Goal: Task Accomplishment & Management: Use online tool/utility

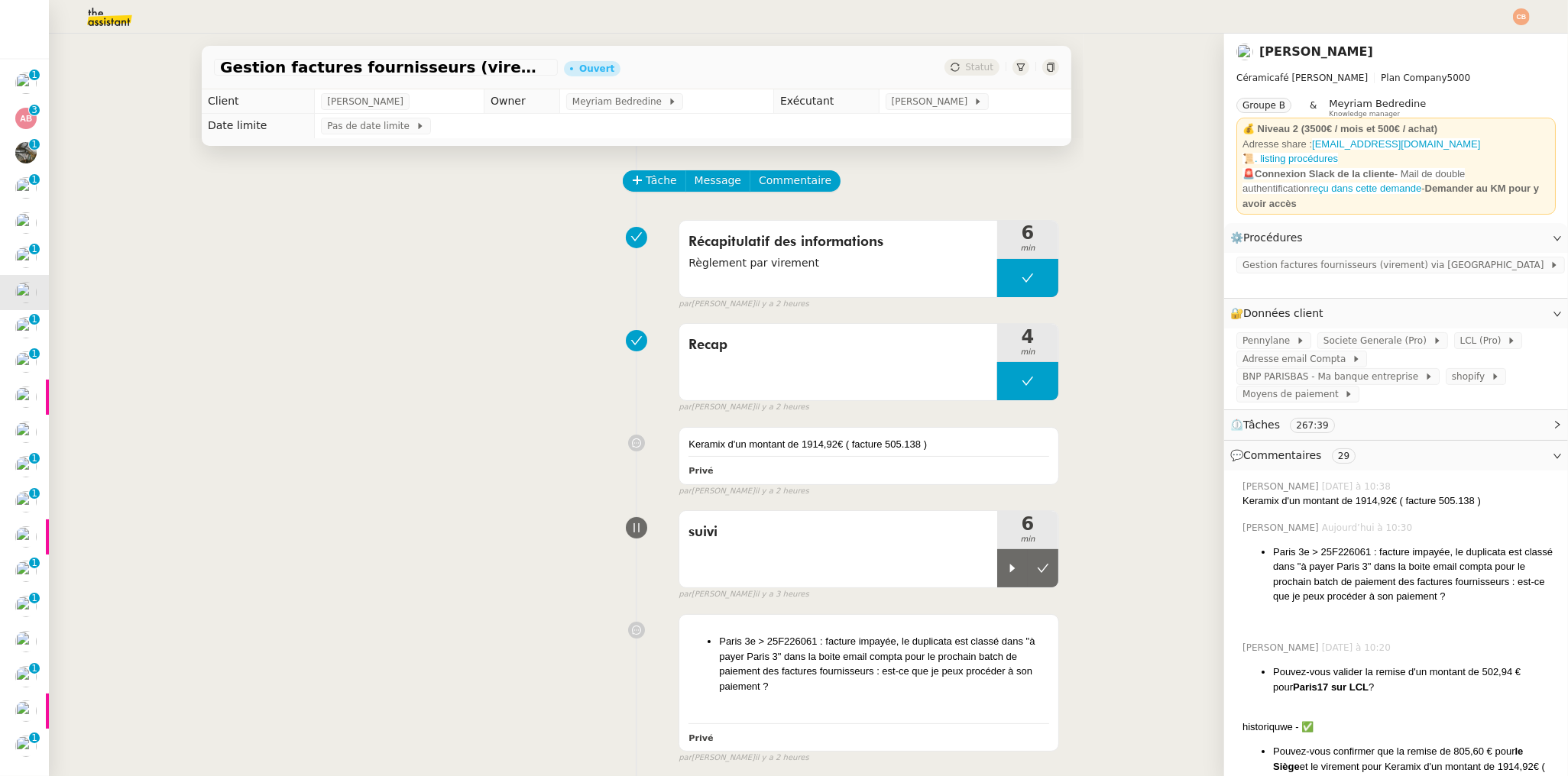
scroll to position [5, 0]
click at [170, 367] on div "Gestion factures fournisseurs (virement) via Pennylane- 2 septembre 2025 Ouvert…" at bounding box center [636, 405] width 1175 height 743
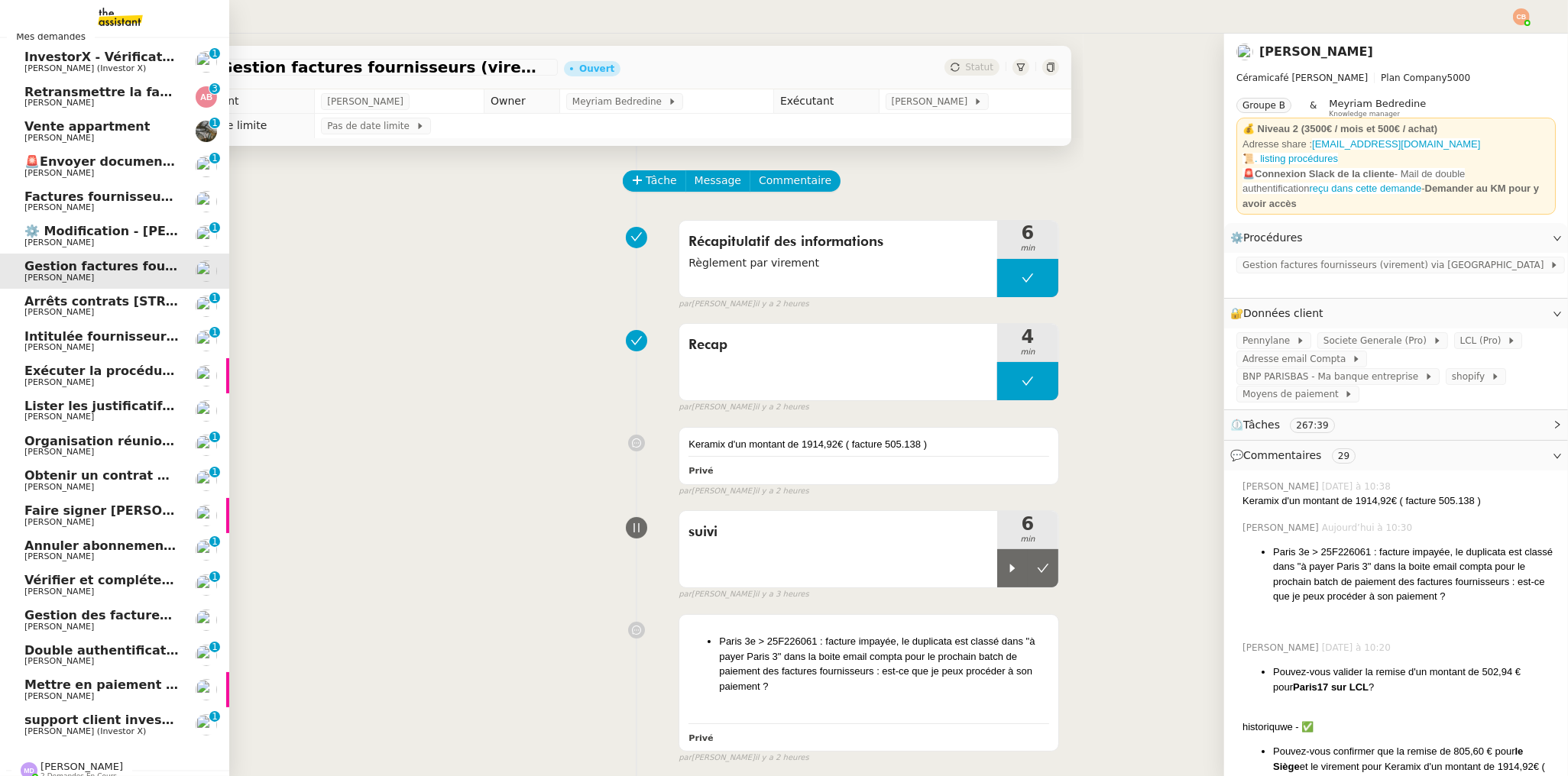
scroll to position [40, 0]
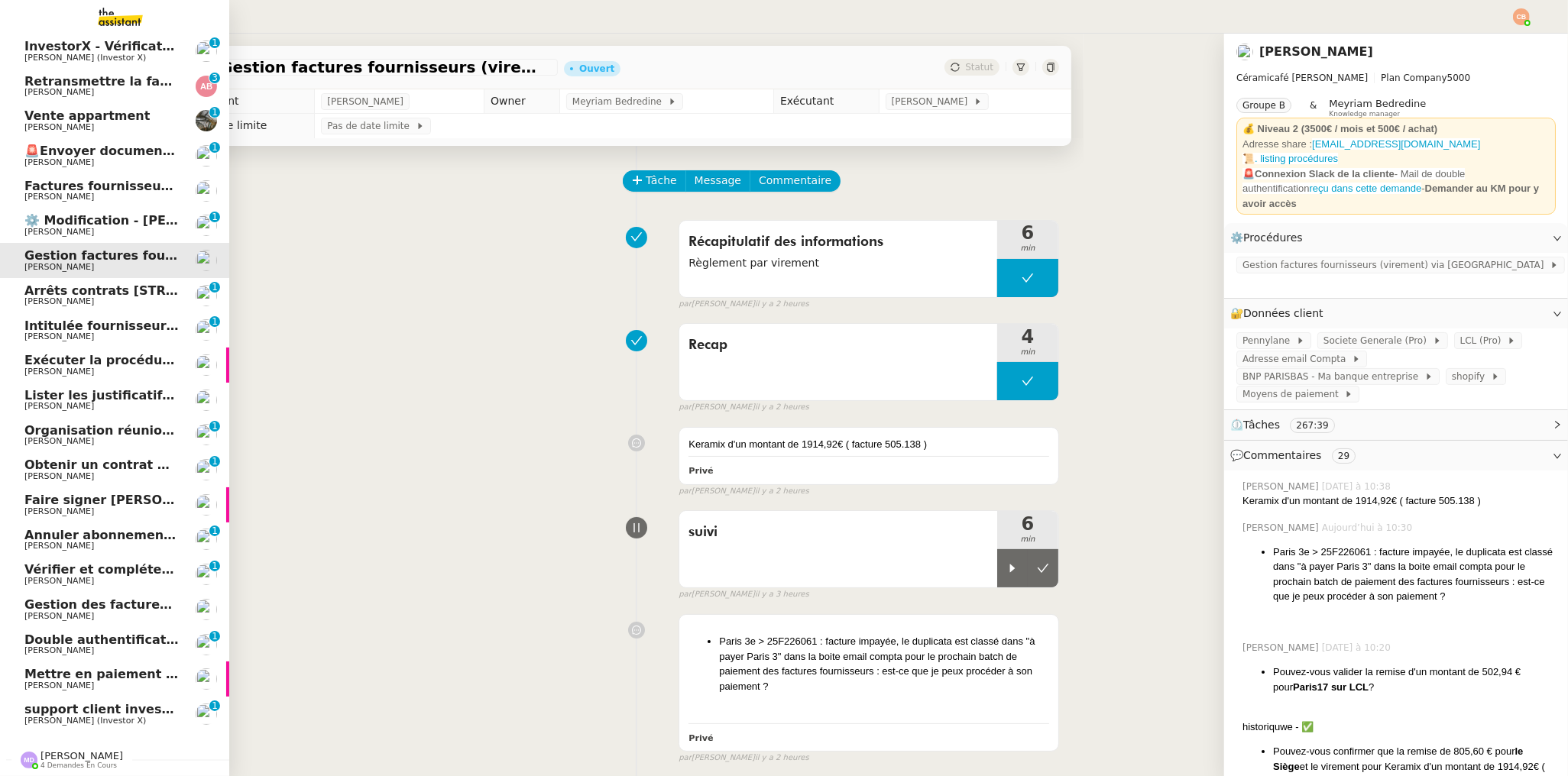
click at [83, 716] on span "[PERSON_NAME] (Investor X)" at bounding box center [85, 721] width 121 height 10
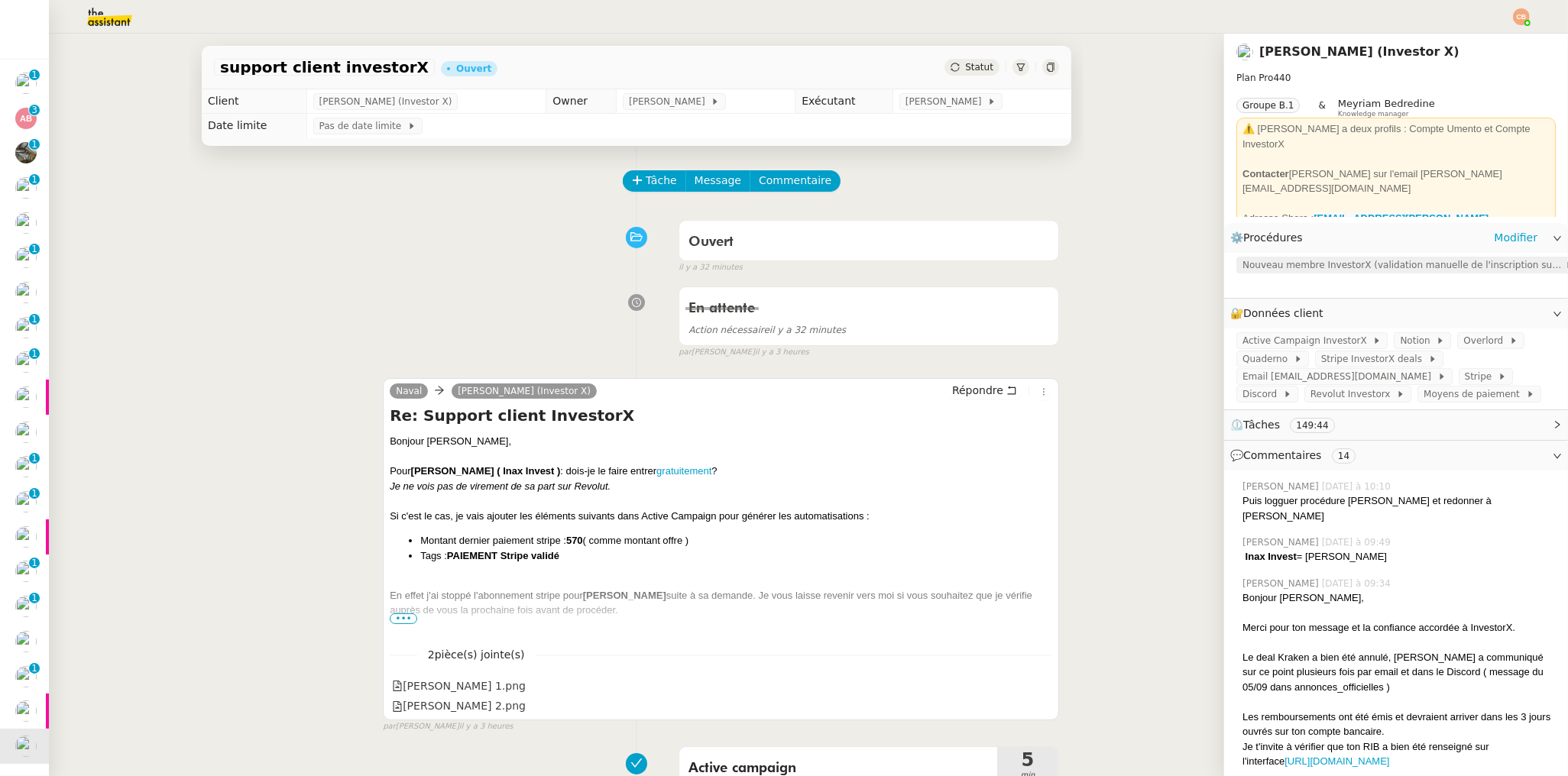
click at [1273, 263] on span "Nouveau membre InvestorX (validation manuelle de l'inscription sur Active Campa…" at bounding box center [1404, 265] width 322 height 16
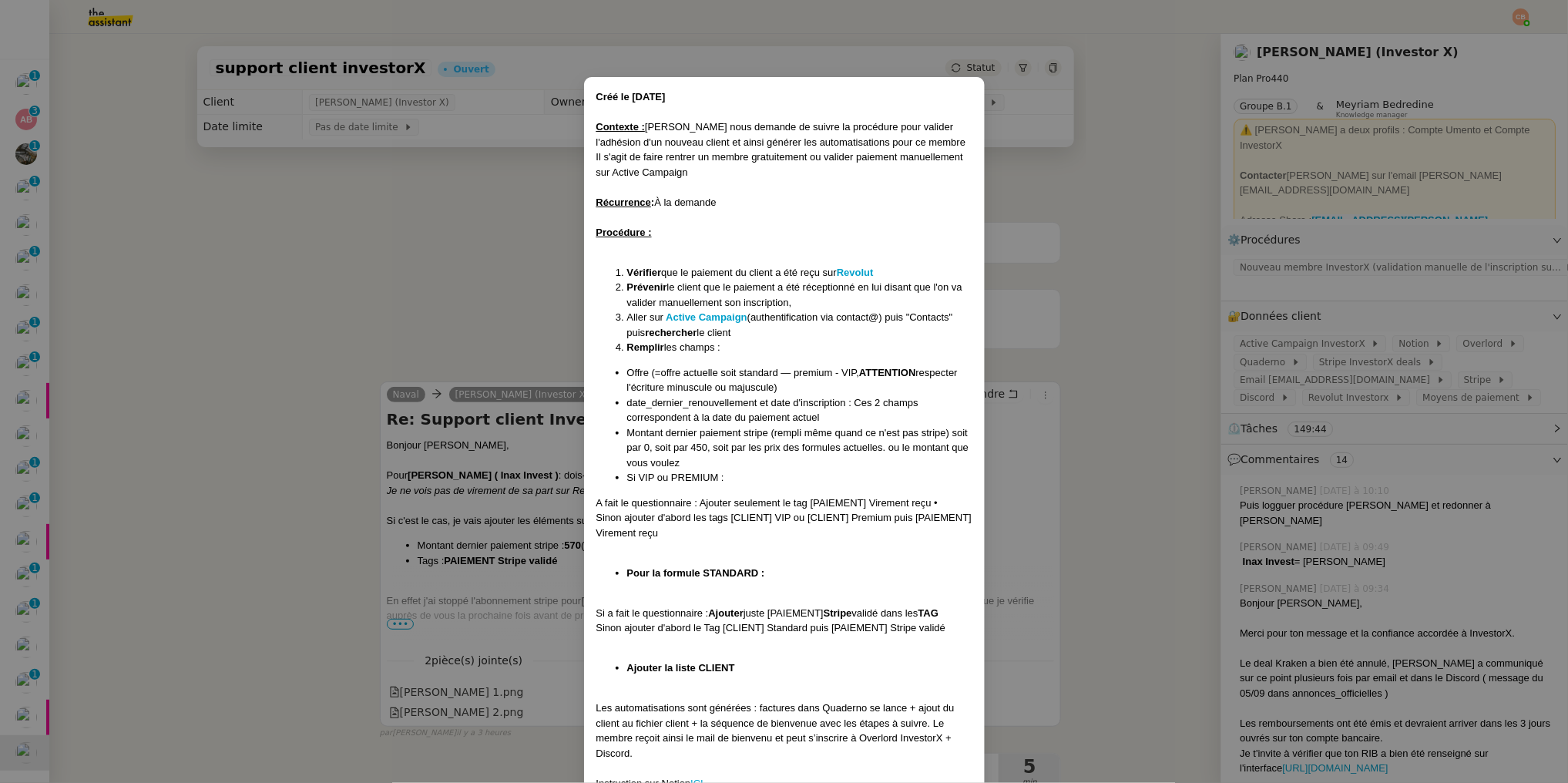
click at [524, 258] on nz-modal-container "Créé le 25/11/2024 Contexte : Cédric nous demande de suivre la procédure pour v…" at bounding box center [784, 391] width 1568 height 783
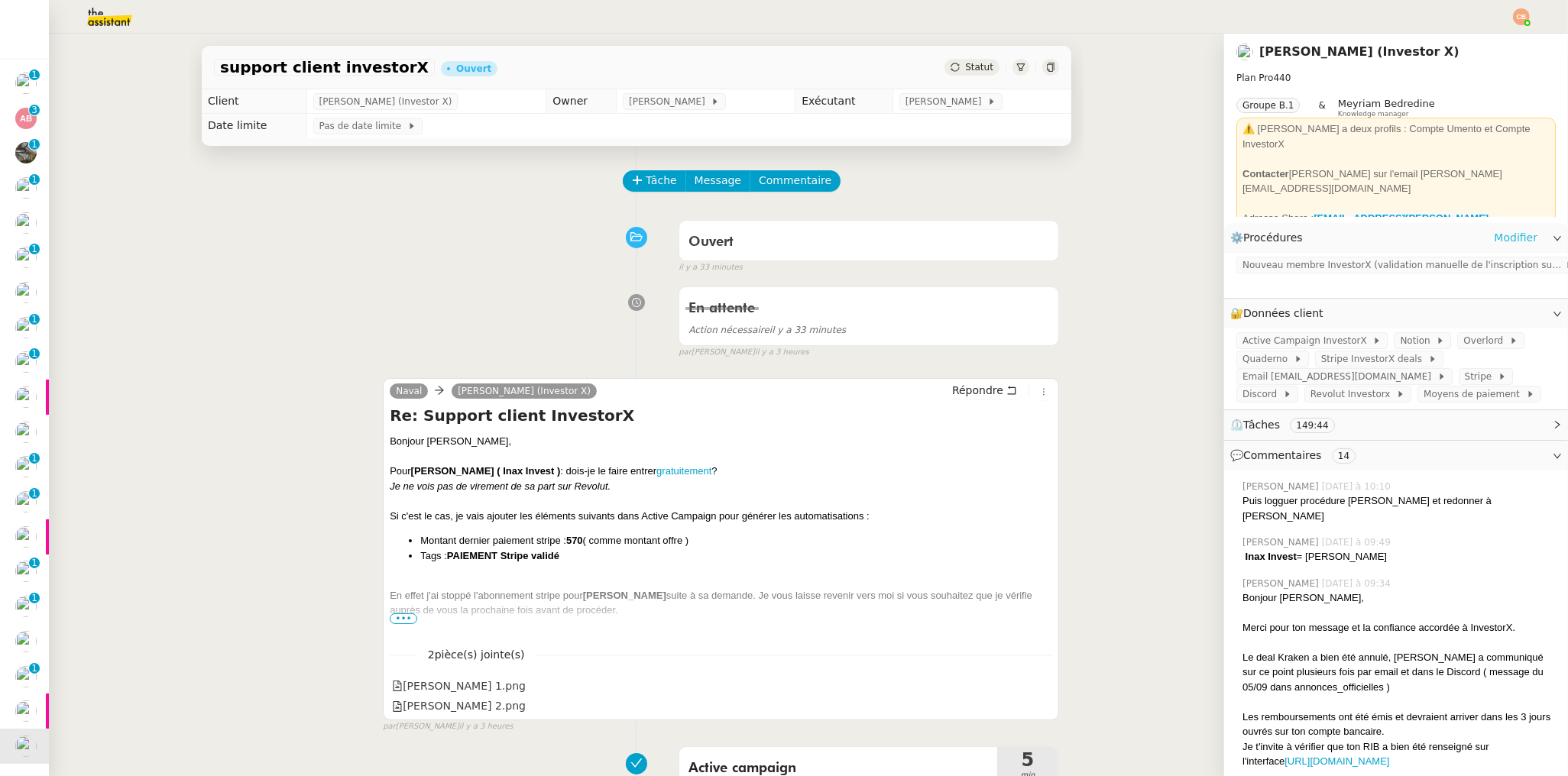
click at [1494, 237] on link "Modifier" at bounding box center [1516, 237] width 44 height 18
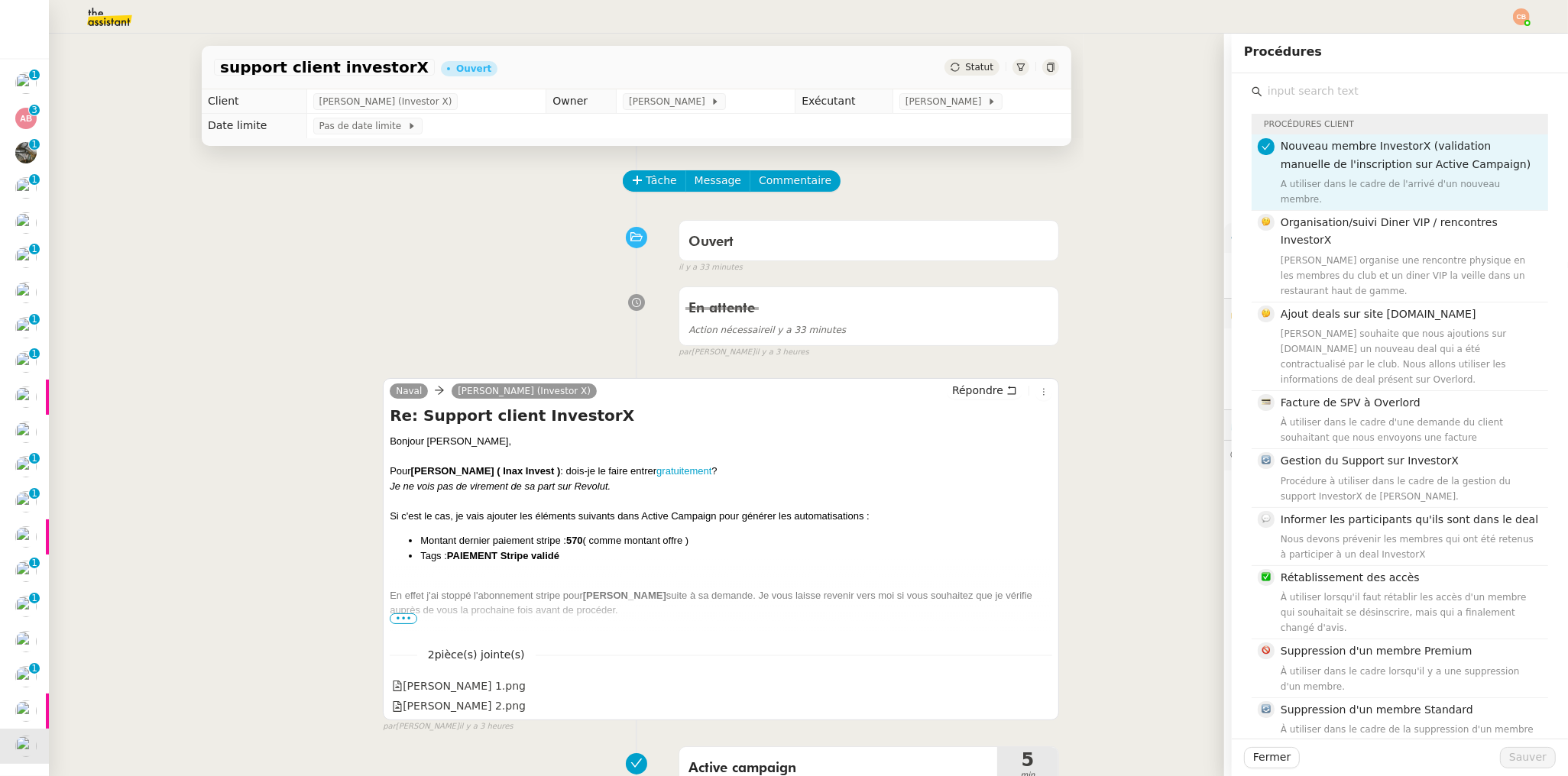
click at [1278, 97] on input "text" at bounding box center [1405, 91] width 286 height 20
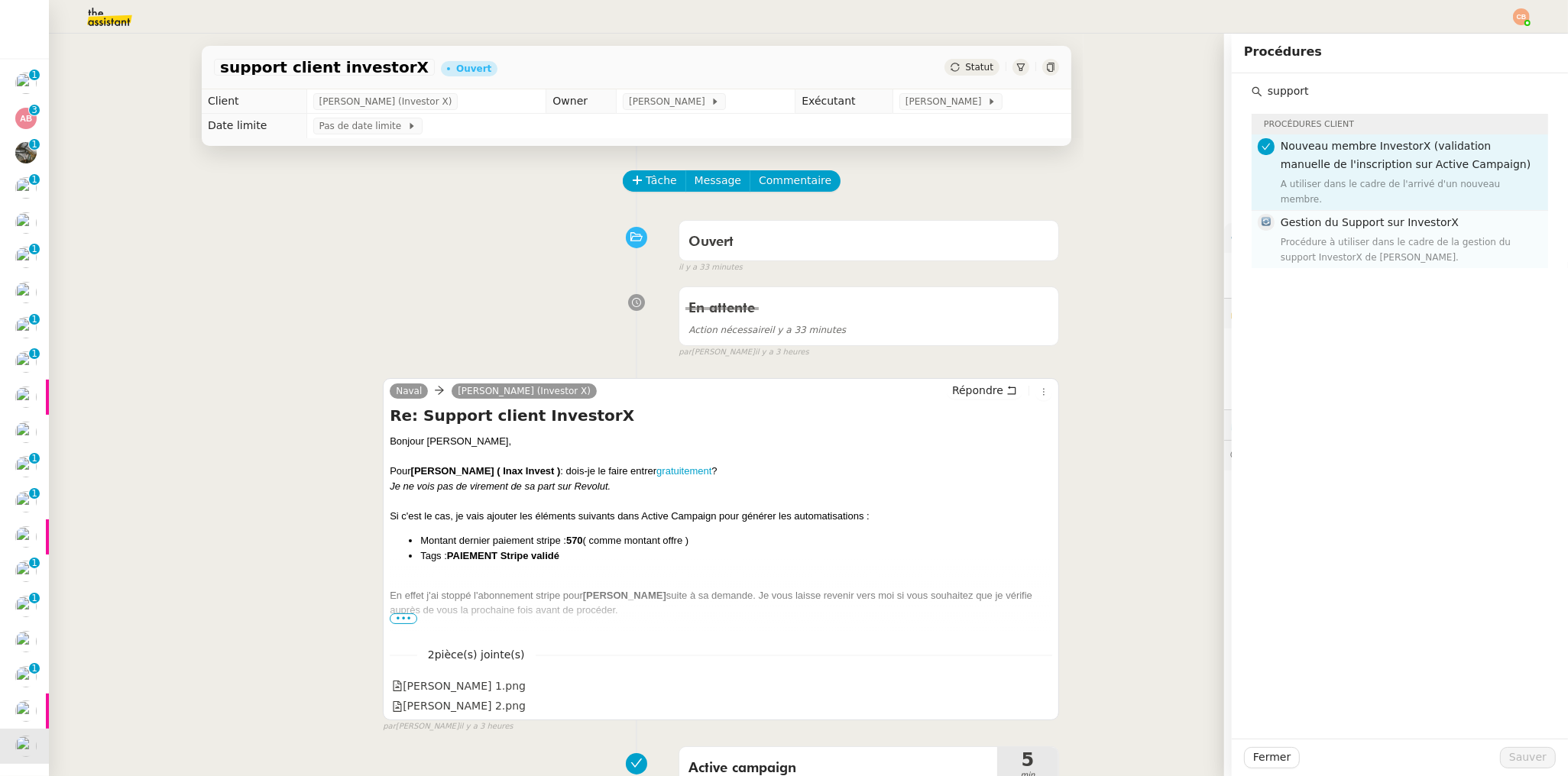
type input "support"
click at [1354, 215] on h4 "Gestion du Support sur InvestorX" at bounding box center [1410, 223] width 258 height 18
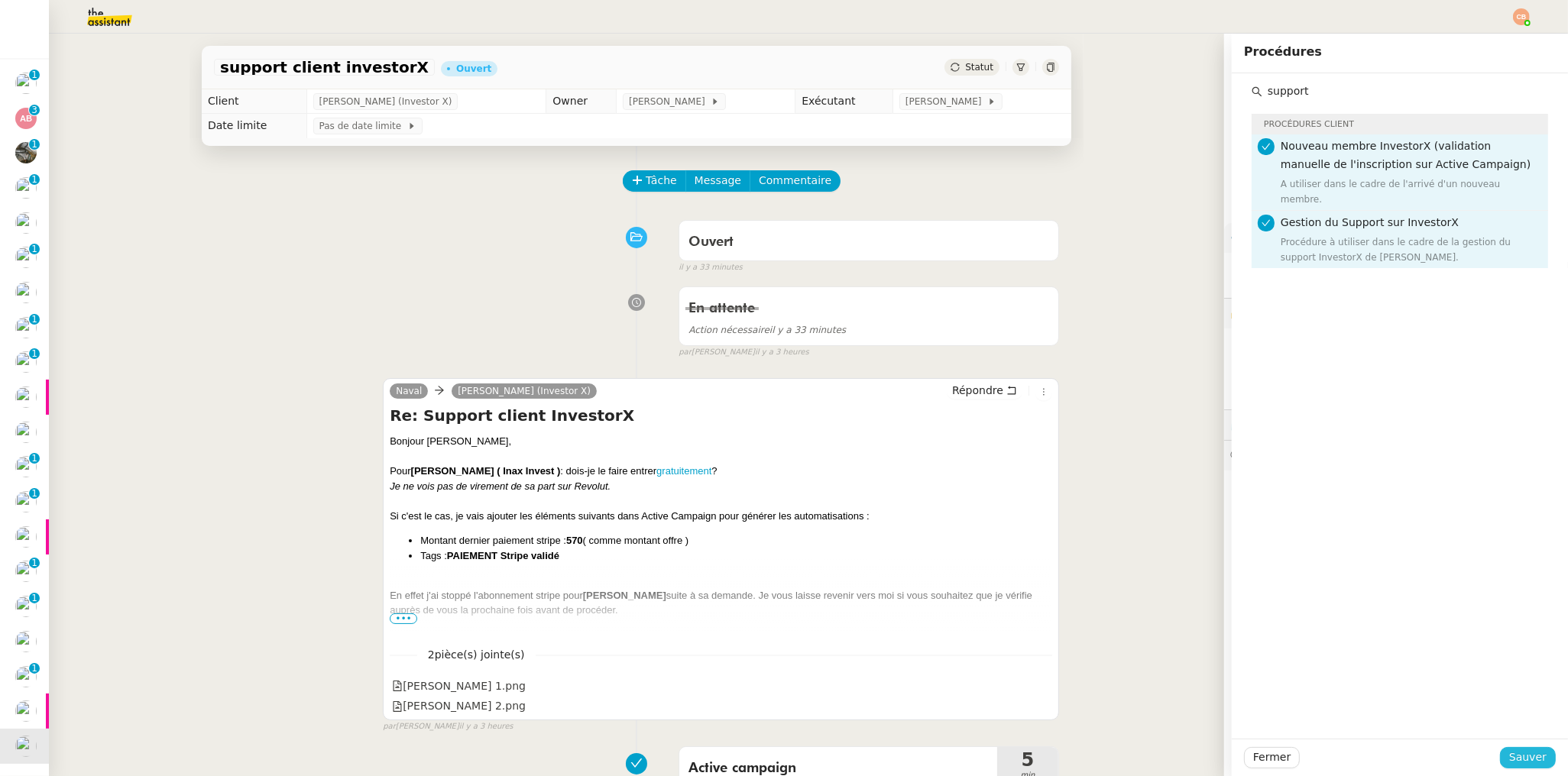
click at [1511, 760] on span "Sauver" at bounding box center [1528, 757] width 37 height 18
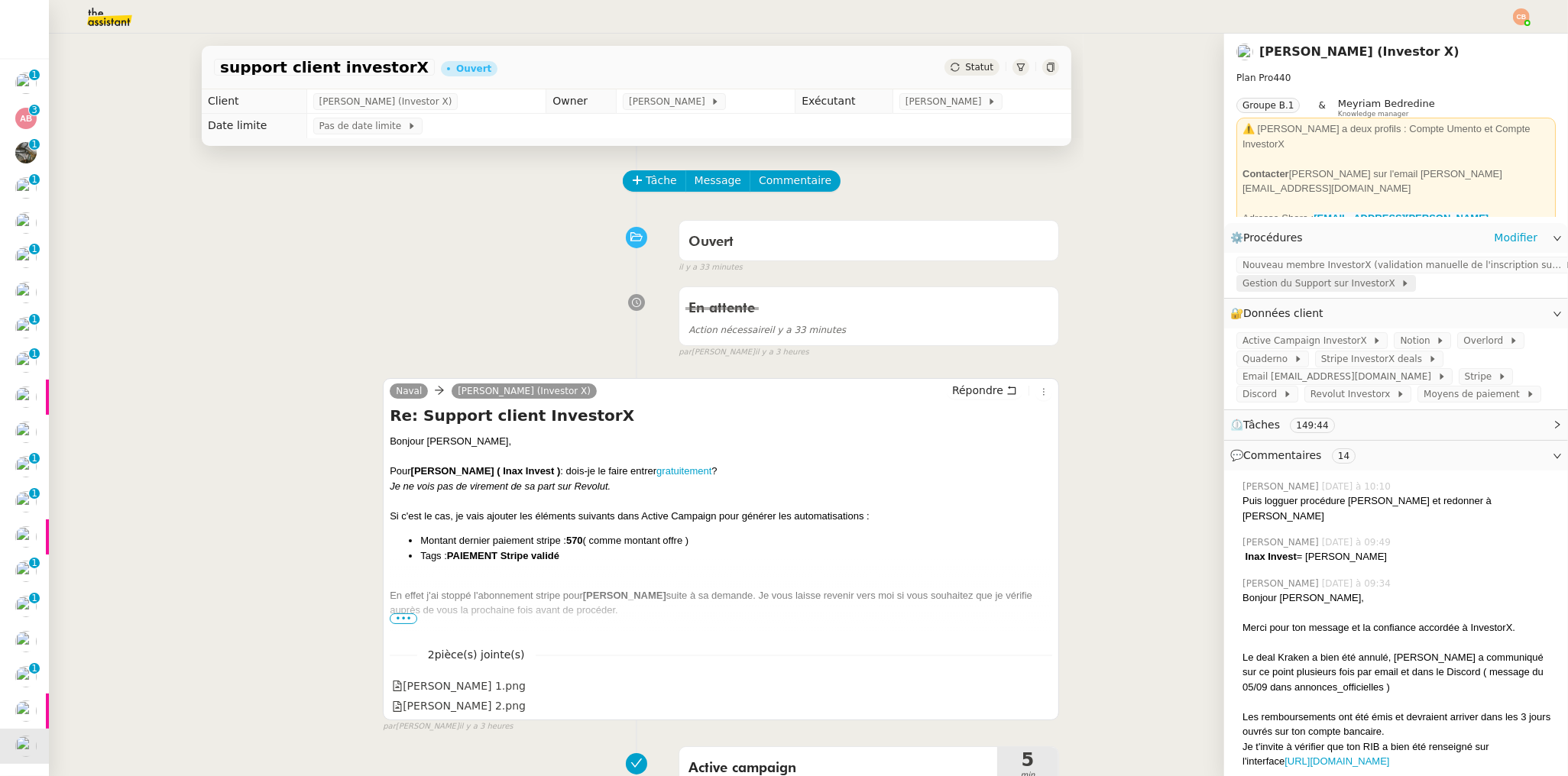
click at [1274, 287] on span "Gestion du Support sur InvestorX" at bounding box center [1321, 283] width 158 height 16
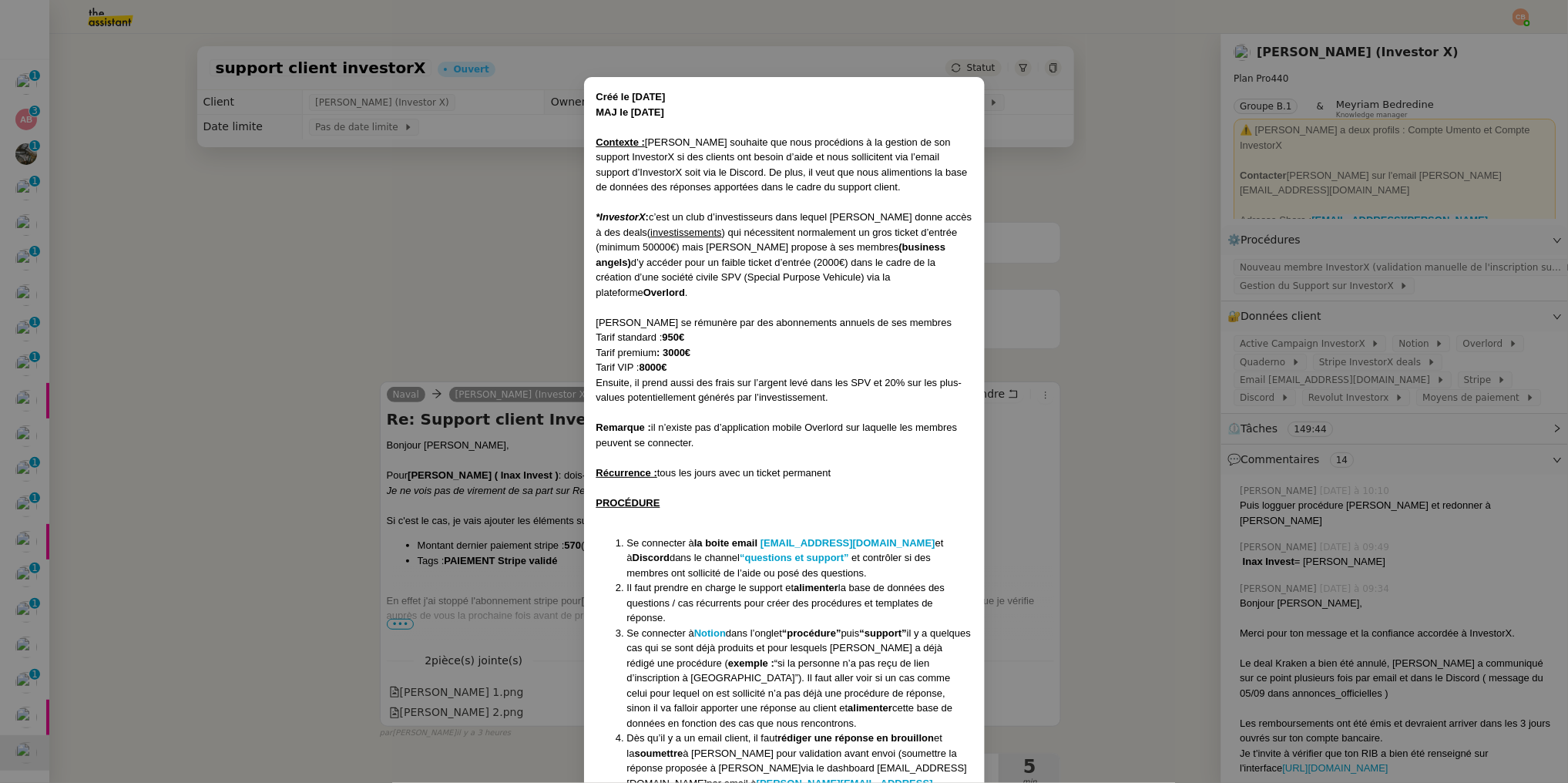
click at [418, 288] on nz-modal-container "Créé le 23/10/2024 MAJ le 14/03/2025 Contexte : Cédric souhaite que nous procéd…" at bounding box center [784, 391] width 1568 height 783
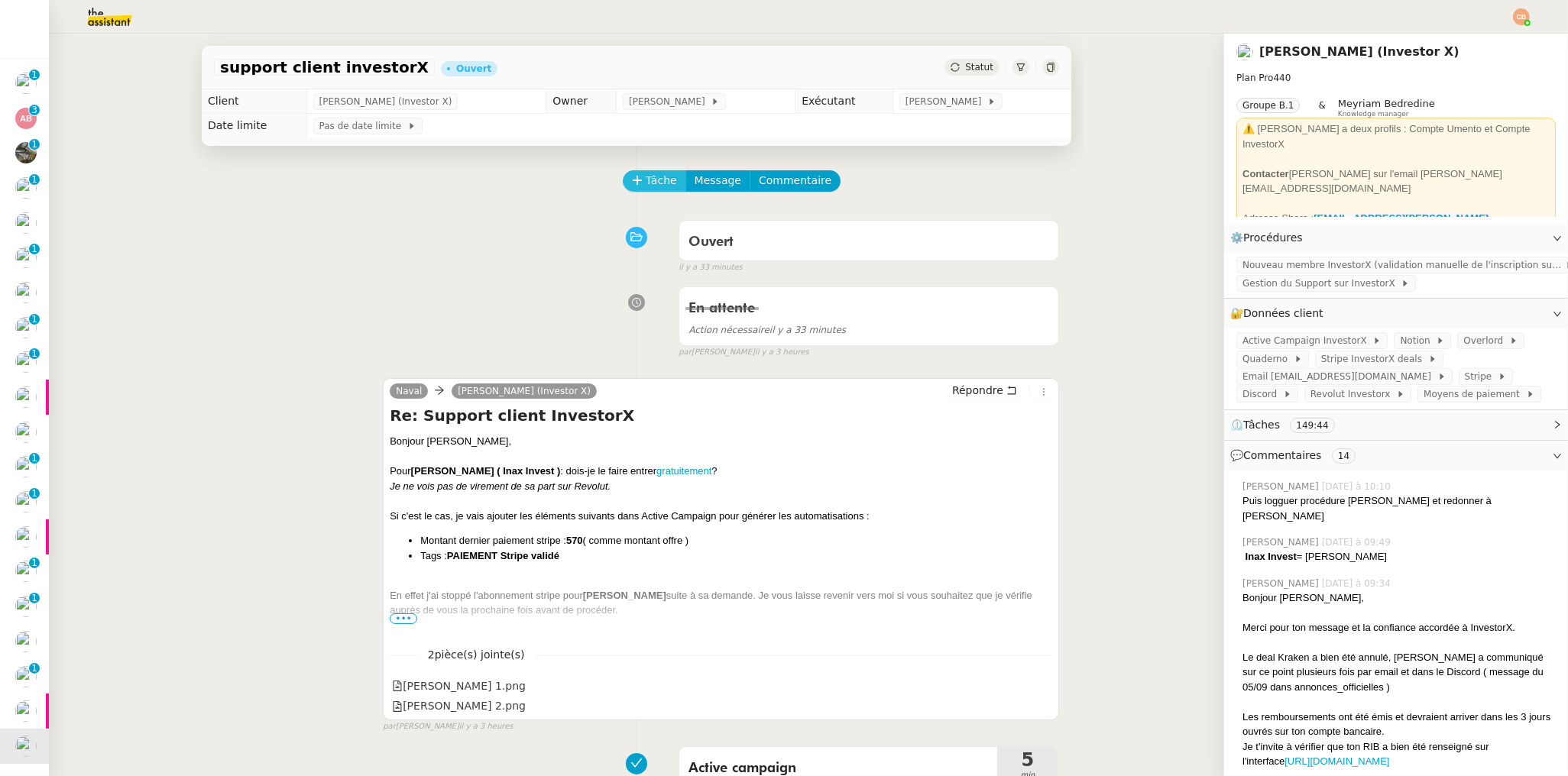
click at [632, 179] on icon at bounding box center [638, 181] width 11 height 11
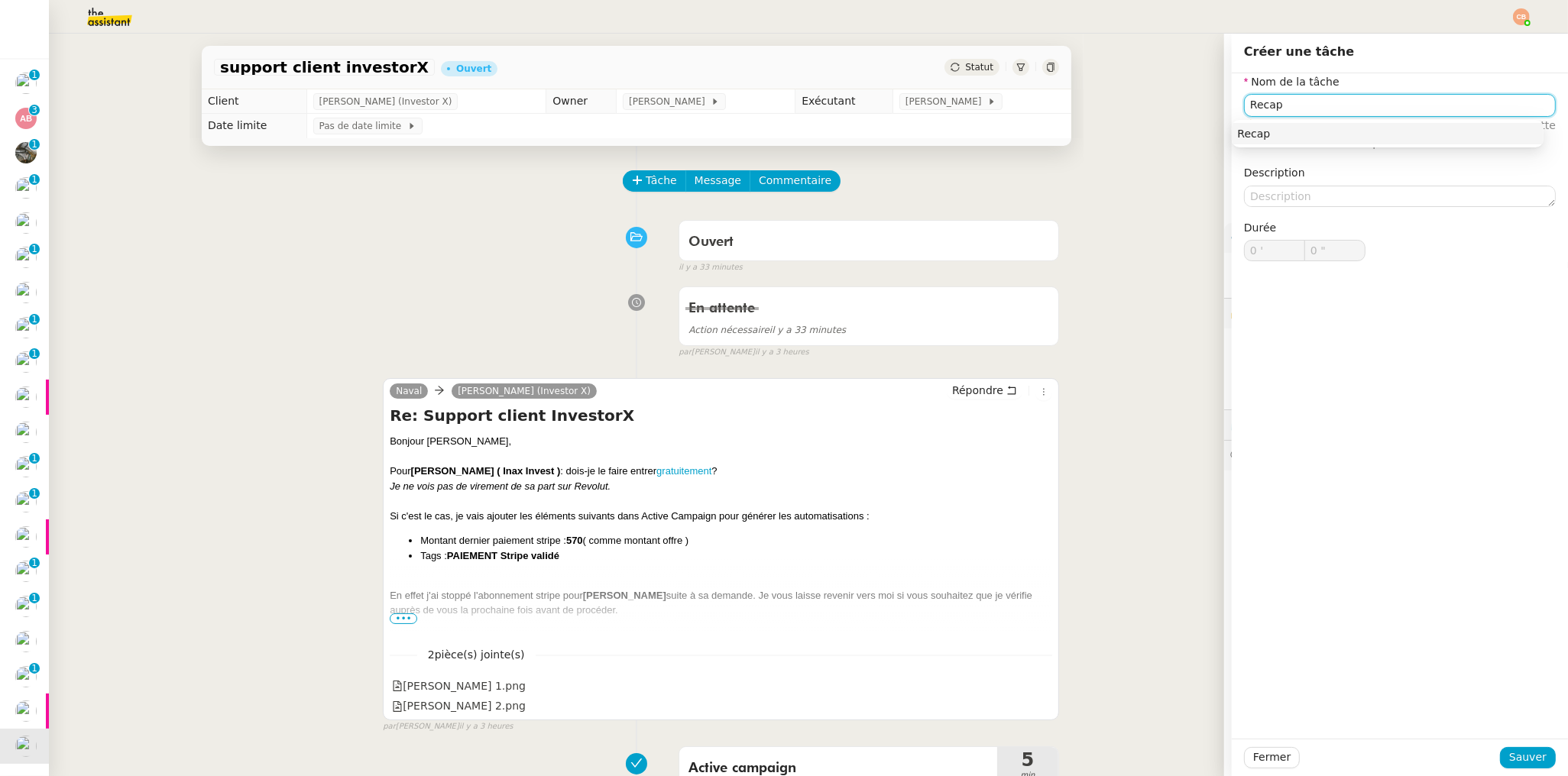
click at [1355, 132] on div "Recap" at bounding box center [1387, 134] width 300 height 14
type input "Recap"
click at [1509, 751] on span "Sauver" at bounding box center [1528, 757] width 37 height 18
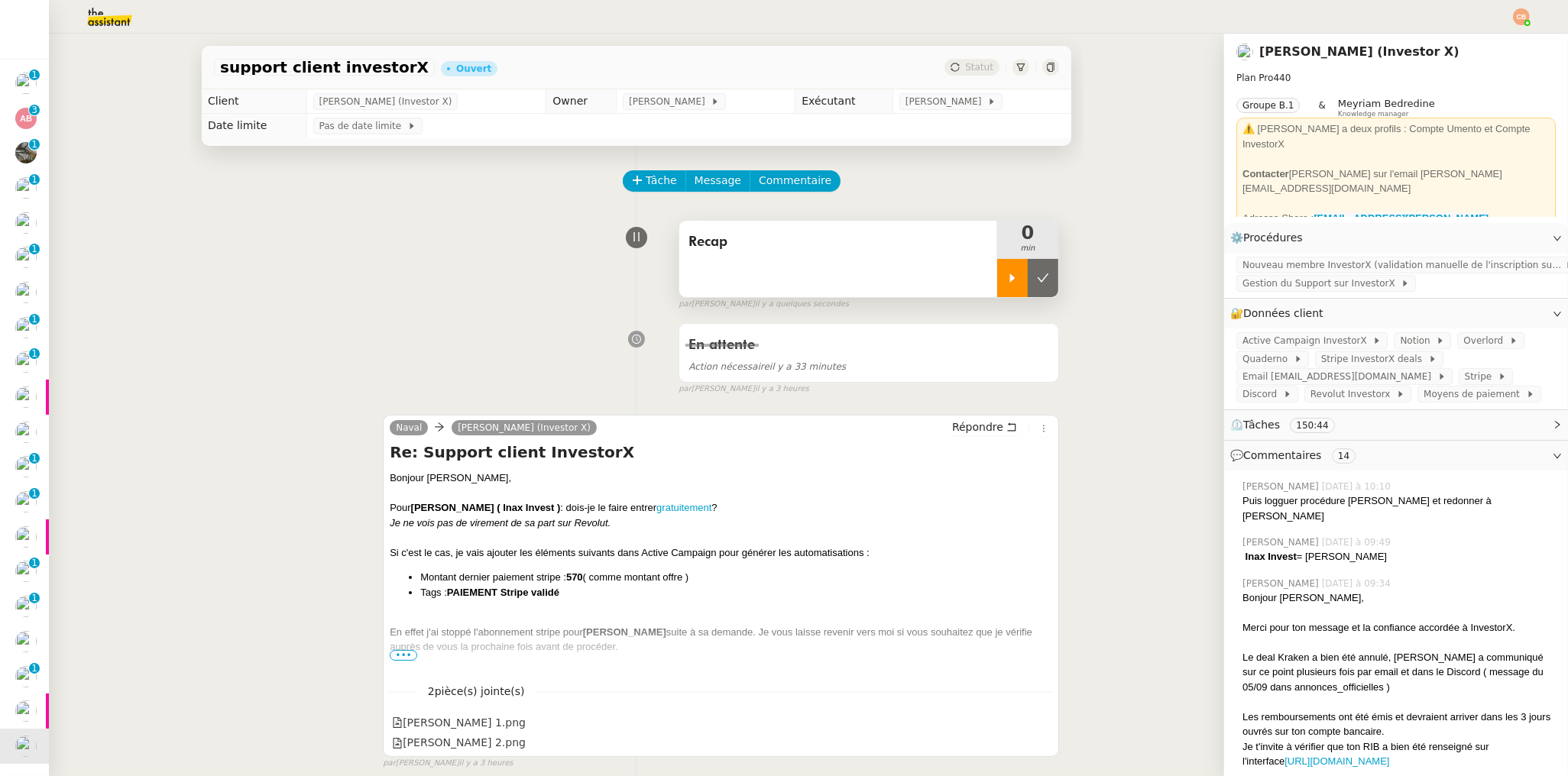
click at [997, 276] on div at bounding box center [1012, 278] width 30 height 38
click at [786, 179] on span "Commentaire" at bounding box center [795, 181] width 72 height 18
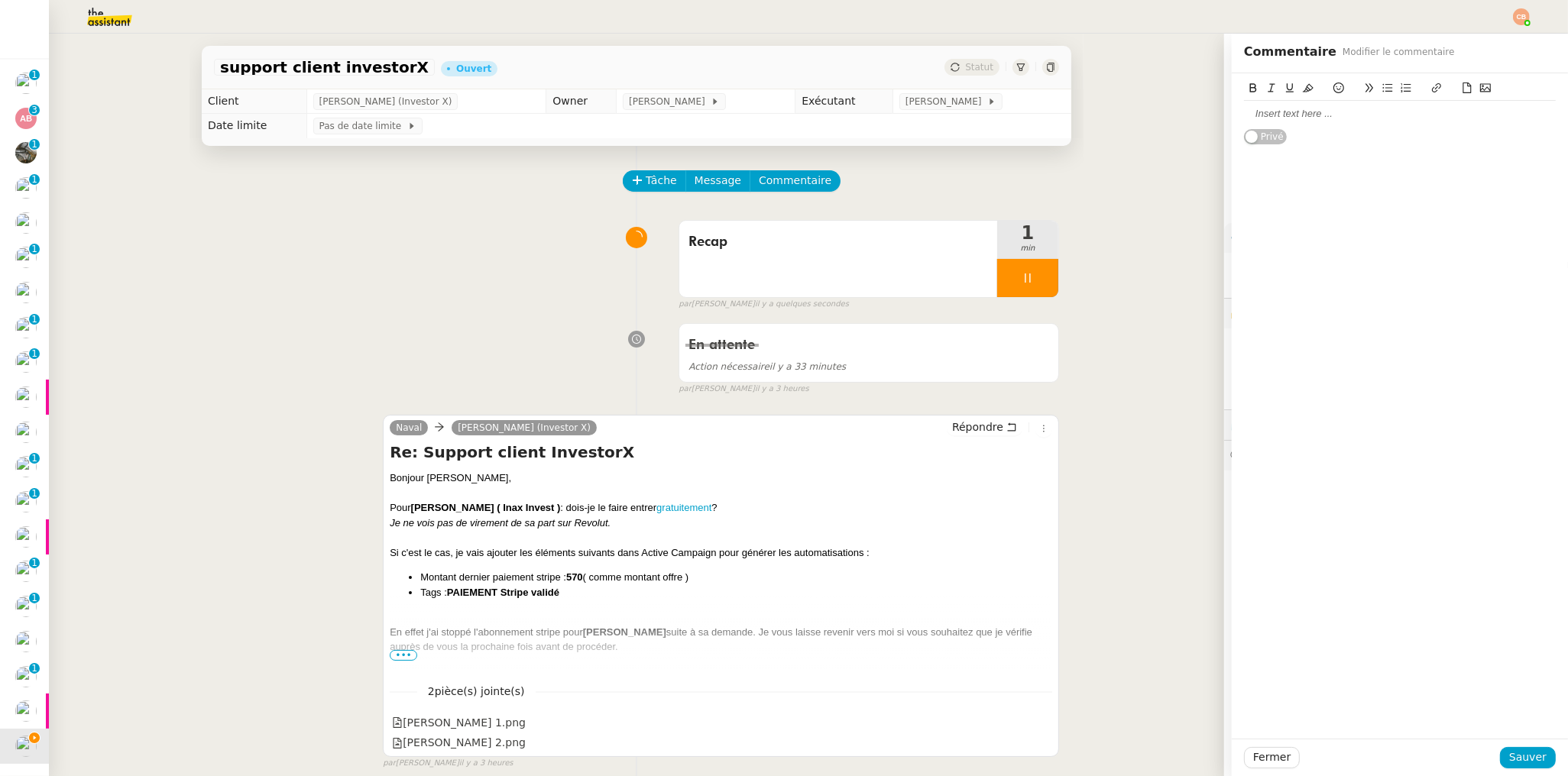
click at [1244, 117] on div at bounding box center [1400, 114] width 311 height 14
click at [1508, 767] on button "Sauver" at bounding box center [1528, 757] width 56 height 21
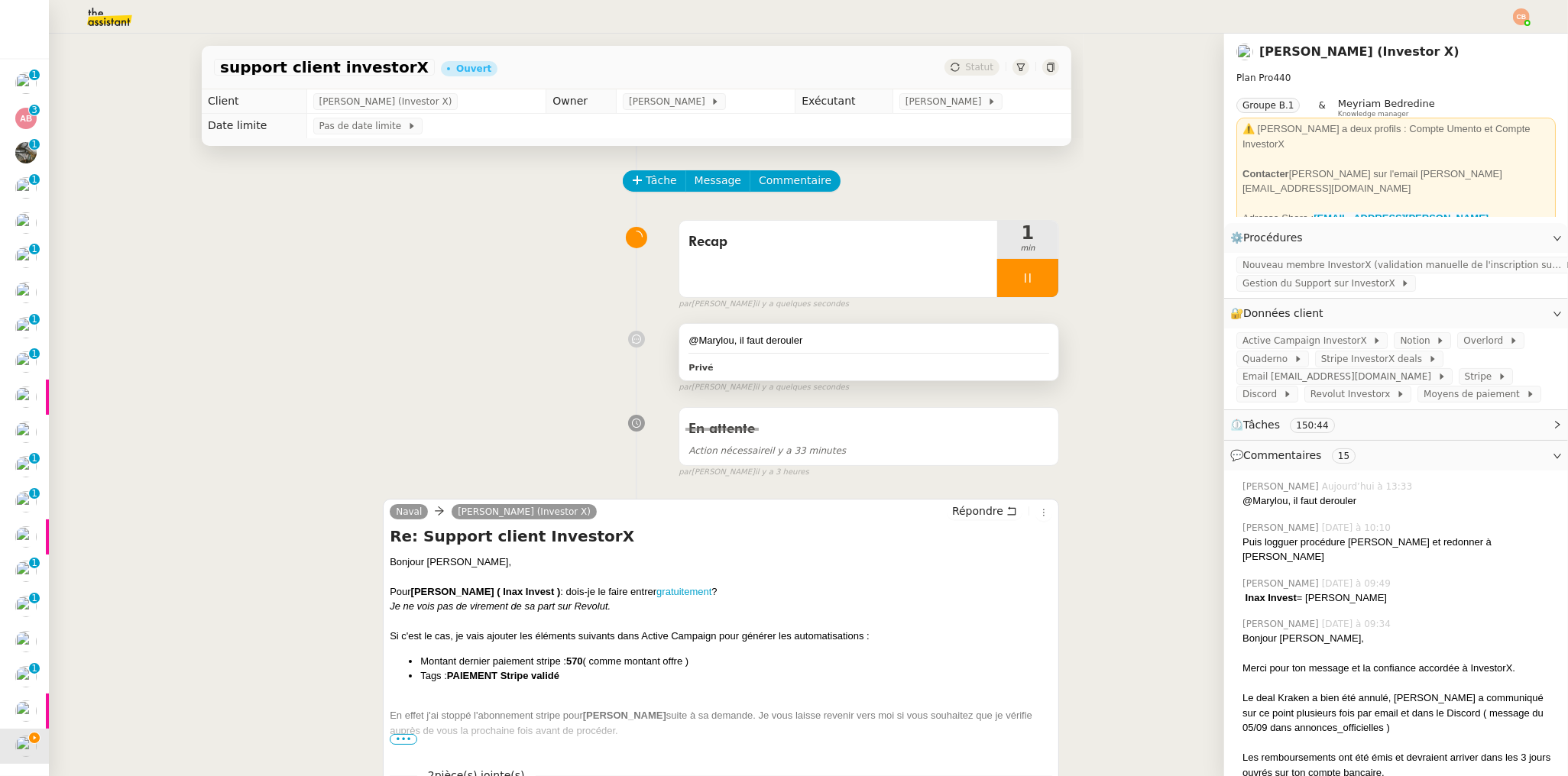
click at [854, 346] on div "@Marylou, il faut derouler" at bounding box center [868, 341] width 360 height 16
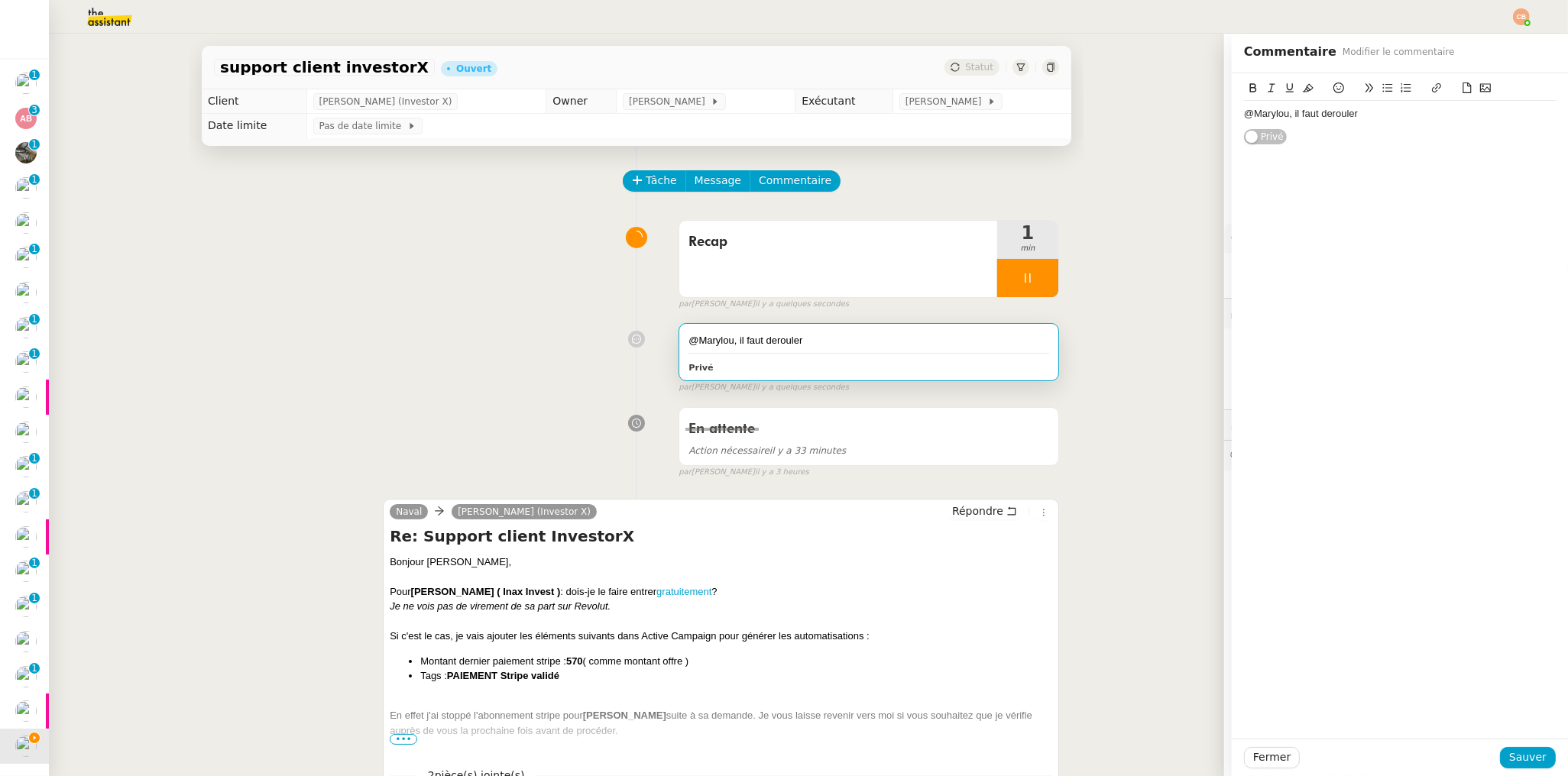
click at [1371, 116] on div "@Marylou, il faut derouler" at bounding box center [1400, 114] width 311 height 14
click at [1405, 107] on div "@Marylou, il faut derouler Nouveau mMbre InvestorX e" at bounding box center [1400, 114] width 311 height 14
click at [1404, 112] on div "@Marylou, il faut derouler Nouveau mMbre InvestorX e" at bounding box center [1400, 114] width 311 height 14
click at [1495, 114] on div "@Marylou, il faut derouler Nouveau membre InvestorX e" at bounding box center [1400, 114] width 311 height 14
click at [1474, 113] on div "@Marylou, il faut derouler Nouveau membre InvestorX en fonction du retour de Ce…" at bounding box center [1400, 121] width 311 height 28
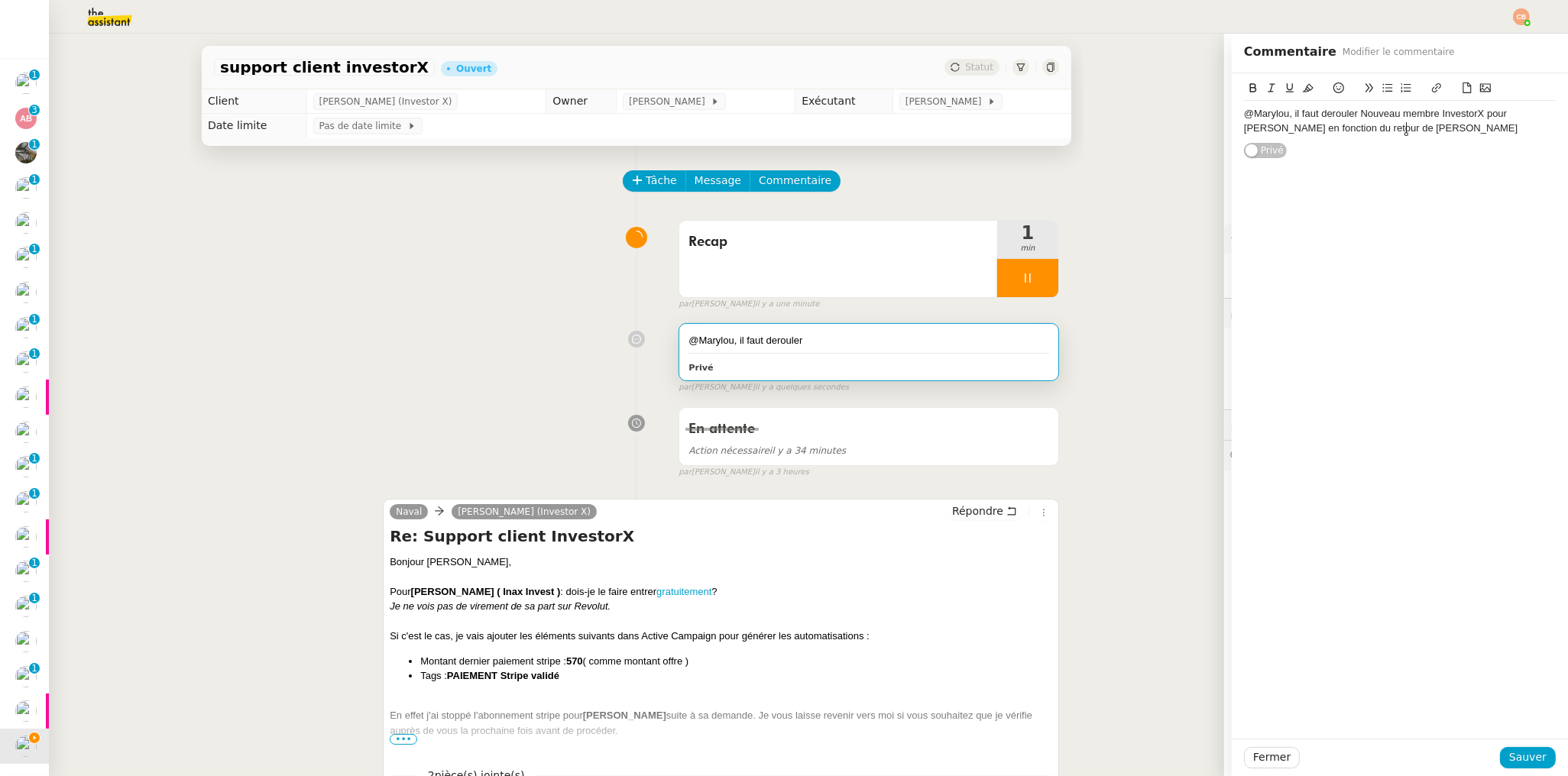
click at [1466, 132] on div "@Marylou, il faut derouler Nouveau membre InvestorX pour Aurelien Ouvrard en fo…" at bounding box center [1400, 121] width 311 height 28
click at [1523, 760] on span "Sauver" at bounding box center [1528, 757] width 37 height 18
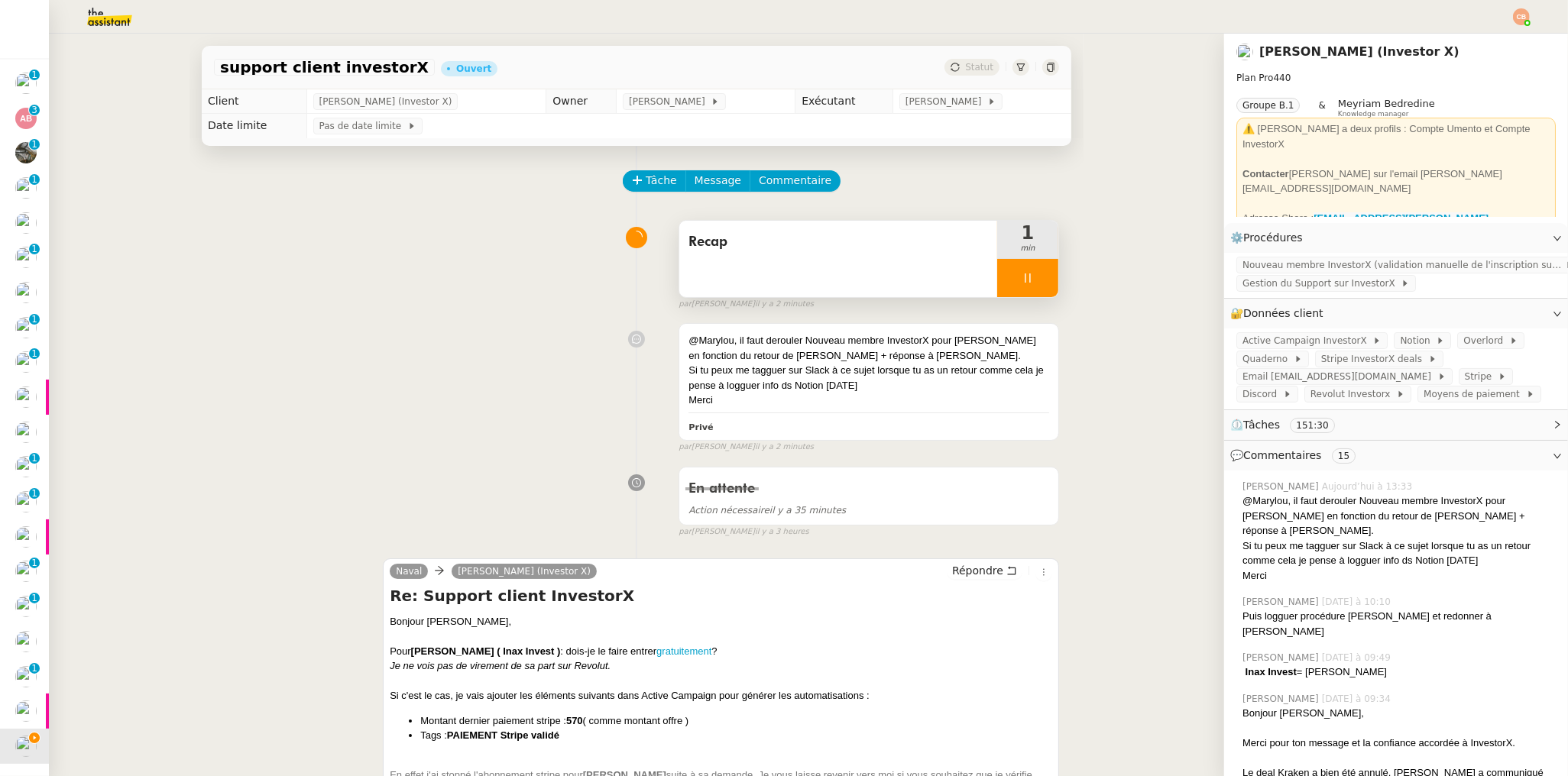
click at [1021, 277] on icon at bounding box center [1028, 278] width 12 height 12
click at [1037, 279] on icon at bounding box center [1043, 278] width 12 height 12
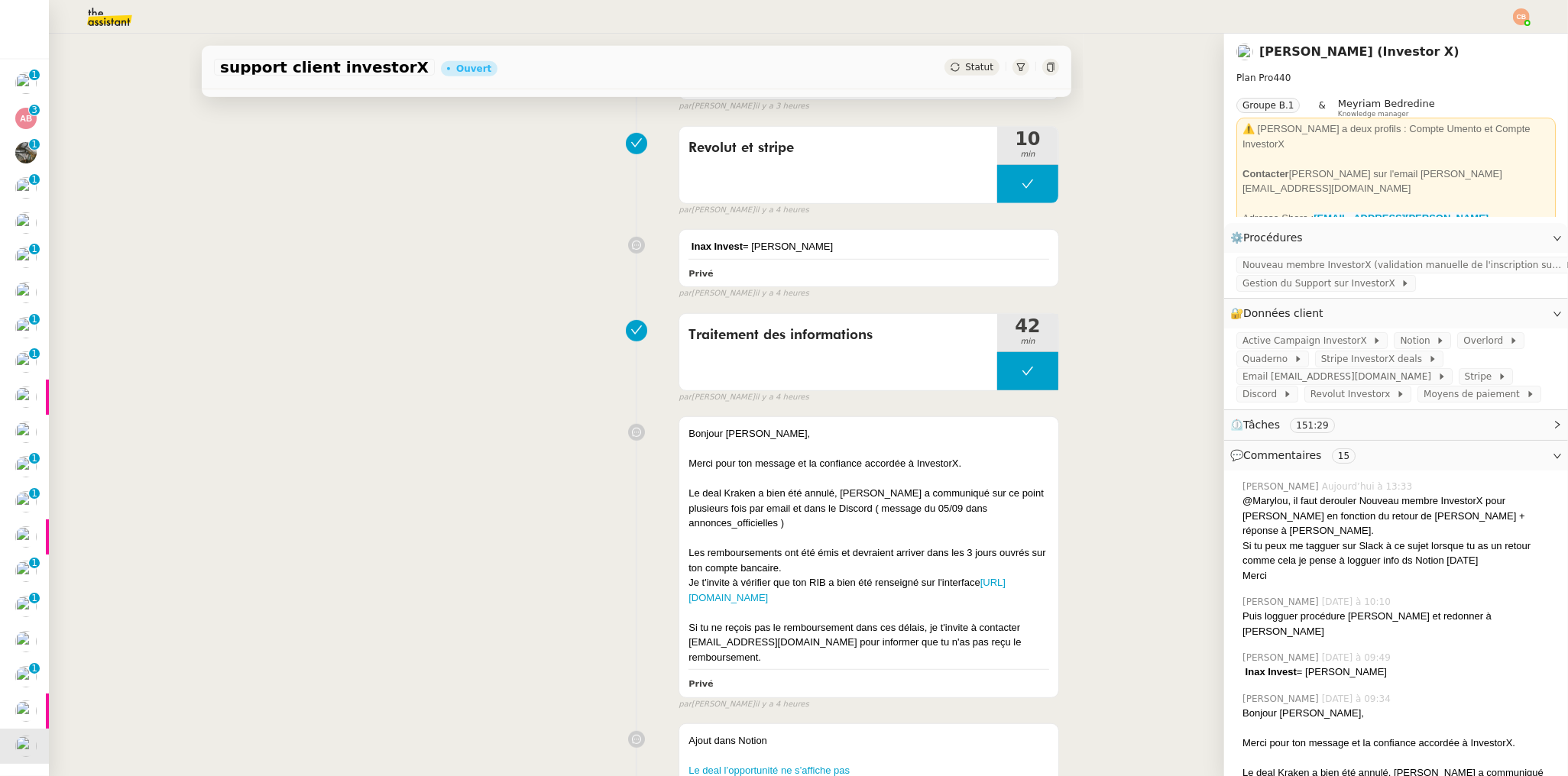
scroll to position [1012, 0]
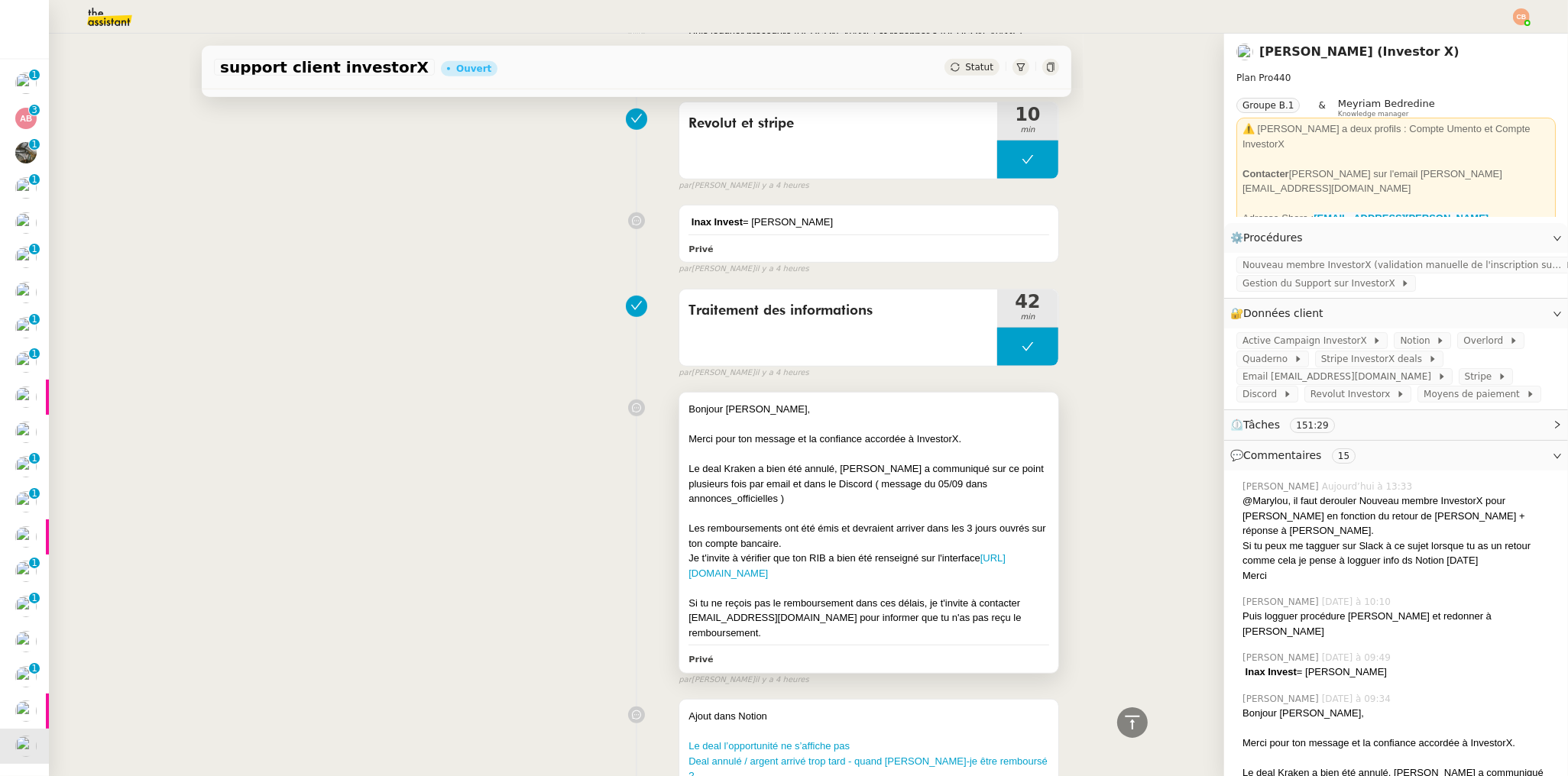
click at [877, 434] on div "Merci pour ton message et la confiance accordée à InvestorX." at bounding box center [868, 439] width 360 height 16
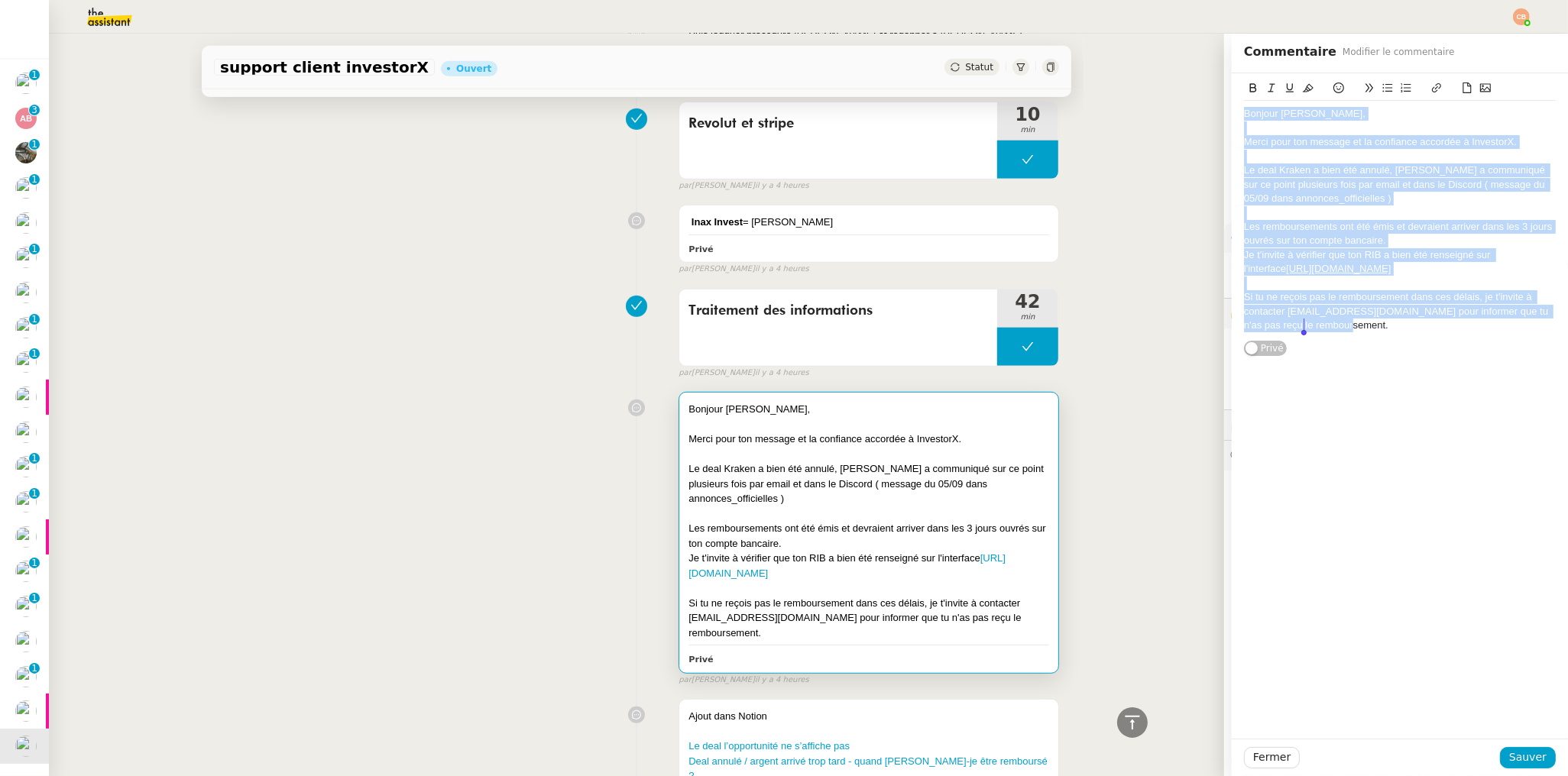
drag, startPoint x: 1232, startPoint y: 118, endPoint x: 1314, endPoint y: 384, distance: 278.4
click at [1314, 384] on div "Bonjour Nicolas, Merci pour ton message et la confiance accordée à InvestorX. L…" at bounding box center [1400, 406] width 336 height 665
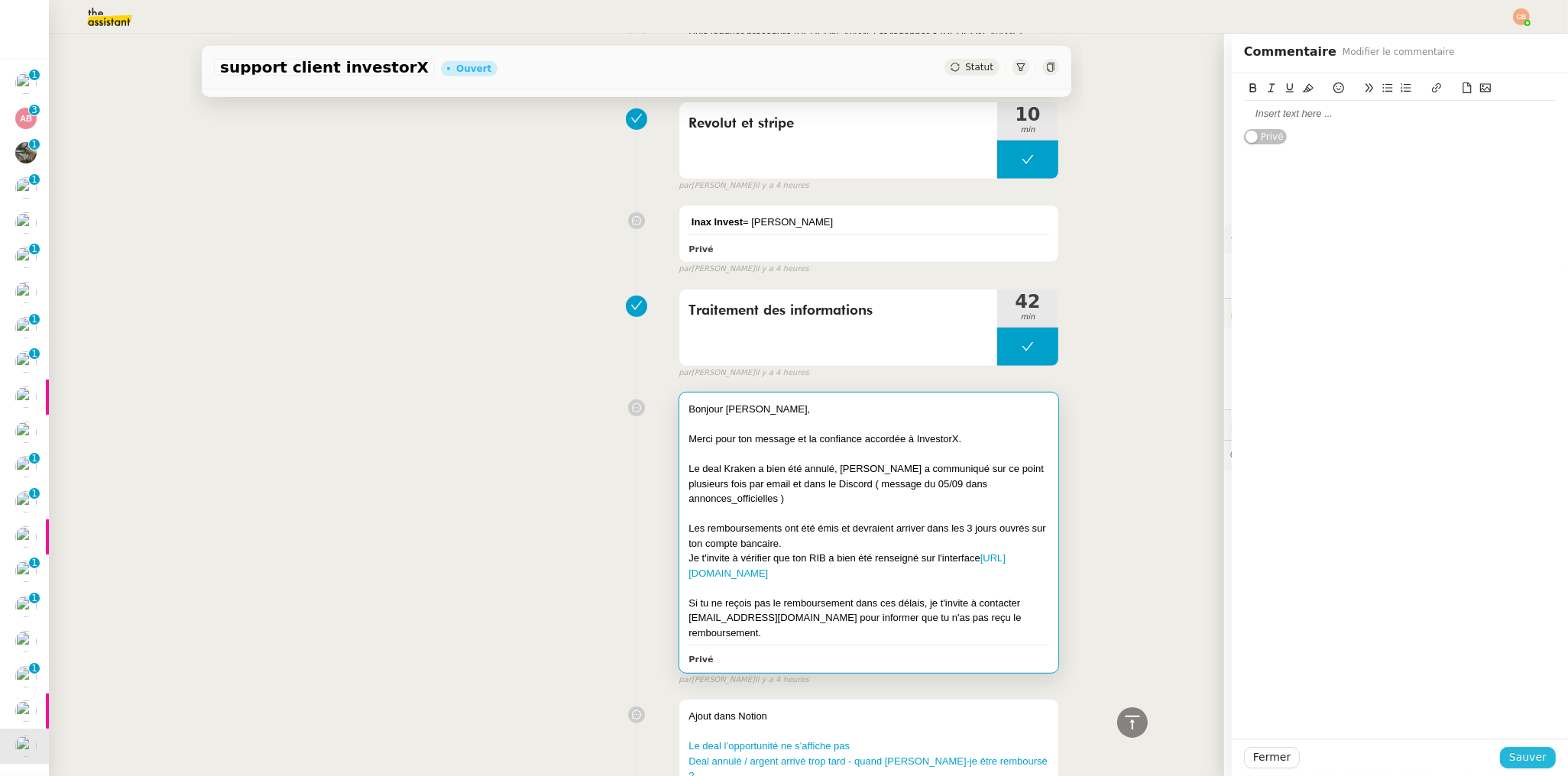
click at [1509, 752] on span "Sauver" at bounding box center [1528, 757] width 37 height 18
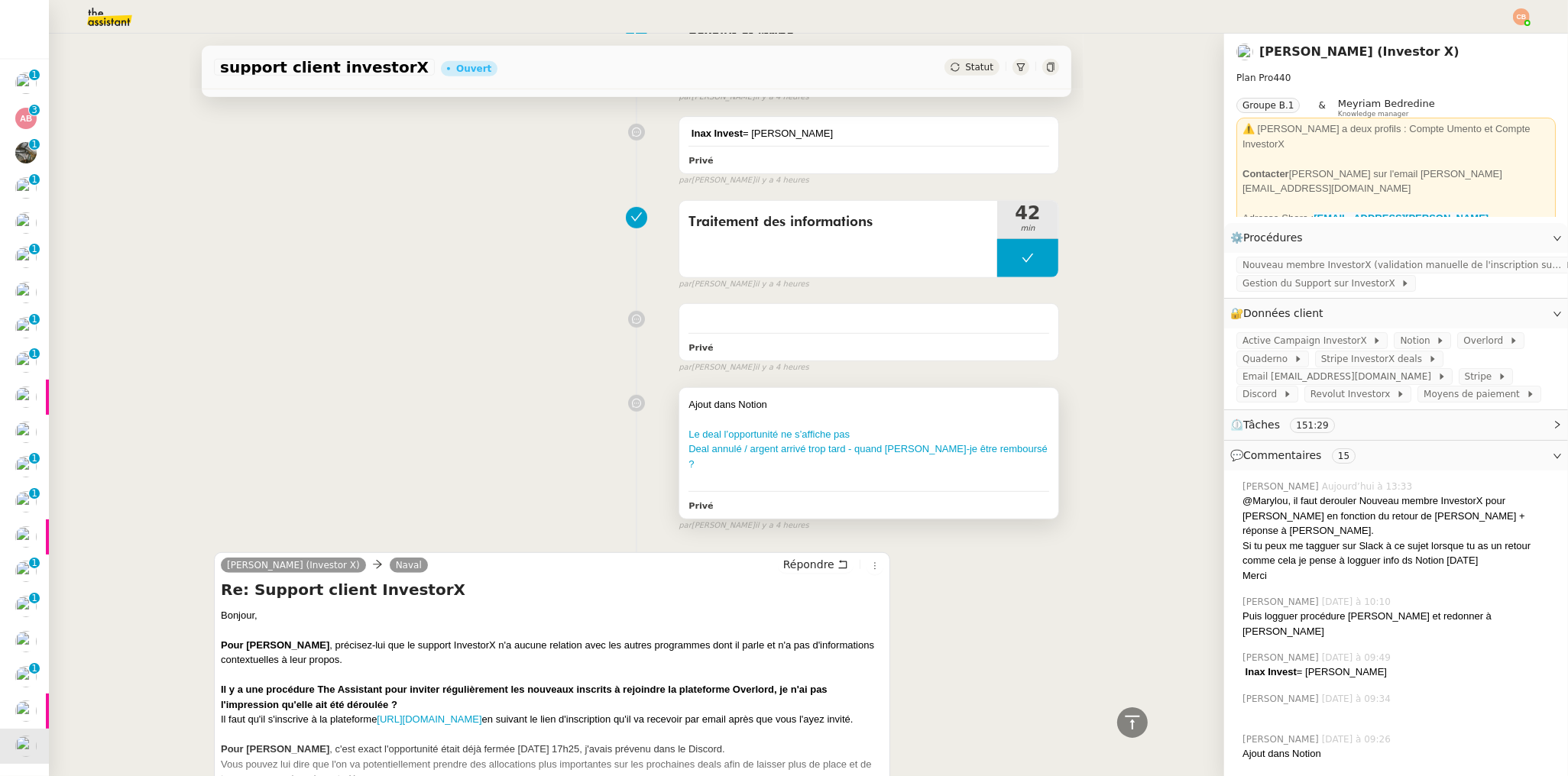
scroll to position [1109, 0]
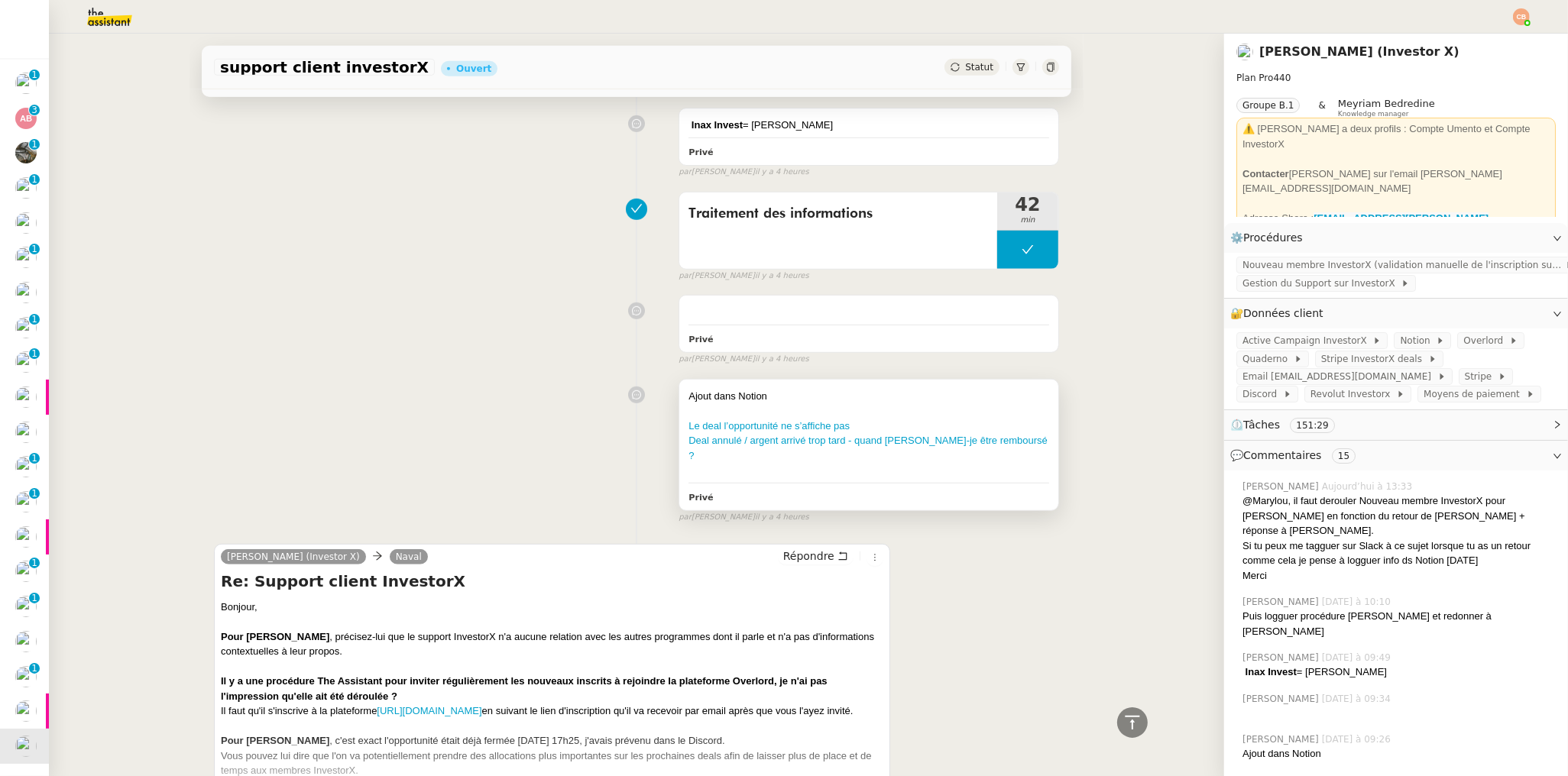
click at [890, 413] on div at bounding box center [868, 411] width 360 height 16
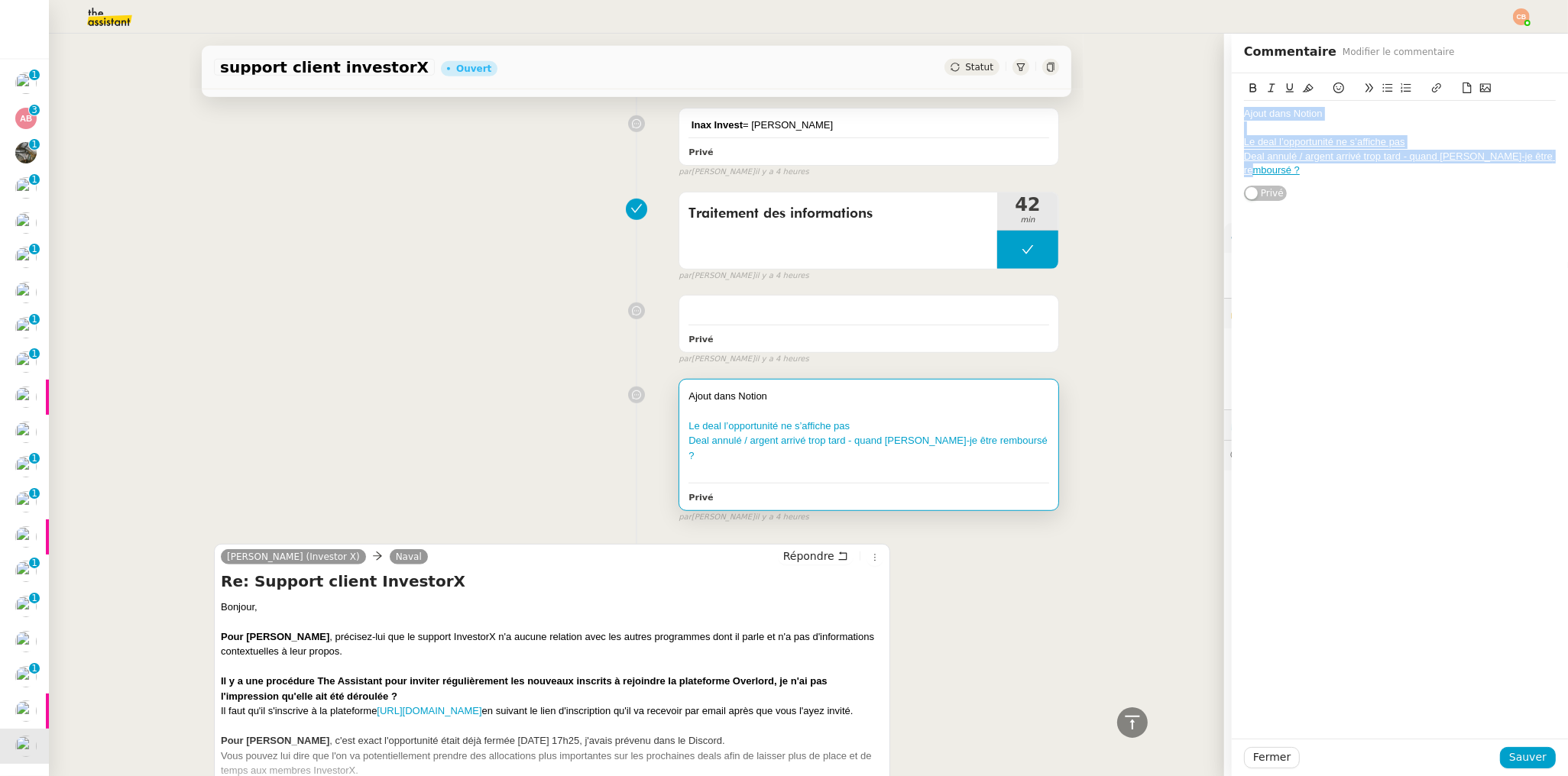
drag, startPoint x: 1233, startPoint y: 116, endPoint x: 1479, endPoint y: 191, distance: 257.2
click at [1479, 191] on div "Ajout dans Notion Le deal l’opportunité ne s’affiche pas Deal annulé / argent a…" at bounding box center [1400, 406] width 336 height 665
copy div "Ajout dans Notion Le deal l’opportunité ne s’affiche pas Deal annulé / argent a…"
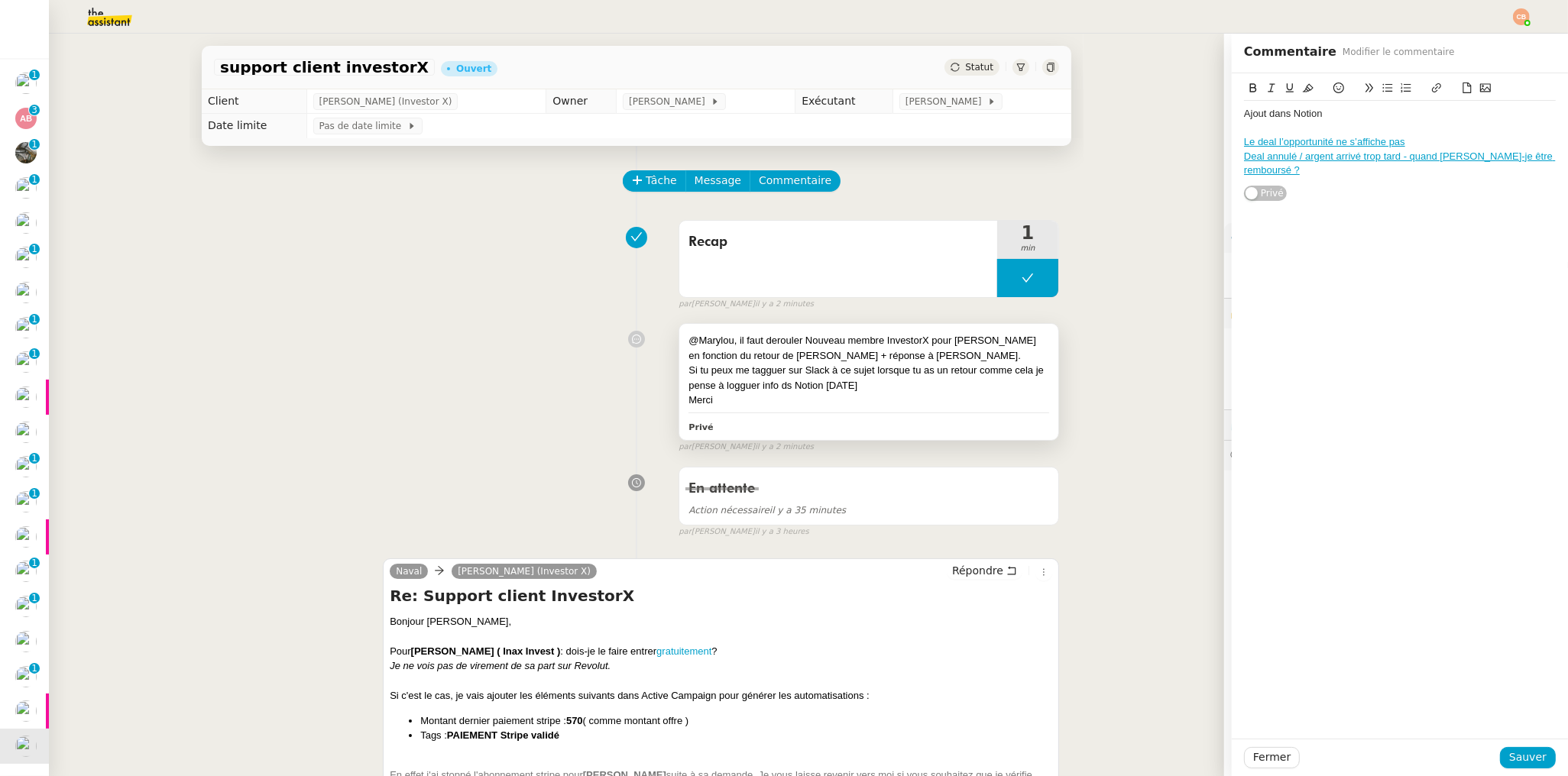
click at [892, 424] on div "Privé" at bounding box center [868, 427] width 360 height 18
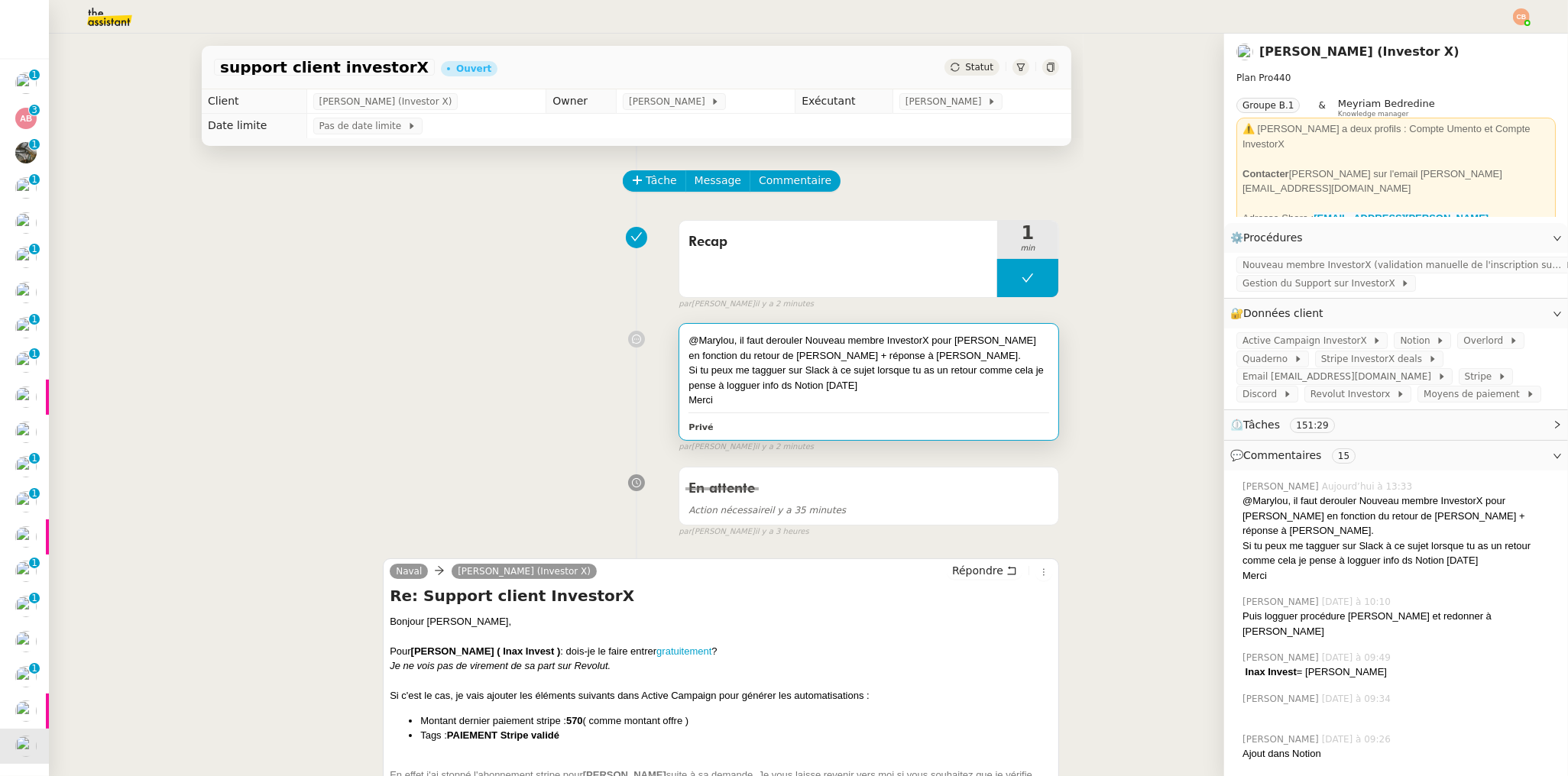
click at [890, 406] on div "Merci" at bounding box center [868, 400] width 360 height 16
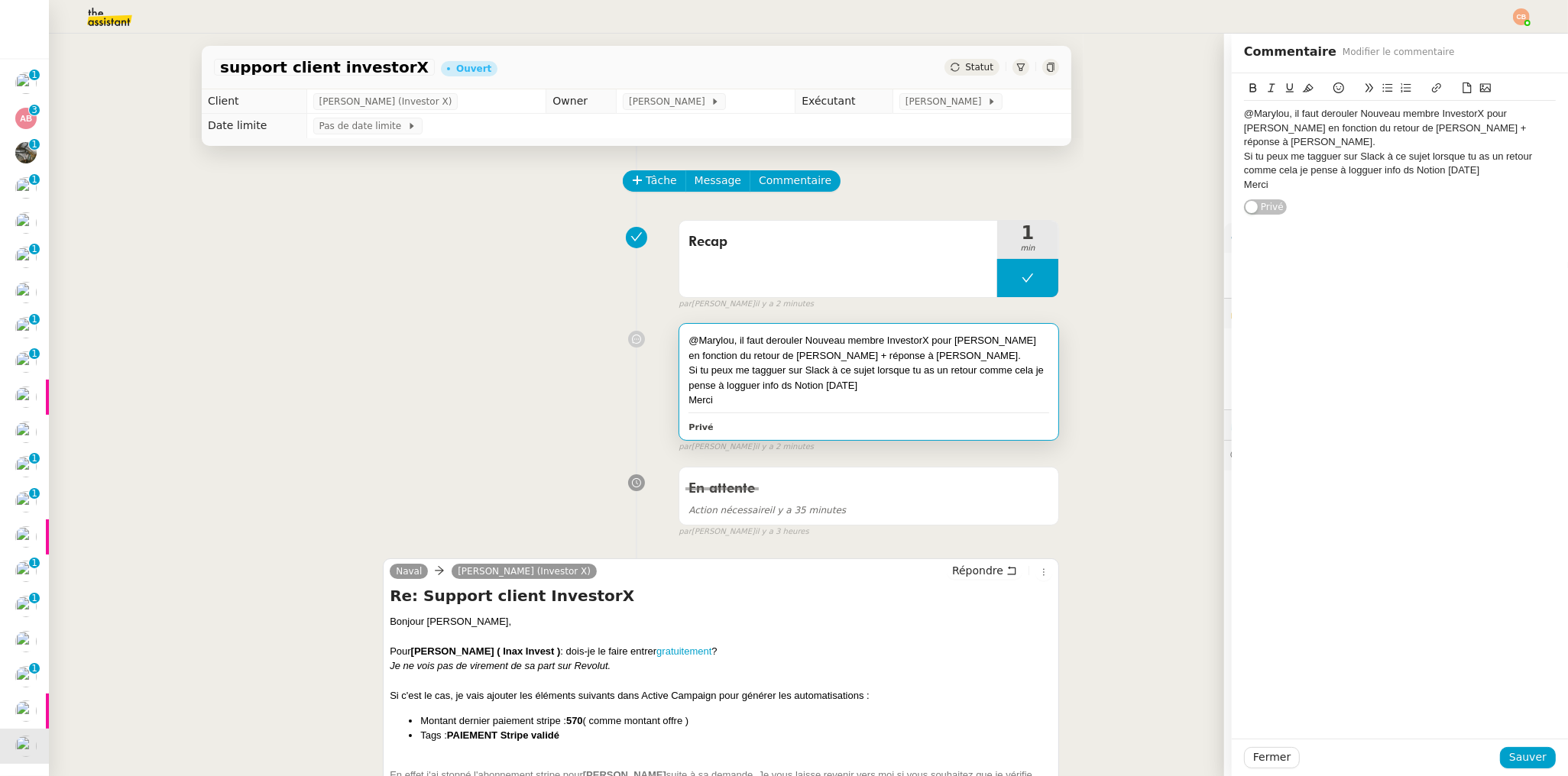
click at [1275, 178] on div "Merci" at bounding box center [1400, 185] width 311 height 14
drag, startPoint x: 1321, startPoint y: 197, endPoint x: 1204, endPoint y: 200, distance: 117.0
click at [1204, 200] on app-ticket "support client investorX Ouvert Statut Client Cédric Tempestini (Investor X) Ow…" at bounding box center [808, 405] width 1519 height 743
click at [1285, 86] on icon at bounding box center [1290, 88] width 11 height 11
drag, startPoint x: 1319, startPoint y: 300, endPoint x: 1323, endPoint y: 312, distance: 12.6
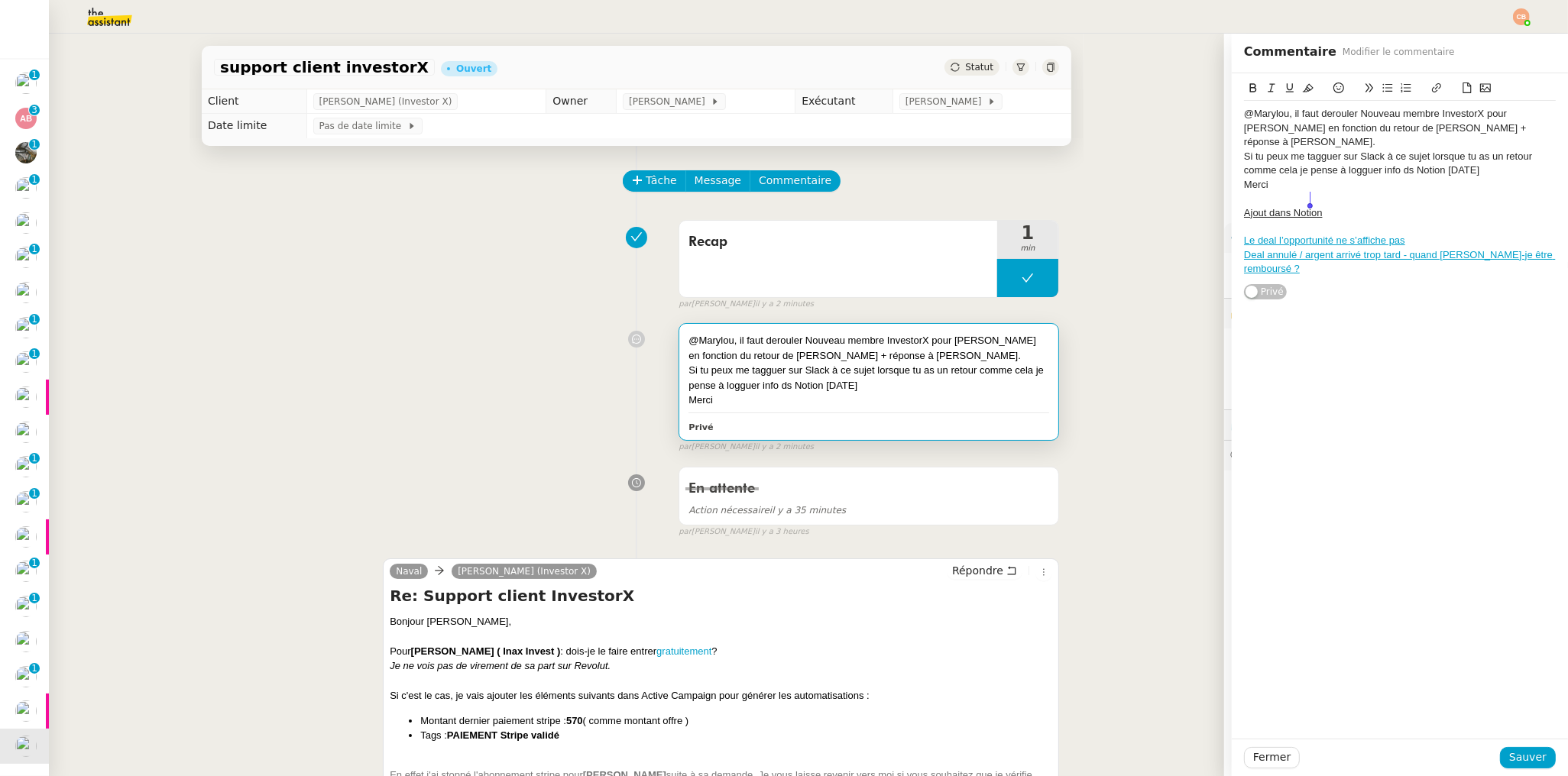
click at [1320, 302] on div "@Marylou, il faut derouler Nouveau membre InvestorX pour Aurelien Ouvrard en fo…" at bounding box center [1400, 406] width 336 height 665
click at [1528, 750] on span "Sauver" at bounding box center [1528, 757] width 37 height 18
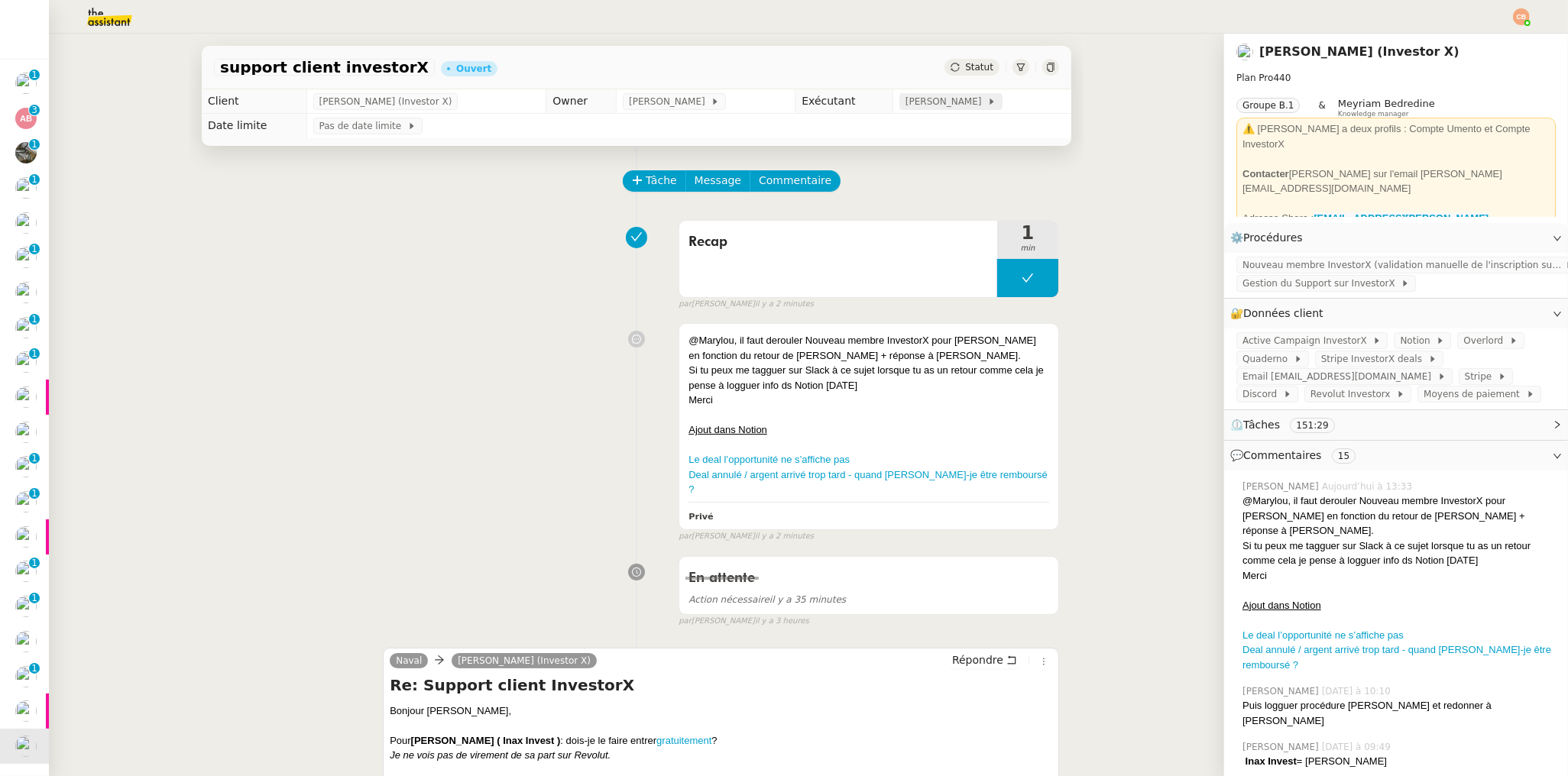
click at [905, 104] on span "[PERSON_NAME]" at bounding box center [946, 102] width 82 height 16
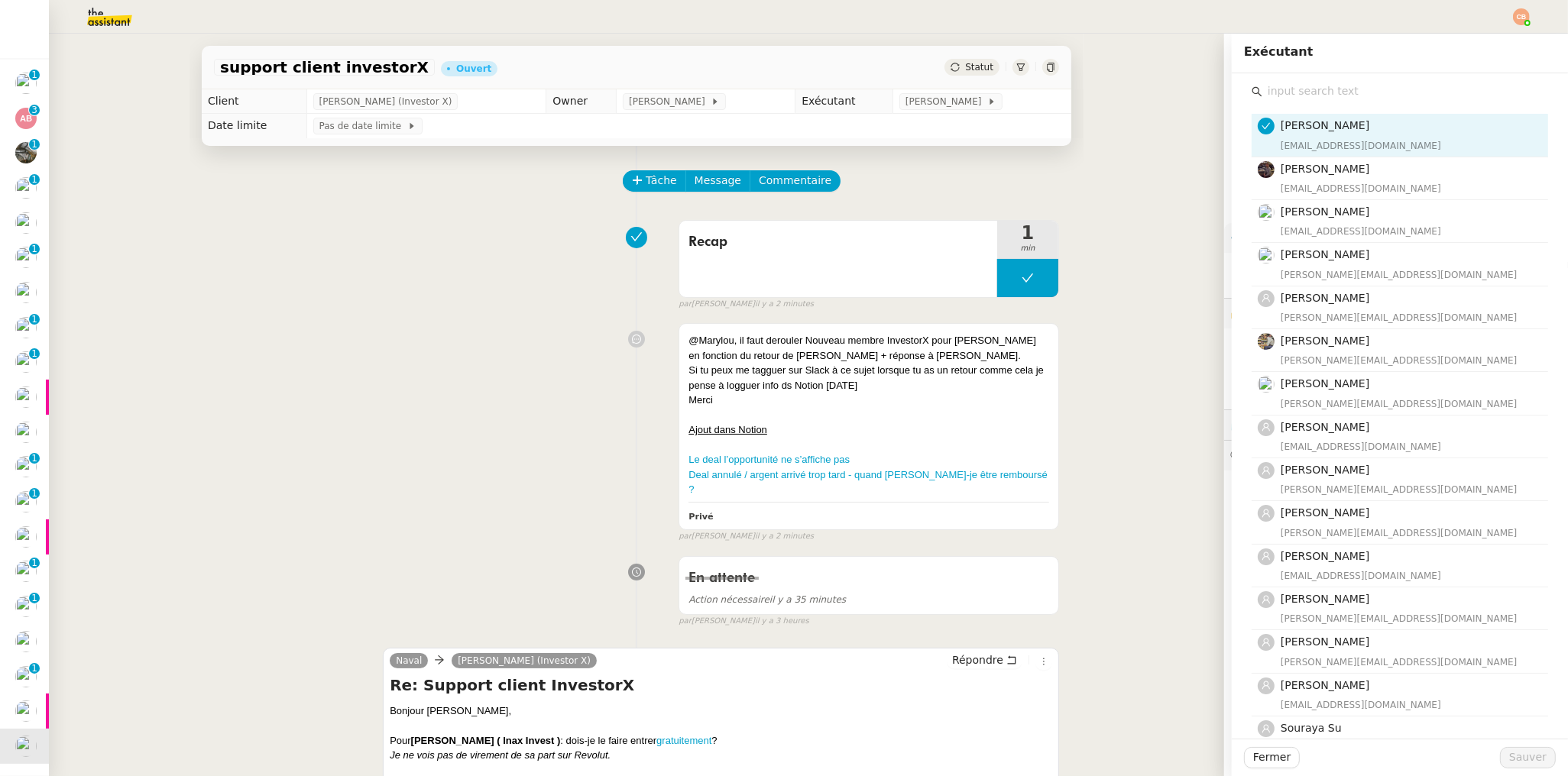
click at [1294, 79] on div "Coralie Bordas coralie@team.theassistant.com Bert Canavaggio bert.canavaggio@gm…" at bounding box center [1400, 523] width 311 height 901
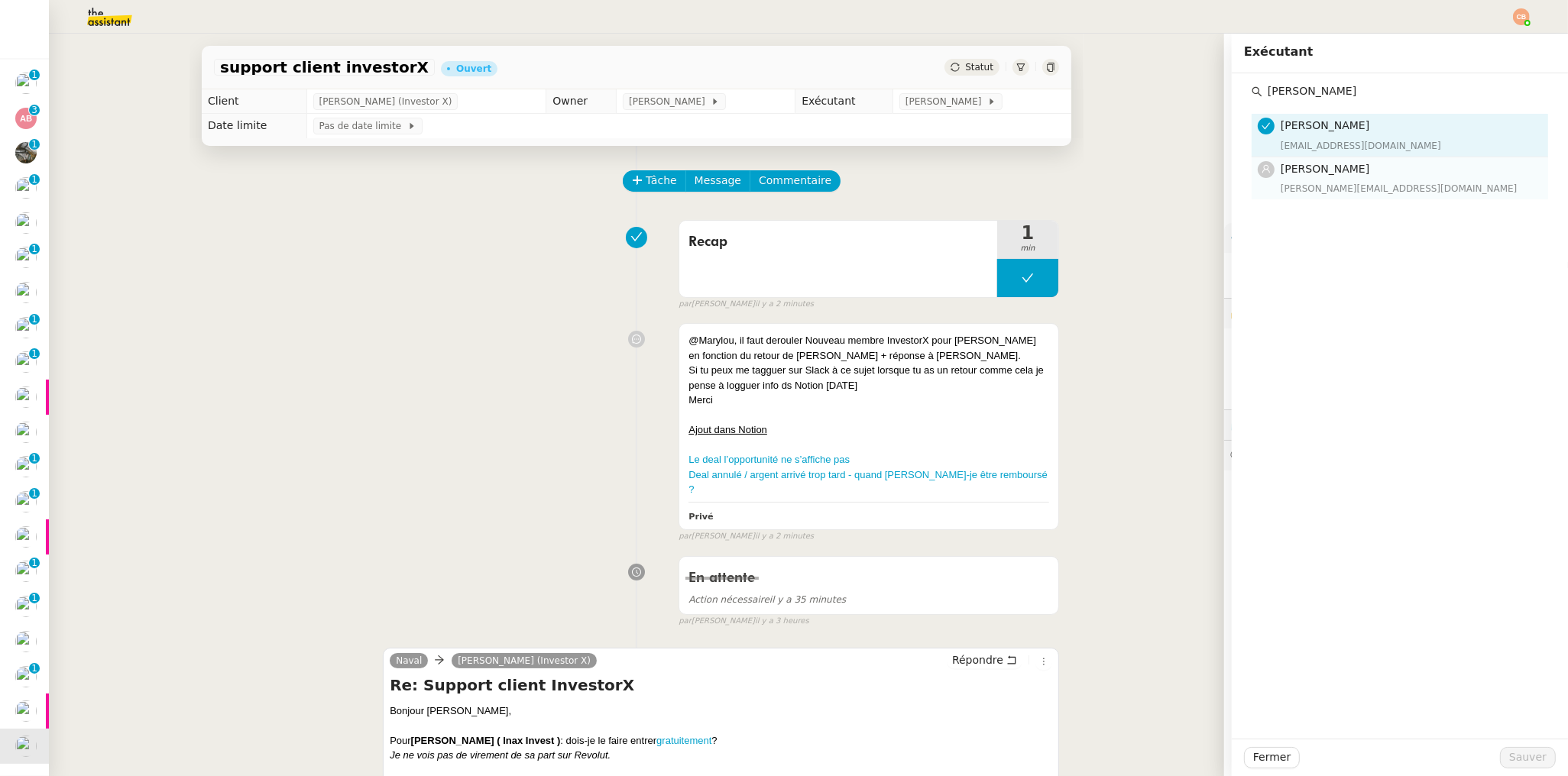
type input "Marylou"
click at [1311, 170] on span "[PERSON_NAME]" at bounding box center [1325, 169] width 89 height 12
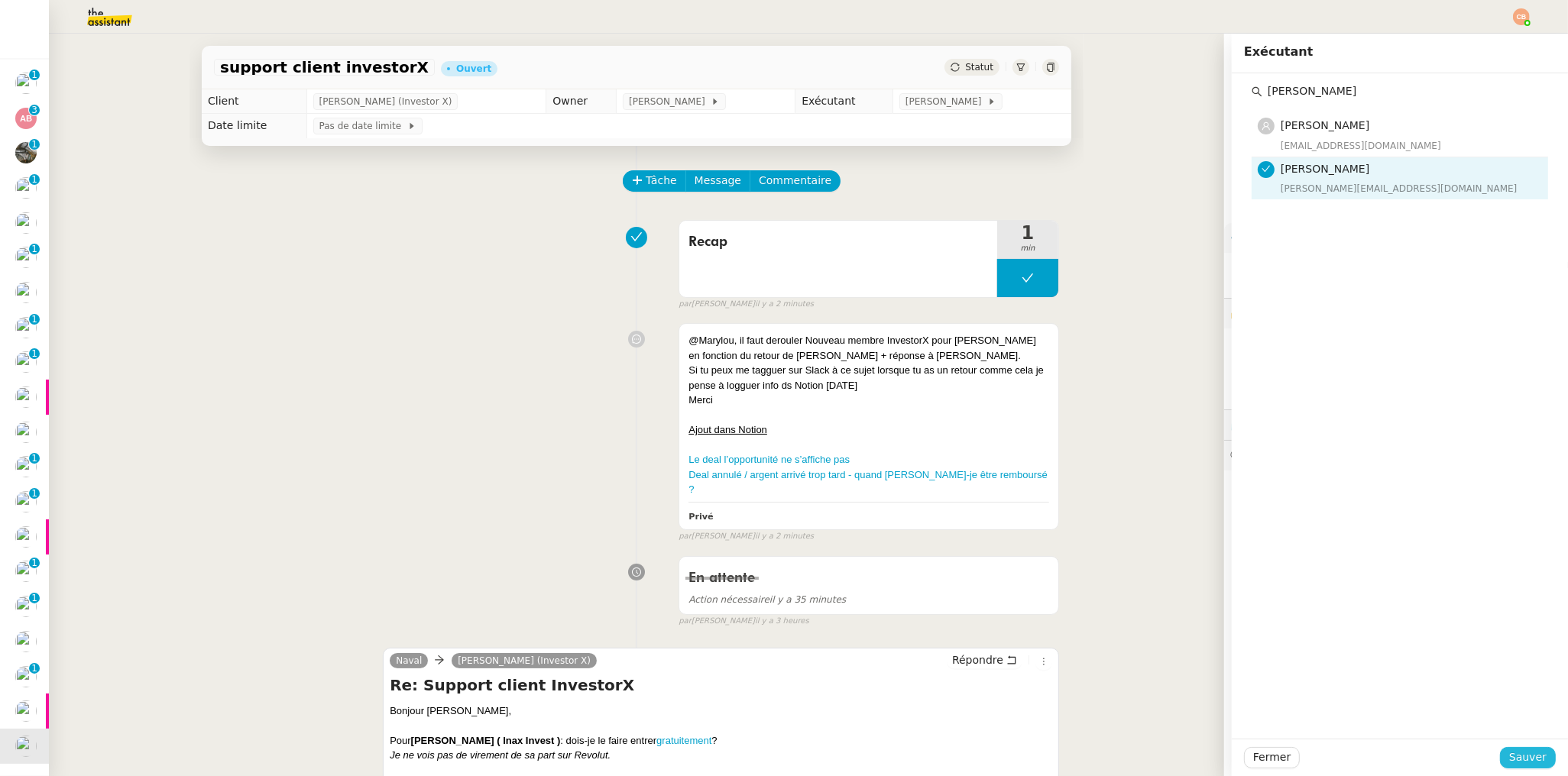
click at [1511, 760] on span "Sauver" at bounding box center [1528, 757] width 37 height 18
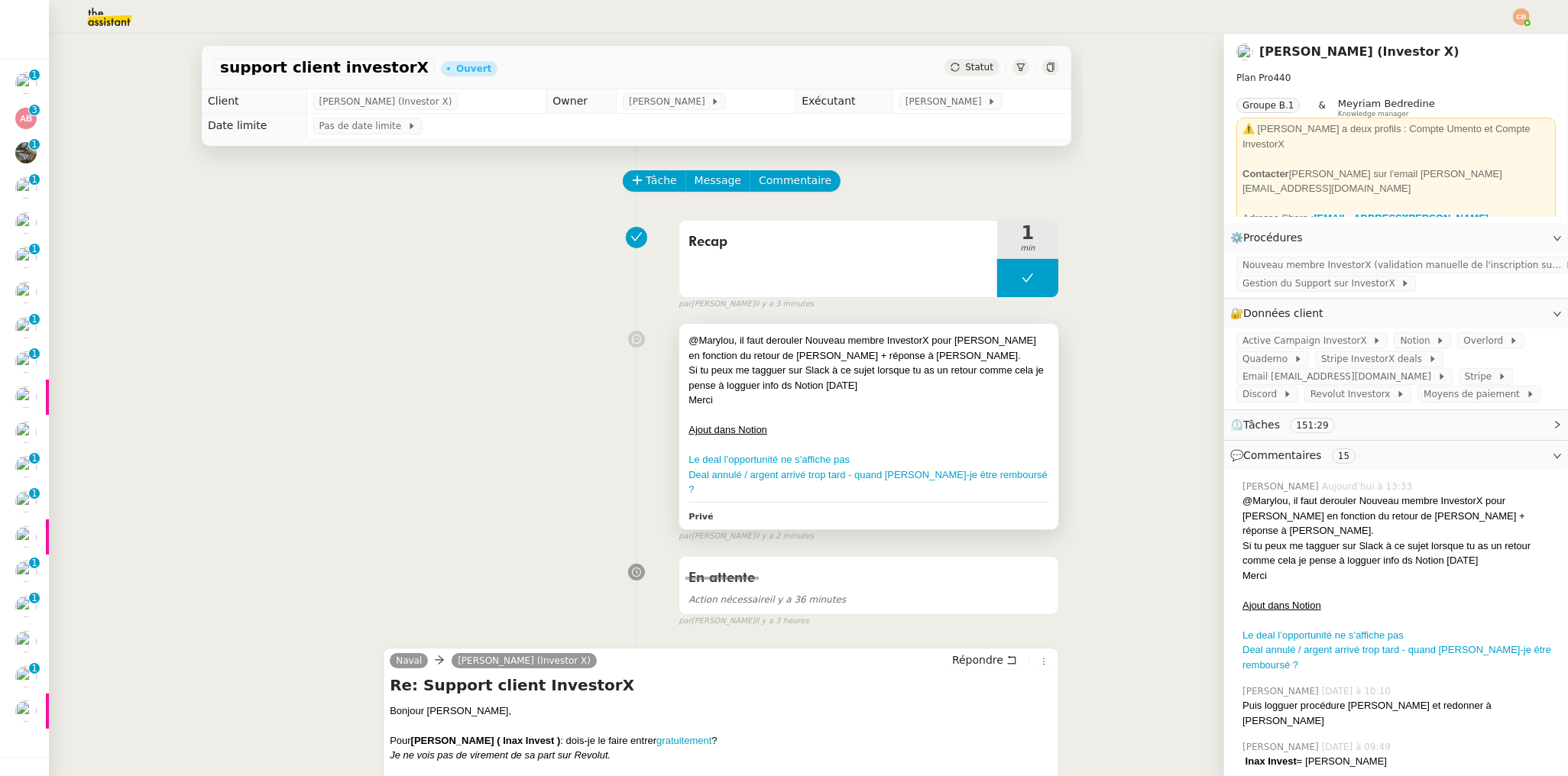
click at [892, 371] on div "Si tu peux me tagguer sur Slack à ce sujet lorsque tu as un retour comme cela j…" at bounding box center [868, 377] width 360 height 30
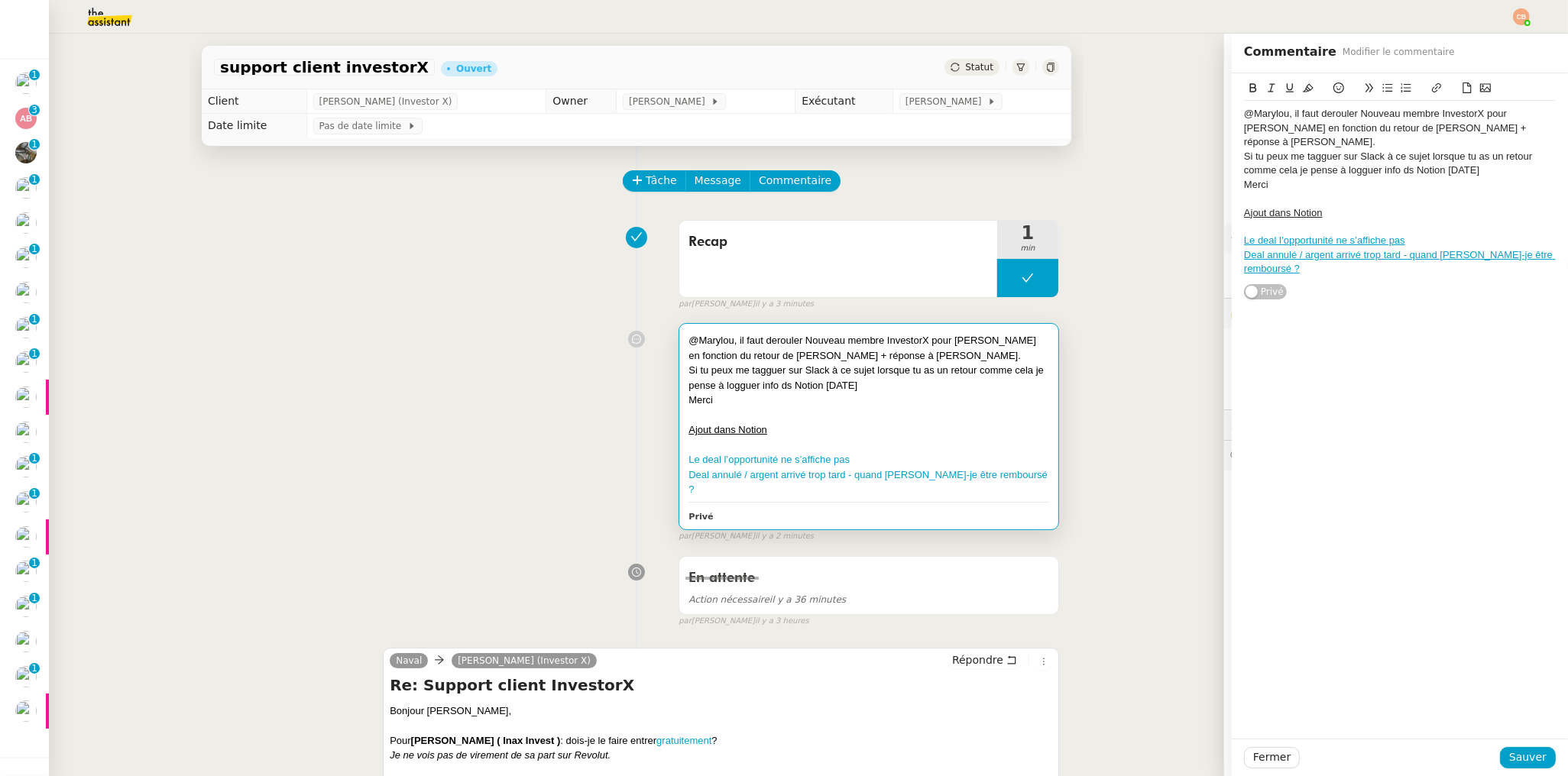
click at [1331, 191] on div at bounding box center [1400, 198] width 311 height 14
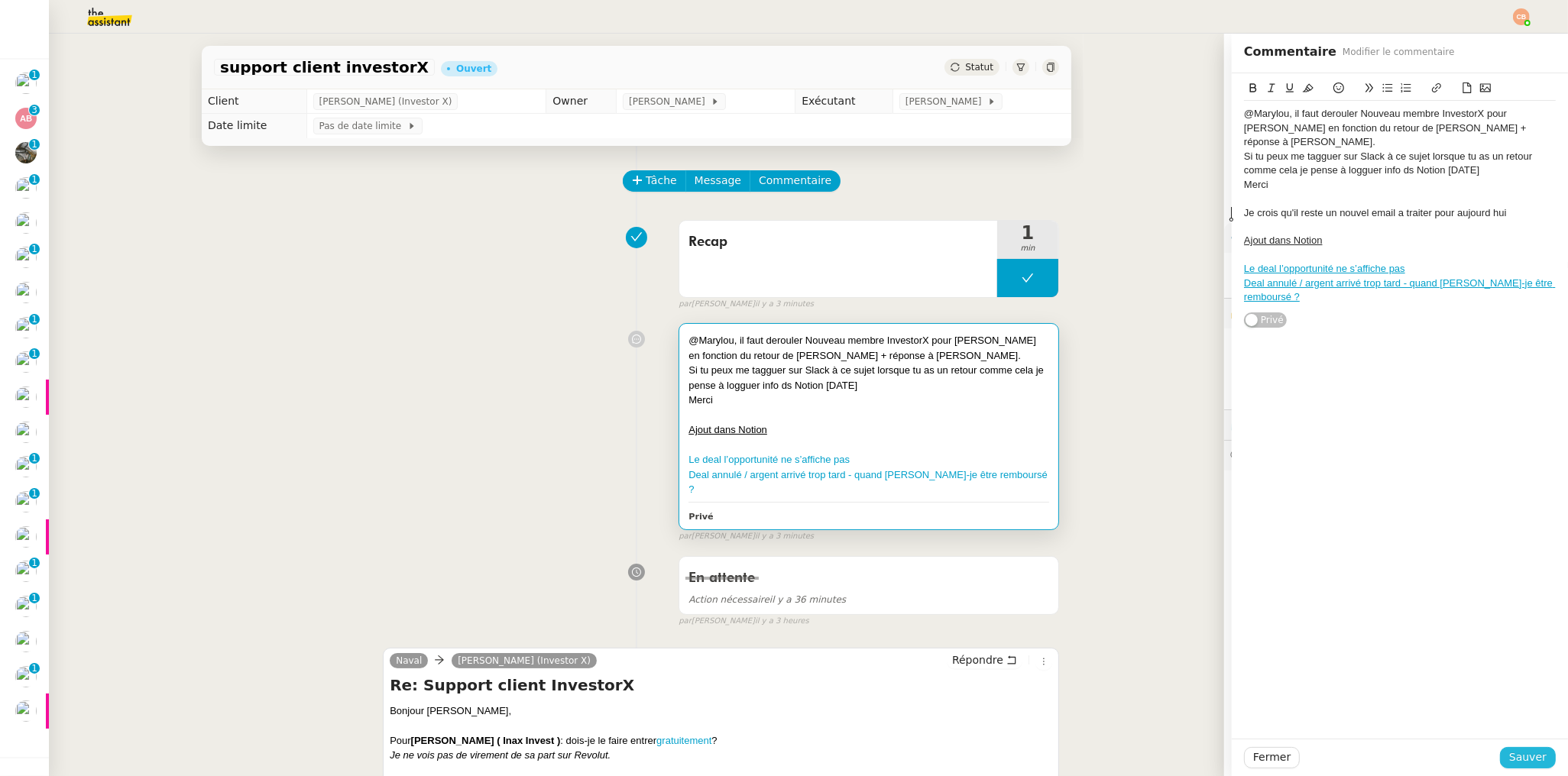
click at [1509, 755] on span "Sauver" at bounding box center [1528, 757] width 37 height 18
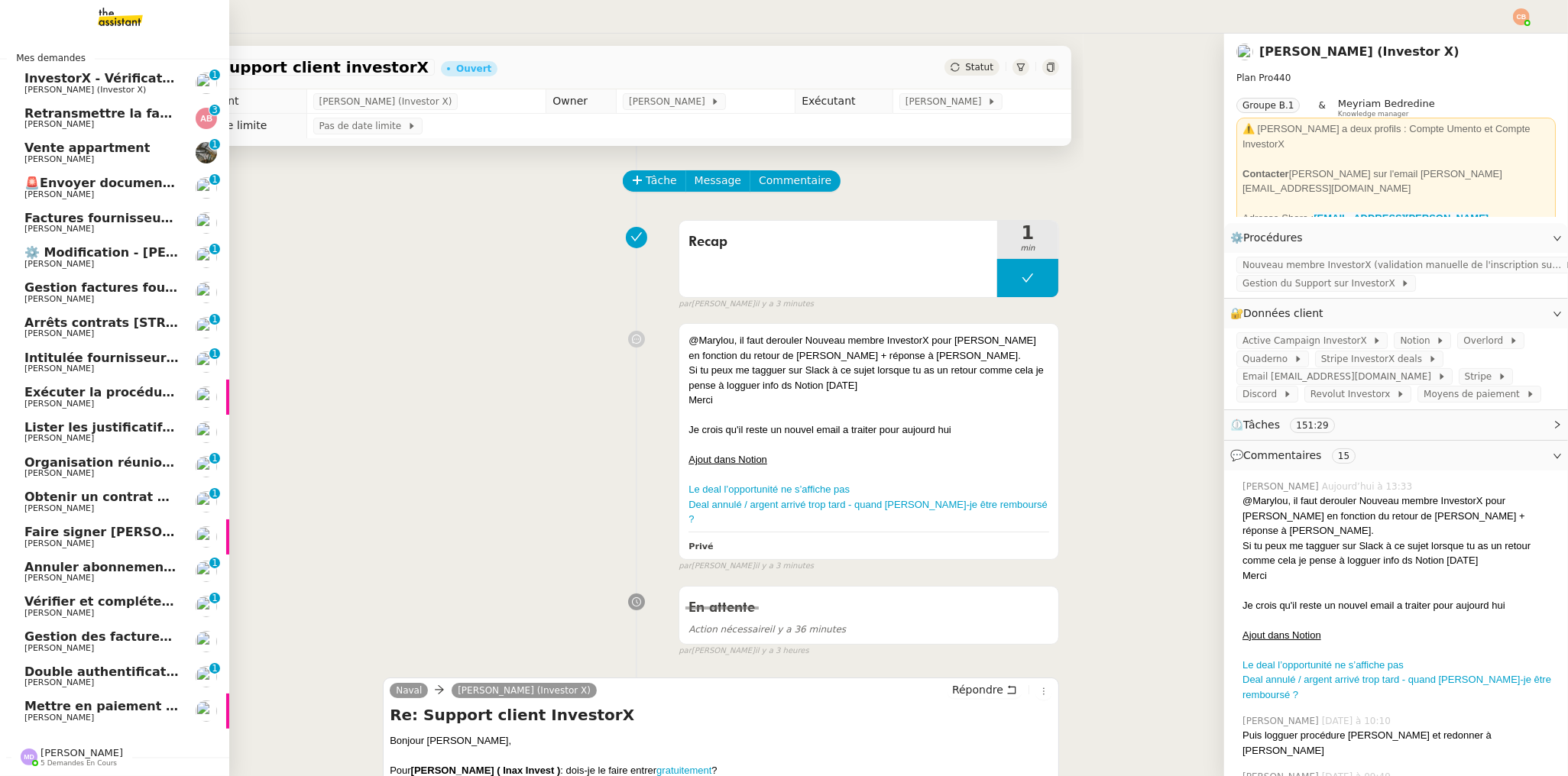
click at [112, 695] on link "Mettre en paiement deux factures Laurence de Nervaux" at bounding box center [114, 711] width 229 height 35
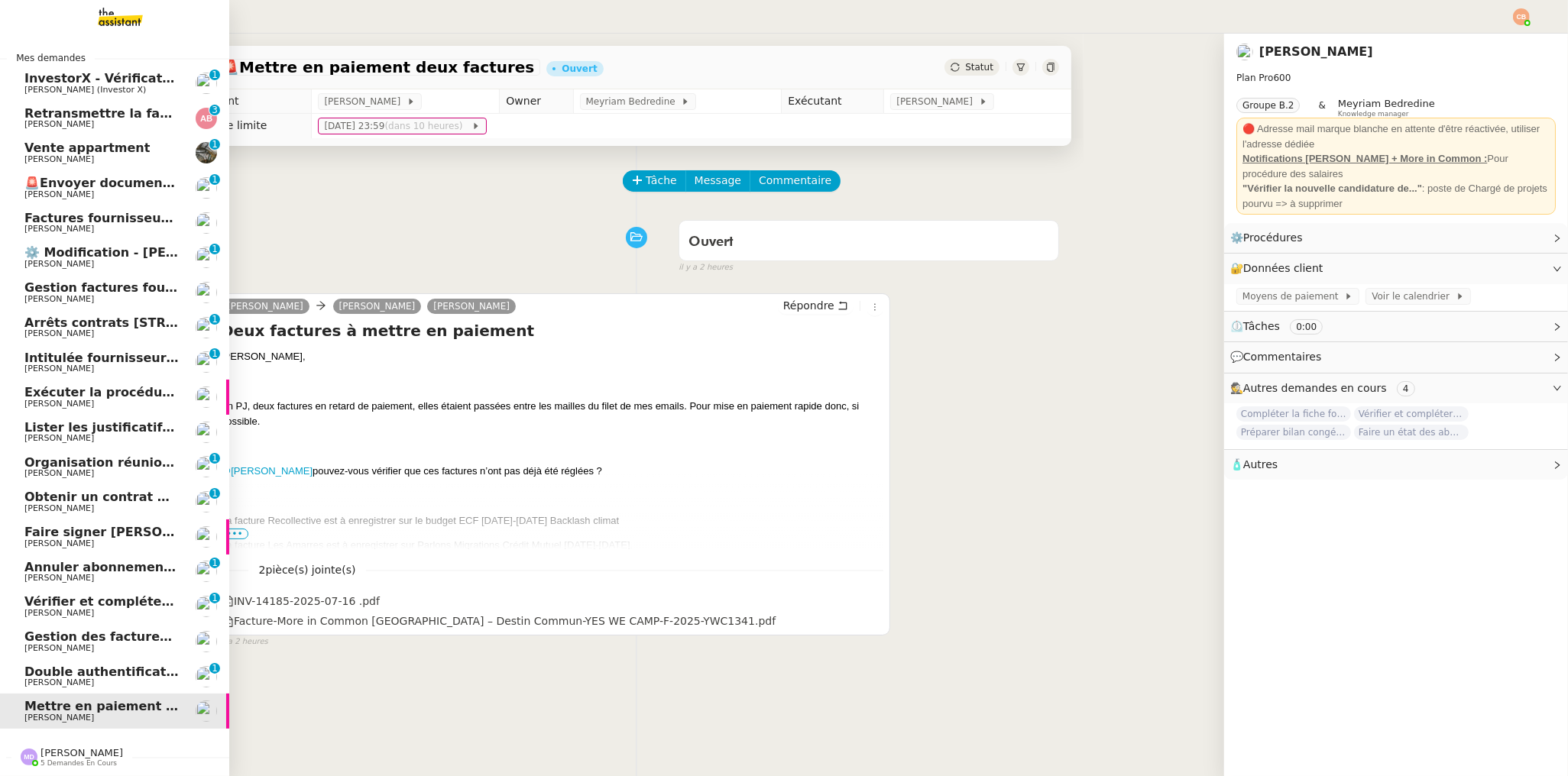
click at [69, 75] on span "InvestorX - Vérification des KYC" at bounding box center [133, 78] width 219 height 15
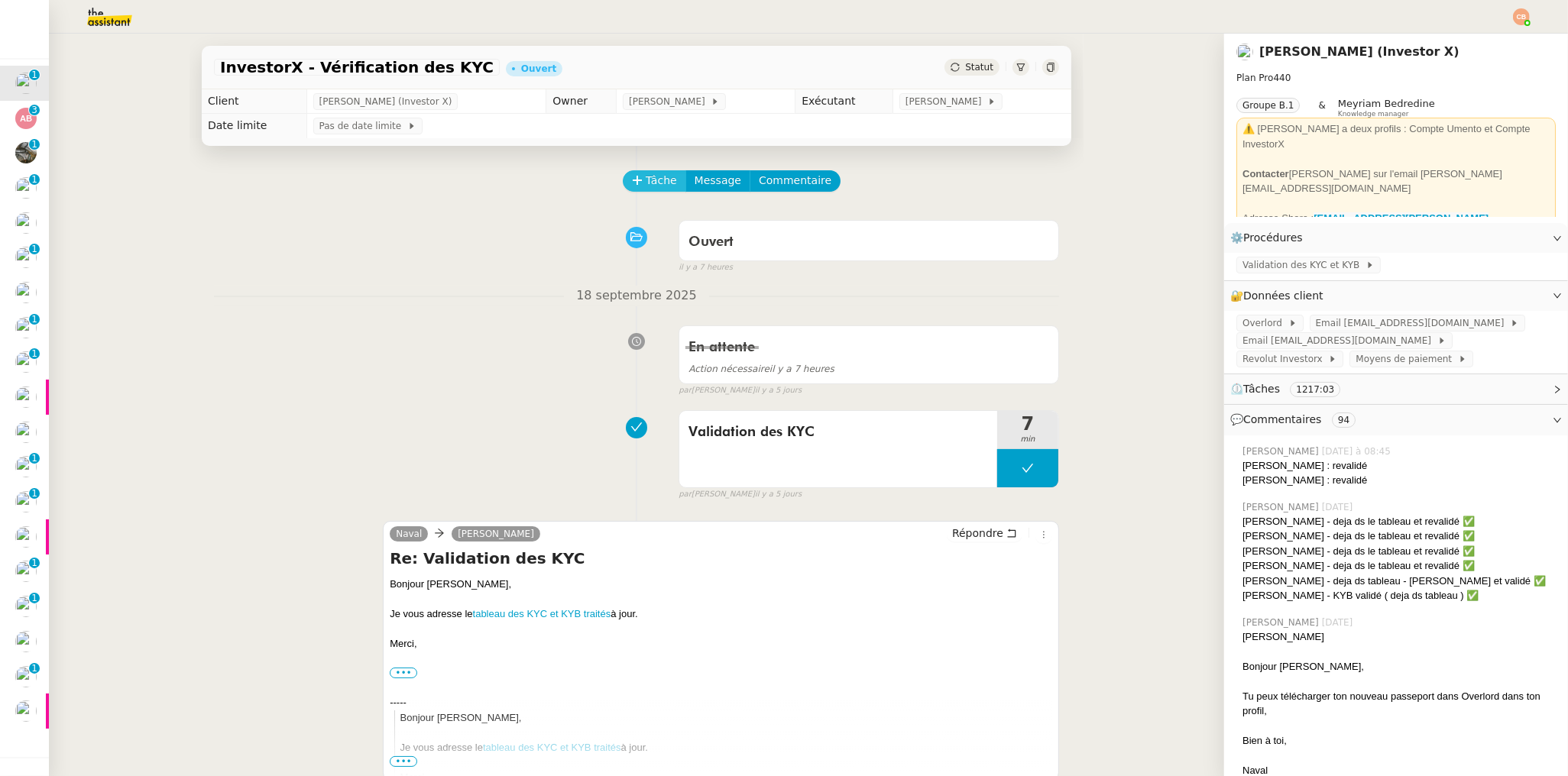
click at [659, 176] on span "Tâche" at bounding box center [661, 181] width 31 height 18
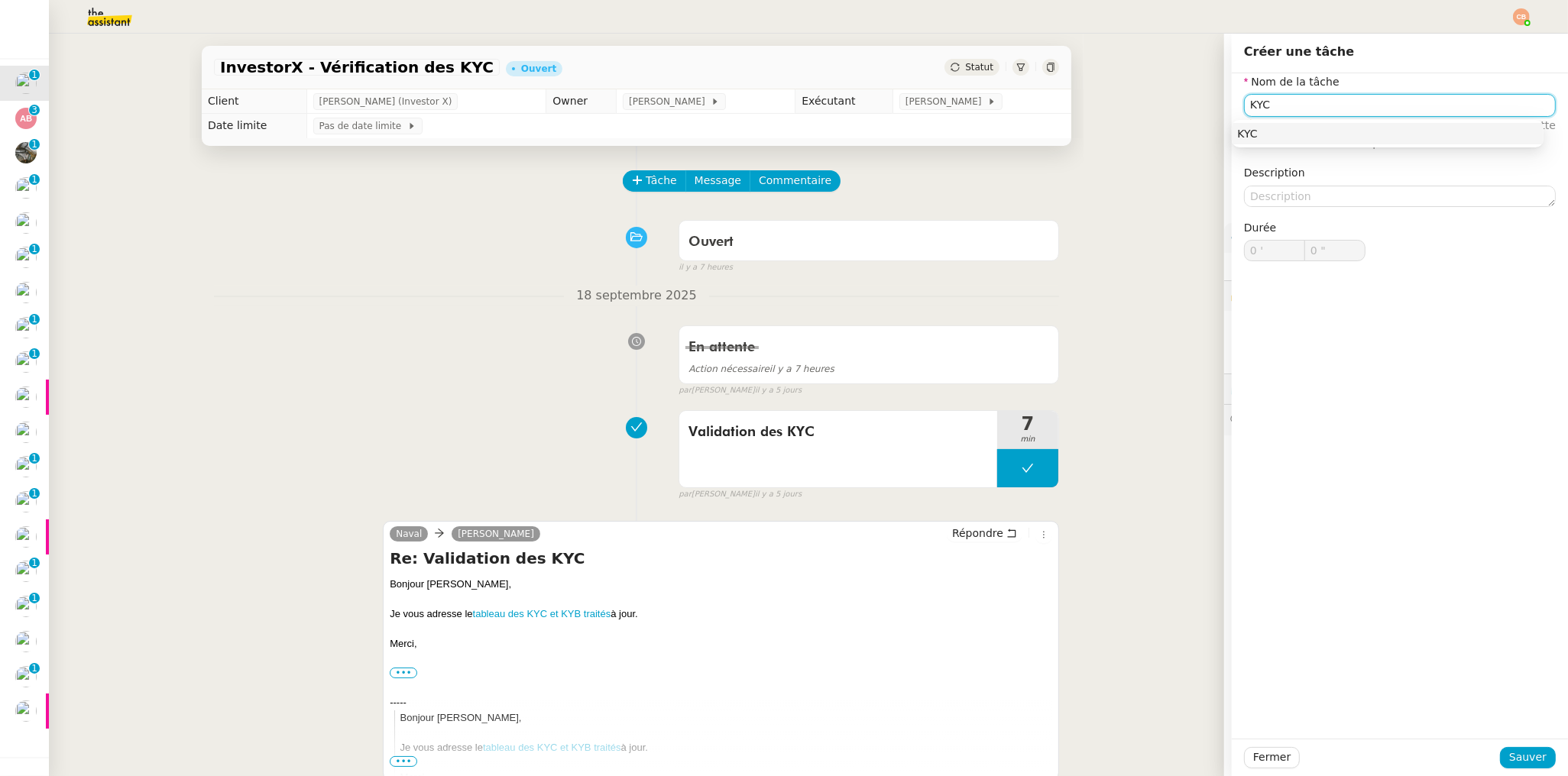
click at [1243, 139] on div "KYC" at bounding box center [1387, 134] width 300 height 14
type input "KYC"
click at [1510, 758] on span "Sauver" at bounding box center [1528, 757] width 37 height 18
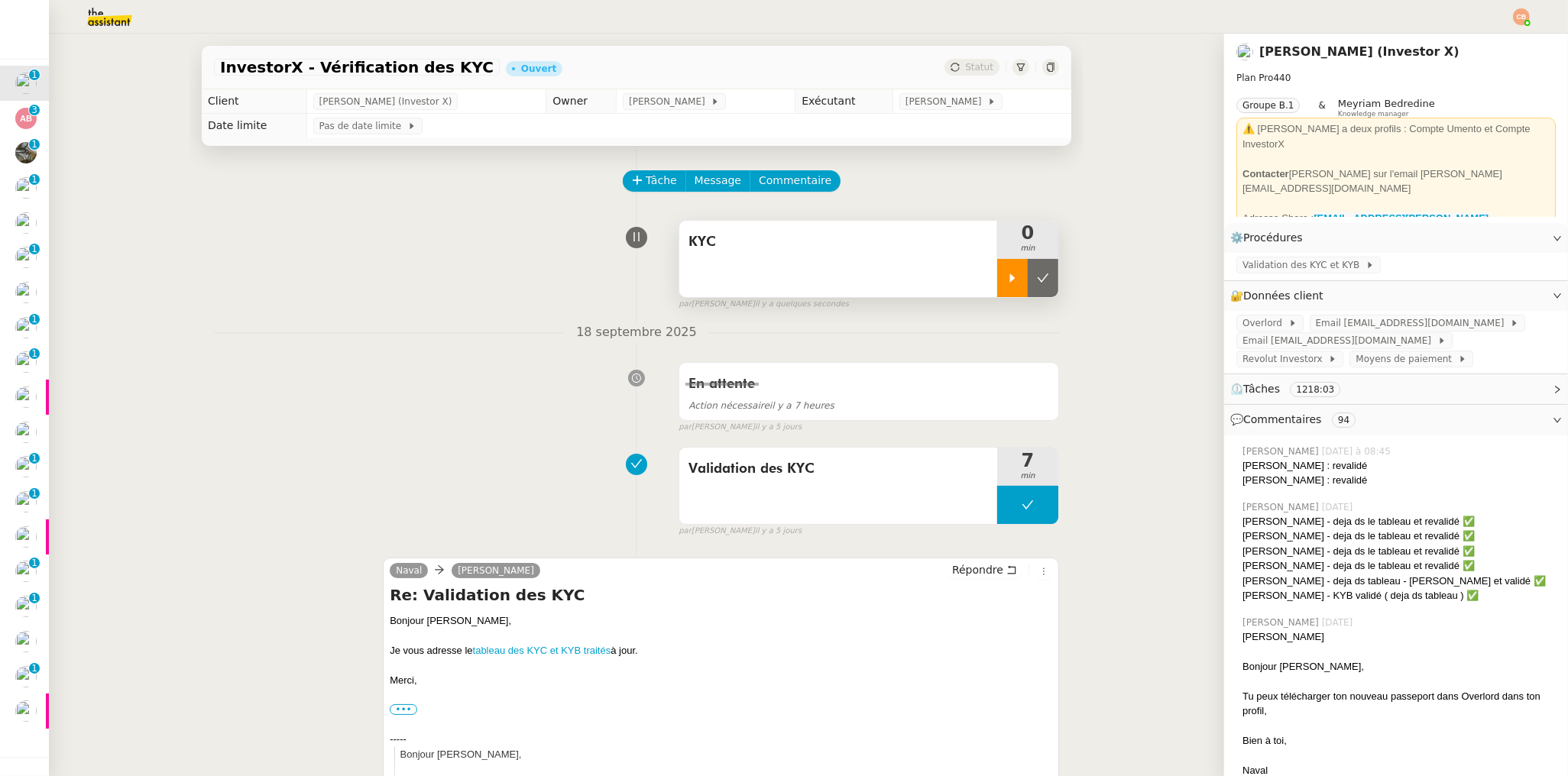
click at [997, 284] on div at bounding box center [1012, 278] width 30 height 38
click at [1253, 318] on span "Overlord" at bounding box center [1265, 323] width 46 height 16
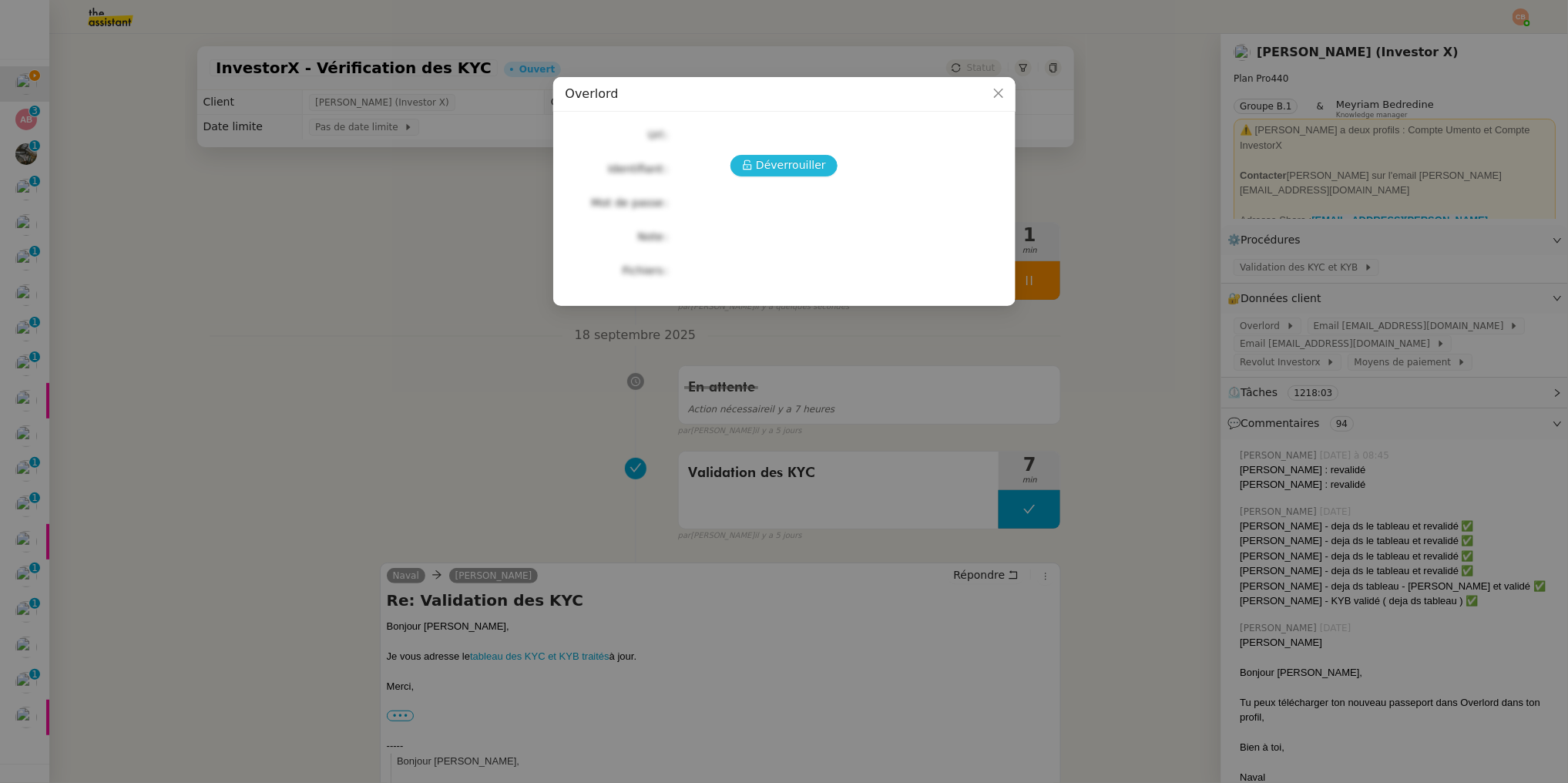
click at [821, 158] on span "Déverrouiller" at bounding box center [791, 165] width 70 height 18
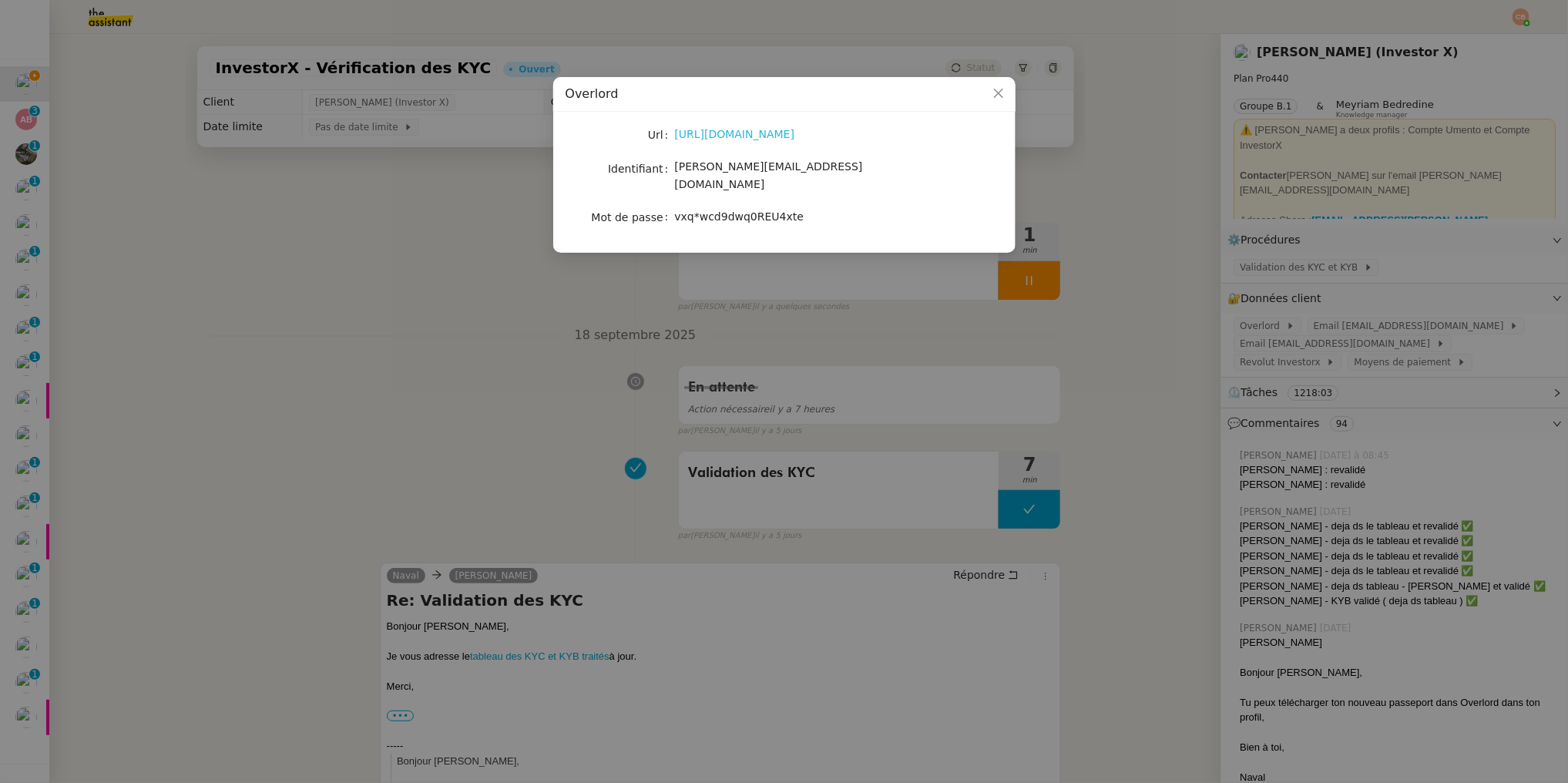
click at [726, 136] on link "https://investorx.ovld.app/" at bounding box center [735, 134] width 120 height 13
click at [503, 248] on nz-modal-container "Overlord Url https://investorx.ovld.app/ Identifiant cedric@investorx.deals Mot…" at bounding box center [784, 391] width 1568 height 783
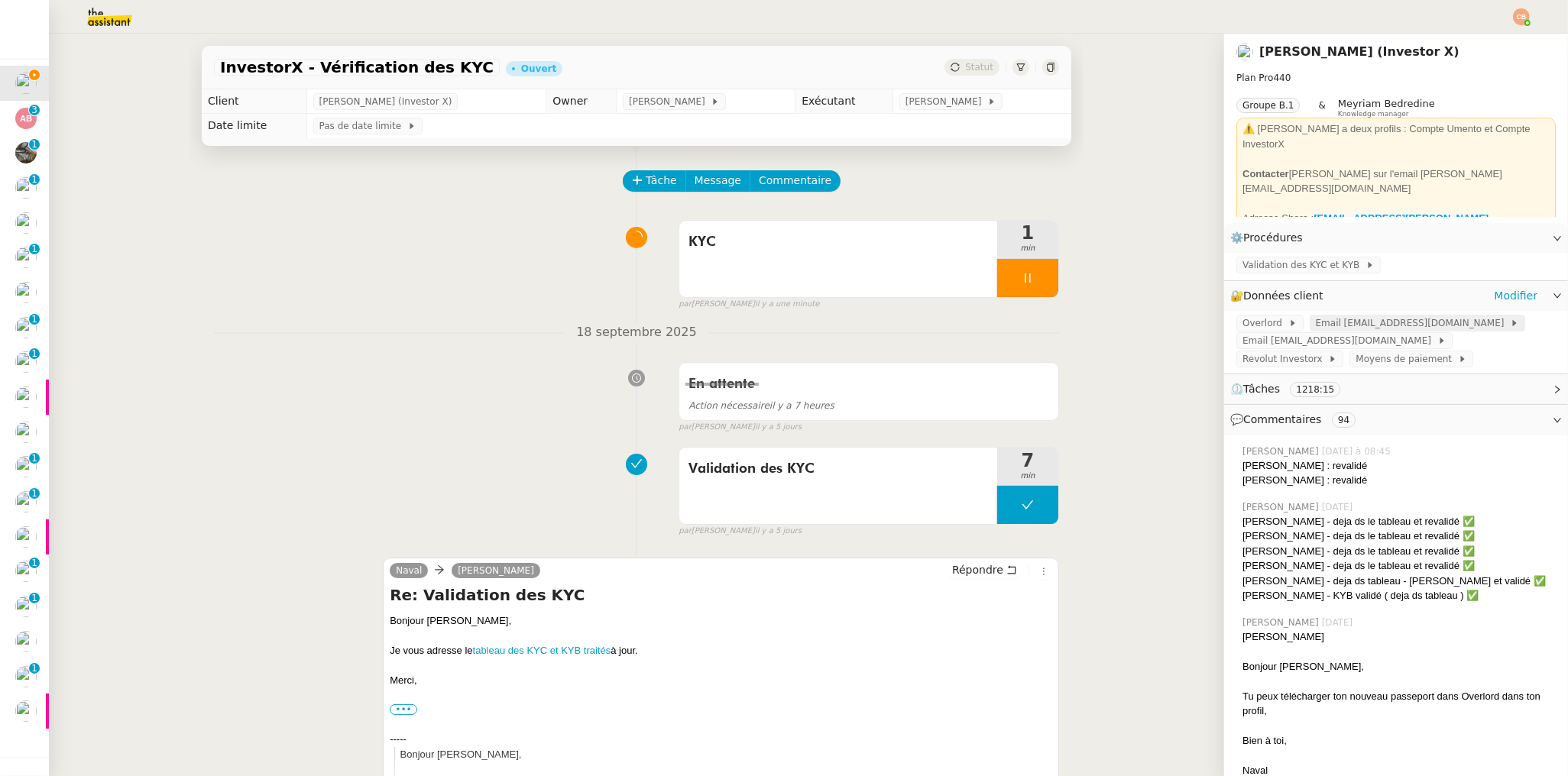
click at [1316, 325] on span "Email support@investorx.deals" at bounding box center [1413, 323] width 195 height 16
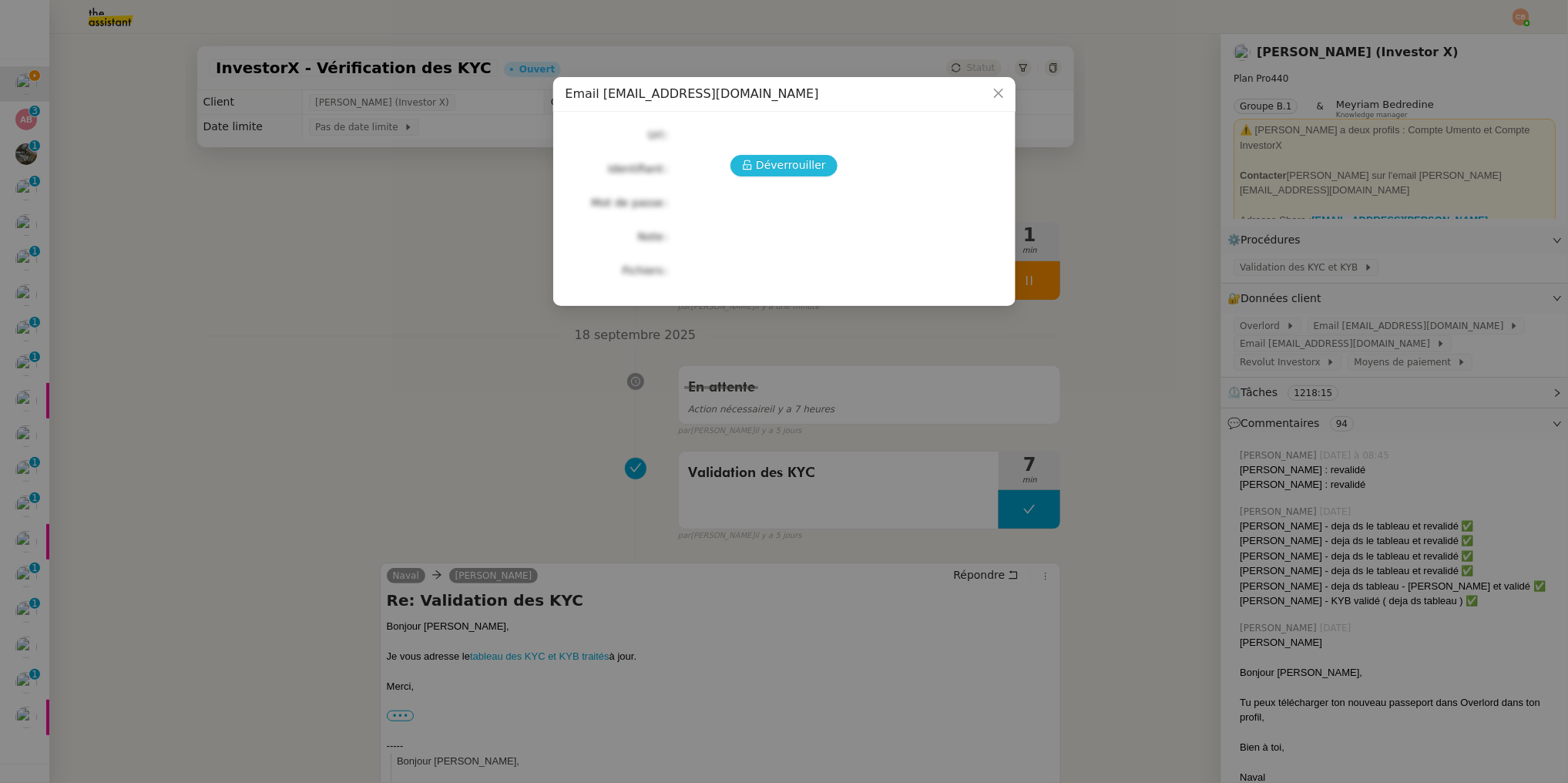
click at [783, 160] on span "Déverrouiller" at bounding box center [791, 165] width 70 height 18
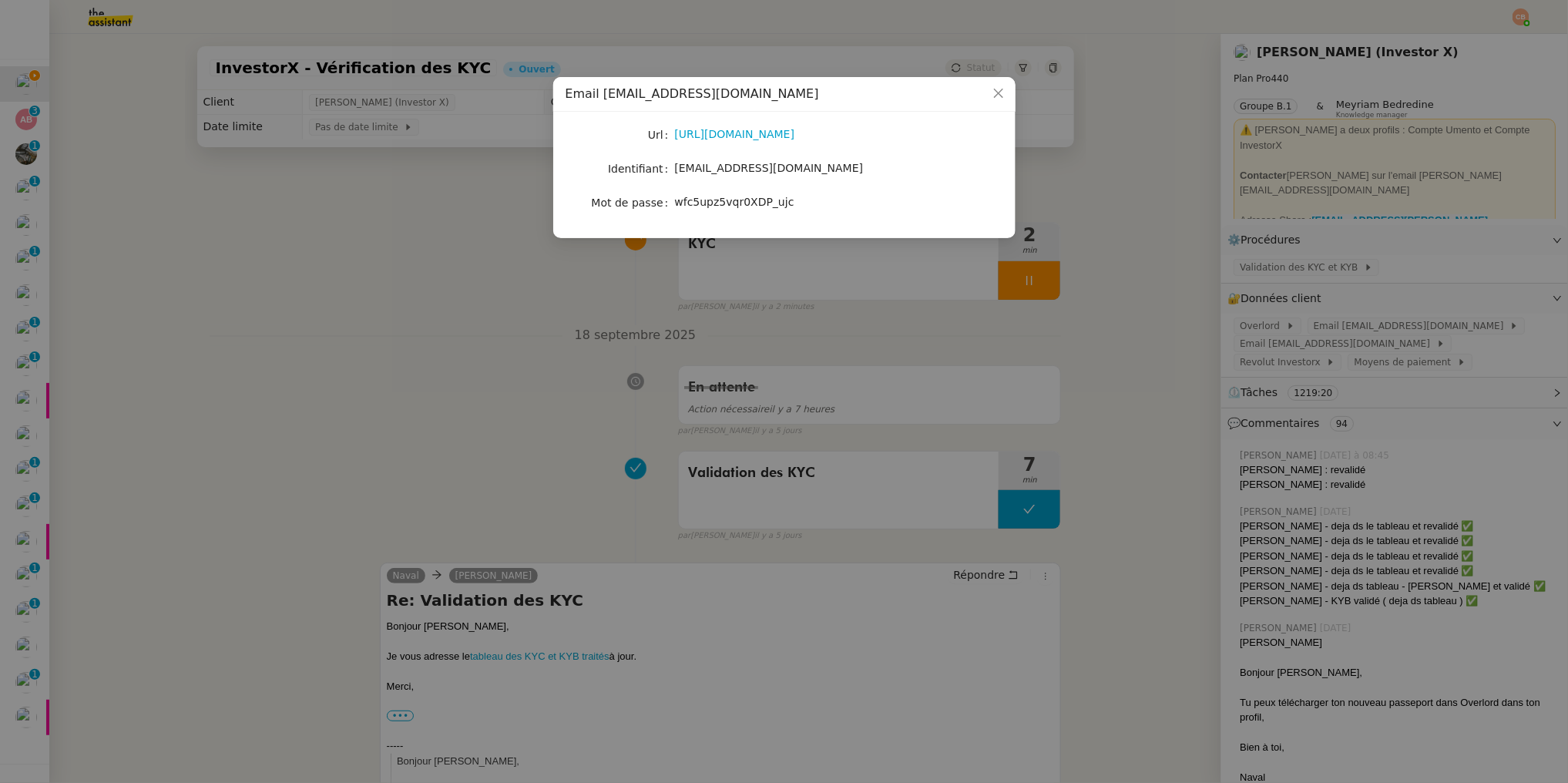
click at [422, 243] on nz-modal-container "Email support@investorx.deals Url https://mail.google.com/ Identifiant support@…" at bounding box center [784, 391] width 1568 height 783
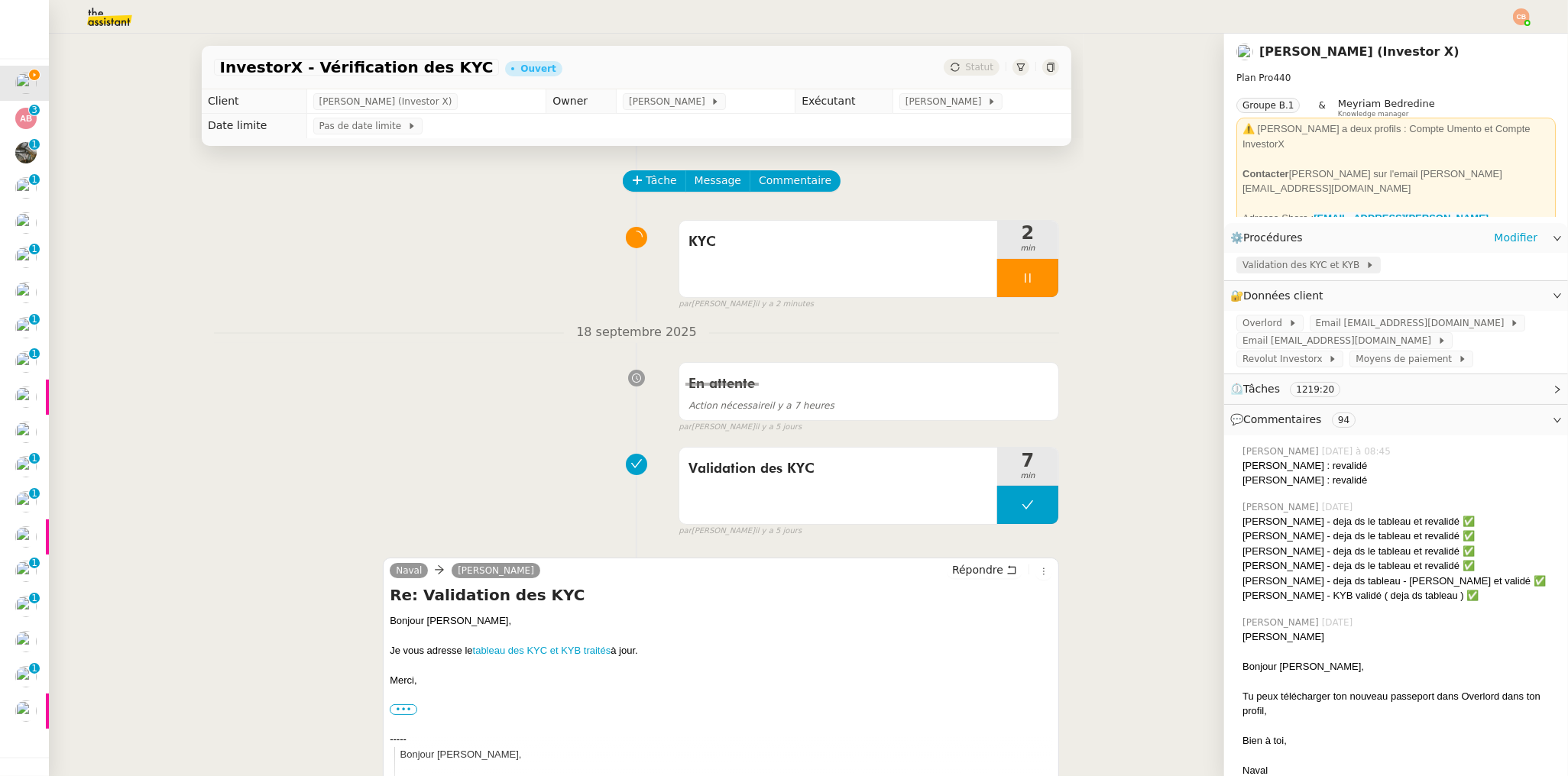
click at [1282, 260] on span "Validation des KYC et KYB" at bounding box center [1304, 265] width 123 height 16
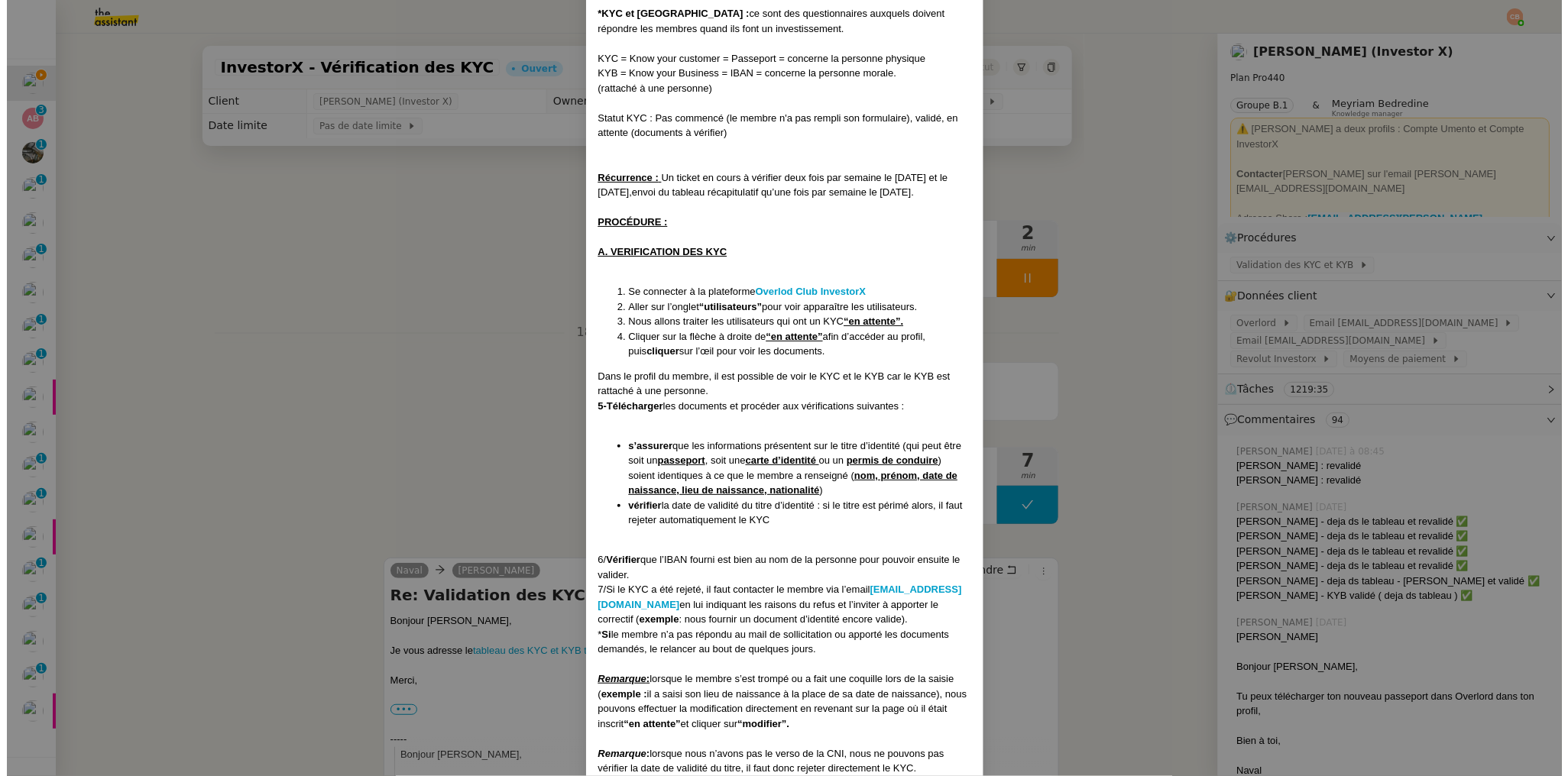
scroll to position [260, 0]
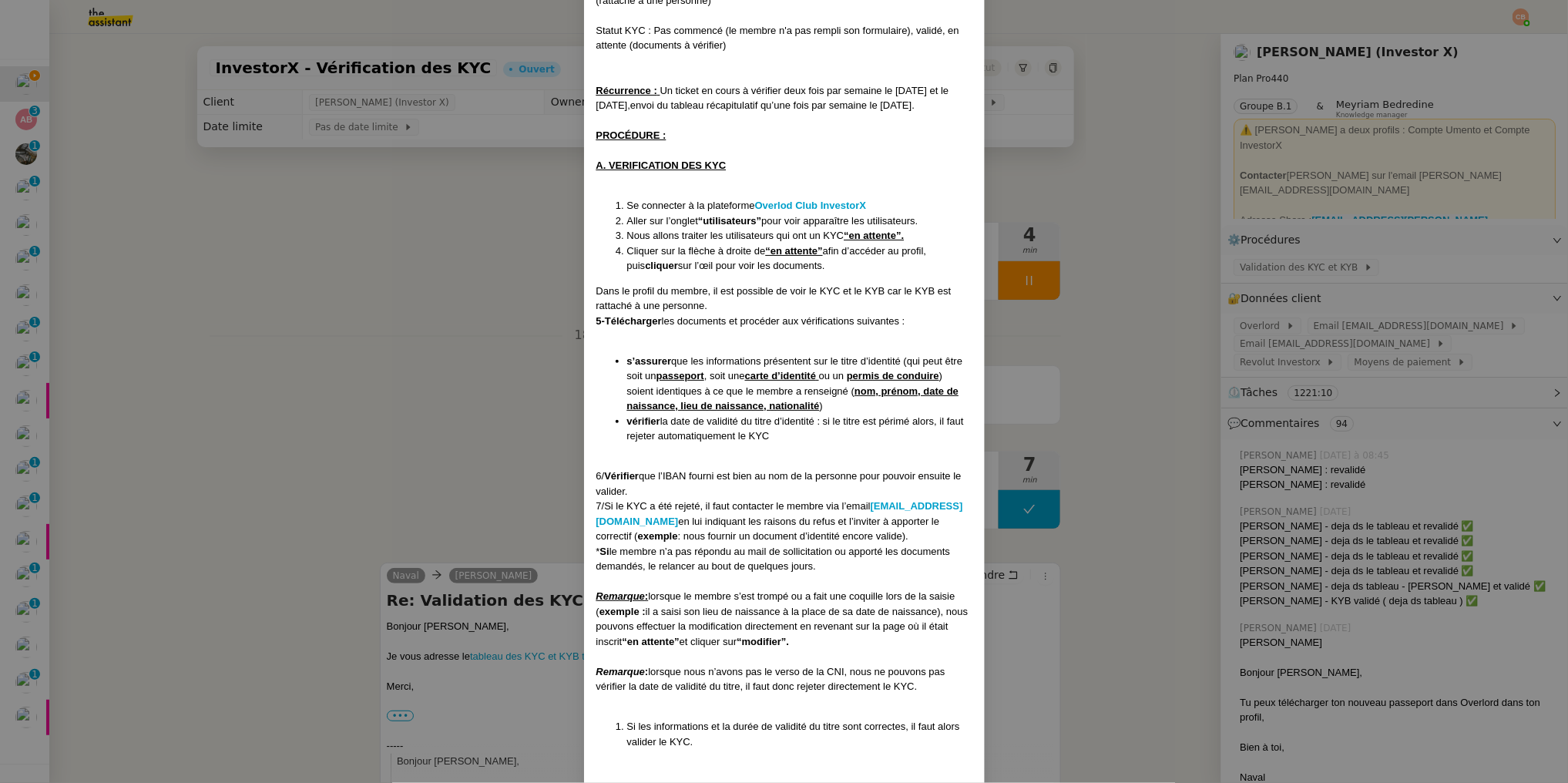
click at [446, 307] on nz-modal-container "Créé le 23/10/2024 MAJ le 5/05/2025 Contexte : Le client souhaite que nous proc…" at bounding box center [784, 391] width 1568 height 783
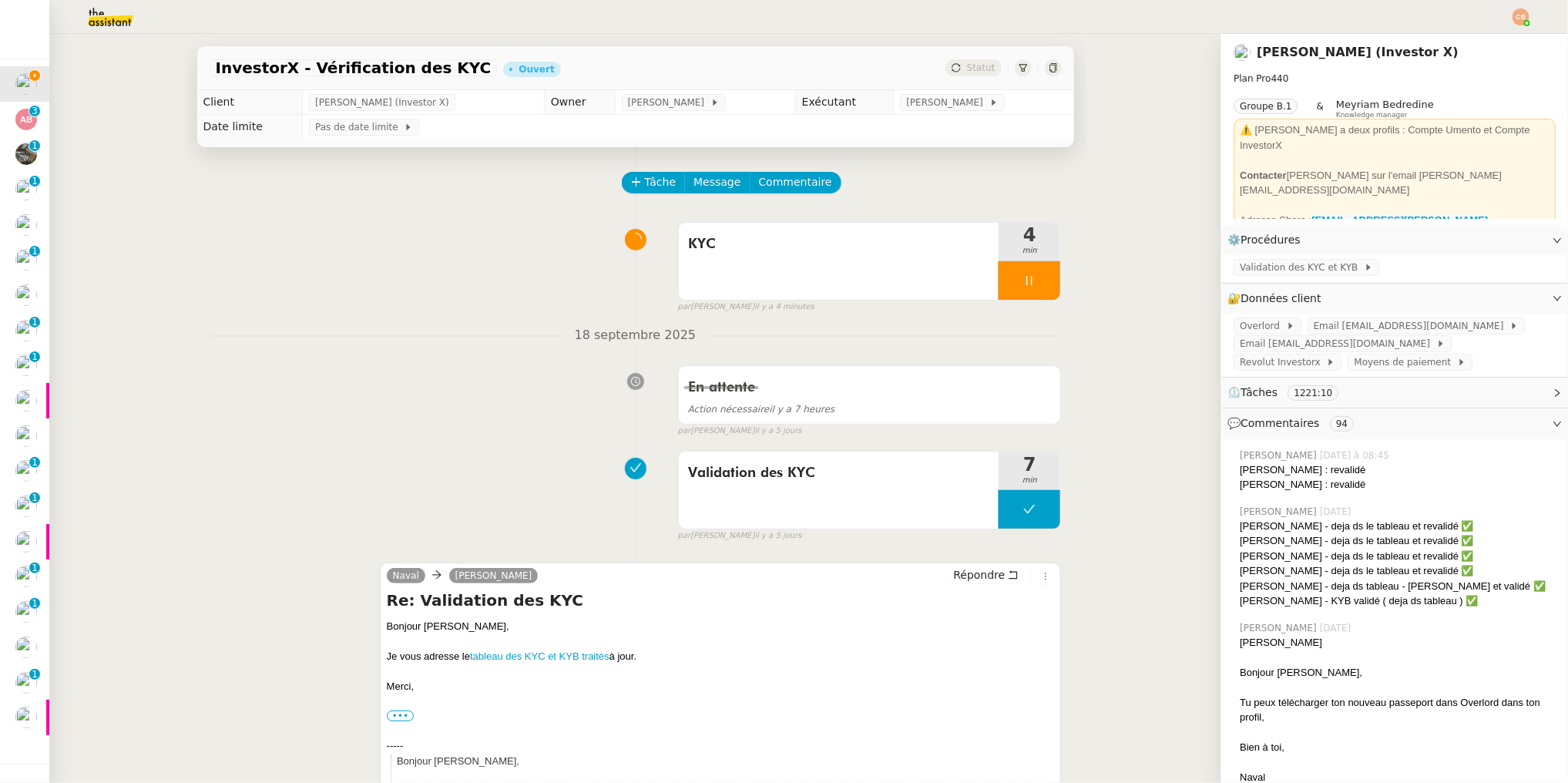
click at [446, 307] on nz-modal-container "Créé le 23/10/2024 MAJ le 5/05/2025 Contexte : Le client souhaite que nous proc…" at bounding box center [784, 391] width 1568 height 783
click at [810, 192] on div "Tâche Message Commentaire" at bounding box center [849, 190] width 438 height 37
click at [810, 182] on span "Commentaire" at bounding box center [802, 182] width 73 height 18
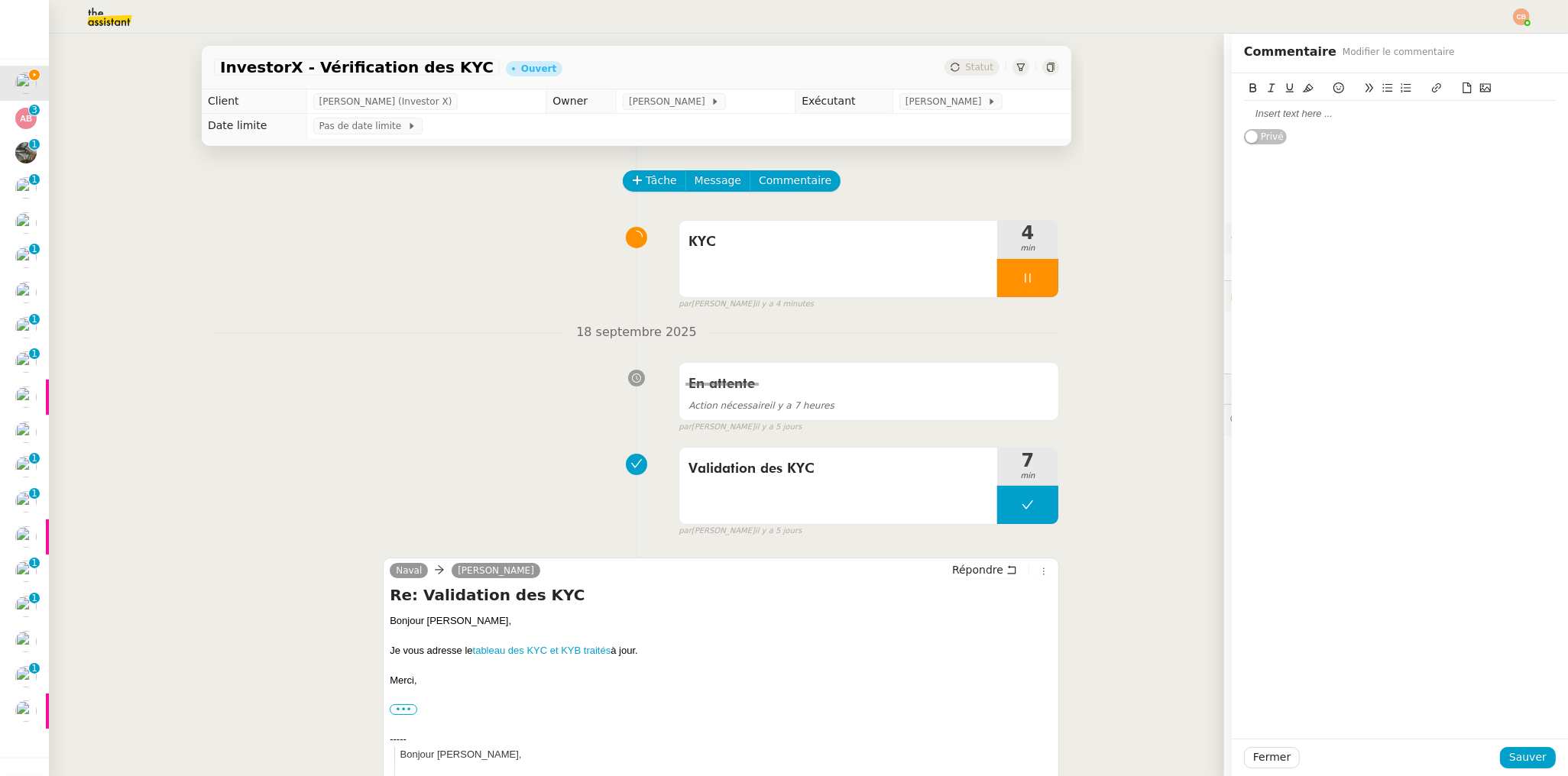
click at [1280, 106] on div at bounding box center [1400, 114] width 311 height 26
click at [1533, 757] on span "Sauver" at bounding box center [1528, 757] width 37 height 18
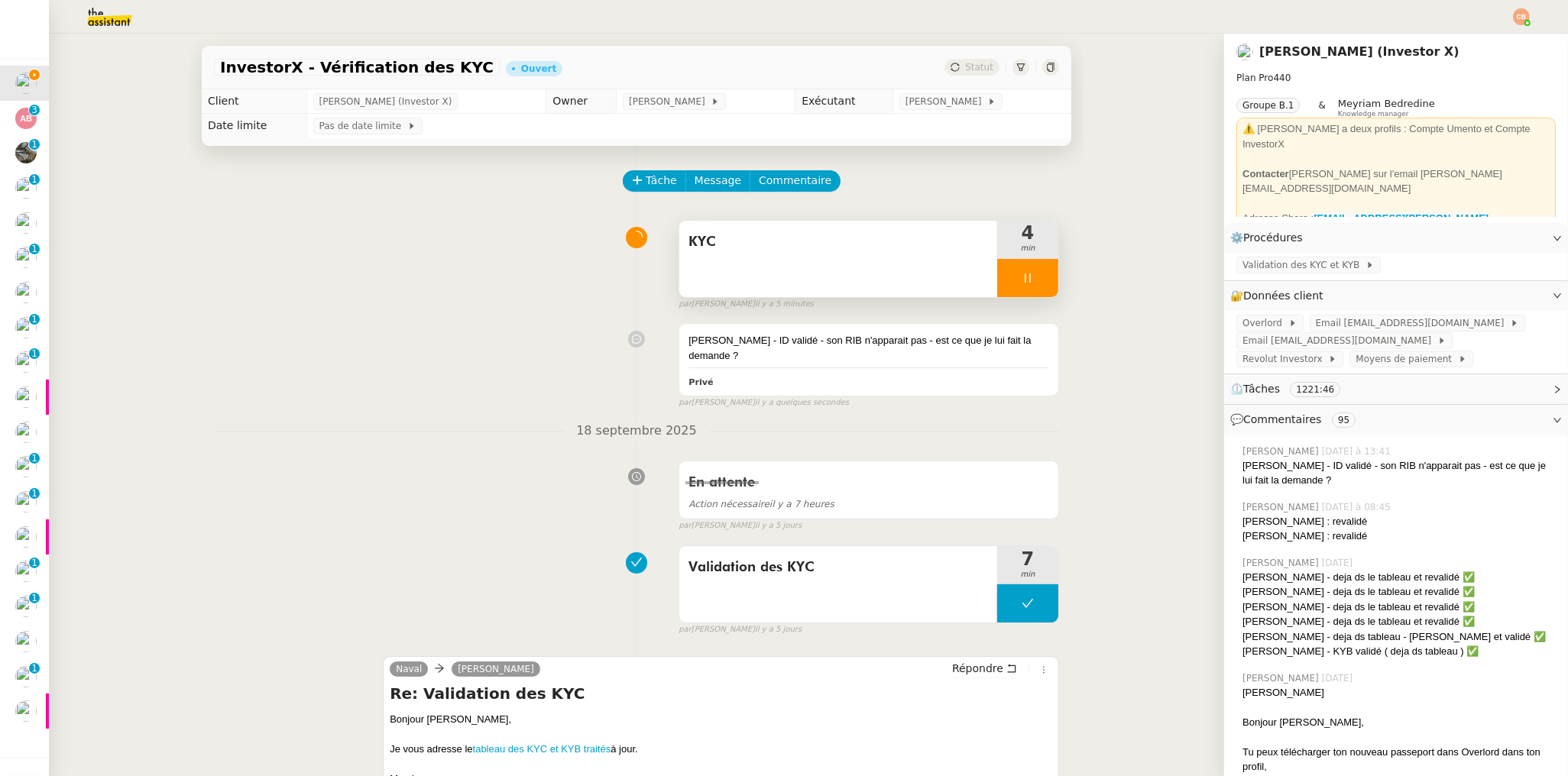
click at [1032, 281] on div at bounding box center [1028, 278] width 62 height 38
click at [1052, 277] on icon at bounding box center [1058, 278] width 12 height 12
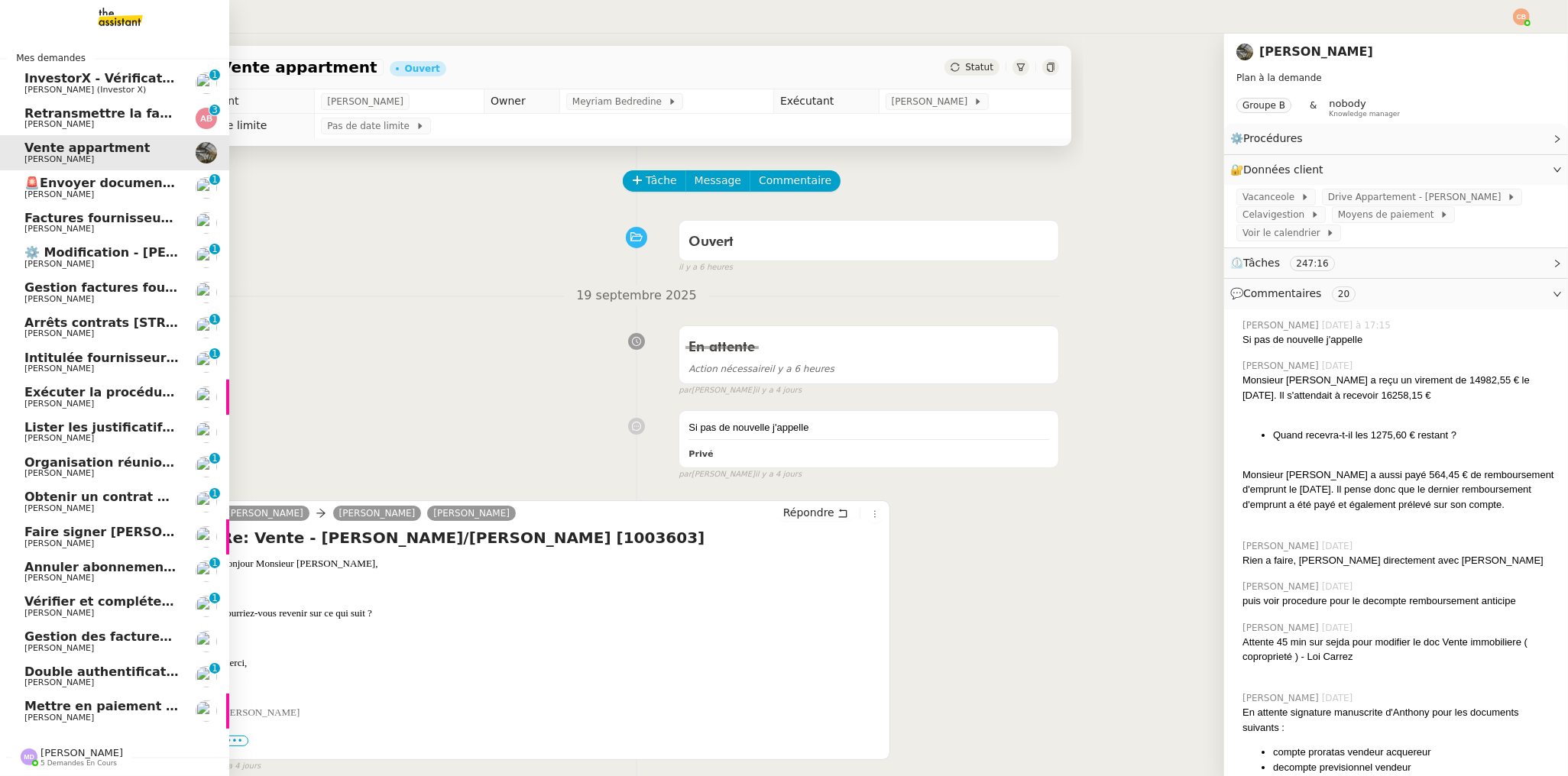
click at [42, 86] on span "[PERSON_NAME] (Investor X)" at bounding box center [85, 90] width 121 height 10
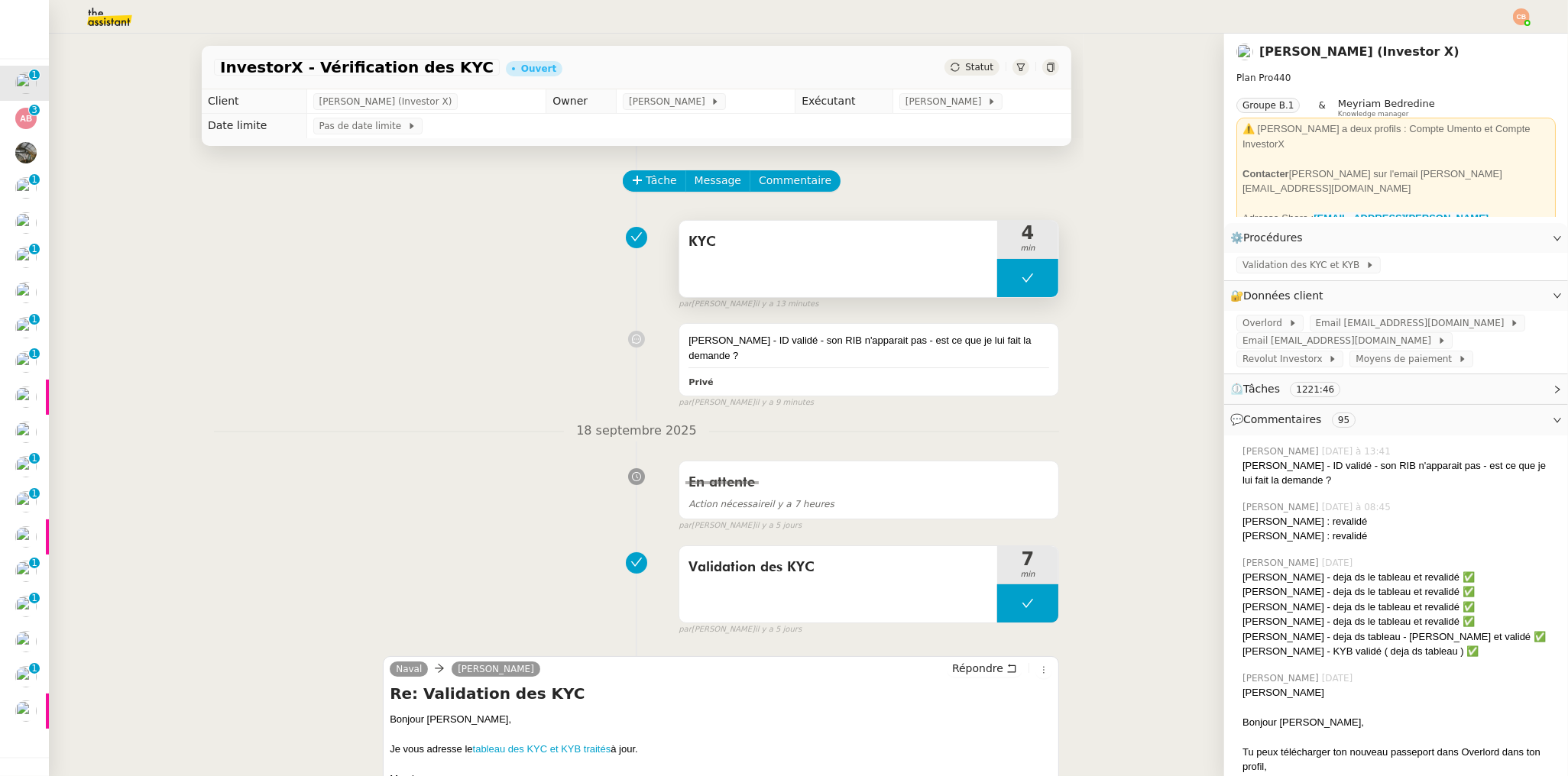
click at [997, 273] on button at bounding box center [1028, 278] width 62 height 38
click at [1007, 281] on icon at bounding box center [1013, 278] width 12 height 12
click at [1249, 265] on span "Validation des KYC et KYB" at bounding box center [1304, 265] width 123 height 16
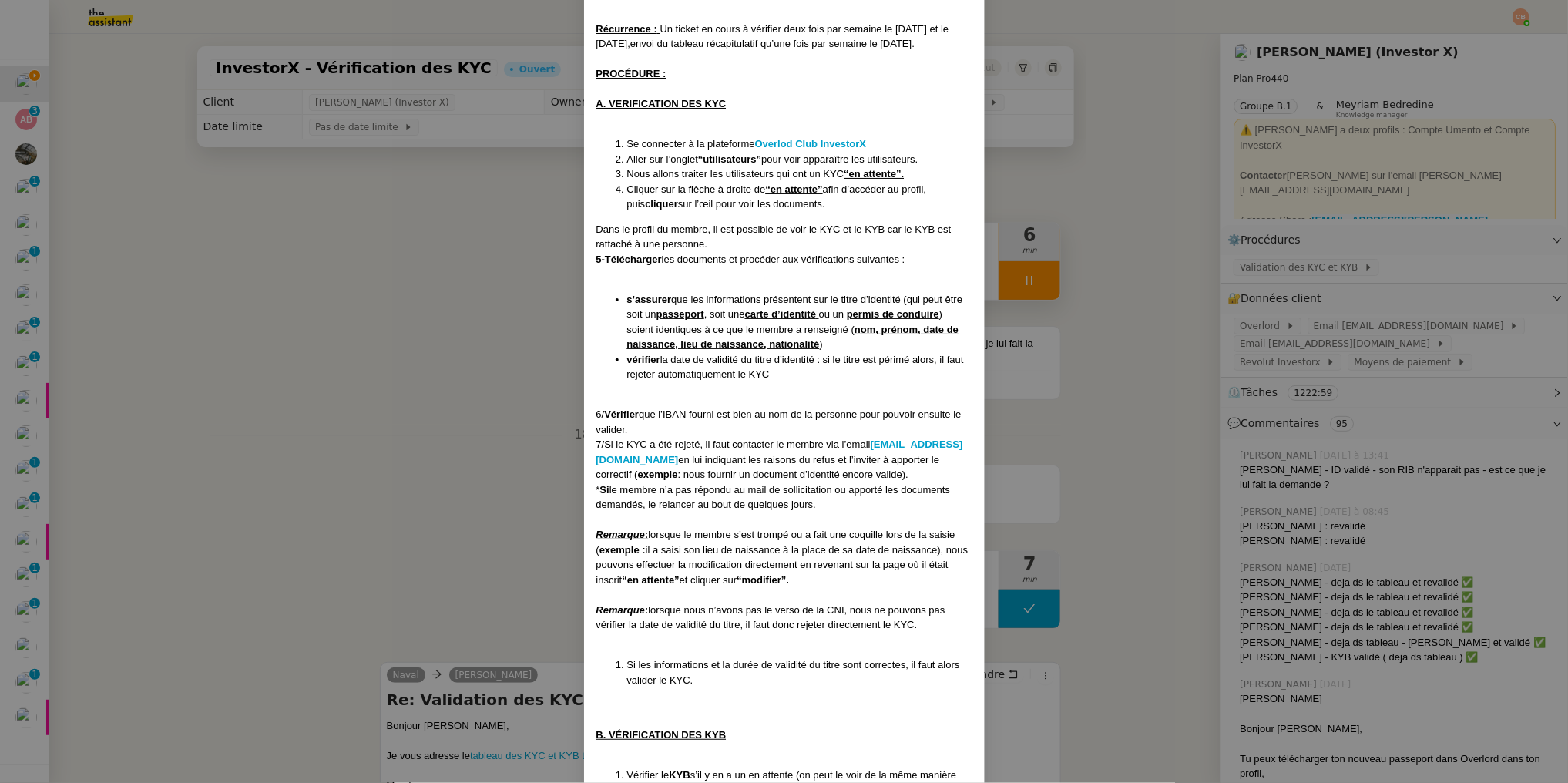
scroll to position [749, 0]
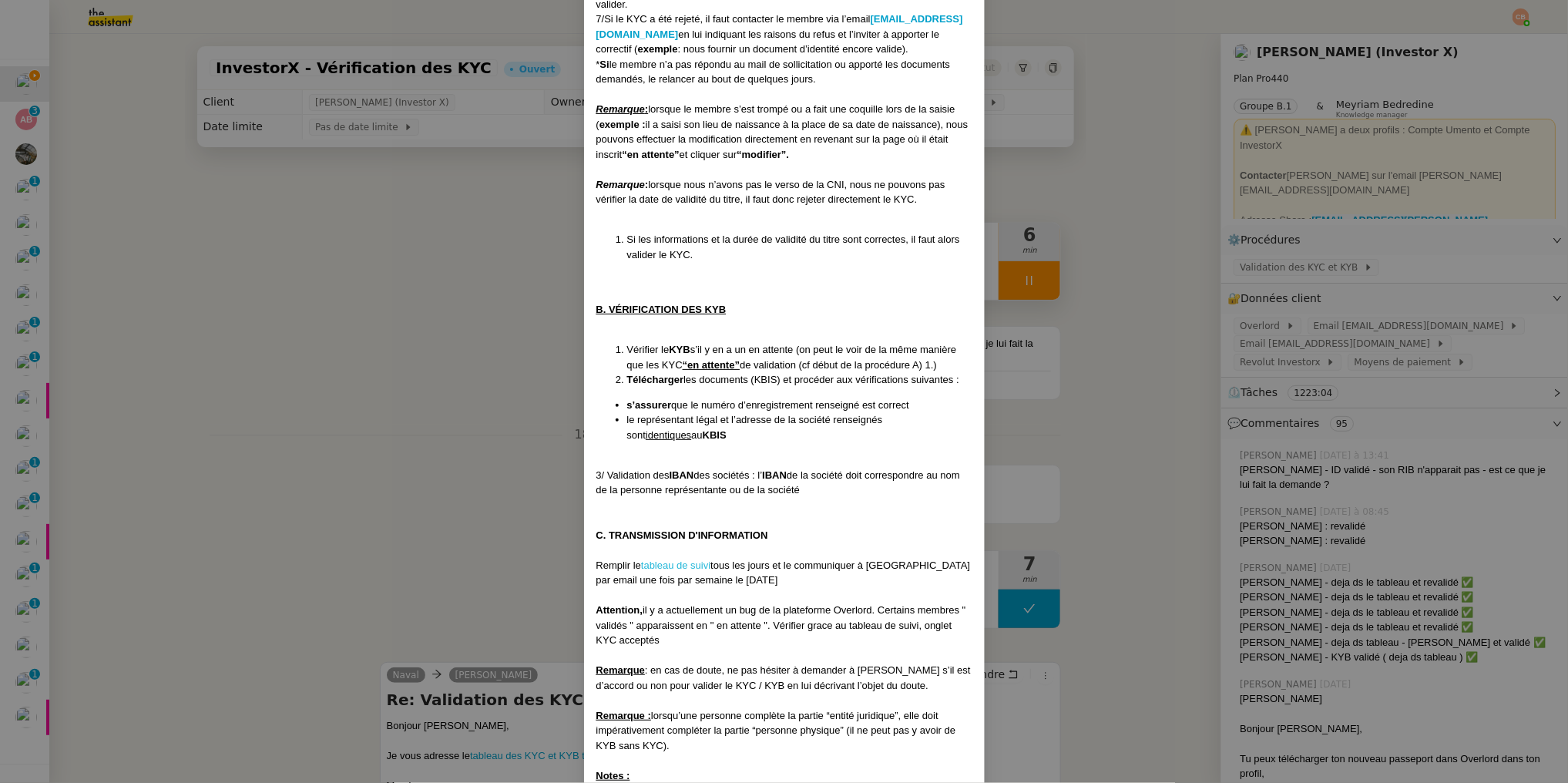
click at [672, 563] on link "tableau de suivi" at bounding box center [676, 565] width 69 height 12
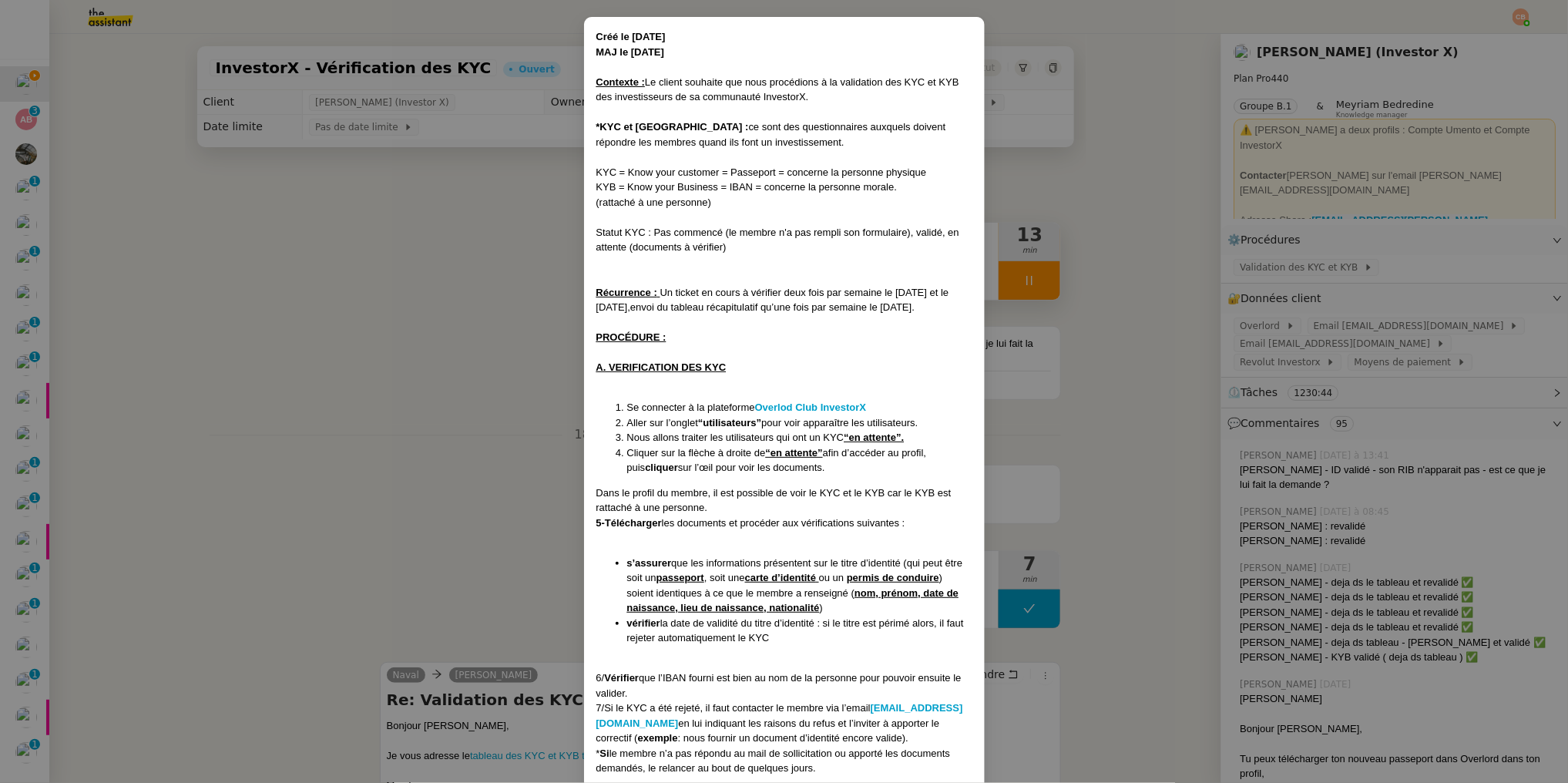
scroll to position [57, 0]
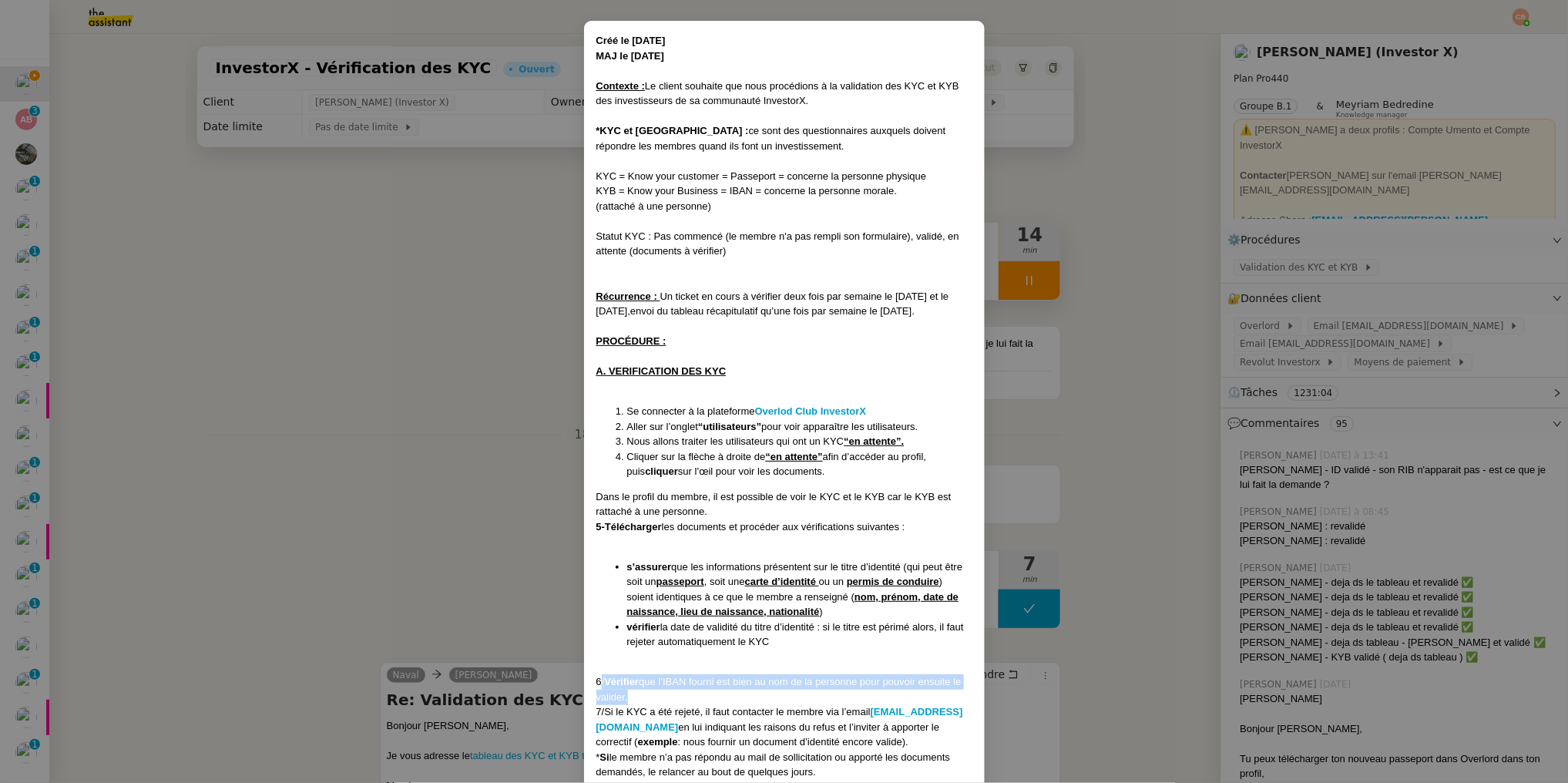
drag, startPoint x: 594, startPoint y: 682, endPoint x: 660, endPoint y: 694, distance: 67.1
click at [660, 694] on div "6/ Vérifier que l’IBAN fourni est bien au nom de la personne pour pouvoir ensui…" at bounding box center [784, 690] width 376 height 30
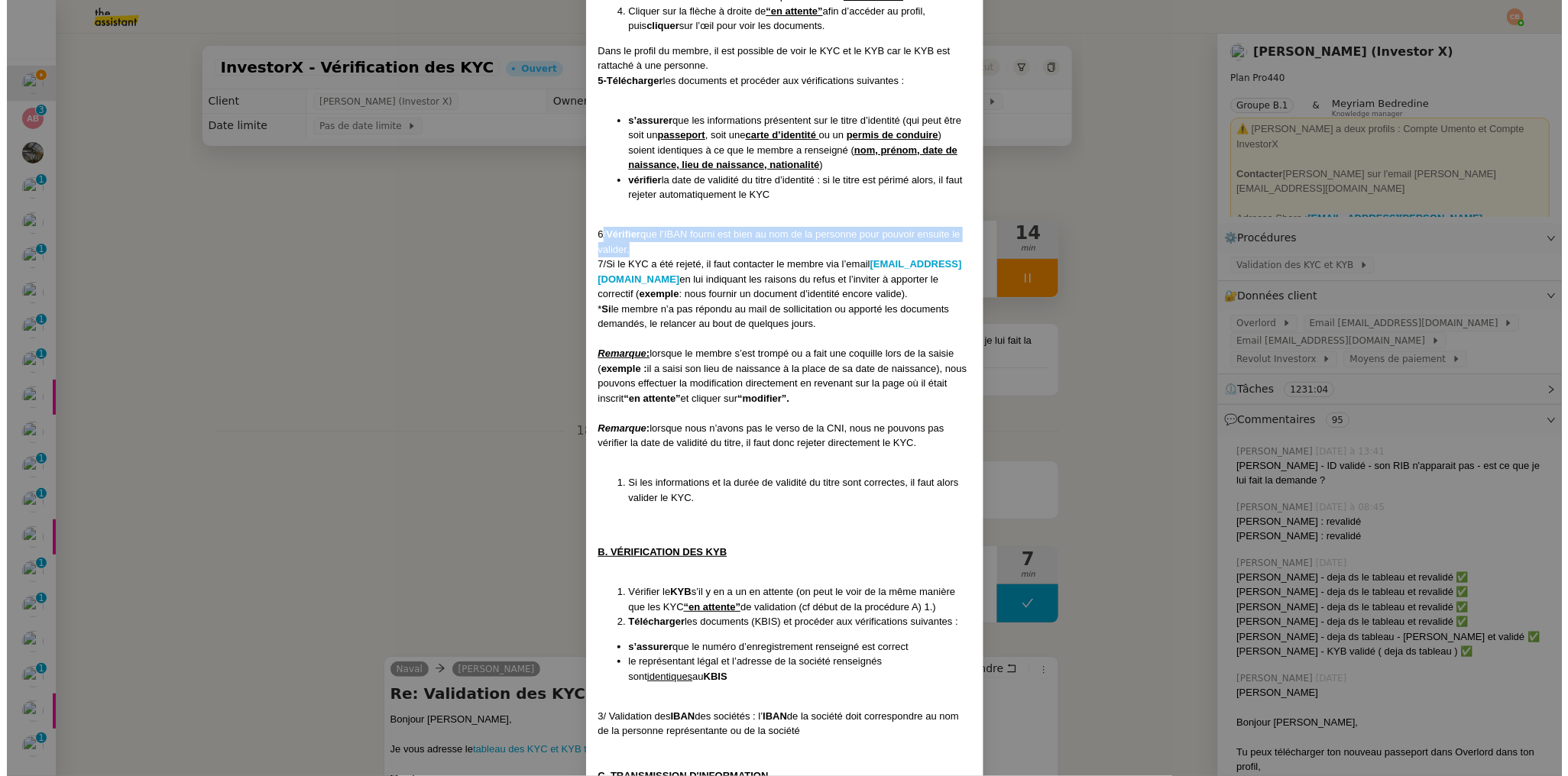
scroll to position [550, 0]
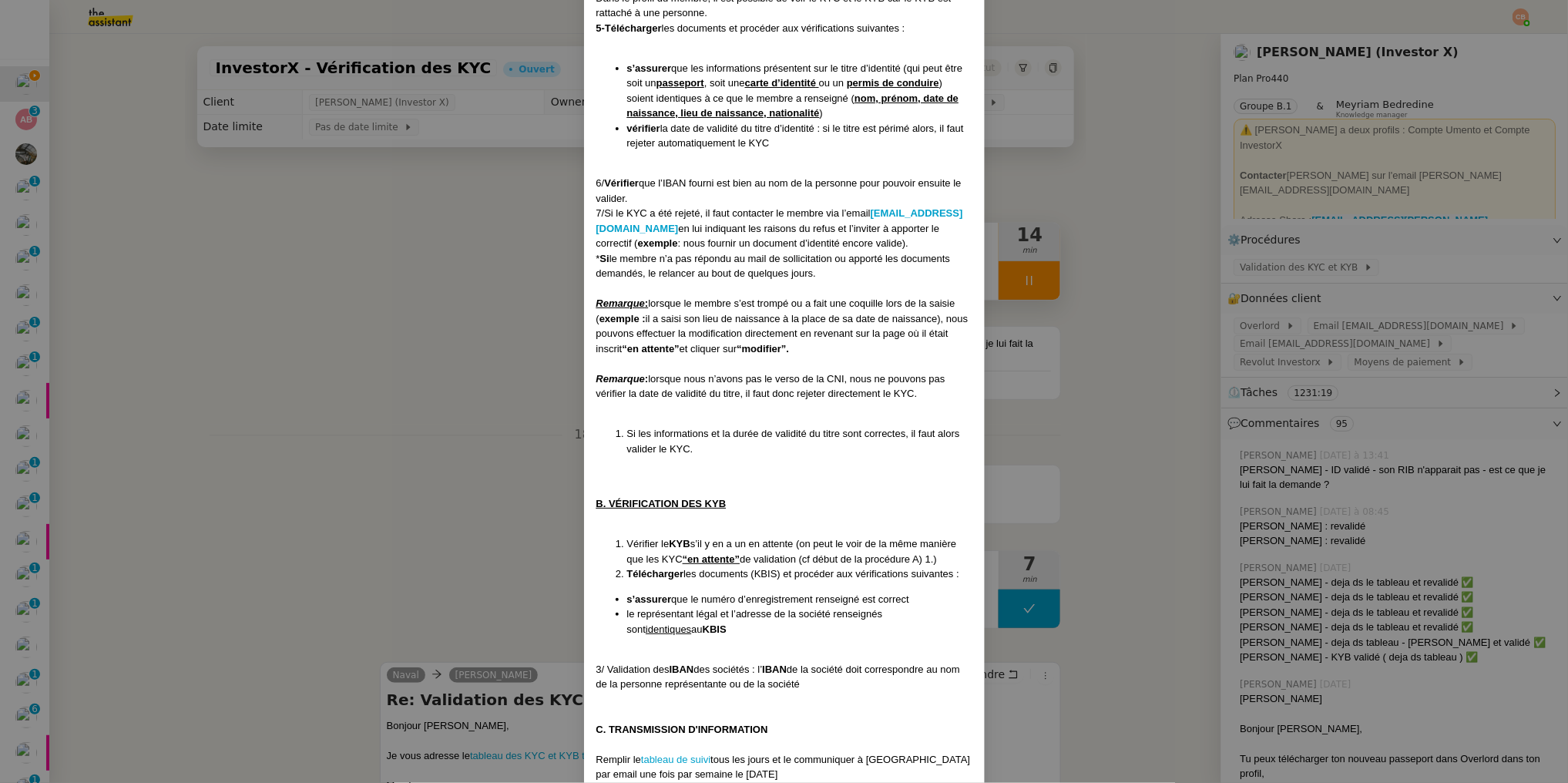
click at [637, 148] on li "vérifier la date de validité du titre d’identité : si le titre est périmé alors…" at bounding box center [800, 136] width 345 height 30
drag, startPoint x: 592, startPoint y: 185, endPoint x: 638, endPoint y: 195, distance: 47.1
click at [638, 195] on div "6/ Vérifier que l’IBAN fourni est bien au nom de la personne pour pouvoir ensui…" at bounding box center [784, 191] width 376 height 30
copy div "6/ Vérifier que l’IBAN fourni est bien au nom de la personne pour pouvoir ensui…"
click at [531, 300] on nz-modal-container "Créé le 23/10/2024 MAJ le 5/05/2025 Contexte : Le client souhaite que nous proc…" at bounding box center [784, 391] width 1568 height 783
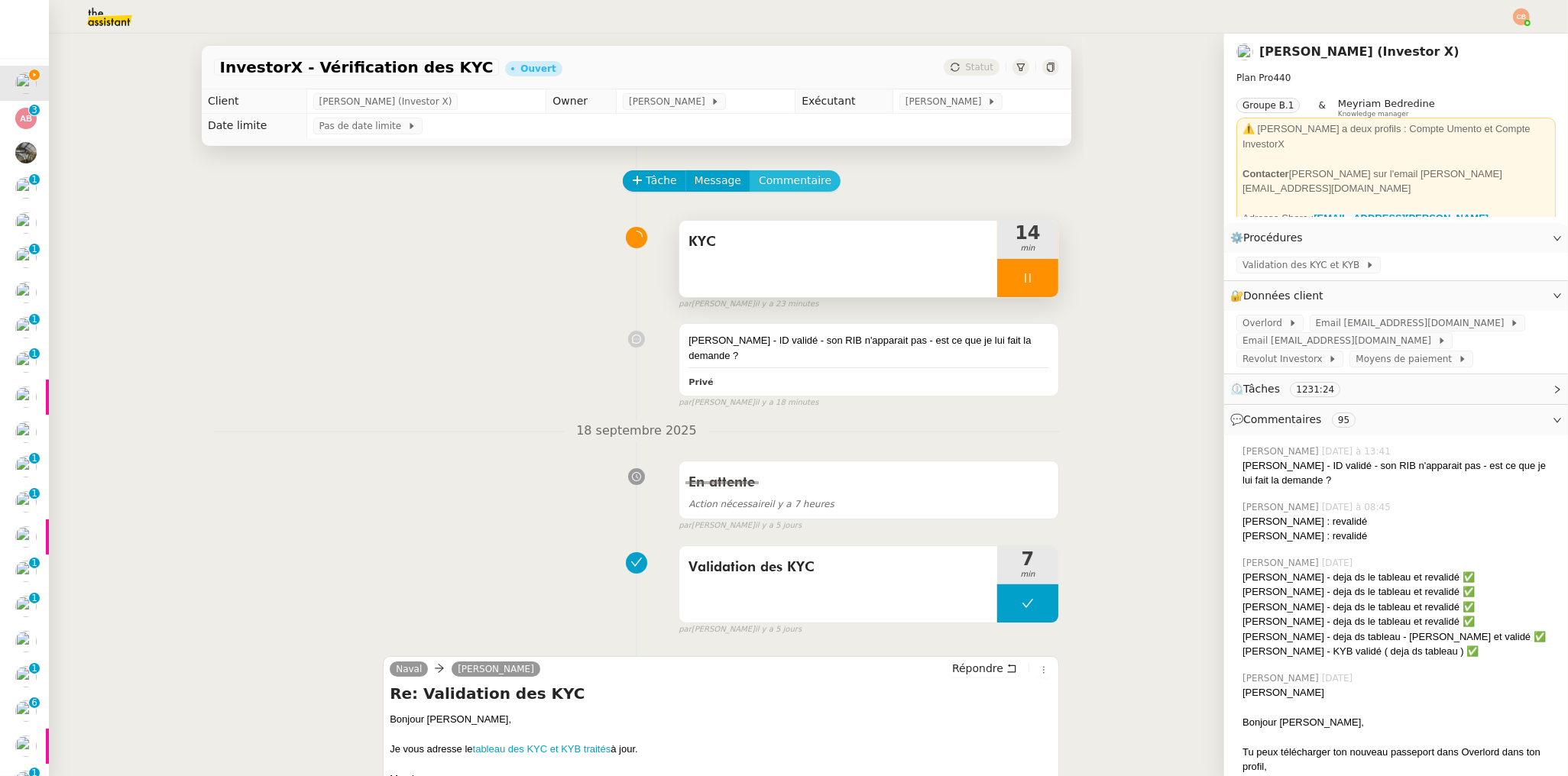
click at [804, 182] on span "Commentaire" at bounding box center [795, 181] width 72 height 18
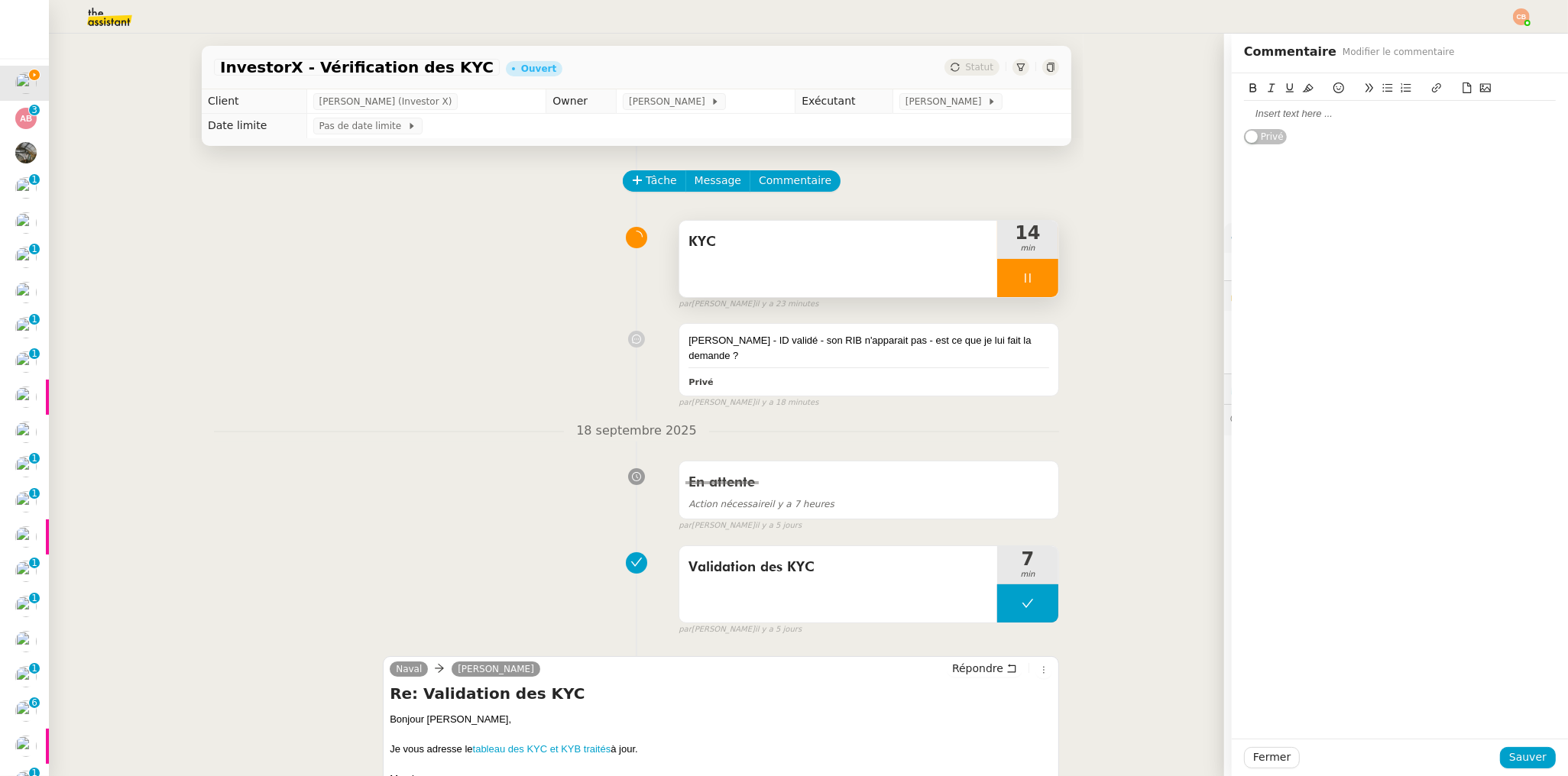
click at [1292, 117] on div at bounding box center [1400, 114] width 311 height 14
drag, startPoint x: 1231, startPoint y: 174, endPoint x: 1377, endPoint y: 185, distance: 146.4
click at [1377, 185] on div "Il n'y a pas forcément d'Iban. celui-ci est nécessaire en cas de remboursement …" at bounding box center [1400, 177] width 311 height 28
click at [1267, 87] on icon at bounding box center [1271, 88] width 7 height 9
click at [1303, 91] on icon at bounding box center [1308, 88] width 11 height 9
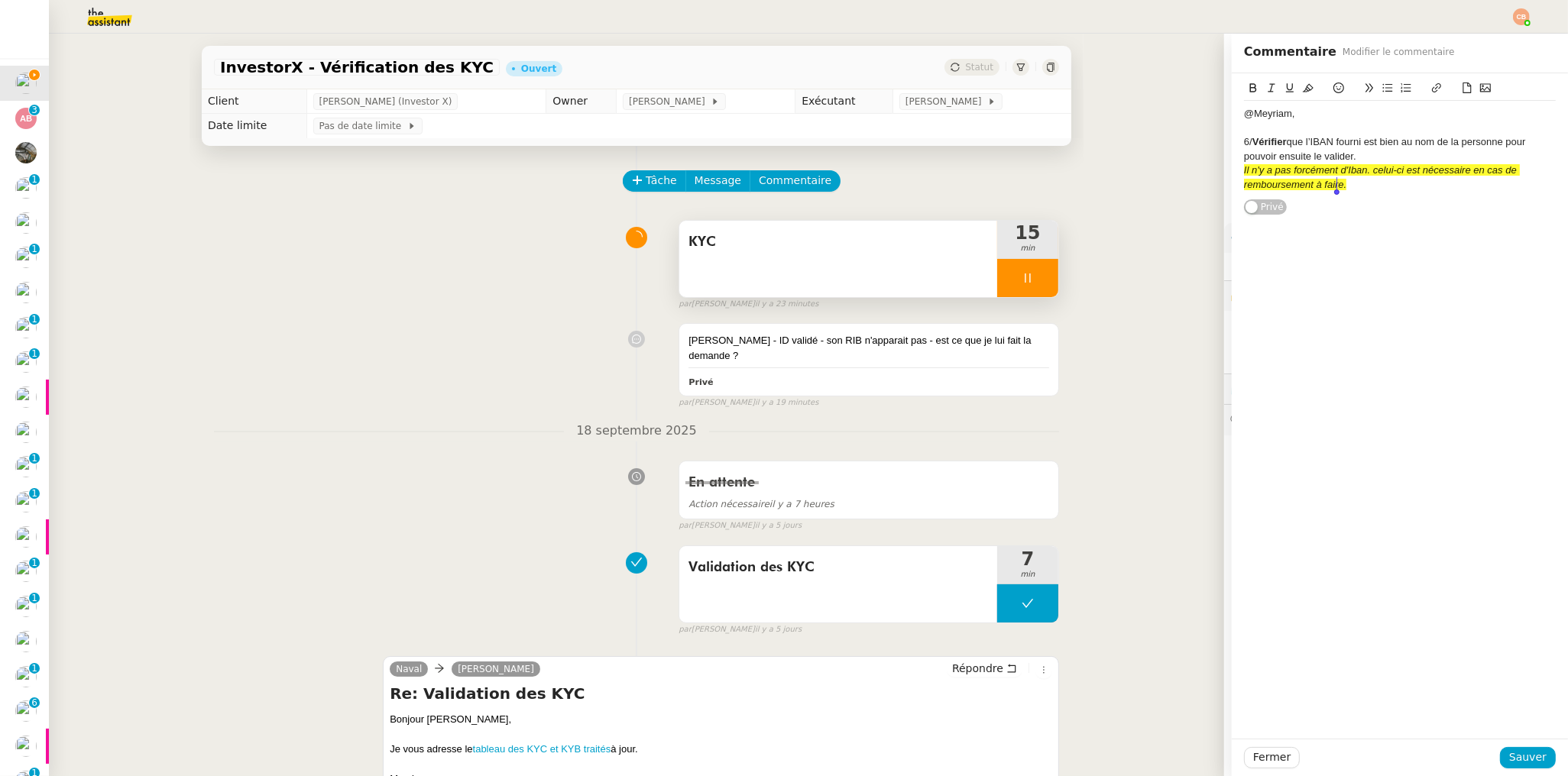
click at [1292, 133] on div at bounding box center [1400, 128] width 311 height 14
click at [1502, 748] on button "Sauver" at bounding box center [1528, 757] width 56 height 21
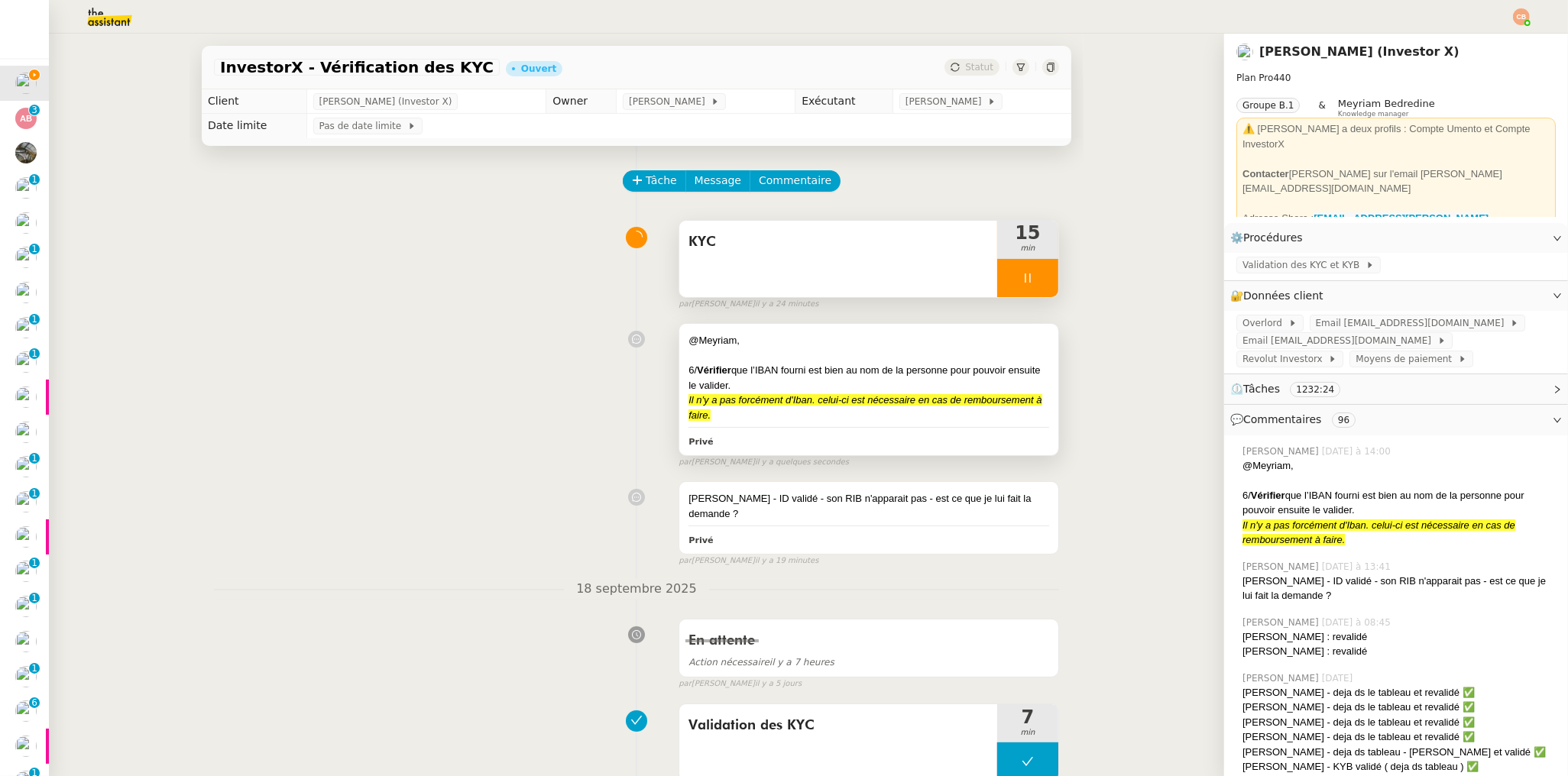
click at [970, 336] on div "@Meyriam," at bounding box center [868, 341] width 360 height 16
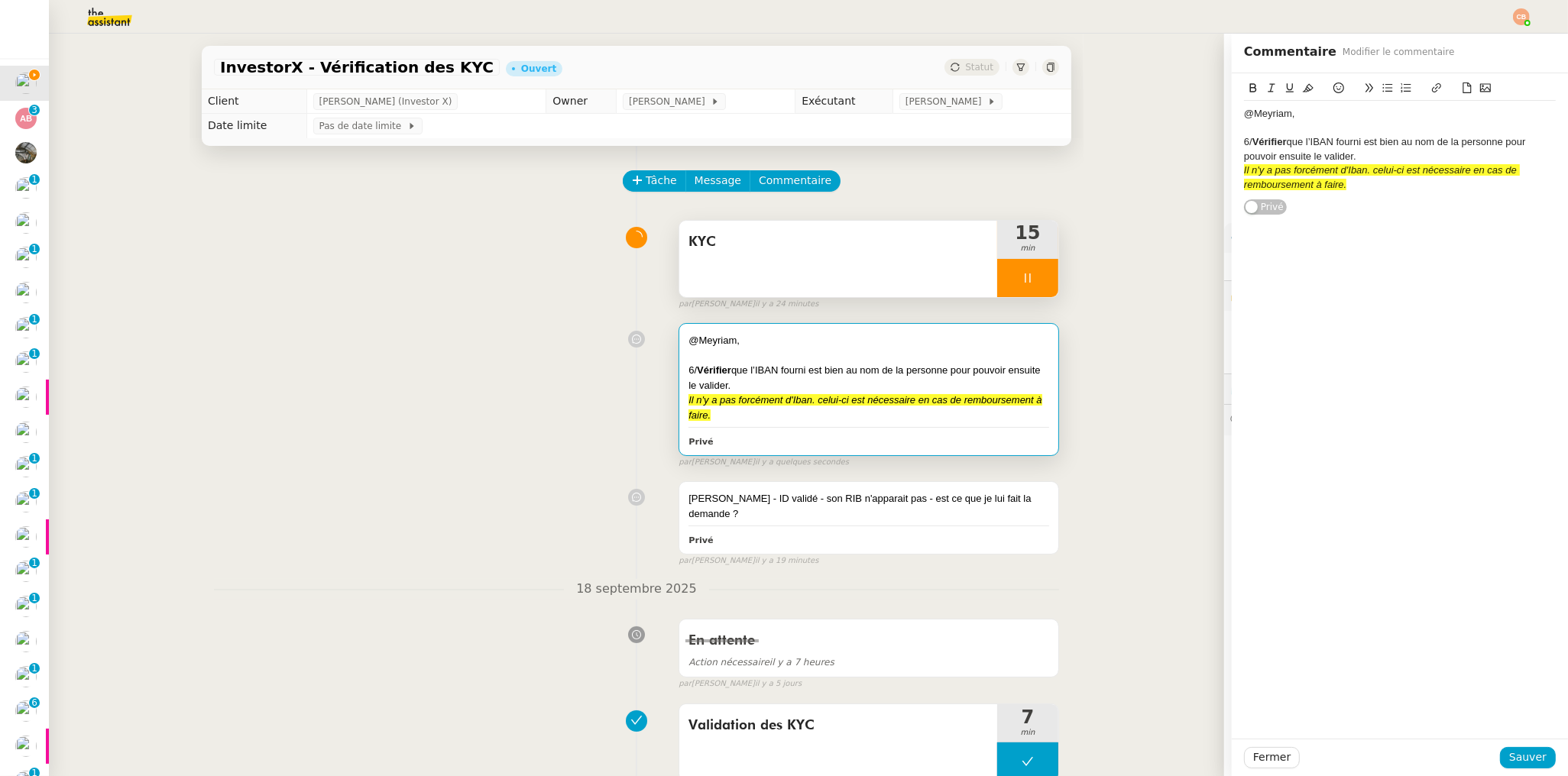
click at [1292, 115] on div "@Meyriam," at bounding box center [1400, 114] width 311 height 14
click at [1508, 767] on button "Sauver" at bounding box center [1528, 757] width 56 height 21
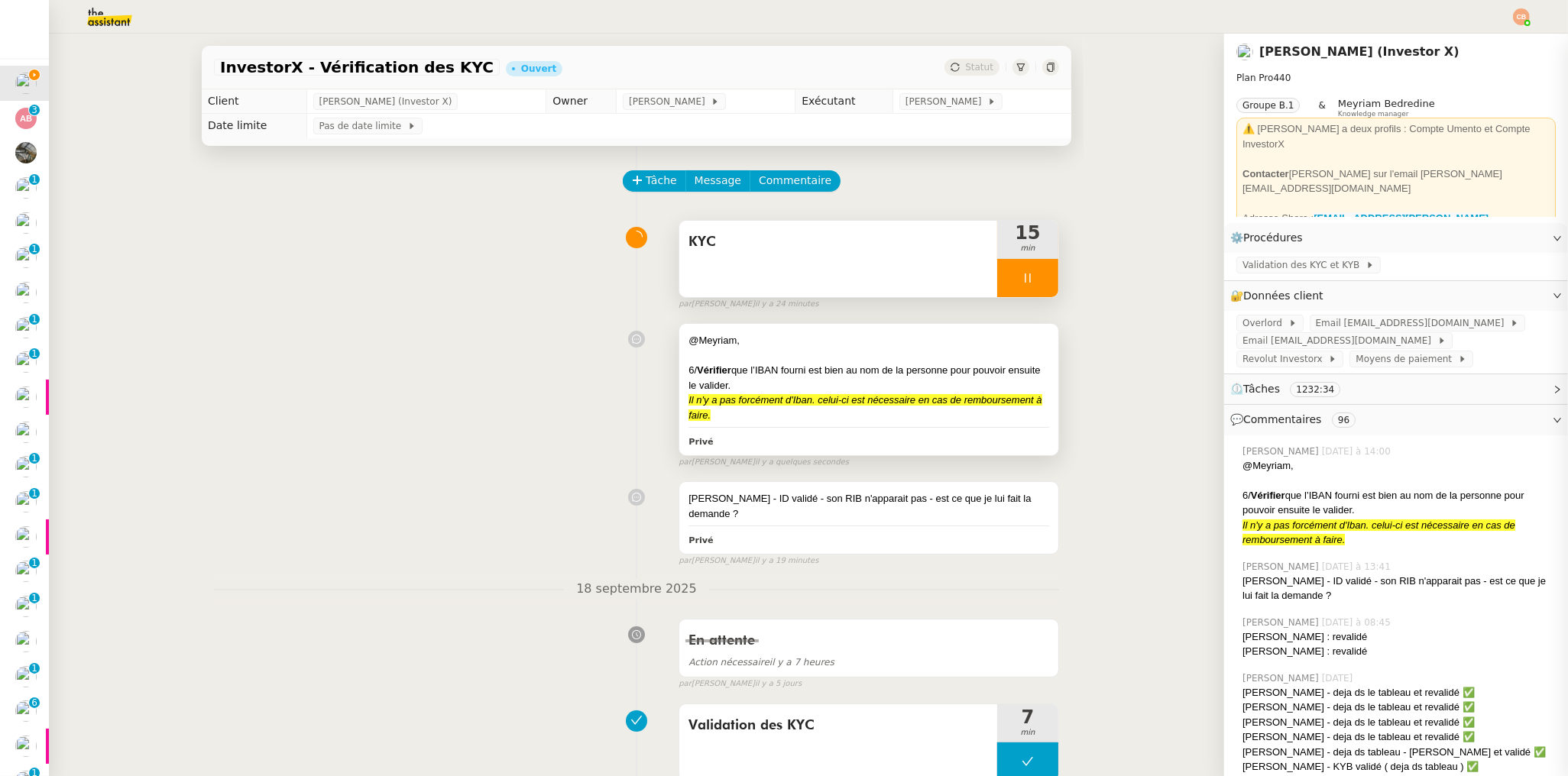
click at [994, 338] on div "@Meyriam," at bounding box center [868, 341] width 360 height 16
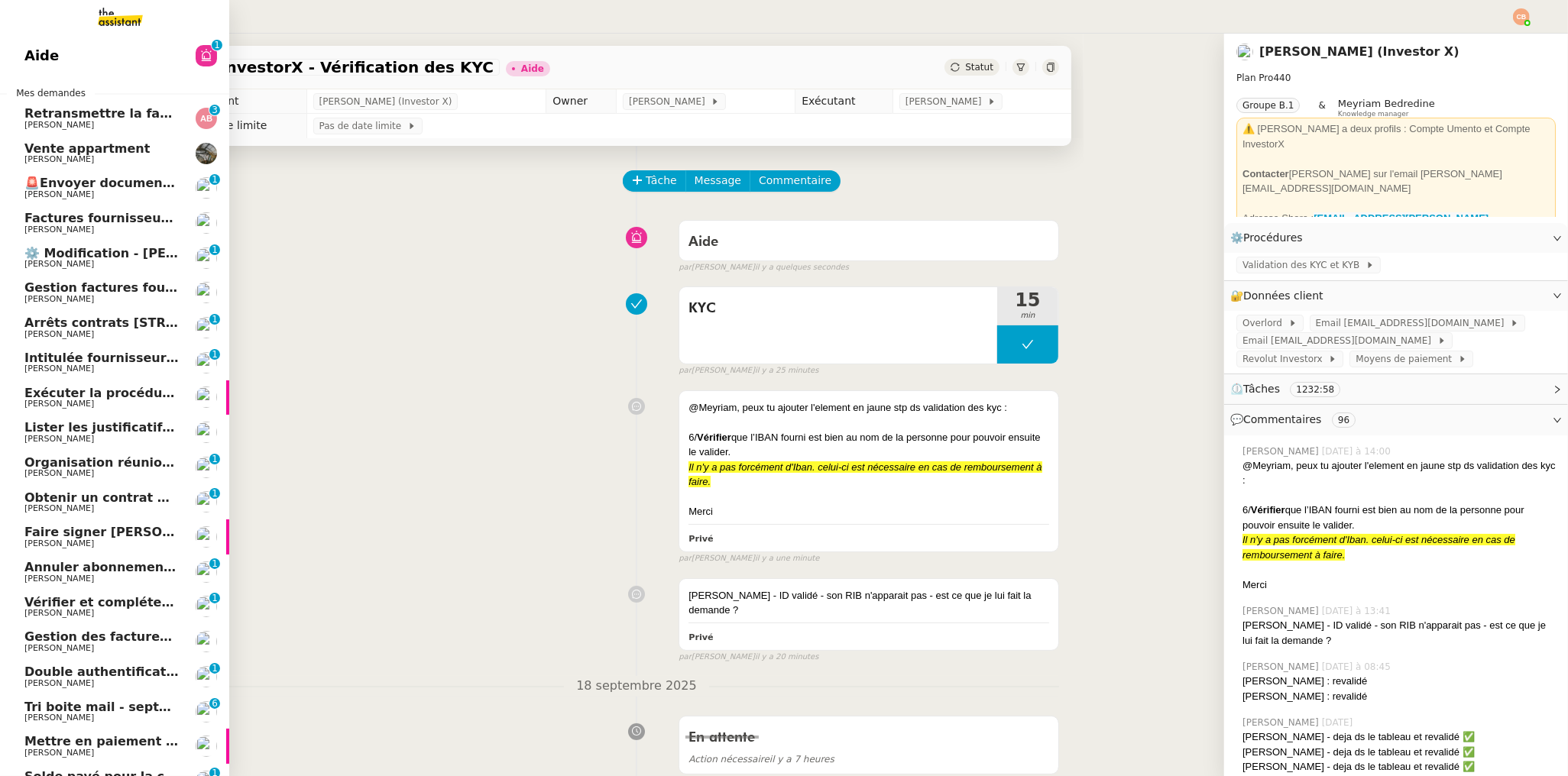
click at [78, 118] on span "Retransmettre la facture 202506Z161149" at bounding box center [167, 113] width 287 height 15
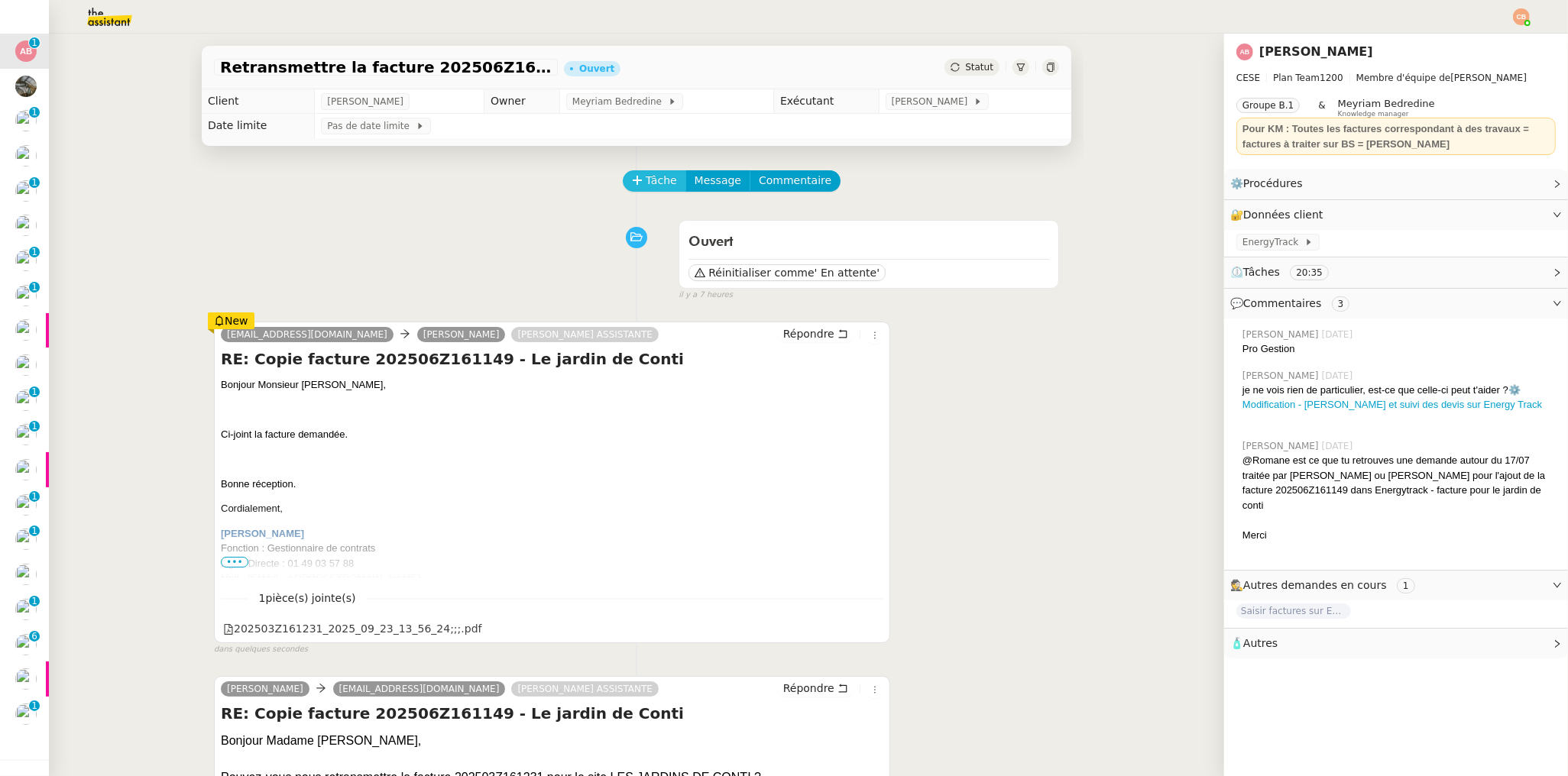
click at [632, 184] on icon at bounding box center [638, 181] width 11 height 11
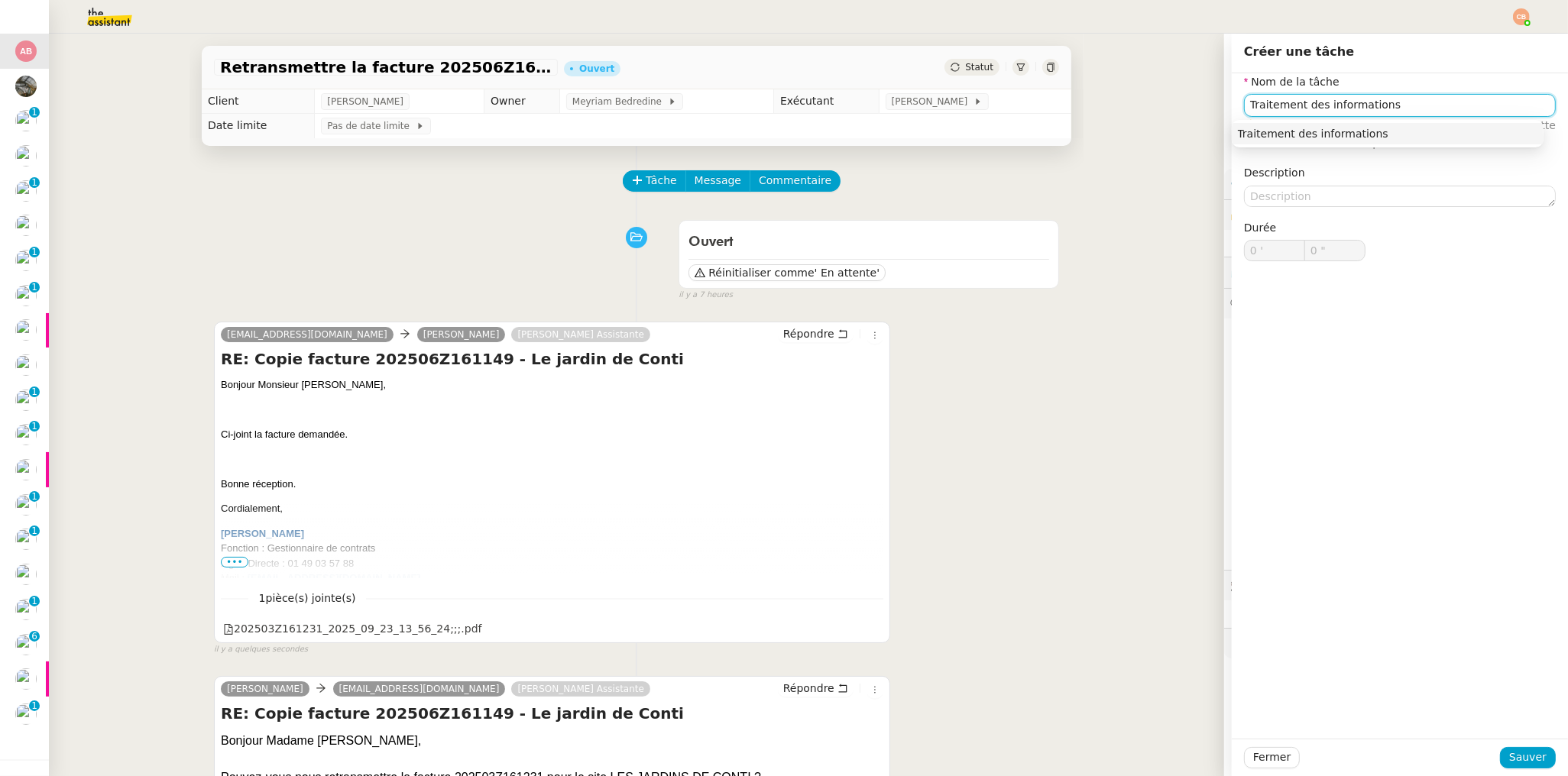
click at [1338, 129] on div "Traitement des informations" at bounding box center [1387, 134] width 300 height 14
type input "Traitement des informations"
click at [1525, 754] on span "Sauver" at bounding box center [1528, 757] width 37 height 18
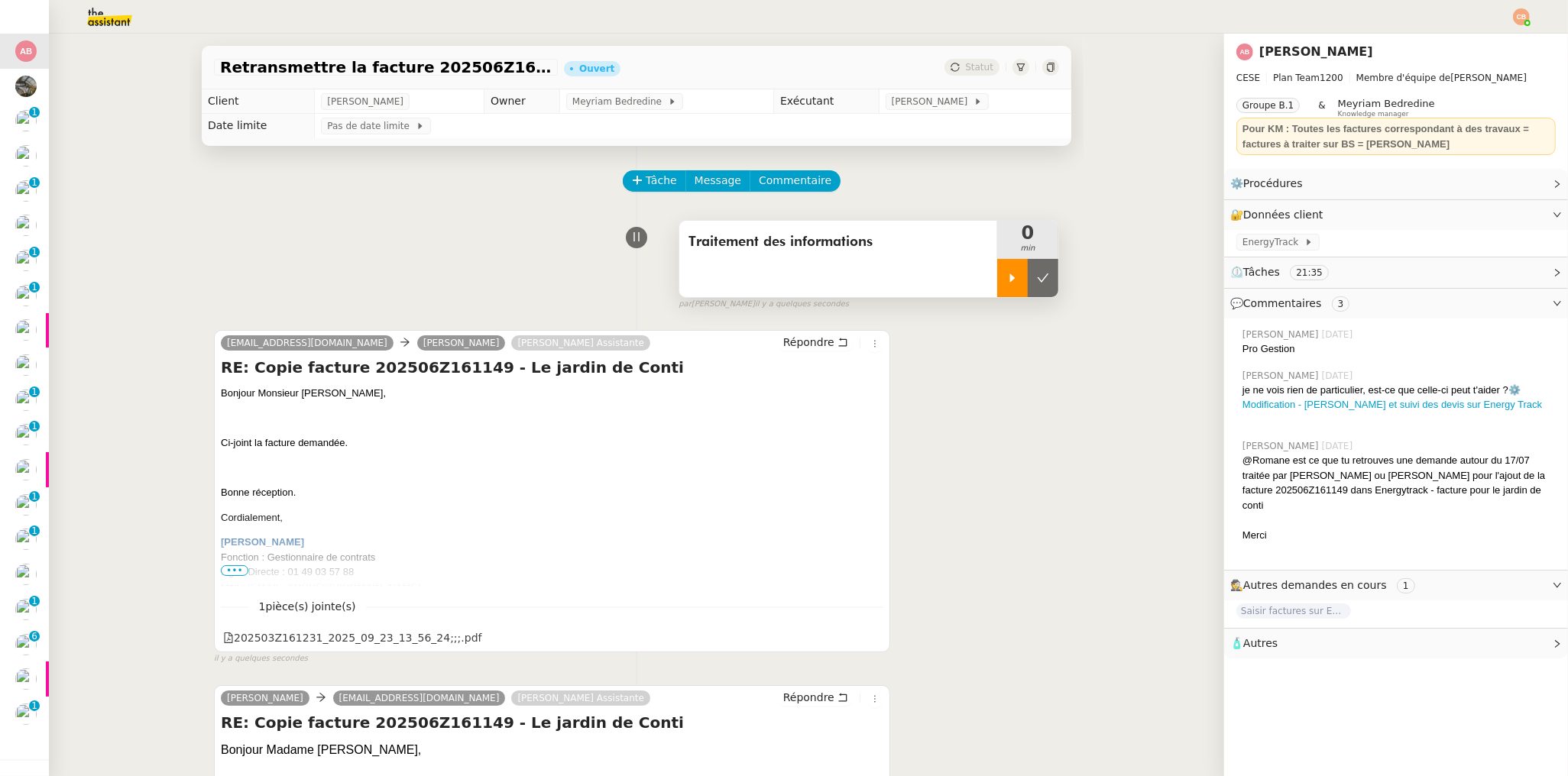
click at [1001, 269] on div at bounding box center [1012, 278] width 30 height 38
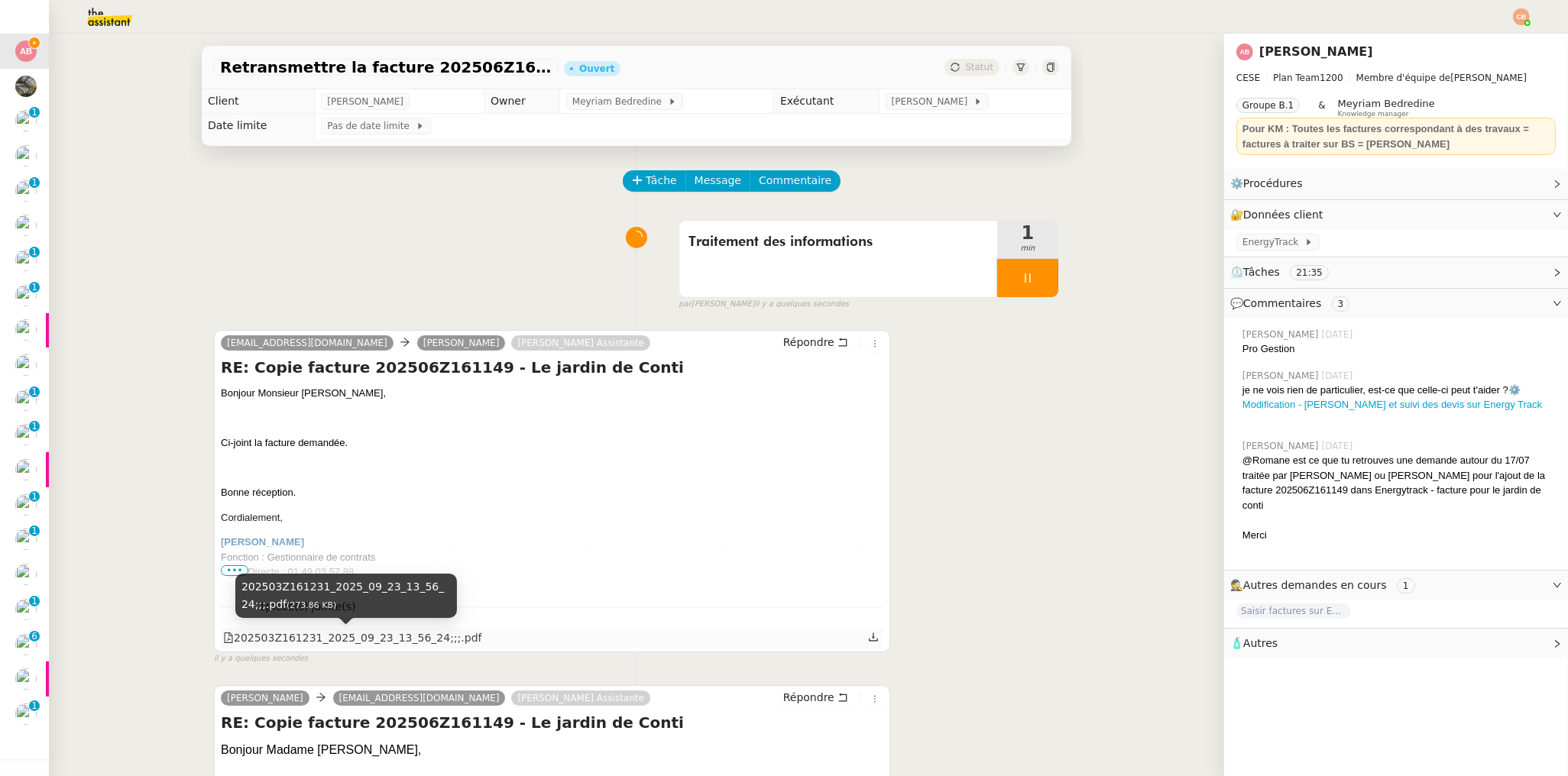
click at [258, 634] on div "202503Z161231_2025_09_23_13_56_24;;;.pdf" at bounding box center [353, 638] width 258 height 18
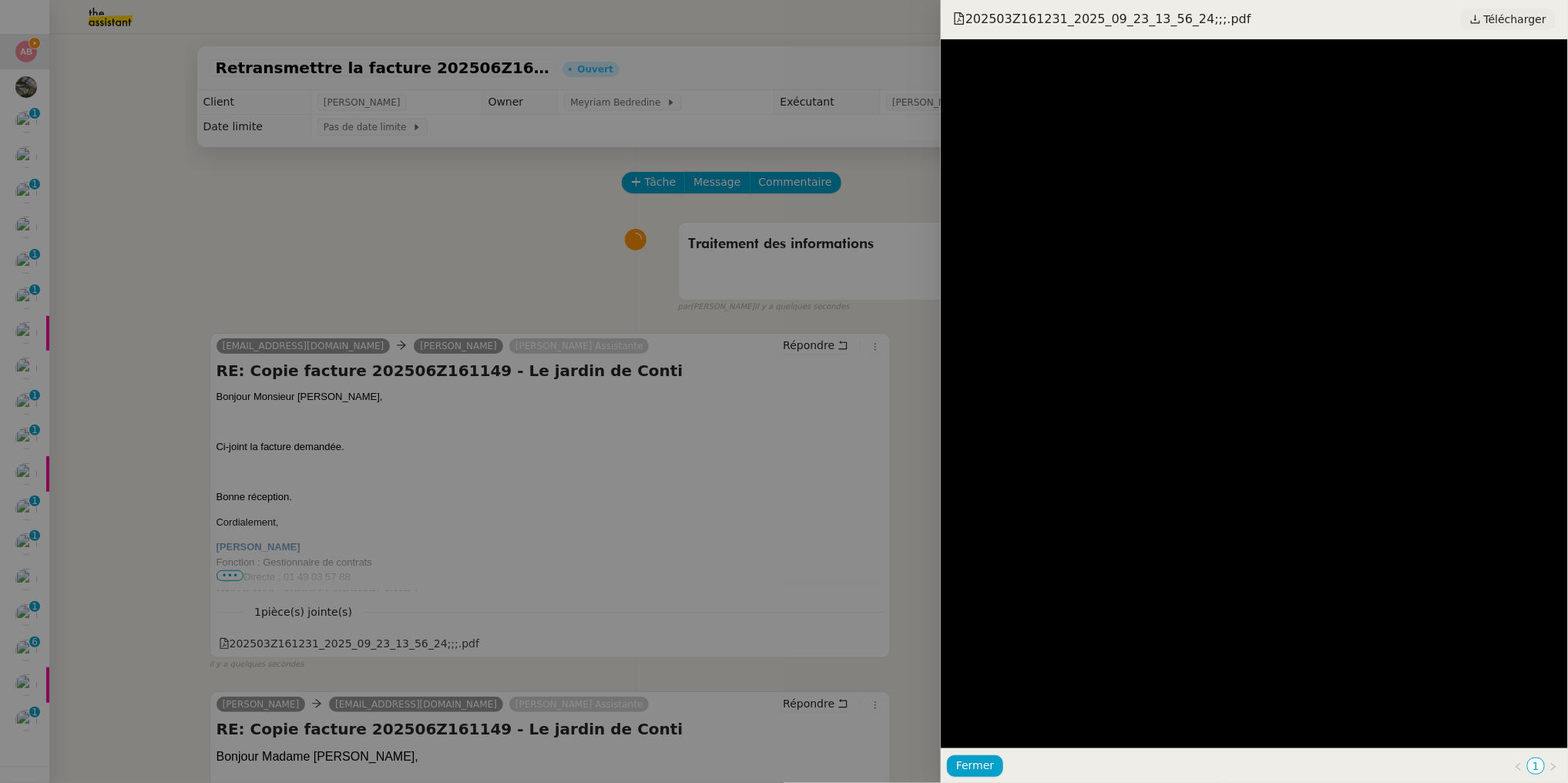
click at [1507, 24] on span "Télécharger" at bounding box center [1515, 20] width 62 height 20
click at [278, 185] on div at bounding box center [784, 391] width 1568 height 783
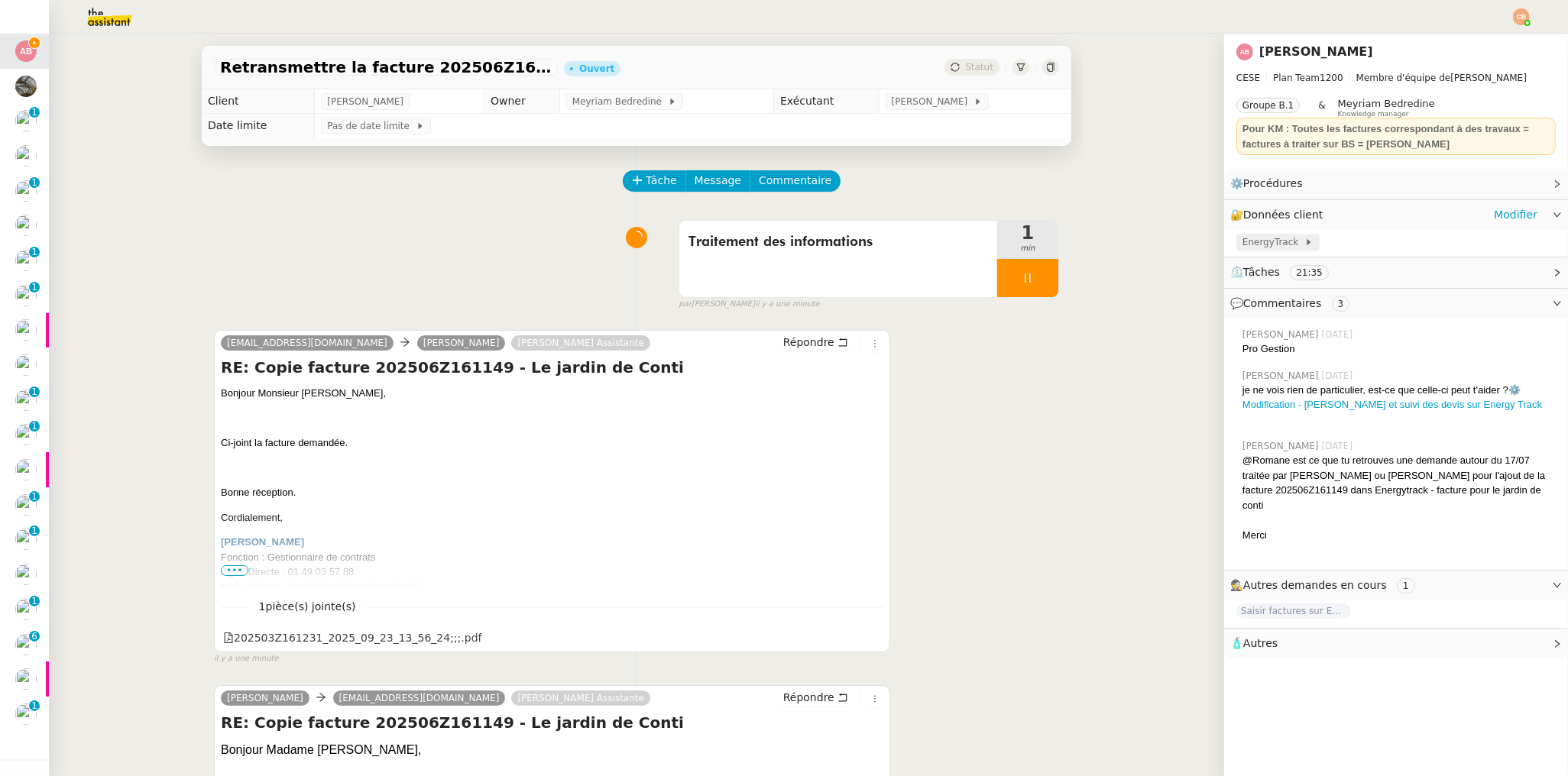
click at [1298, 241] on span at bounding box center [1301, 242] width 6 height 11
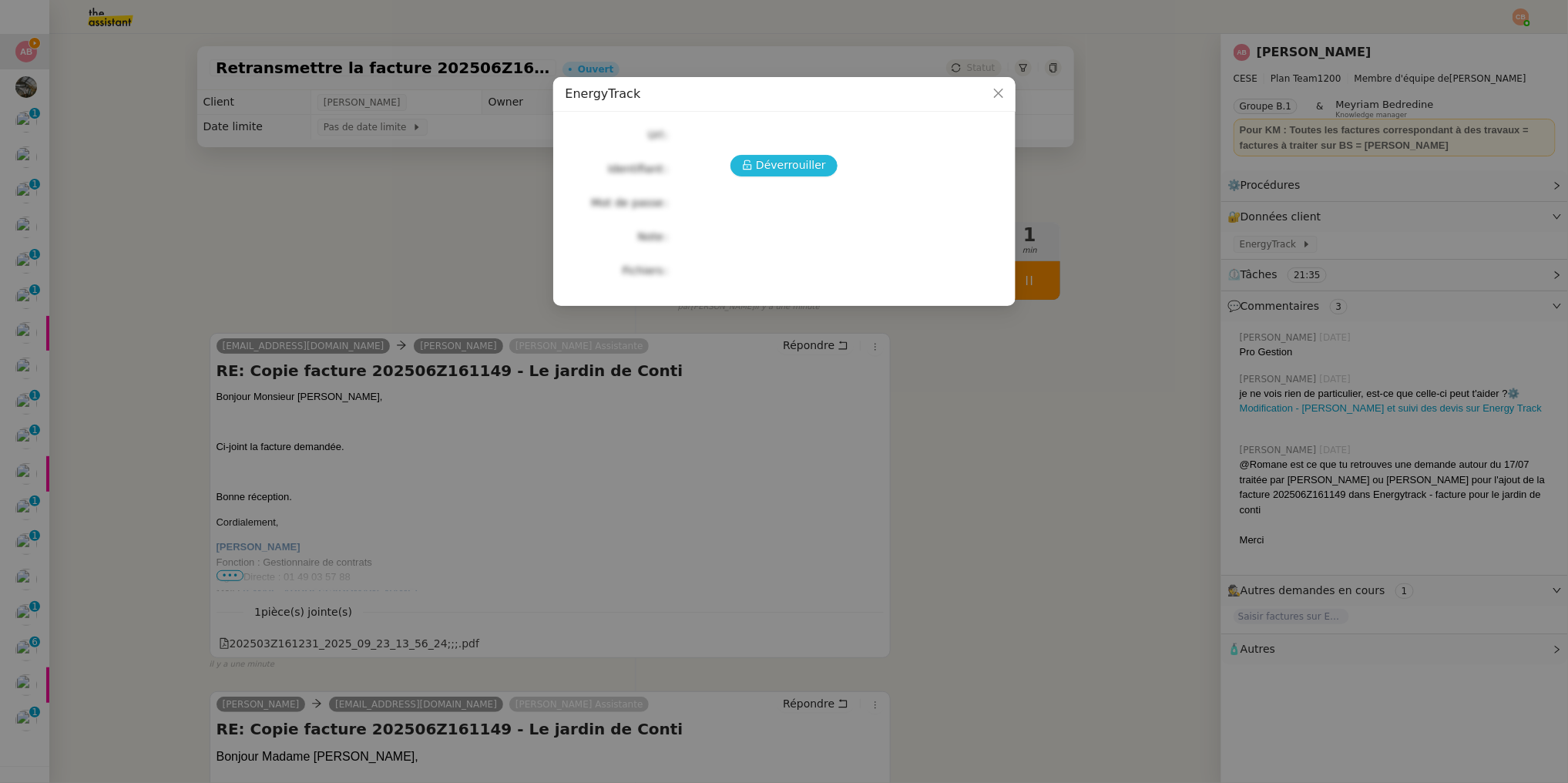
click at [799, 161] on span "Déverrouiller" at bounding box center [791, 165] width 70 height 18
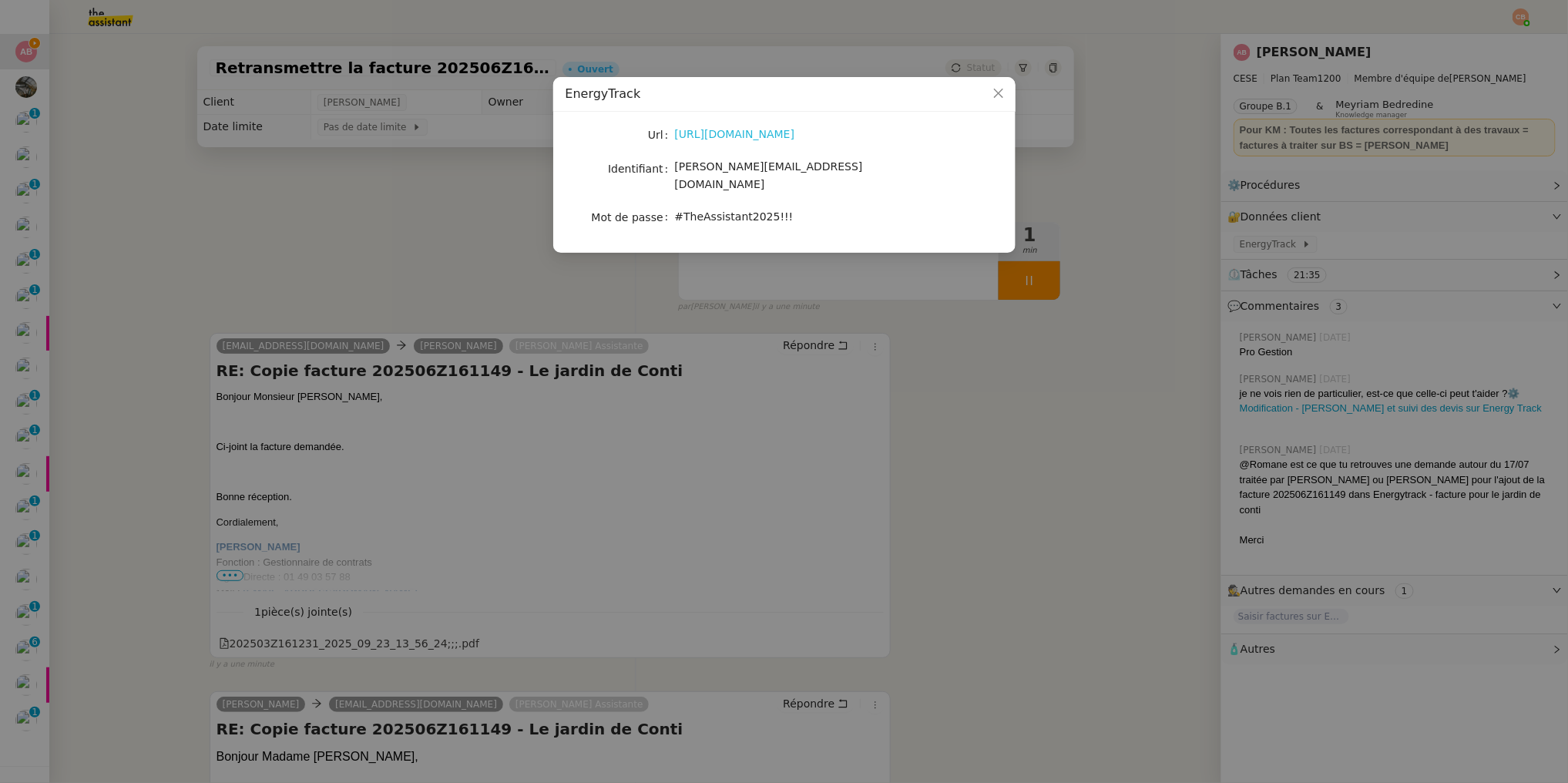
click at [751, 138] on link "https://energytrack.fr/" at bounding box center [735, 134] width 120 height 13
drag, startPoint x: 676, startPoint y: 170, endPoint x: 813, endPoint y: 176, distance: 137.1
click at [813, 176] on div "camille.assistante@cese.fr" at bounding box center [802, 176] width 255 height 36
copy span "camille.assistante@cese.fr"
drag, startPoint x: 674, startPoint y: 199, endPoint x: 792, endPoint y: 204, distance: 118.1
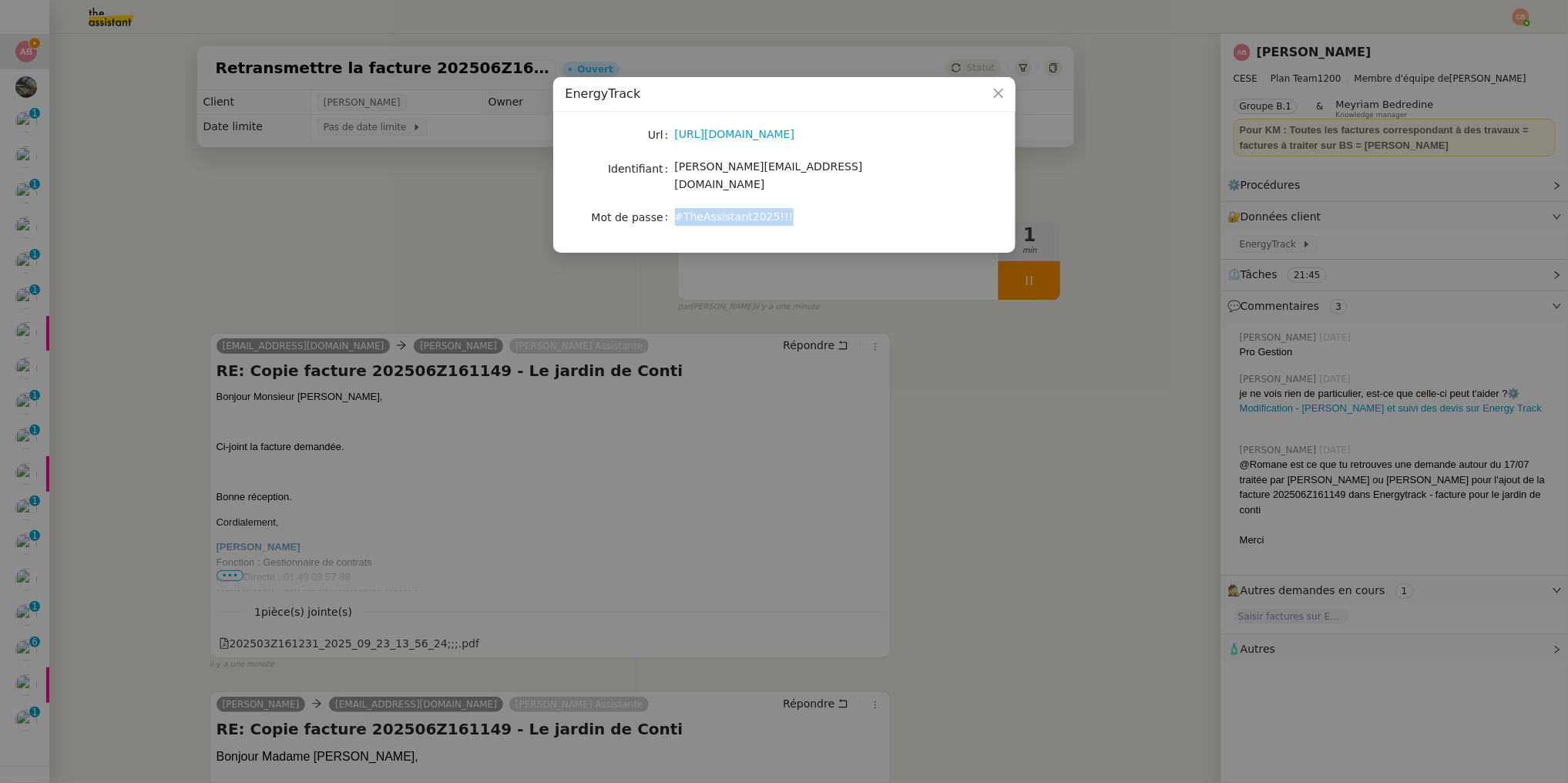
click at [792, 208] on div "#TheAssistant2025!!!" at bounding box center [802, 217] width 255 height 18
copy span "#TheAssistant2025!!!"
click at [289, 174] on nz-modal-container "EnergyTrack Url https://energytrack.fr/ Identifiant camille.assistante@cese.fr …" at bounding box center [784, 391] width 1568 height 783
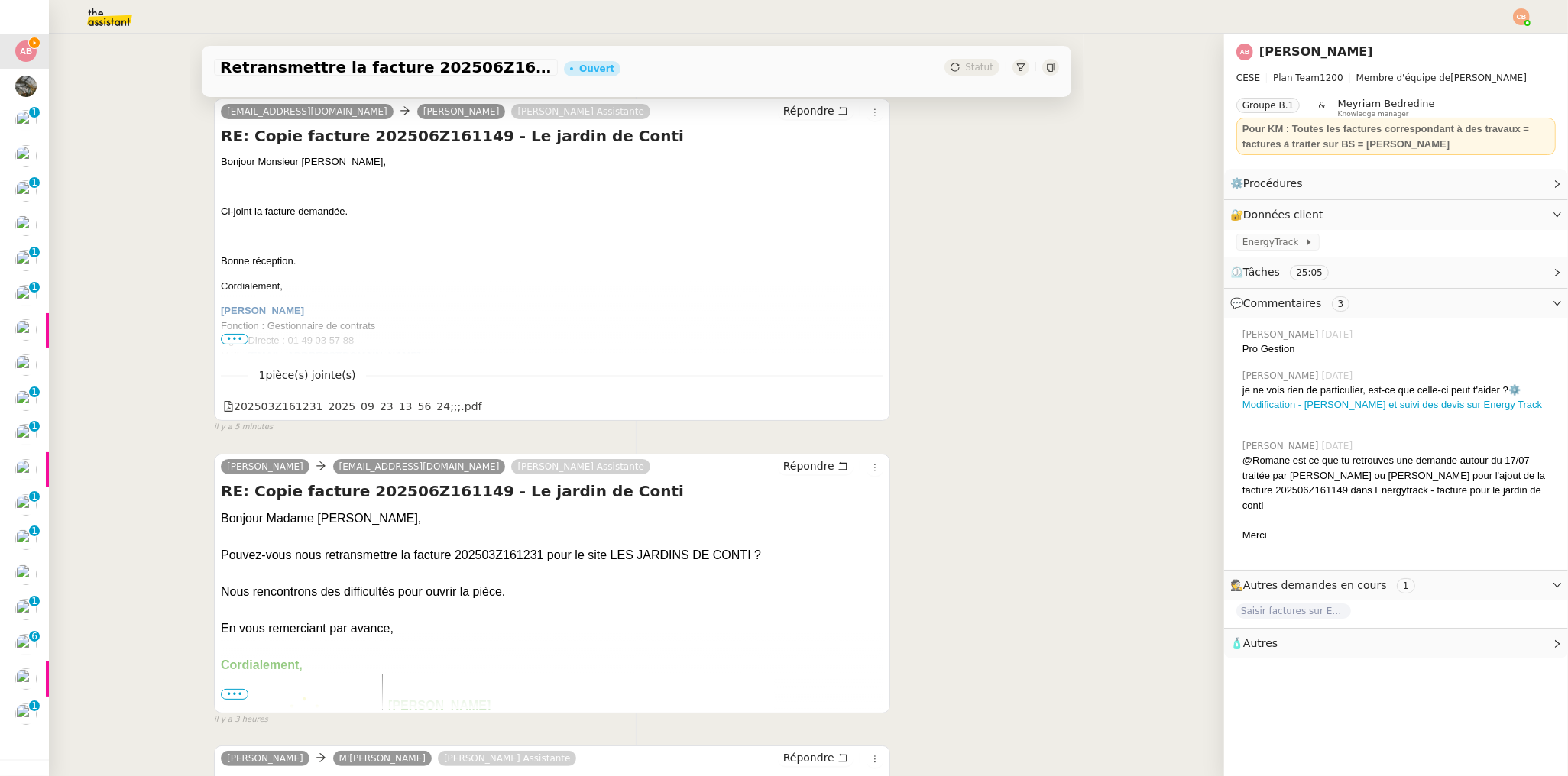
scroll to position [257, 0]
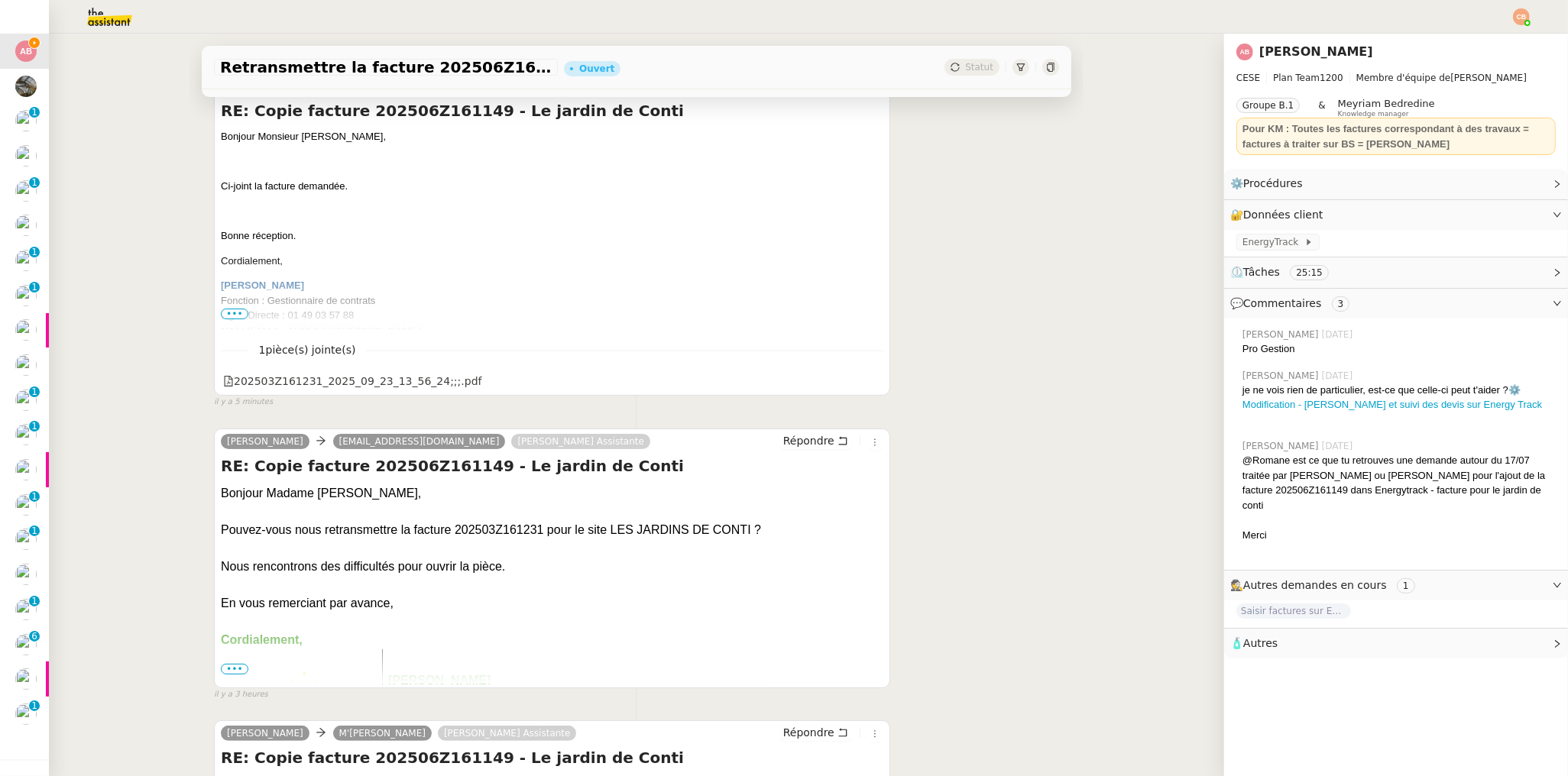
click at [477, 491] on div "Bonjour Madame Fonkwa," at bounding box center [552, 493] width 663 height 19
drag, startPoint x: 536, startPoint y: 526, endPoint x: 448, endPoint y: 523, distance: 88.1
click at [448, 523] on div "Pouvez-vous nous retransmettre la facture 202503Z161231 pour le site LES JARDIN…" at bounding box center [552, 530] width 663 height 19
drag, startPoint x: 748, startPoint y: 525, endPoint x: 202, endPoint y: 520, distance: 546.0
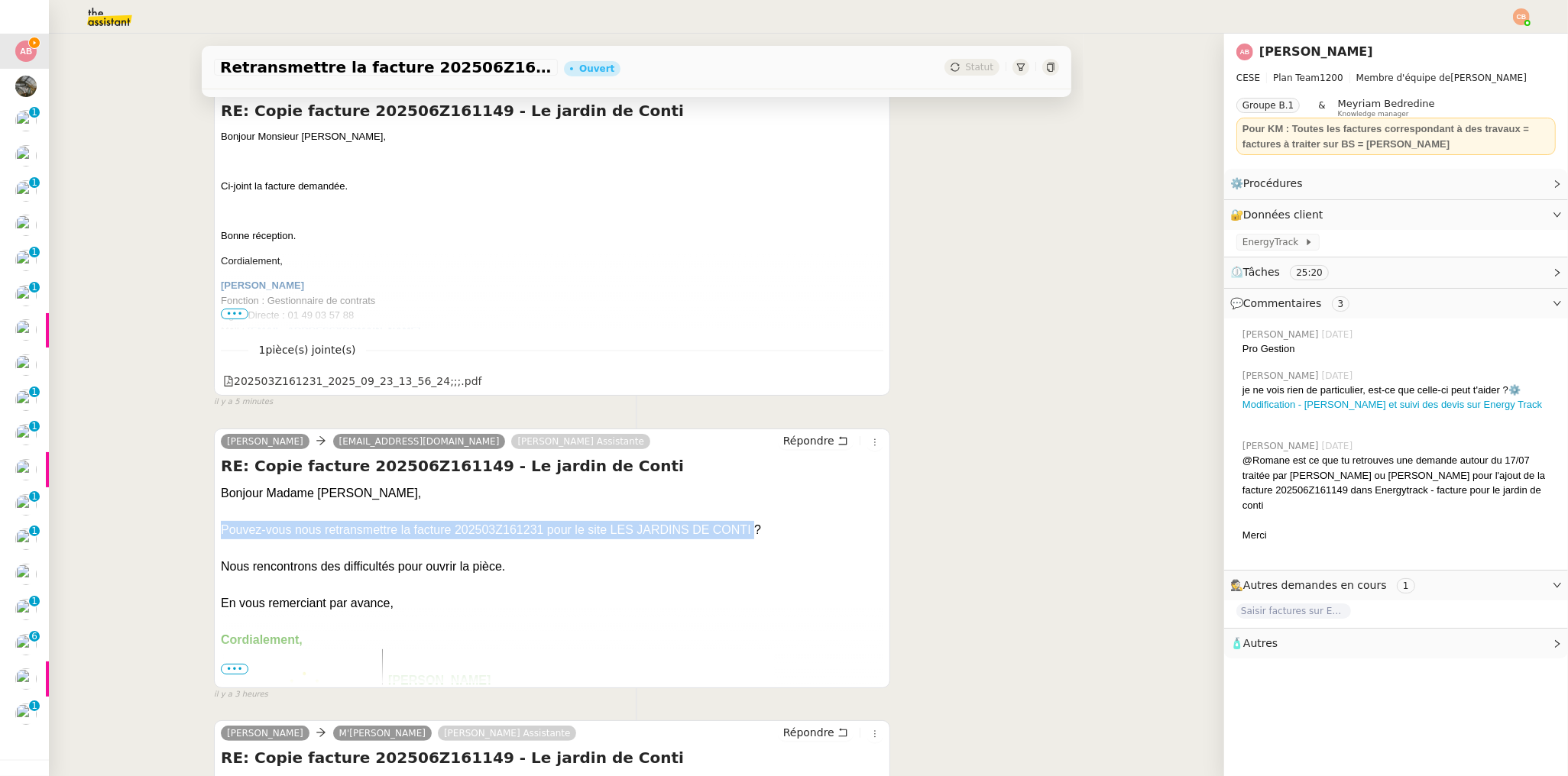
copy div "Pouvez-vous nous retransmettre la facture 202503Z161231 pour le site LES JARDIN…"
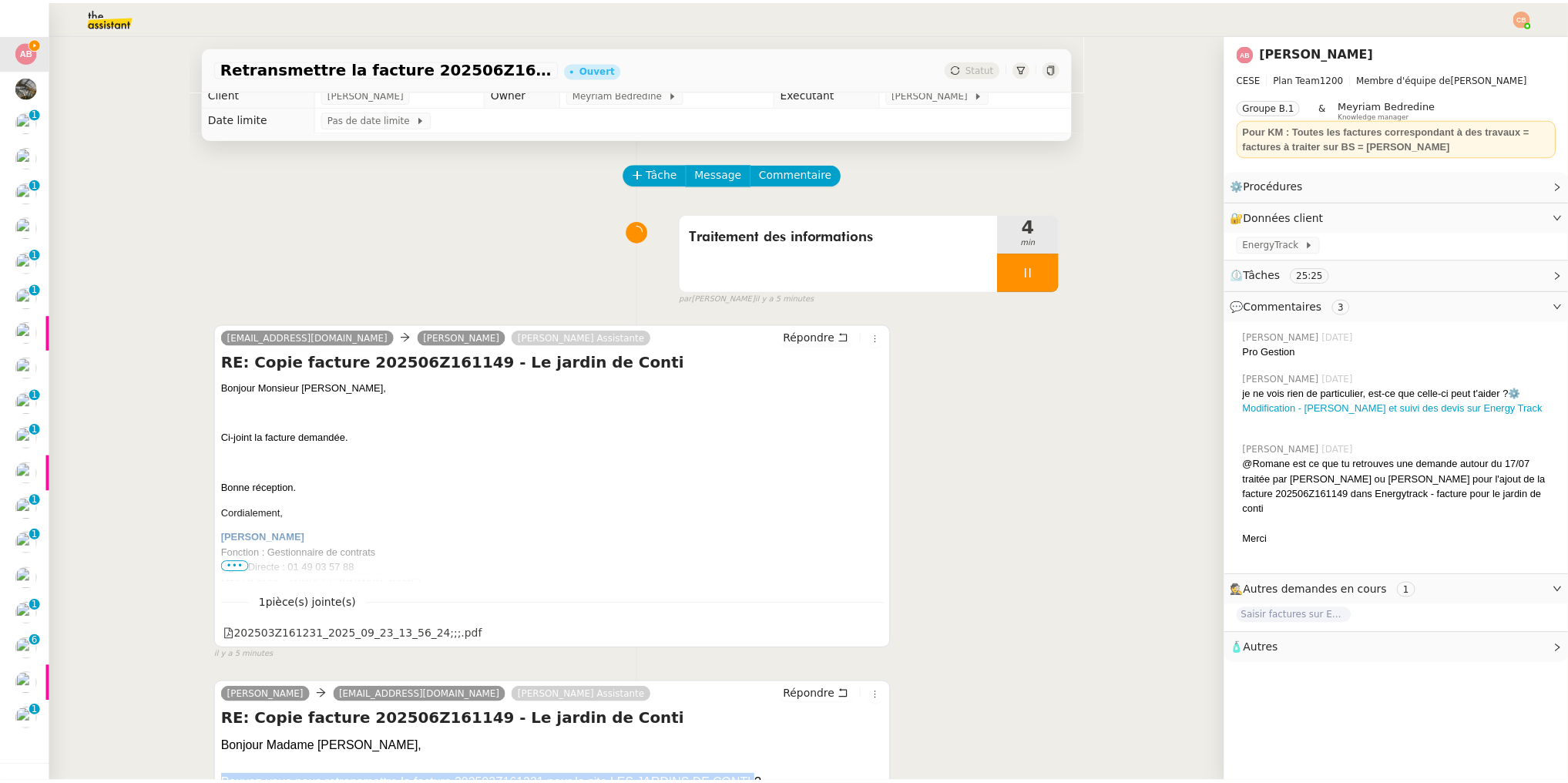
scroll to position [0, 0]
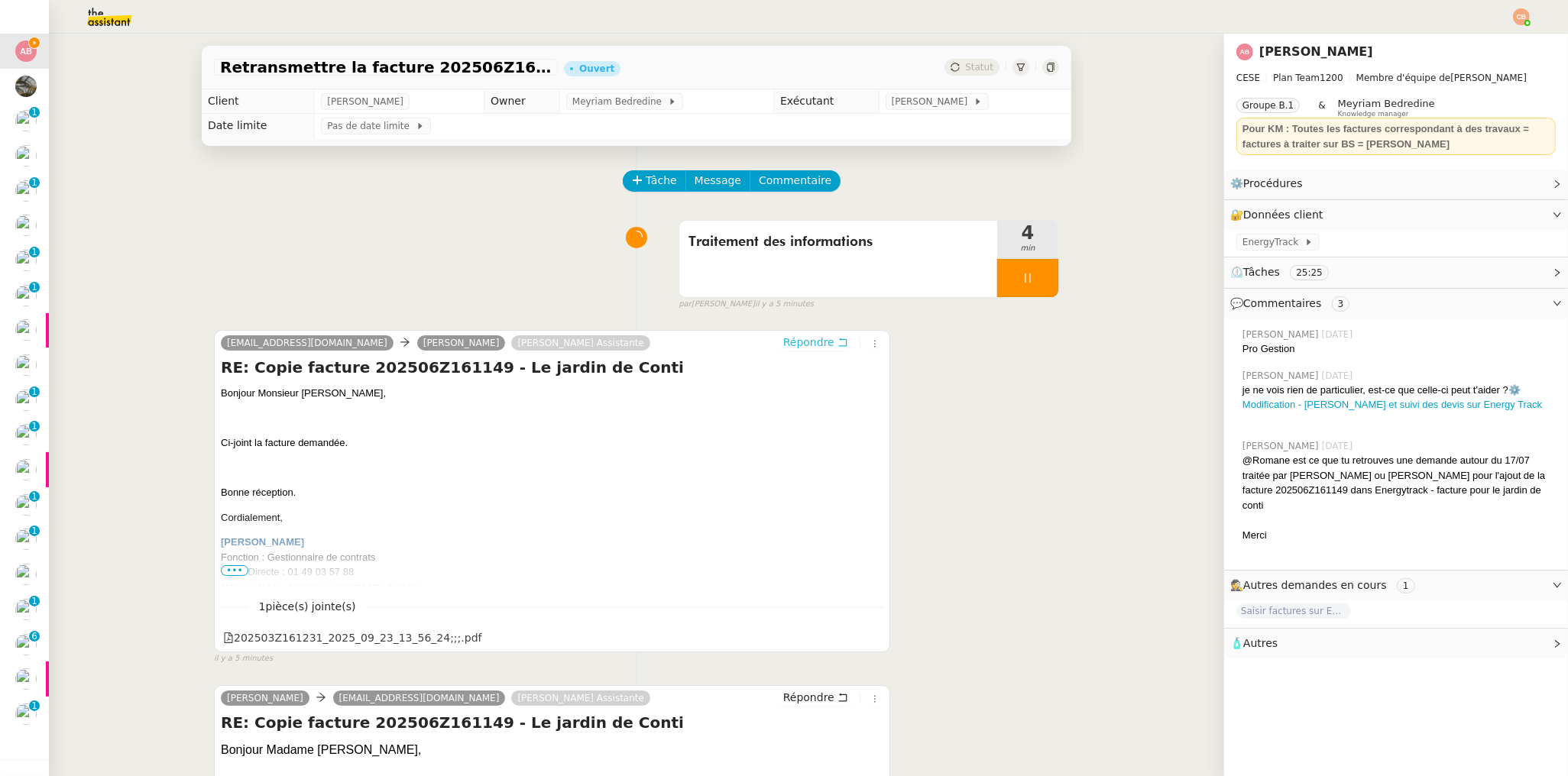
click at [789, 339] on span "Répondre" at bounding box center [809, 342] width 51 height 16
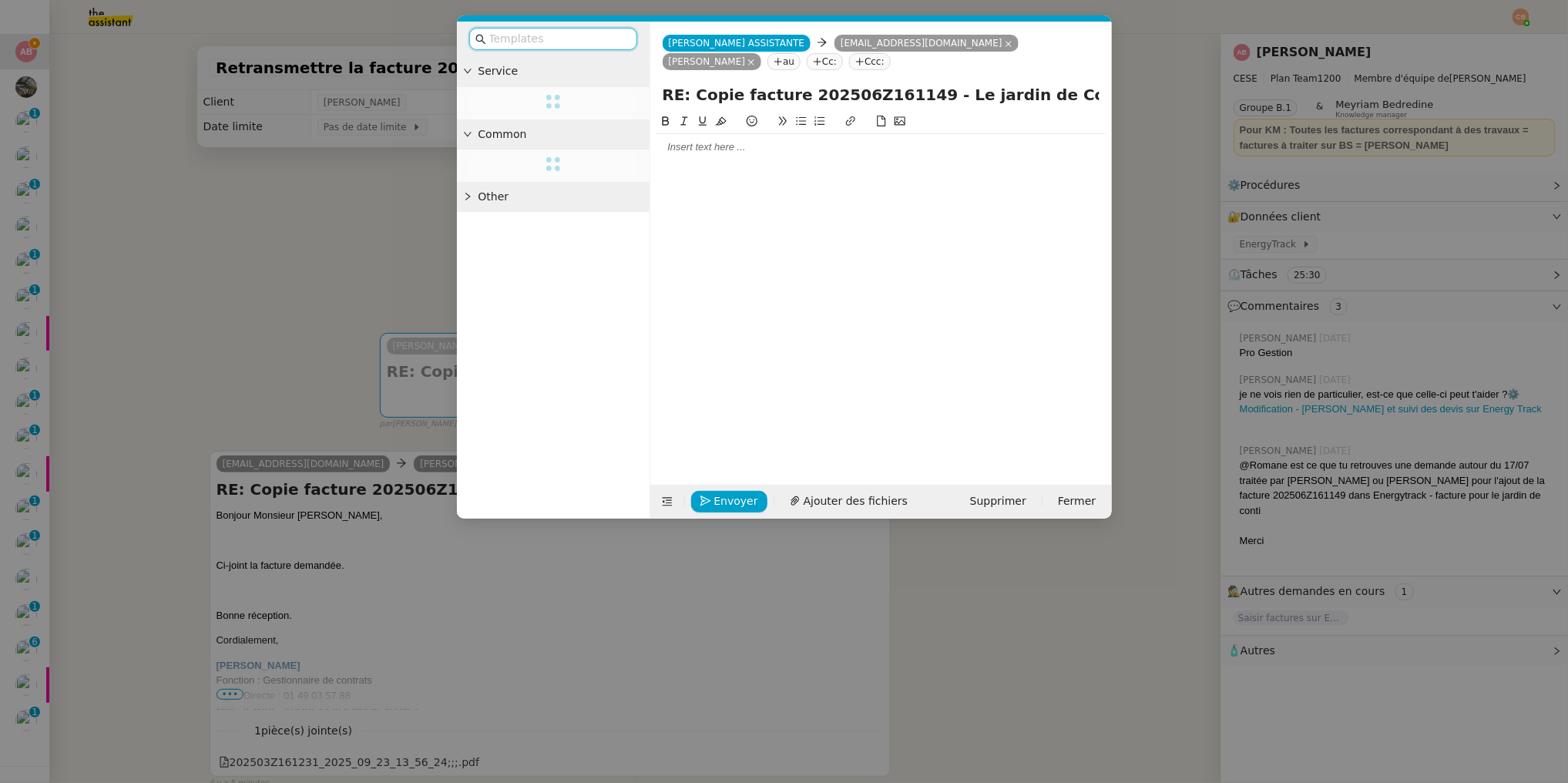
click at [706, 145] on div at bounding box center [881, 148] width 449 height 14
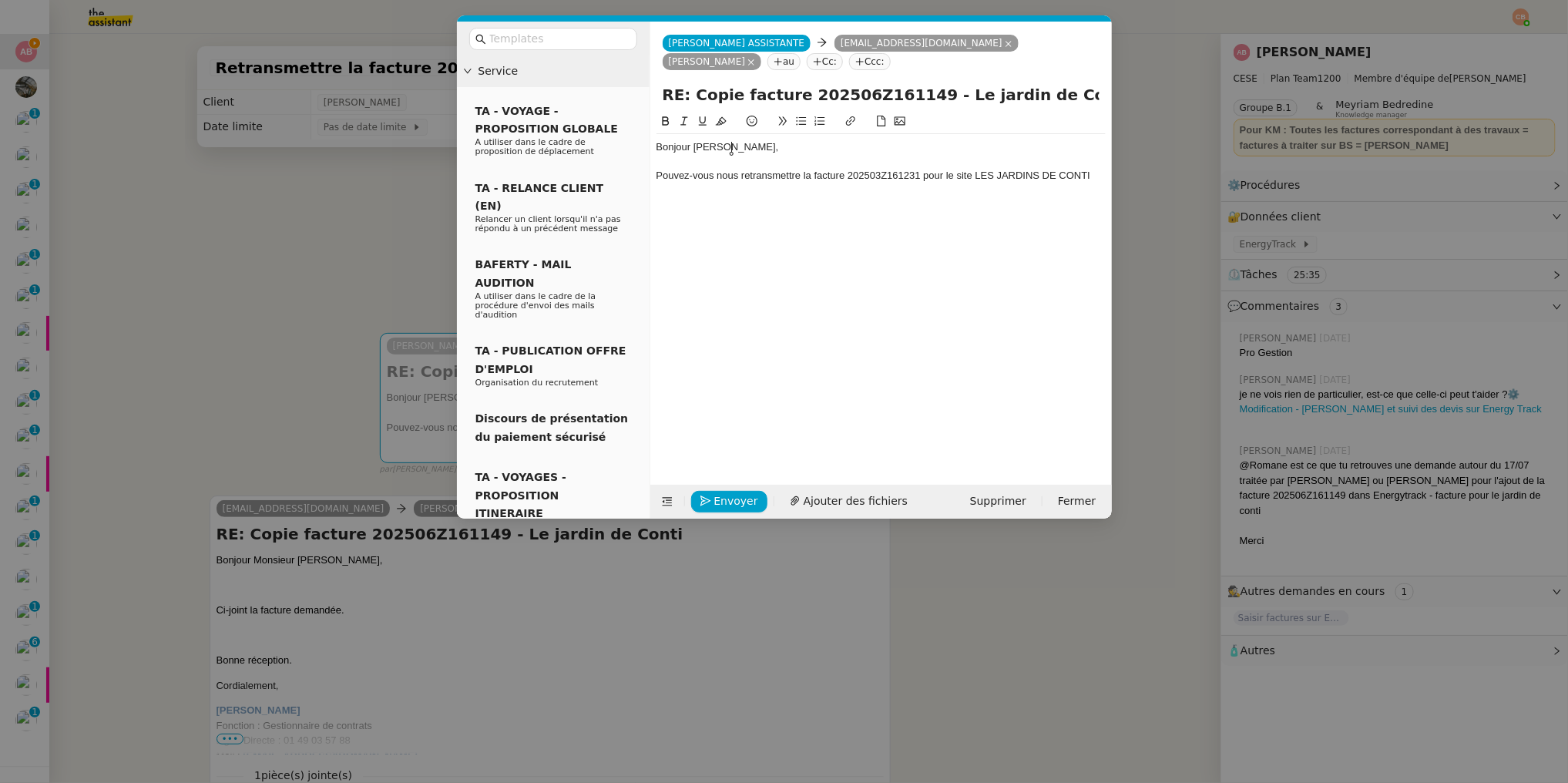
click at [767, 152] on div "Bonjour Anthony," at bounding box center [881, 148] width 449 height 14
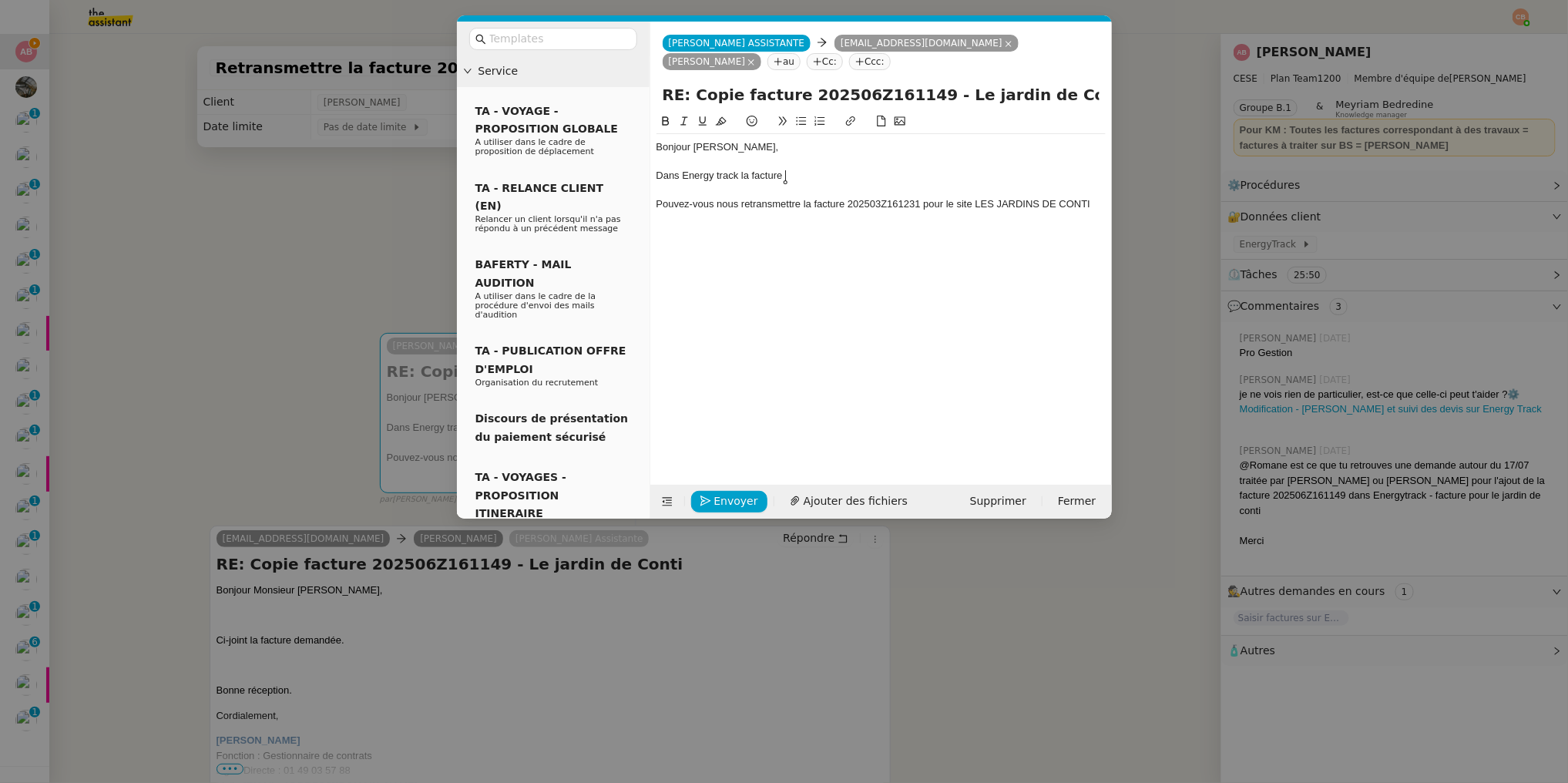
click at [313, 225] on nz-modal-container "Service TA - VOYAGE - PROPOSITION GLOBALE A utiliser dans le cadre de propositi…" at bounding box center [784, 391] width 1568 height 783
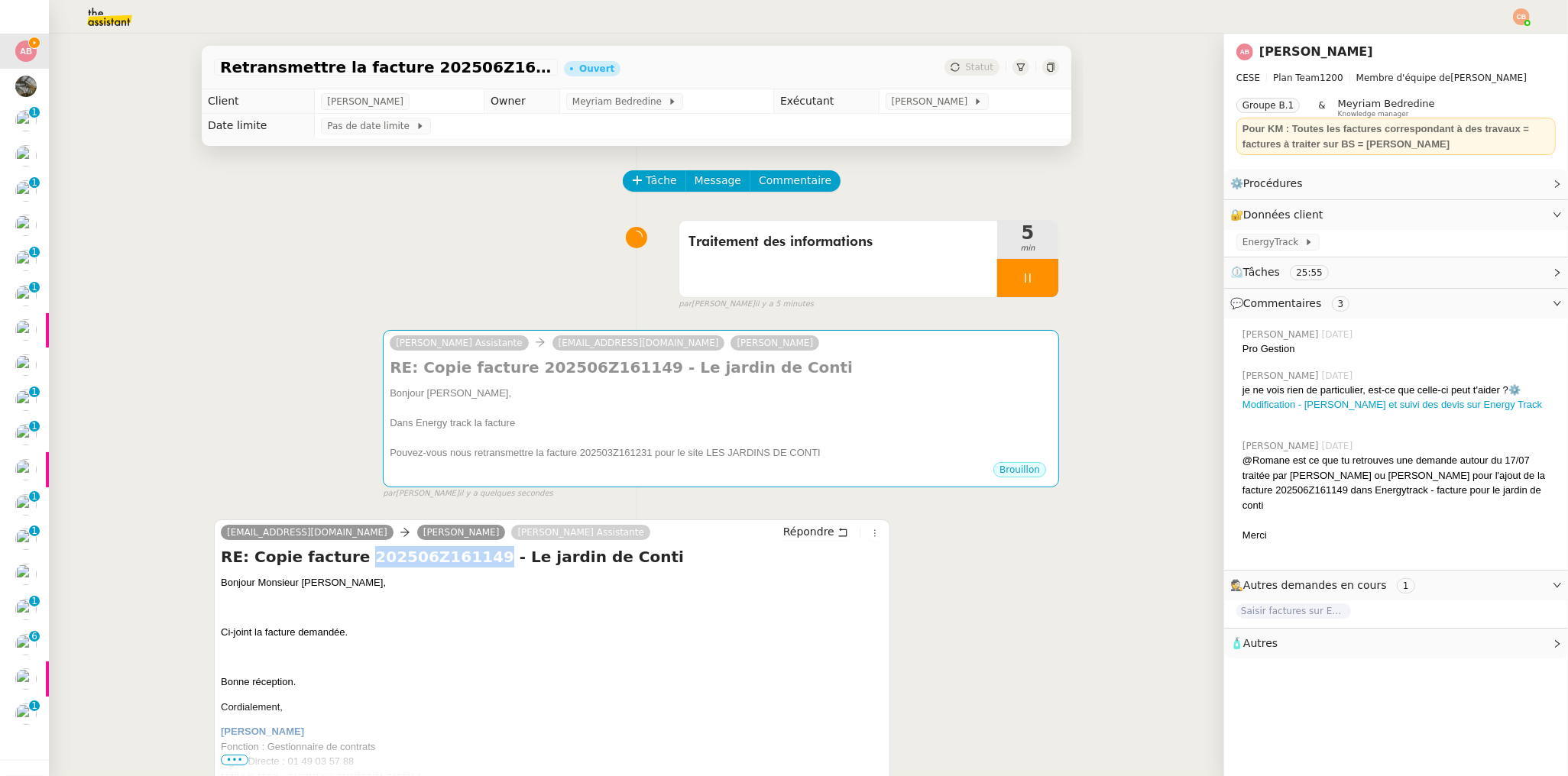
drag, startPoint x: 464, startPoint y: 557, endPoint x: 341, endPoint y: 562, distance: 123.1
click at [341, 562] on h4 "RE: Copie facture 202506Z161149 - Le jardin de Conti" at bounding box center [552, 557] width 663 height 21
copy h4 "202506Z161149"
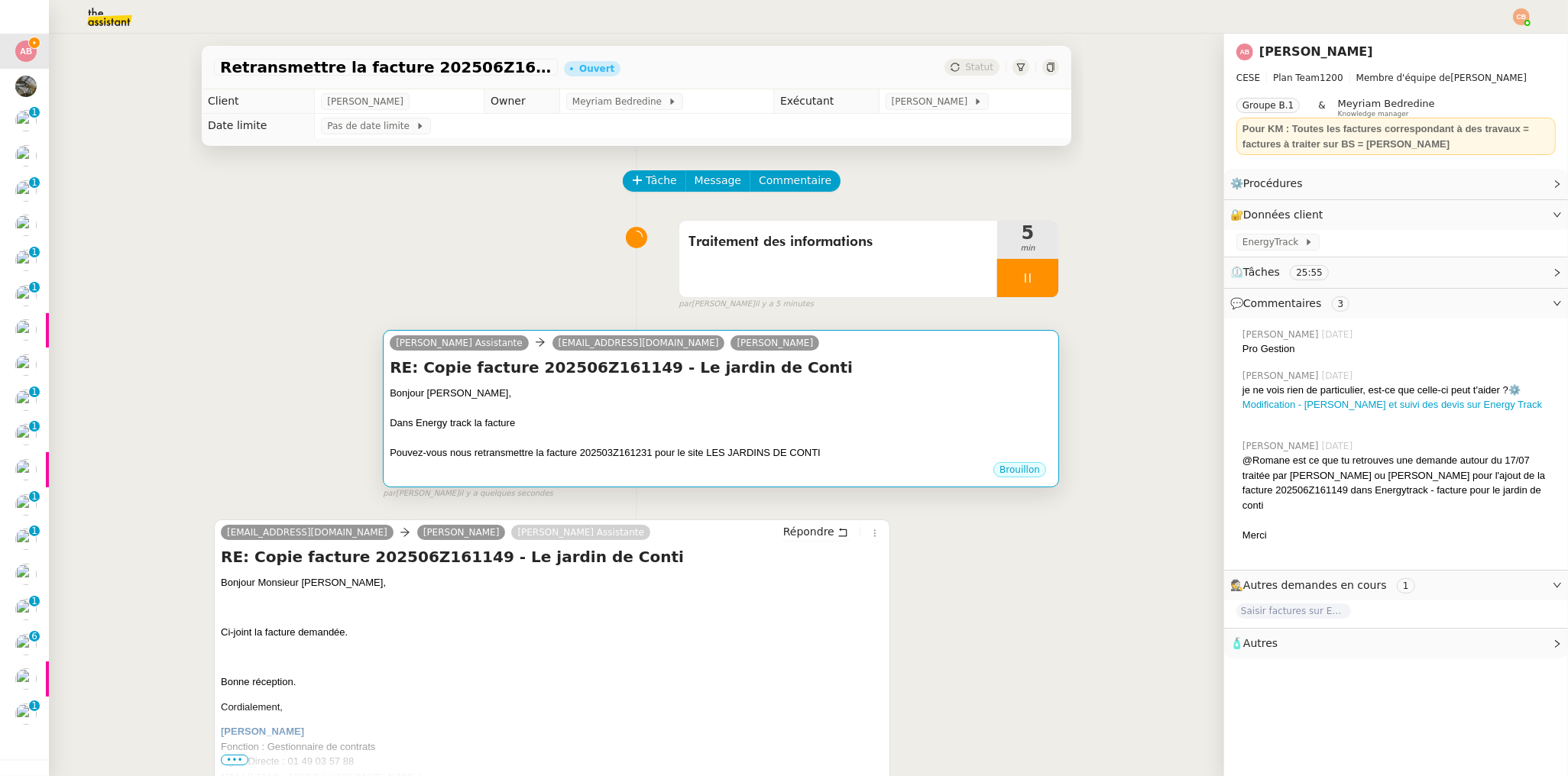
click at [655, 413] on div at bounding box center [721, 409] width 663 height 16
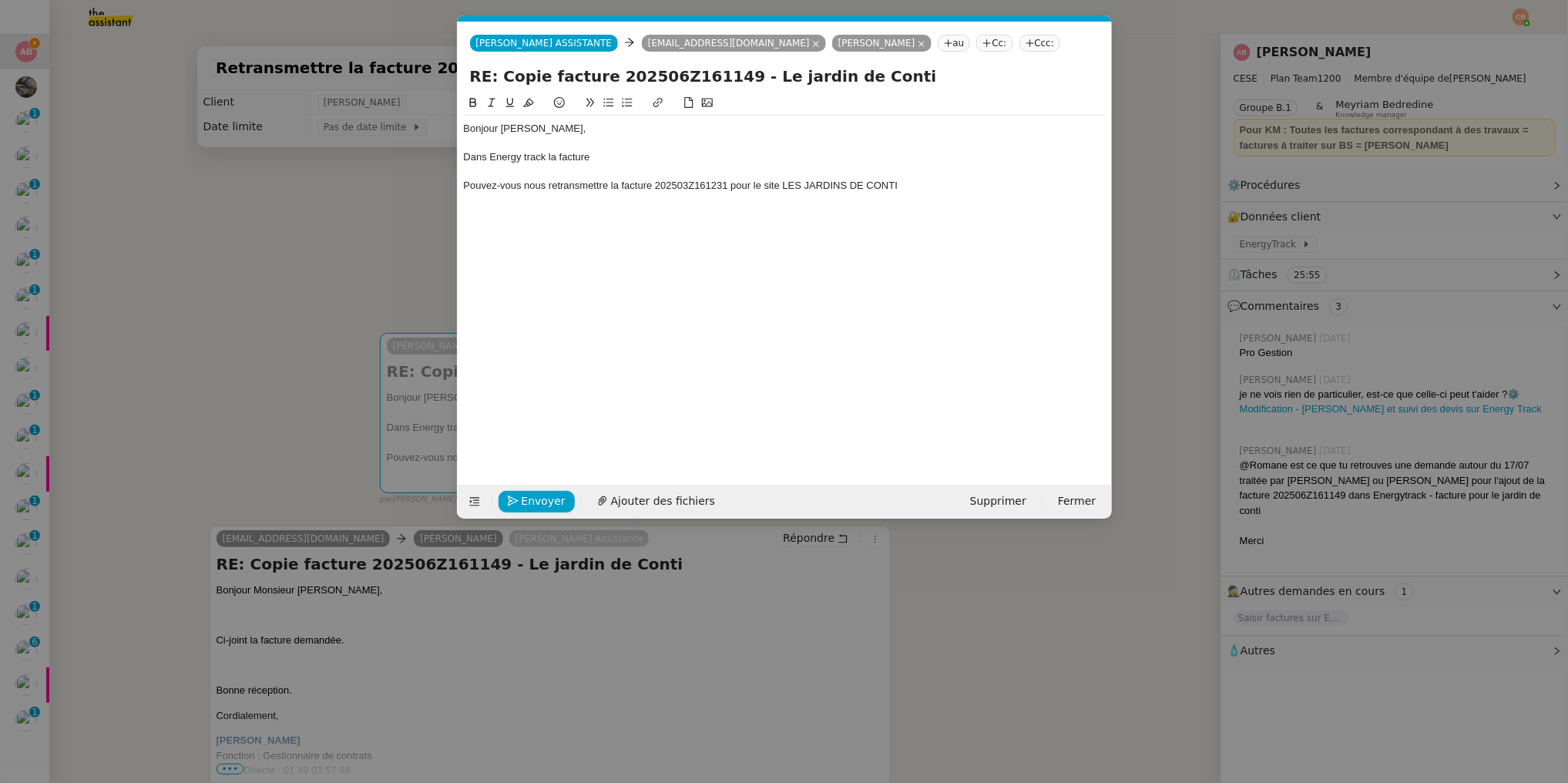
scroll to position [0, 33]
click at [626, 161] on div "Dans Energy track la facture" at bounding box center [785, 157] width 642 height 14
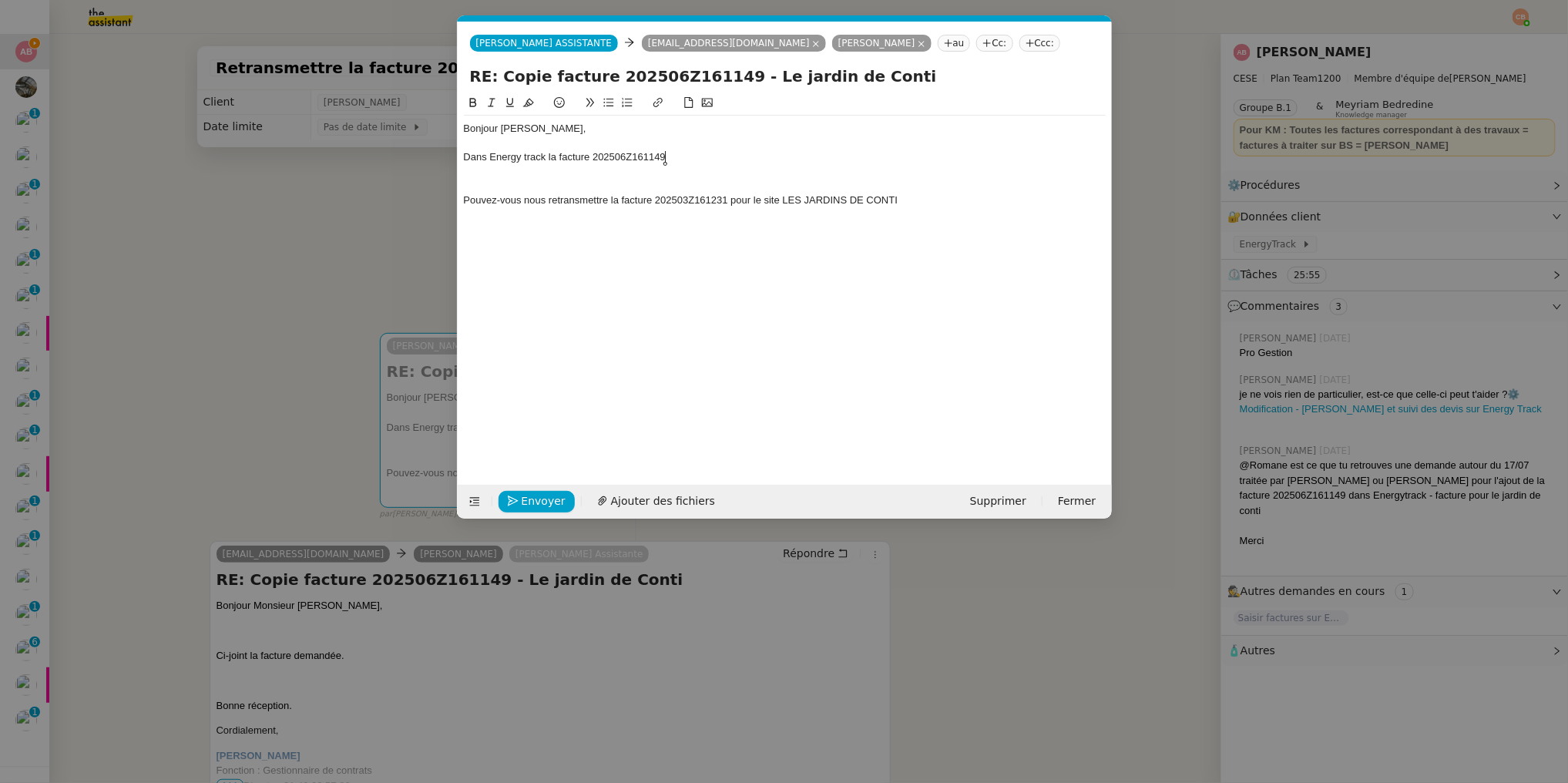
click at [675, 162] on div "Dans Energy track la facture 202506Z161149" at bounding box center [785, 157] width 642 height 14
drag, startPoint x: 742, startPoint y: 156, endPoint x: 669, endPoint y: 161, distance: 73.2
click at [669, 161] on div "Dans Energy track la facture 202506Z161149 était enregistré" at bounding box center [785, 157] width 642 height 14
click at [692, 159] on div "Dans Energy track la facture 202506Z161149 avait 01/04/202530/06/2025" at bounding box center [785, 157] width 642 height 14
click at [833, 159] on div "Dans Energy track la facture 202506Z161149 avait un début de période 01/04/2025…" at bounding box center [785, 157] width 642 height 14
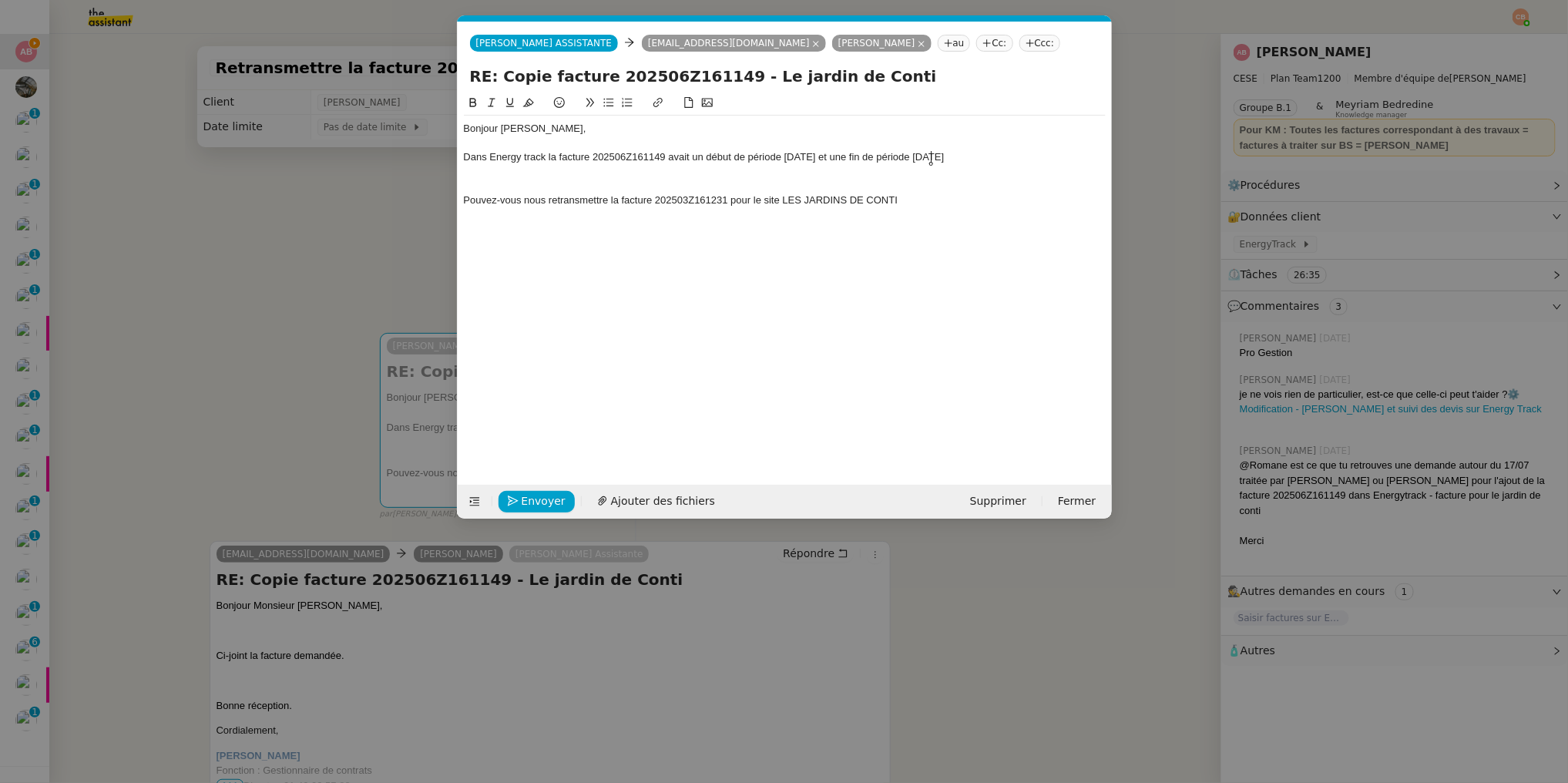
click at [784, 152] on div "Dans Energy track la facture 202506Z161149 avait un début de période 01/04/2025…" at bounding box center [785, 157] width 642 height 14
click at [947, 159] on div "Dans Energy track la facture 202506Z161149 avait un début de période au 01/04/2…" at bounding box center [785, 157] width 642 height 14
click at [1015, 160] on div "Dans Energy track la facture 202506Z161149 avait un début de période au 01/04/2…" at bounding box center [785, 157] width 642 height 14
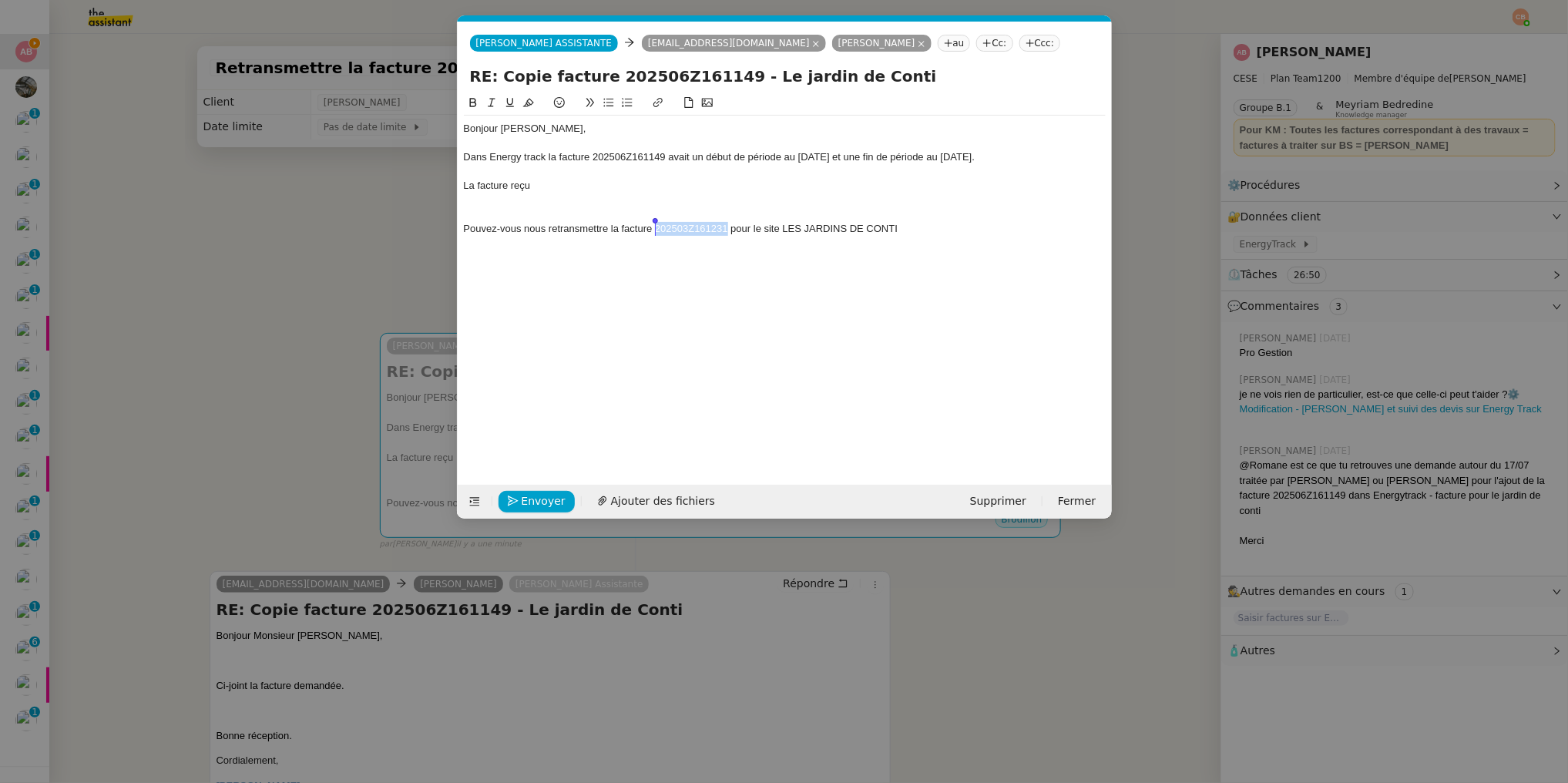
drag, startPoint x: 726, startPoint y: 232, endPoint x: 657, endPoint y: 232, distance: 69.0
click at [657, 232] on div "Pouvez-vous nous retransmettre la facture 202503Z161231 pour le site LES JARDIN…" at bounding box center [785, 229] width 642 height 14
copy div "202503Z161231"
click at [512, 185] on div "La facture reçu" at bounding box center [785, 186] width 642 height 14
click at [627, 189] on div "La facture 202503Z161231 reçu" at bounding box center [785, 186] width 642 height 14
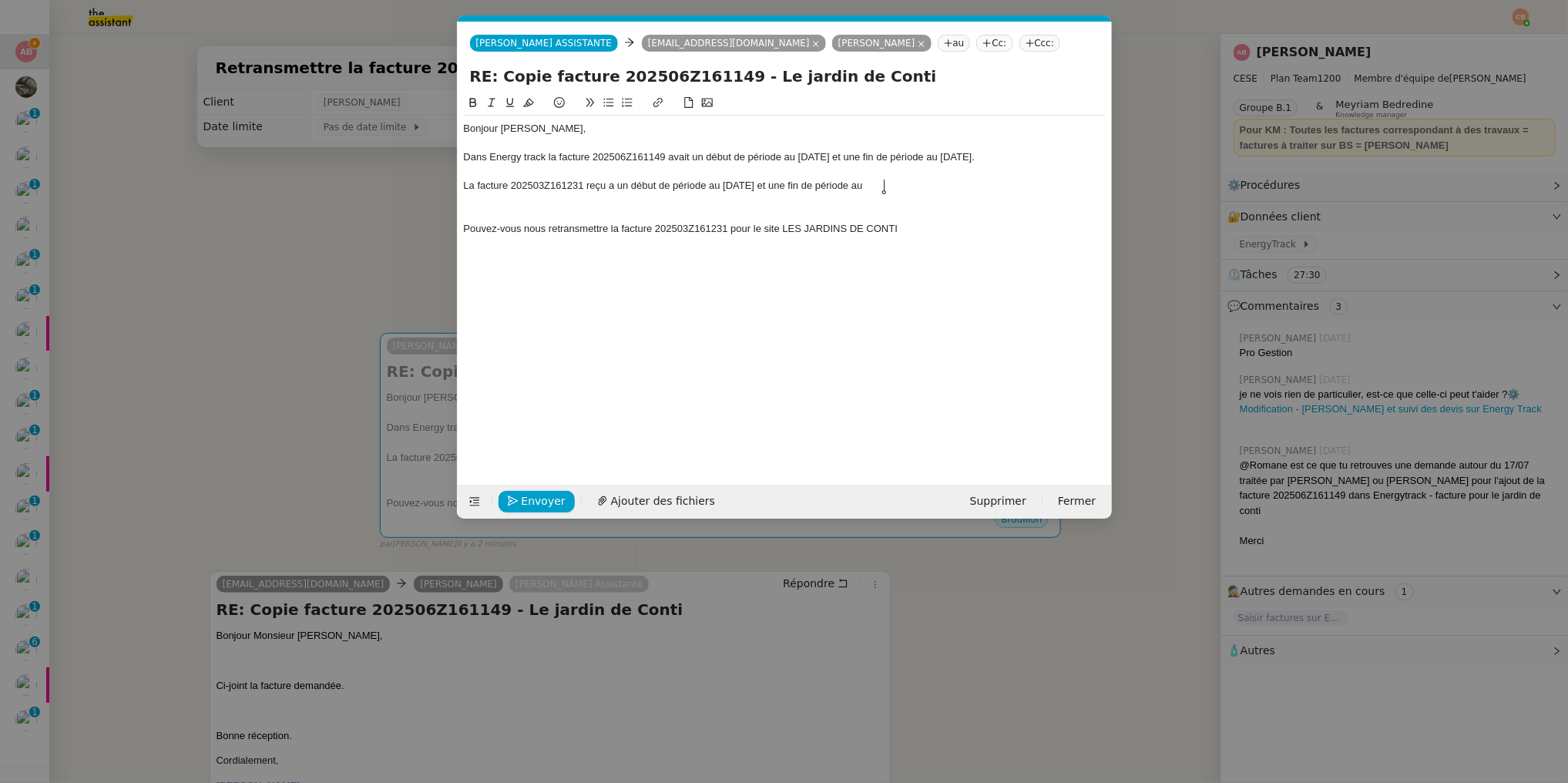
click at [188, 309] on nz-modal-container "Service TA - VOYAGE - PROPOSITION GLOBALE A utiliser dans le cadre de propositi…" at bounding box center [784, 391] width 1568 height 783
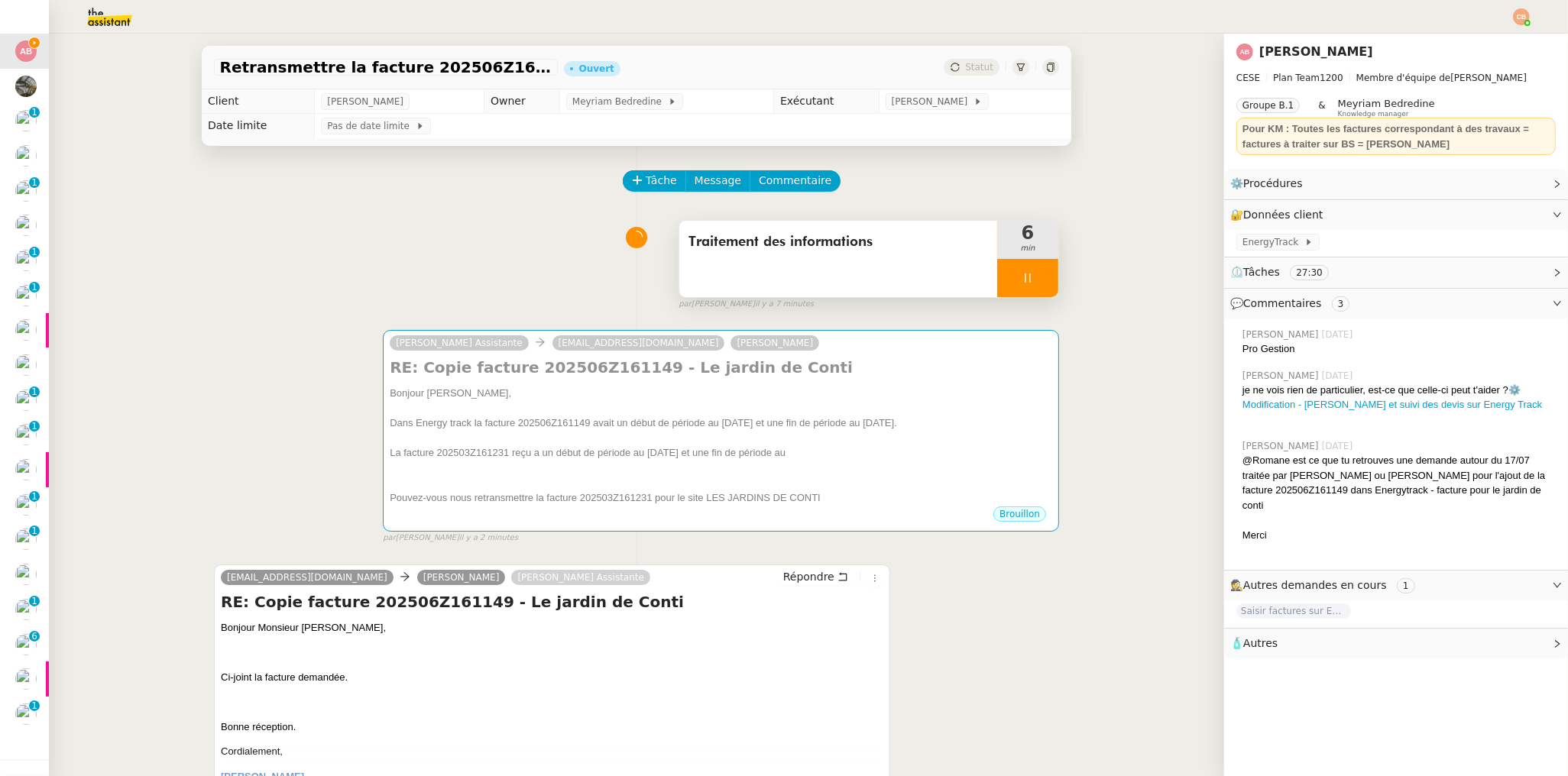
click at [1029, 276] on div at bounding box center [1028, 278] width 62 height 38
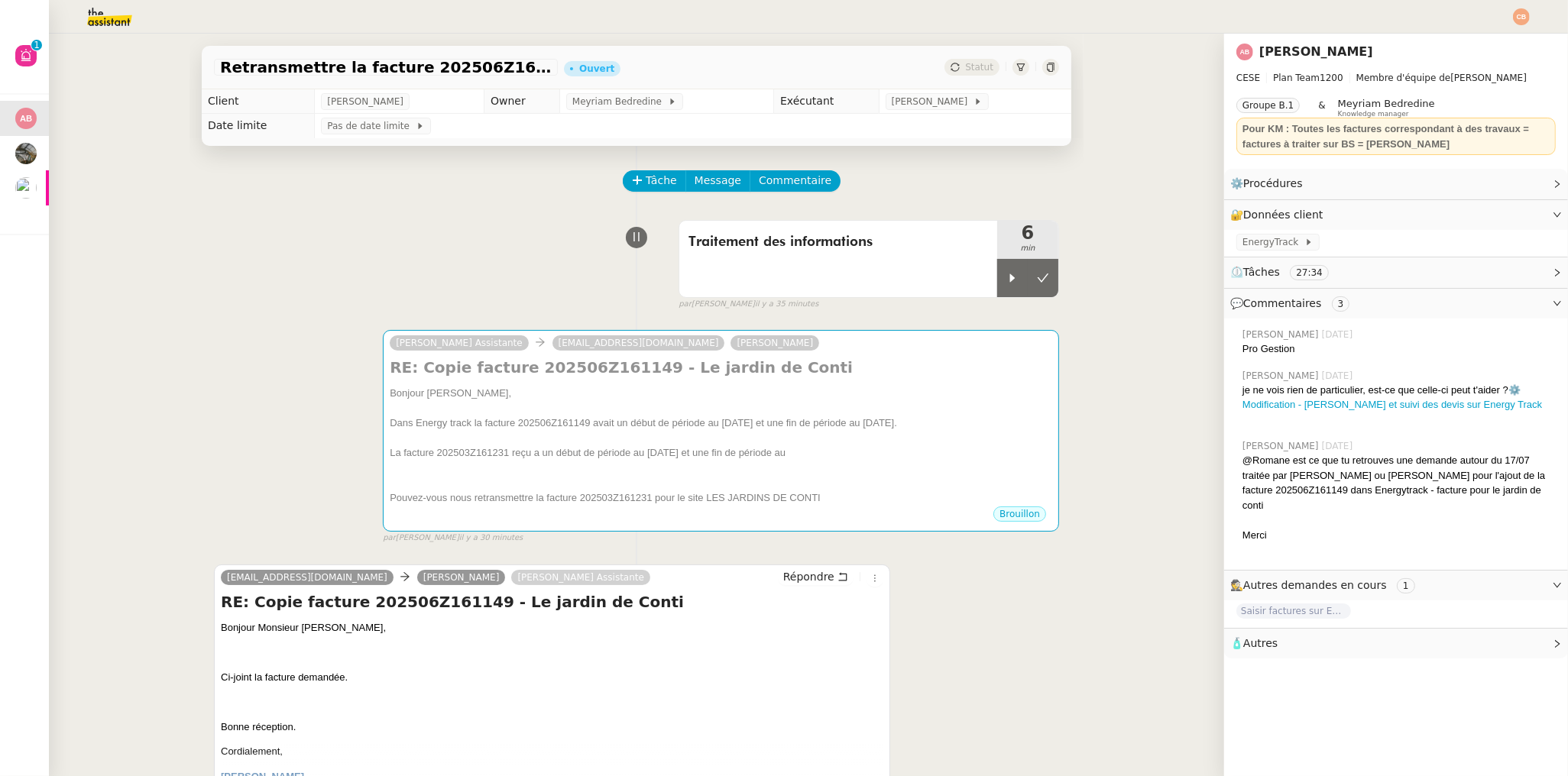
click at [86, 196] on div "Retransmettre la facture 202506Z161149 Ouvert Statut Client Anthony Bruley Owne…" at bounding box center [636, 405] width 1175 height 743
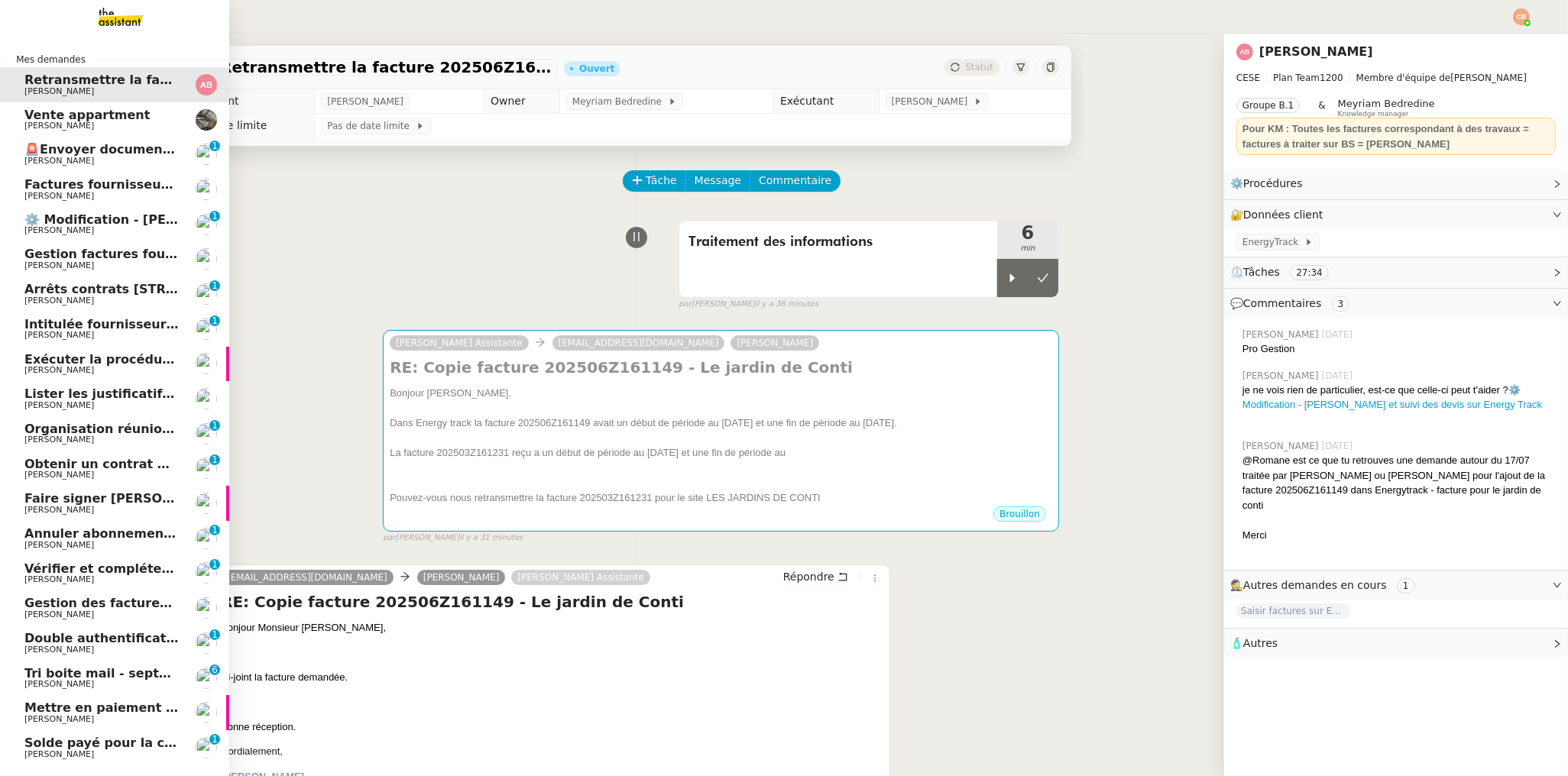
scroll to position [75, 0]
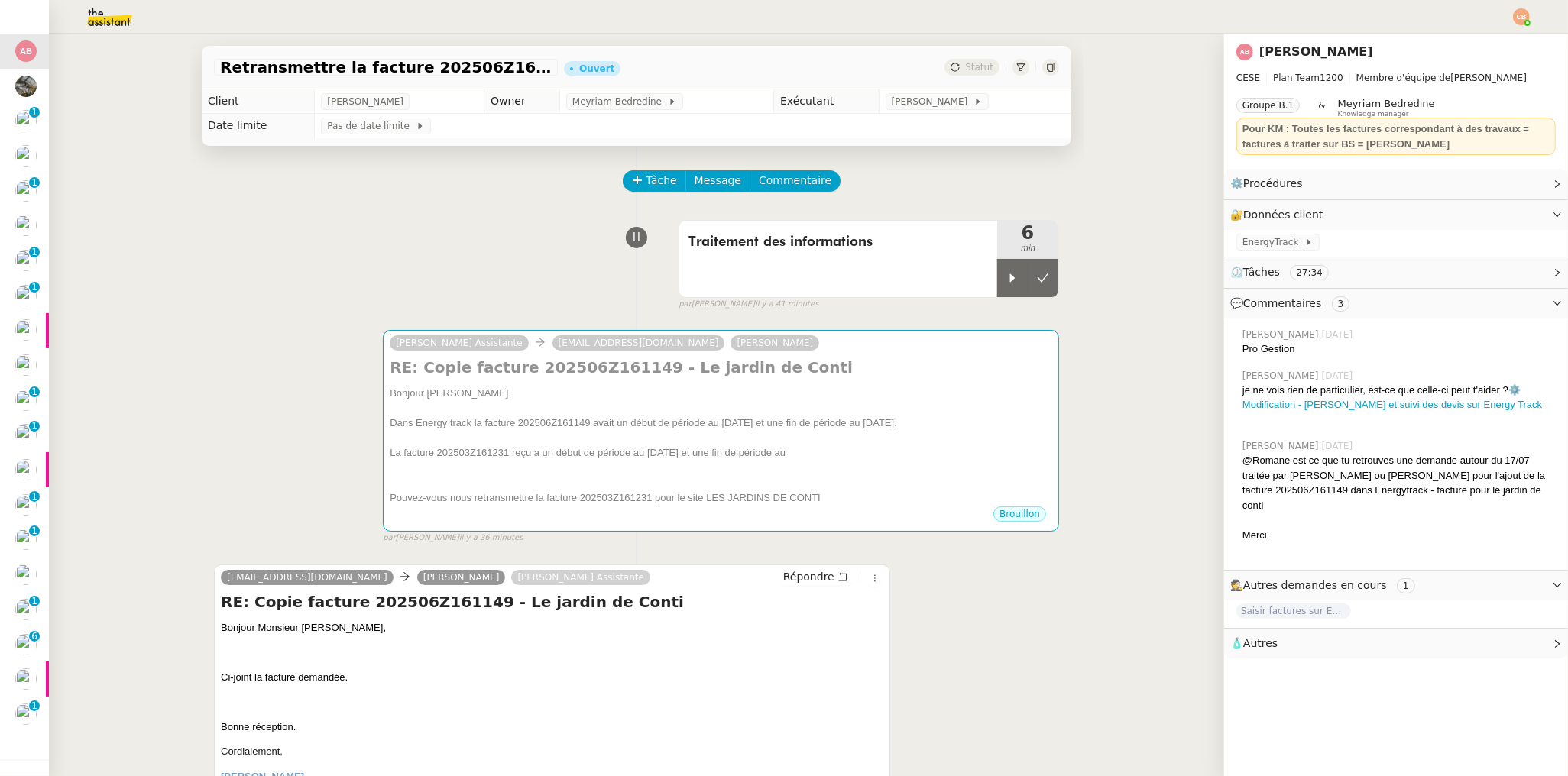
click at [51, 209] on div "Retransmettre la facture 202506Z161149 Ouvert Statut Client [PERSON_NAME] Owner…" at bounding box center [636, 405] width 1175 height 743
click at [1012, 281] on div at bounding box center [1012, 278] width 30 height 38
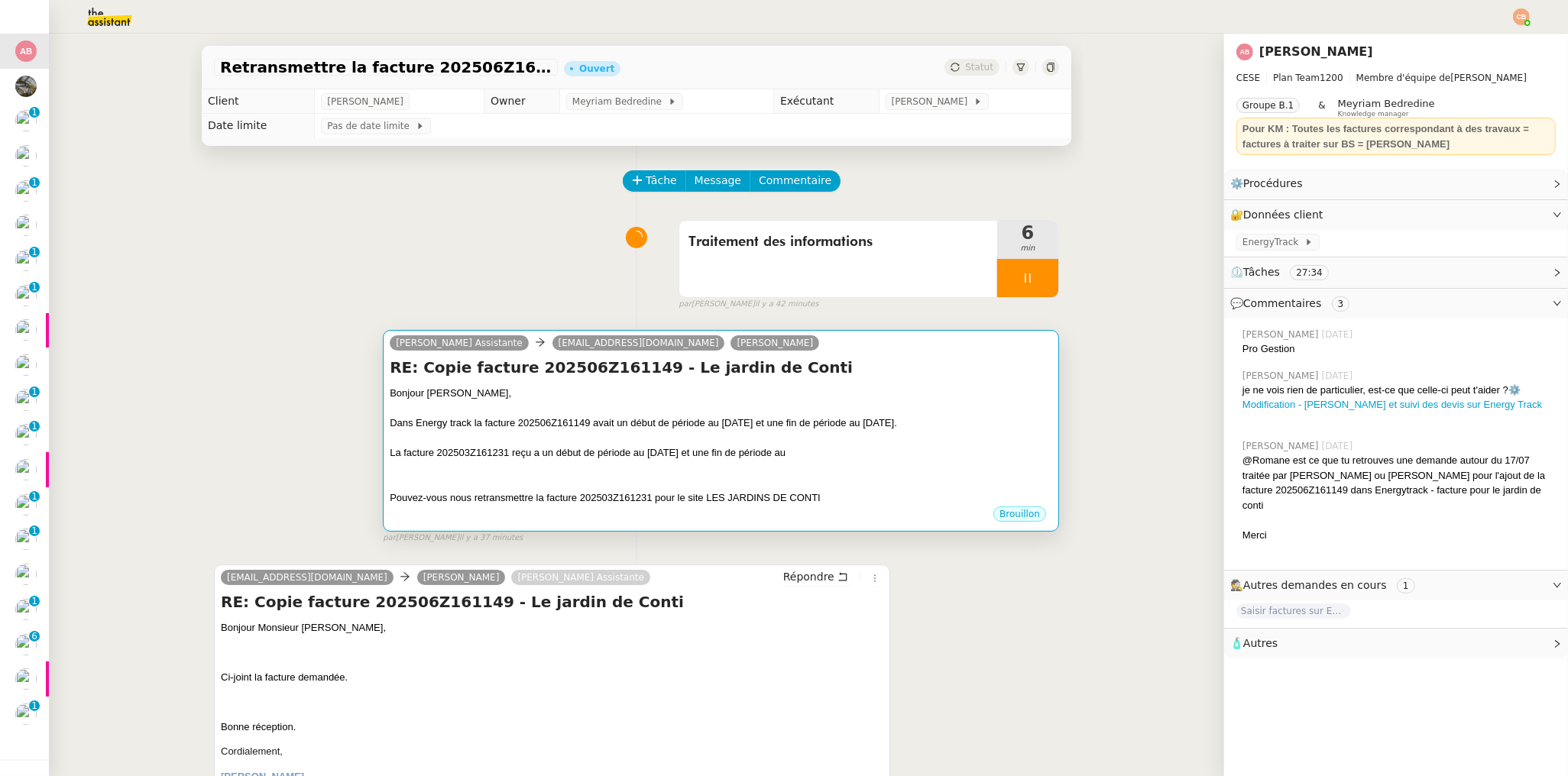
click at [637, 386] on div "Bonjour [PERSON_NAME]," at bounding box center [721, 394] width 663 height 16
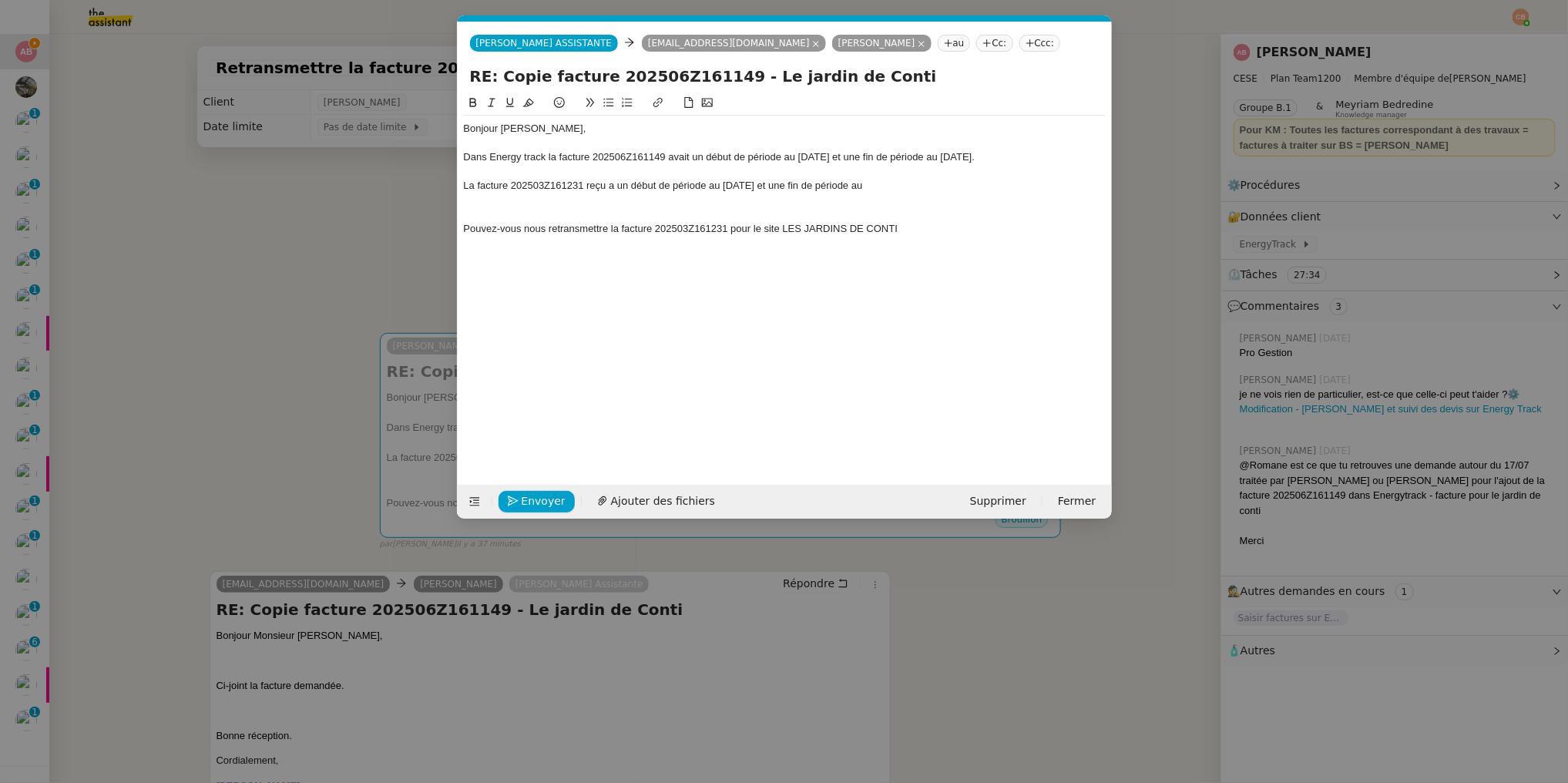
scroll to position [0, 33]
drag, startPoint x: 592, startPoint y: 159, endPoint x: 664, endPoint y: 154, distance: 72.2
click at [664, 154] on div "Dans Energy track la facture 202506Z161149 avait un début de période au [DATE] …" at bounding box center [785, 157] width 642 height 14
click at [473, 97] on icon at bounding box center [473, 103] width 11 height 11
click at [780, 144] on div at bounding box center [785, 144] width 642 height 14
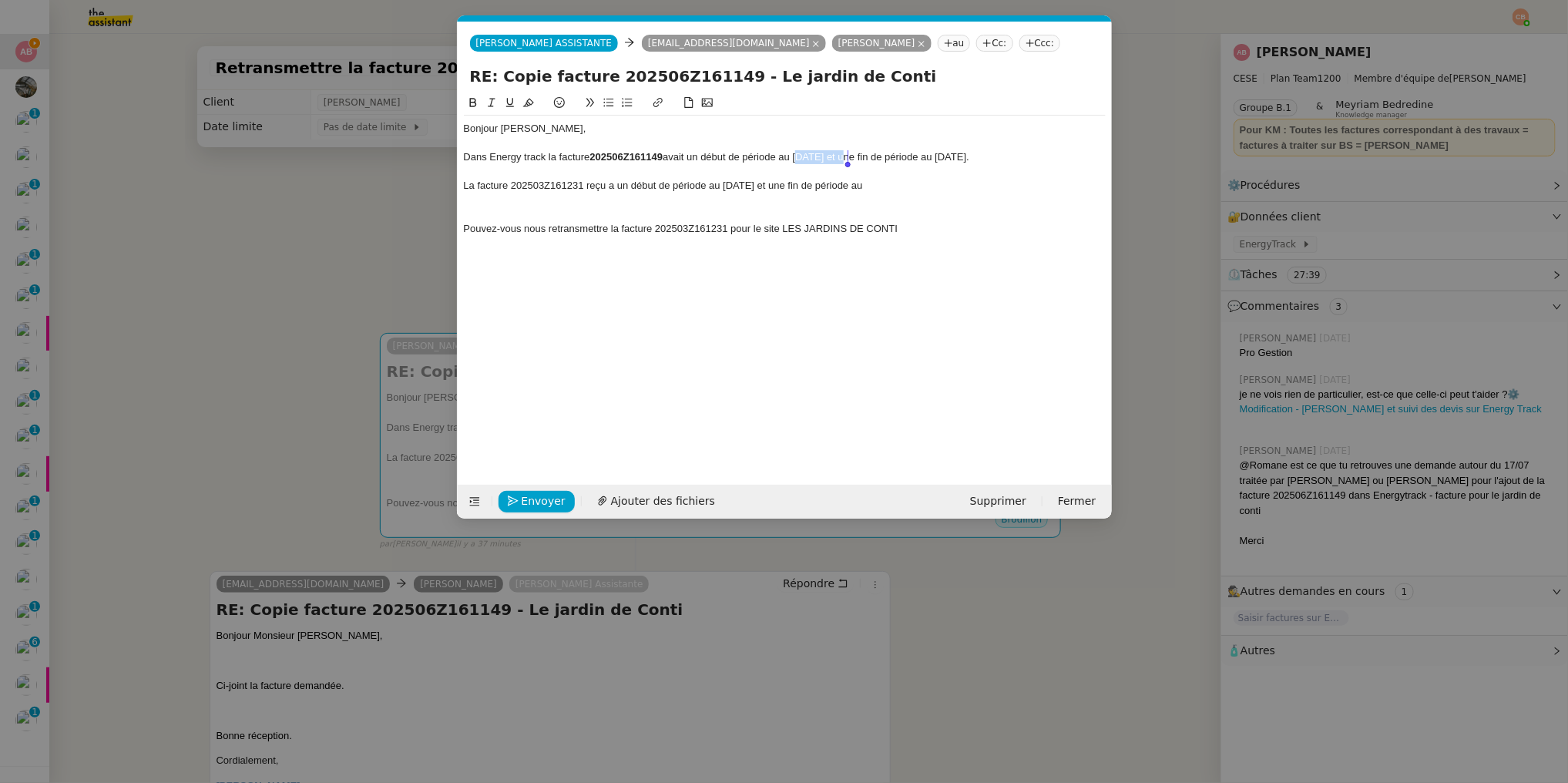
drag, startPoint x: 800, startPoint y: 159, endPoint x: 847, endPoint y: 159, distance: 47.0
click at [847, 159] on div "Dans Energy track la facture 202506Z161149 avait un début de période au [DATE] …" at bounding box center [785, 157] width 642 height 14
click at [477, 98] on icon at bounding box center [473, 103] width 11 height 11
drag, startPoint x: 959, startPoint y: 156, endPoint x: 1021, endPoint y: 157, distance: 62.0
click at [1021, 157] on div "Dans Energy track la facture 202506Z161149 avait un début de période au [DATE] …" at bounding box center [785, 157] width 642 height 14
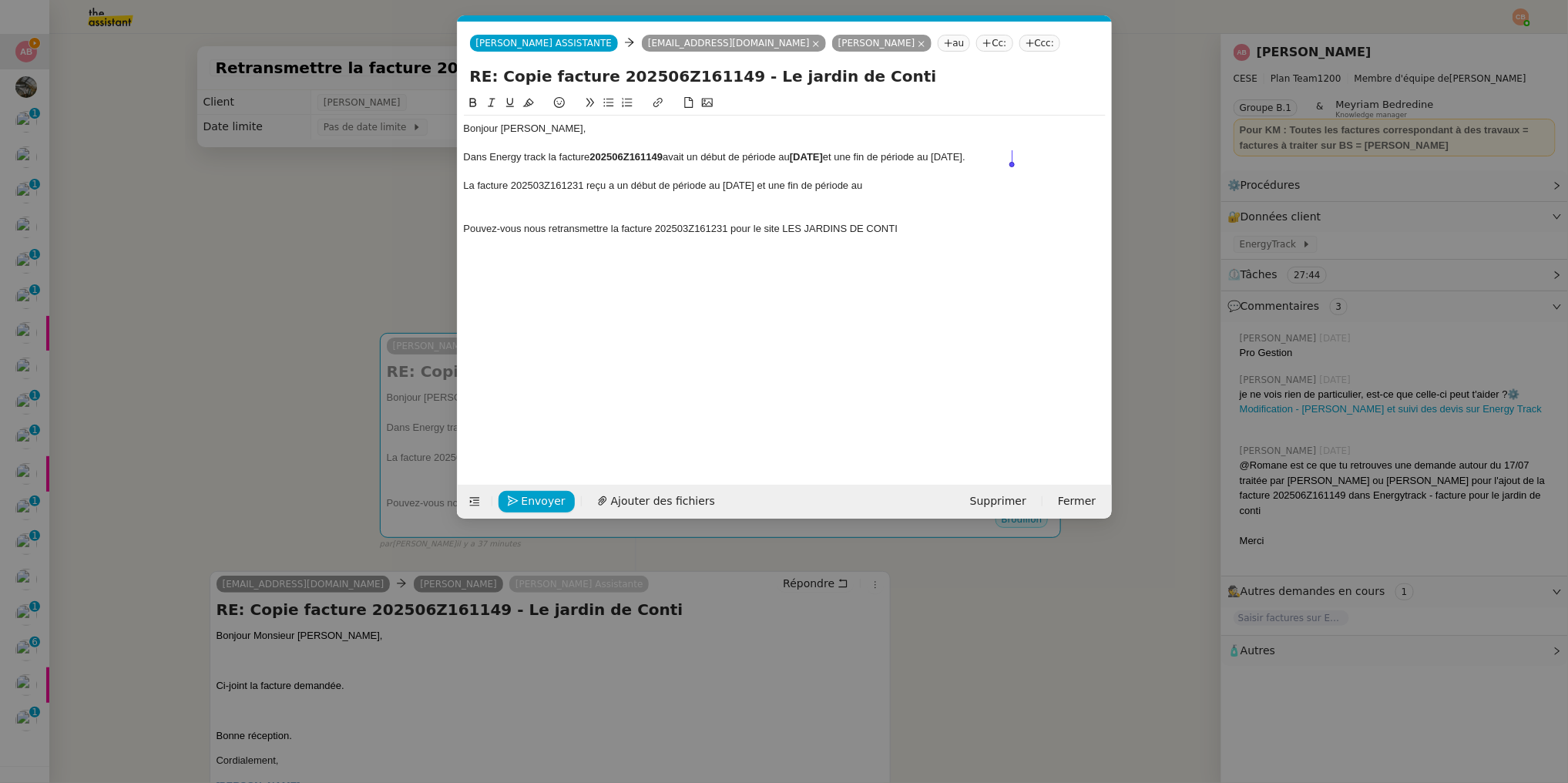
click at [475, 100] on icon at bounding box center [473, 103] width 7 height 9
click at [909, 137] on div at bounding box center [785, 144] width 642 height 14
click at [1024, 158] on div "Dans Energy track la facture 202506Z161149 avait un début de période au [DATE] …" at bounding box center [785, 157] width 642 height 14
drag, startPoint x: 583, startPoint y: 185, endPoint x: 512, endPoint y: 188, distance: 71.1
click at [512, 188] on div "La facture 202503Z161231 reçu a un début de période au [DATE] et une fin de pér…" at bounding box center [785, 186] width 642 height 14
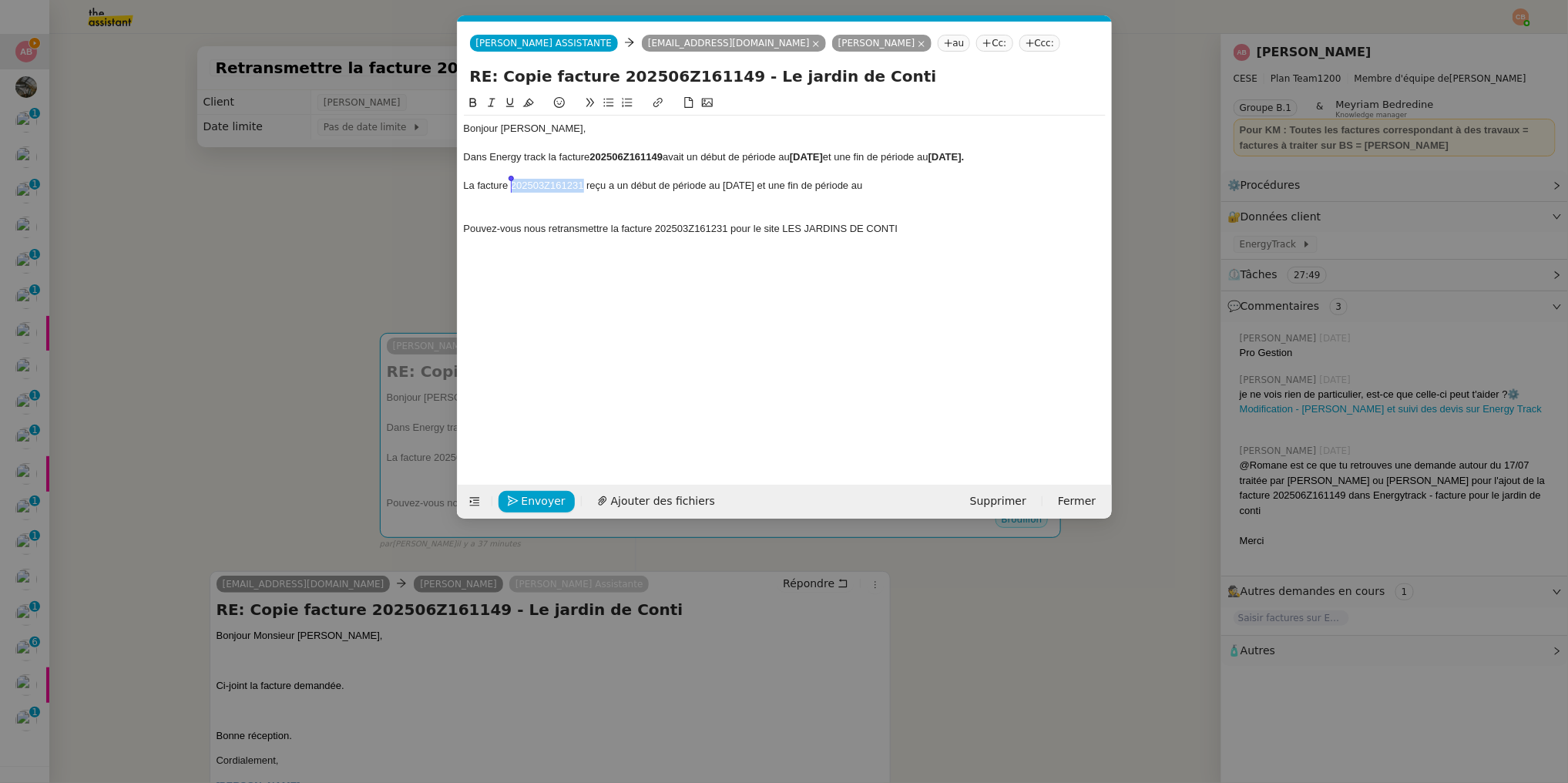
click at [476, 102] on icon at bounding box center [473, 103] width 11 height 11
click at [612, 186] on div "La facture 202503Z161231 reçu a un début de période au [DATE] et une fin de pér…" at bounding box center [785, 186] width 642 height 14
click at [672, 177] on div at bounding box center [785, 172] width 642 height 14
drag, startPoint x: 727, startPoint y: 186, endPoint x: 771, endPoint y: 188, distance: 44.0
click at [771, 188] on div "La facture 202503Z161231 reçu a un début de période au [DATE] et une fin de pér…" at bounding box center [785, 186] width 642 height 14
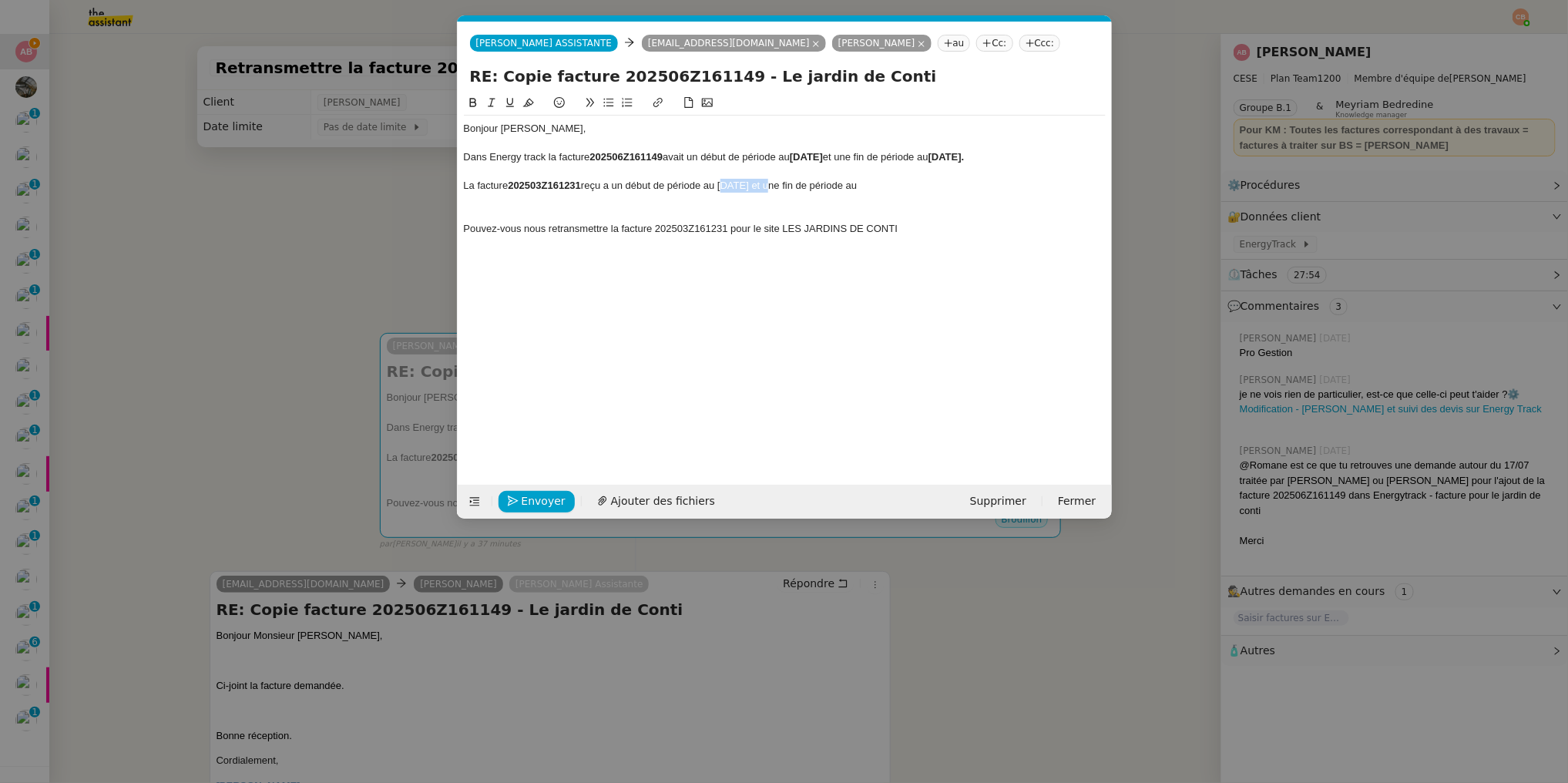
click at [474, 101] on icon at bounding box center [473, 103] width 11 height 11
click at [772, 170] on div at bounding box center [785, 172] width 642 height 14
click at [922, 190] on div "La facture 202503Z161231 reçu a un début de période au [DATE] et une fin de pér…" at bounding box center [785, 186] width 642 height 14
drag, startPoint x: 883, startPoint y: 187, endPoint x: 974, endPoint y: 188, distance: 91.0
click at [974, 188] on div "La facture 202503Z161231 reçu a un début de période au [DATE] et une fin de pér…" at bounding box center [785, 186] width 642 height 14
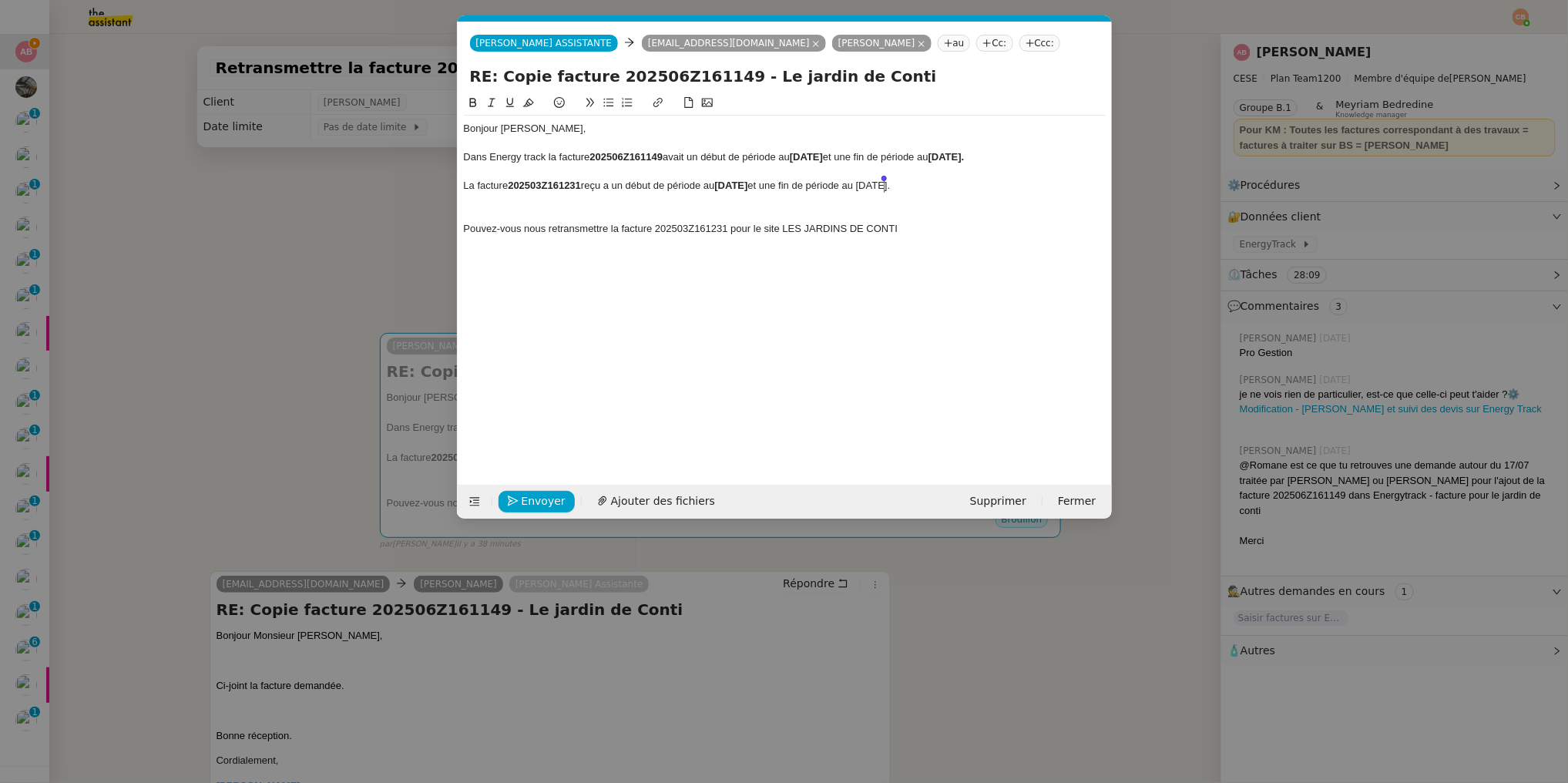
drag, startPoint x: 965, startPoint y: 187, endPoint x: 886, endPoint y: 183, distance: 79.1
click at [886, 183] on div "La facture 202503Z161231 reçu a un début de période au [DATE] et une fin de pér…" at bounding box center [785, 186] width 642 height 14
click at [473, 99] on icon at bounding box center [473, 103] width 7 height 9
click at [954, 185] on div "La facture 202503Z161231 reçu a un début de période au [DATE] et une fin de pér…" at bounding box center [785, 186] width 642 height 14
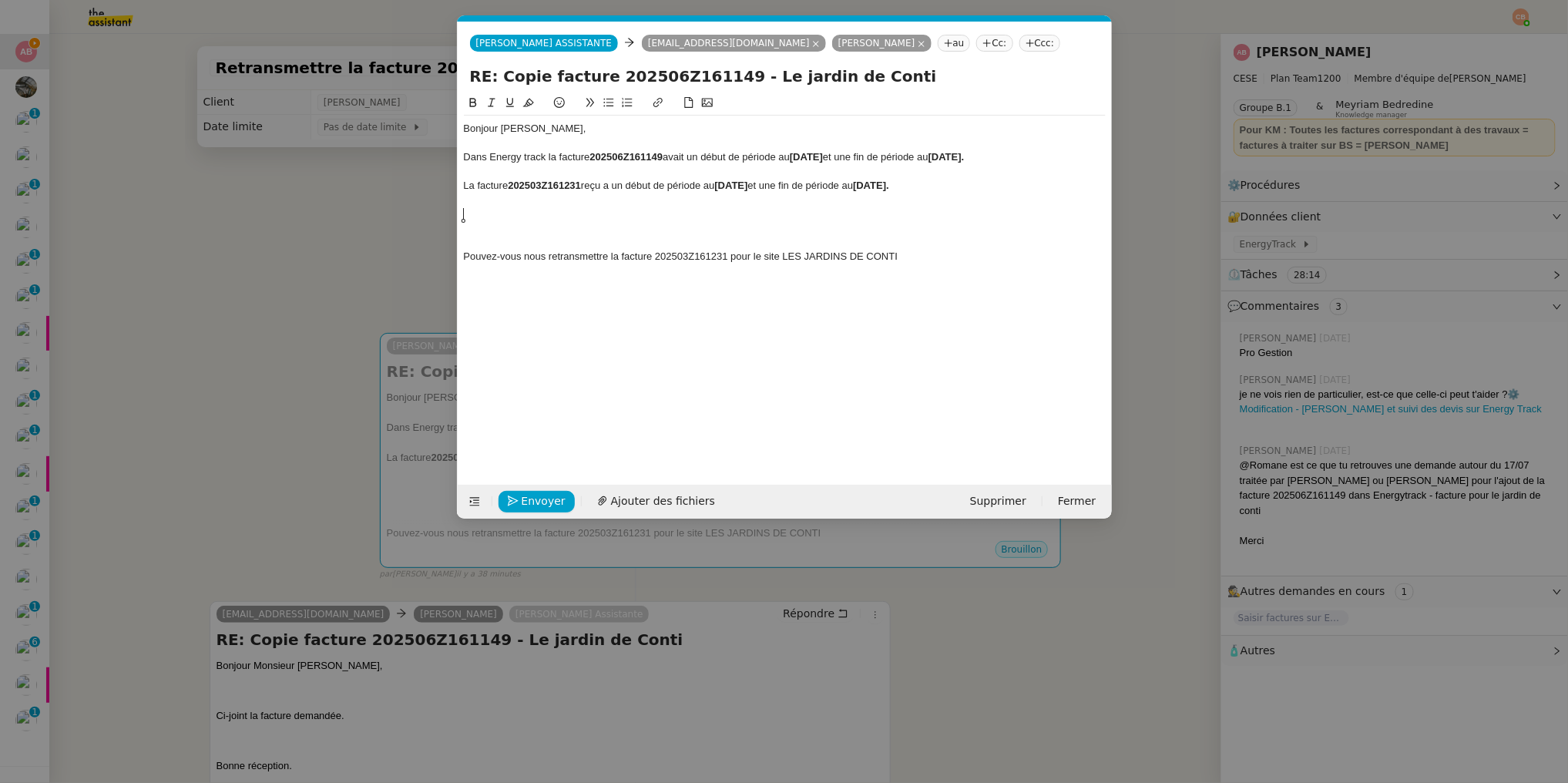
click at [603, 101] on icon at bounding box center [609, 103] width 11 height 11
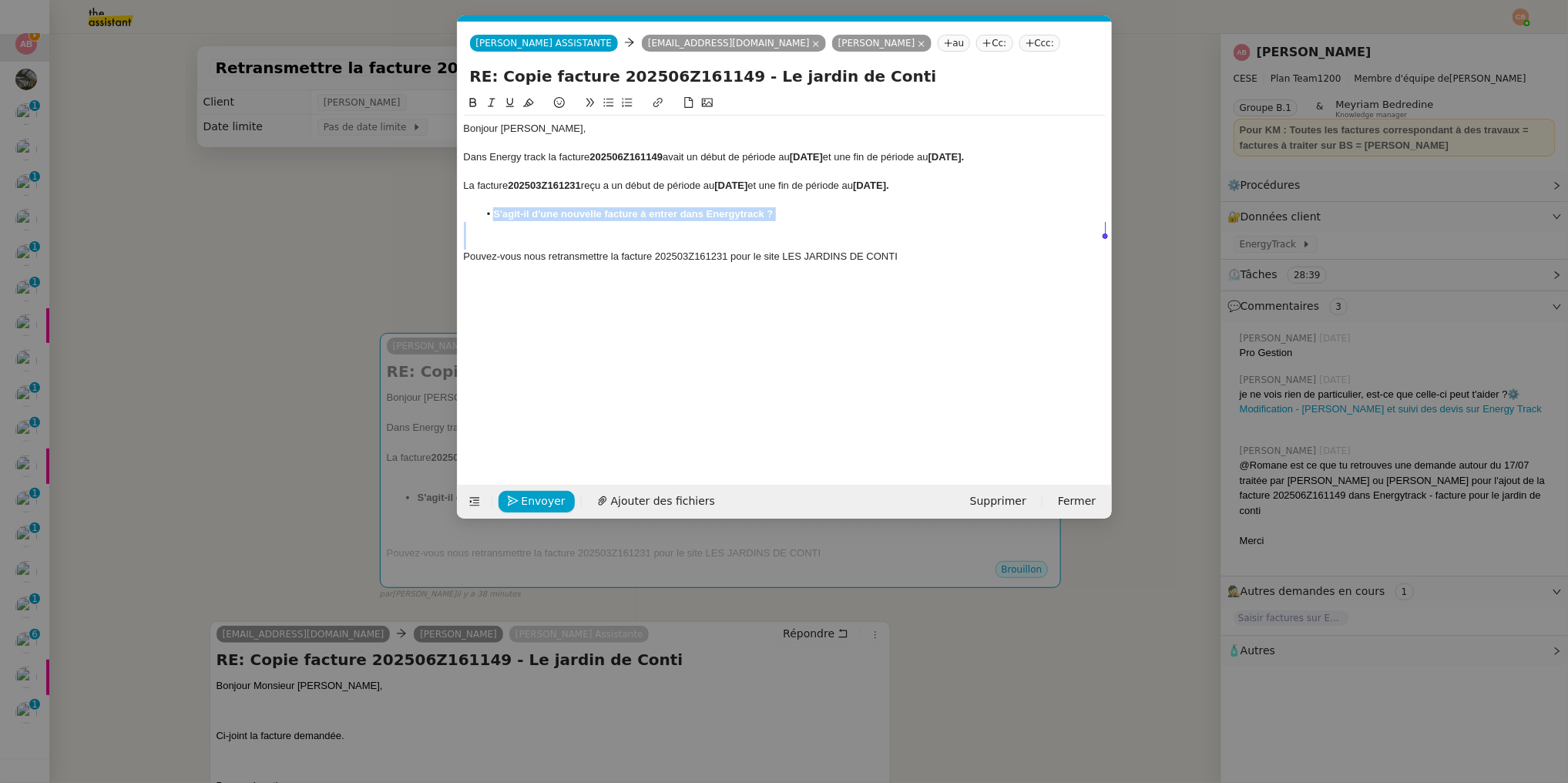
drag, startPoint x: 486, startPoint y: 214, endPoint x: 956, endPoint y: 248, distance: 471.2
click at [956, 248] on div "Bonjour [PERSON_NAME], Dans Energy track la facture 202506Z161149 avait un débu…" at bounding box center [785, 192] width 642 height 155
click at [474, 96] on button at bounding box center [473, 103] width 19 height 18
click at [639, 189] on div "La facture 202503Z161231 reçu a un début de période au [DATE] et une fin de pér…" at bounding box center [785, 186] width 642 height 14
click at [773, 221] on li "S'agit-il d'une nouvelle facture à entrer dans Energytrack ?" at bounding box center [791, 214] width 627 height 14
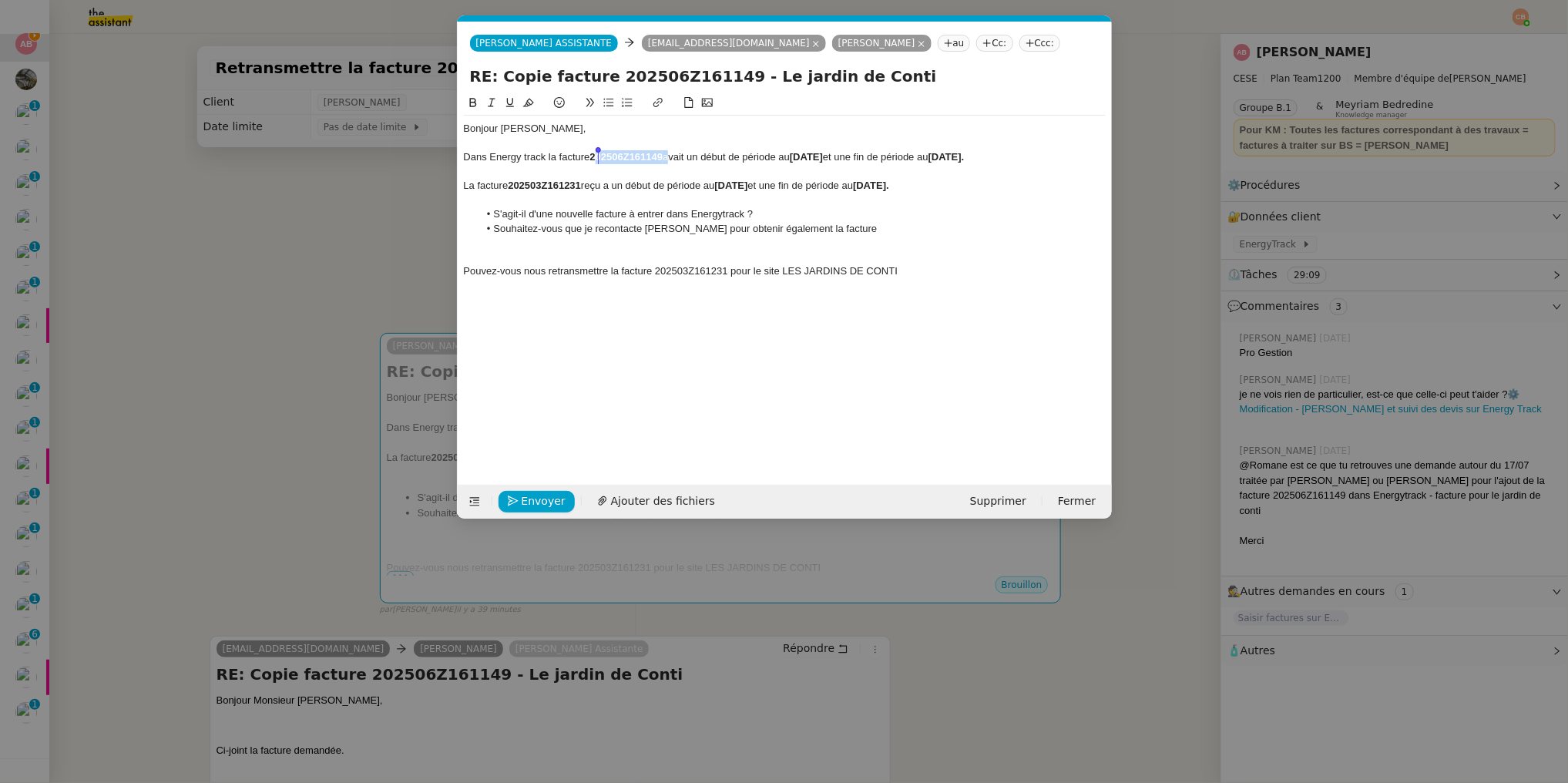
drag, startPoint x: 667, startPoint y: 160, endPoint x: 596, endPoint y: 151, distance: 71.6
click at [596, 151] on div "Dans Energy track la facture 202506Z161149 avait un début de période au [DATE] …" at bounding box center [785, 157] width 642 height 14
click at [612, 155] on strong "202506Z161149" at bounding box center [627, 156] width 73 height 12
drag, startPoint x: 666, startPoint y: 156, endPoint x: 595, endPoint y: 152, distance: 71.1
click at [595, 152] on div "Dans Energy track la facture 202506Z161149 avait un début de période au [DATE] …" at bounding box center [785, 157] width 642 height 14
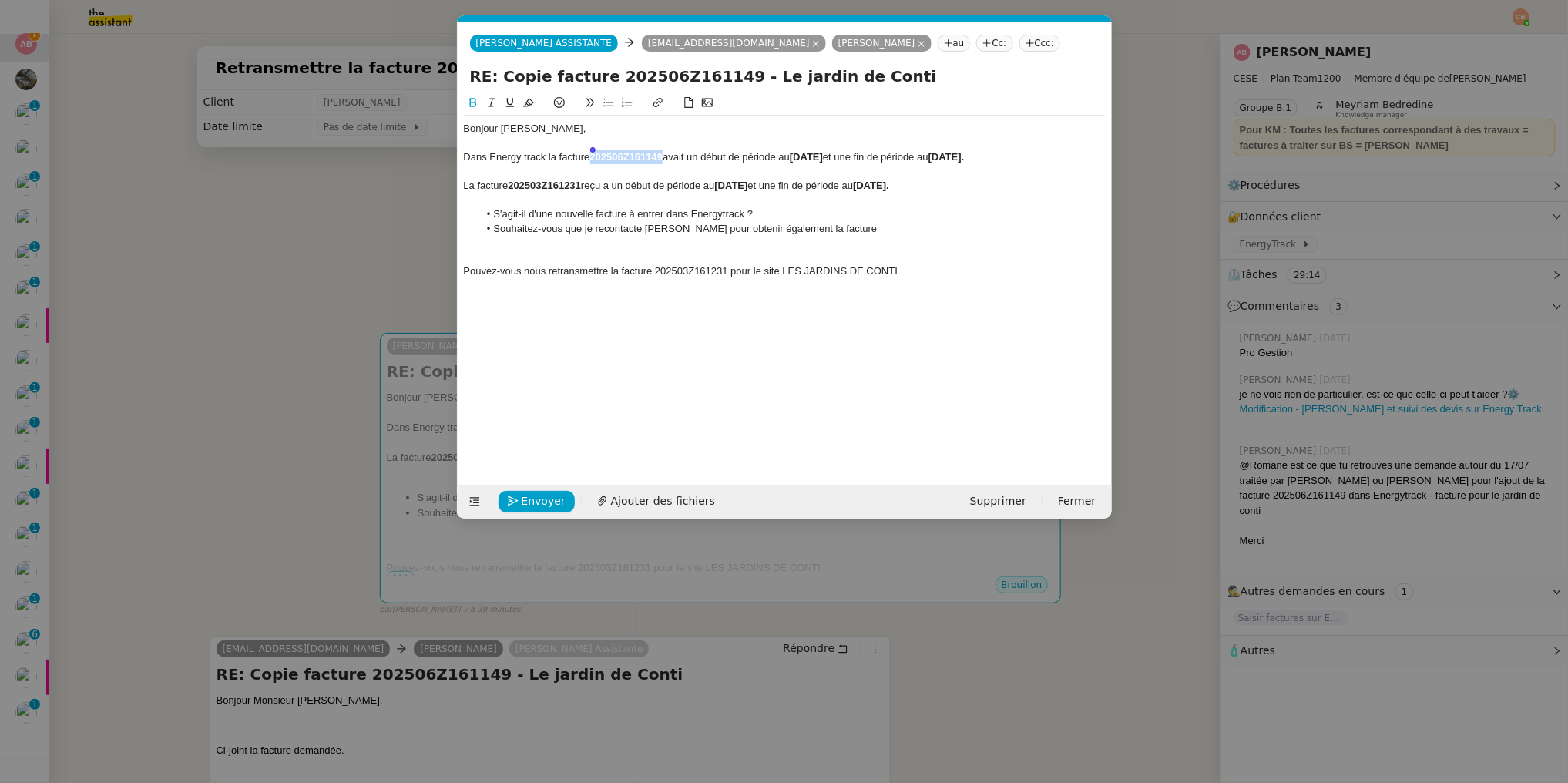
copy strong "202506Z161149"
click at [908, 227] on li "Souhaitez-vous que je recontacte [PERSON_NAME] pour obtenir également la facture" at bounding box center [791, 229] width 627 height 14
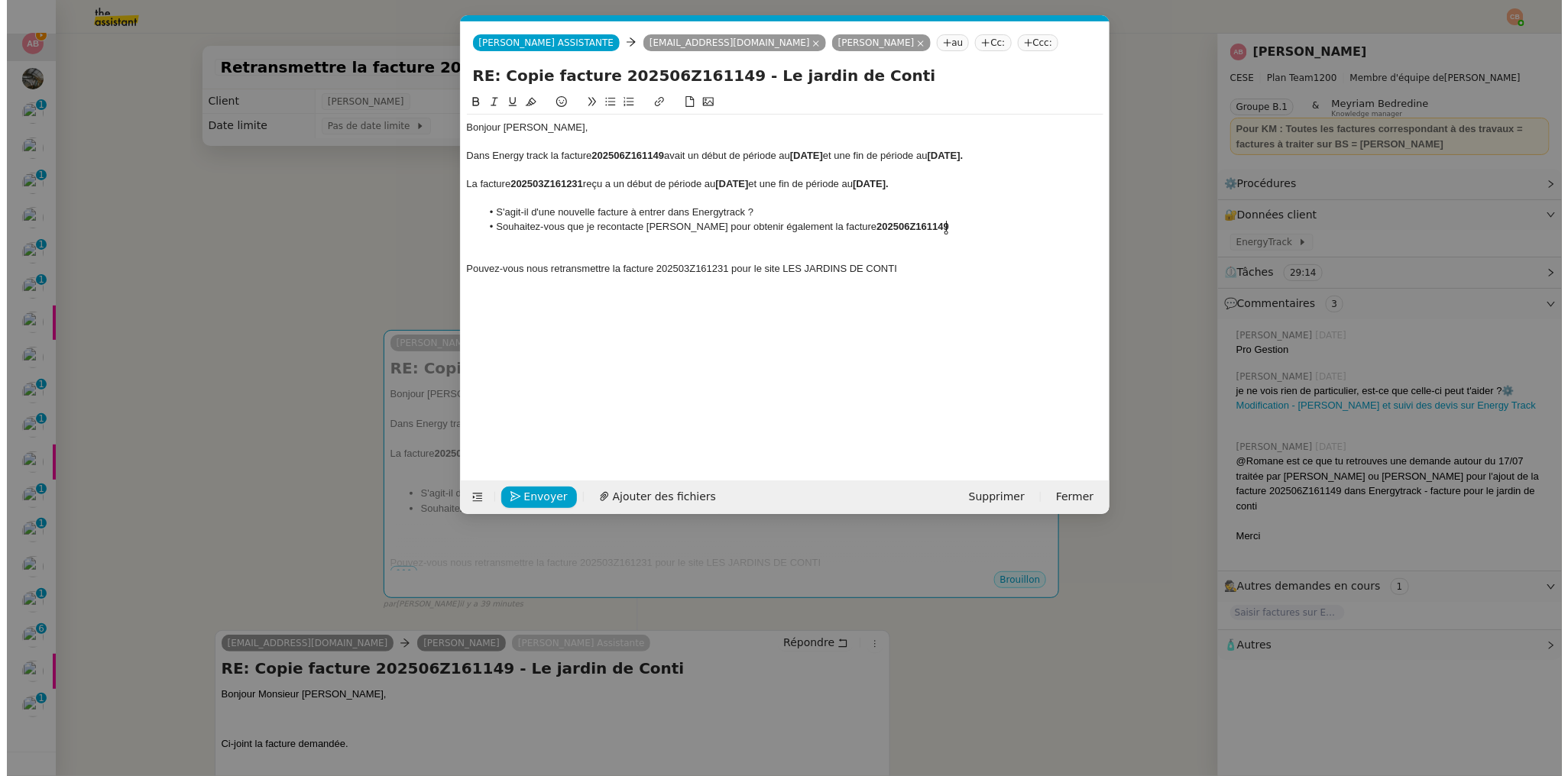
scroll to position [0, 0]
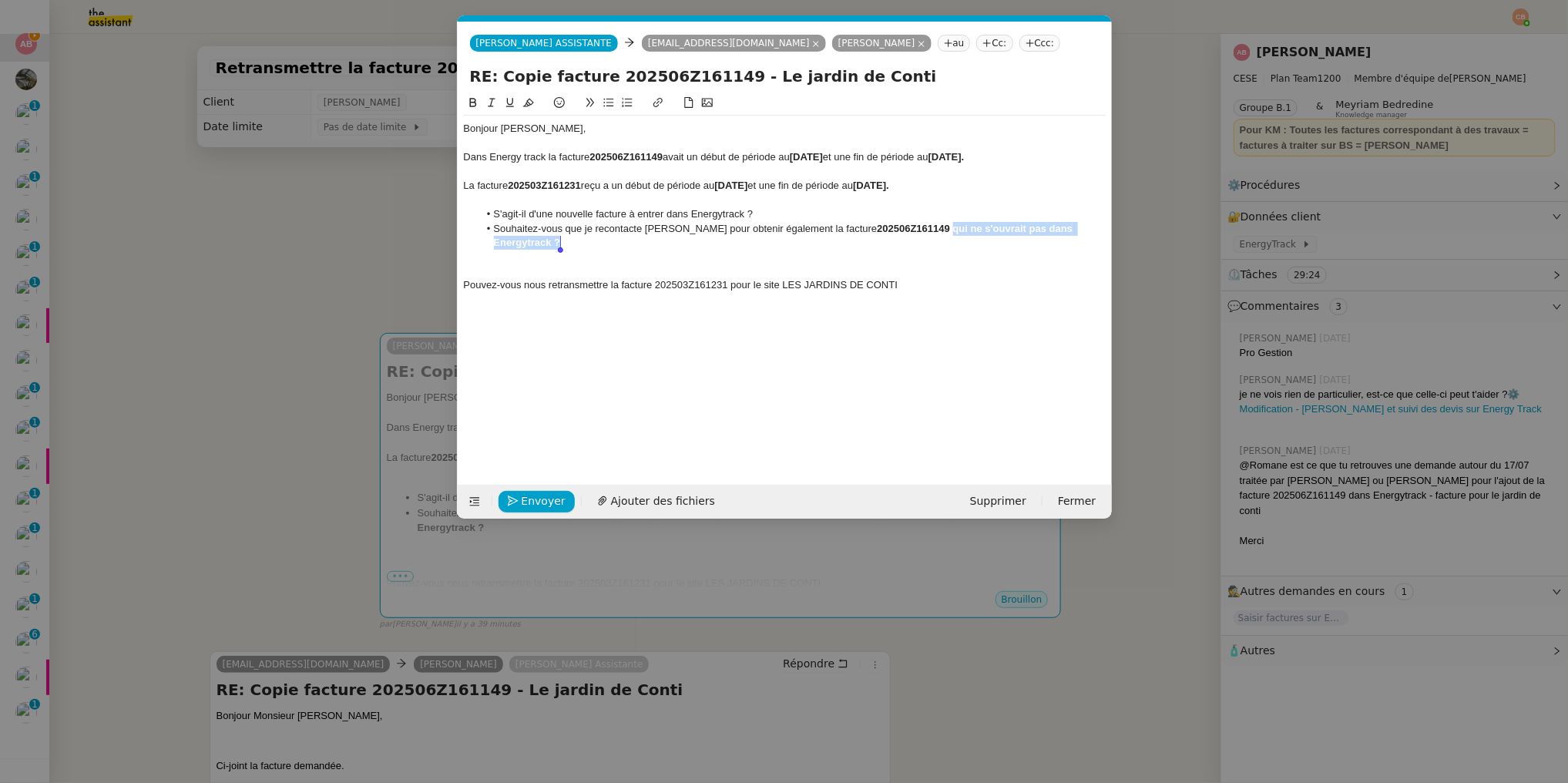
drag, startPoint x: 951, startPoint y: 224, endPoint x: 973, endPoint y: 239, distance: 26.6
click at [973, 239] on li "Souhaitez-vous que je recontacte [PERSON_NAME] pour obtenir également la factur…" at bounding box center [791, 236] width 627 height 28
click at [476, 102] on icon at bounding box center [473, 103] width 7 height 9
click at [524, 187] on strong "202503Z161231" at bounding box center [544, 185] width 73 height 12
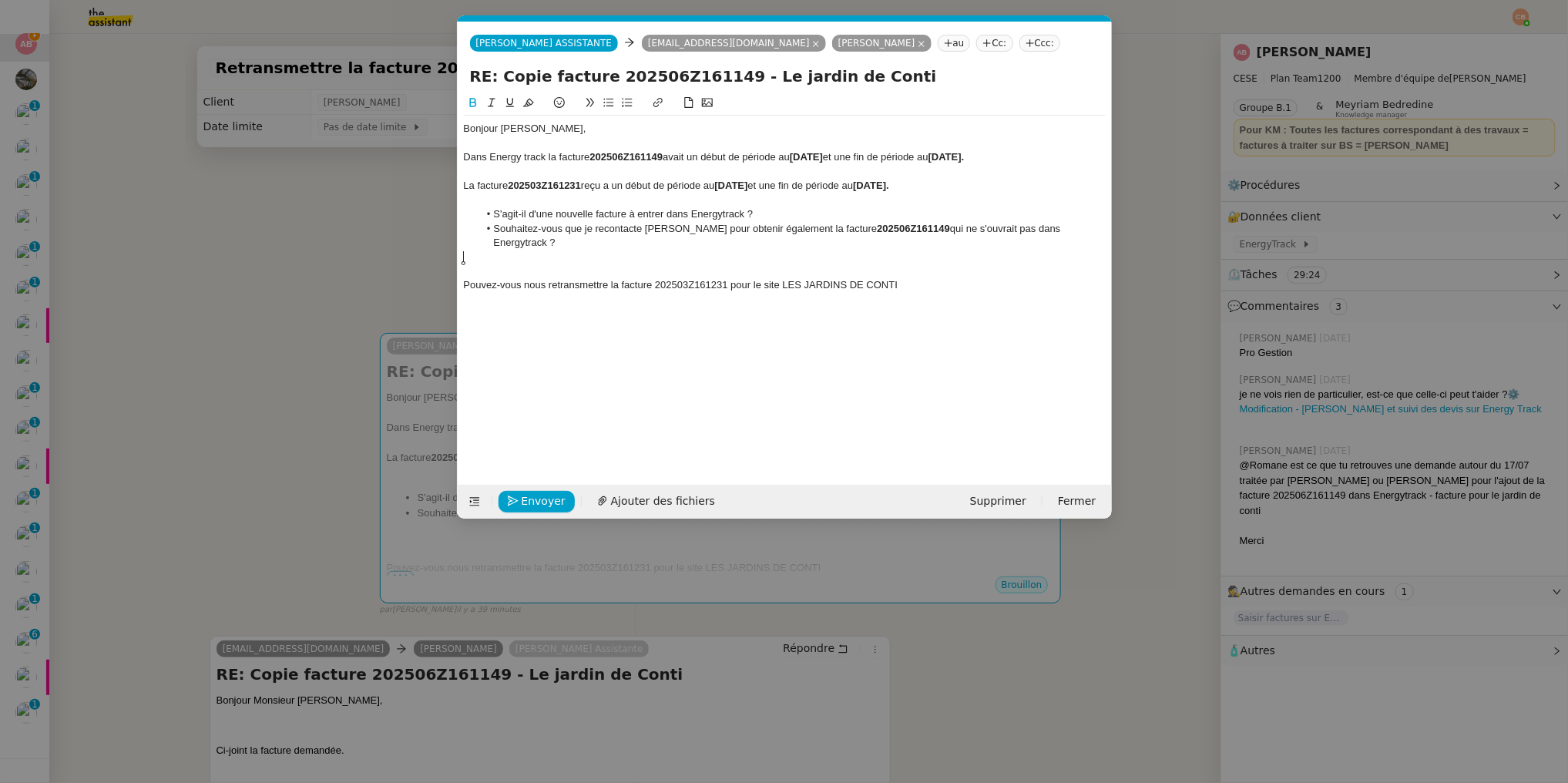
click at [488, 259] on div at bounding box center [785, 257] width 642 height 14
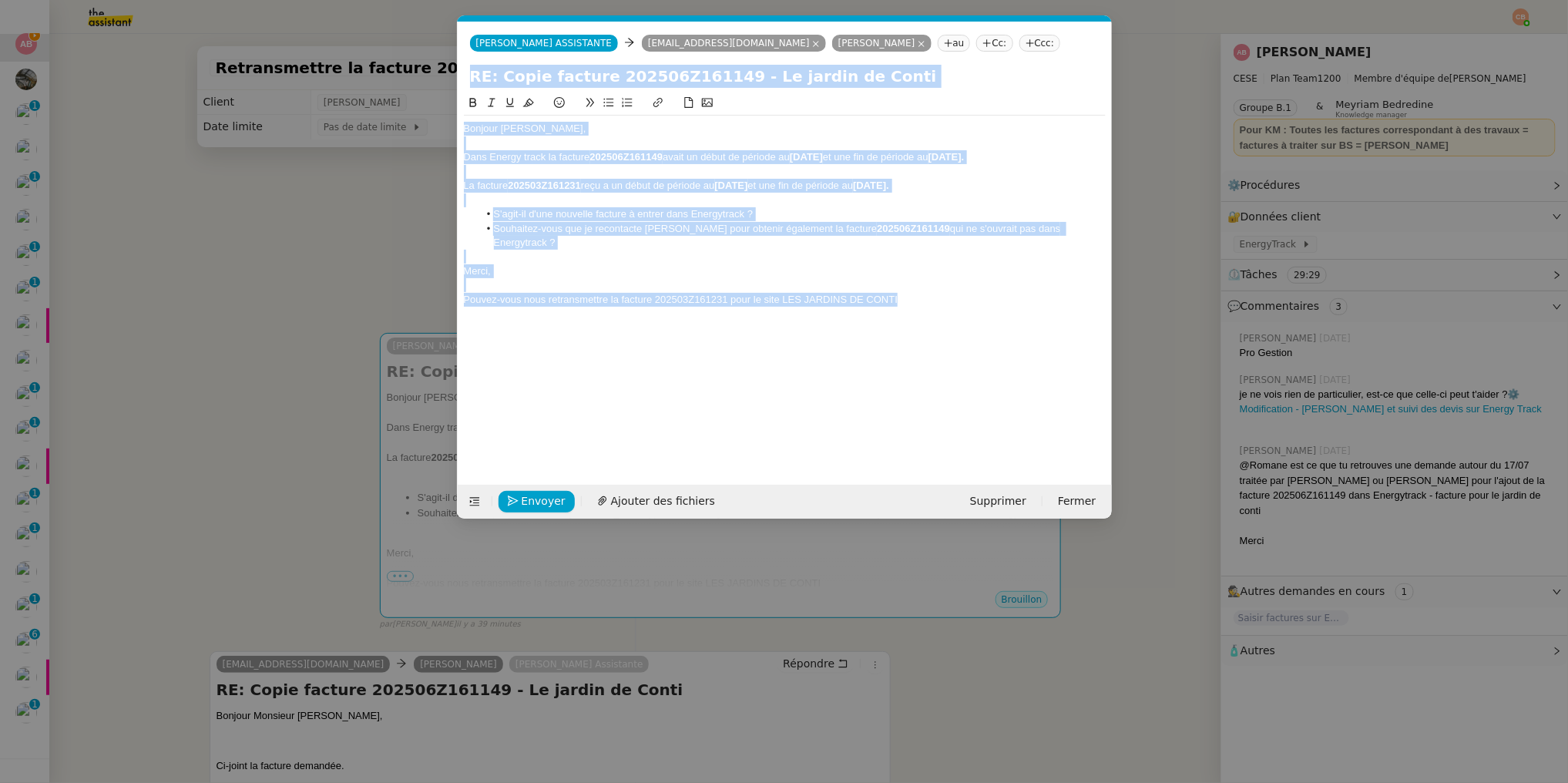
drag, startPoint x: 461, startPoint y: 285, endPoint x: 778, endPoint y: 320, distance: 318.9
click at [778, 320] on nz-spin "Bonjour Anthony, Dans Energy track la facture 202506Z161149 avait un début de p…" at bounding box center [784, 280] width 654 height 373
click at [777, 320] on div "Bonjour Anthony, Dans Energy track la facture 202506Z161149 avait un début de p…" at bounding box center [785, 277] width 642 height 367
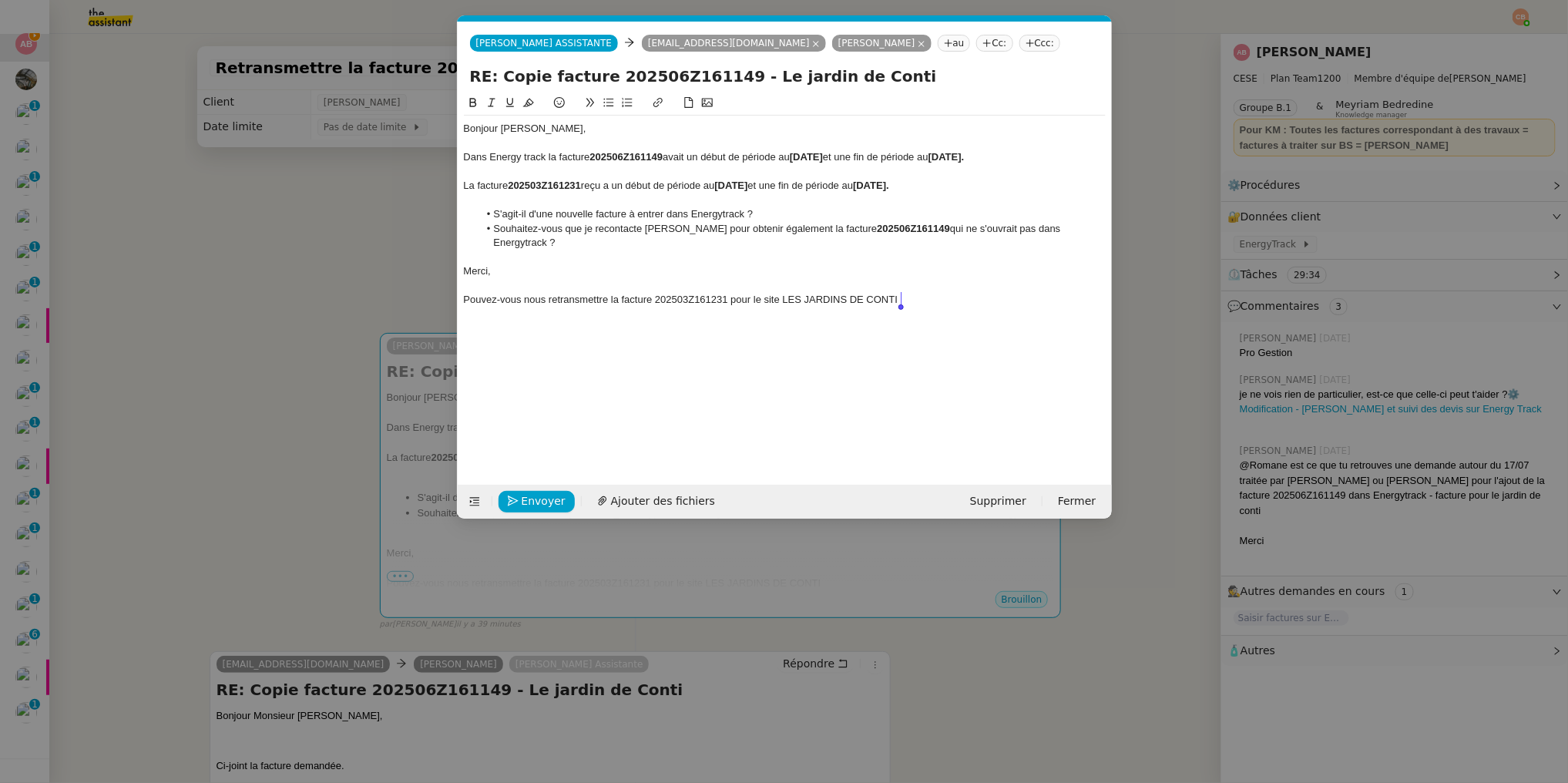
drag, startPoint x: 466, startPoint y: 302, endPoint x: 955, endPoint y: 304, distance: 489.0
click at [955, 304] on div "Pouvez-vous nous retransmettre la facture 202503Z161231 pour le site LES JARDIN…" at bounding box center [785, 300] width 642 height 14
click at [812, 45] on icon at bounding box center [816, 44] width 8 height 8
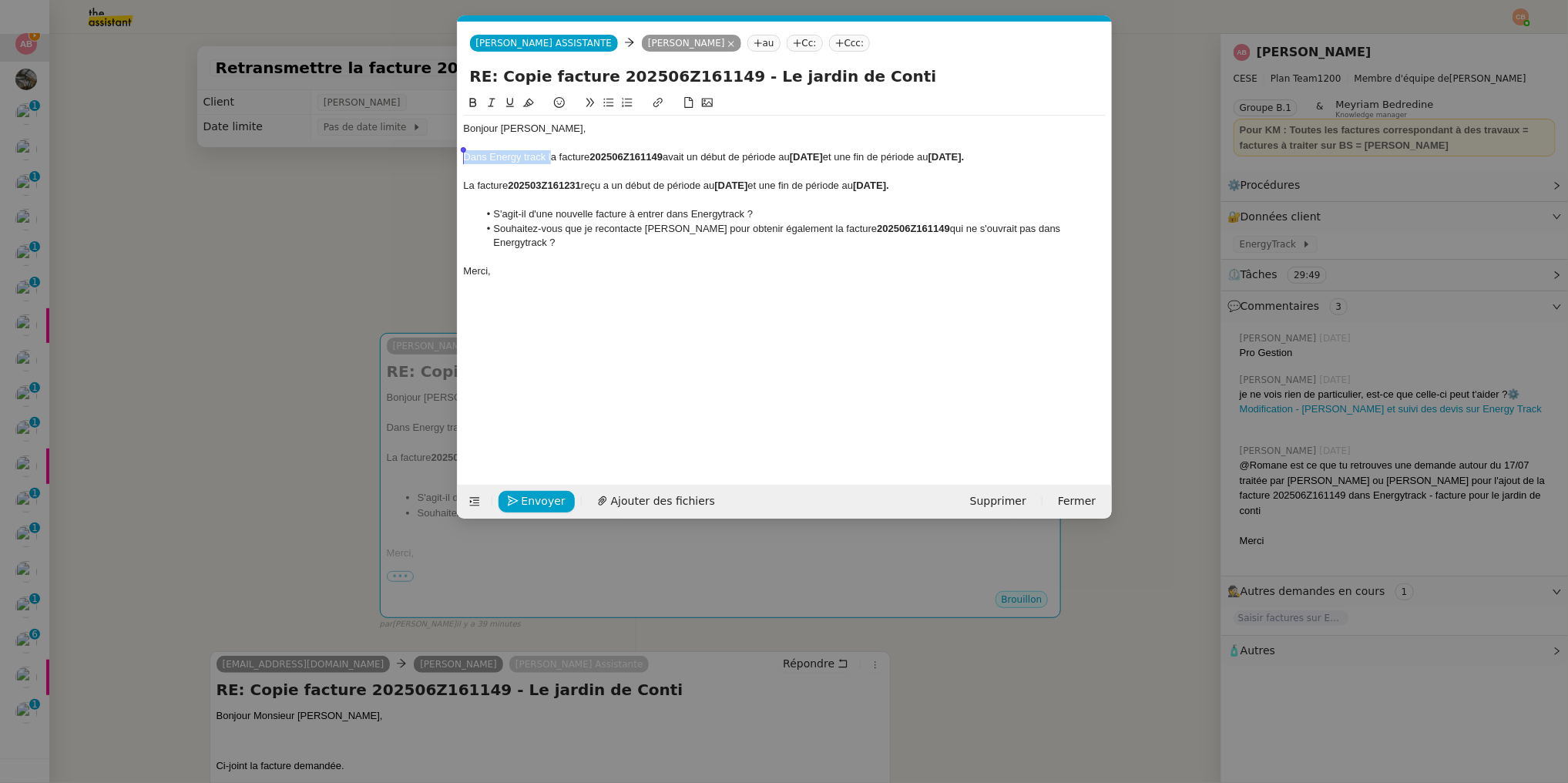
drag, startPoint x: 552, startPoint y: 159, endPoint x: 457, endPoint y: 158, distance: 95.0
click at [458, 158] on nz-spin "Bonjour Anthony, Dans Energy track la facture 202506Z161149 avait un début de p…" at bounding box center [784, 280] width 654 height 373
click at [952, 159] on div "La facture 202506Z161149 avait un début de période au 01/04/2025 et une fin de …" at bounding box center [785, 157] width 642 height 14
drag, startPoint x: 981, startPoint y: 156, endPoint x: 931, endPoint y: 158, distance: 50.0
click at [931, 158] on div "La facture 202506Z161149 avait un début de période au 01/04/2025 et une fin de …" at bounding box center [785, 157] width 642 height 14
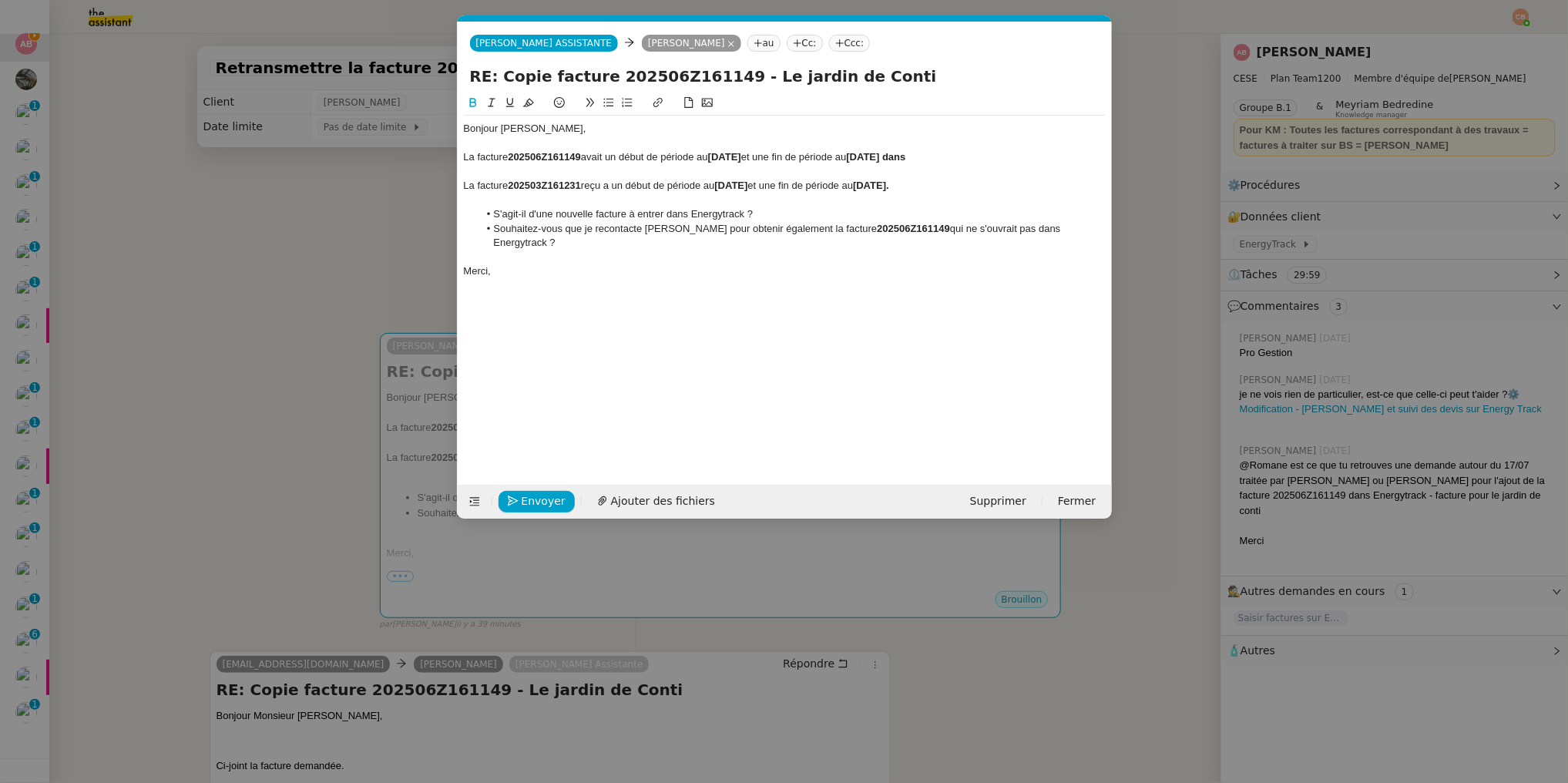
click at [471, 98] on icon at bounding box center [473, 103] width 7 height 9
click at [976, 162] on div "La facture 202506Z161149 avait un début de période au 01/04/2025 et une fin de …" at bounding box center [785, 157] width 642 height 14
click at [601, 188] on div "La facture 202503Z161231 reçu a un début de période au 01/01/2025 et une fin de…" at bounding box center [785, 186] width 642 height 14
click at [603, 186] on div "La facture 202503Z161231 reçu a un début de période au 01/01/2025 et une fin de…" at bounding box center [785, 186] width 642 height 14
click at [605, 187] on div "La facture 202503Z161231 reçu a un début de période au 01/01/2025 et une fin de…" at bounding box center [785, 186] width 642 height 14
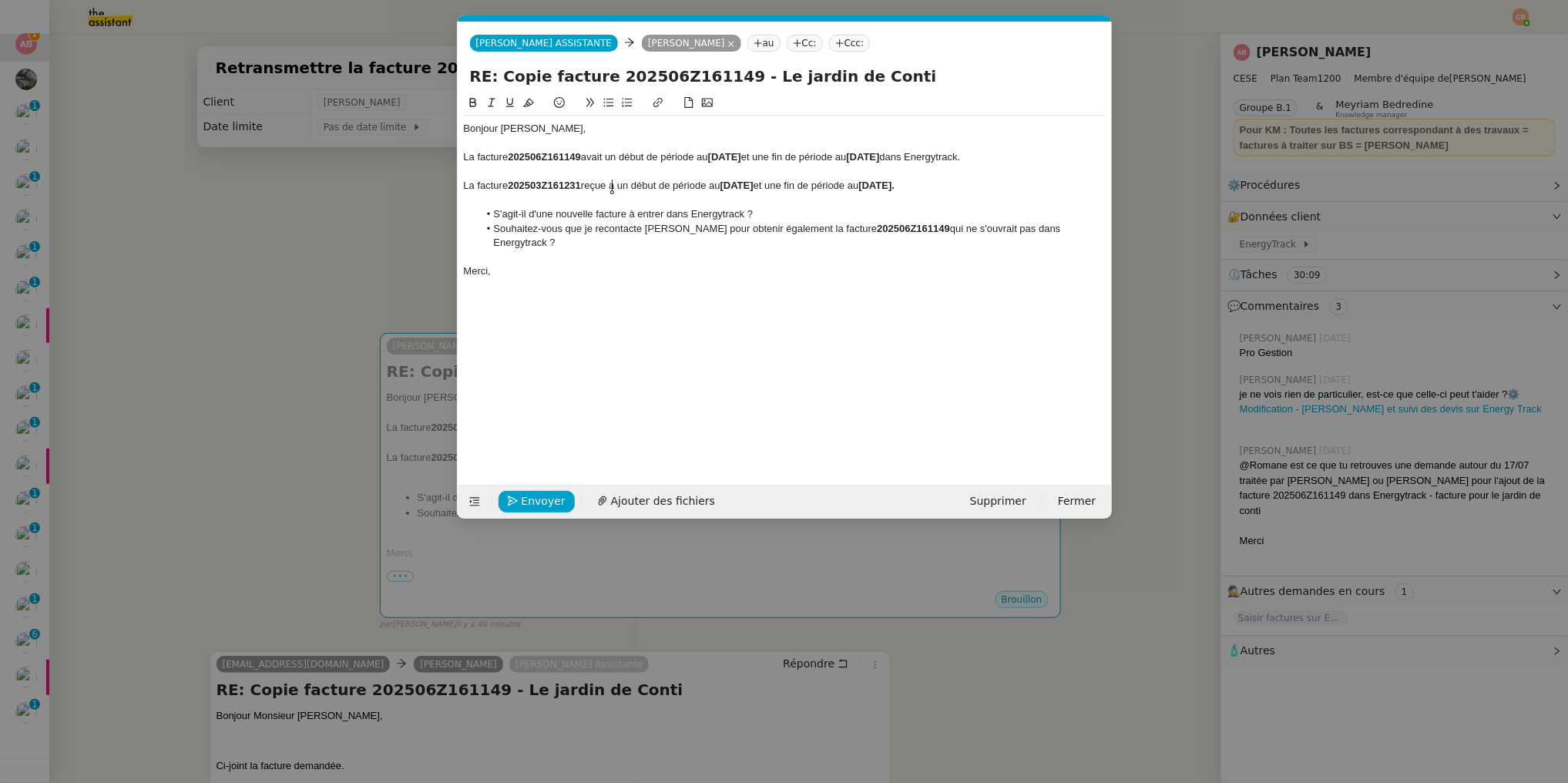
click at [645, 174] on div at bounding box center [785, 172] width 642 height 14
click at [541, 497] on span "Envoyer" at bounding box center [543, 501] width 44 height 18
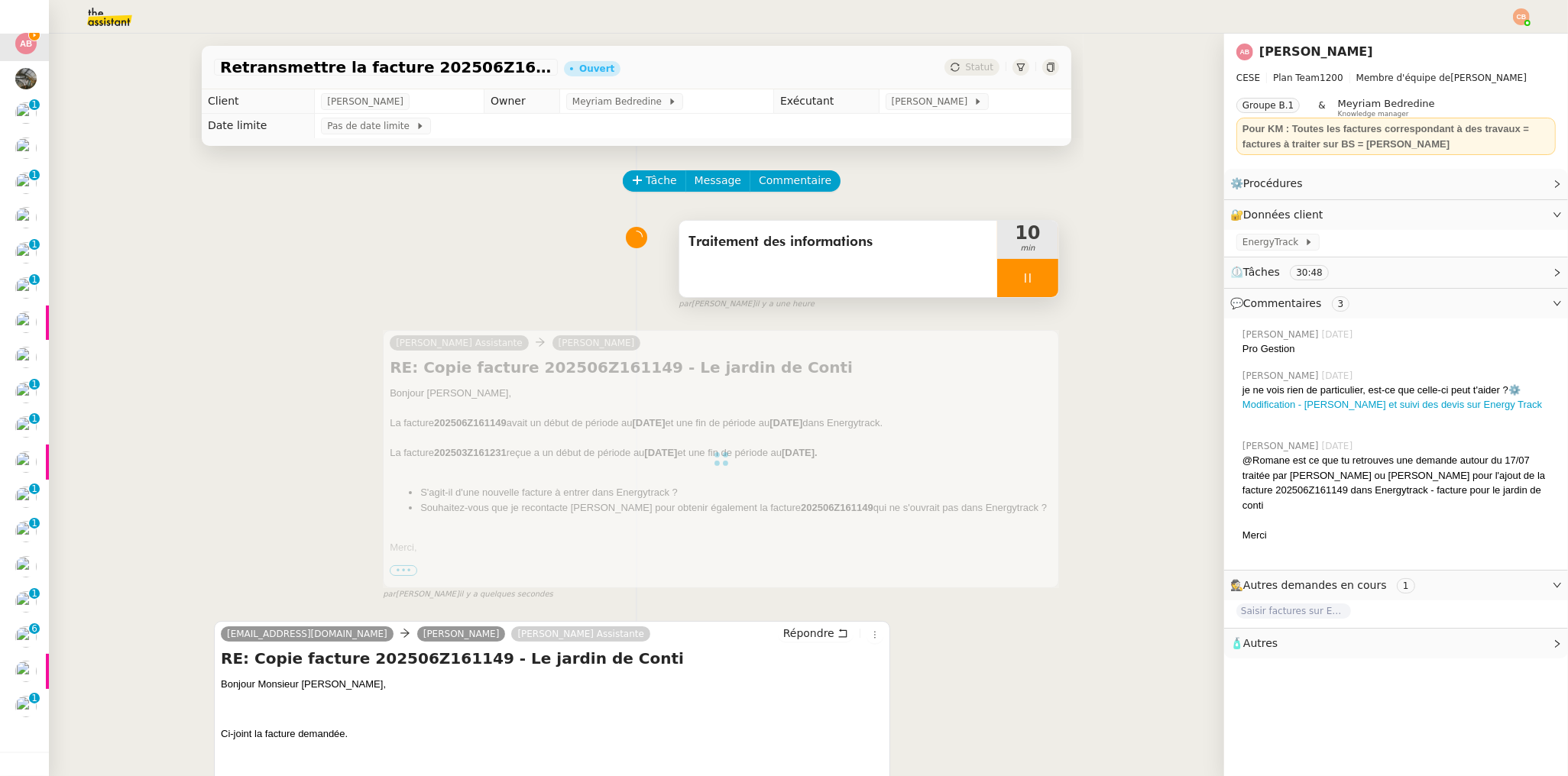
click at [1021, 272] on icon at bounding box center [1028, 278] width 12 height 12
drag, startPoint x: 1042, startPoint y: 276, endPoint x: 1016, endPoint y: 118, distance: 160.1
click at [1042, 276] on icon at bounding box center [1043, 278] width 12 height 12
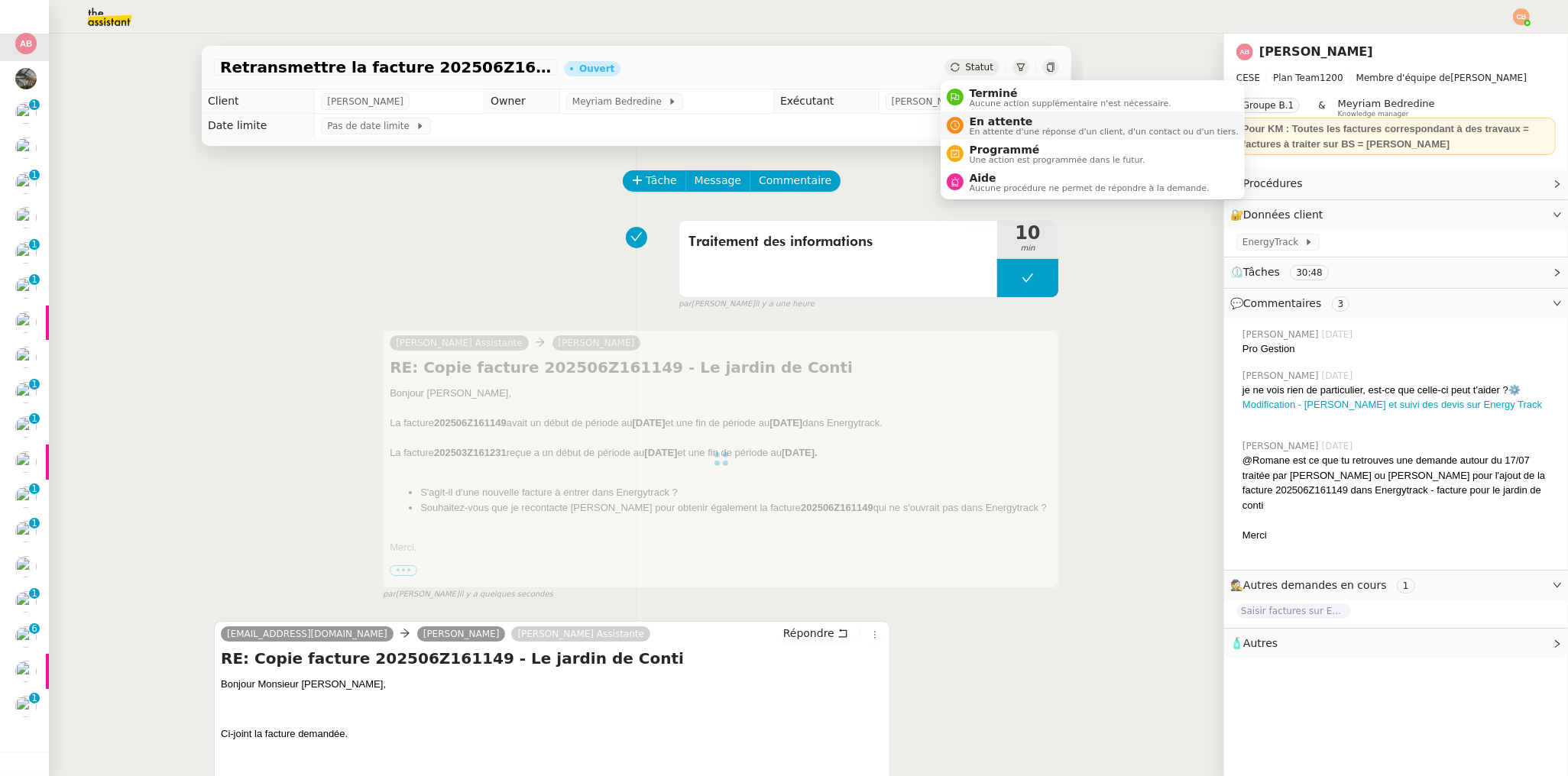
click at [990, 116] on span "En attente" at bounding box center [1103, 121] width 269 height 12
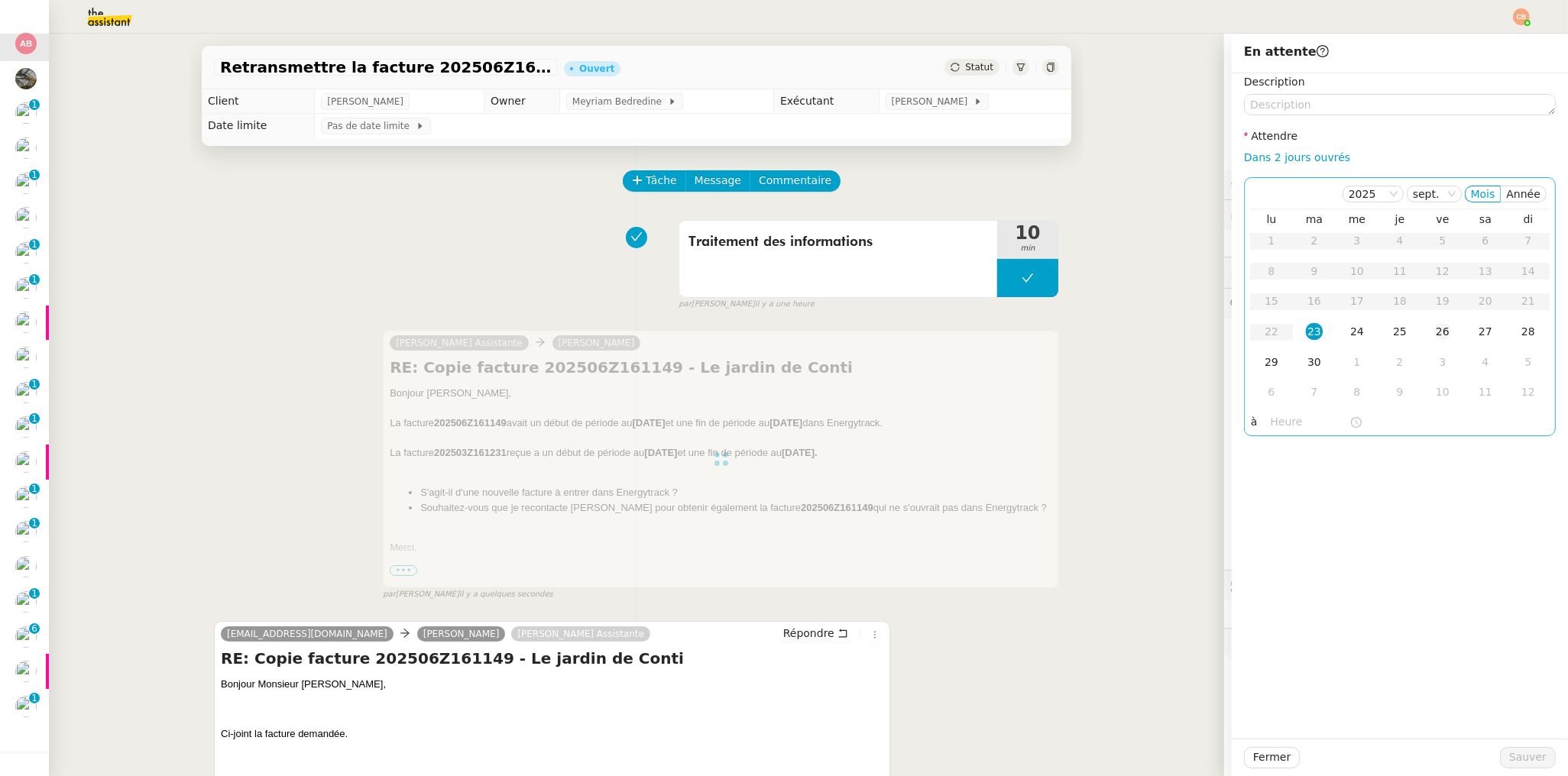
click at [1434, 329] on div "26" at bounding box center [1443, 332] width 17 height 17
click at [1274, 423] on input "text" at bounding box center [1310, 422] width 79 height 18
click at [1271, 587] on div "09" at bounding box center [1271, 585] width 43 height 19
click at [1318, 441] on div "00" at bounding box center [1315, 447] width 42 height 19
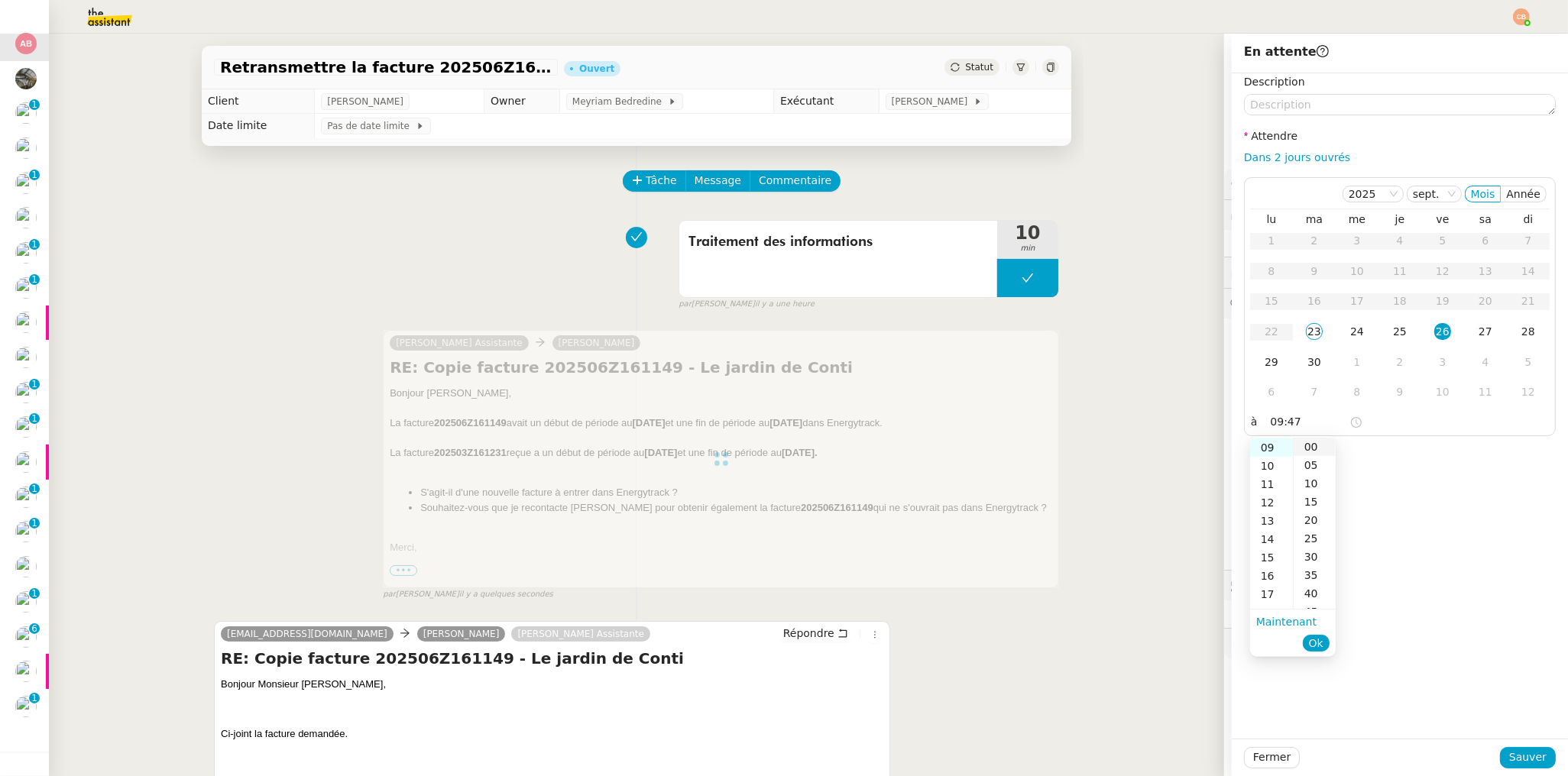
type input "09:00"
drag, startPoint x: 1426, startPoint y: 467, endPoint x: 1480, endPoint y: 680, distance: 219.7
click at [1426, 468] on div "Description Attendre Dans 2 jours ouvrés 2025 sept. Mois Année lu ma me je ve s…" at bounding box center [1400, 406] width 336 height 665
click at [1519, 753] on span "Sauver" at bounding box center [1528, 757] width 37 height 18
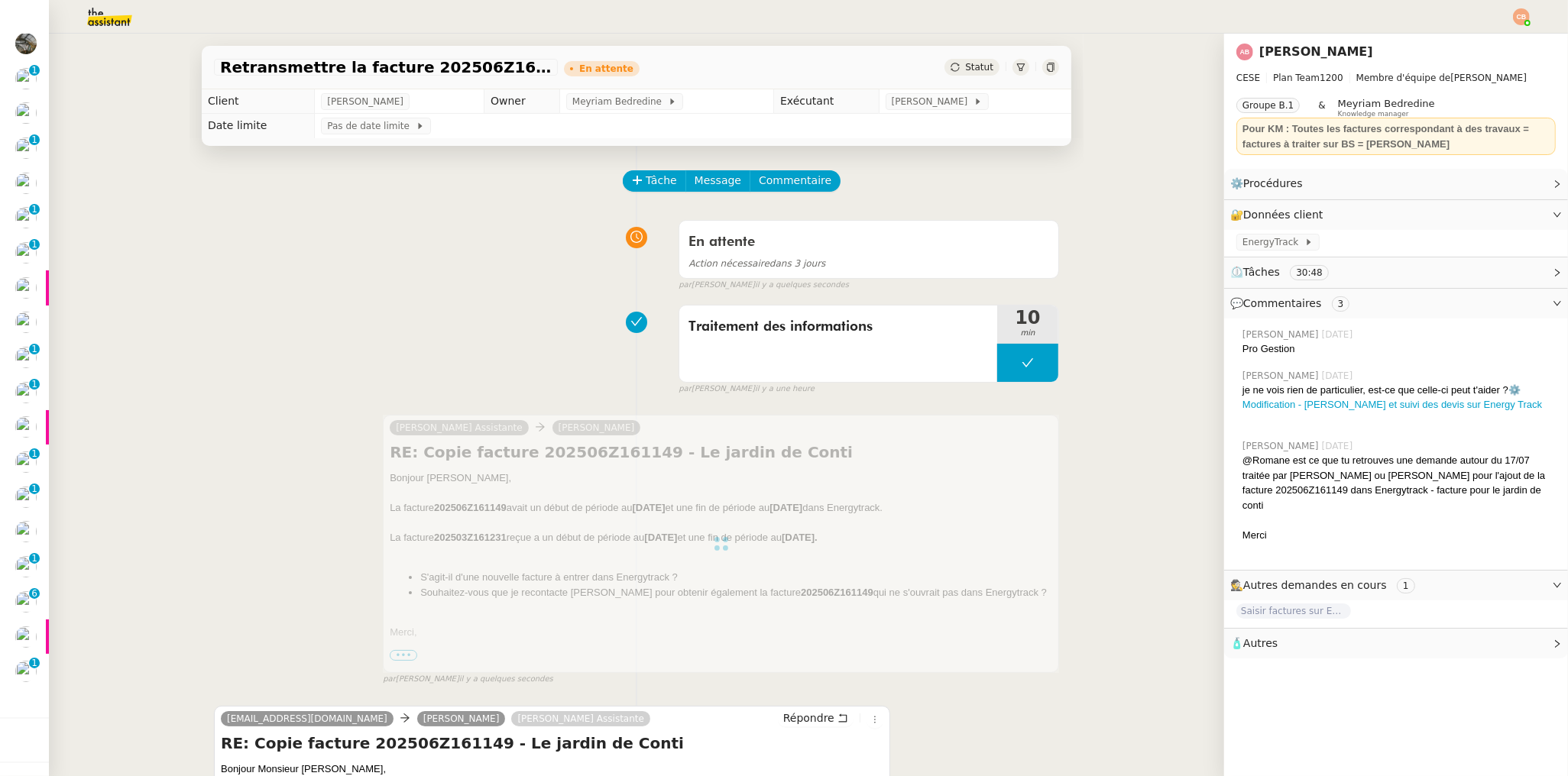
scroll to position [40, 0]
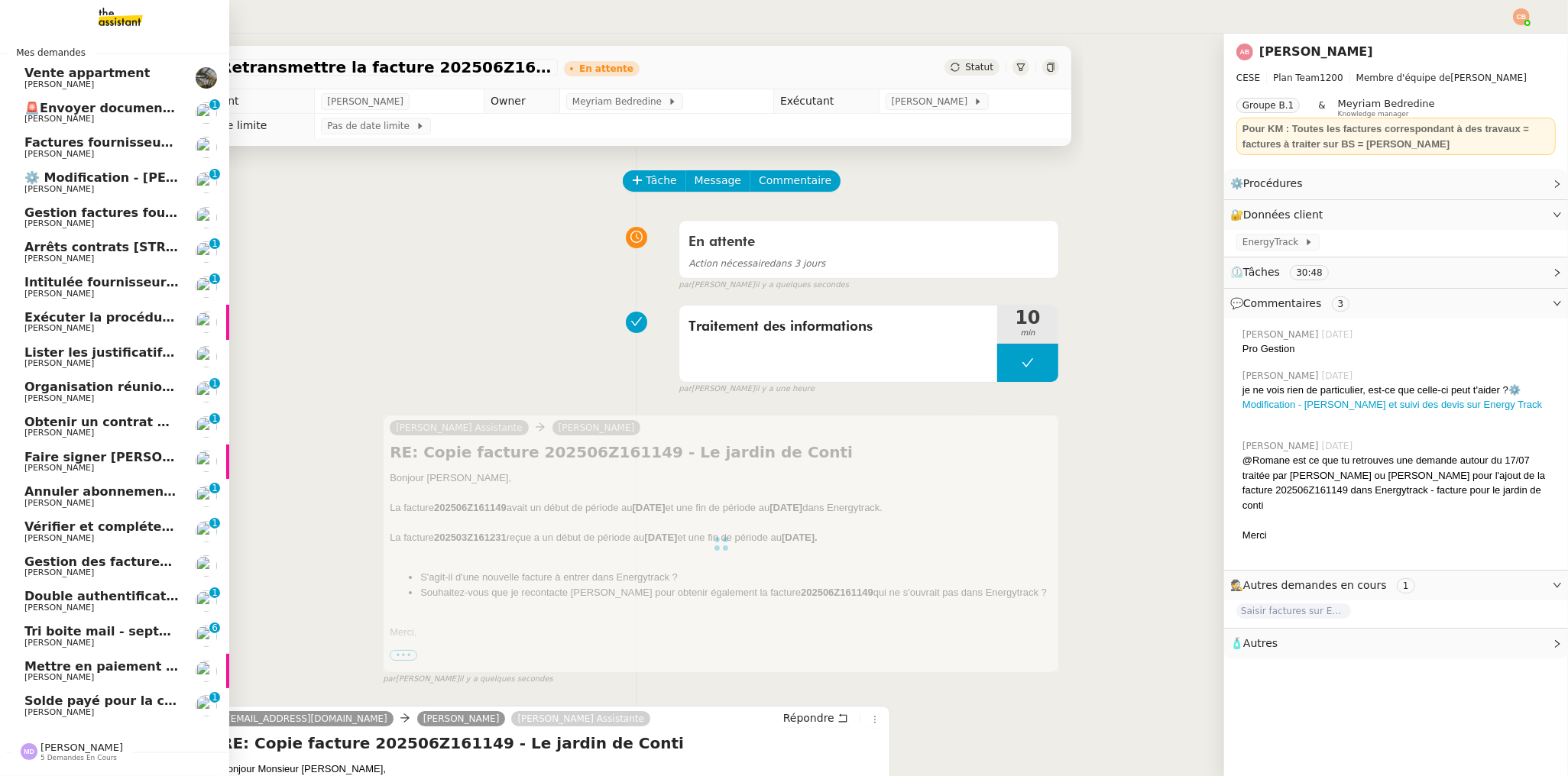
click at [41, 86] on span "Isabelle Faure" at bounding box center [58, 84] width 69 height 10
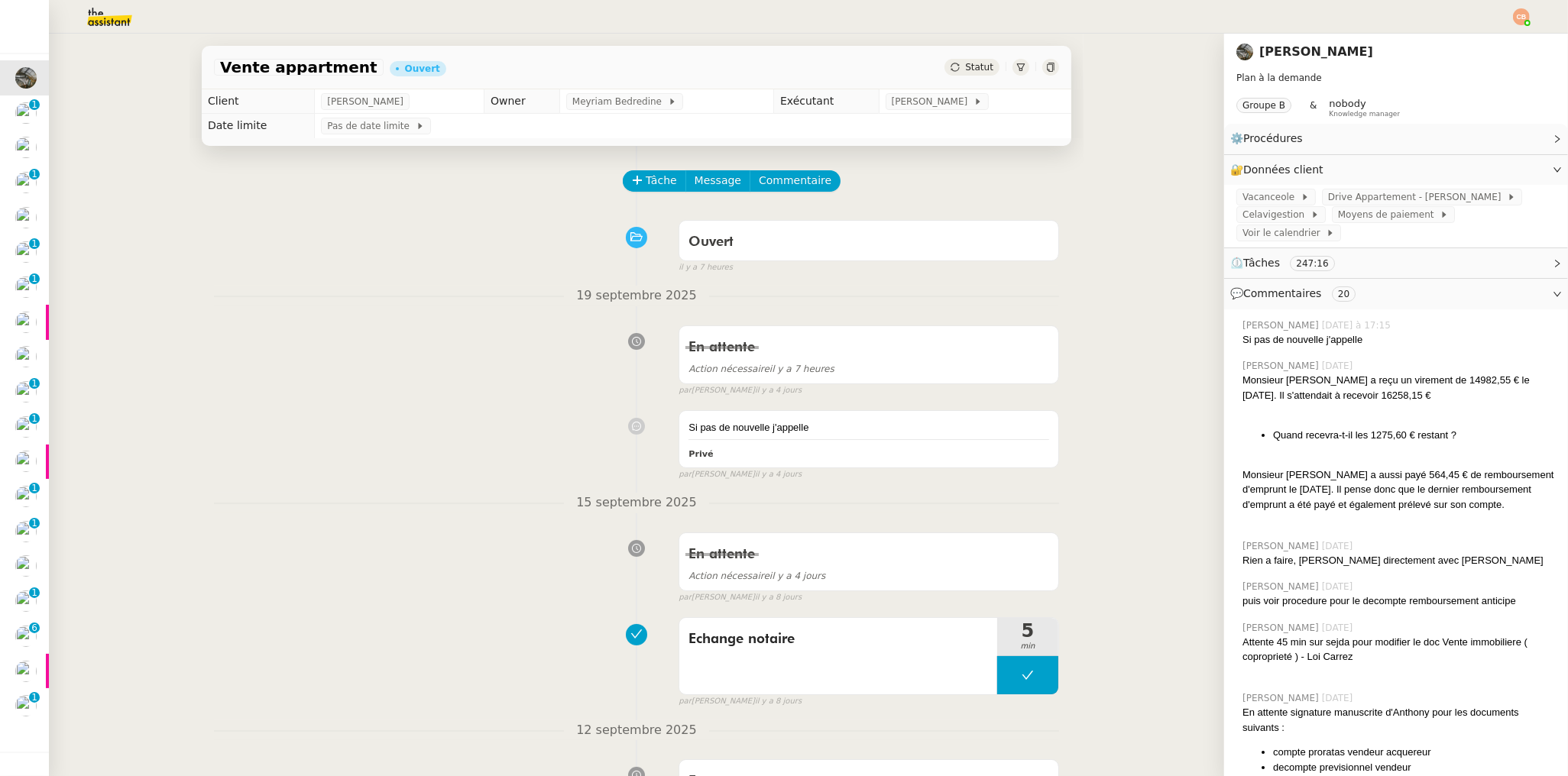
click at [1524, 17] on img at bounding box center [1521, 17] width 17 height 17
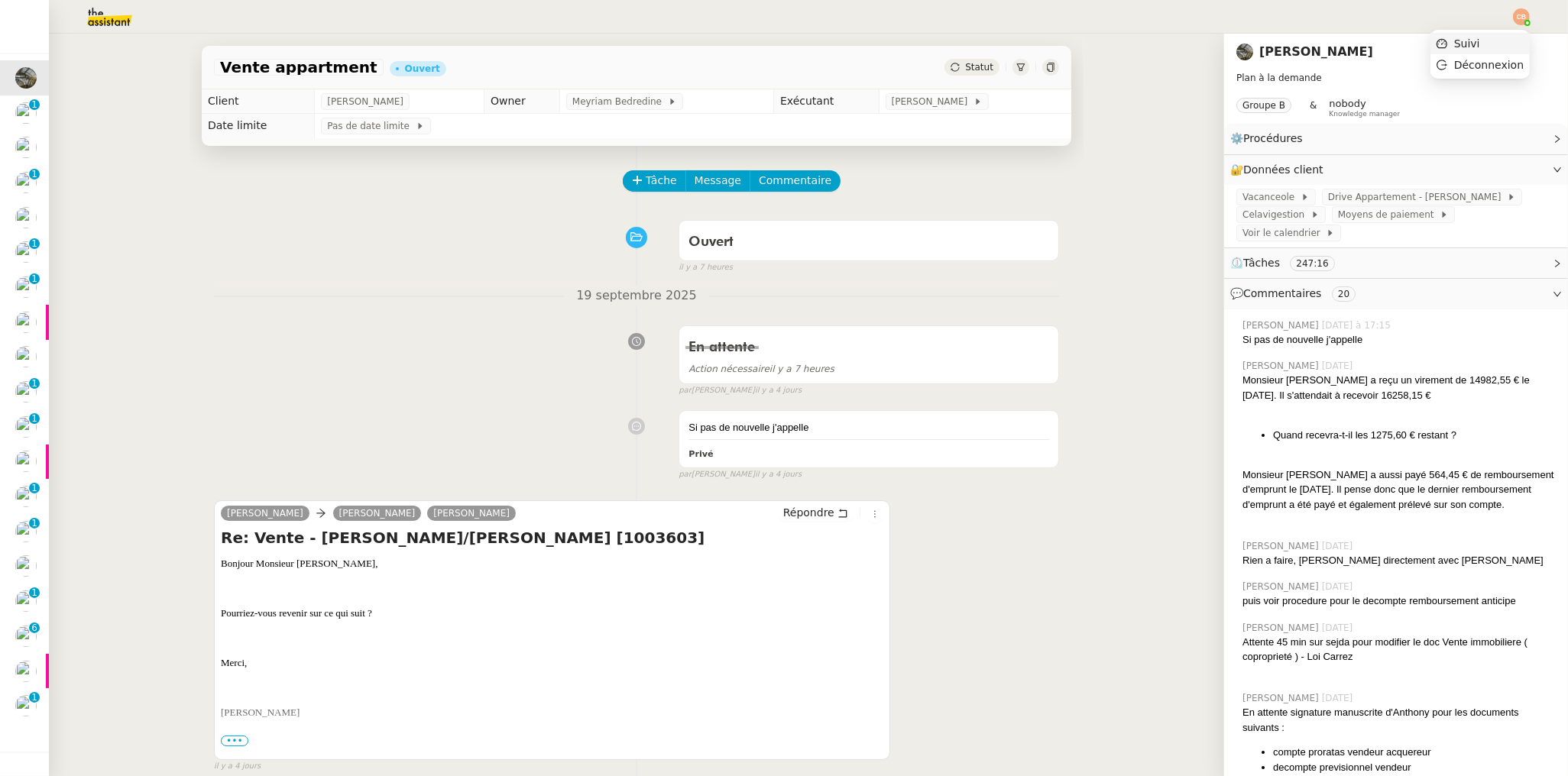
click at [1464, 44] on span "Suivi" at bounding box center [1467, 44] width 26 height 12
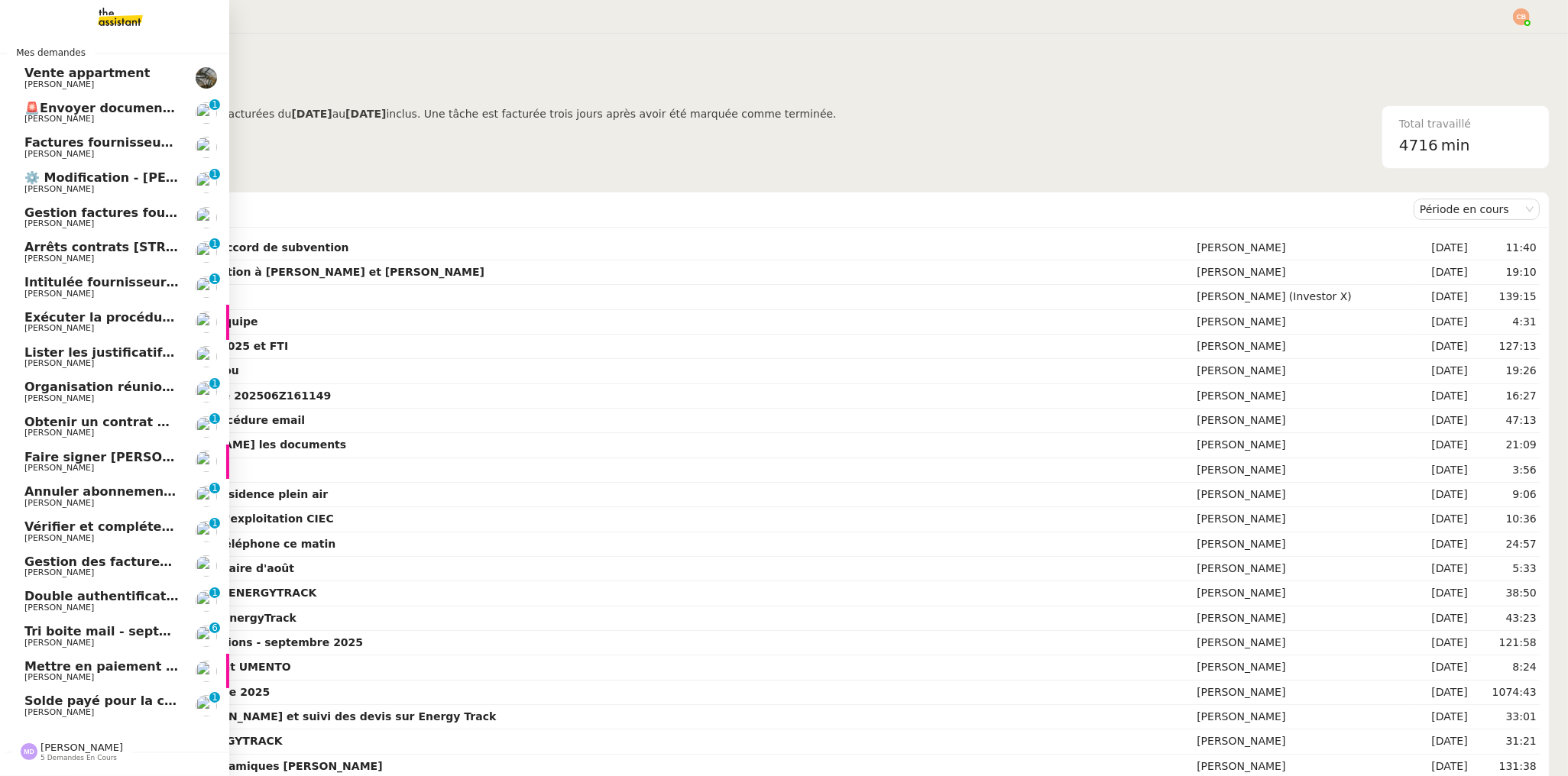
click at [37, 82] on span "Isabelle Faure" at bounding box center [58, 84] width 69 height 10
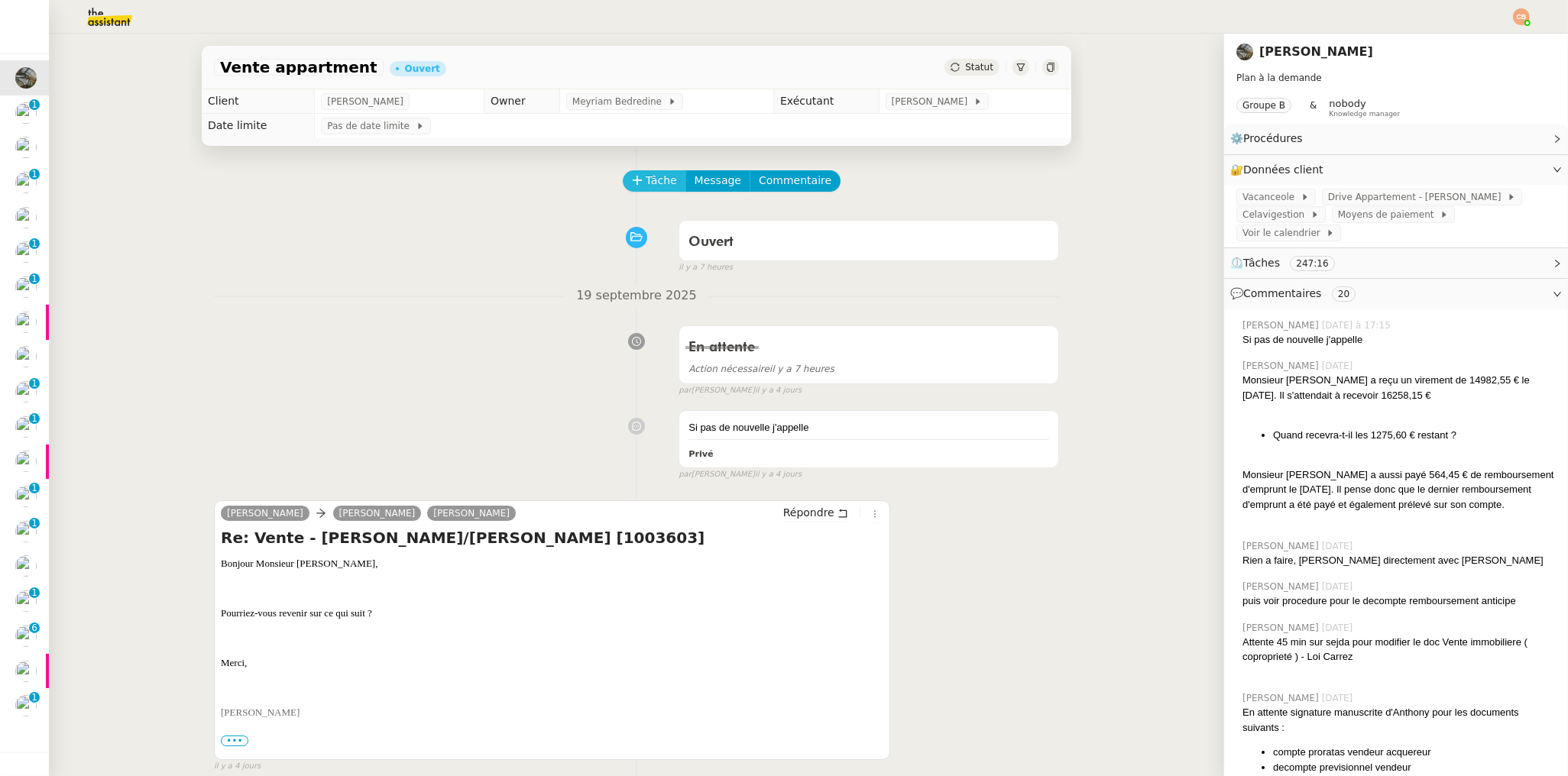
click at [646, 185] on span "Tâche" at bounding box center [661, 181] width 31 height 18
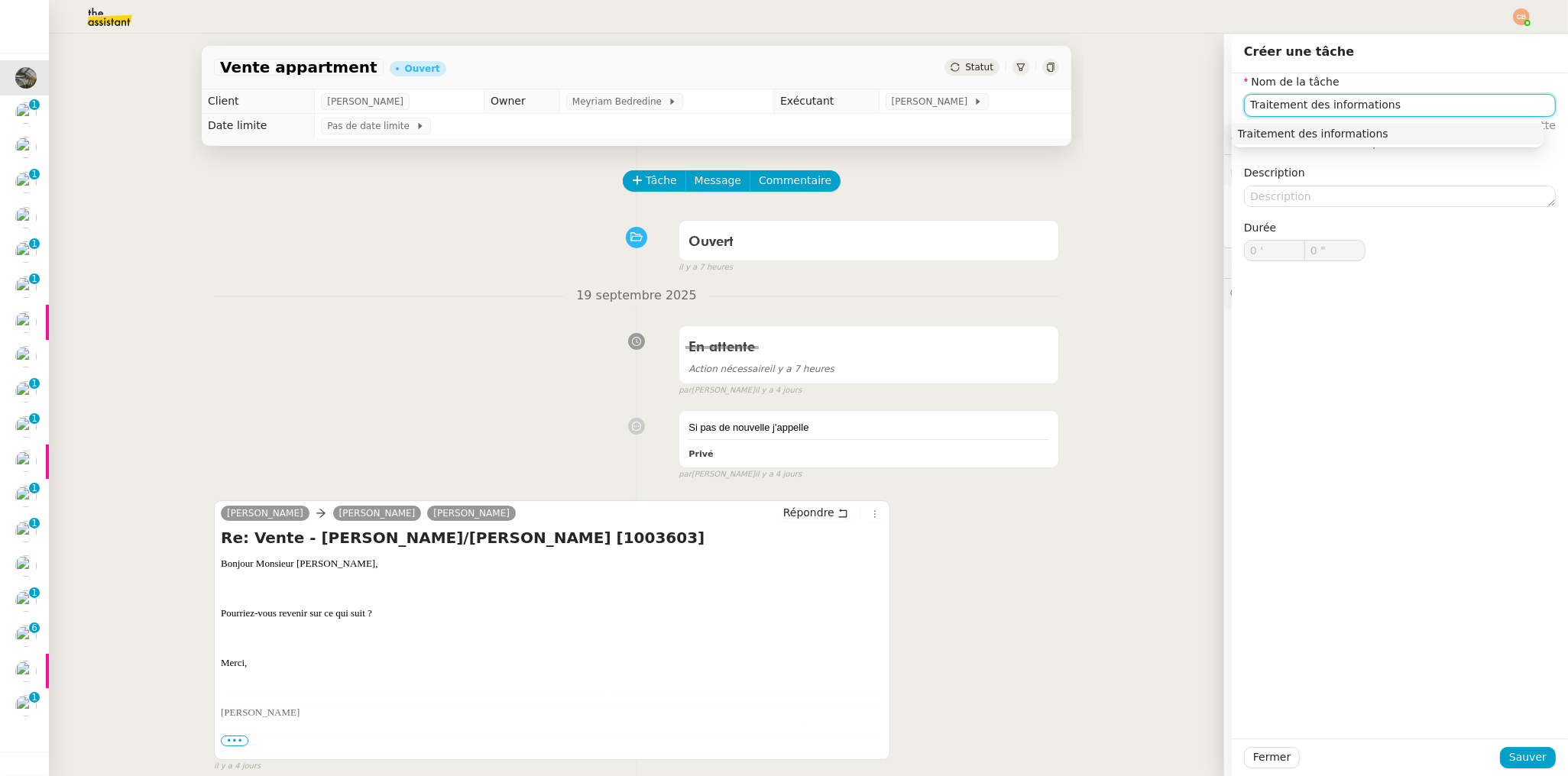
click at [1359, 129] on div "Traitement des informations" at bounding box center [1387, 134] width 300 height 14
type input "Traitement des informations"
click at [1521, 750] on span "Sauver" at bounding box center [1528, 757] width 37 height 18
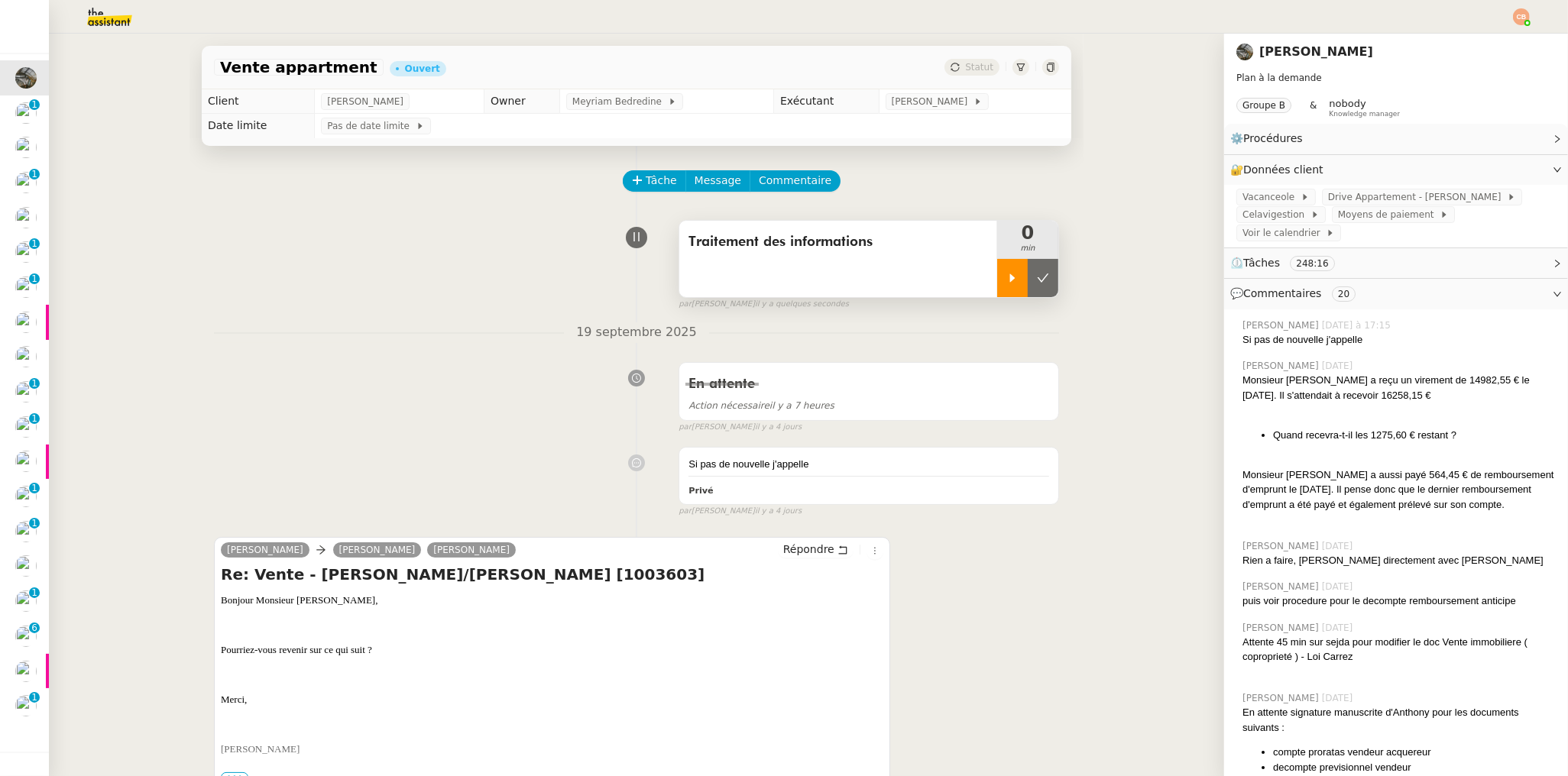
click at [1007, 280] on icon at bounding box center [1013, 278] width 12 height 12
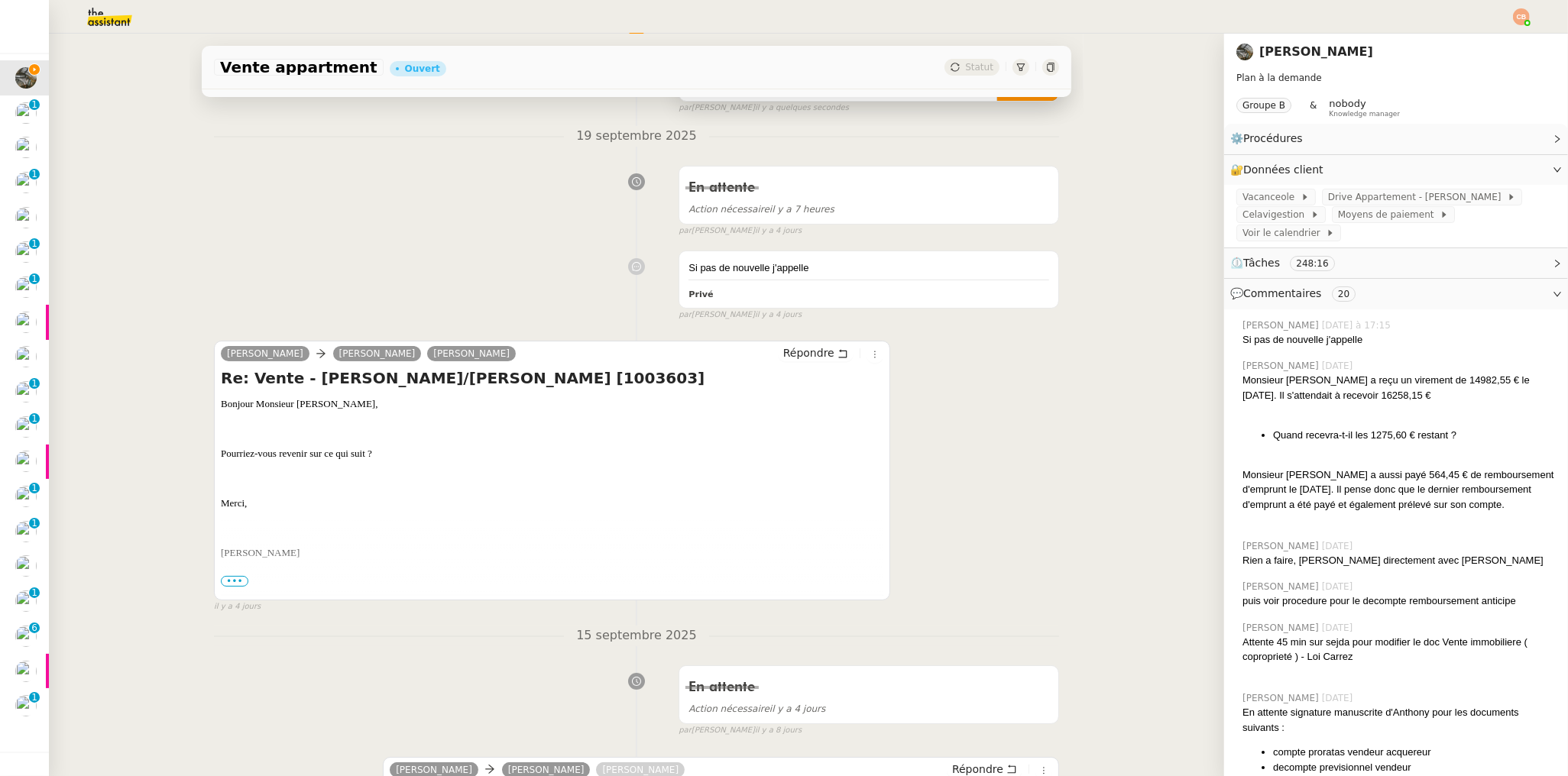
scroll to position [225, 0]
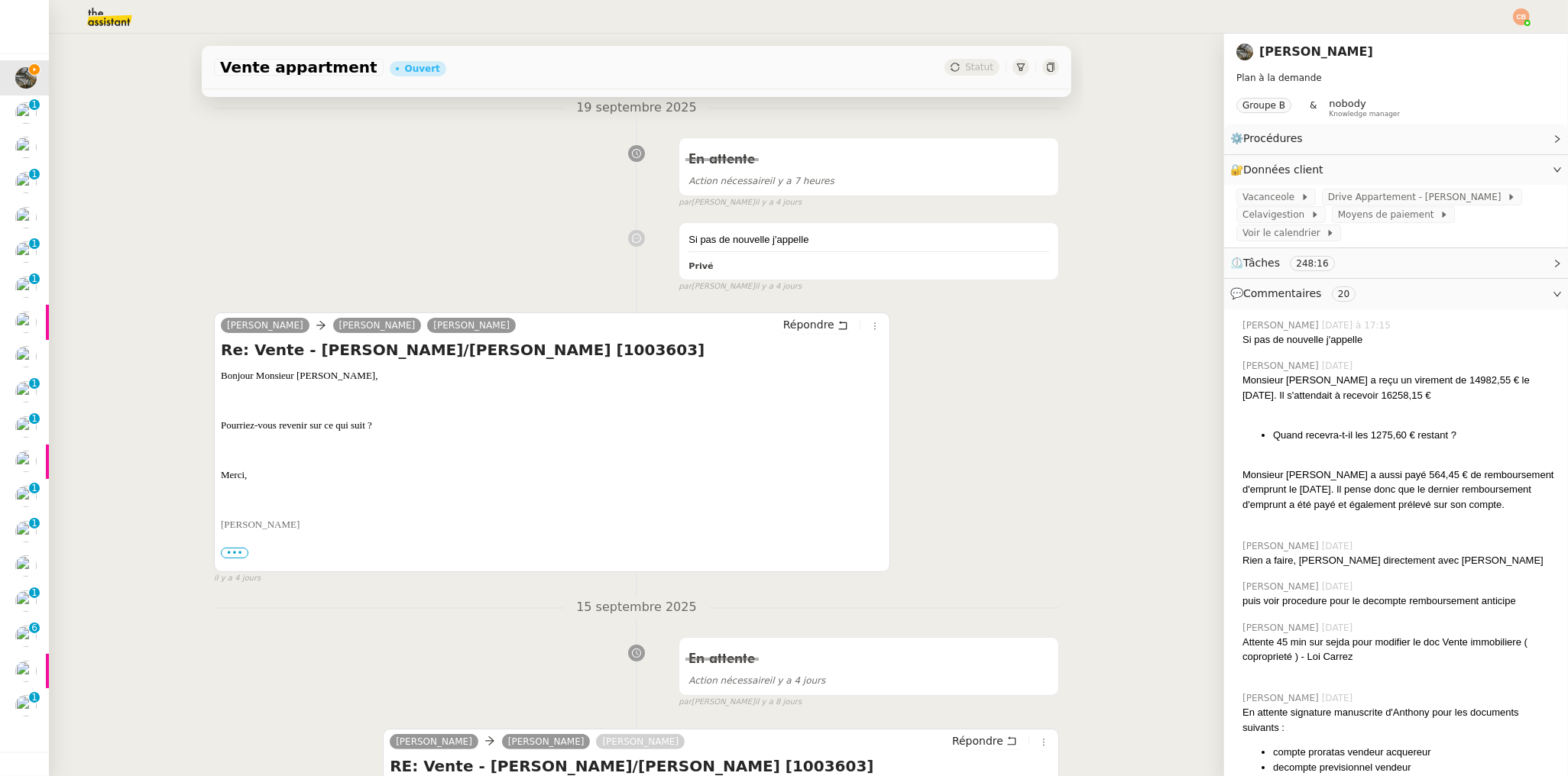
click at [238, 555] on span "•••" at bounding box center [234, 553] width 27 height 11
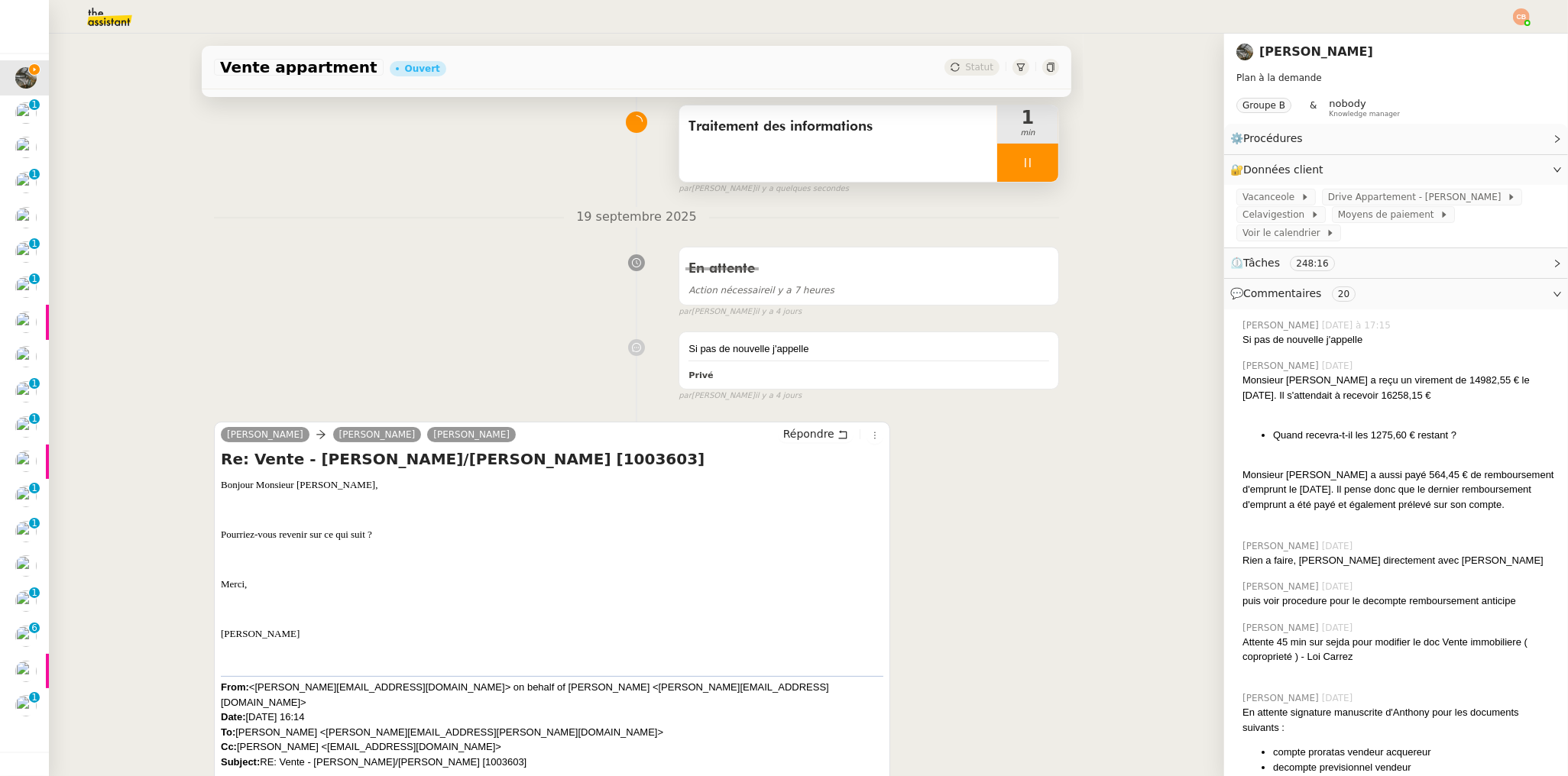
scroll to position [0, 0]
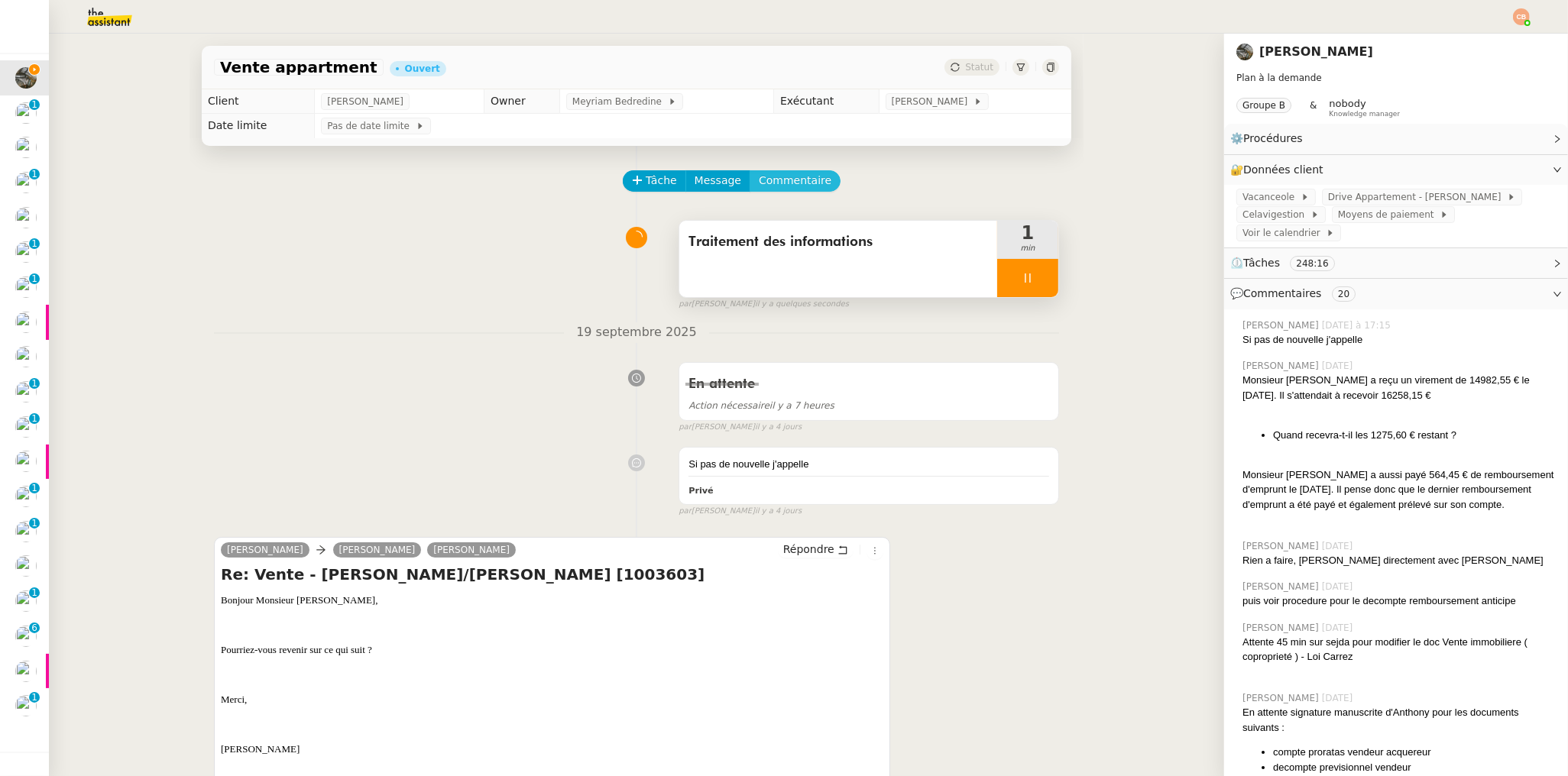
click at [783, 179] on span "Commentaire" at bounding box center [795, 181] width 72 height 18
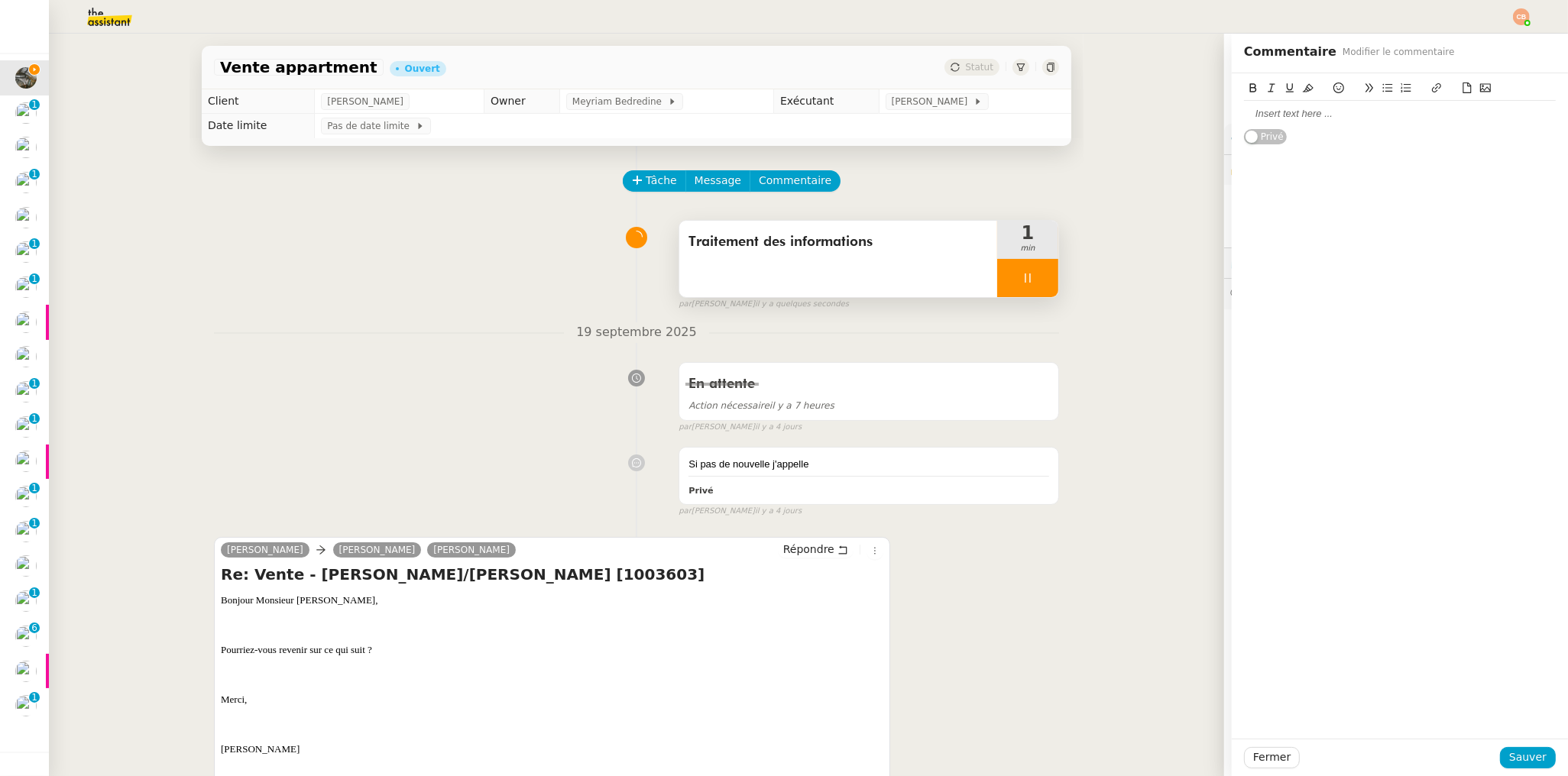
click at [1256, 115] on div at bounding box center [1400, 114] width 311 height 14
click at [1530, 760] on span "Sauver" at bounding box center [1528, 757] width 37 height 18
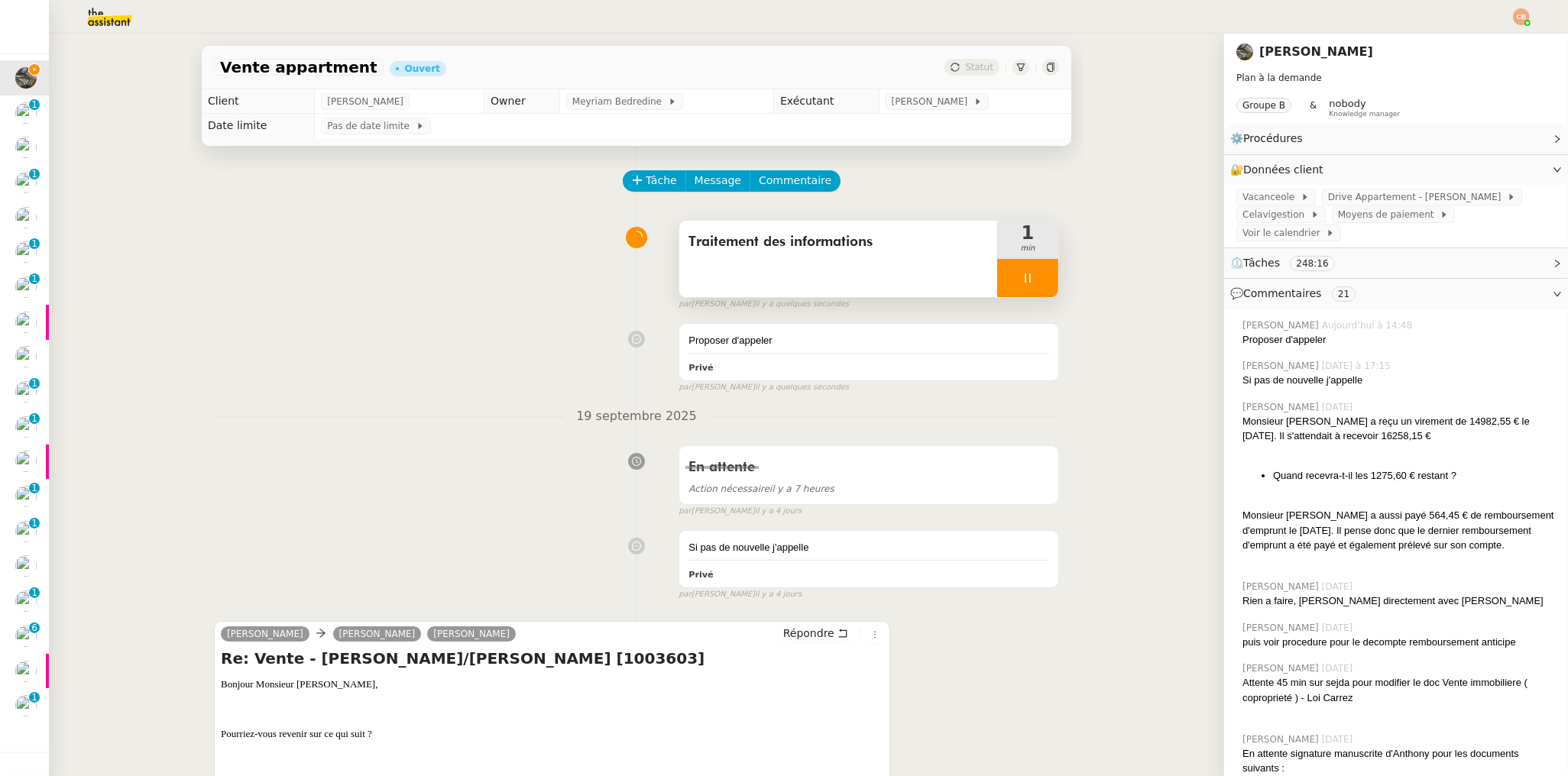
click at [1001, 262] on div at bounding box center [1028, 278] width 62 height 38
click at [1037, 273] on icon at bounding box center [1043, 278] width 12 height 12
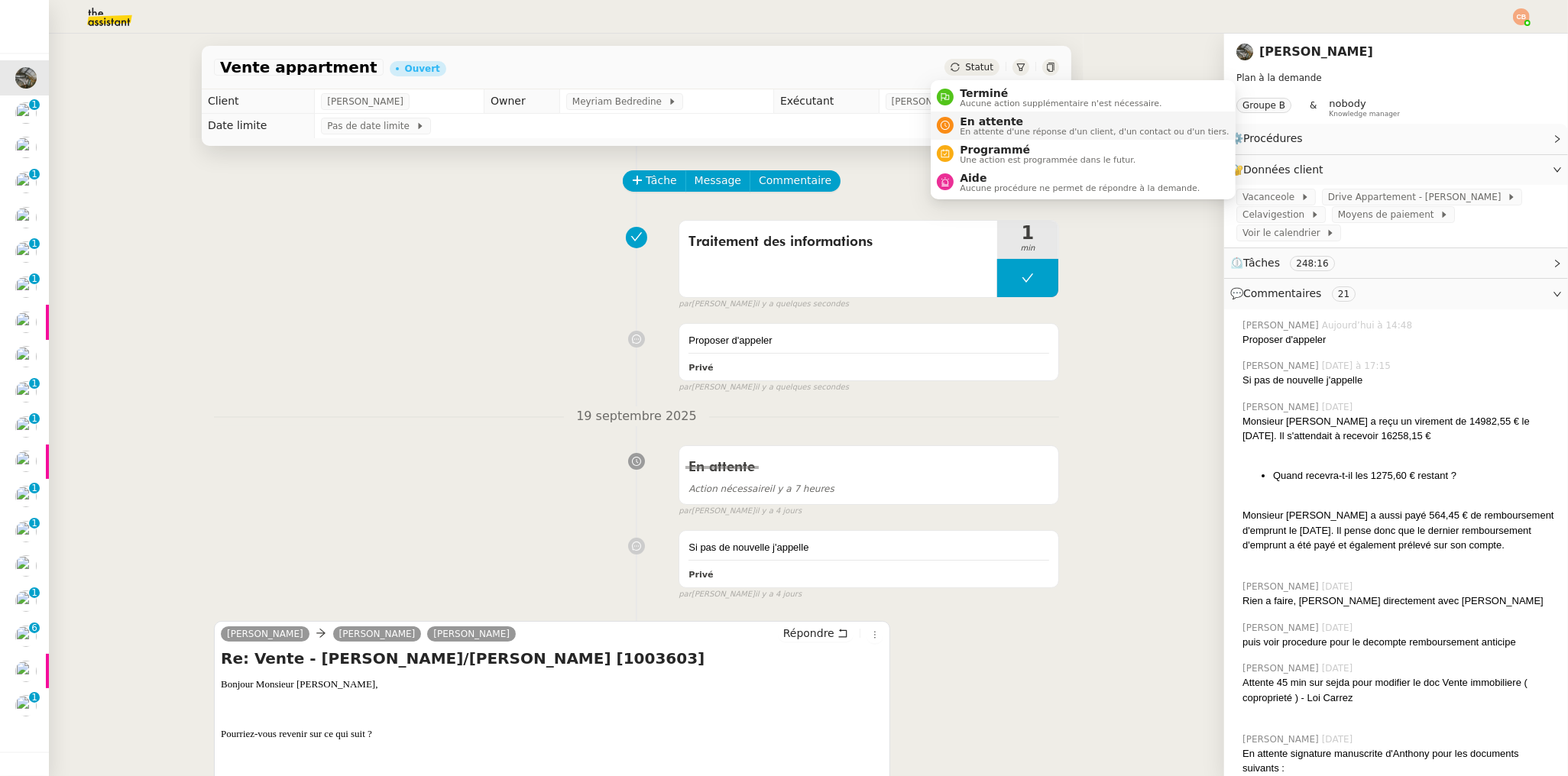
click at [977, 120] on span "En attente" at bounding box center [1094, 121] width 269 height 12
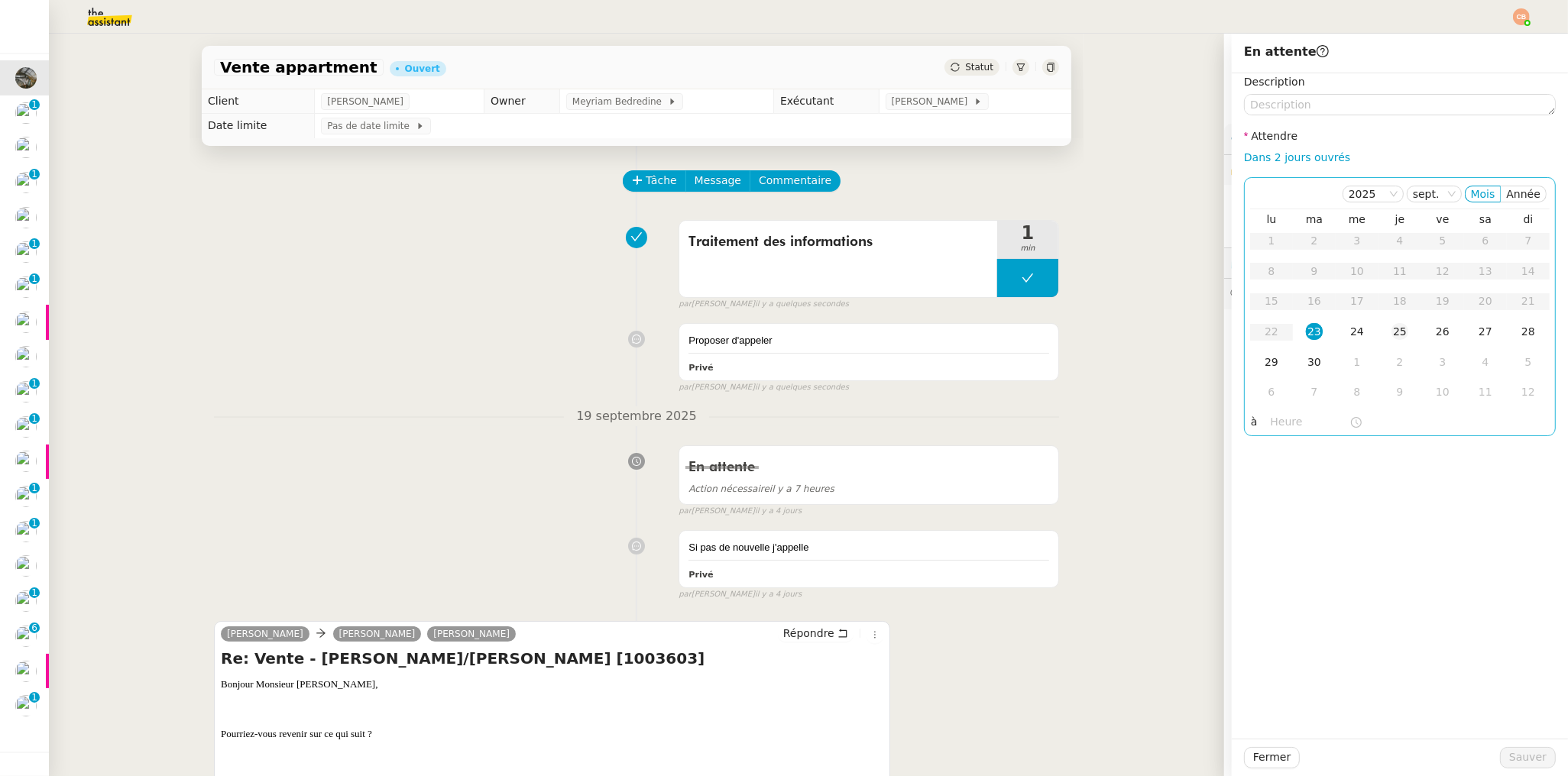
click at [1392, 330] on div "25" at bounding box center [1400, 332] width 17 height 17
click at [1292, 418] on input "text" at bounding box center [1310, 422] width 79 height 18
click at [1267, 590] on div "09" at bounding box center [1271, 588] width 43 height 19
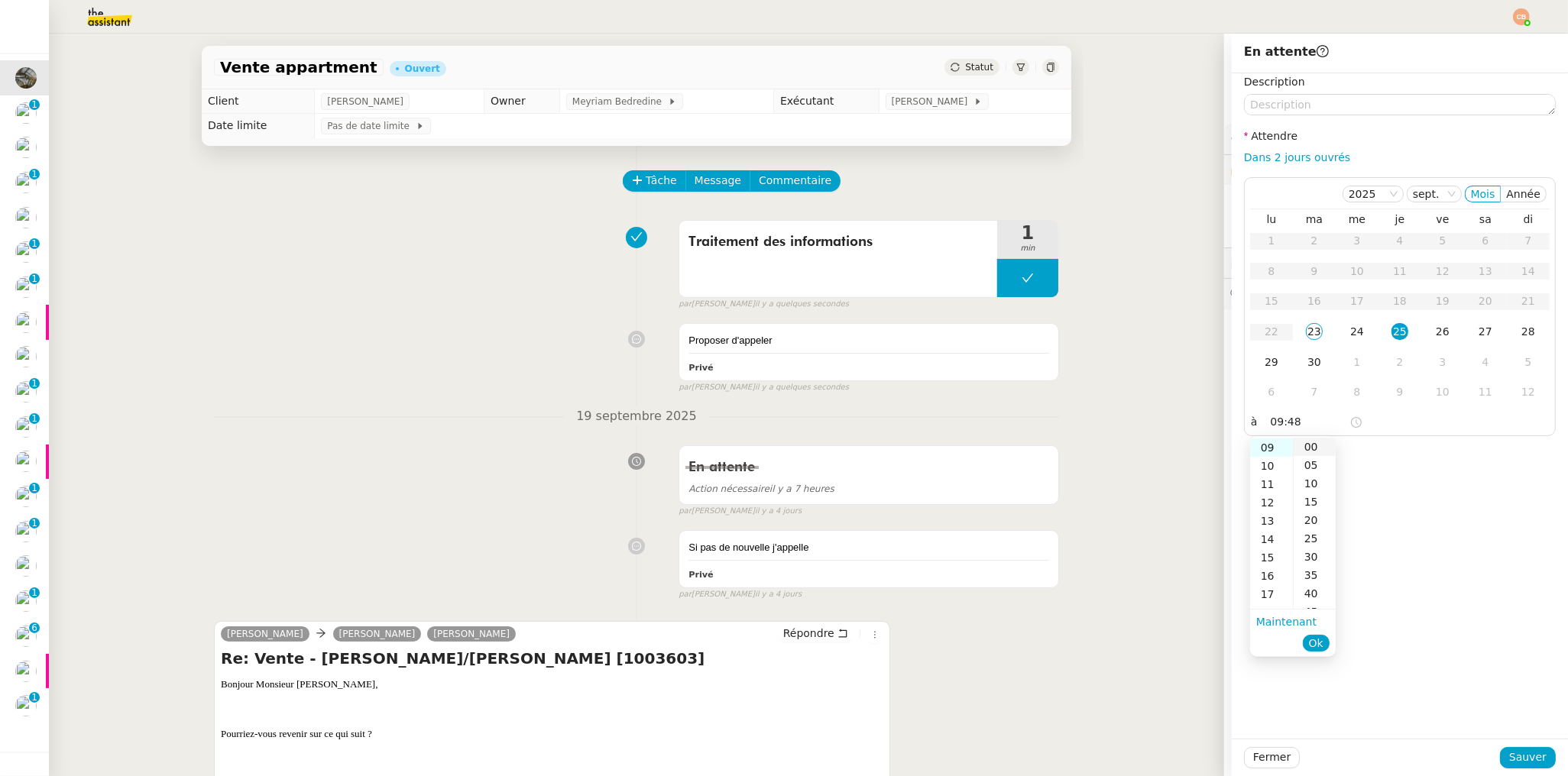
click at [1306, 444] on div "00" at bounding box center [1315, 447] width 42 height 19
type input "09:00"
drag, startPoint x: 1422, startPoint y: 456, endPoint x: 1429, endPoint y: 535, distance: 79.3
click at [1422, 457] on div "Description Attendre Dans 2 jours ouvrés 2025 sept. Mois Année lu ma me je ve s…" at bounding box center [1400, 406] width 336 height 665
click at [1509, 760] on span "Sauver" at bounding box center [1528, 757] width 37 height 18
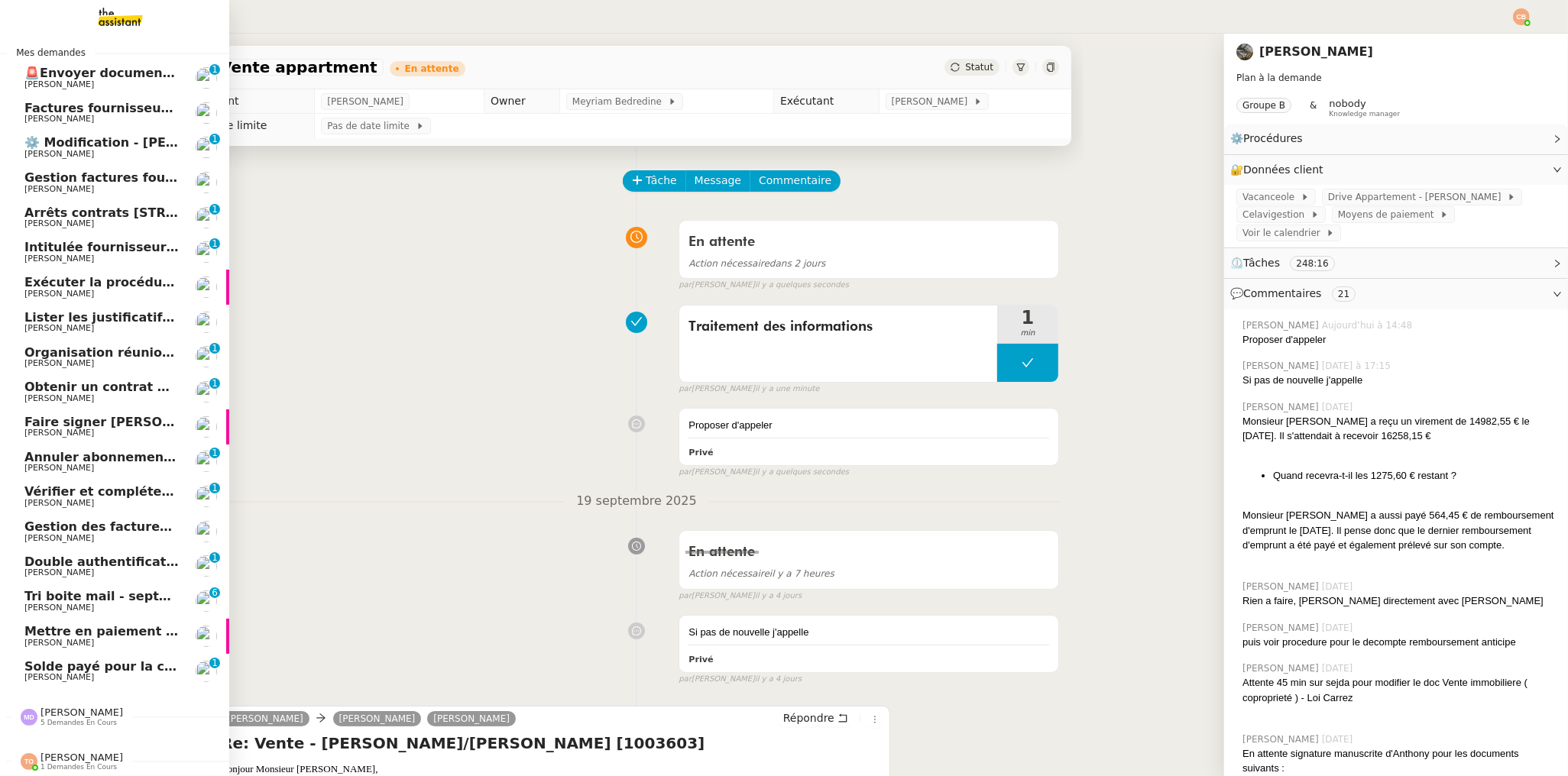
click at [33, 72] on span "🚨Envoyer documents résidence plein air" at bounding box center [166, 72] width 283 height 15
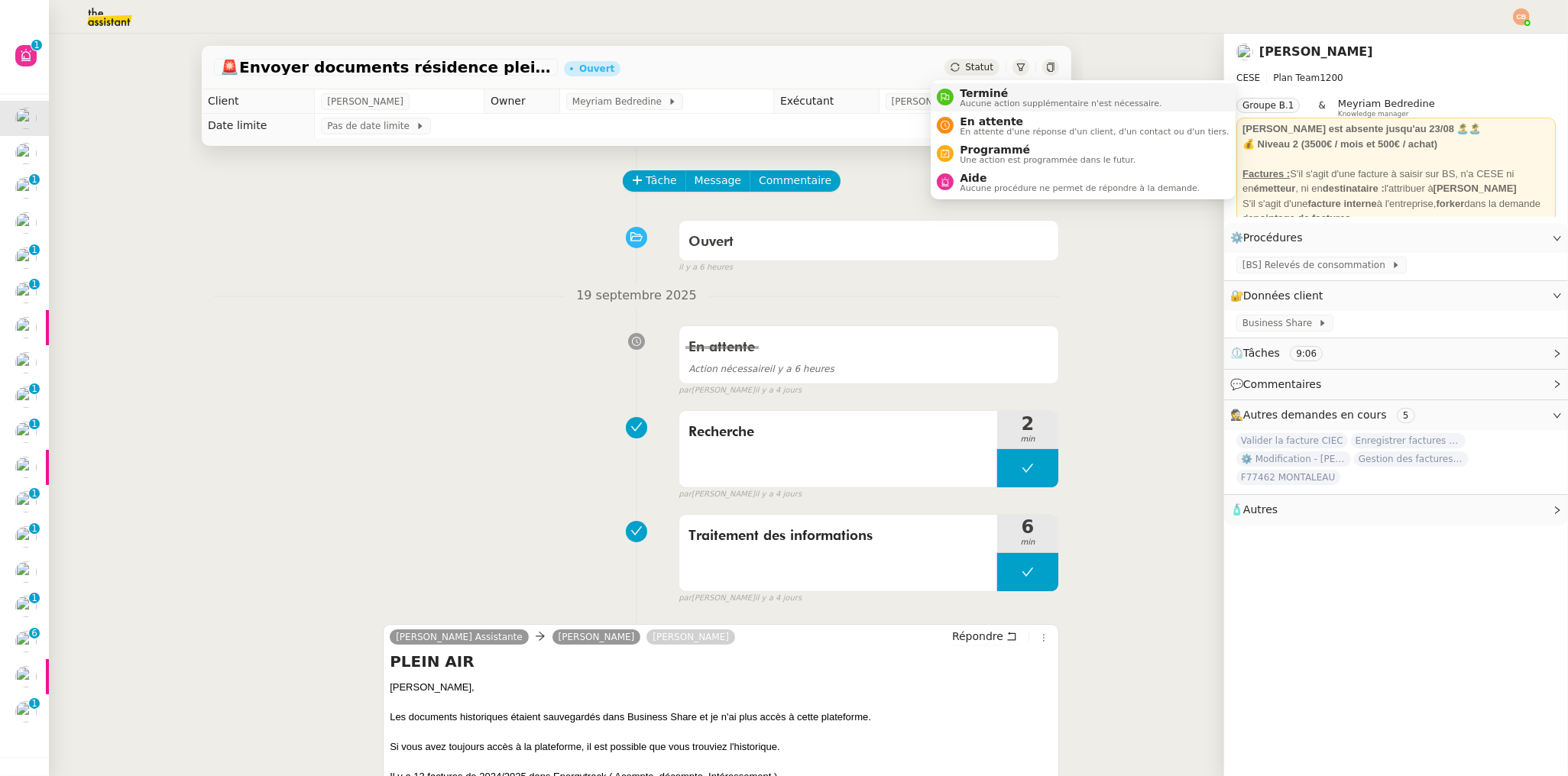
click at [964, 93] on span "Terminé" at bounding box center [1060, 93] width 202 height 12
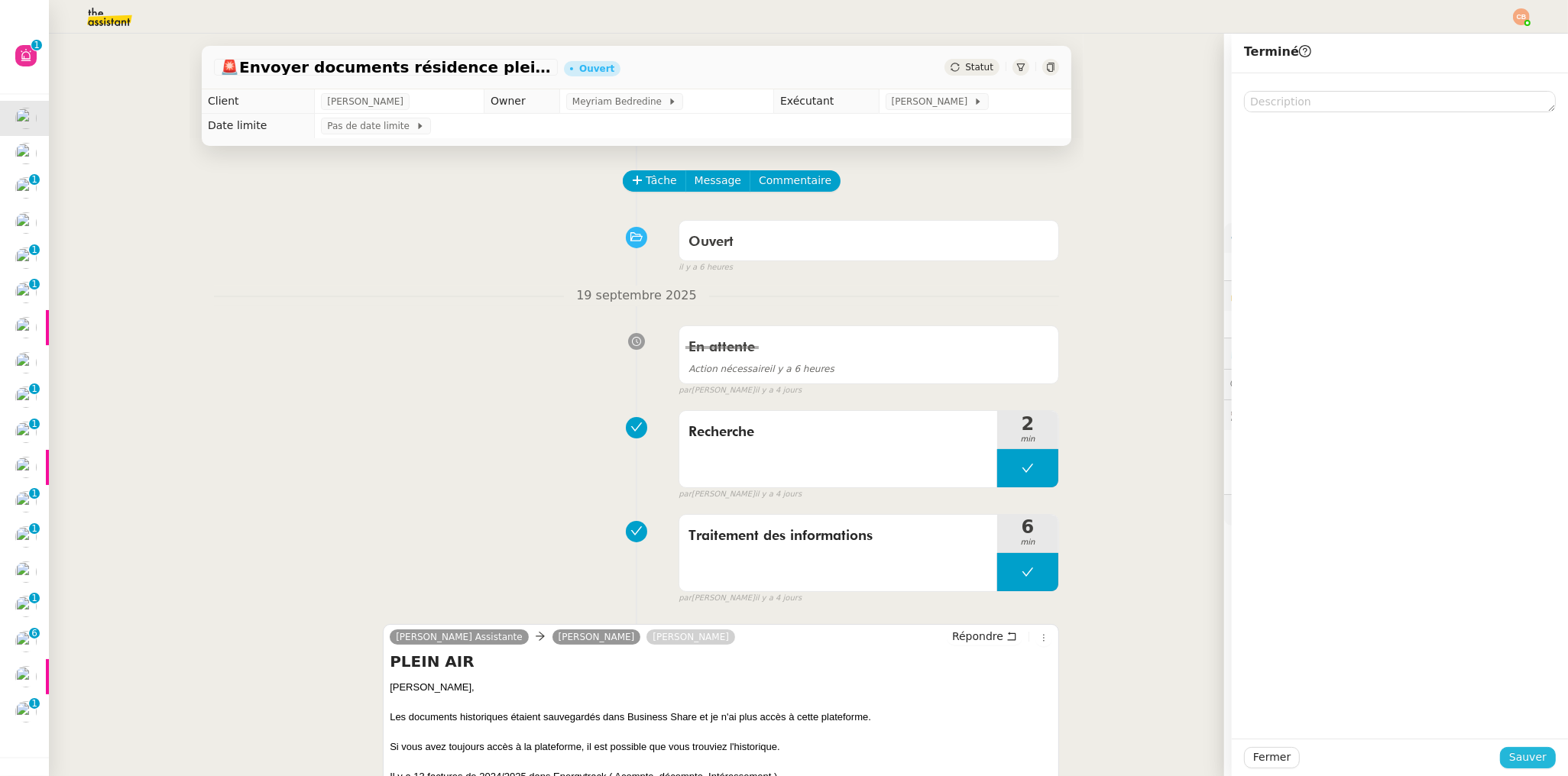
click at [1509, 753] on span "Sauver" at bounding box center [1528, 757] width 37 height 18
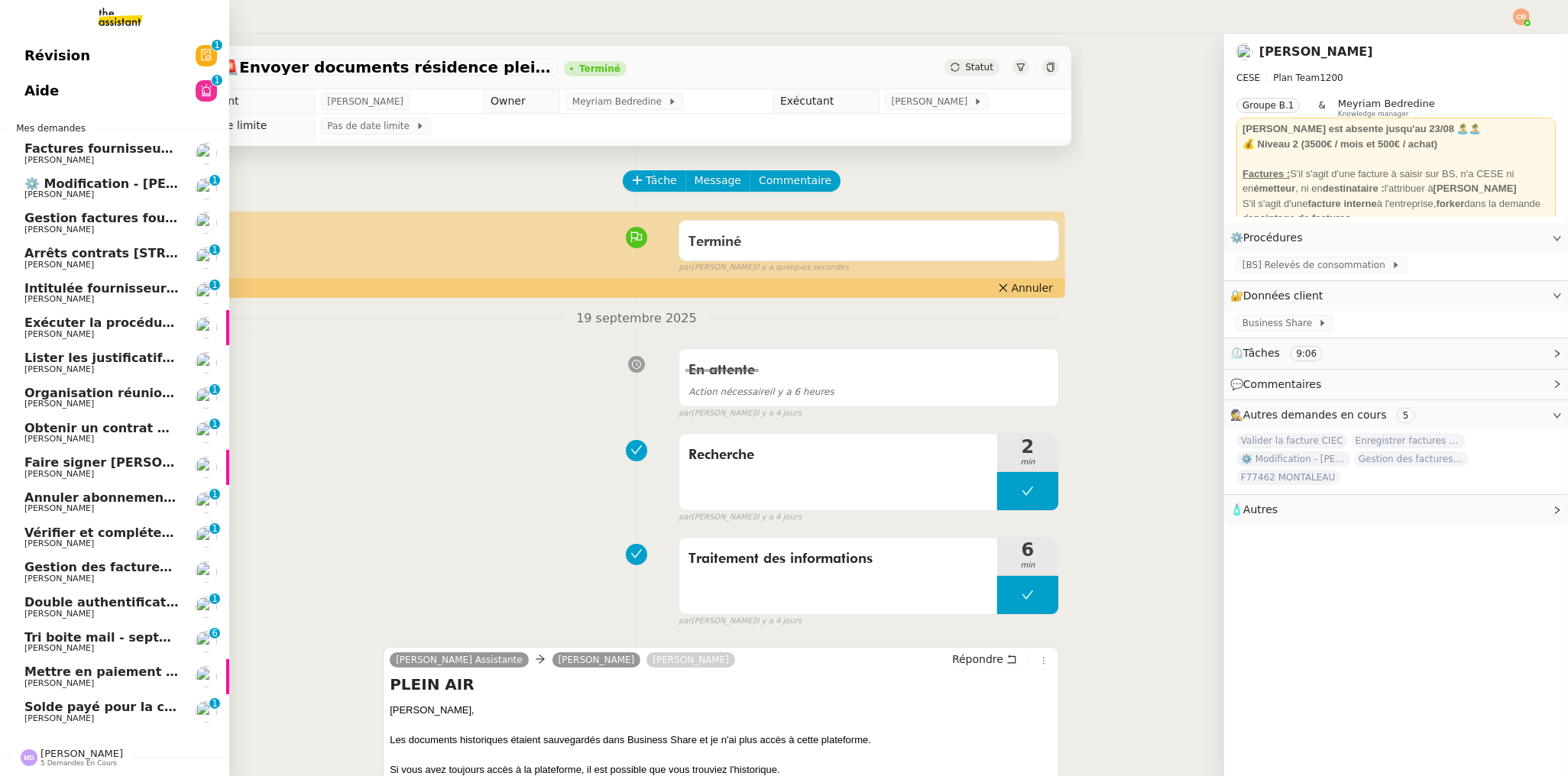
click at [60, 143] on span "Factures fournisseurs règlement par prélèvement, CB et espèces via Pennylane - …" at bounding box center [362, 149] width 677 height 15
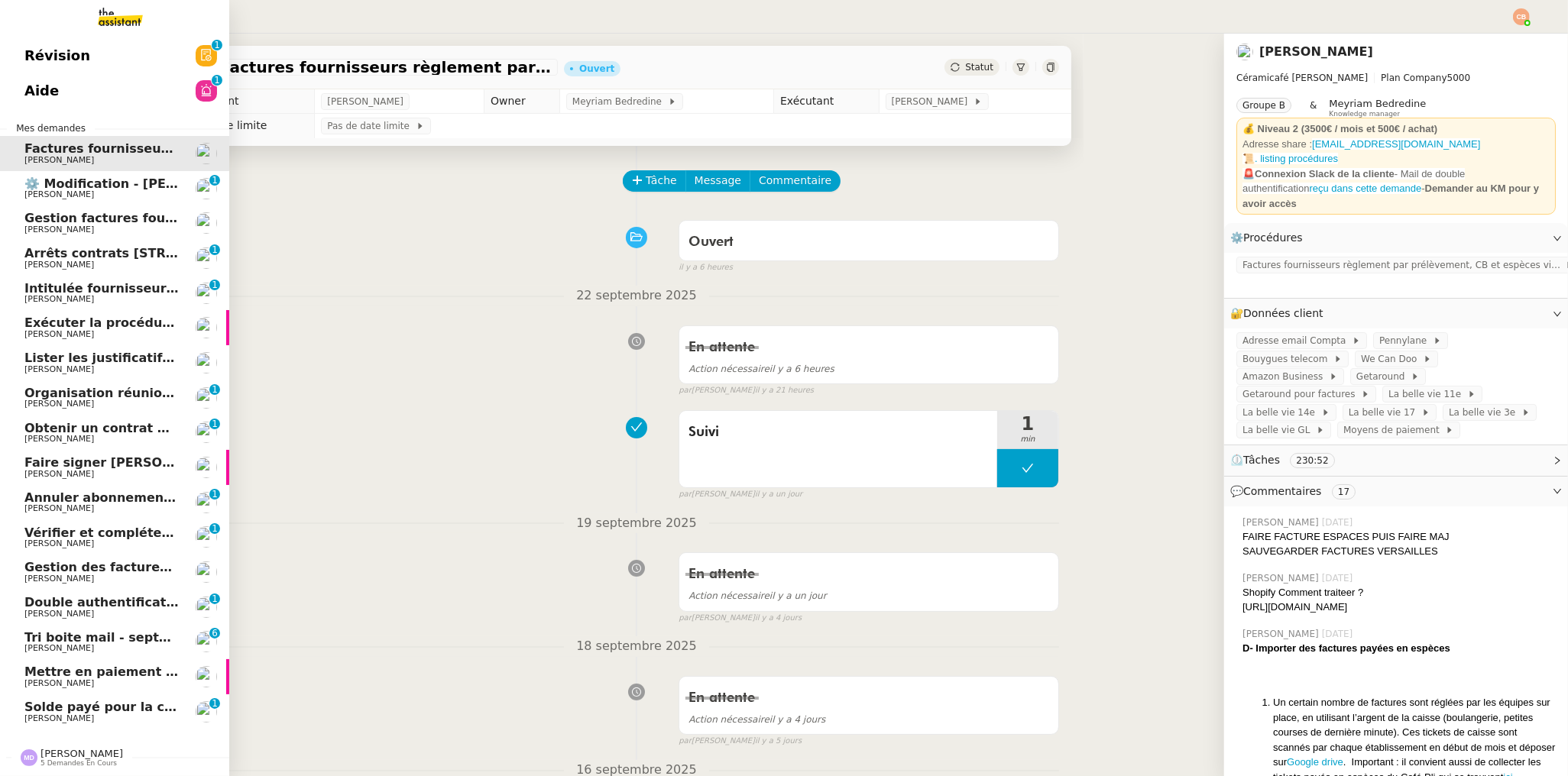
click at [66, 218] on span "Gestion factures fournisseurs (virement) via [GEOGRAPHIC_DATA]- [DATE]" at bounding box center [279, 218] width 510 height 15
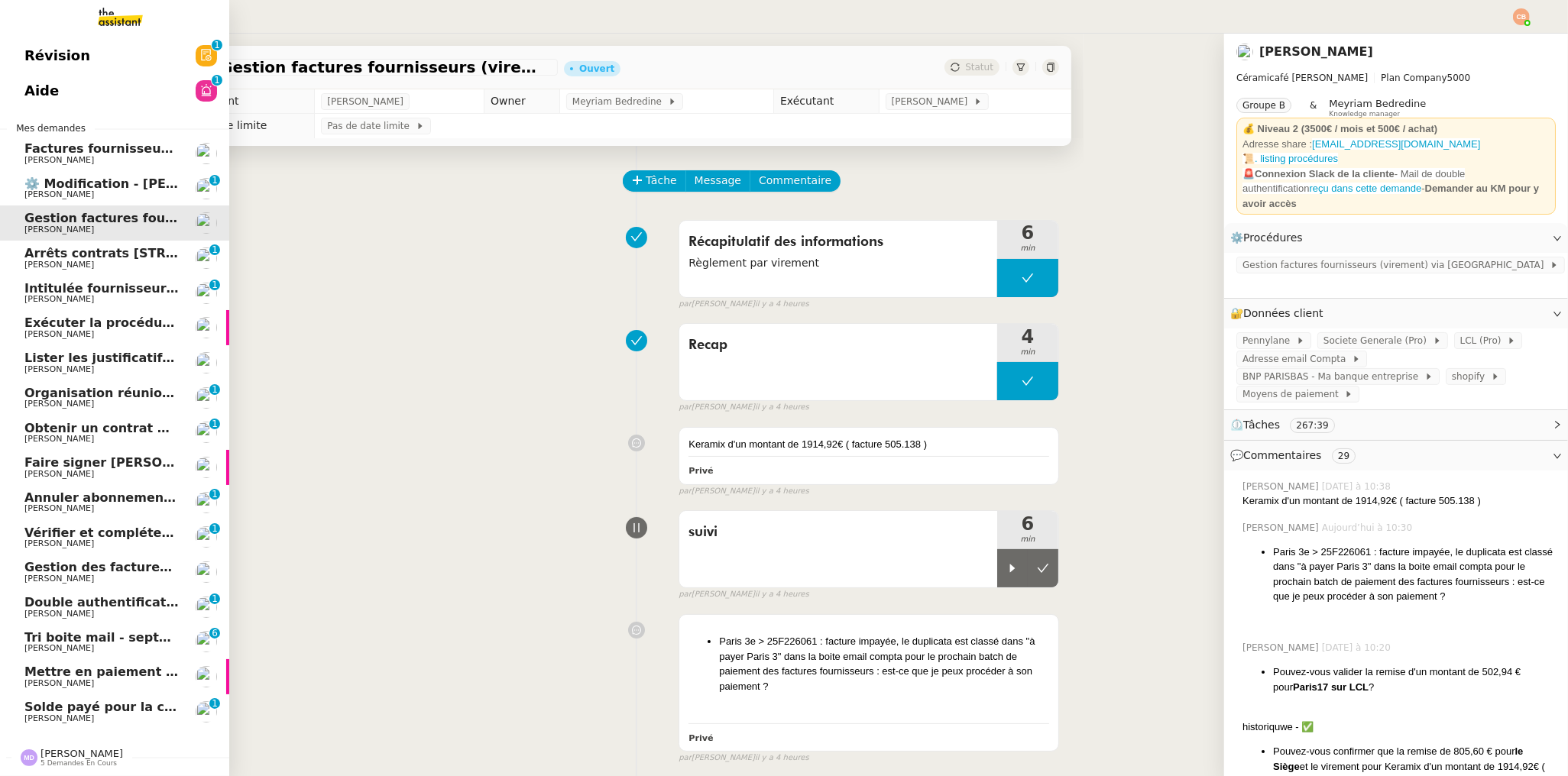
click at [72, 290] on span "Intitulée fournisseur Céramiques [PERSON_NAME]" at bounding box center [197, 288] width 346 height 15
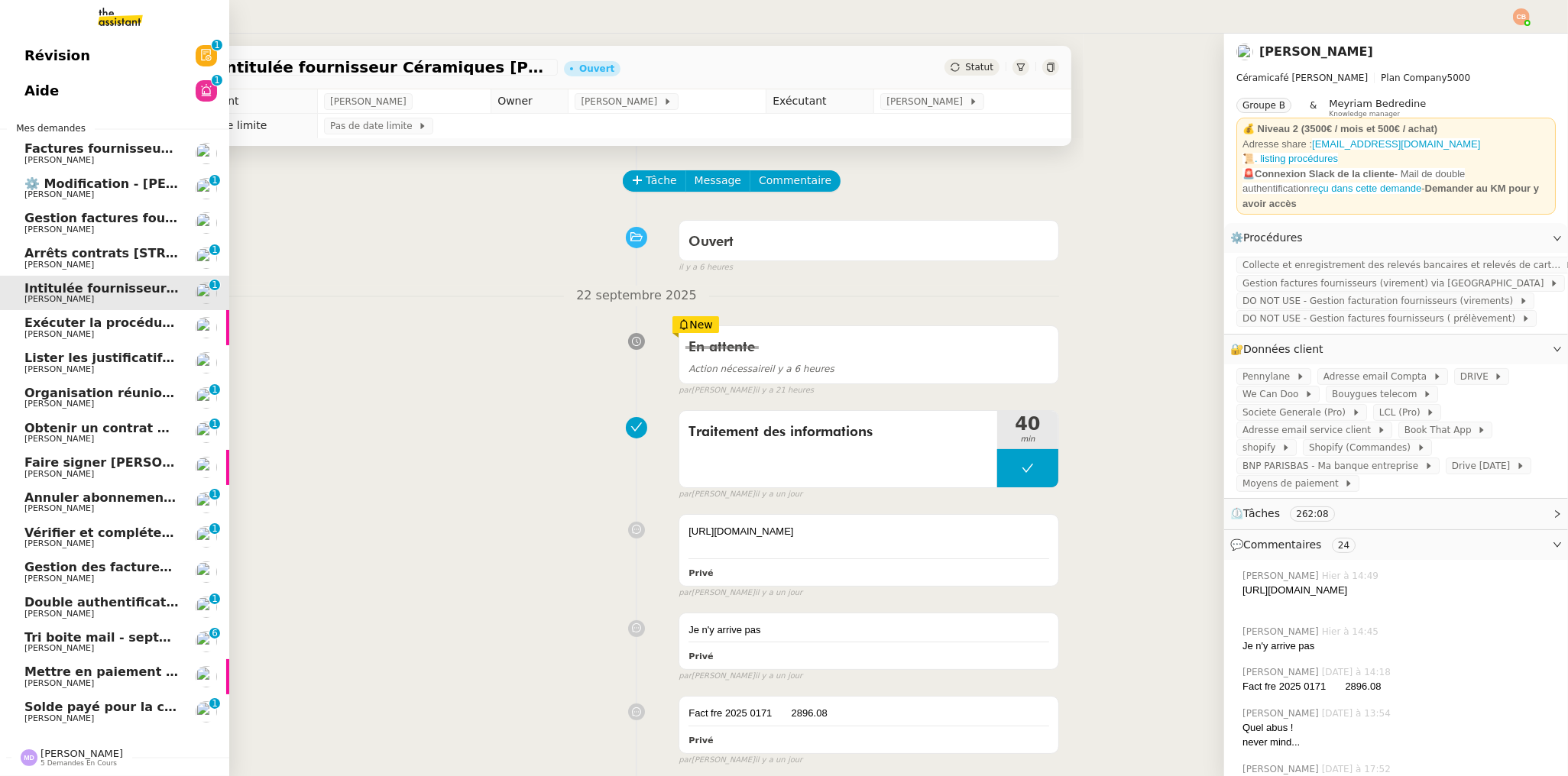
click at [73, 325] on span "Exécuter la procédure de vente FTI" at bounding box center [145, 322] width 242 height 15
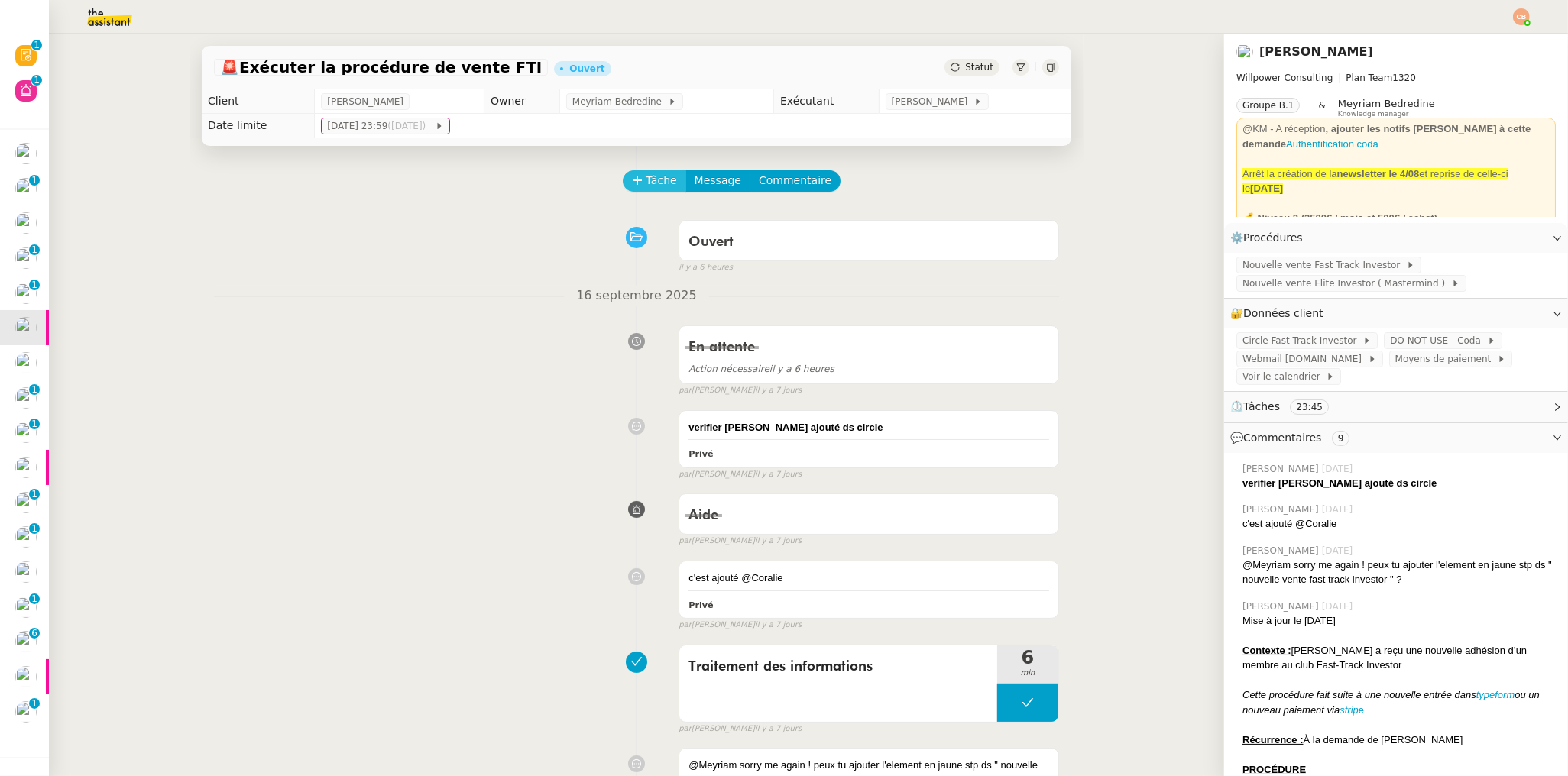
click at [645, 177] on span "Tâche" at bounding box center [661, 181] width 31 height 18
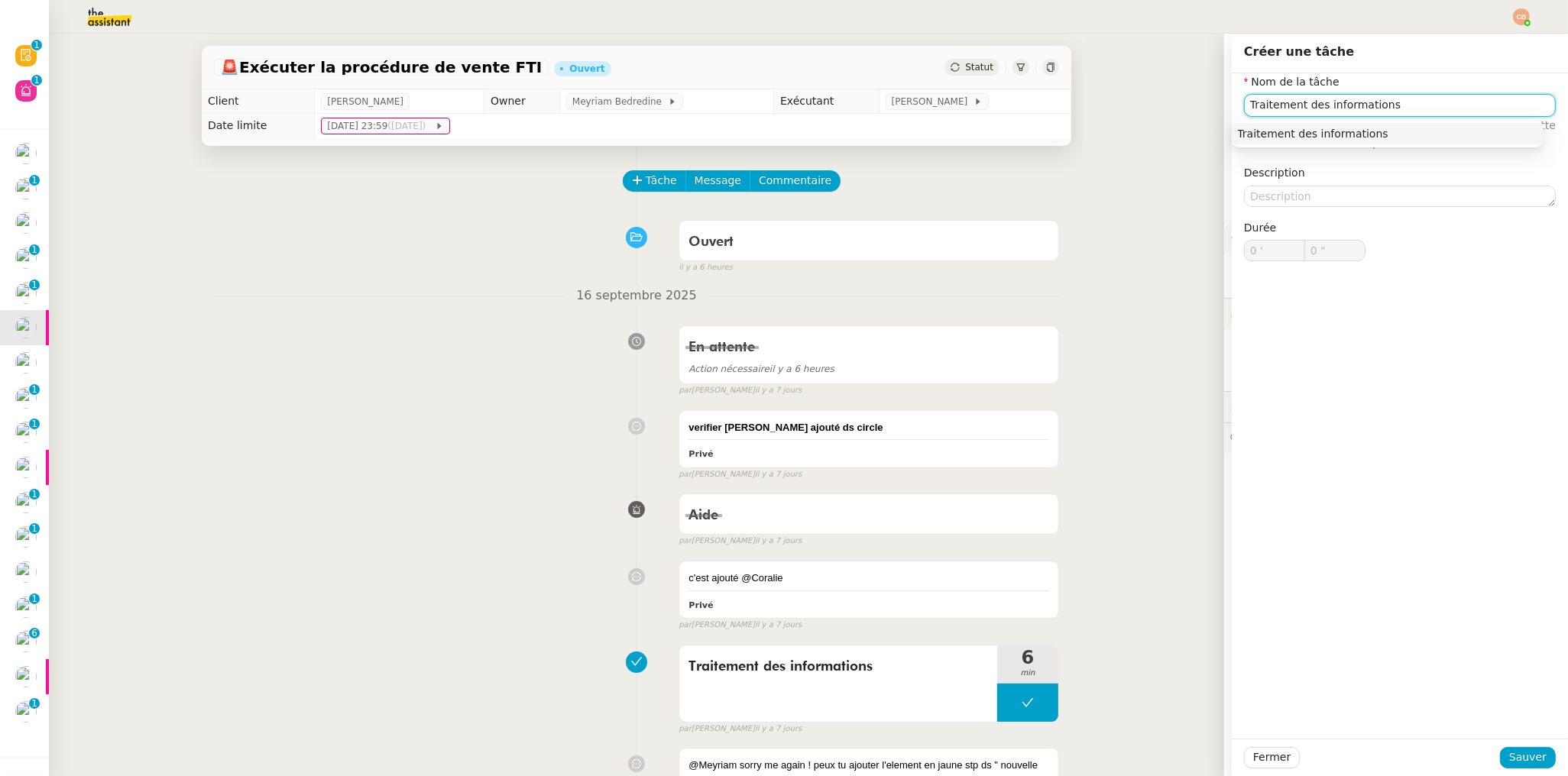
click at [1267, 127] on div "Traitement des informations" at bounding box center [1387, 134] width 300 height 14
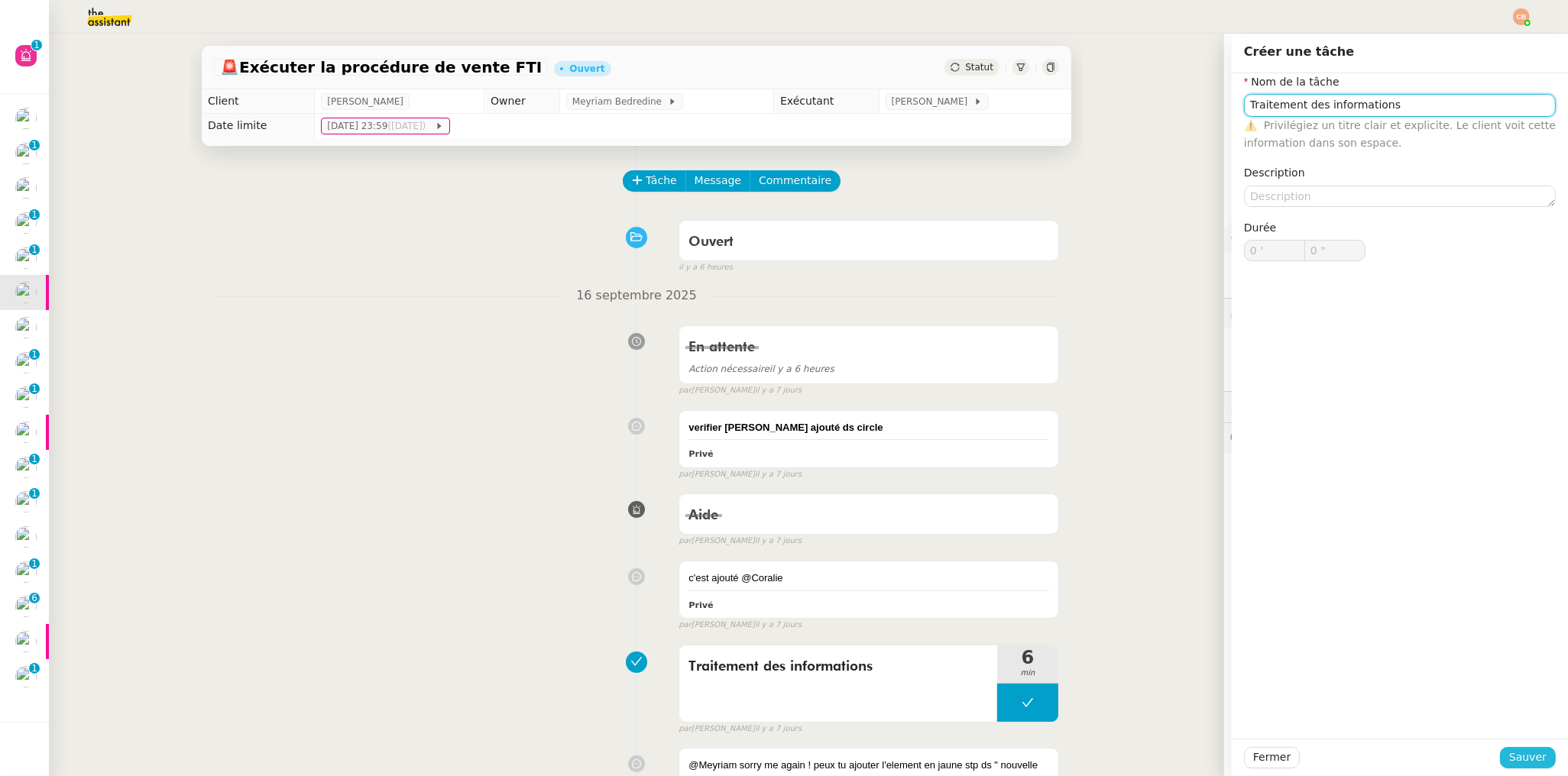
type input "Traitement des informations"
click at [1532, 754] on span "Sauver" at bounding box center [1528, 757] width 37 height 18
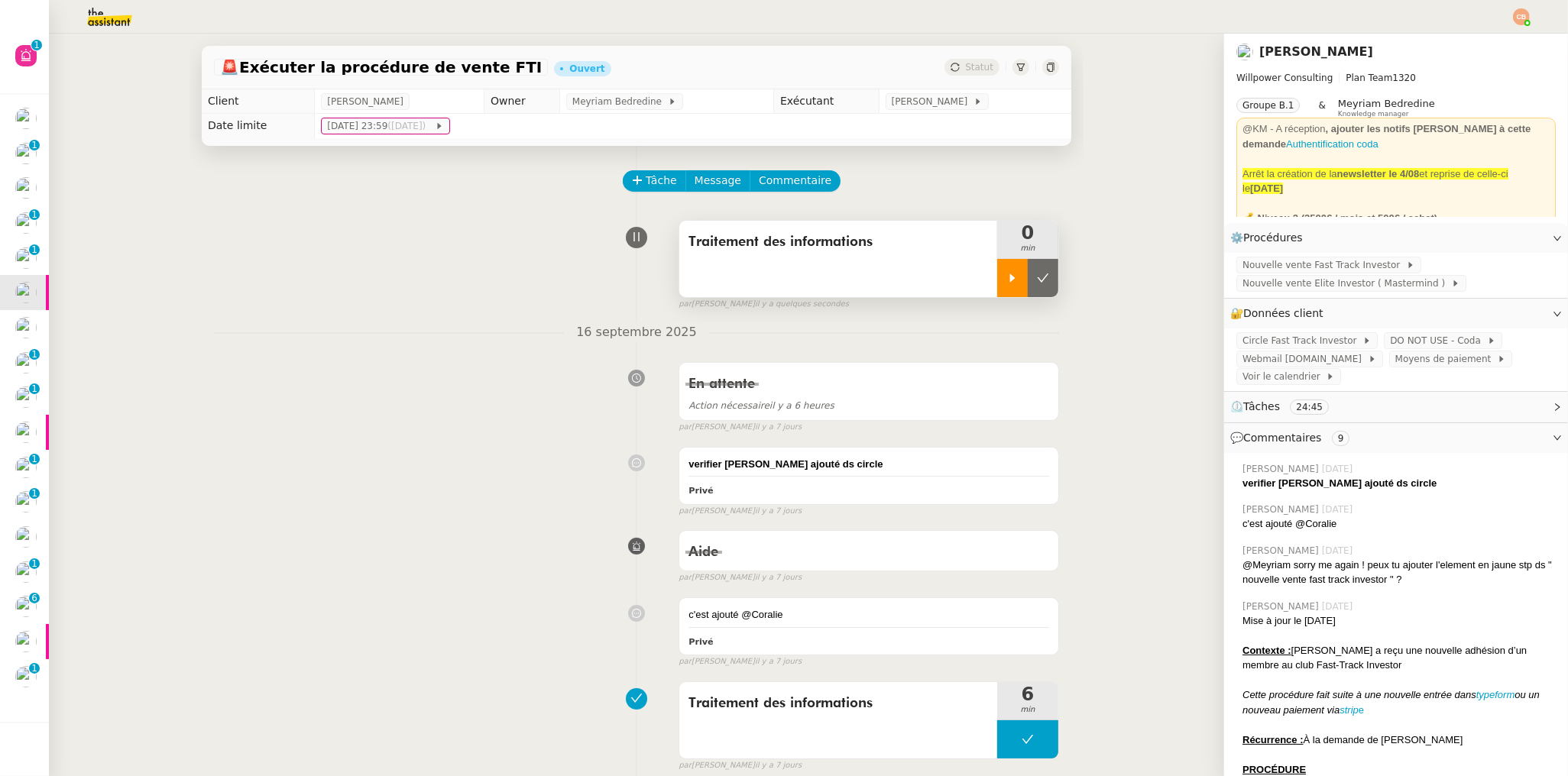
click at [997, 293] on div at bounding box center [1012, 278] width 30 height 38
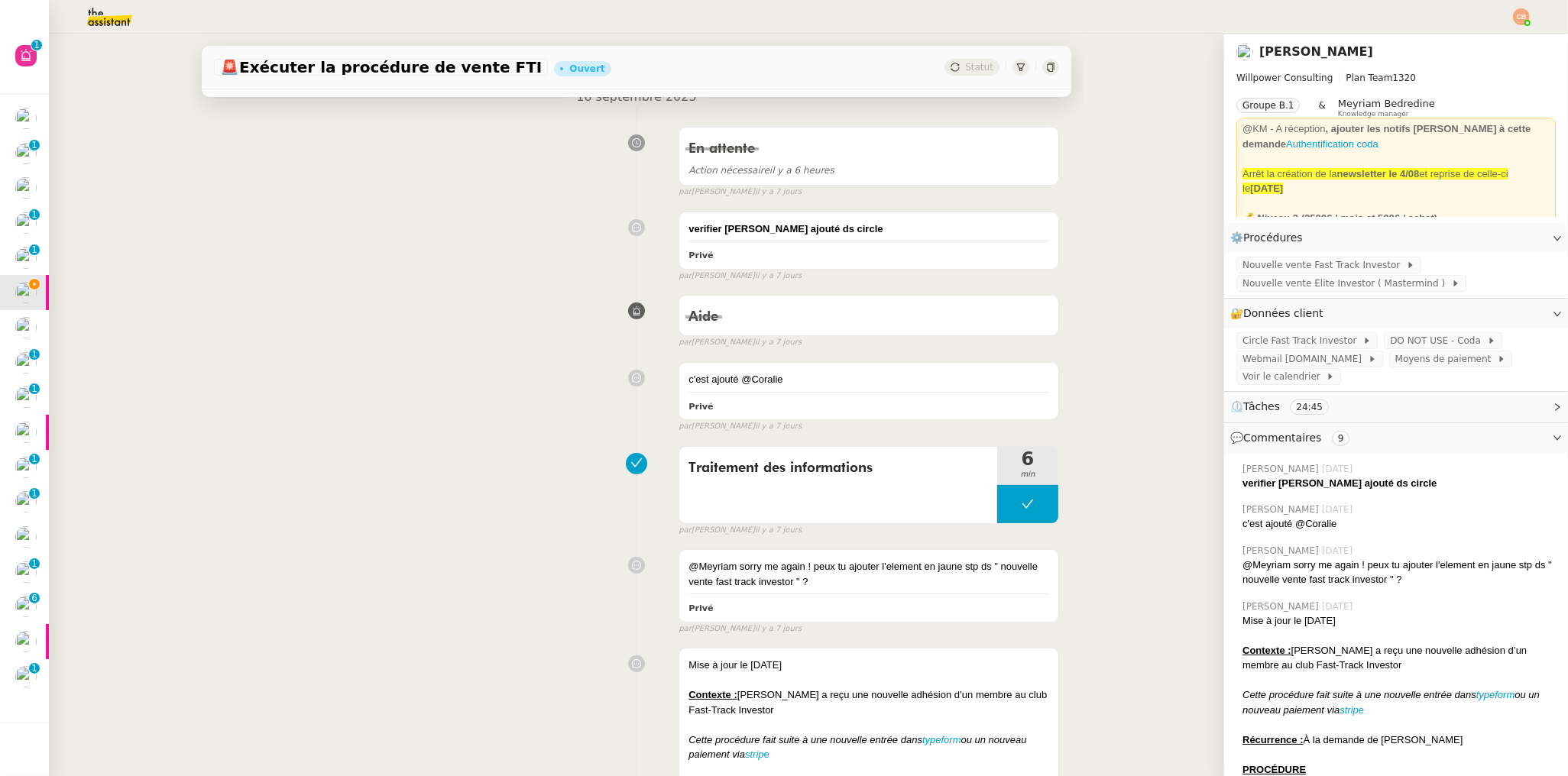
scroll to position [280, 0]
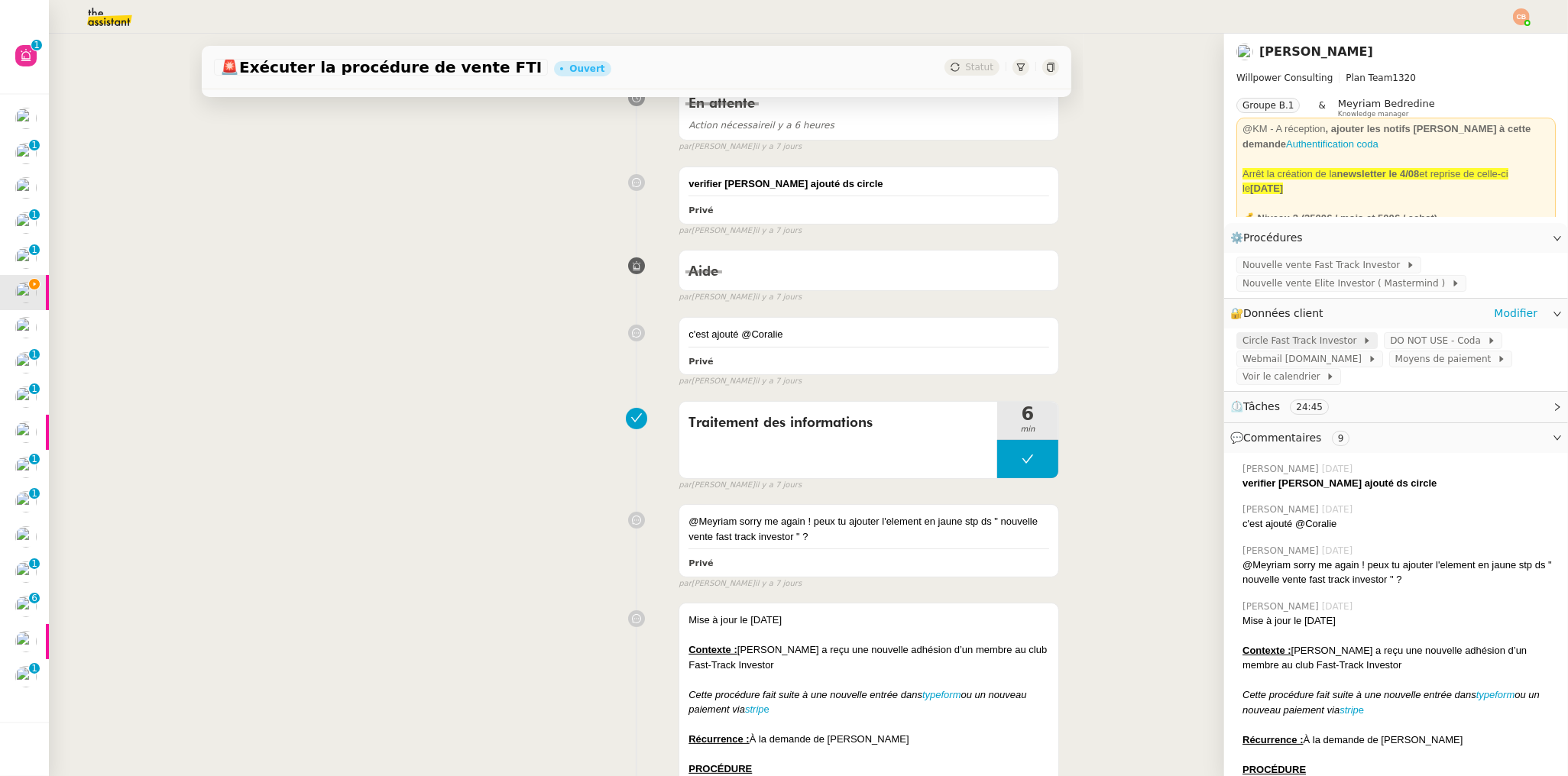
click at [1263, 342] on span "Circle Fast Track Investor" at bounding box center [1303, 341] width 120 height 16
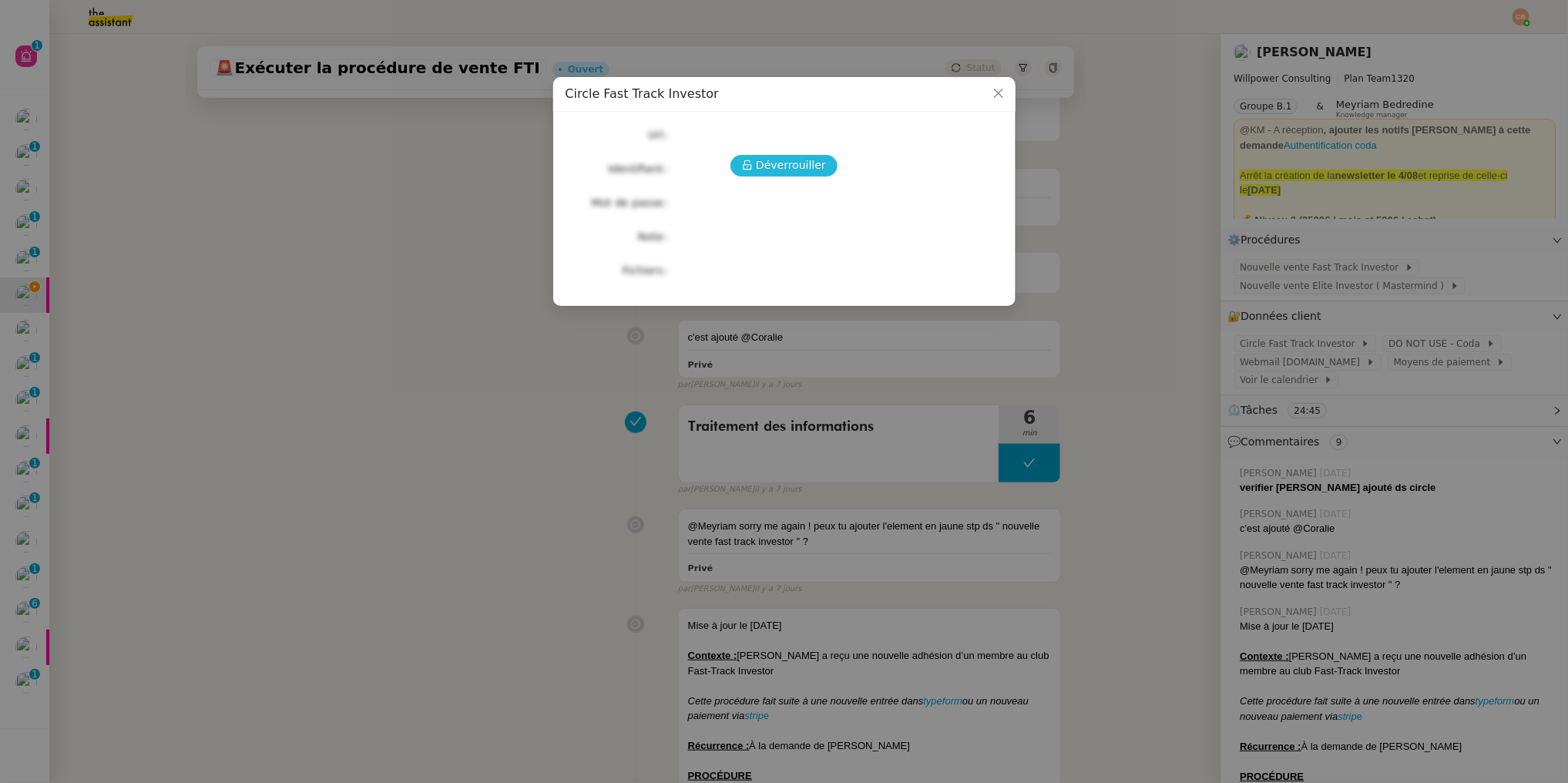
click at [813, 167] on span "Déverrouiller" at bounding box center [791, 165] width 70 height 18
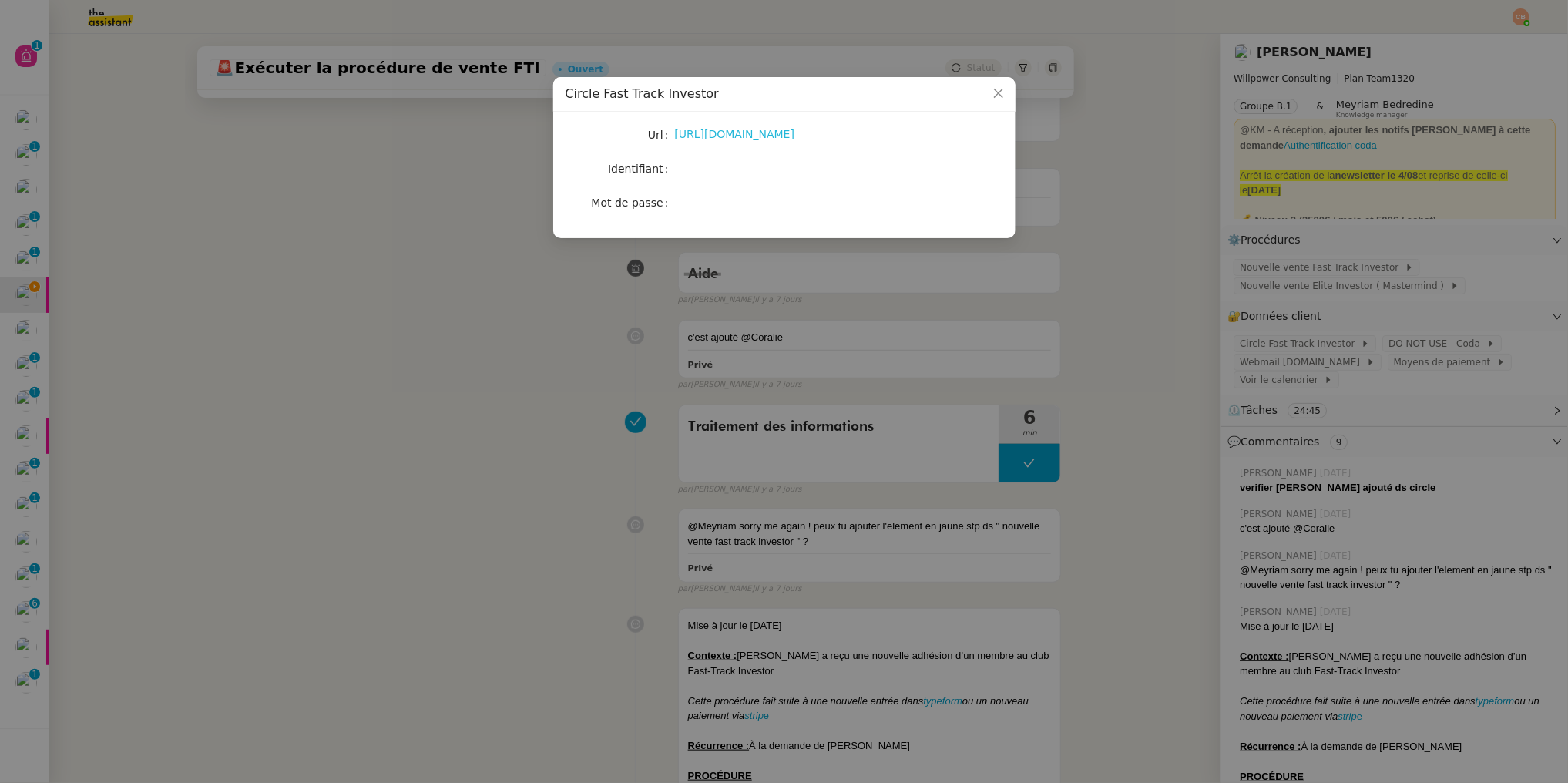
click at [783, 133] on link "https://fast-track-investor.circle.so/c/resources/" at bounding box center [735, 134] width 120 height 13
click at [383, 163] on nz-modal-container "Circle Fast Track Investor Url https://fast-track-investor.circle.so/c/resource…" at bounding box center [784, 391] width 1568 height 783
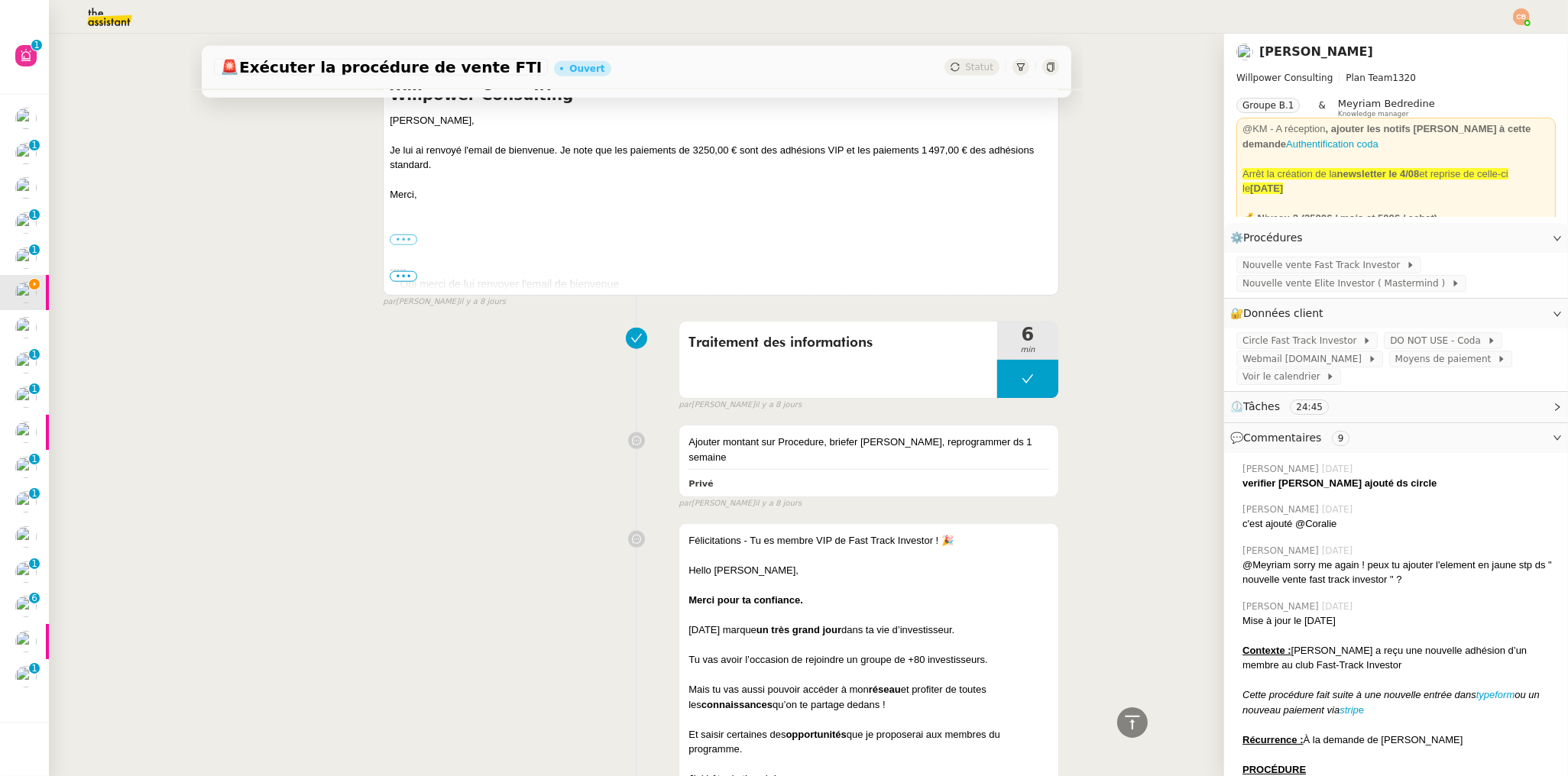
scroll to position [1731, 0]
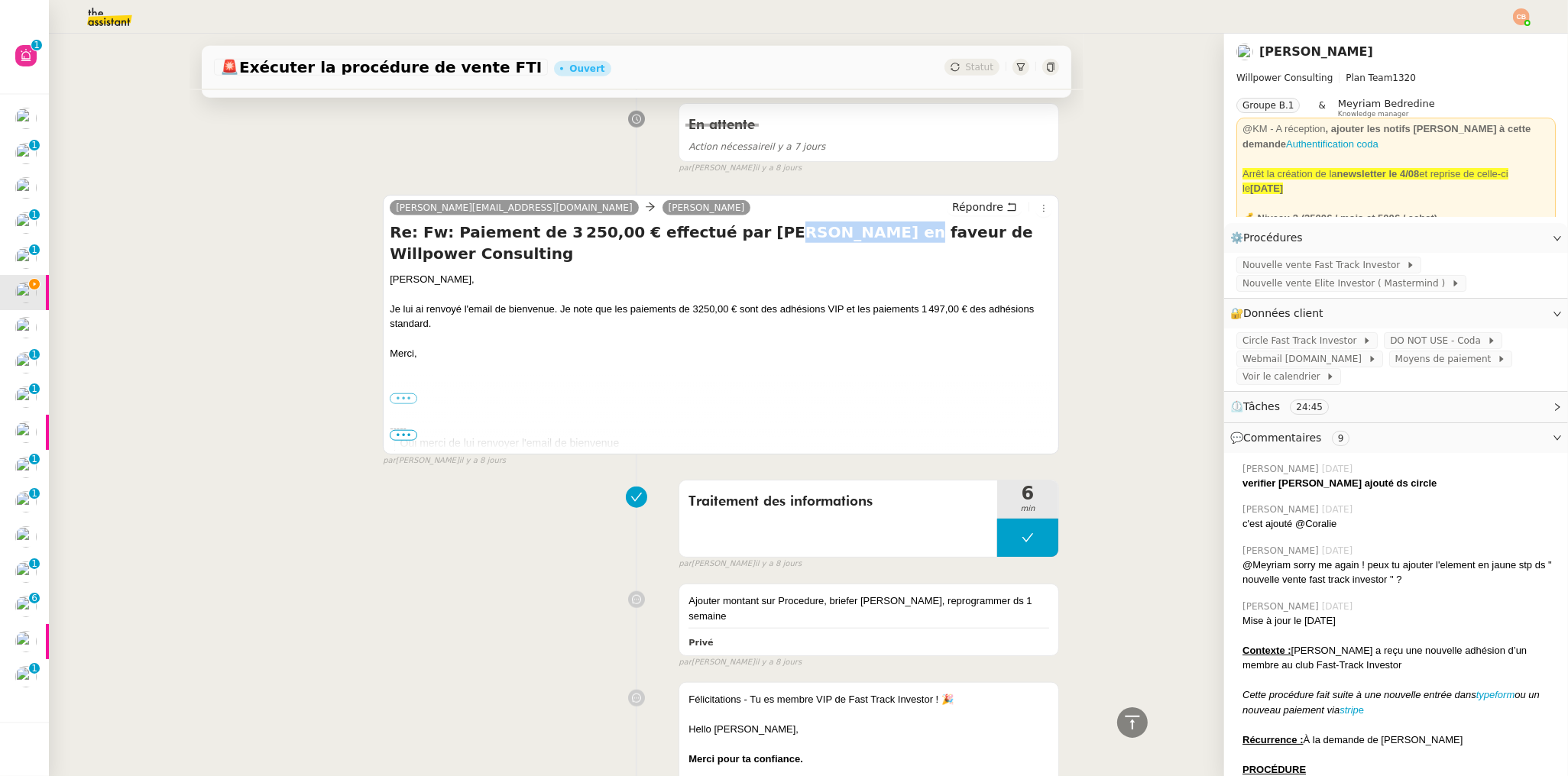
drag, startPoint x: 829, startPoint y: 234, endPoint x: 725, endPoint y: 234, distance: 104.0
click at [725, 234] on h4 "Re: Fw: Paiement de 3 250,00 € effectué par MR LOIC NICOLAS en faveur de Willpo…" at bounding box center [721, 243] width 663 height 43
copy h4 "LOIC NICOLAS"
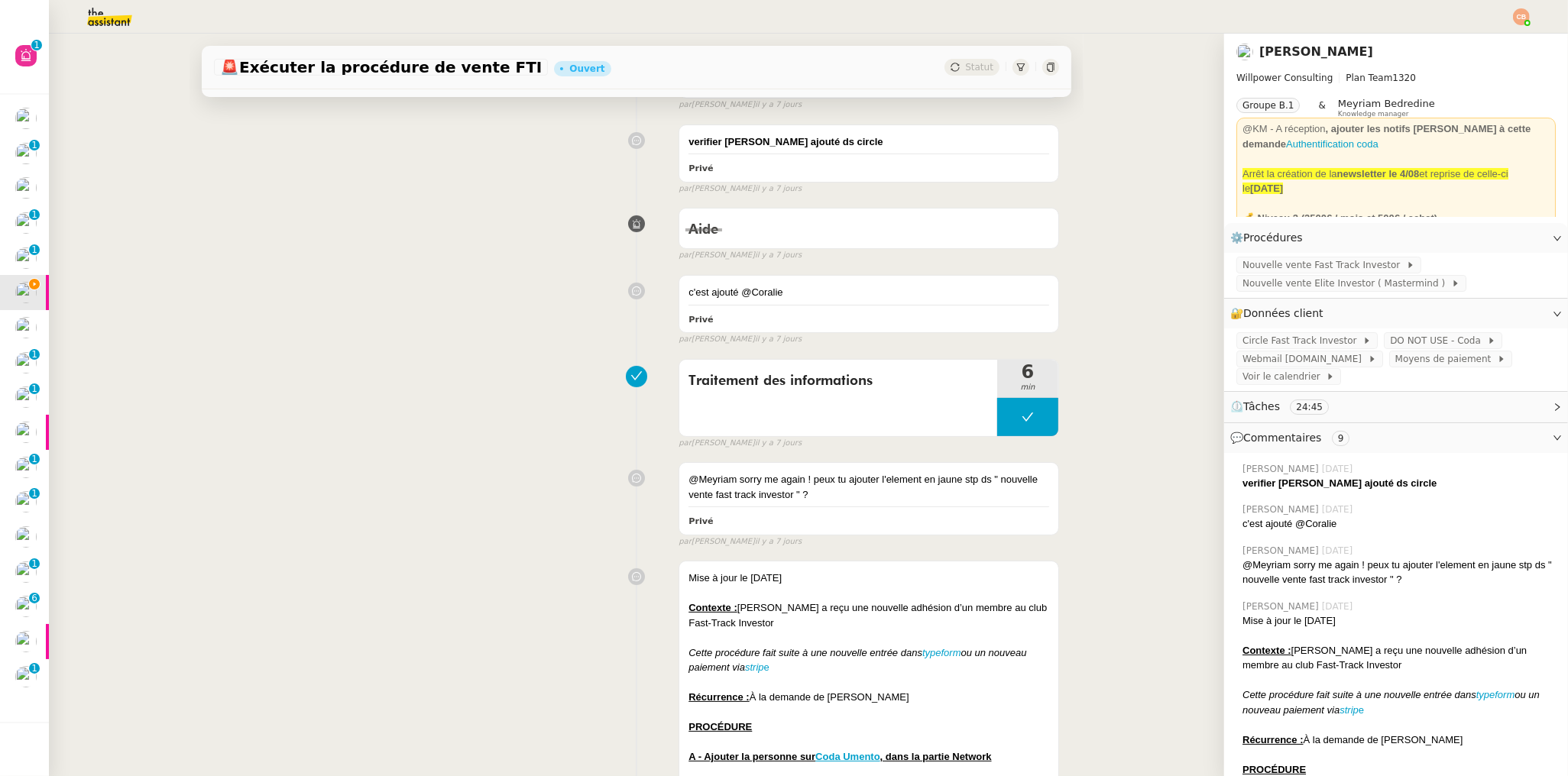
scroll to position [194, 0]
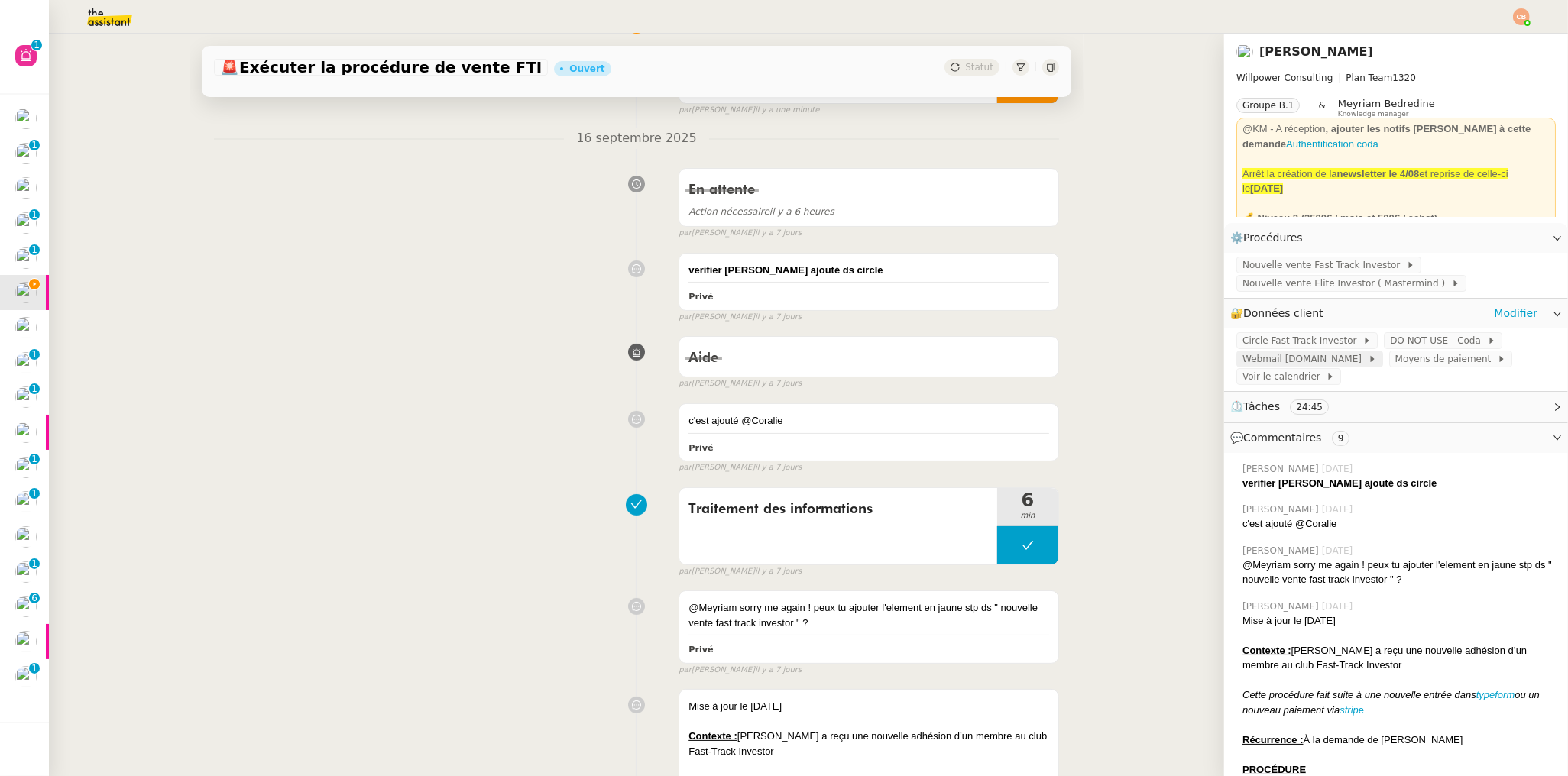
click at [1268, 362] on span "Webmail UMento.me" at bounding box center [1305, 359] width 125 height 16
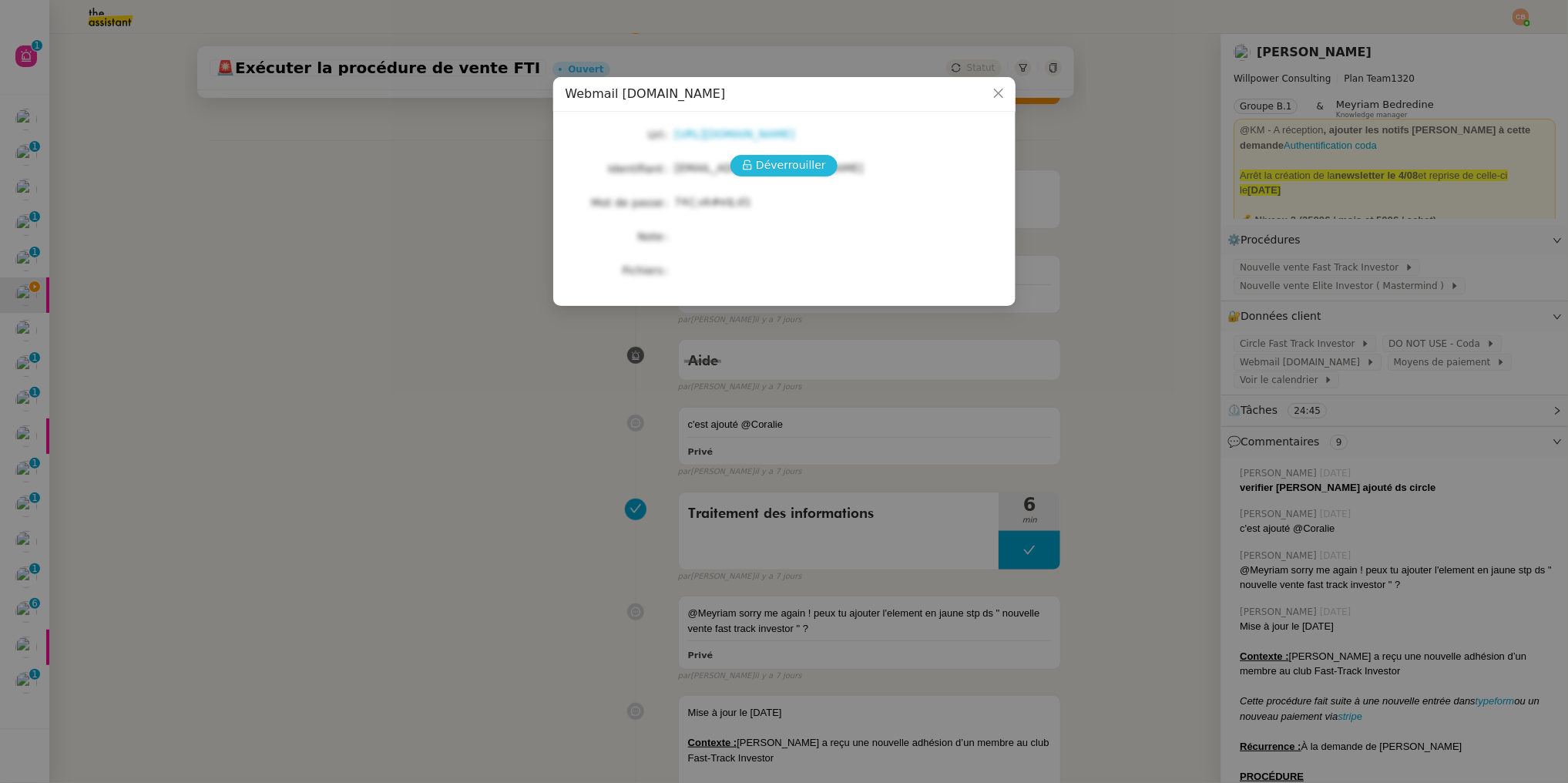
click at [821, 167] on span "Déverrouiller" at bounding box center [791, 165] width 70 height 18
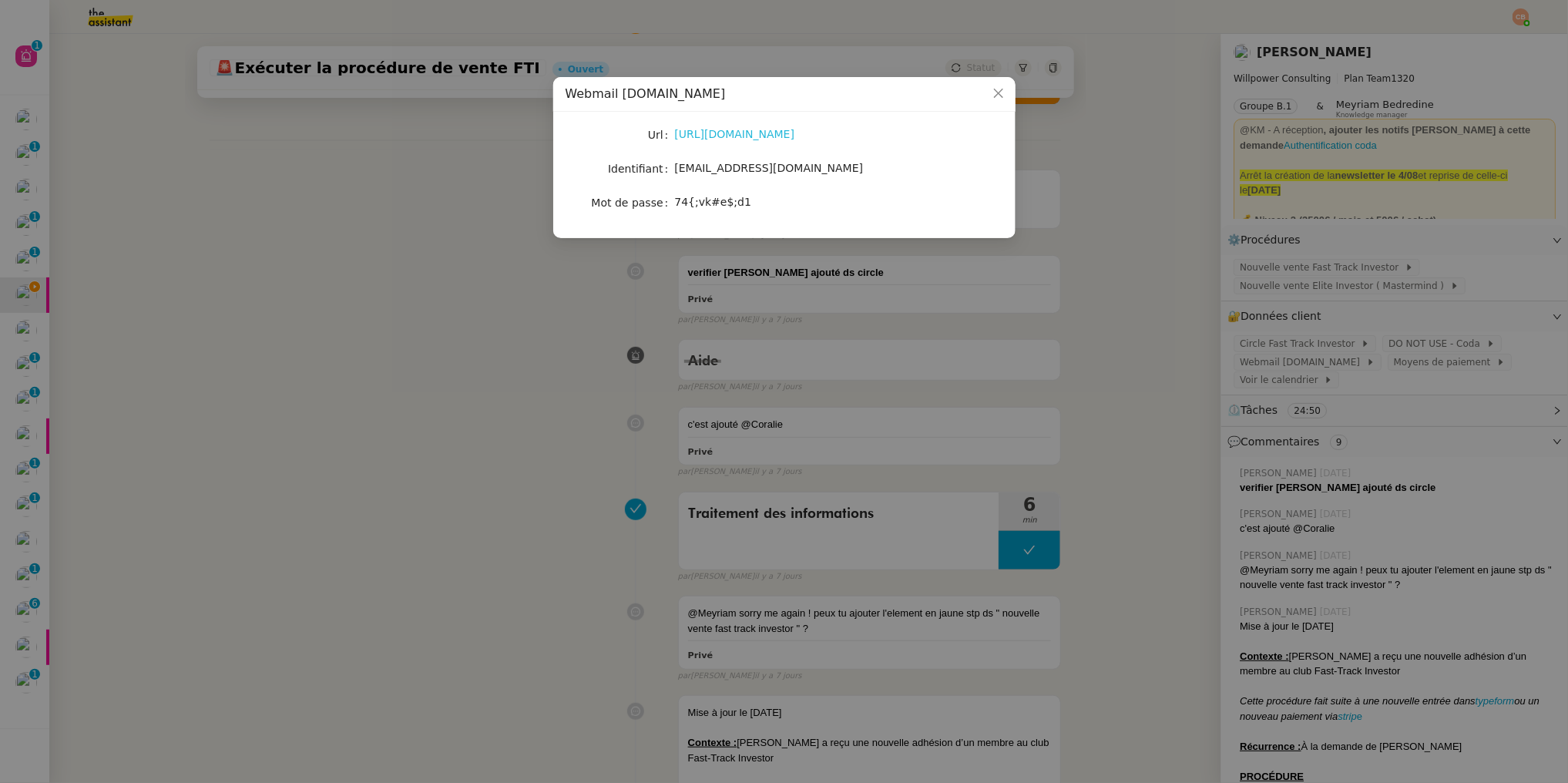
click at [776, 131] on link "https://webmail.umento.me/" at bounding box center [735, 134] width 120 height 13
drag, startPoint x: 676, startPoint y: 169, endPoint x: 855, endPoint y: 173, distance: 179.0
click at [855, 173] on div "theassistant@umento.me" at bounding box center [802, 168] width 255 height 18
copy span "theassistant@umento.me"
drag, startPoint x: 677, startPoint y: 199, endPoint x: 766, endPoint y: 206, distance: 89.3
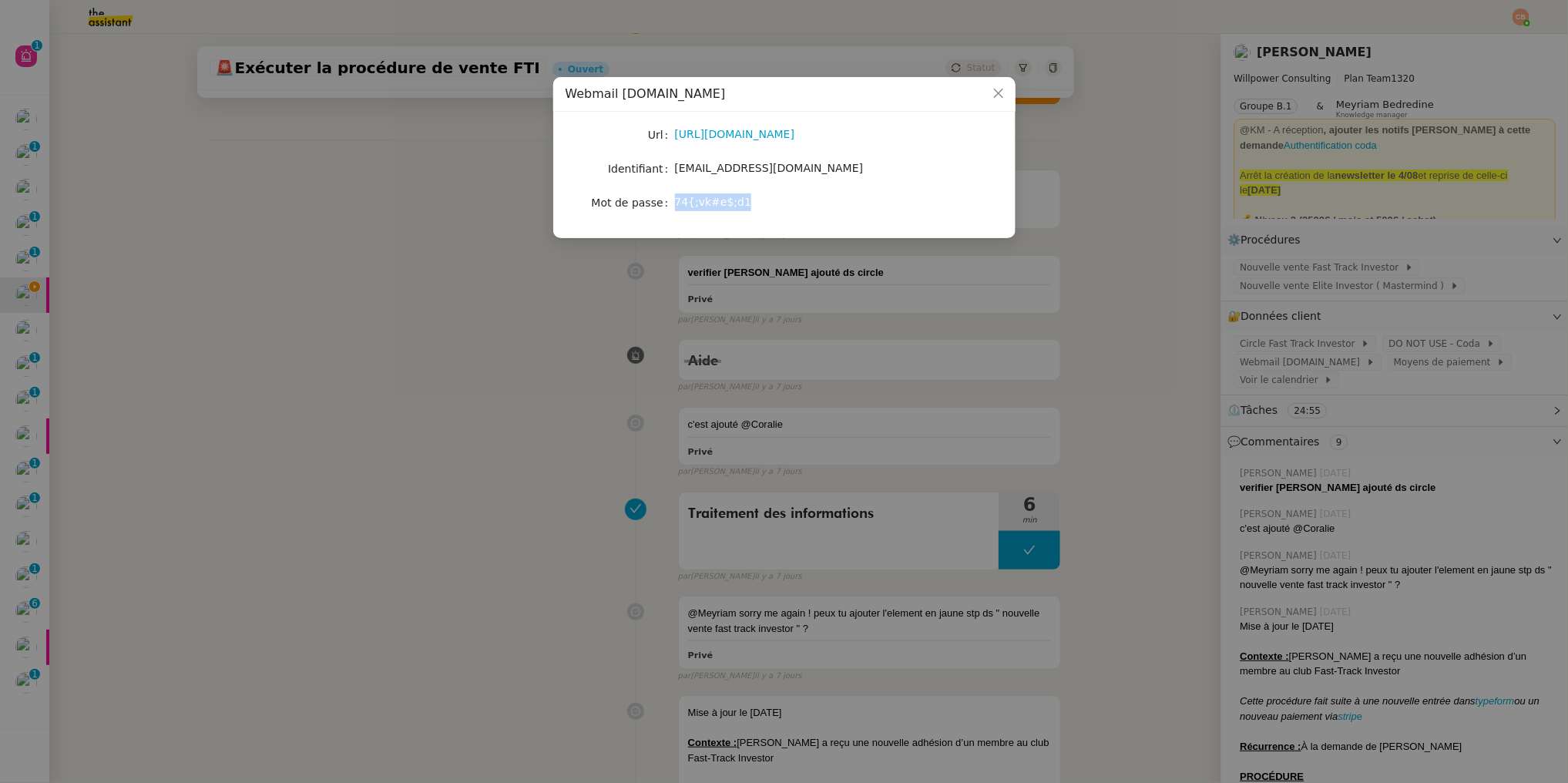
click at [766, 206] on div "74{;vk#e$;d1" at bounding box center [802, 202] width 255 height 18
copy span "74{;vk#e$;d1"
click at [481, 510] on nz-modal-container "Webmail UMento.me Url https://webmail.umento.me/ Identifiant theassistant@ument…" at bounding box center [784, 391] width 1568 height 783
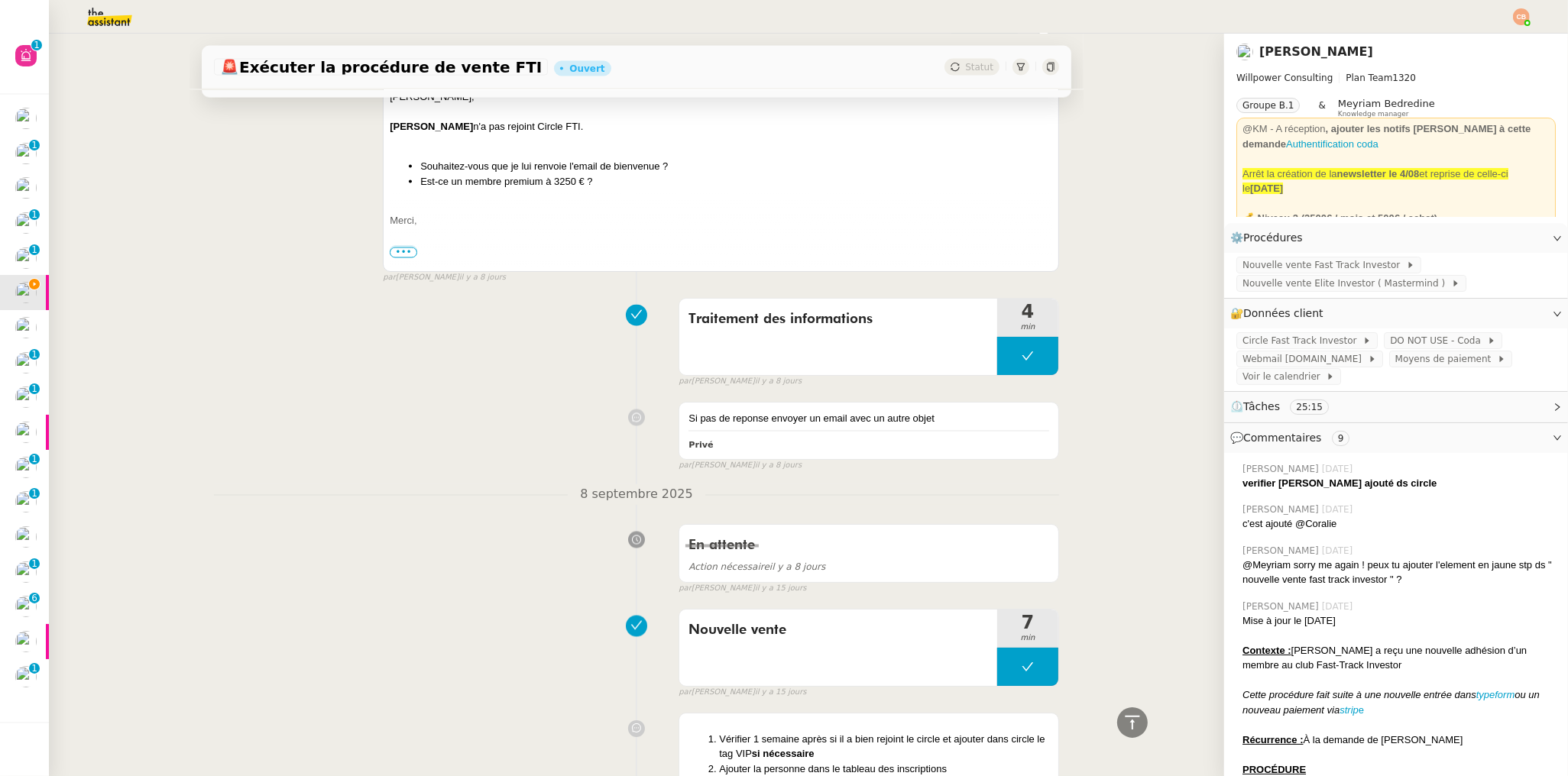
scroll to position [4171, 0]
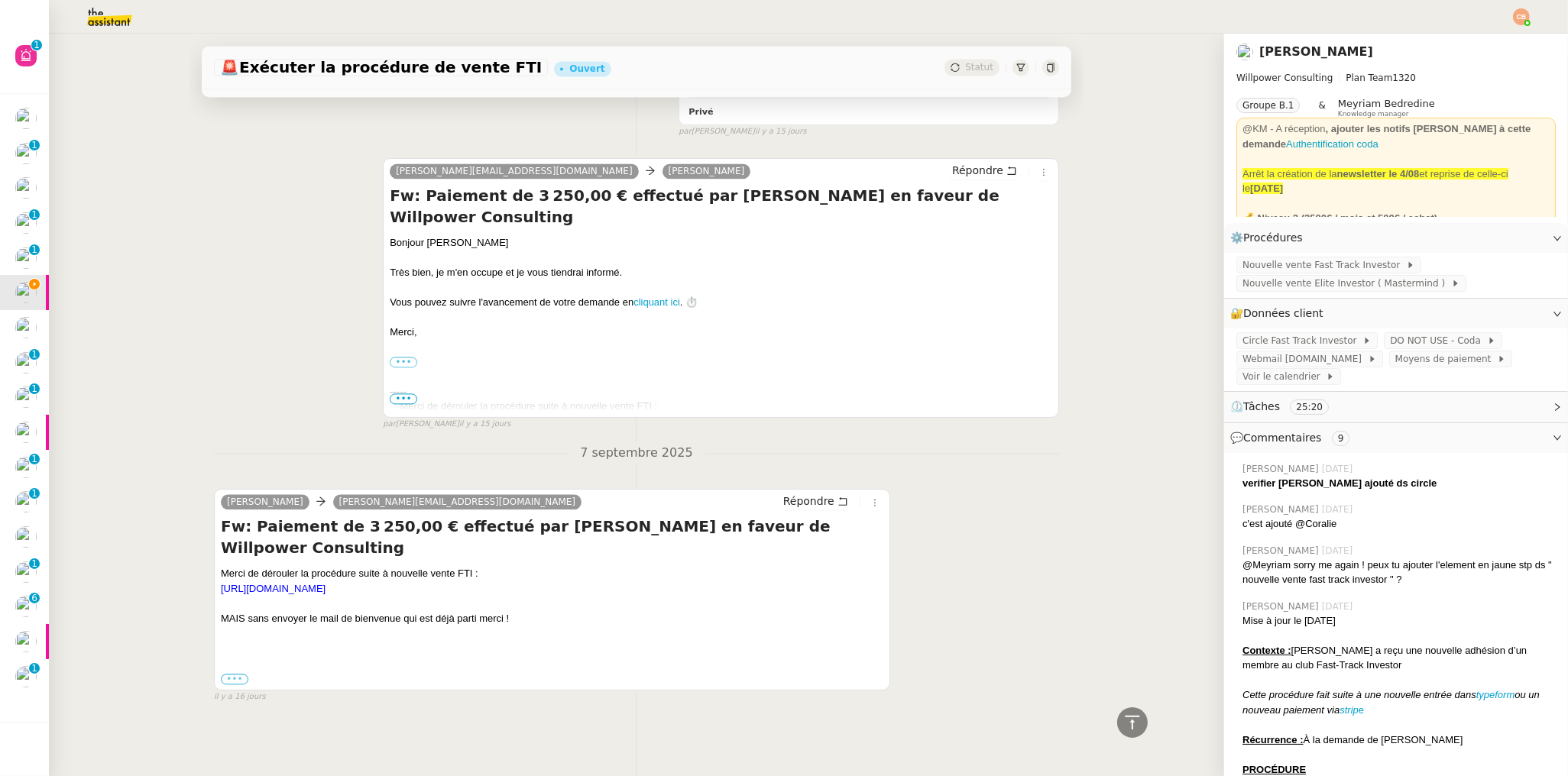
click at [227, 684] on label "•••" at bounding box center [234, 679] width 27 height 11
click at [0, 0] on input "•••" at bounding box center [0, 0] width 0 height 0
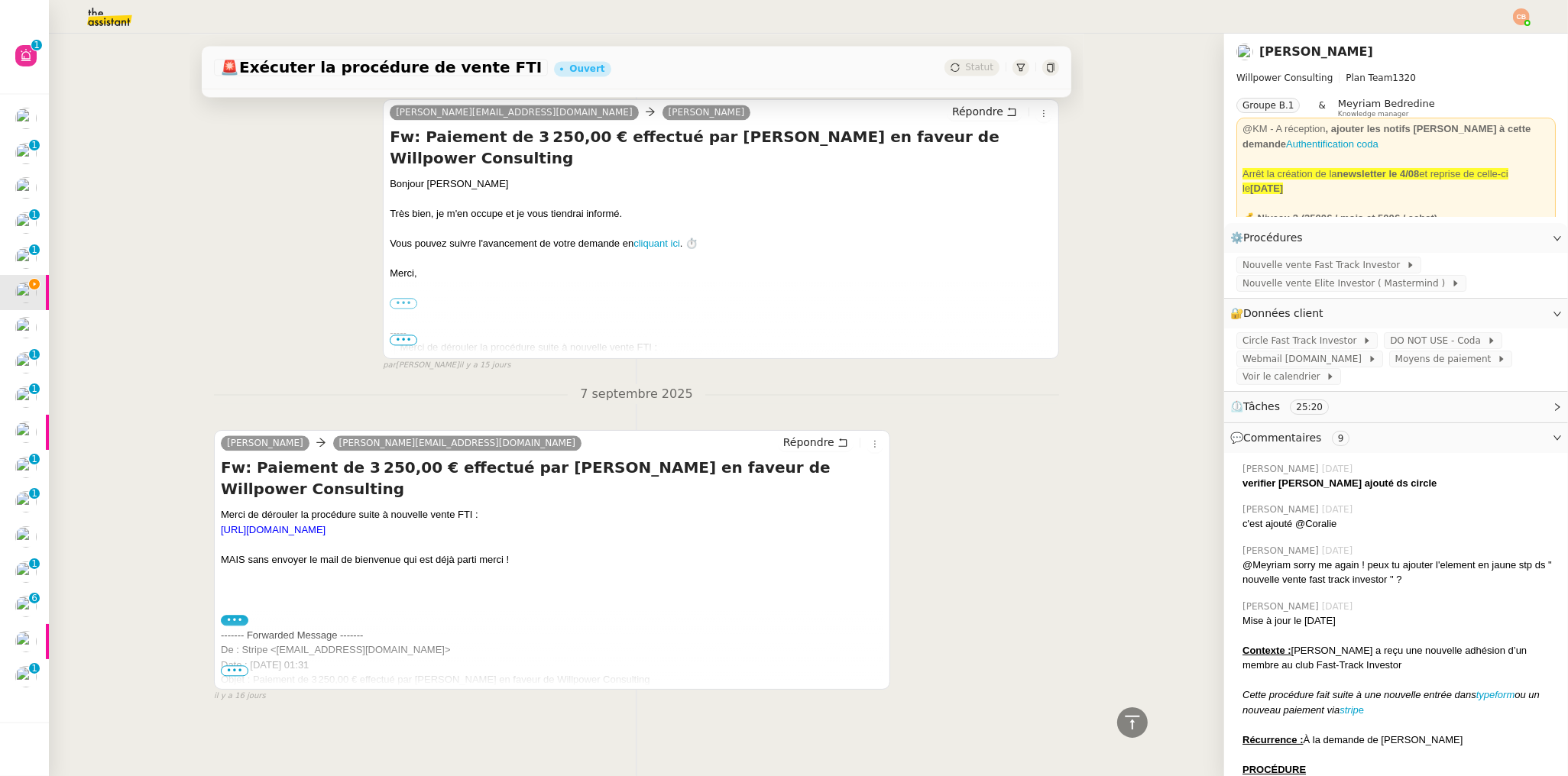
scroll to position [4258, 0]
click at [230, 665] on span "•••" at bounding box center [234, 671] width 27 height 11
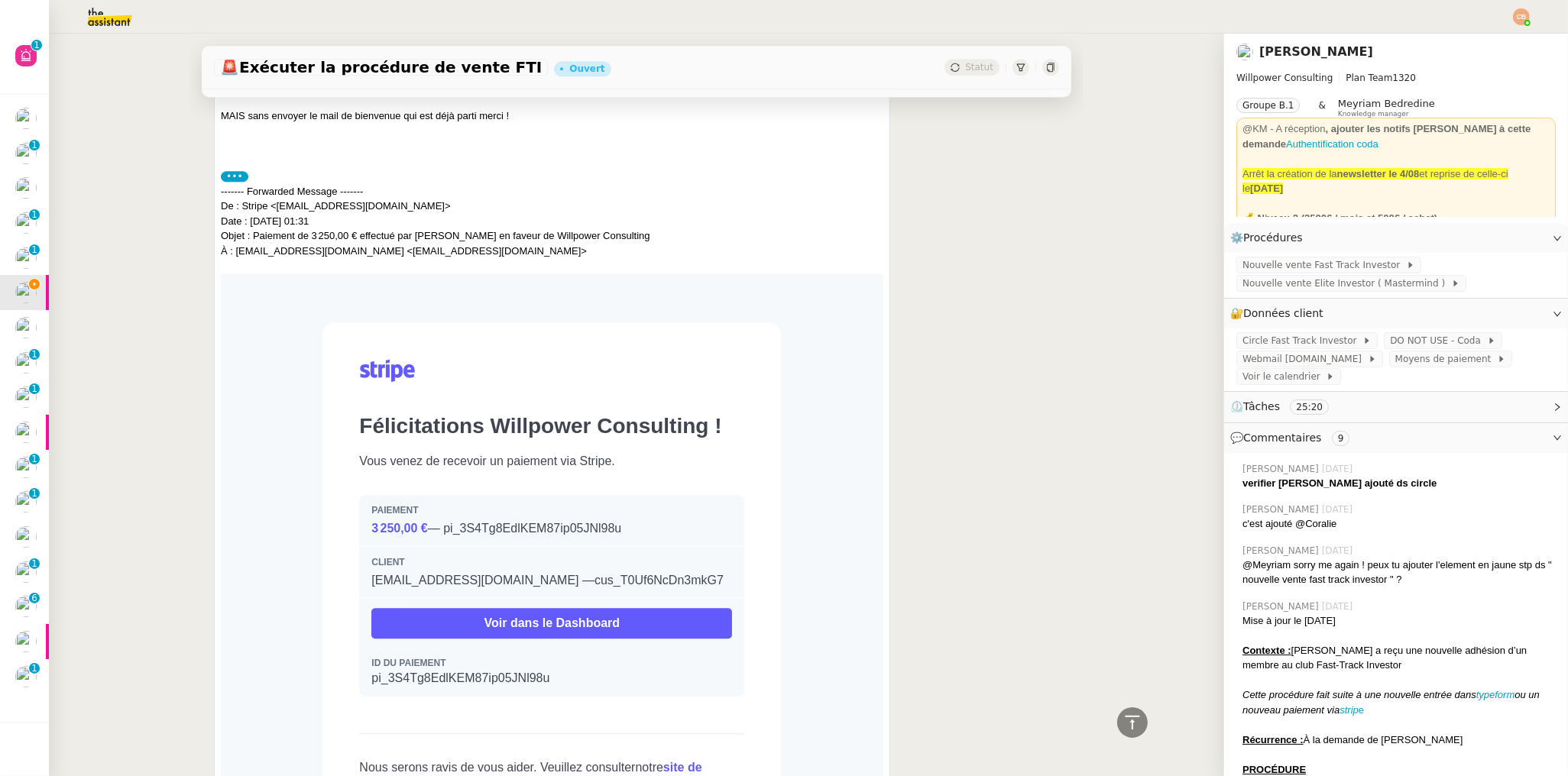
scroll to position [4696, 0]
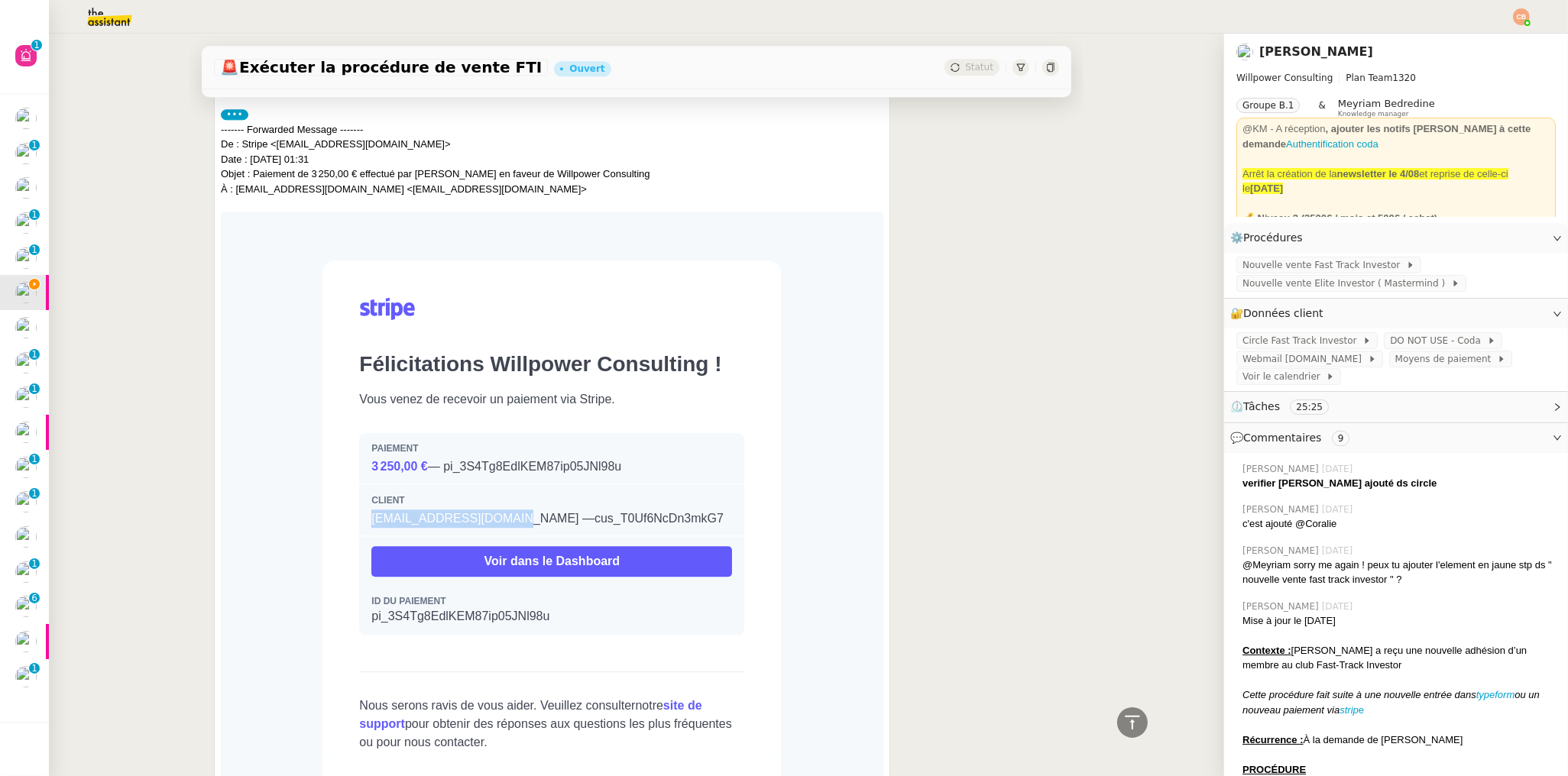
drag, startPoint x: 361, startPoint y: 578, endPoint x: 490, endPoint y: 580, distance: 129.0
click at [490, 525] on span "loicn.invest@gmail.com —" at bounding box center [483, 518] width 223 height 13
copy span "loicn.invest@gmail.com"
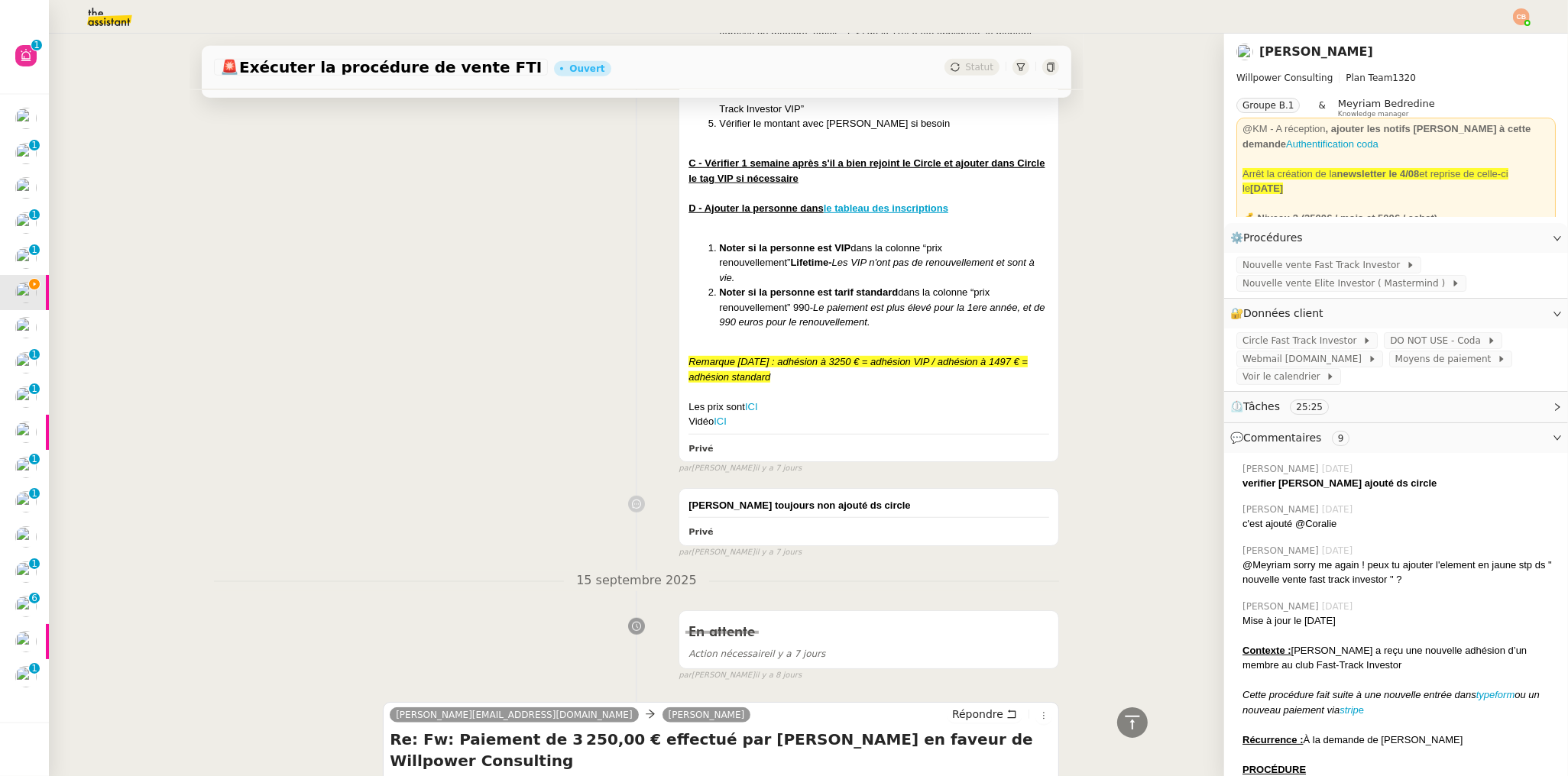
scroll to position [0, 0]
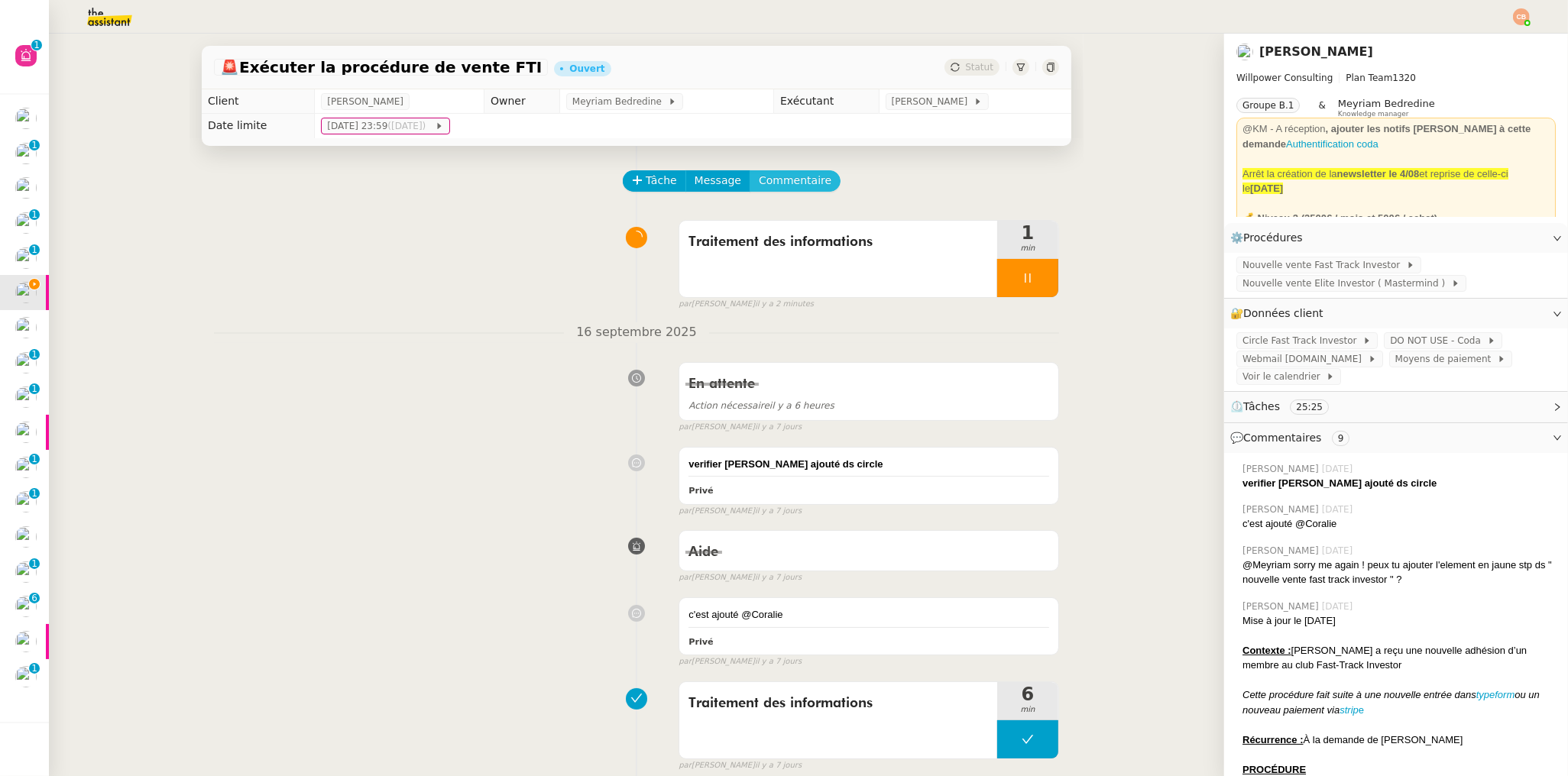
click at [797, 179] on span "Commentaire" at bounding box center [795, 181] width 72 height 18
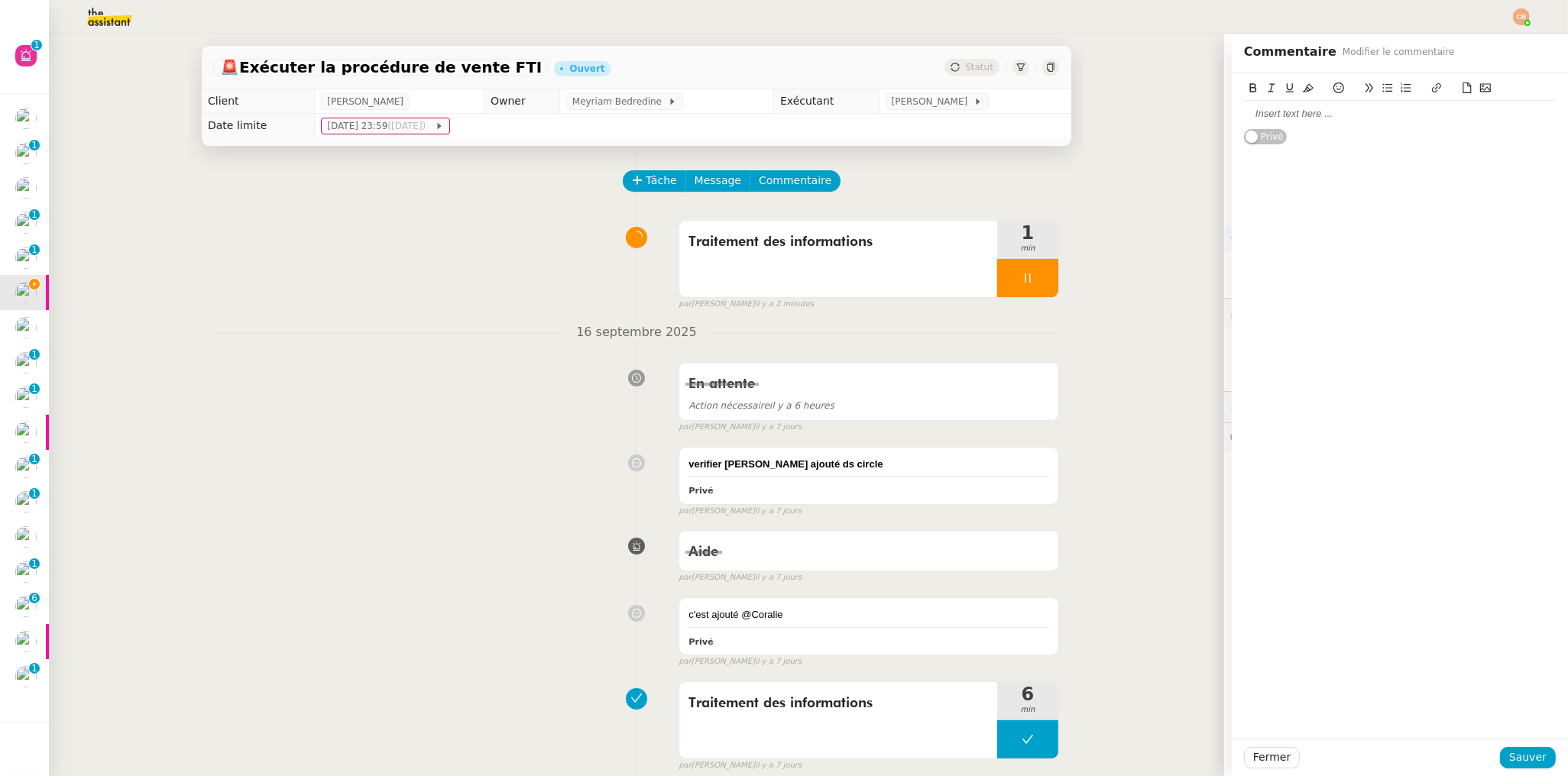
click at [1245, 118] on div at bounding box center [1400, 114] width 311 height 14
click at [1509, 760] on span "Sauver" at bounding box center [1528, 757] width 37 height 18
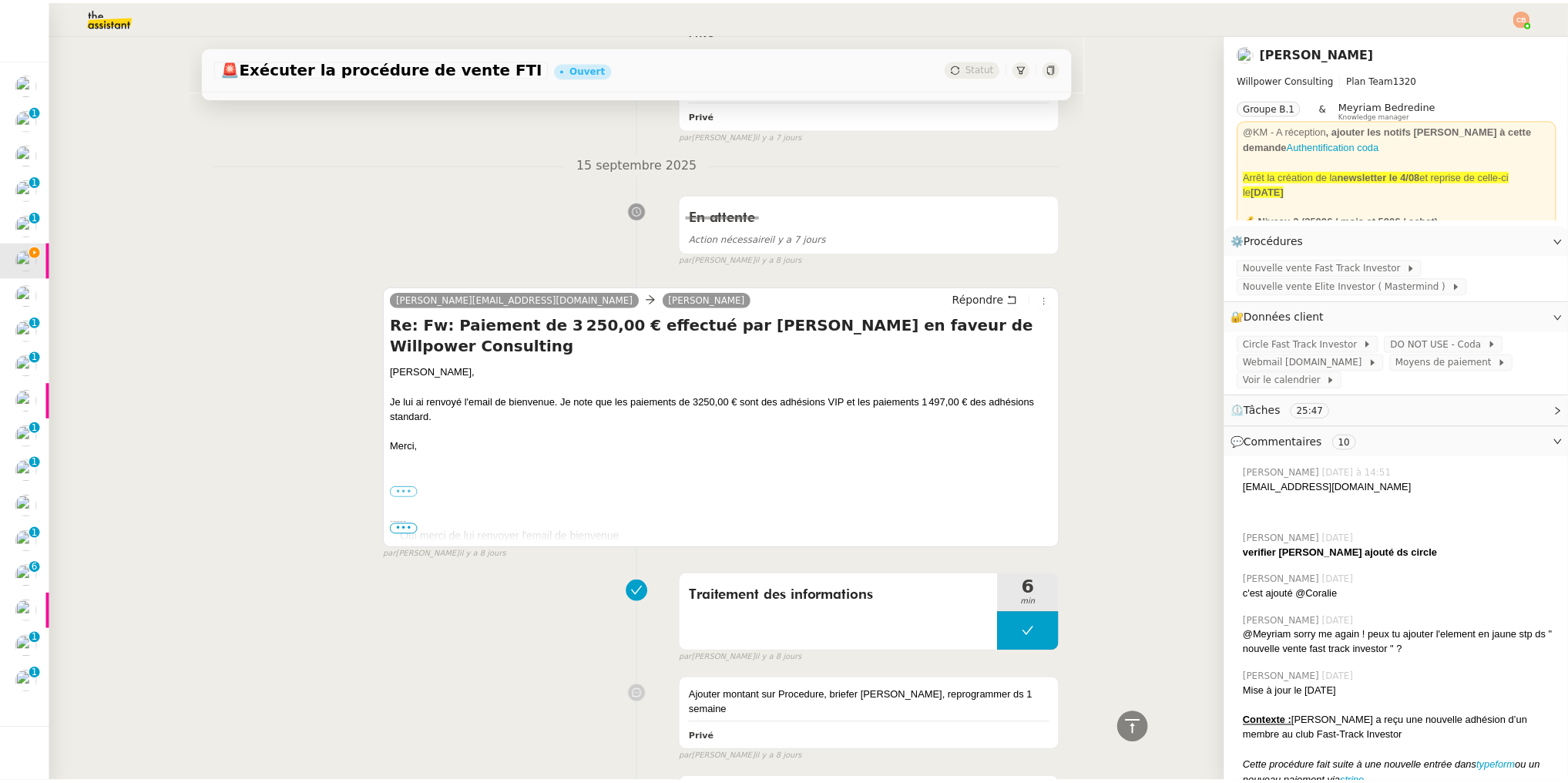
scroll to position [1785, 0]
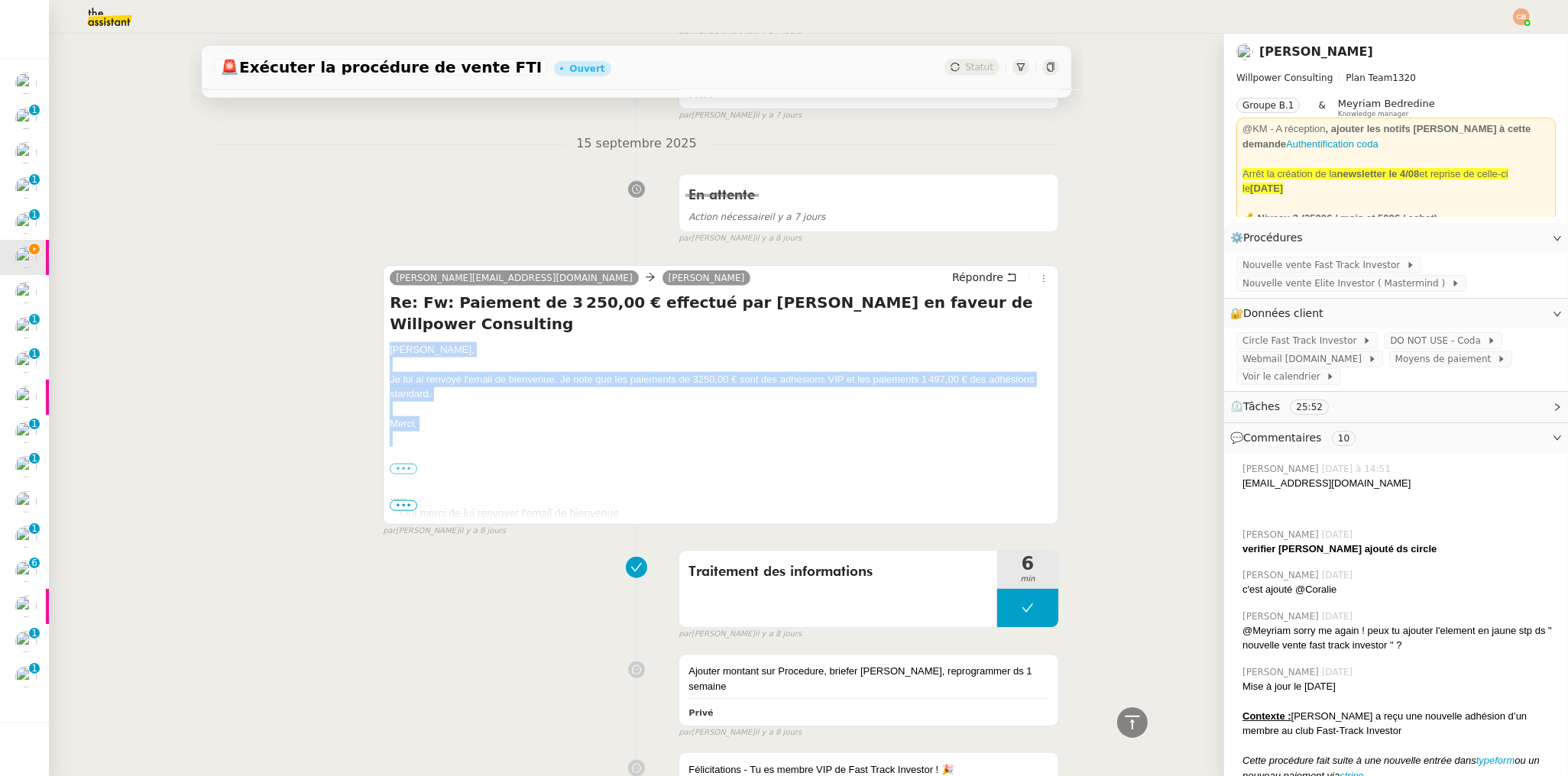
drag, startPoint x: 383, startPoint y: 348, endPoint x: 422, endPoint y: 432, distance: 92.6
click at [422, 432] on div "Cédric, Je lui ai renvoyé l'email de bienvenue. Je note que les paiements de 32…" at bounding box center [721, 463] width 663 height 241
copy div "Cédric, Je lui ai renvoyé l'email de bienvenue. Je note que les paiements de 32…"
click at [952, 277] on span "Répondre" at bounding box center [978, 277] width 51 height 16
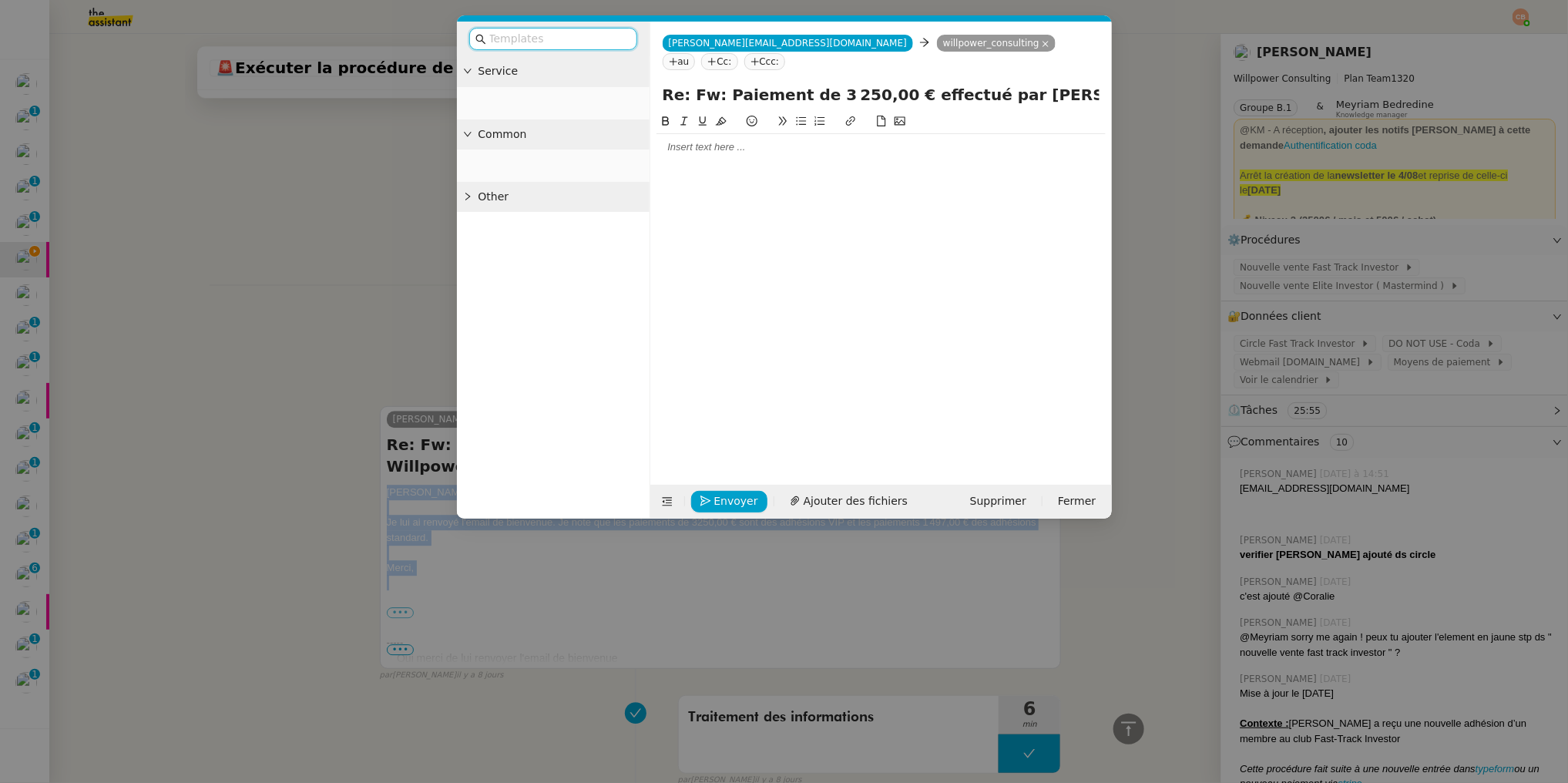
scroll to position [1925, 0]
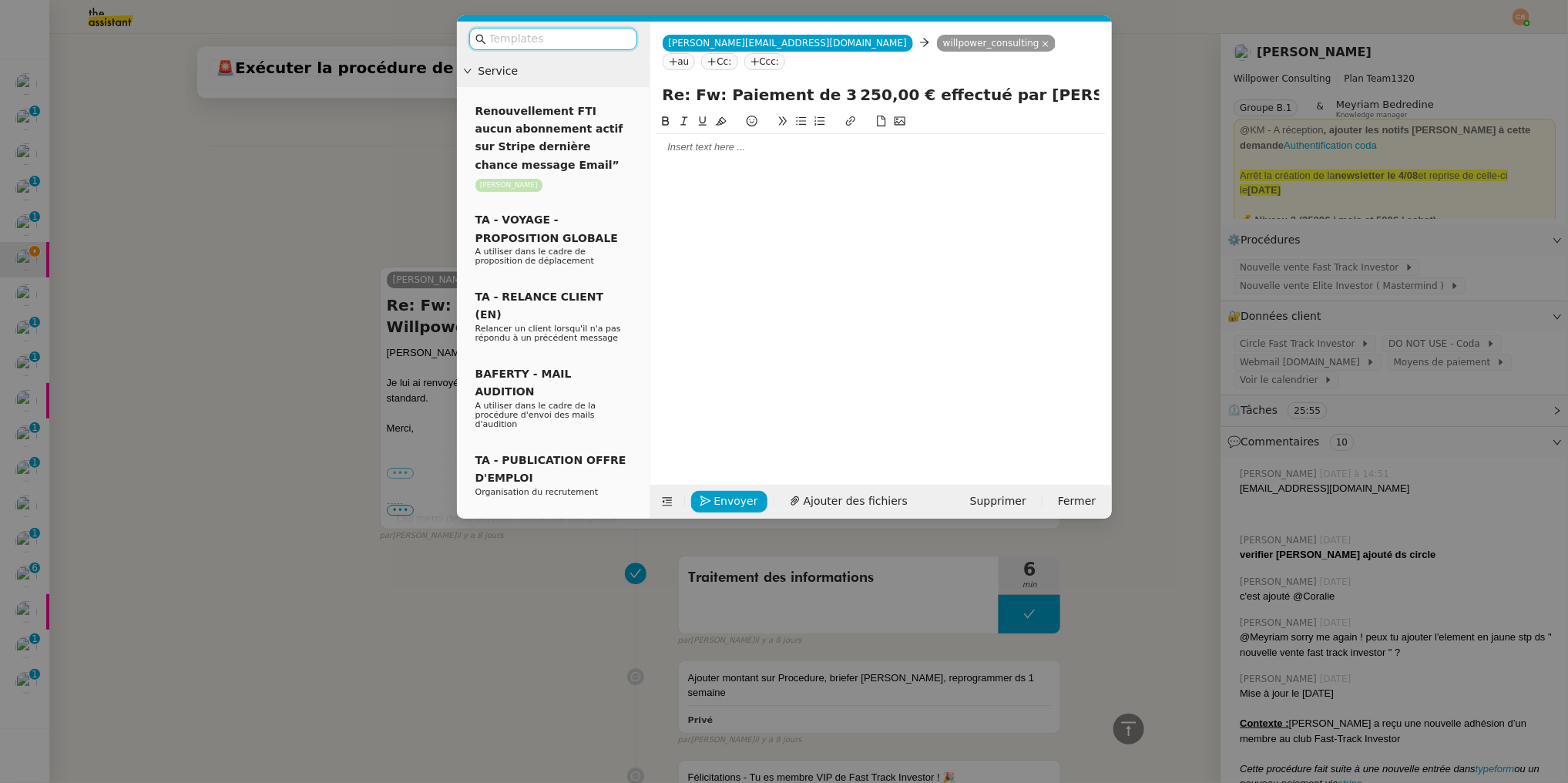
click at [740, 141] on div at bounding box center [881, 148] width 449 height 14
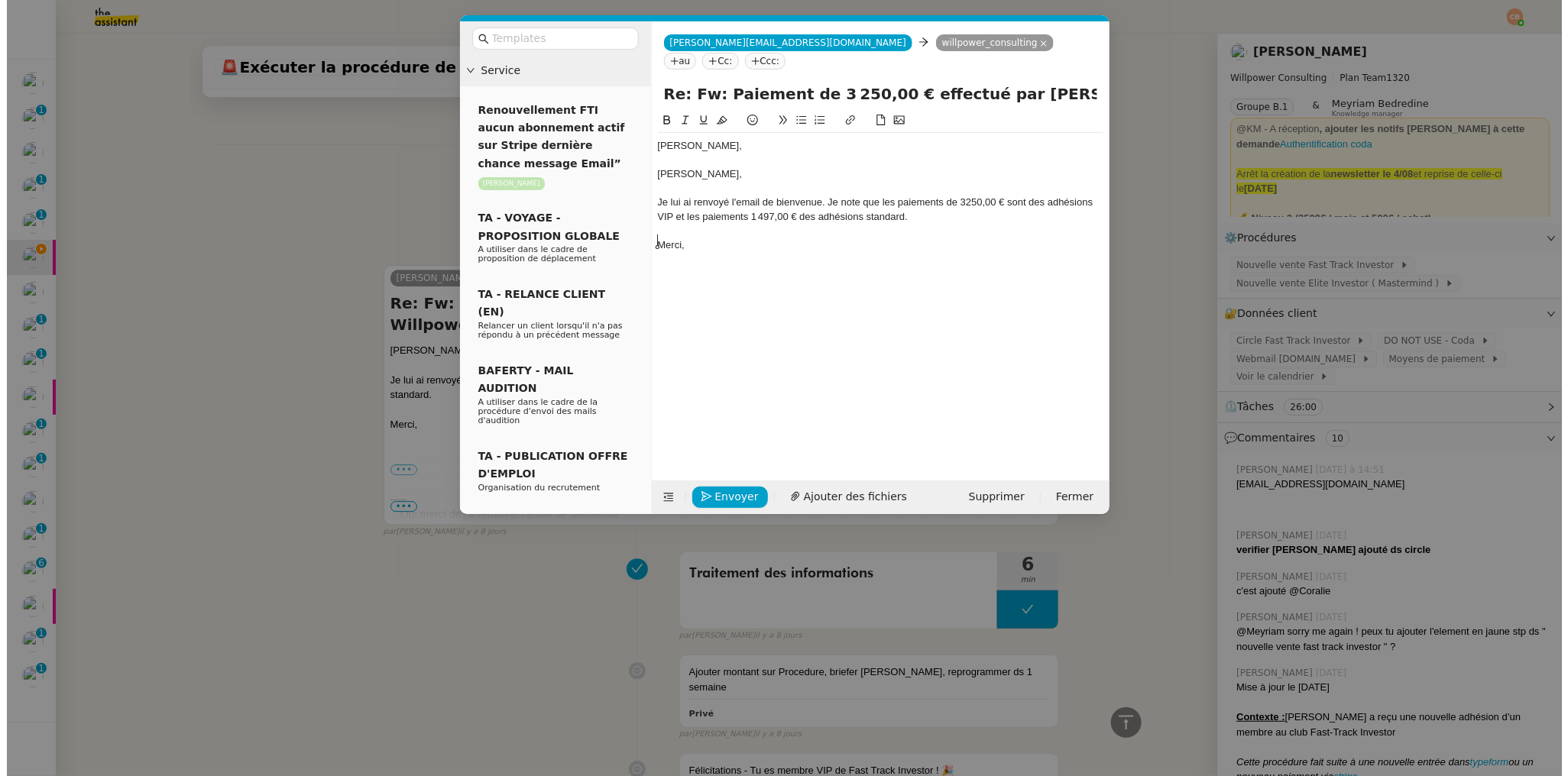
scroll to position [2042, 0]
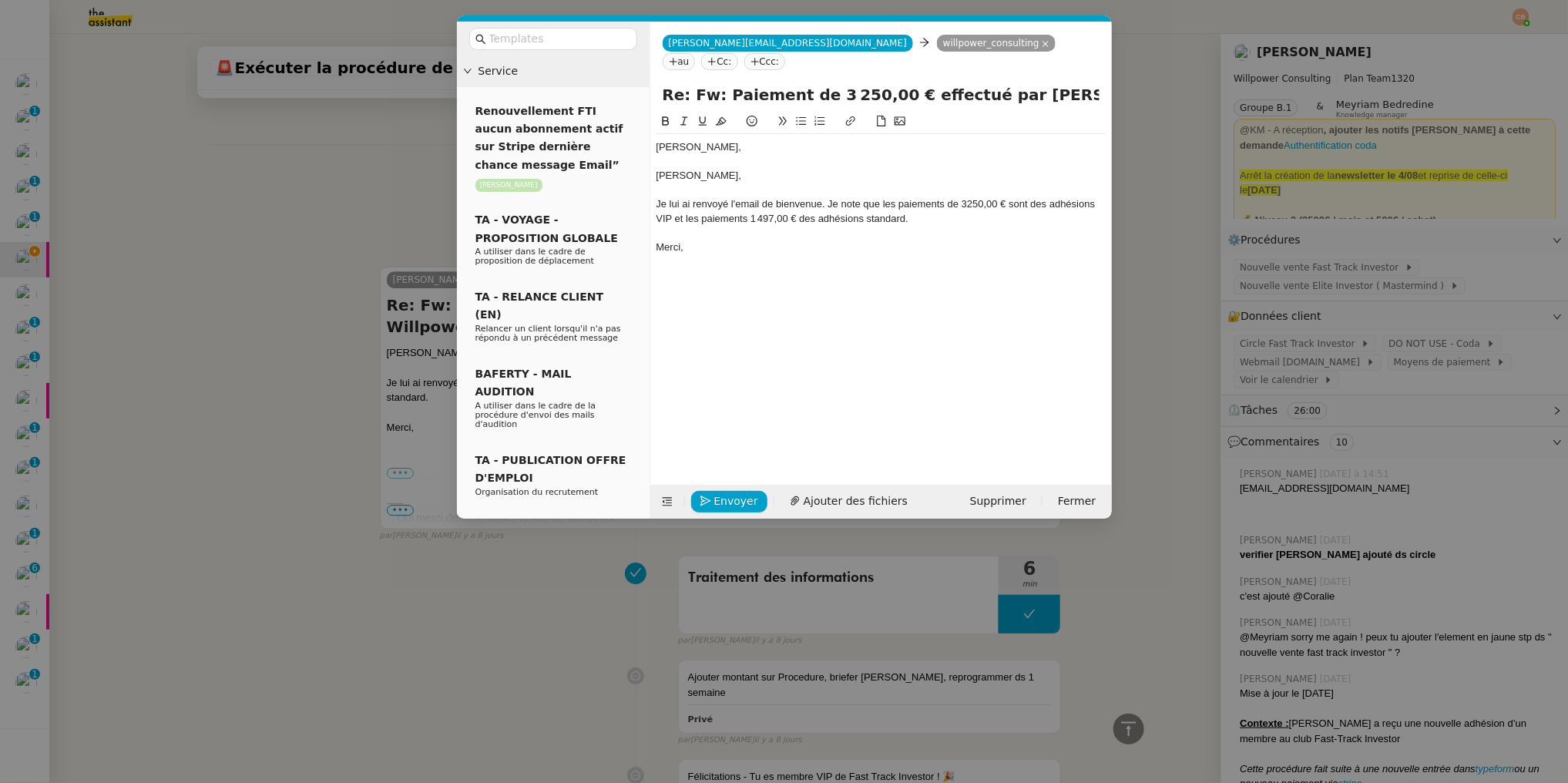
click at [272, 304] on nz-modal-container "Service Renouvellement FTI aucun abonnement actif sur Stripe dernière chance me…" at bounding box center [784, 391] width 1568 height 783
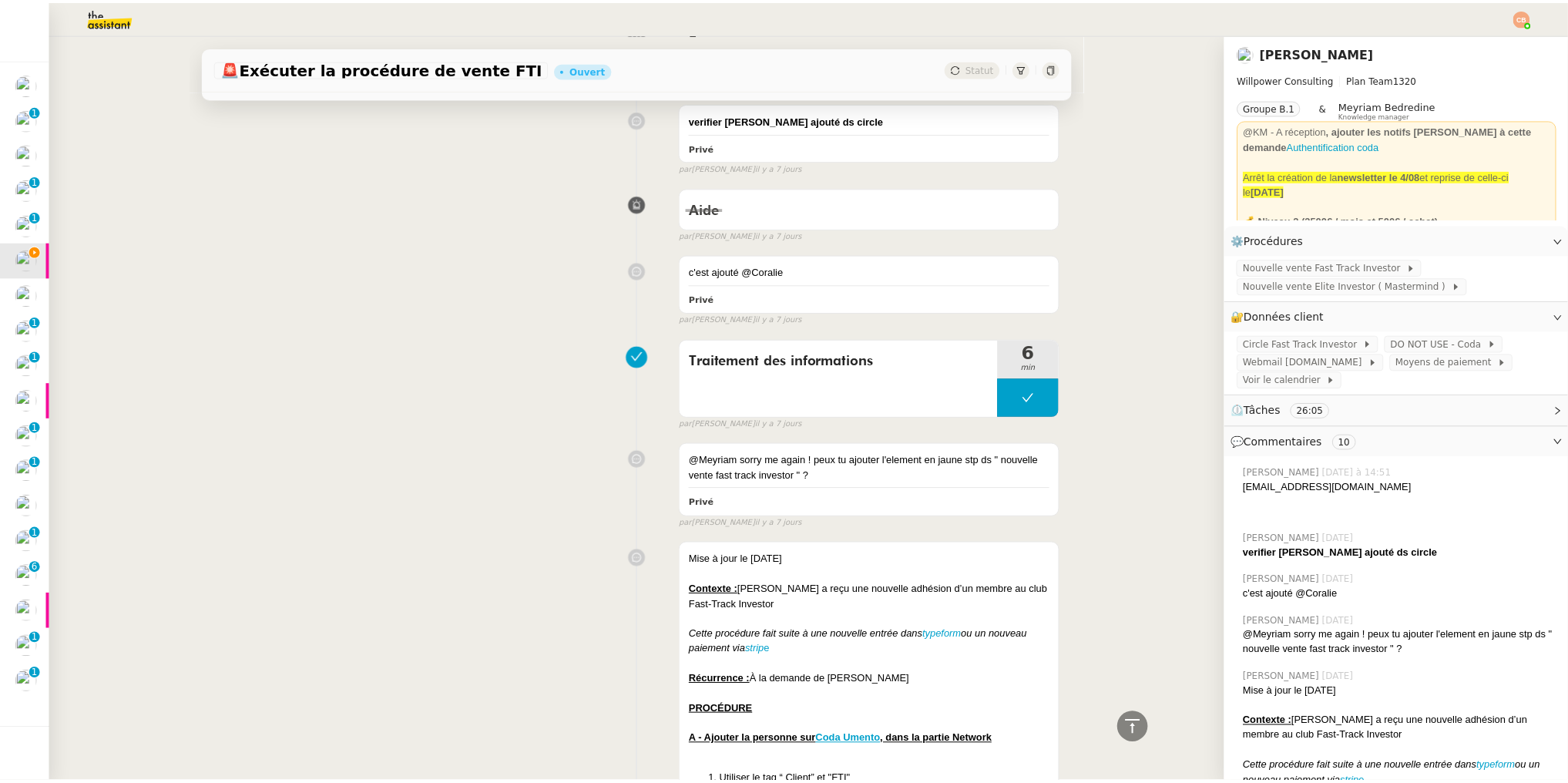
scroll to position [0, 0]
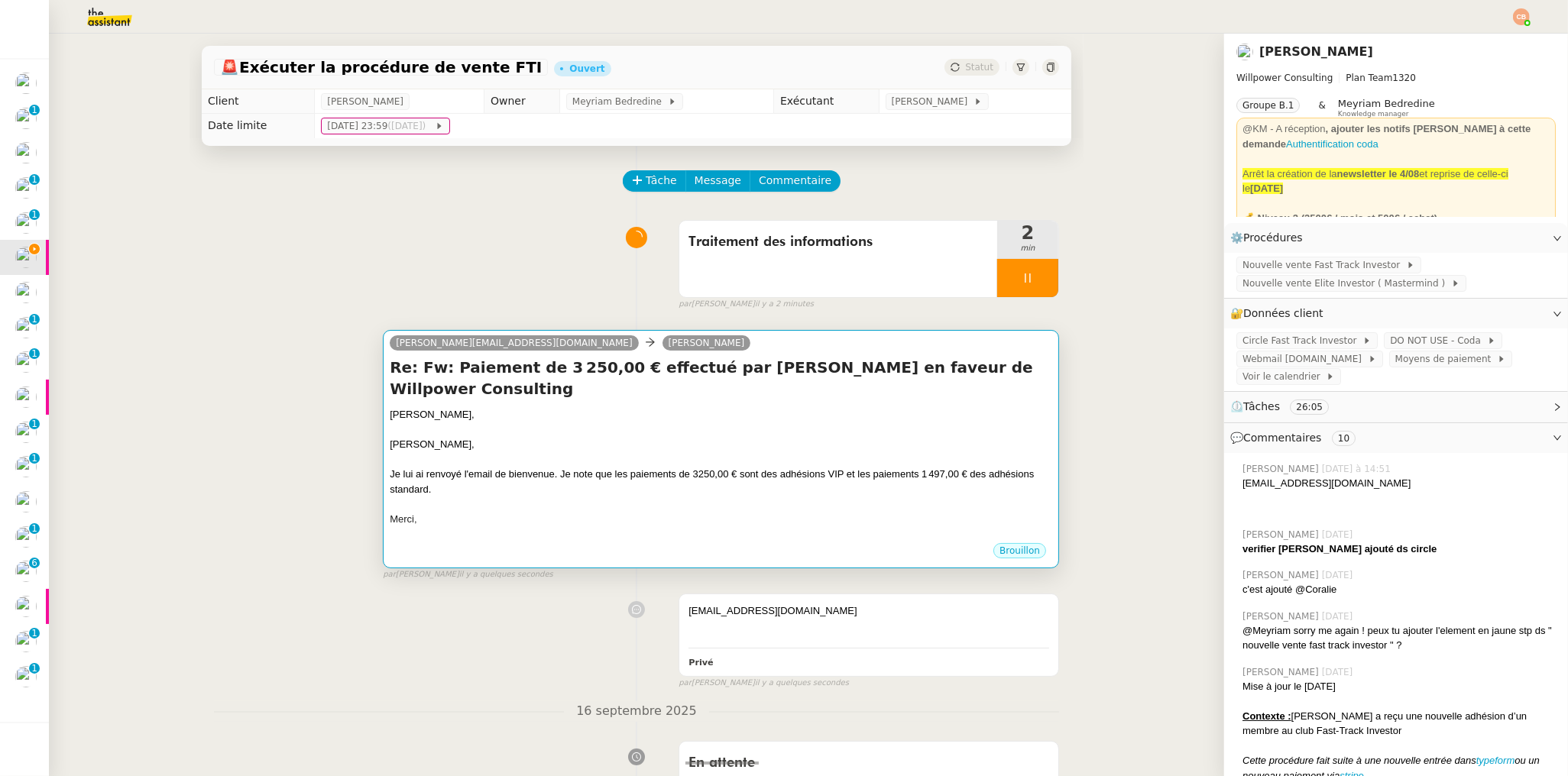
click at [543, 430] on div at bounding box center [721, 430] width 663 height 16
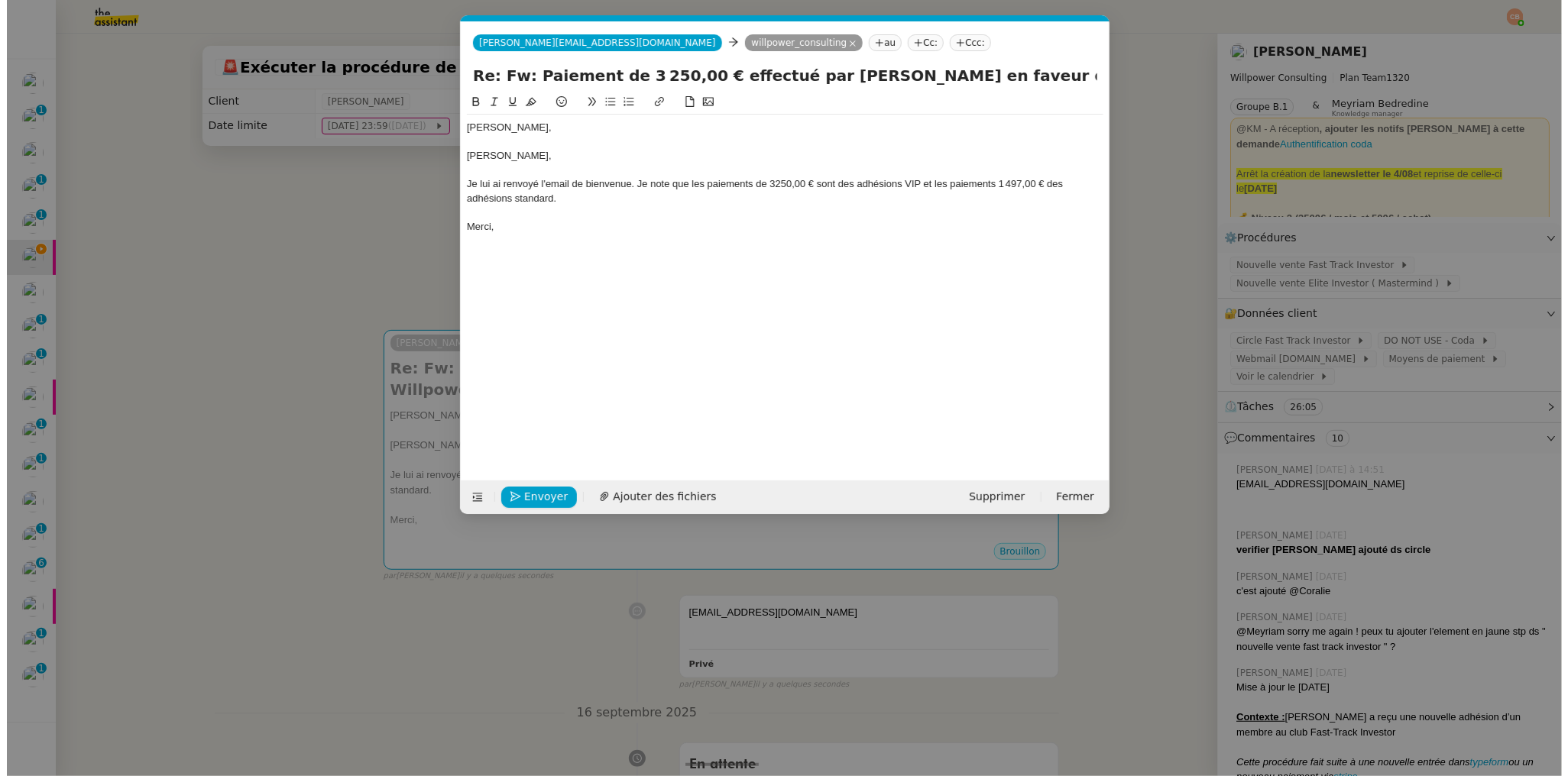
scroll to position [0, 33]
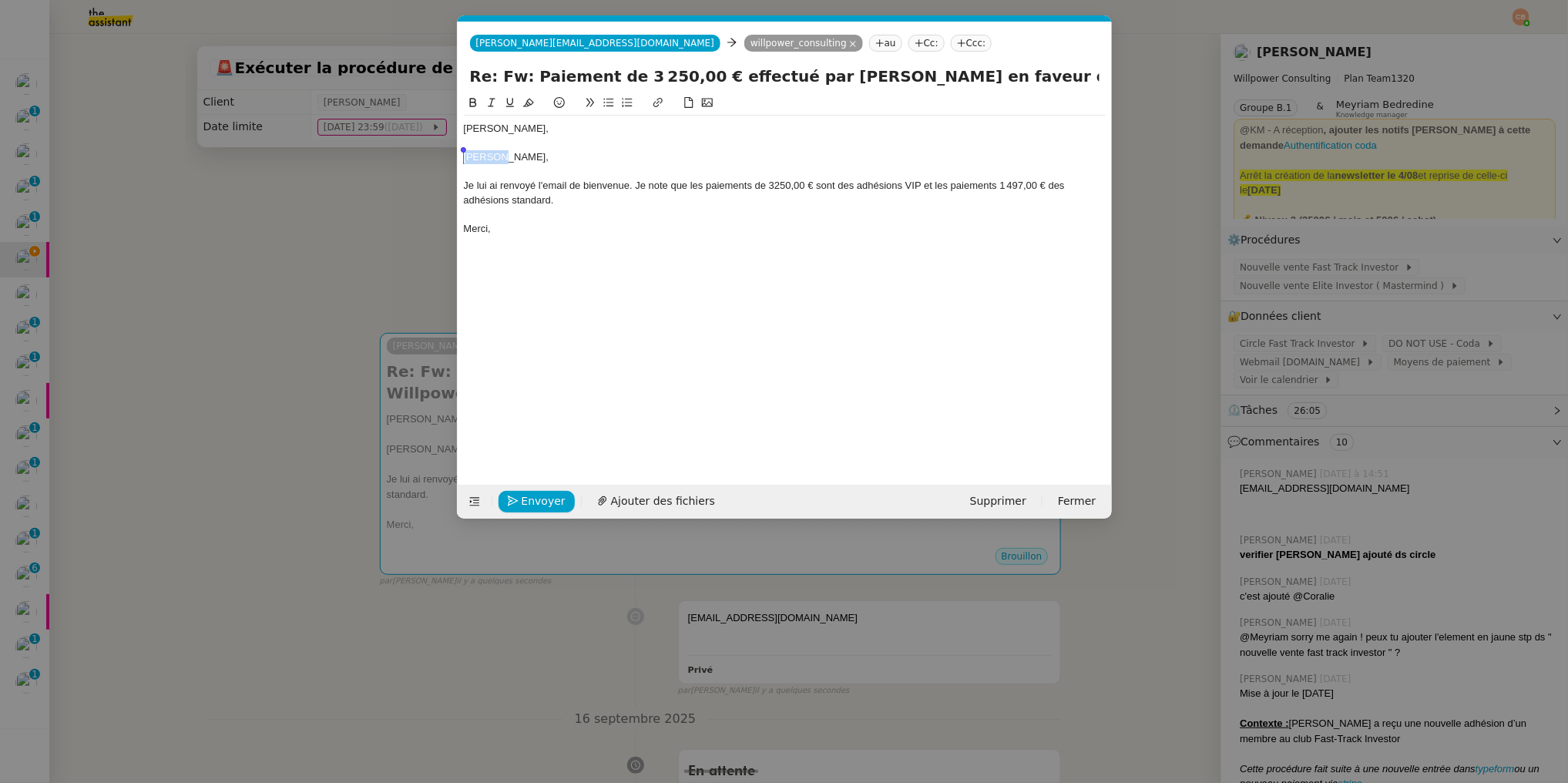
drag, startPoint x: 508, startPoint y: 159, endPoint x: 461, endPoint y: 156, distance: 47.1
click at [461, 156] on nz-spin "Cédric, Cédric, Je lui ai renvoyé l'email de bienvenue. Je note que les paiemen…" at bounding box center [784, 280] width 654 height 373
click at [468, 158] on div "Loic Nicolas (" at bounding box center [785, 157] width 642 height 14
click at [0, 0] on lt-span "Loïc" at bounding box center [0, 0] width 0 height 0
click at [370, 255] on nz-modal-container "Service Renouvellement FTI aucun abonnement actif sur Stripe dernière chance me…" at bounding box center [784, 391] width 1568 height 783
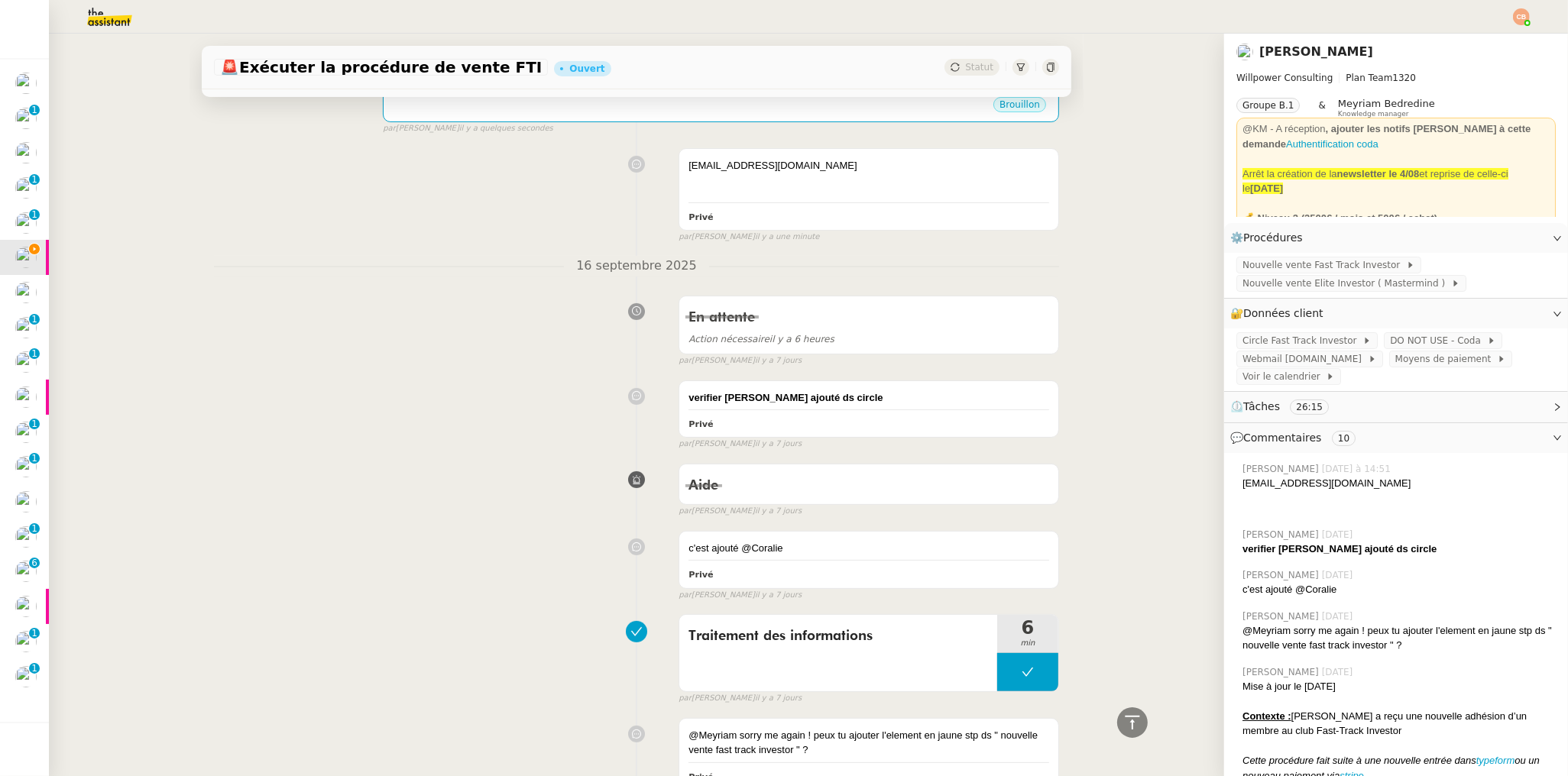
scroll to position [353, 0]
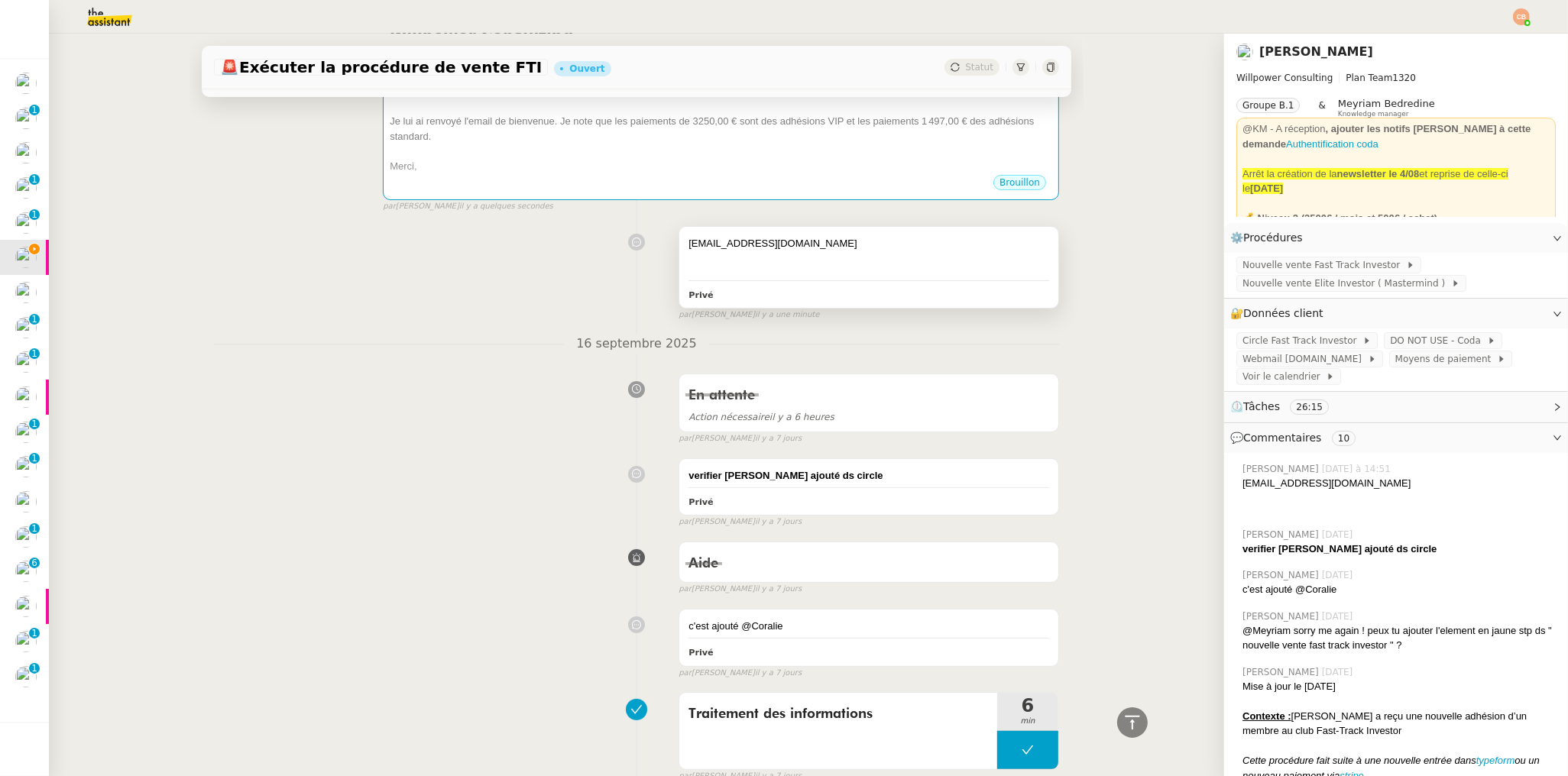
click at [830, 262] on div at bounding box center [868, 269] width 360 height 16
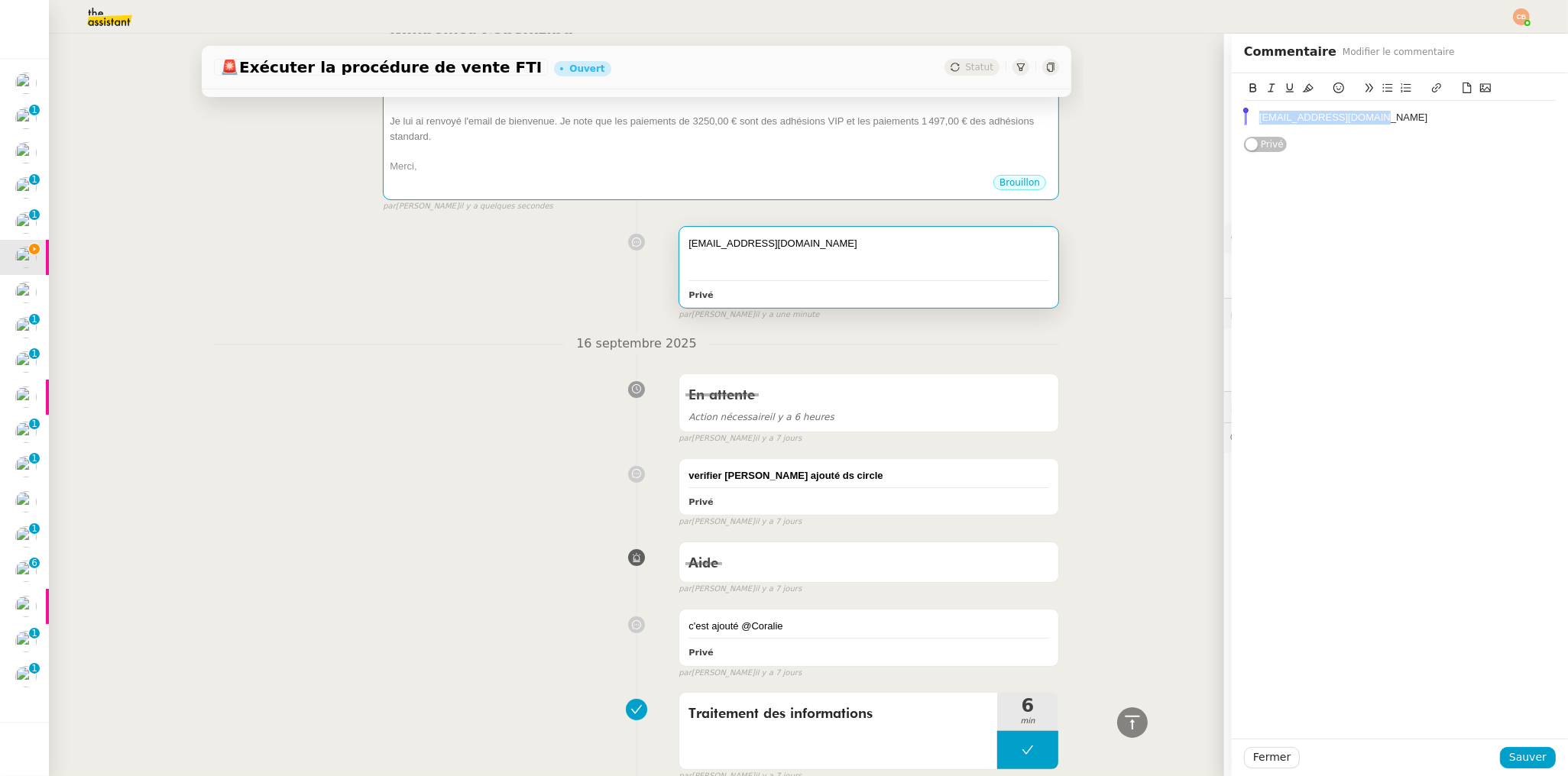
drag, startPoint x: 1375, startPoint y: 119, endPoint x: 1243, endPoint y: 125, distance: 132.1
click at [1244, 125] on blockquote "loicn.invest@gmail.com" at bounding box center [1400, 118] width 311 height 14
copy blockquote "loicn.invest@gmail.com"
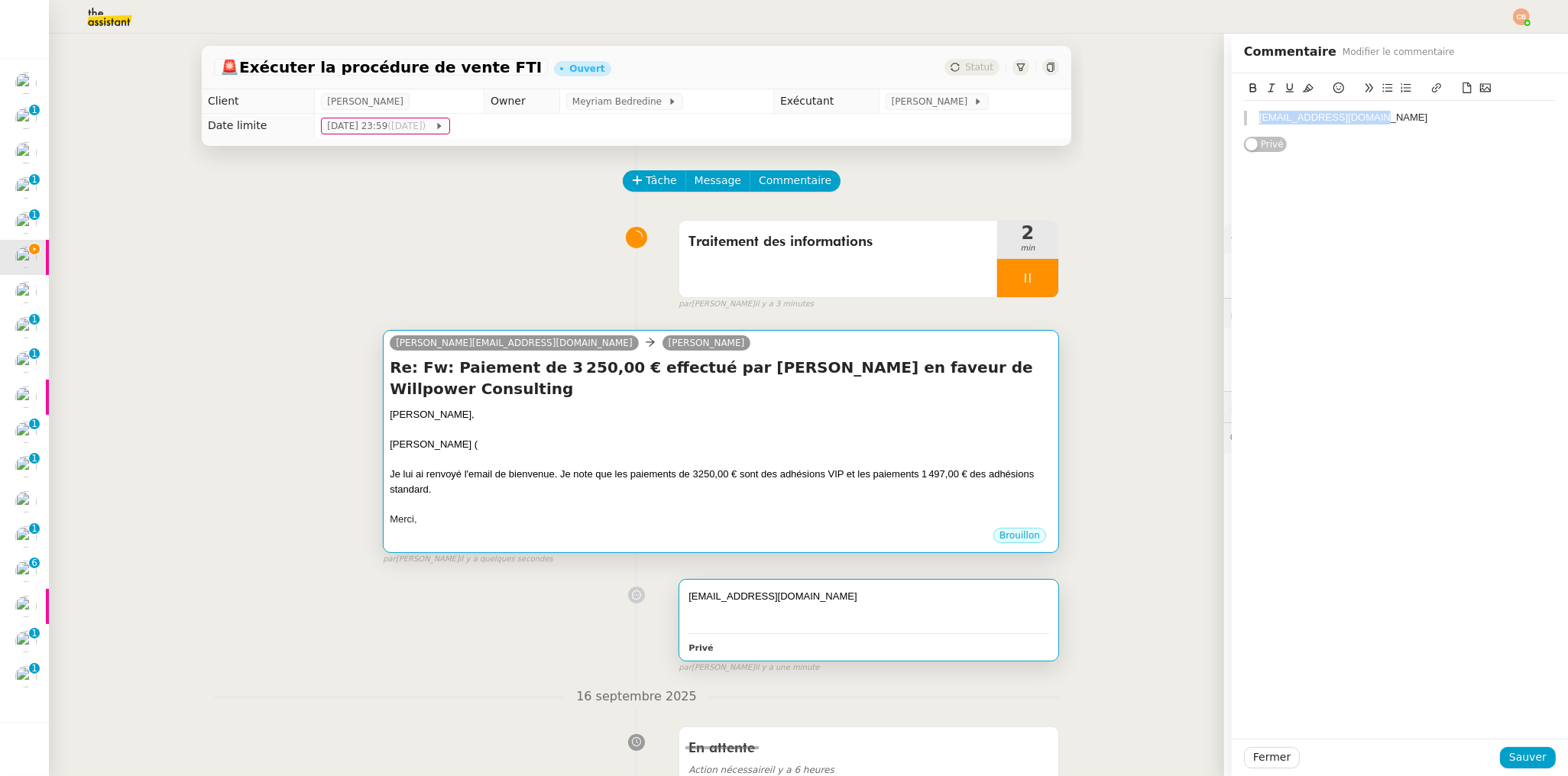
click at [673, 414] on div "Cédric," at bounding box center [721, 415] width 663 height 16
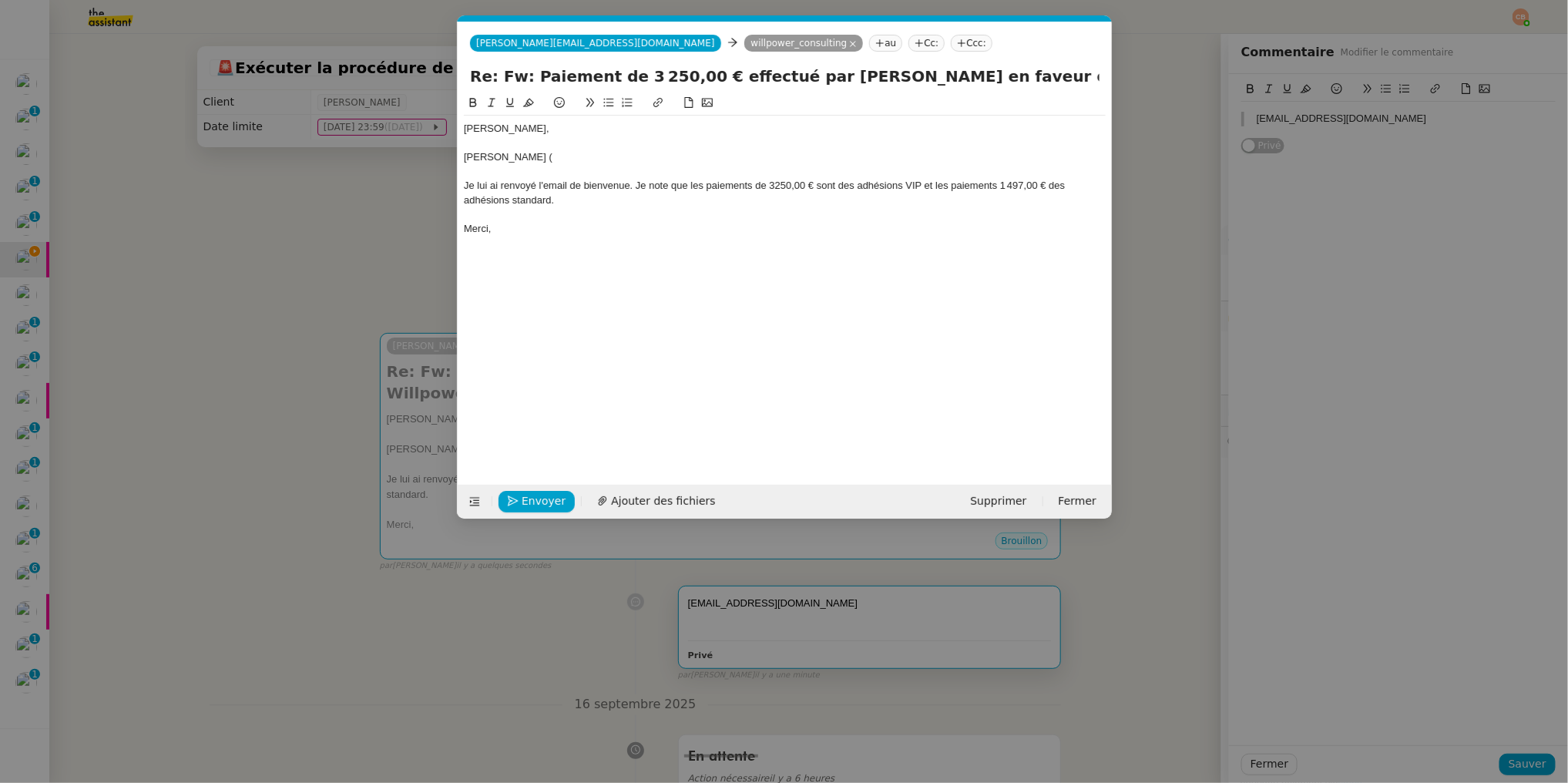
scroll to position [0, 33]
click at [576, 159] on div "Loïc Nicolas (" at bounding box center [785, 157] width 642 height 14
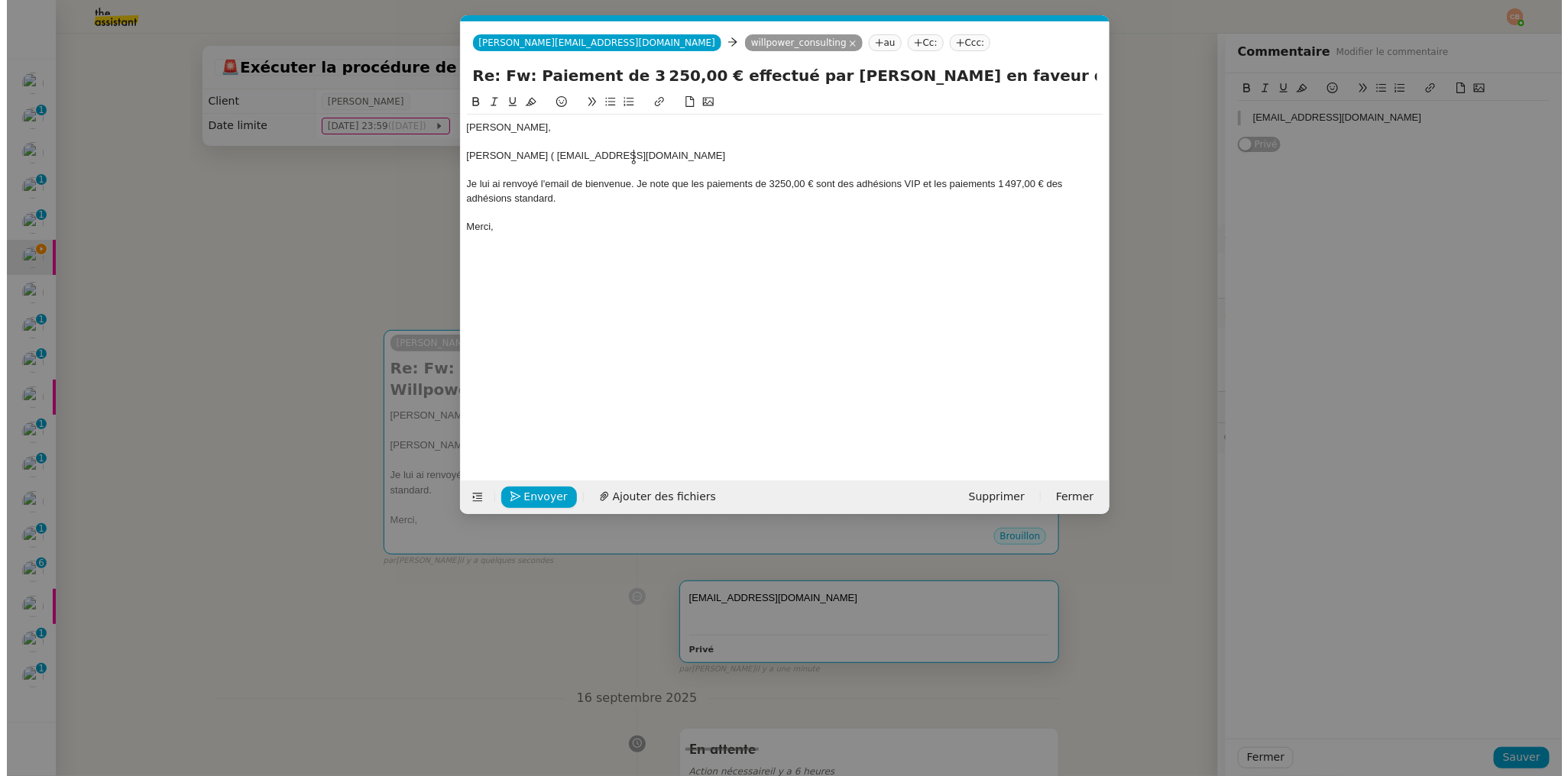
scroll to position [0, 0]
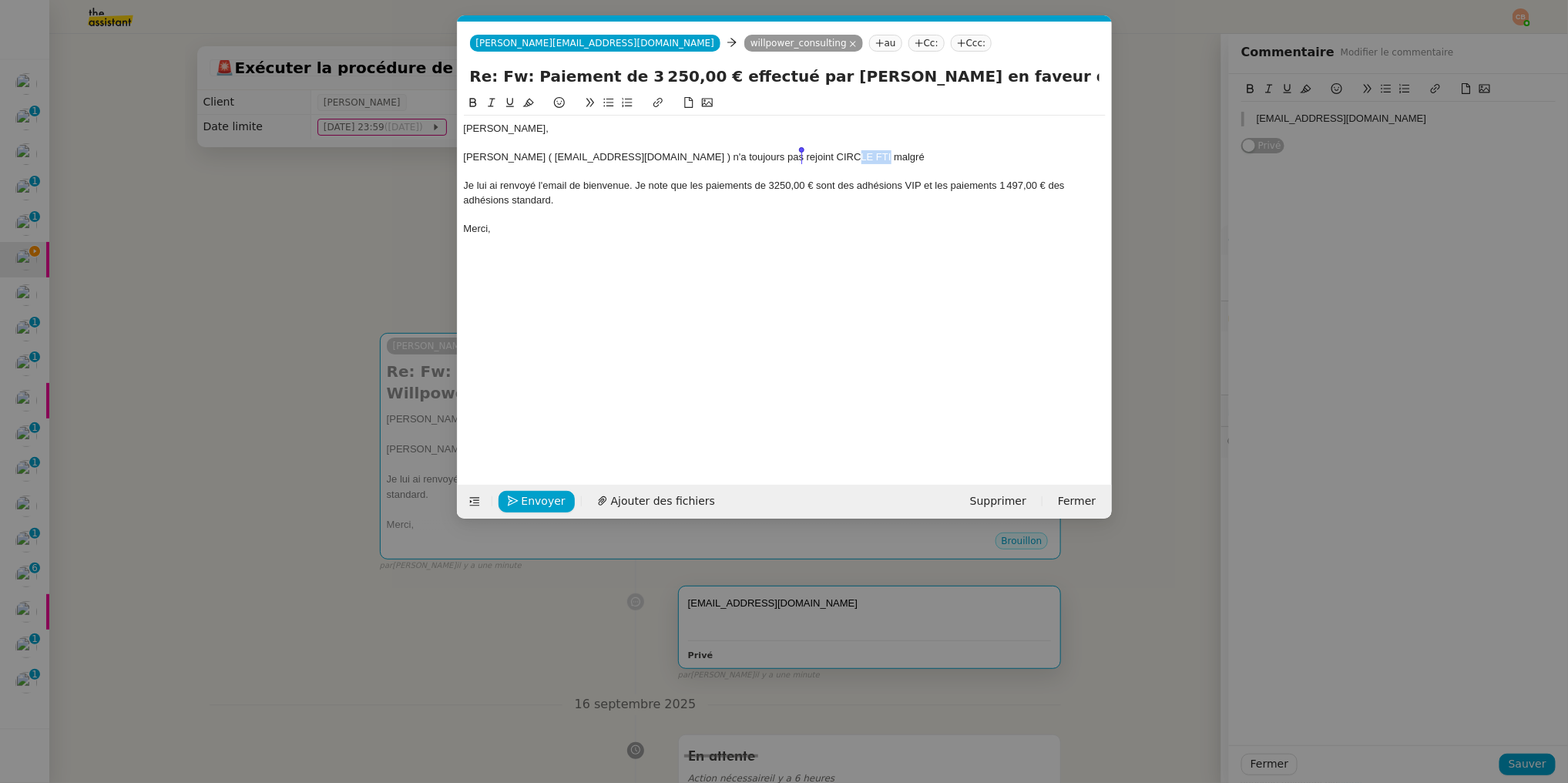
drag, startPoint x: 849, startPoint y: 159, endPoint x: 802, endPoint y: 159, distance: 47.0
click at [802, 159] on div "Loïc Nicolas ( loicn.invest@gmail.com ) n'a toujours pas rejoint CIRCLE FTI mal…" at bounding box center [785, 157] width 642 height 14
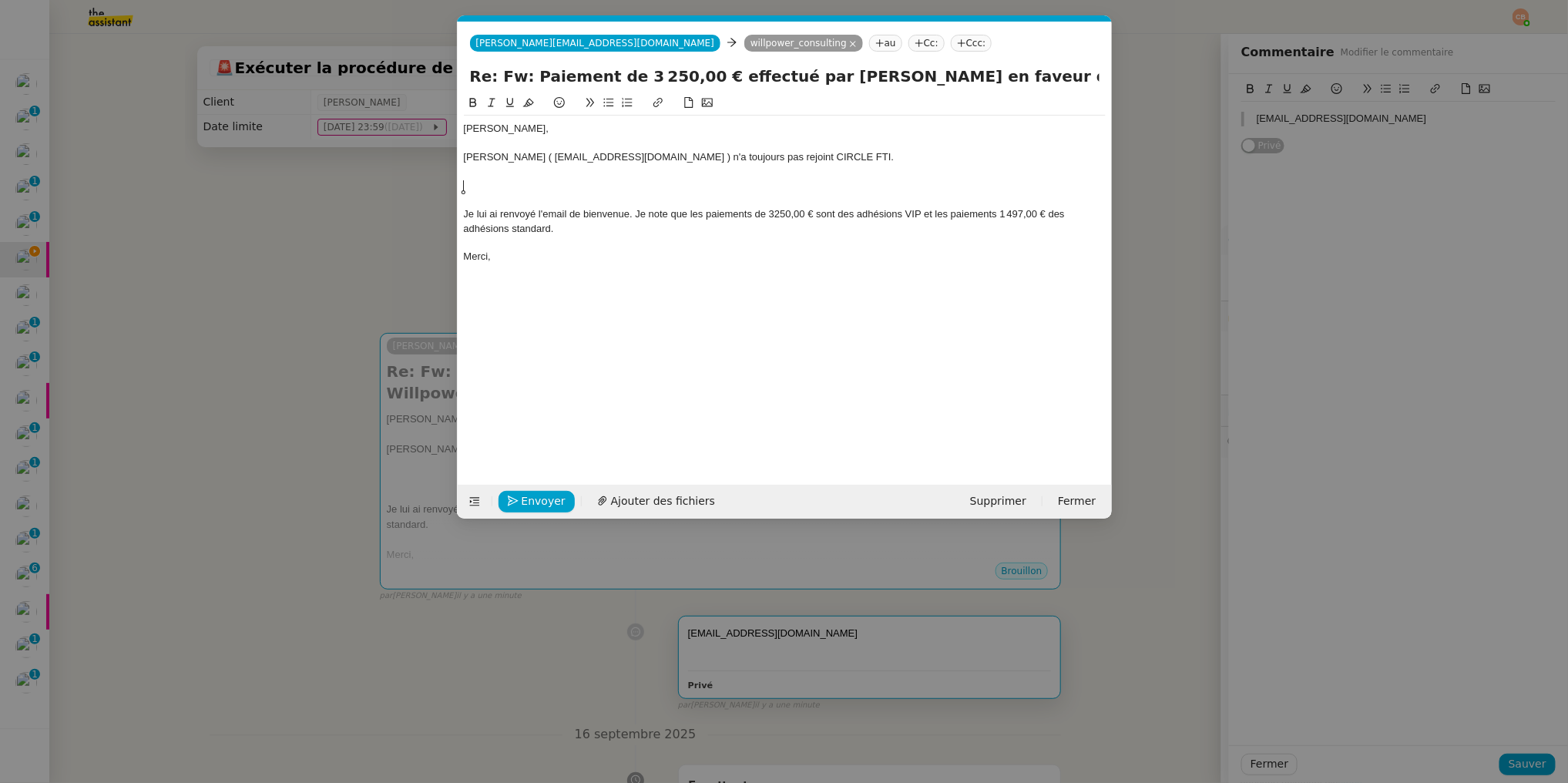
click at [609, 101] on icon at bounding box center [609, 103] width 11 height 11
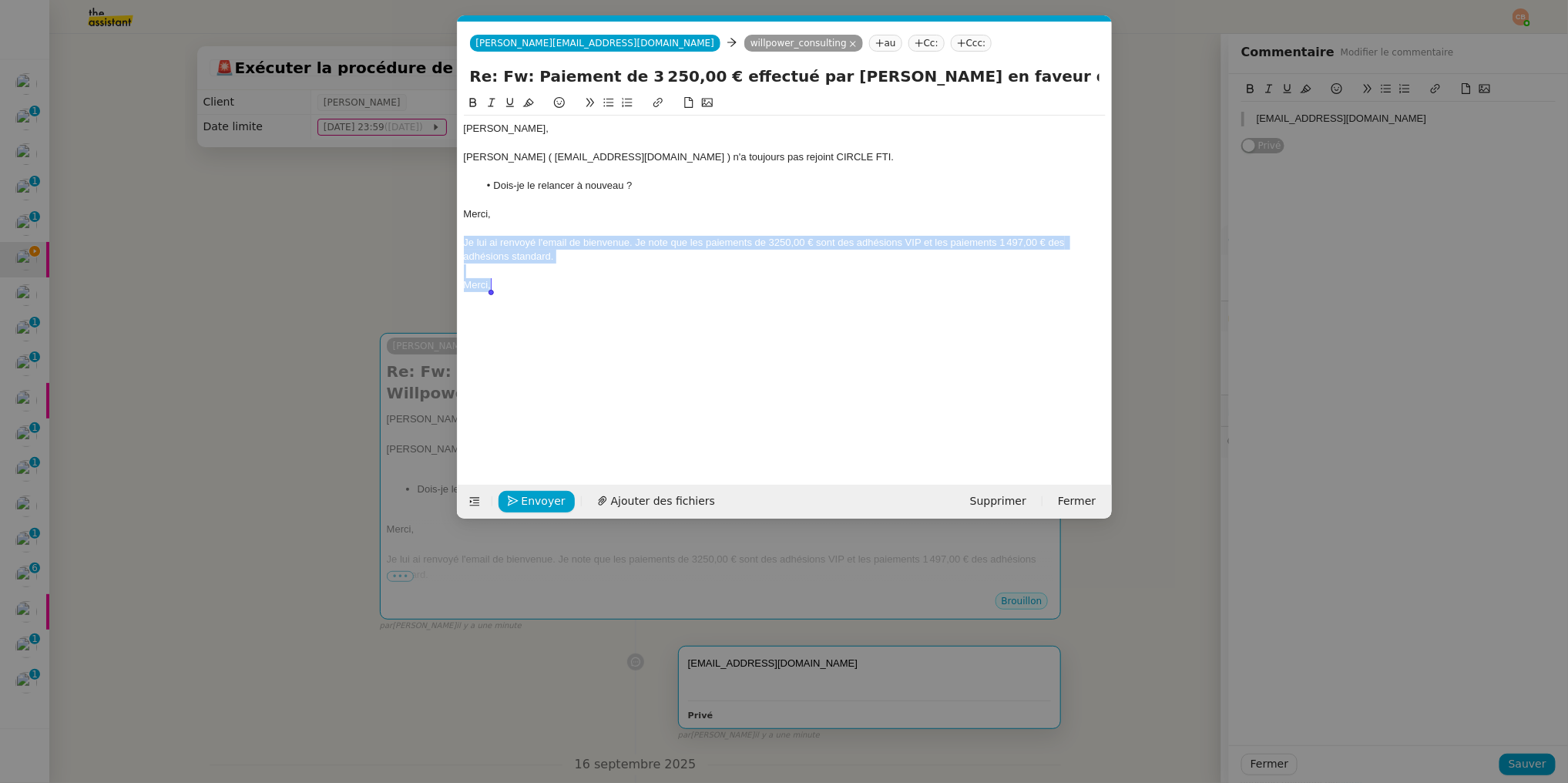
drag, startPoint x: 465, startPoint y: 240, endPoint x: 488, endPoint y: 323, distance: 86.1
click at [488, 323] on div "Cédric, Loïc Nicolas ( loicn.invest@gmail.com ) n'a toujours pas rejoint CIRCLE…" at bounding box center [785, 277] width 642 height 367
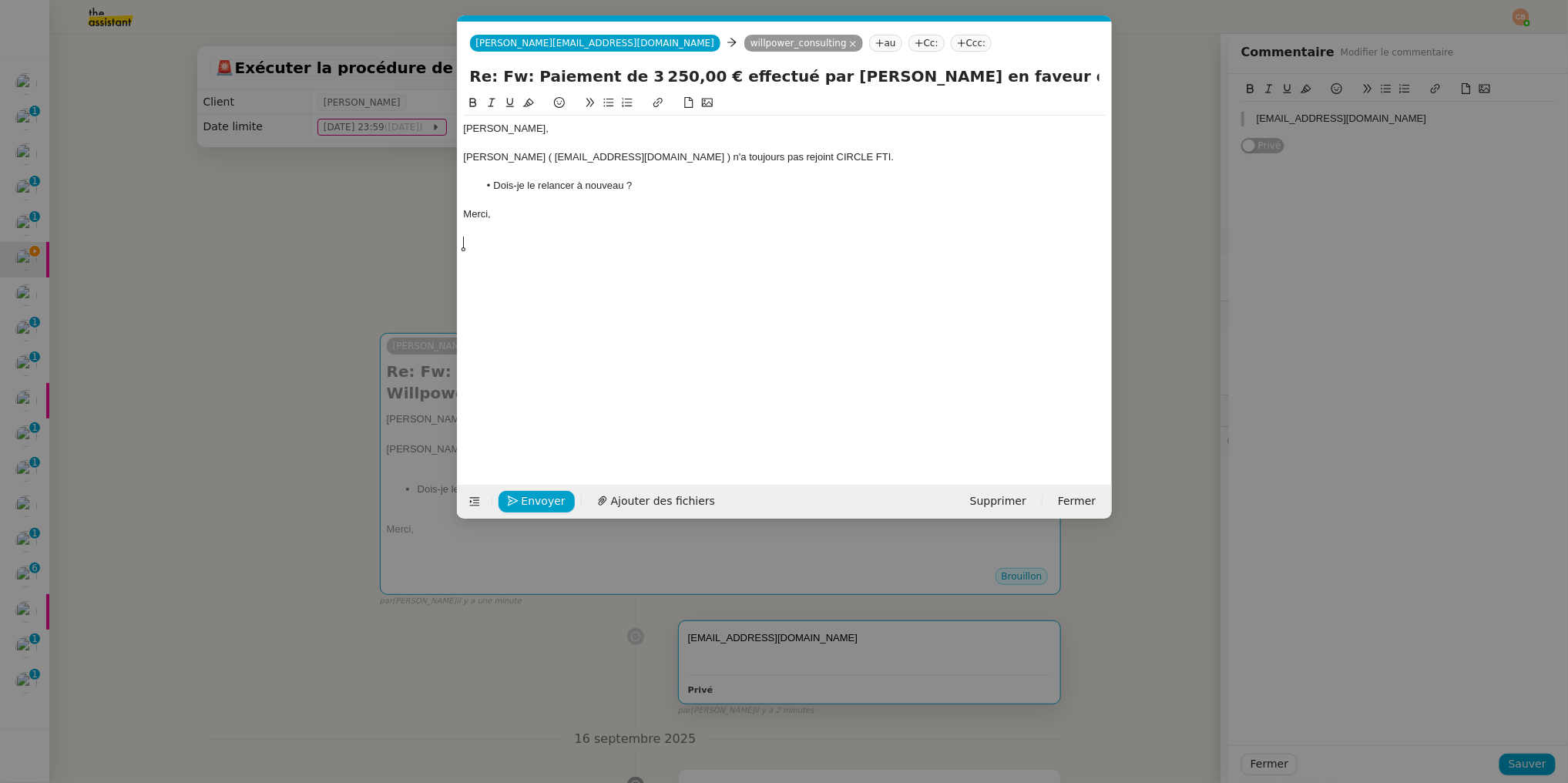
click at [353, 254] on nz-modal-container "Service Renouvellement FTI aucun abonnement actif sur Stripe dernière chance me…" at bounding box center [784, 391] width 1568 height 783
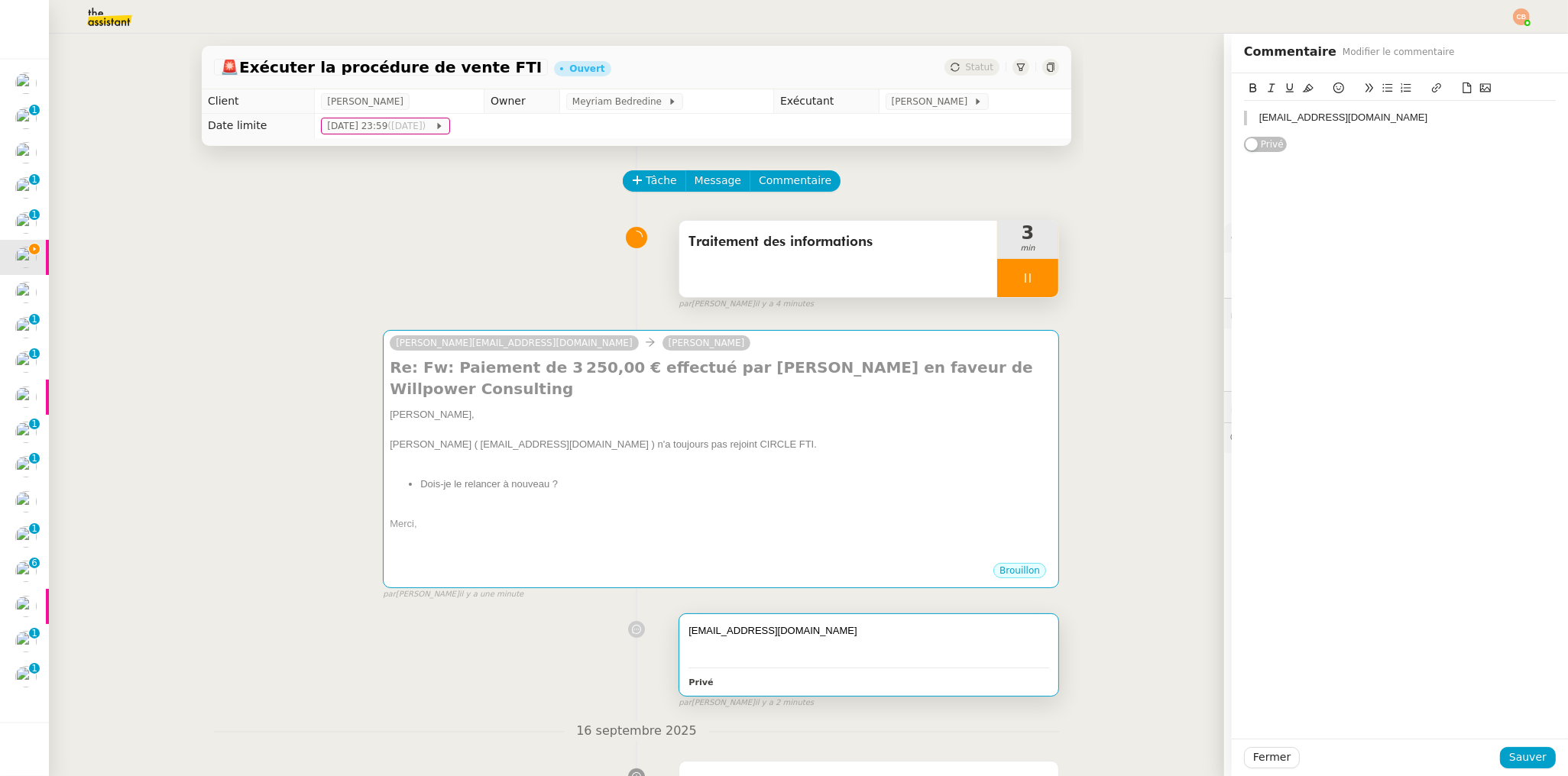
click at [1028, 279] on div at bounding box center [1028, 278] width 62 height 38
click at [1037, 279] on icon at bounding box center [1043, 278] width 12 height 12
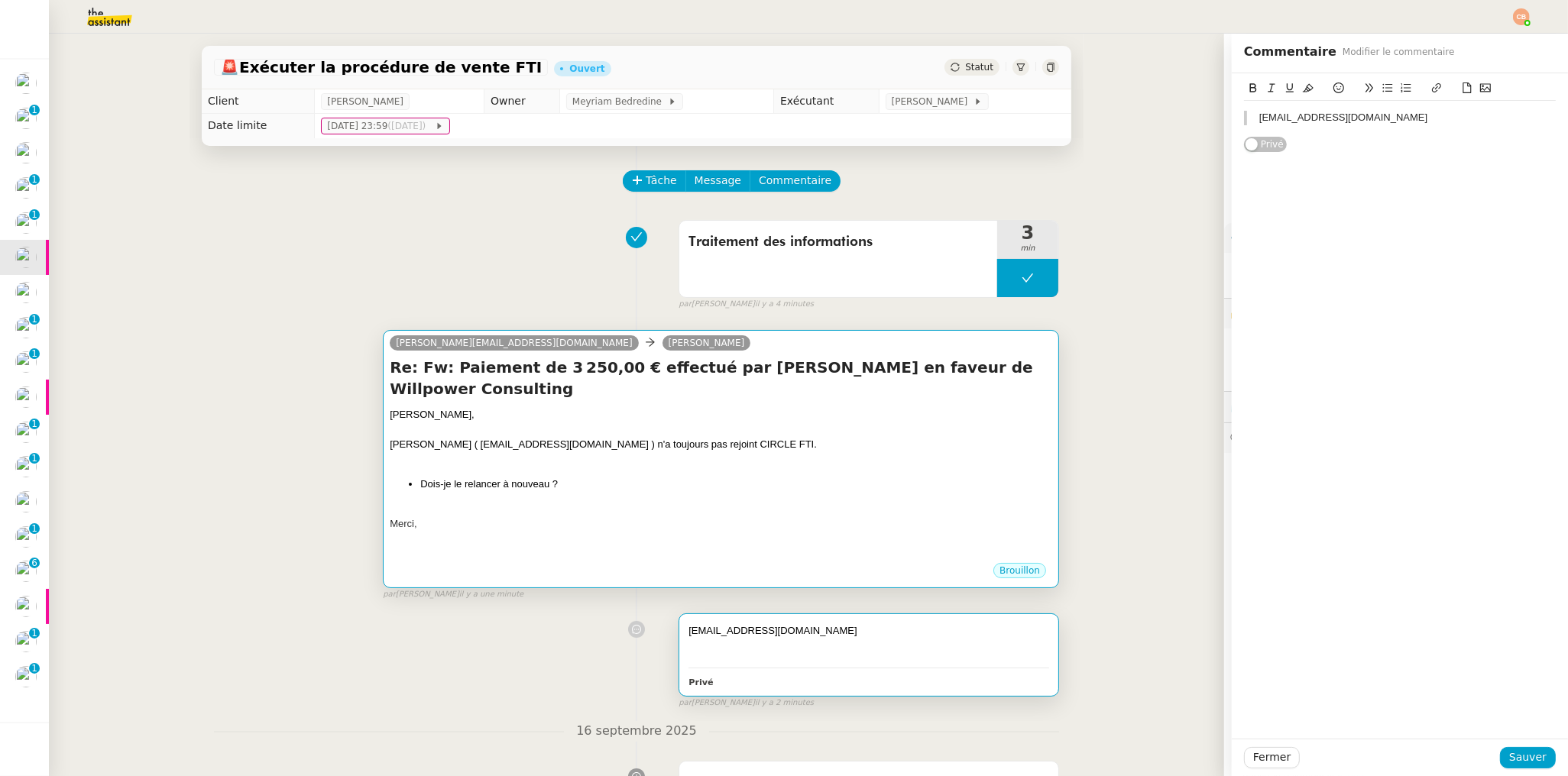
click at [936, 430] on div at bounding box center [721, 430] width 663 height 16
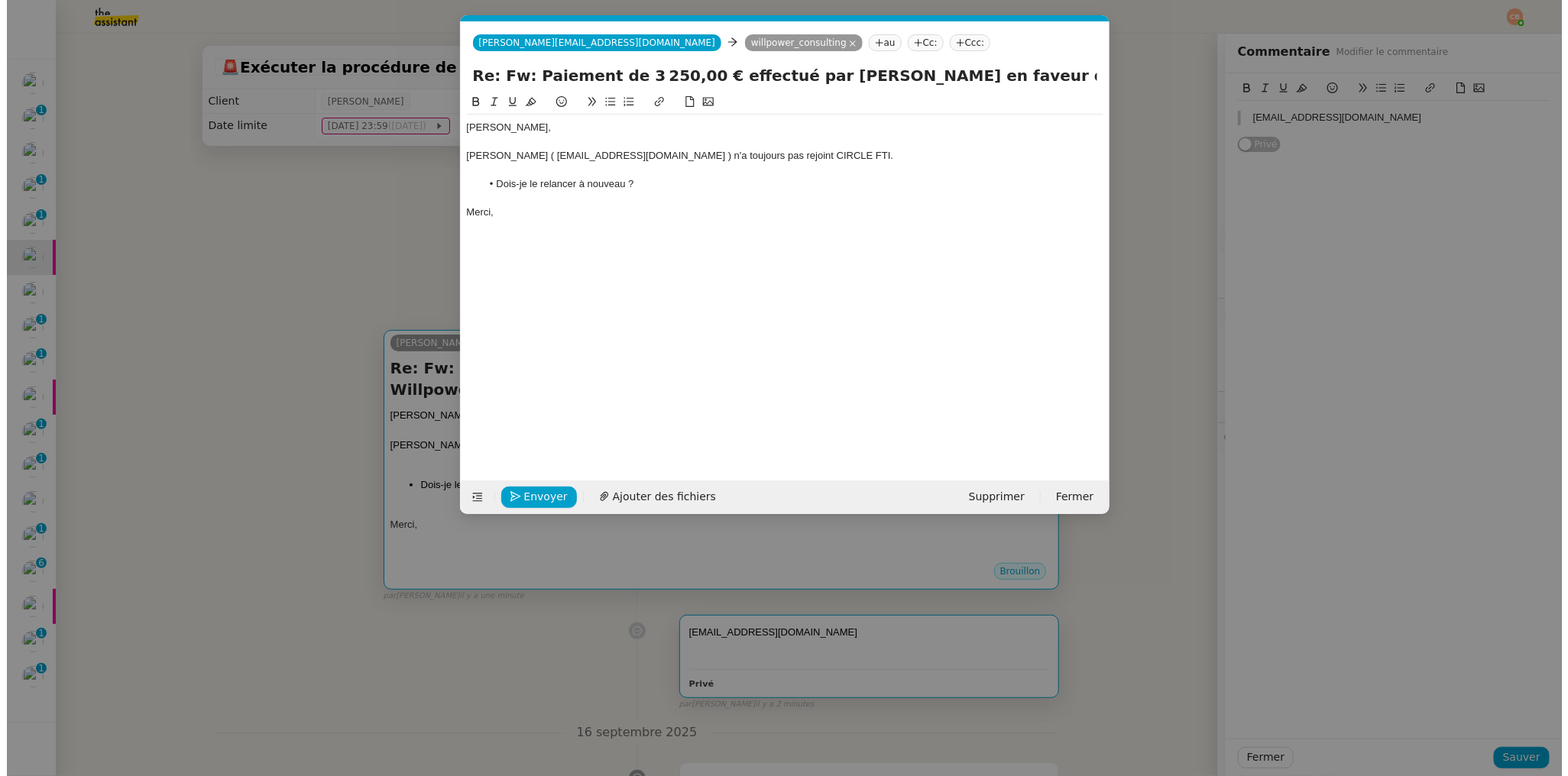
scroll to position [0, 33]
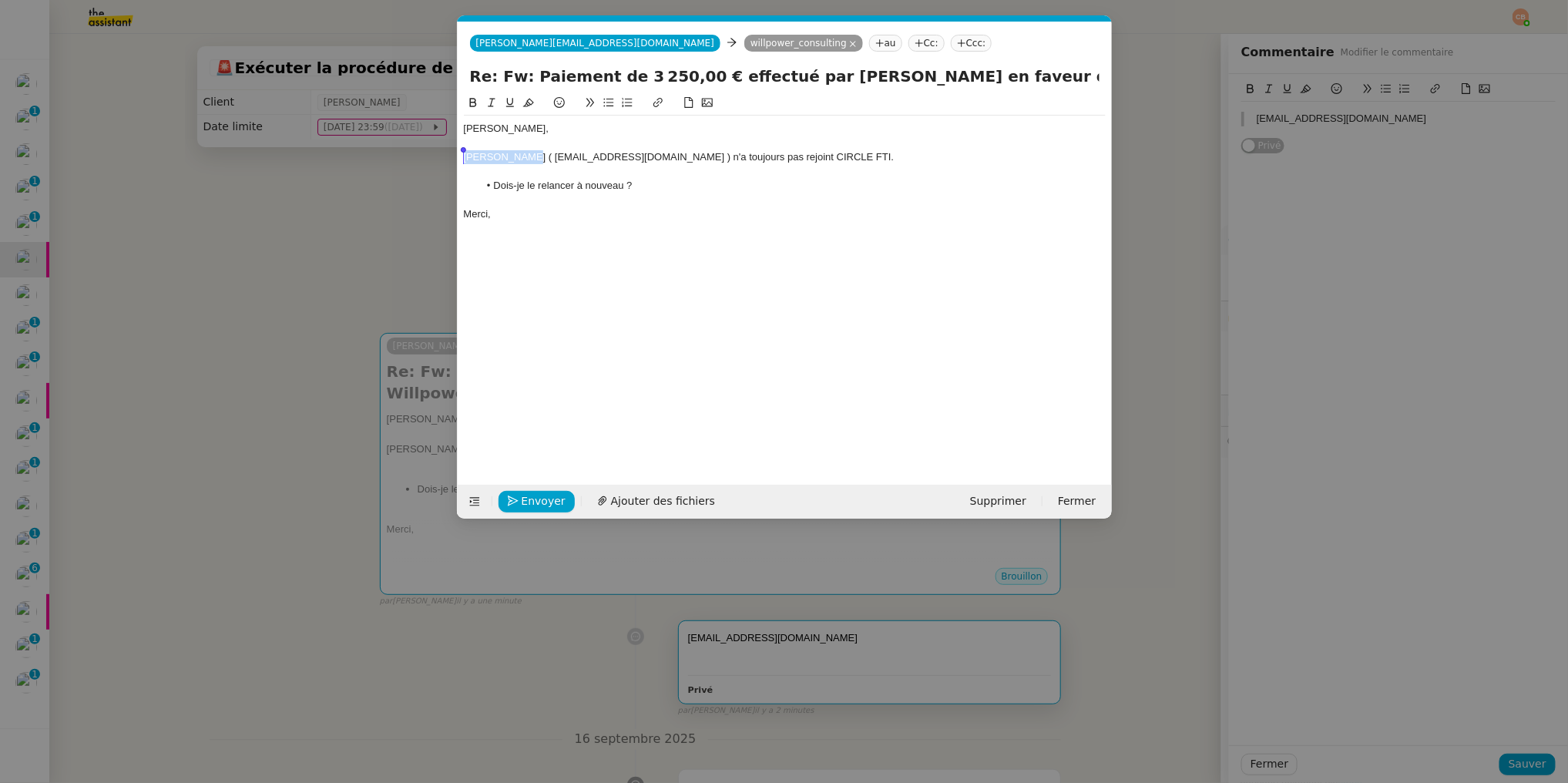
drag, startPoint x: 519, startPoint y: 159, endPoint x: 455, endPoint y: 161, distance: 64.0
click at [455, 161] on nz-modal-container "Service Renouvellement FTI aucun abonnement actif sur Stripe dernière chance me…" at bounding box center [784, 391] width 1568 height 783
click at [477, 97] on icon at bounding box center [473, 103] width 11 height 11
click at [664, 137] on div at bounding box center [785, 144] width 642 height 14
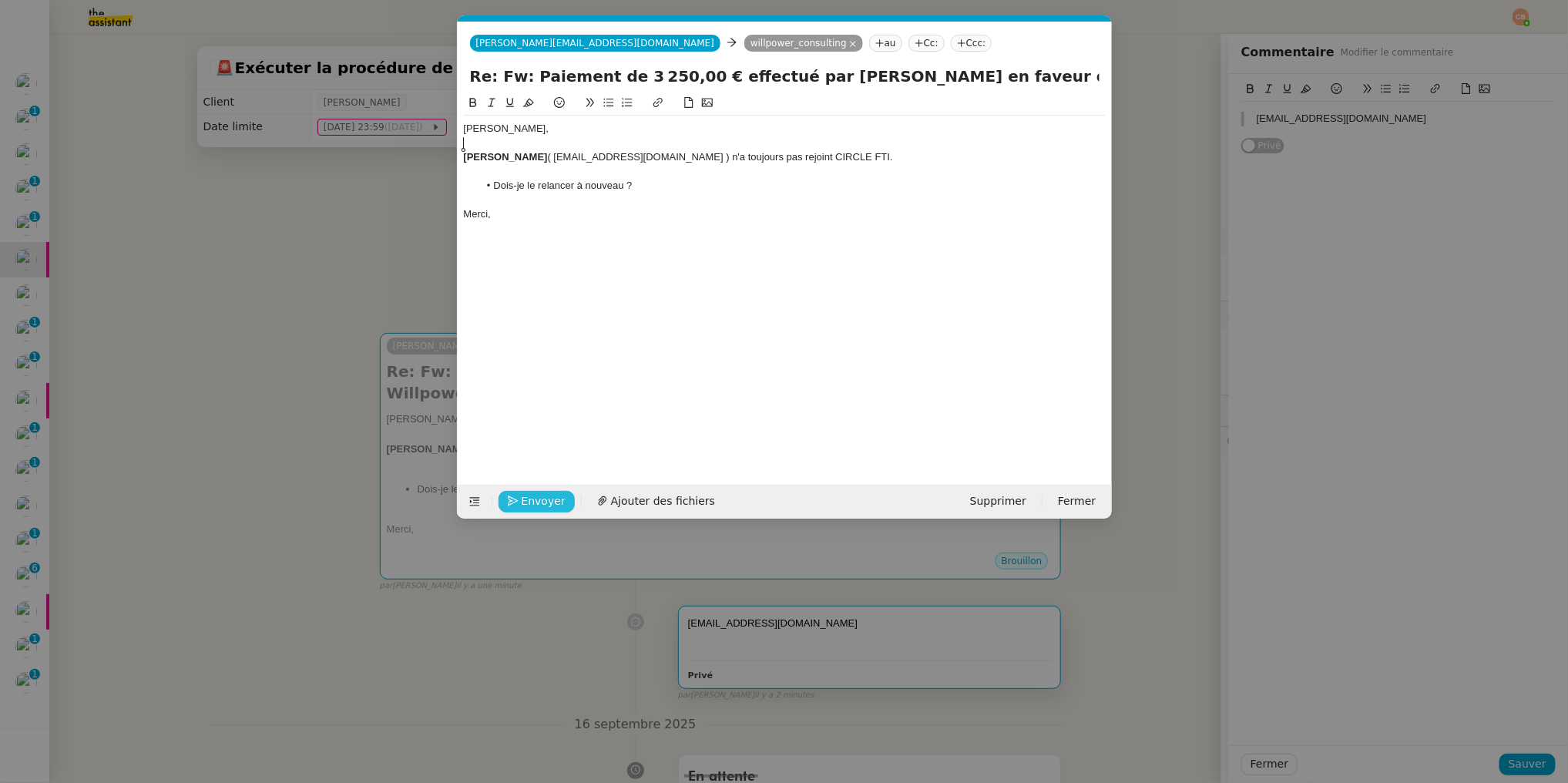
click at [525, 501] on span "Envoyer" at bounding box center [543, 501] width 44 height 18
click at [525, 501] on span "Confirmer l'envoi" at bounding box center [568, 501] width 93 height 18
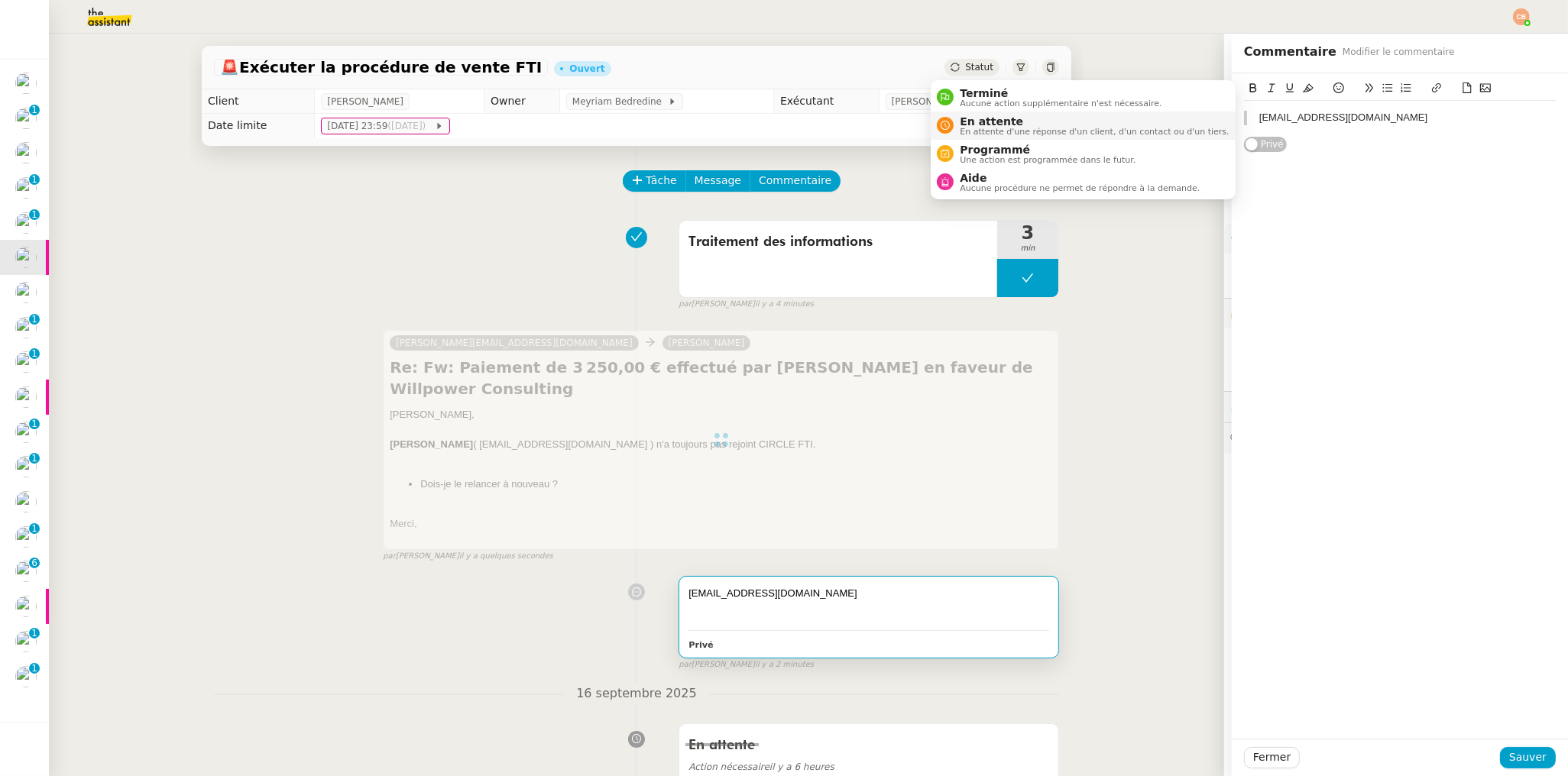
click at [978, 125] on span "En attente" at bounding box center [1094, 121] width 269 height 12
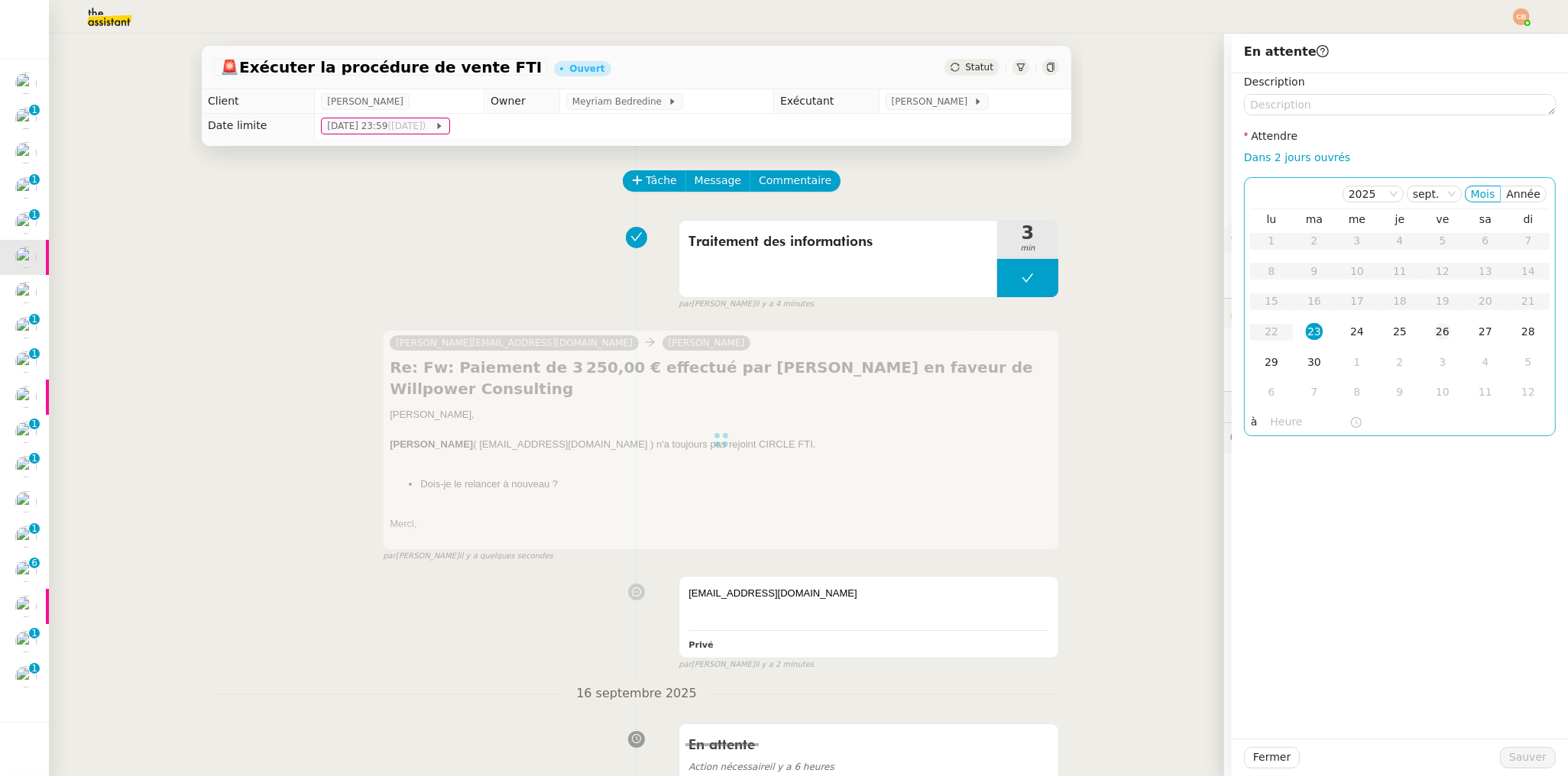
click at [1434, 333] on div "26" at bounding box center [1443, 332] width 17 height 17
click at [1296, 424] on input "text" at bounding box center [1310, 422] width 79 height 18
click at [1268, 479] on div "09" at bounding box center [1271, 485] width 43 height 19
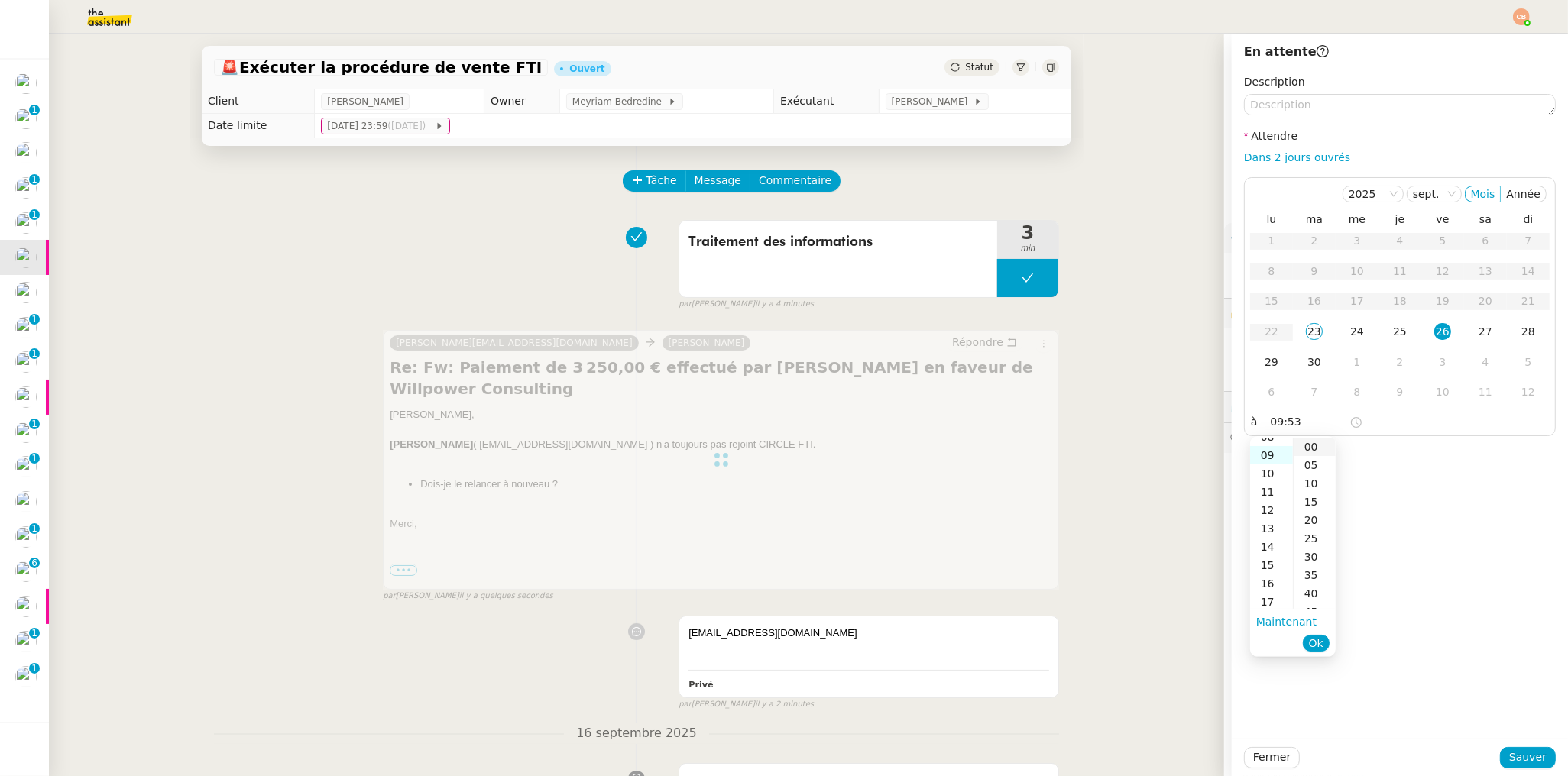
scroll to position [164, 0]
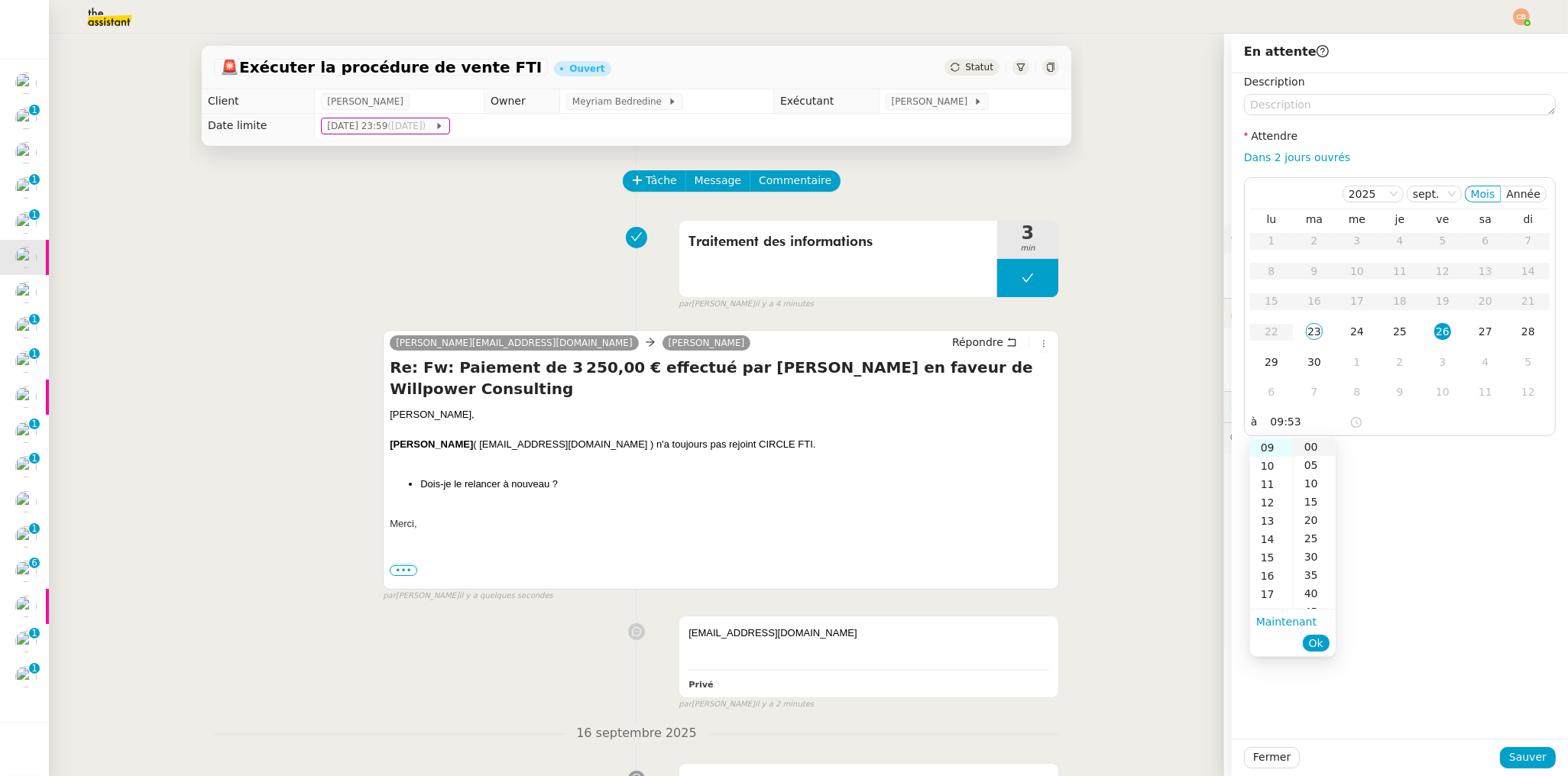
click at [1308, 447] on div "00" at bounding box center [1315, 447] width 42 height 19
type input "09:00"
click at [1380, 452] on div "Description Attendre Dans 2 jours ouvrés 2025 sept. Mois Année lu ma me je ve s…" at bounding box center [1400, 406] width 336 height 665
click at [1500, 753] on button "Sauver" at bounding box center [1528, 757] width 56 height 21
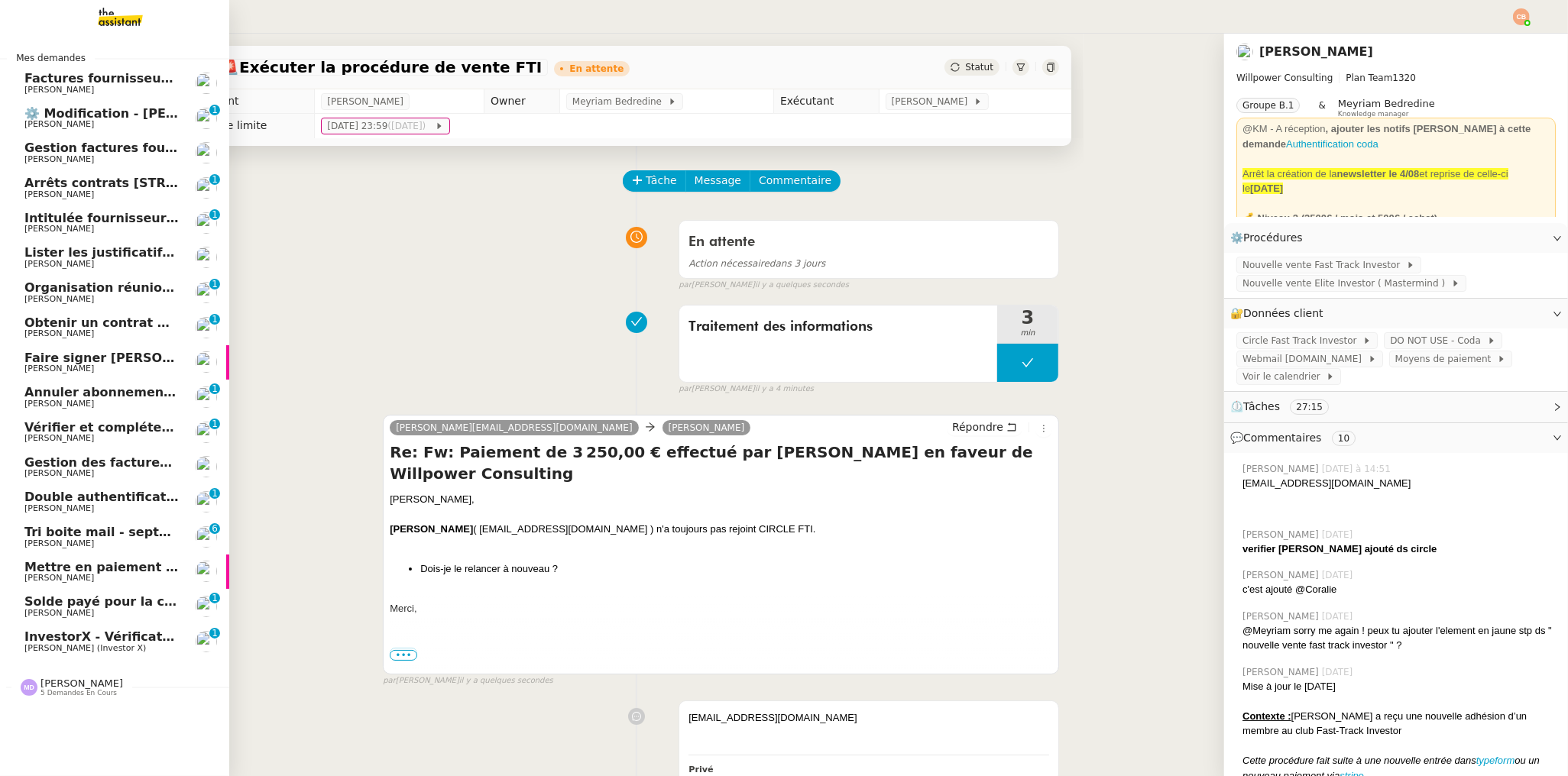
click at [56, 263] on span "[PERSON_NAME]" at bounding box center [58, 264] width 69 height 10
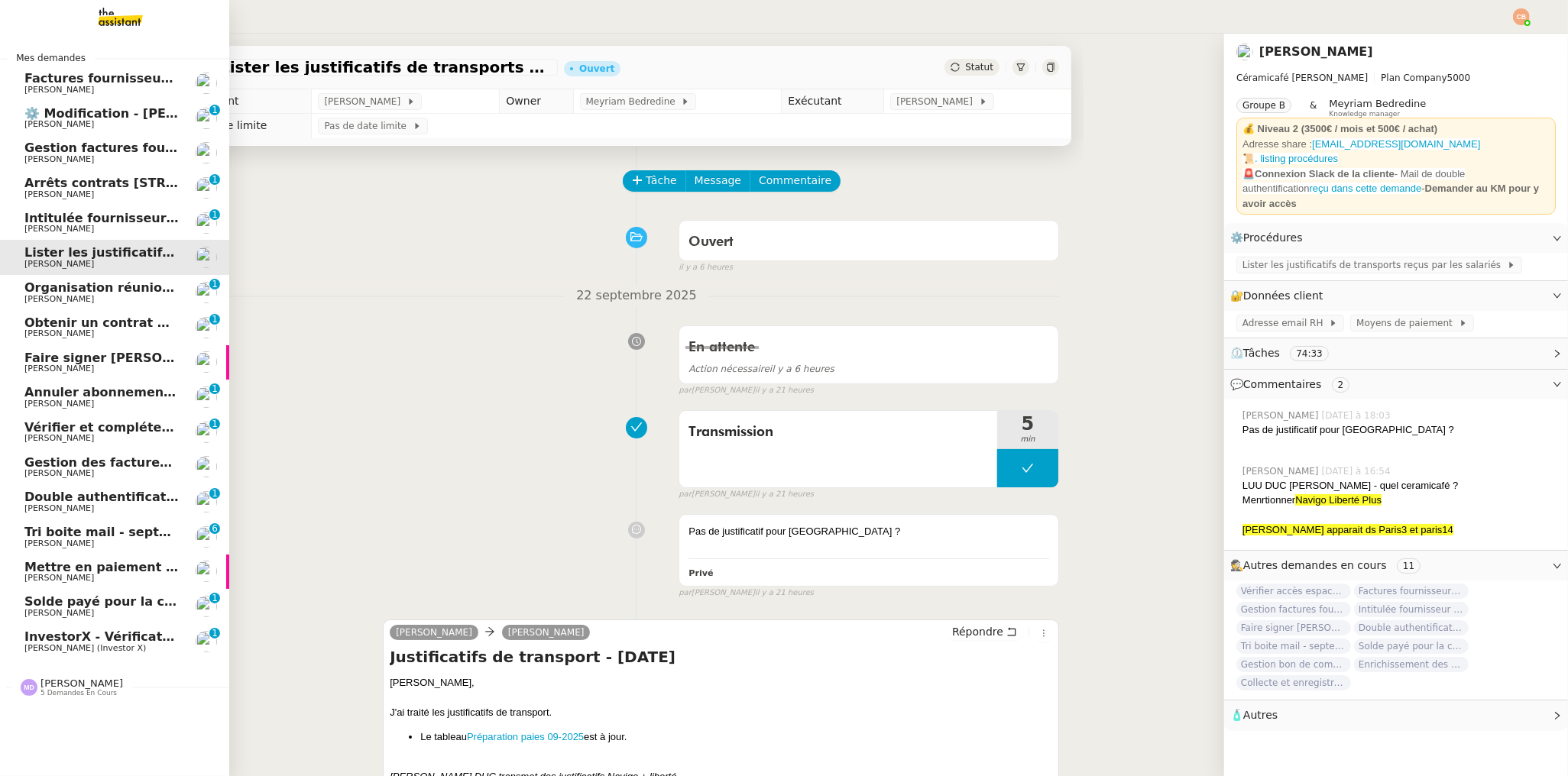
click at [58, 404] on span "[PERSON_NAME]" at bounding box center [58, 403] width 69 height 10
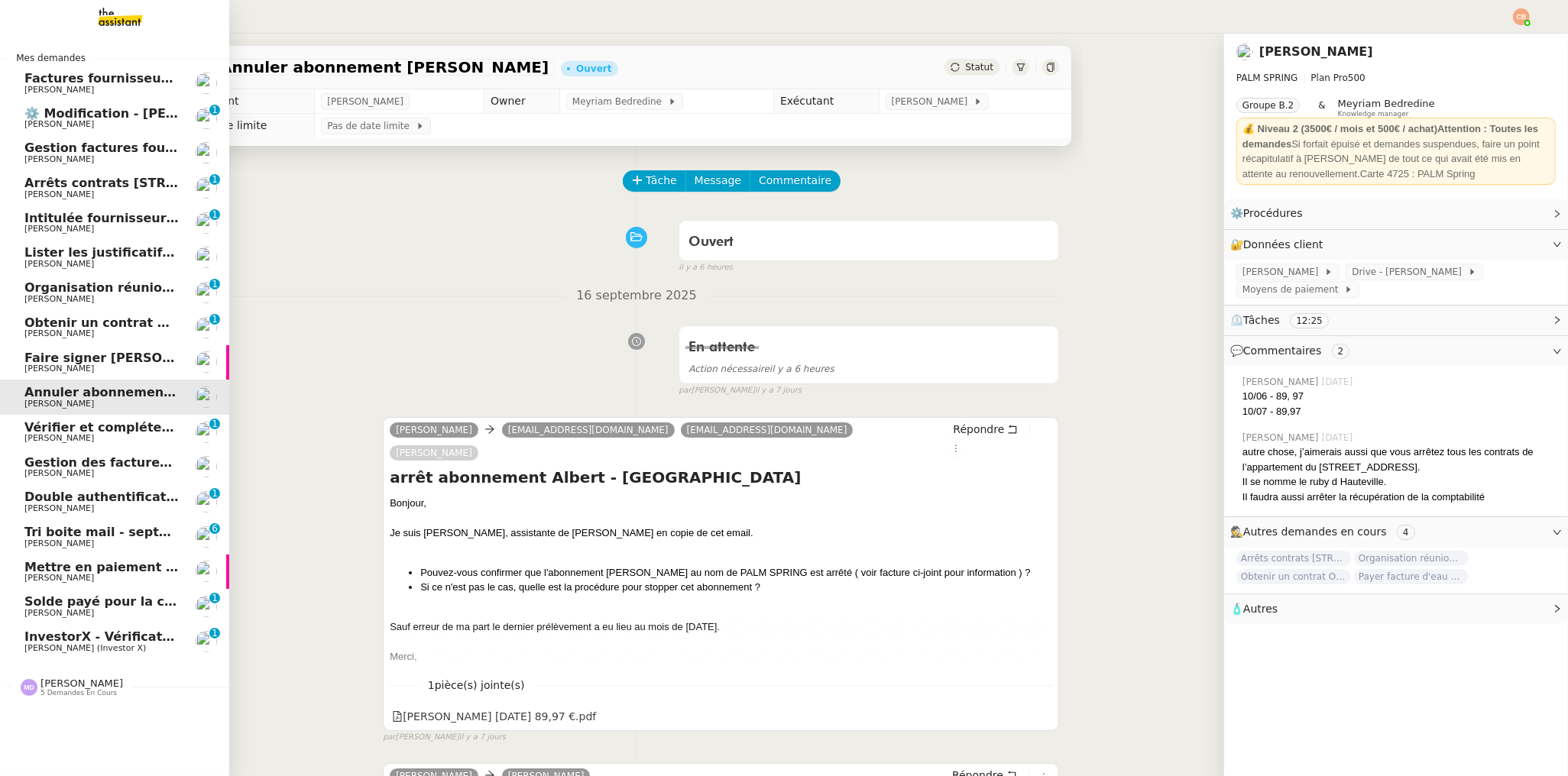
click at [40, 438] on span "[PERSON_NAME]" at bounding box center [58, 437] width 69 height 10
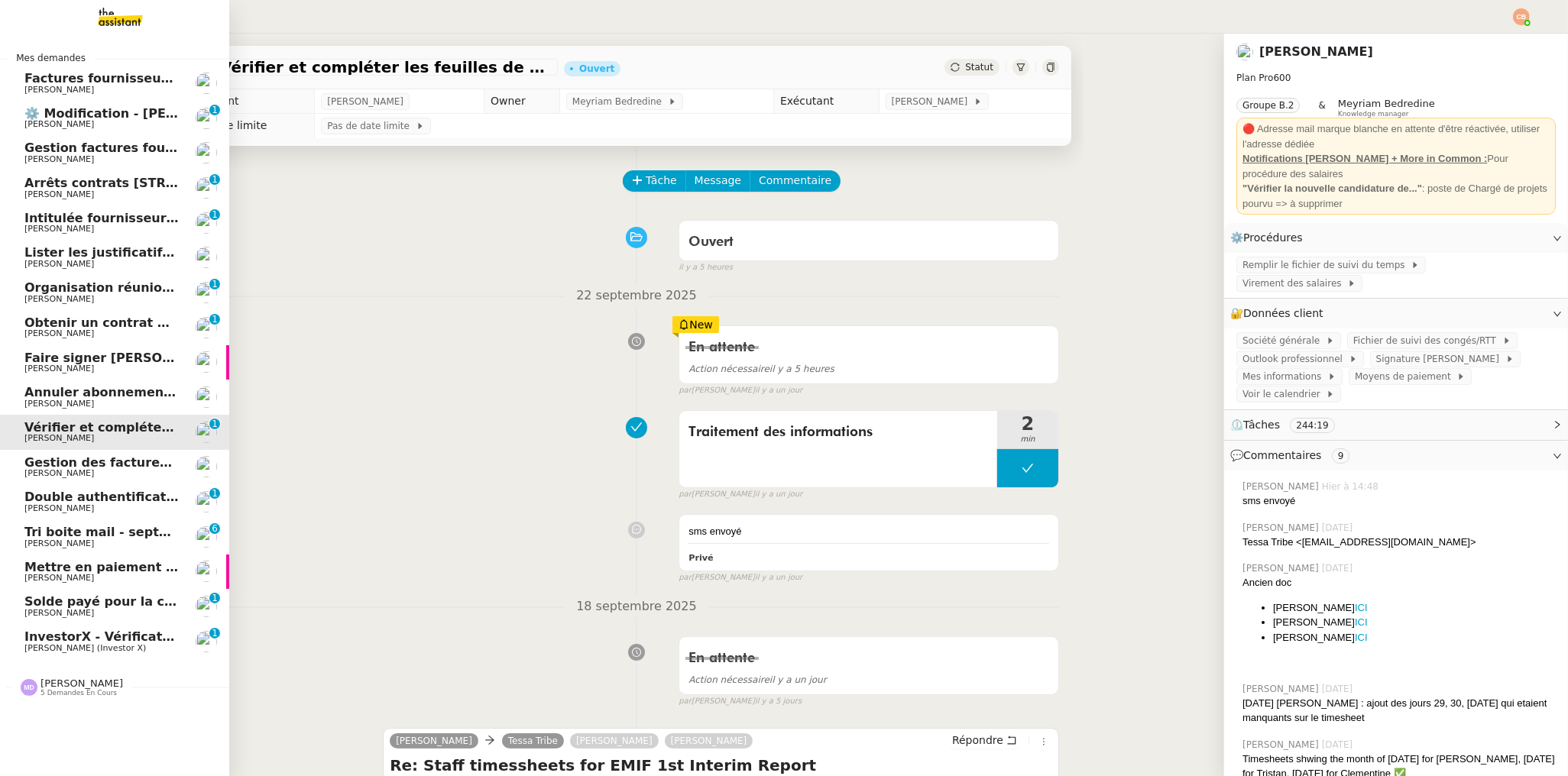
click at [49, 463] on span "Gestion des factures fournisseurs - 1 septembre 2025" at bounding box center [210, 462] width 372 height 15
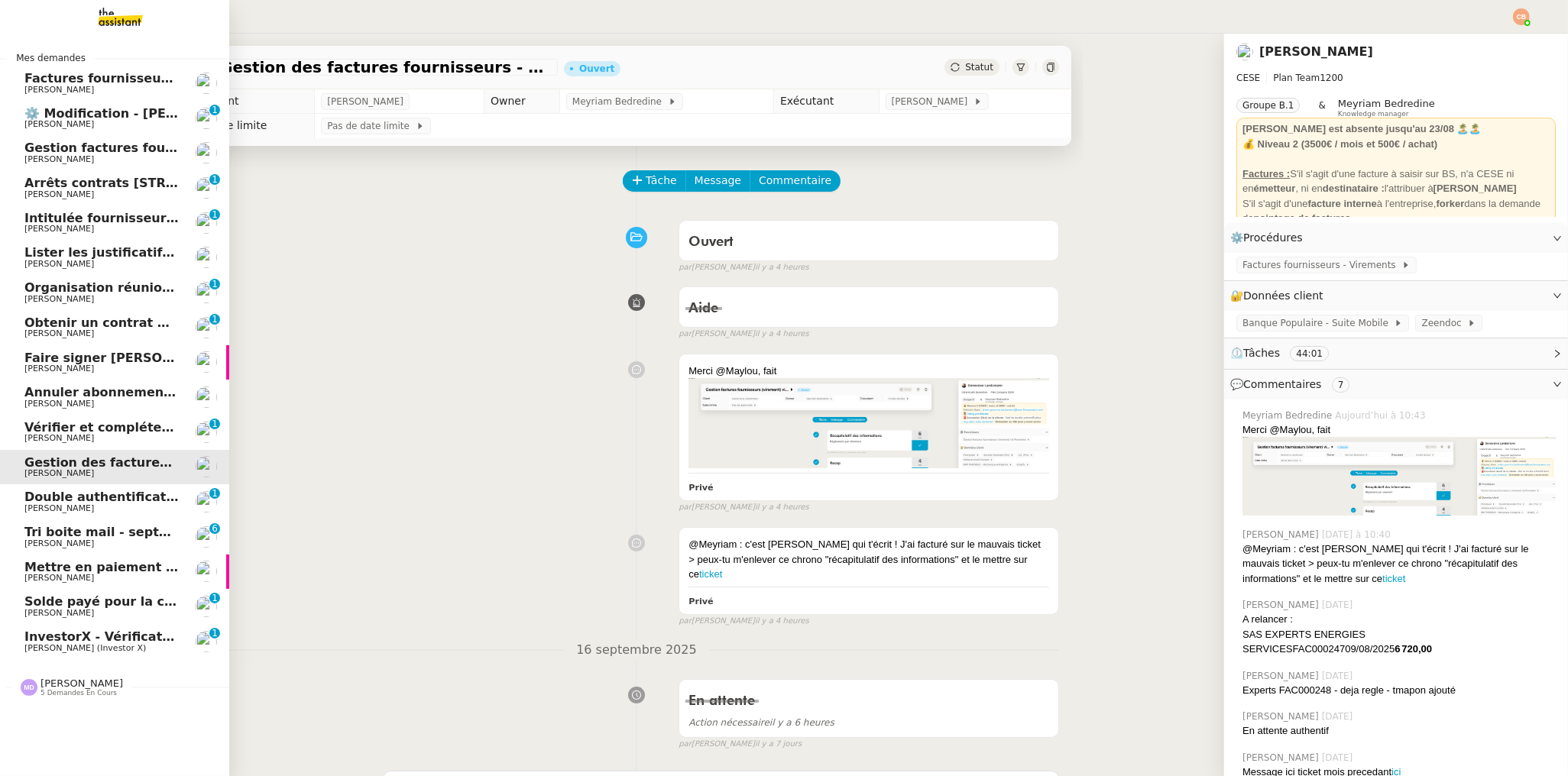
click at [65, 530] on span "Tri boite mail - septembre 2025" at bounding box center [132, 532] width 217 height 15
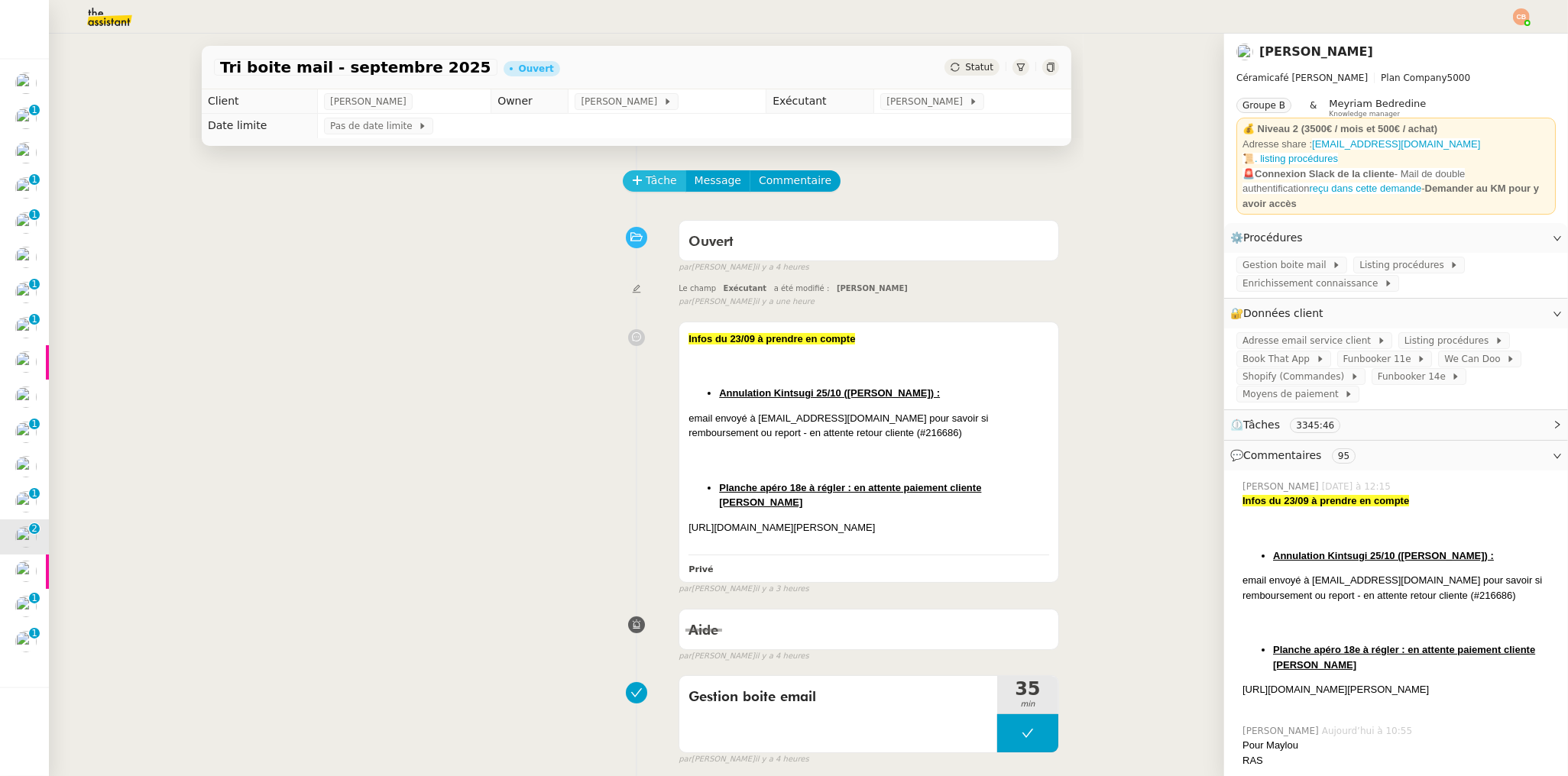
click at [649, 176] on span "Tâche" at bounding box center [661, 181] width 31 height 18
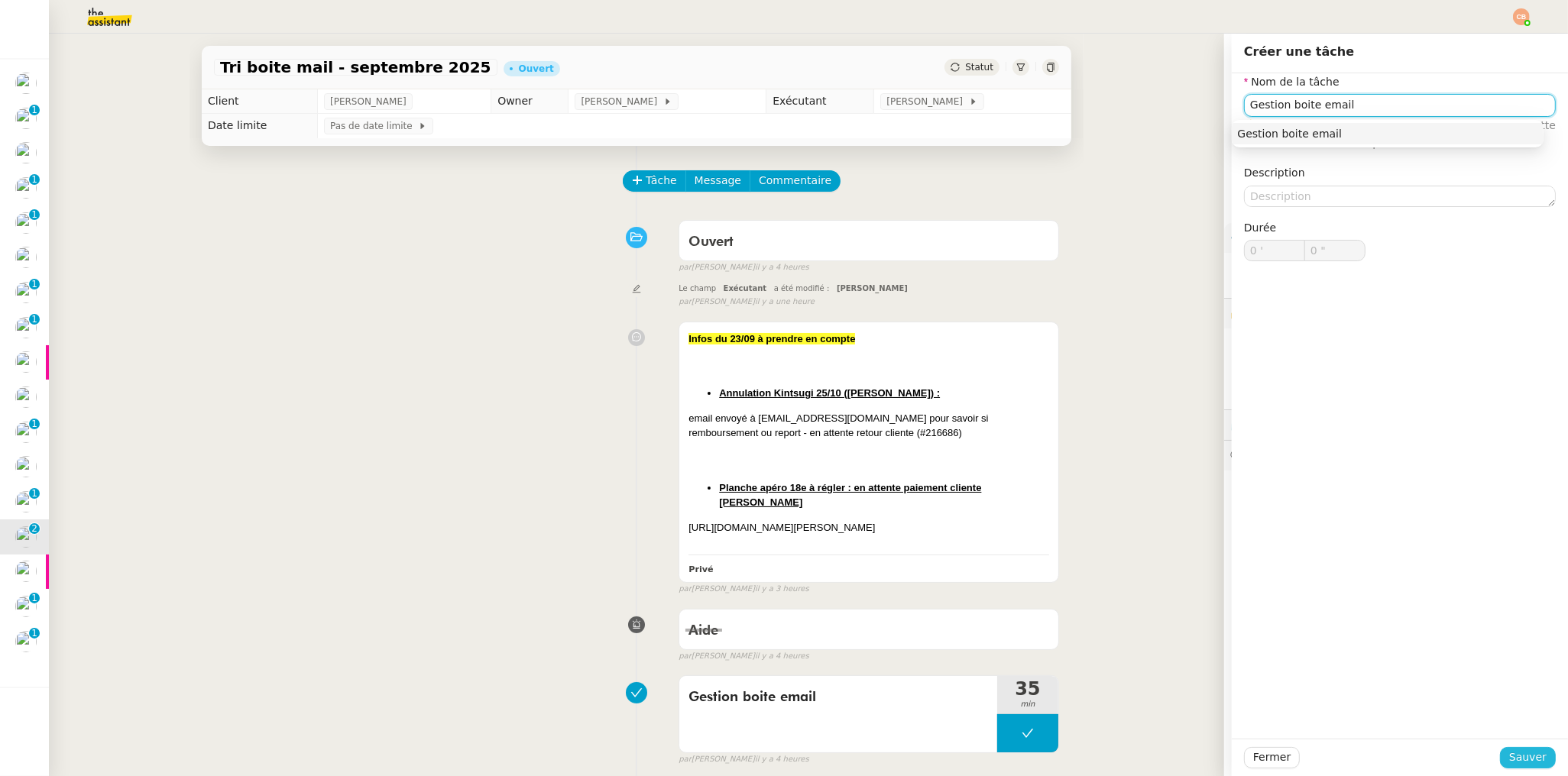
type input "Gestion boite email"
click at [1510, 757] on span "Sauver" at bounding box center [1528, 757] width 37 height 18
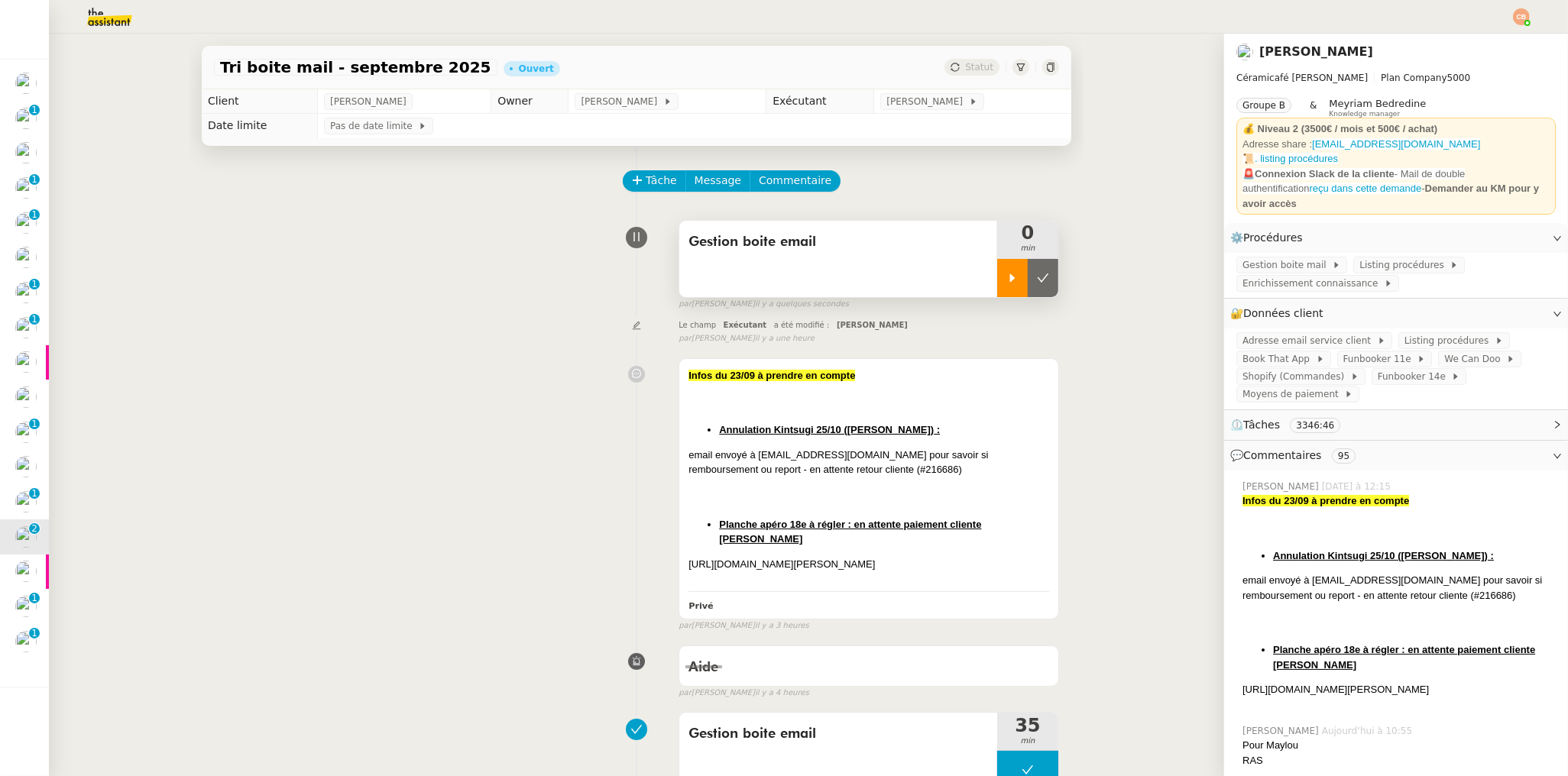
click at [1010, 280] on icon at bounding box center [1012, 277] width 5 height 9
click at [1265, 333] on span "Adresse email service client" at bounding box center [1310, 341] width 135 height 16
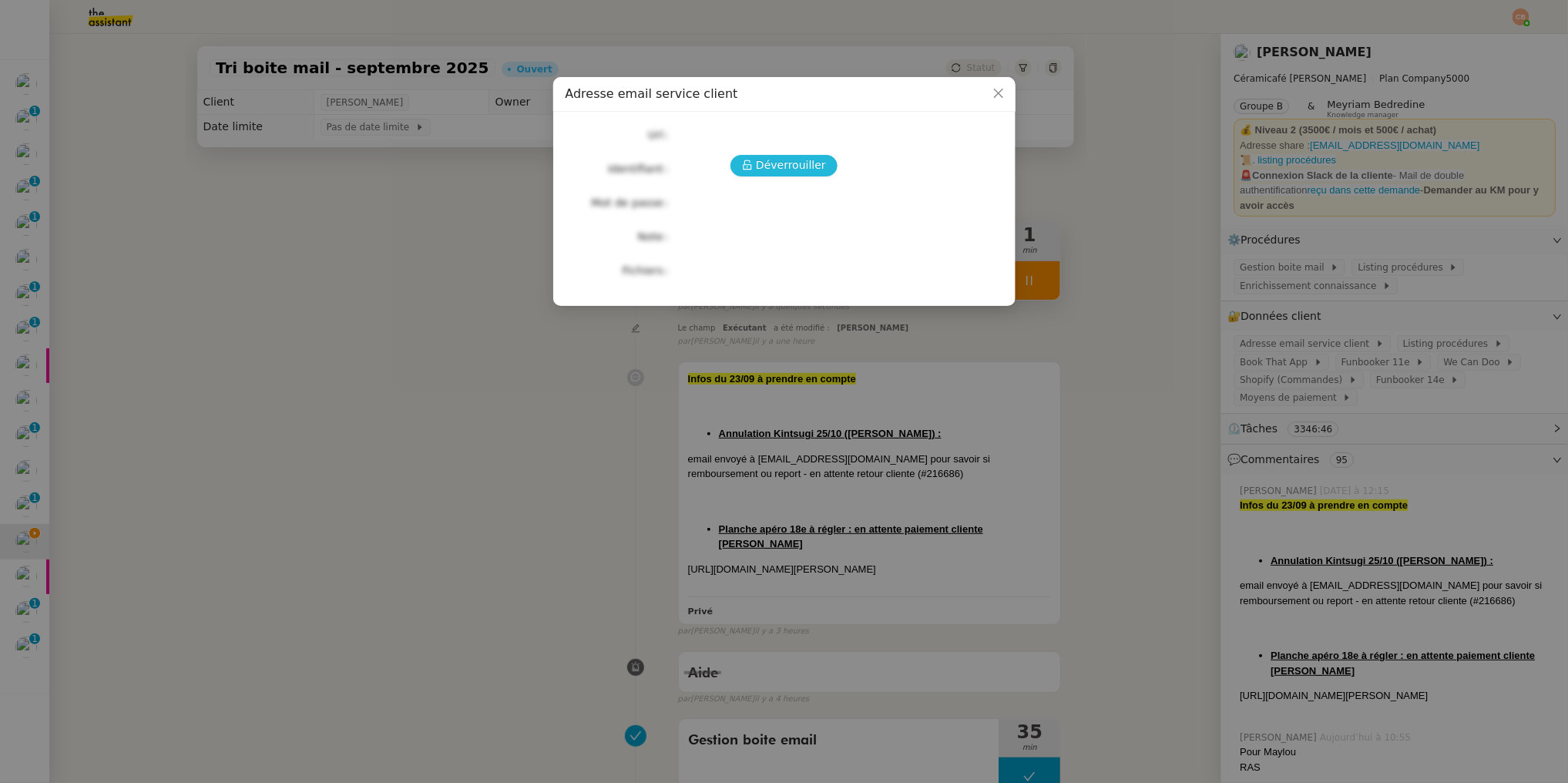
click at [770, 170] on span "Déverrouiller" at bounding box center [791, 165] width 70 height 18
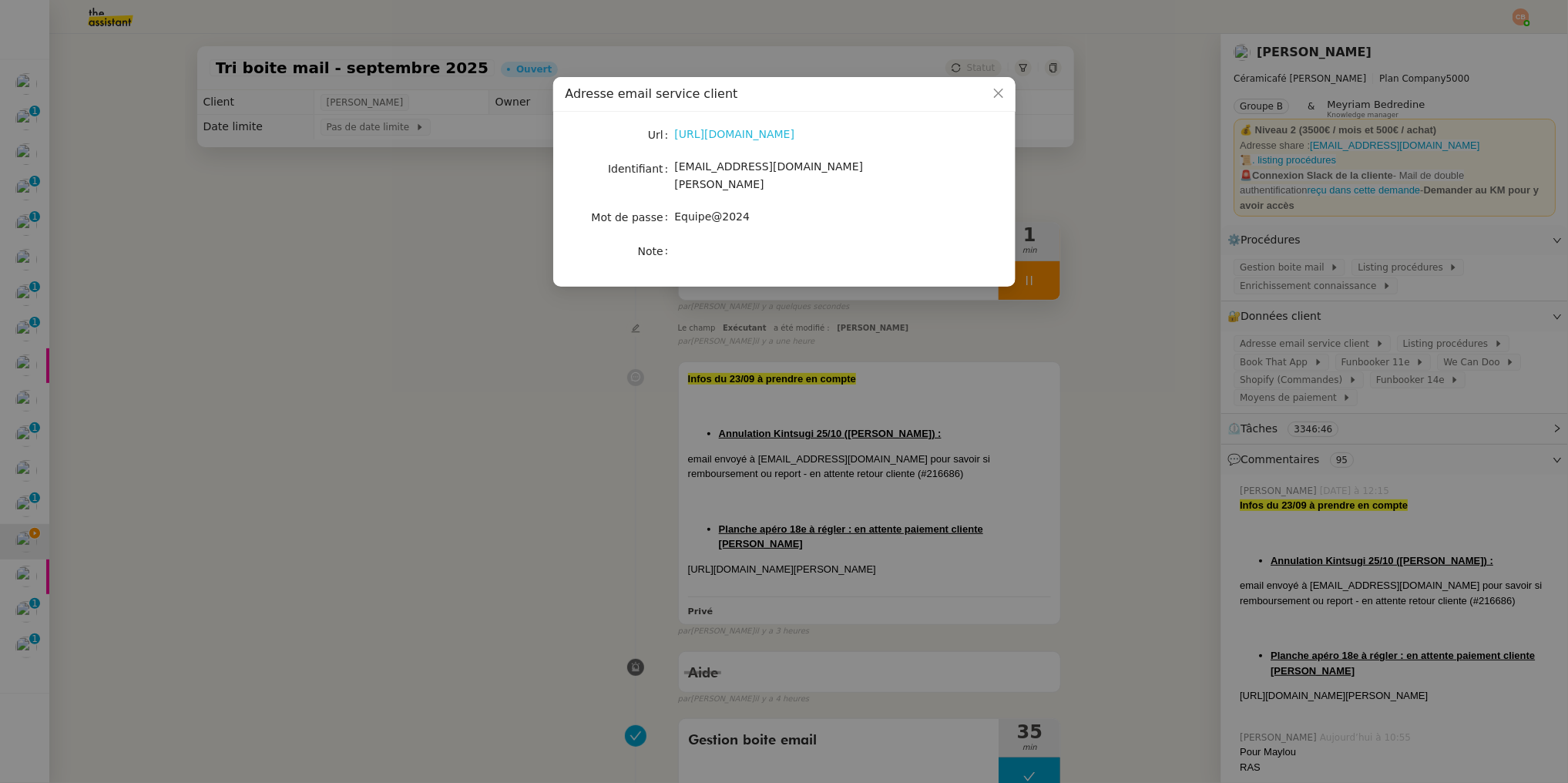
click at [709, 133] on link "https://ex4.mail.ovh.net/owa/#path=/mail" at bounding box center [735, 134] width 120 height 13
click at [445, 315] on nz-modal-container "Adresse email service client Url https://ex4.mail.ovh.net/owa/#path=/mail Ident…" at bounding box center [784, 391] width 1568 height 783
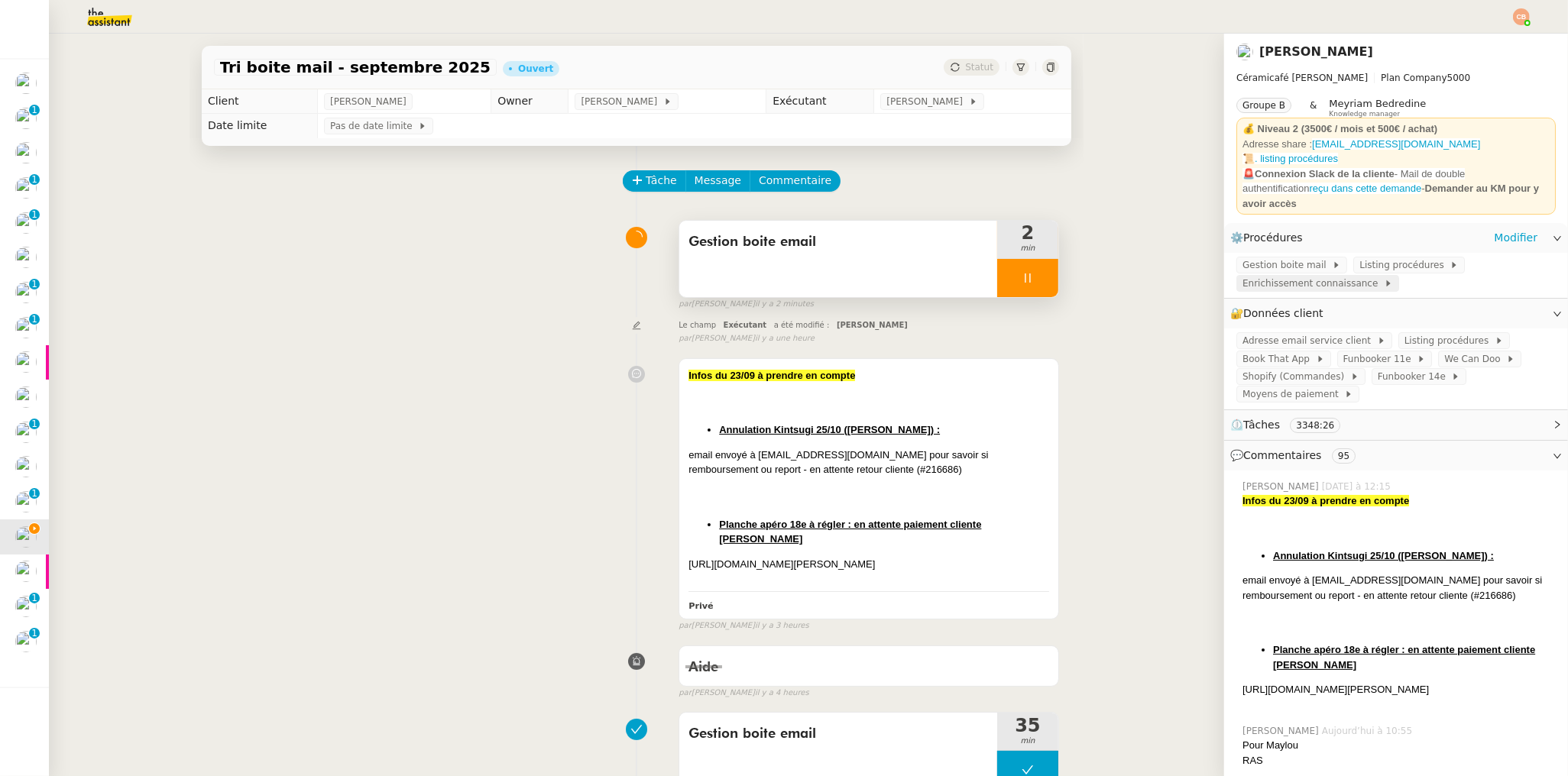
click at [1244, 276] on span "Enrichissement connaissance" at bounding box center [1313, 283] width 142 height 16
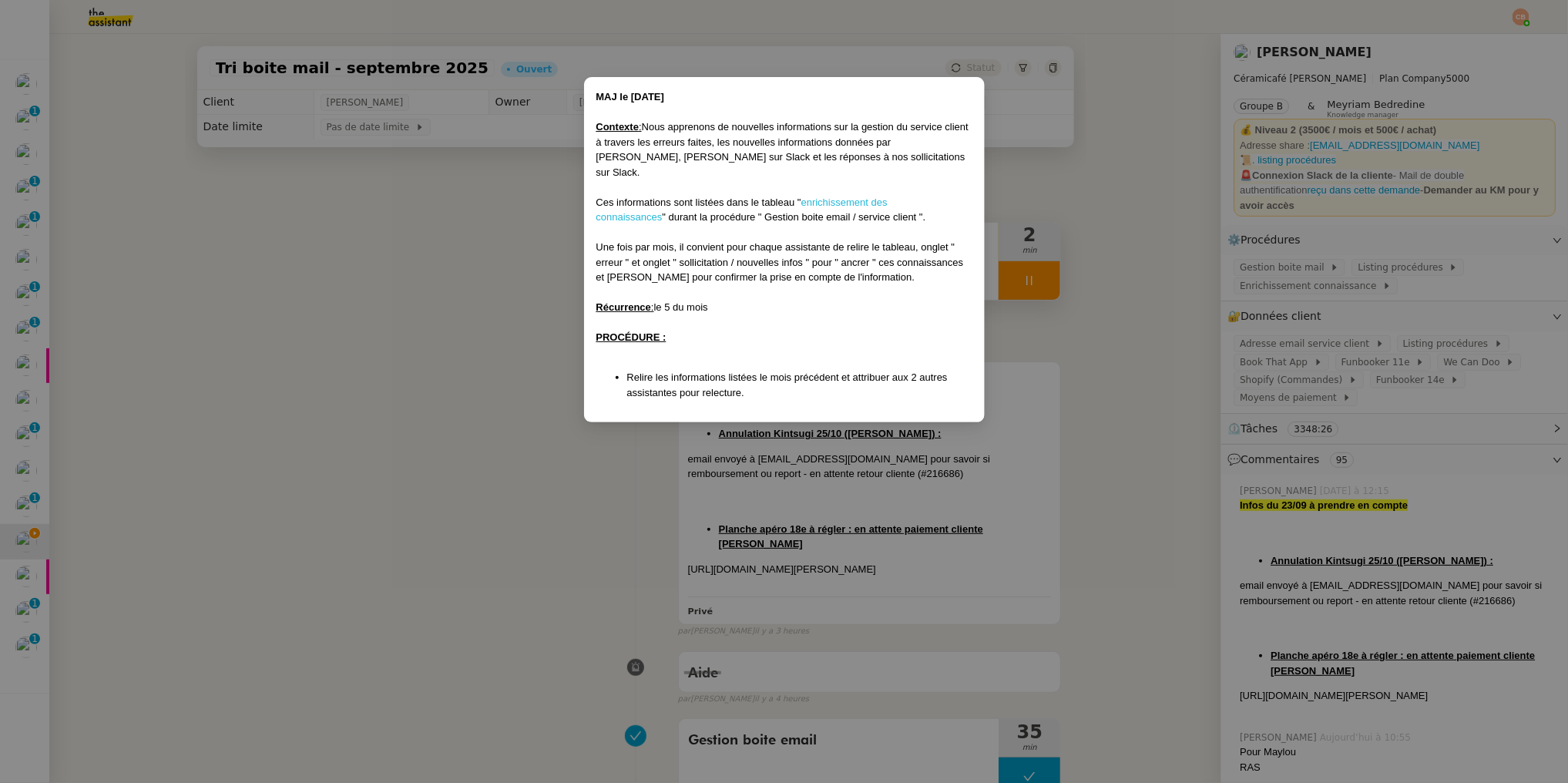
click at [834, 196] on link "enrichissement des connaissances" at bounding box center [742, 210] width 291 height 27
click at [287, 231] on nz-modal-container "MAJ le 26/06/2025 Contexte : Nous apprenons de nouvelles informations sur la ge…" at bounding box center [784, 391] width 1568 height 783
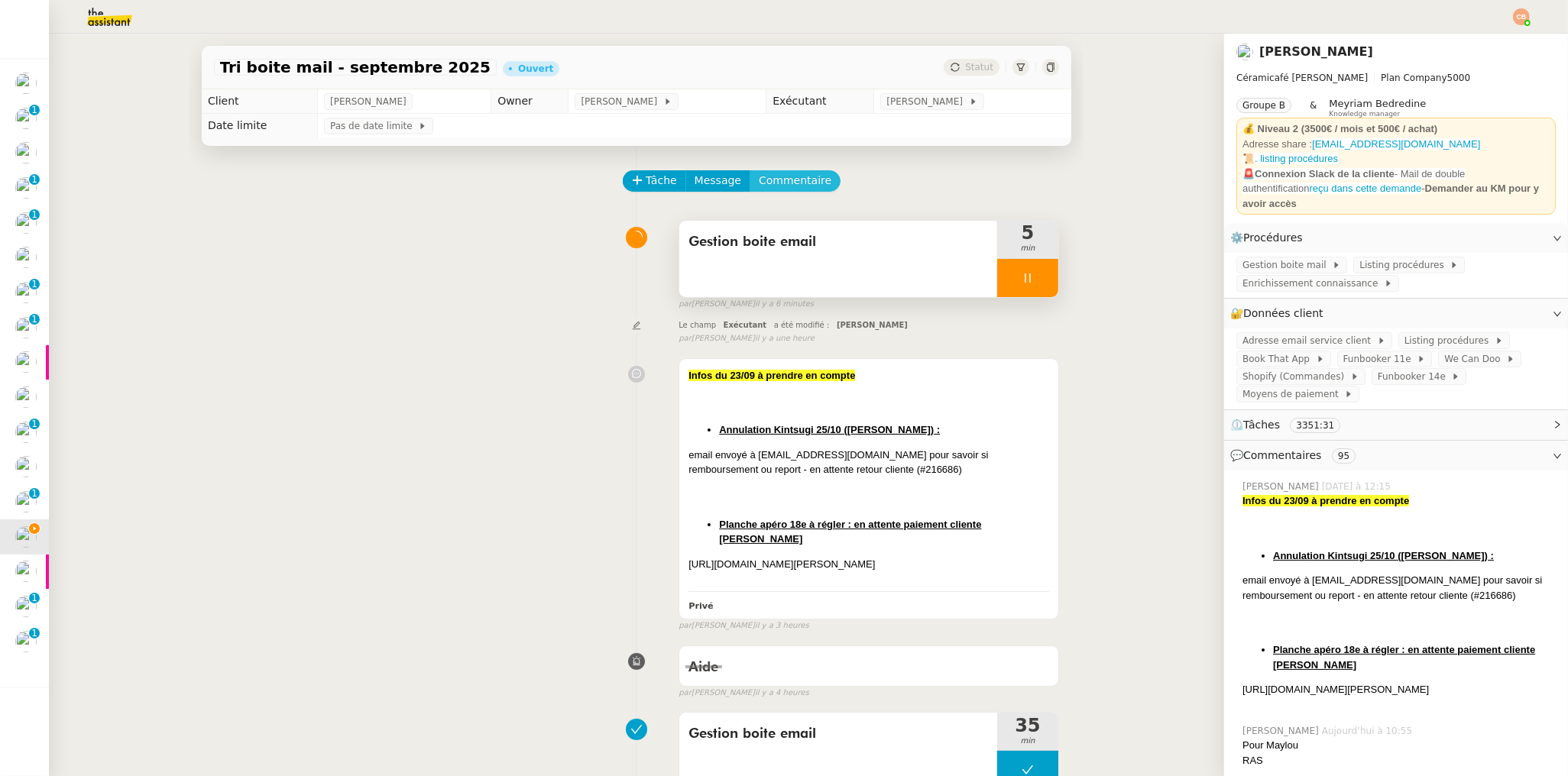
click at [803, 181] on span "Commentaire" at bounding box center [795, 181] width 72 height 18
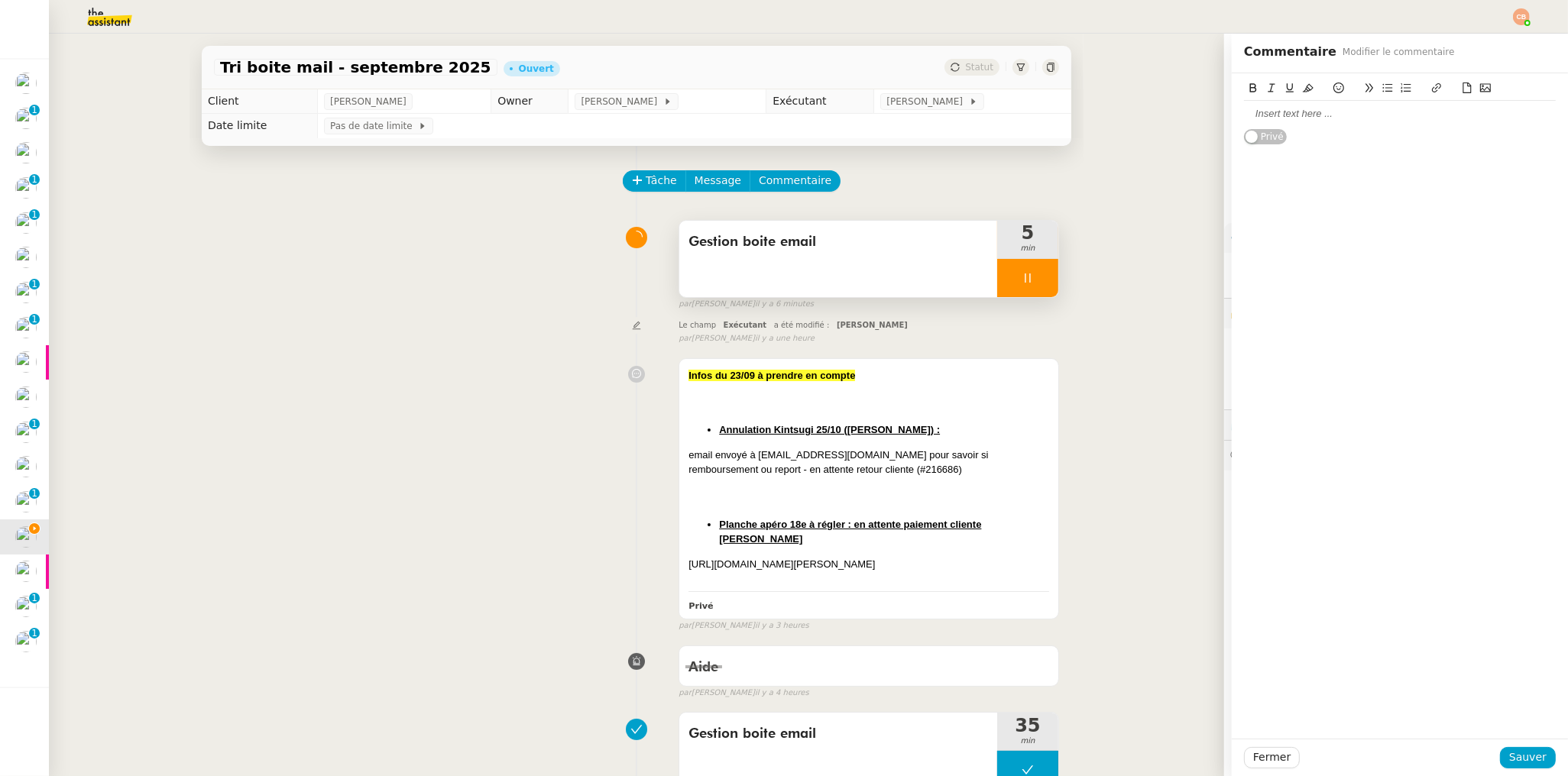
click at [1342, 122] on div at bounding box center [1400, 114] width 311 height 26
click at [1500, 757] on button "Sauver" at bounding box center [1528, 757] width 56 height 21
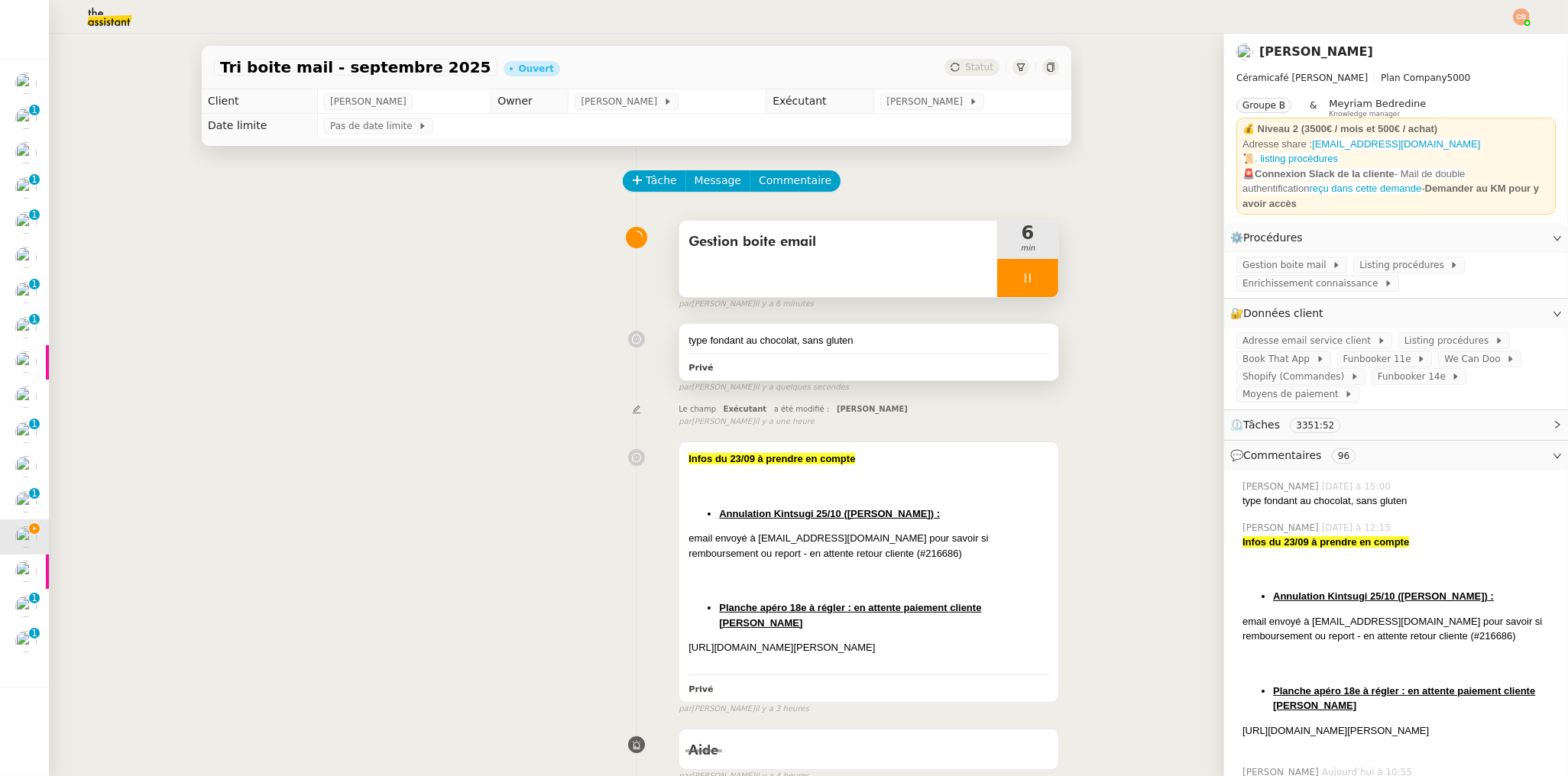
click at [901, 349] on div "type fondant au chocolat, sans gluten Privé" at bounding box center [868, 352] width 379 height 57
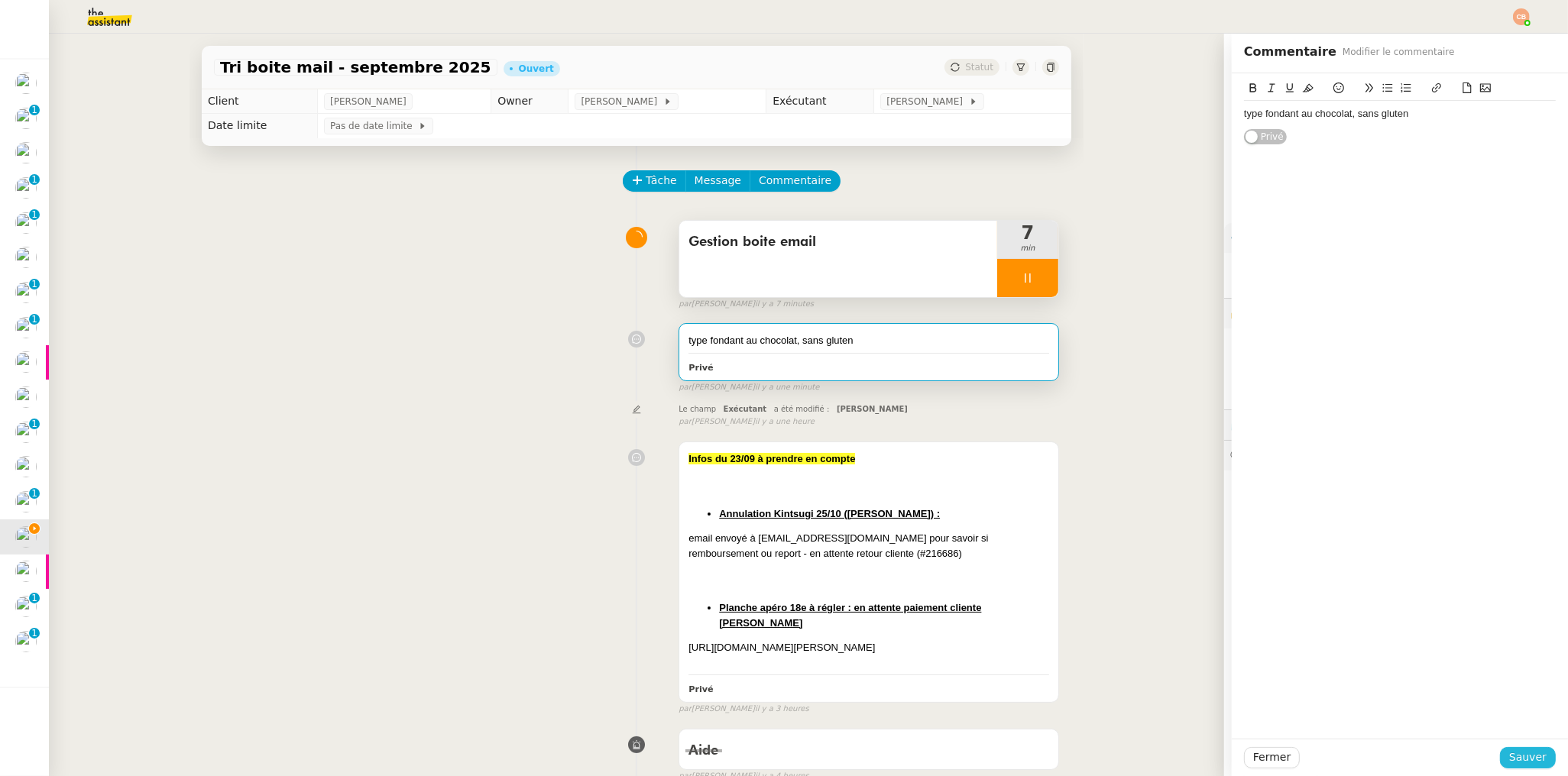
drag, startPoint x: 1525, startPoint y: 763, endPoint x: 923, endPoint y: 391, distance: 707.7
click at [1525, 763] on span "Sauver" at bounding box center [1528, 757] width 37 height 18
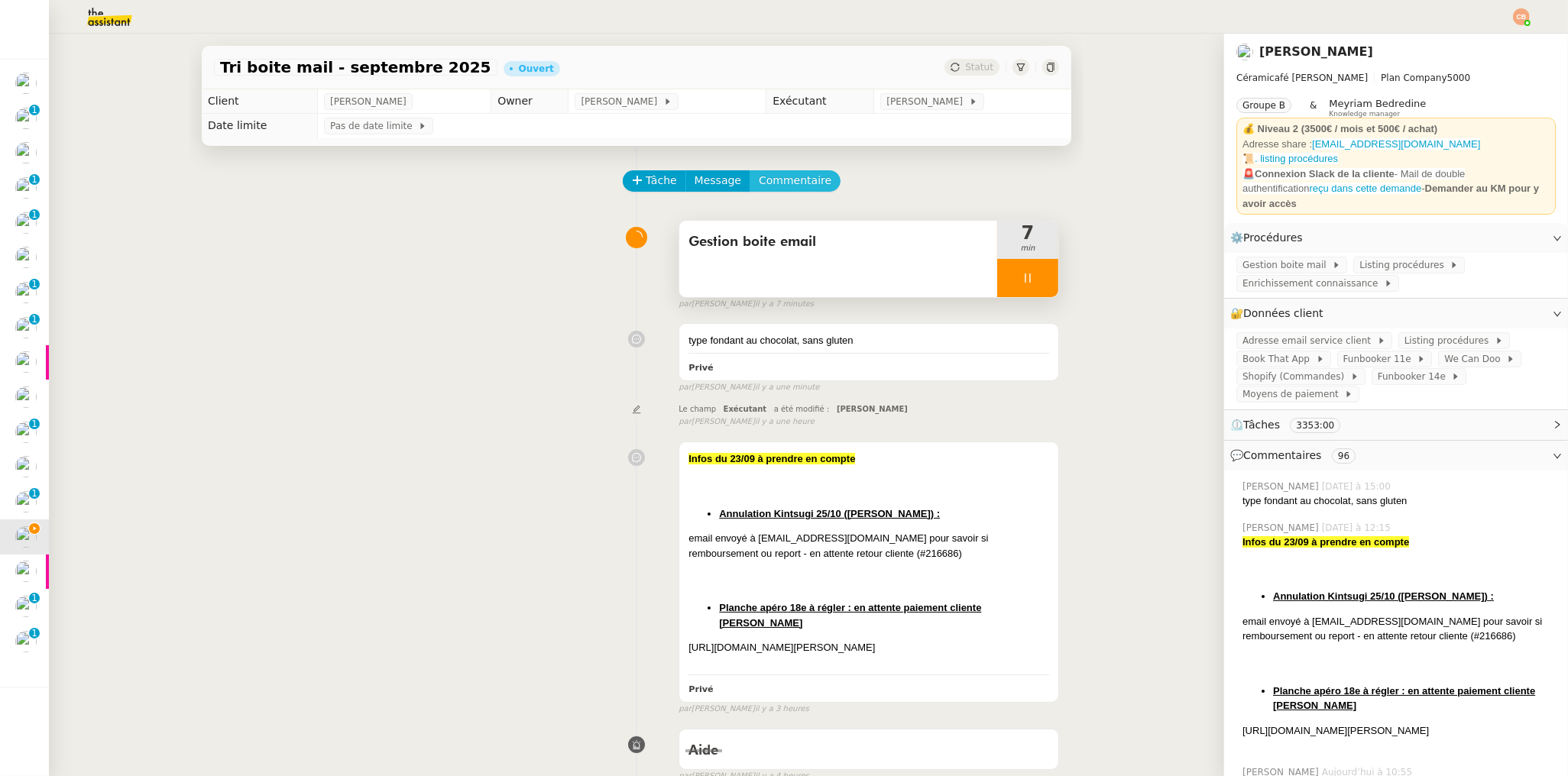
click at [787, 177] on span "Commentaire" at bounding box center [795, 181] width 72 height 18
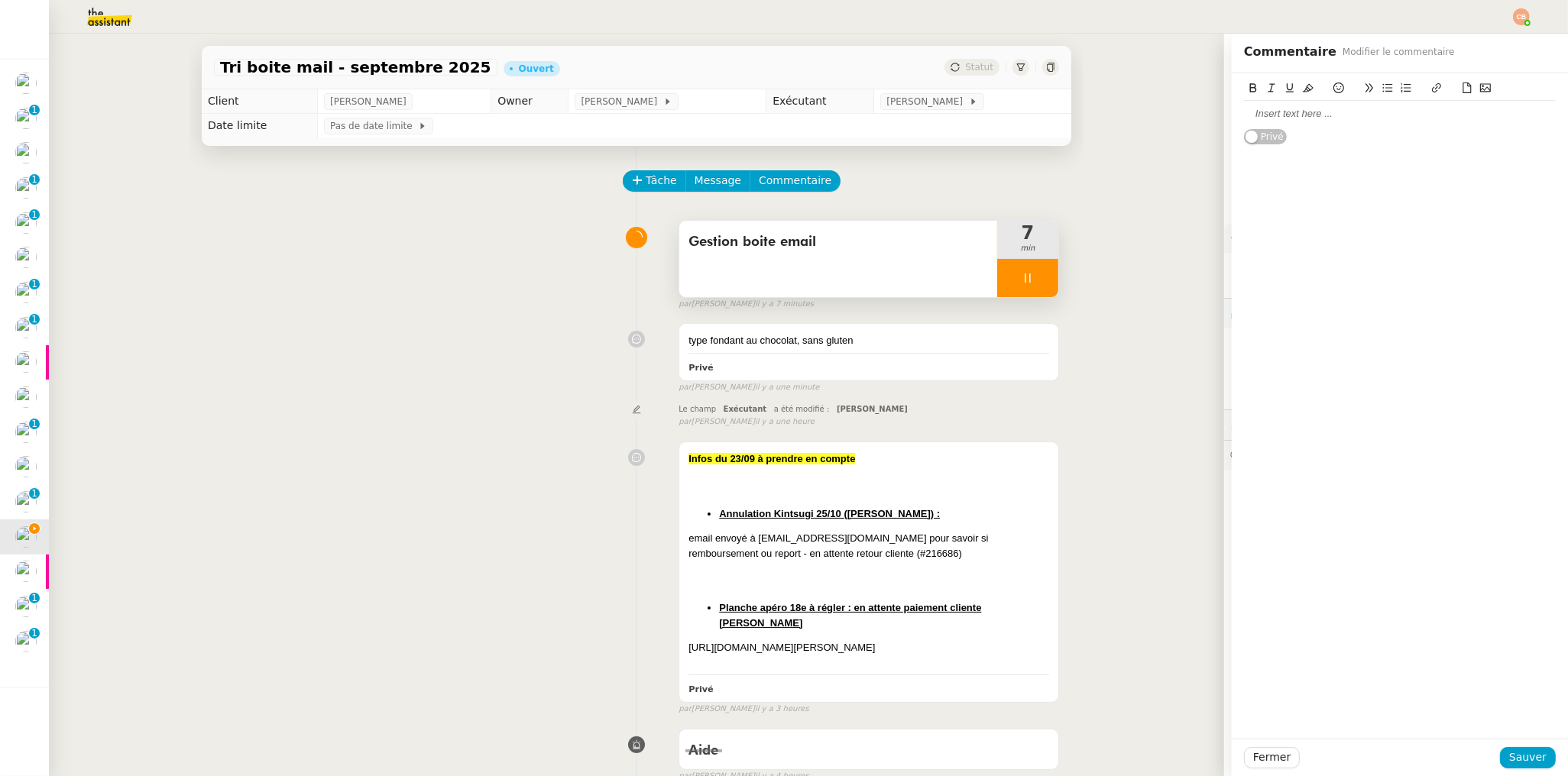
click at [1275, 117] on div at bounding box center [1400, 114] width 311 height 14
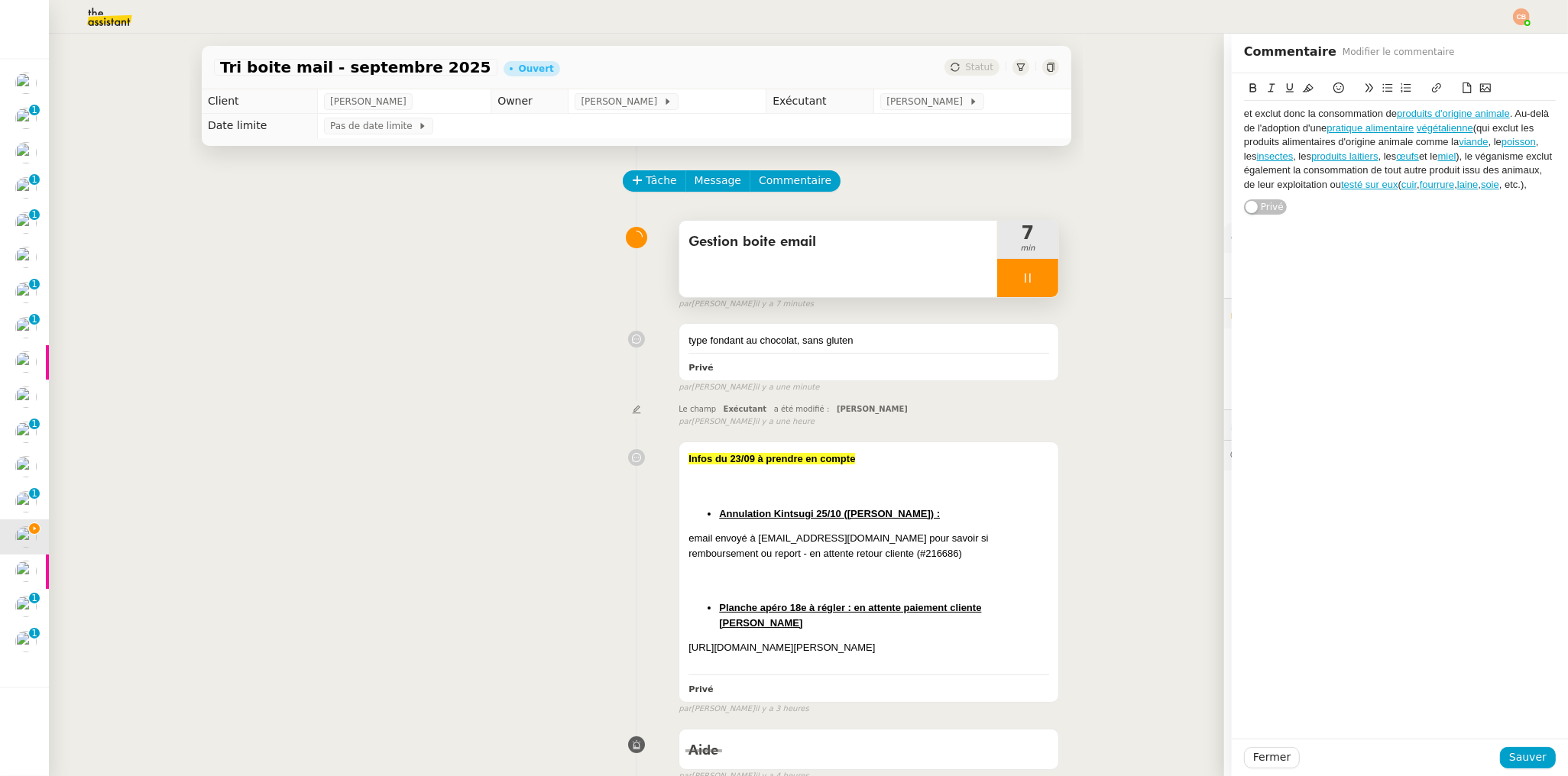
click at [1232, 113] on div "et exclut donc la consommation de produits d'origine animale . Au-delà de l'ado…" at bounding box center [1400, 144] width 336 height 142
click at [1244, 114] on div "et exclut donc la consommation de produits d'origine animale . Au-delà de l'ado…" at bounding box center [1400, 149] width 311 height 85
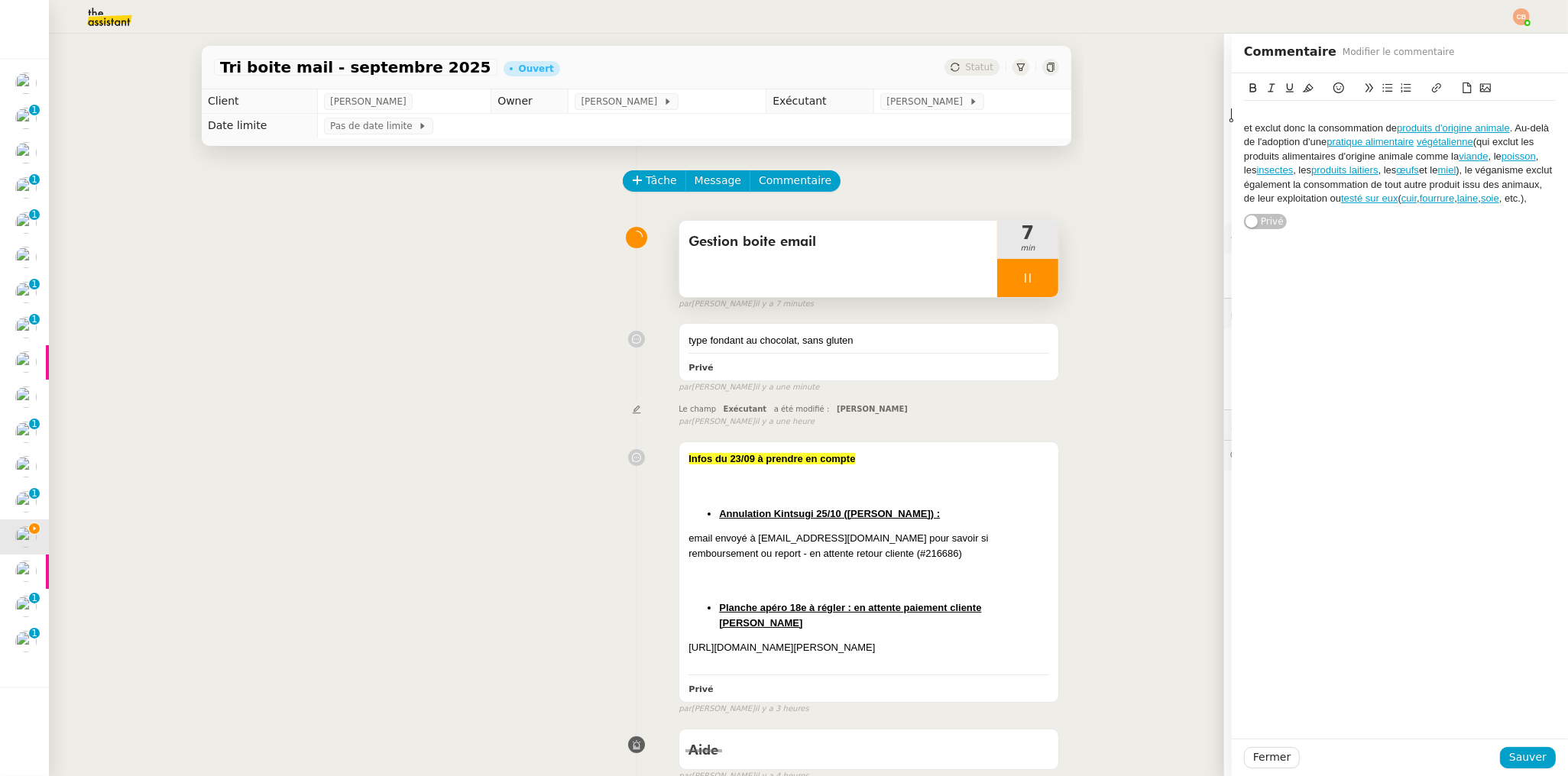
click at [1244, 113] on div at bounding box center [1400, 114] width 311 height 14
click at [1244, 131] on div "et exclut donc la consommation de produits d'origine animale . Au-delà de l'ado…" at bounding box center [1400, 163] width 311 height 85
click at [1514, 753] on span "Sauver" at bounding box center [1528, 757] width 37 height 18
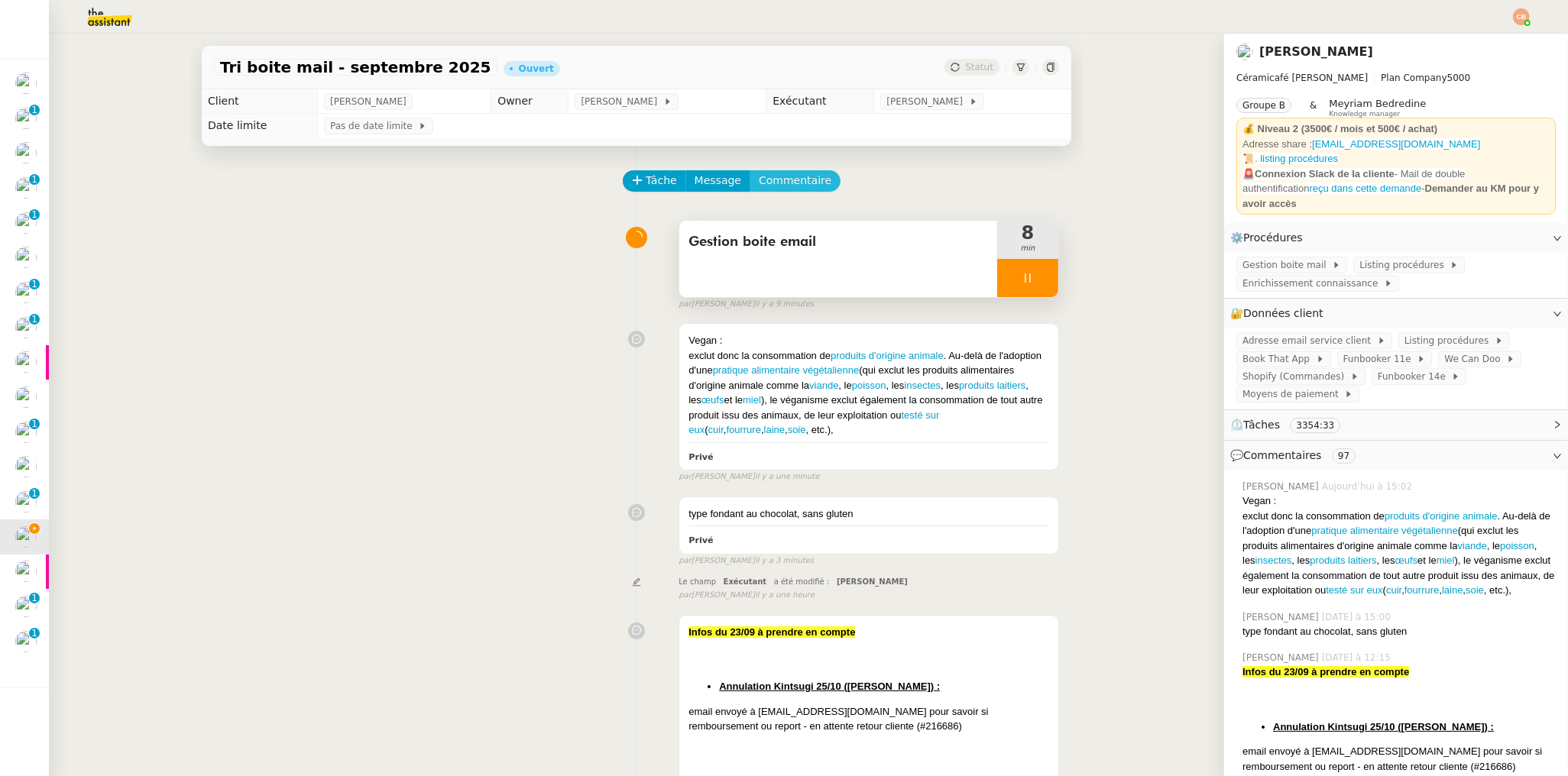
click at [772, 176] on span "Commentaire" at bounding box center [795, 181] width 72 height 18
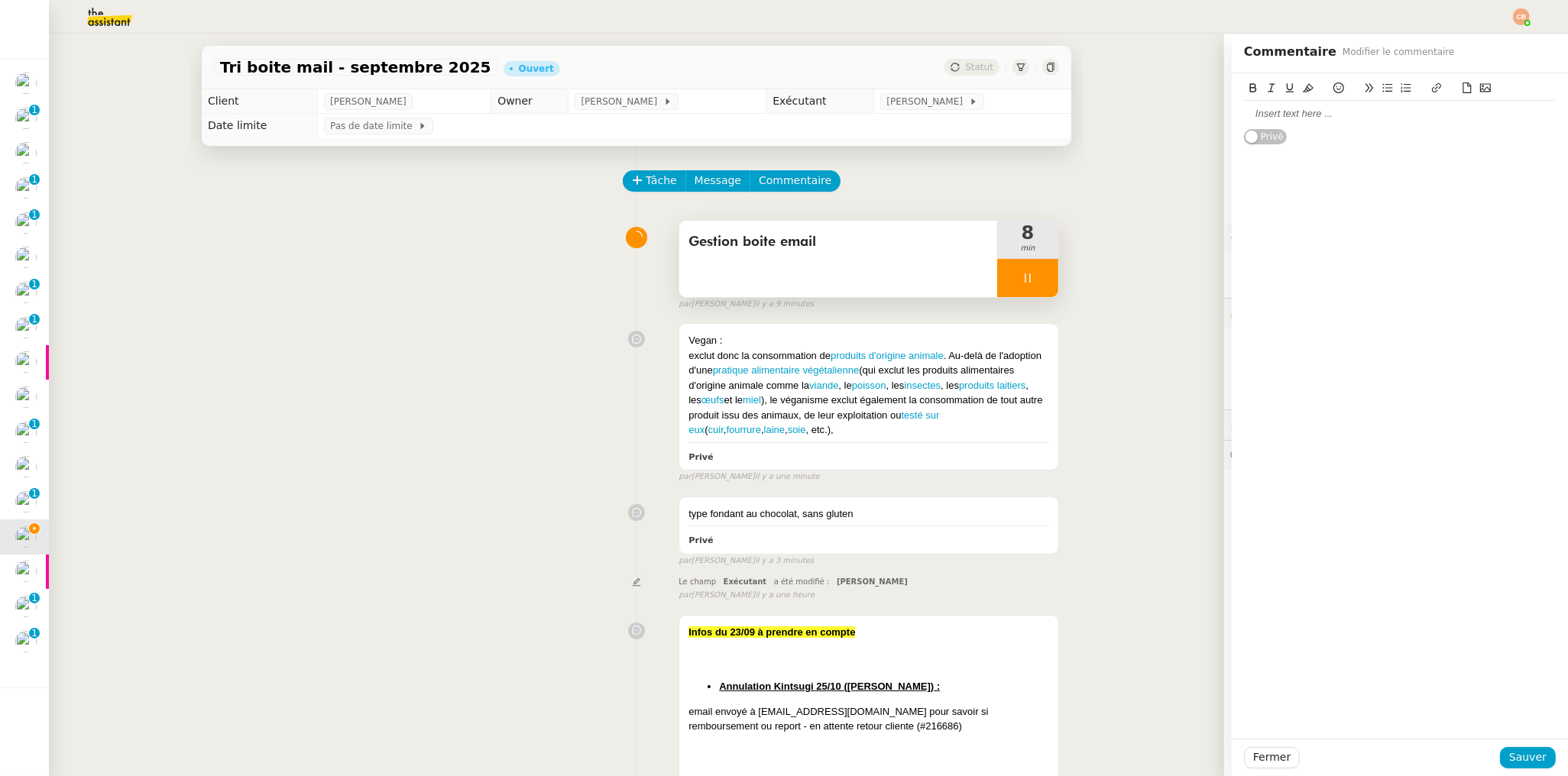
click at [1259, 113] on div at bounding box center [1400, 114] width 311 height 14
click at [1290, 114] on div "Dorothée," at bounding box center [1400, 114] width 311 height 14
drag, startPoint x: 1328, startPoint y: 142, endPoint x: 1508, endPoint y: 145, distance: 180.0
click at [1508, 145] on div "Camille De Freitas : Y-at-il une option de goûter vegan ?" at bounding box center [1400, 142] width 311 height 14
click at [1248, 86] on icon at bounding box center [1253, 88] width 11 height 11
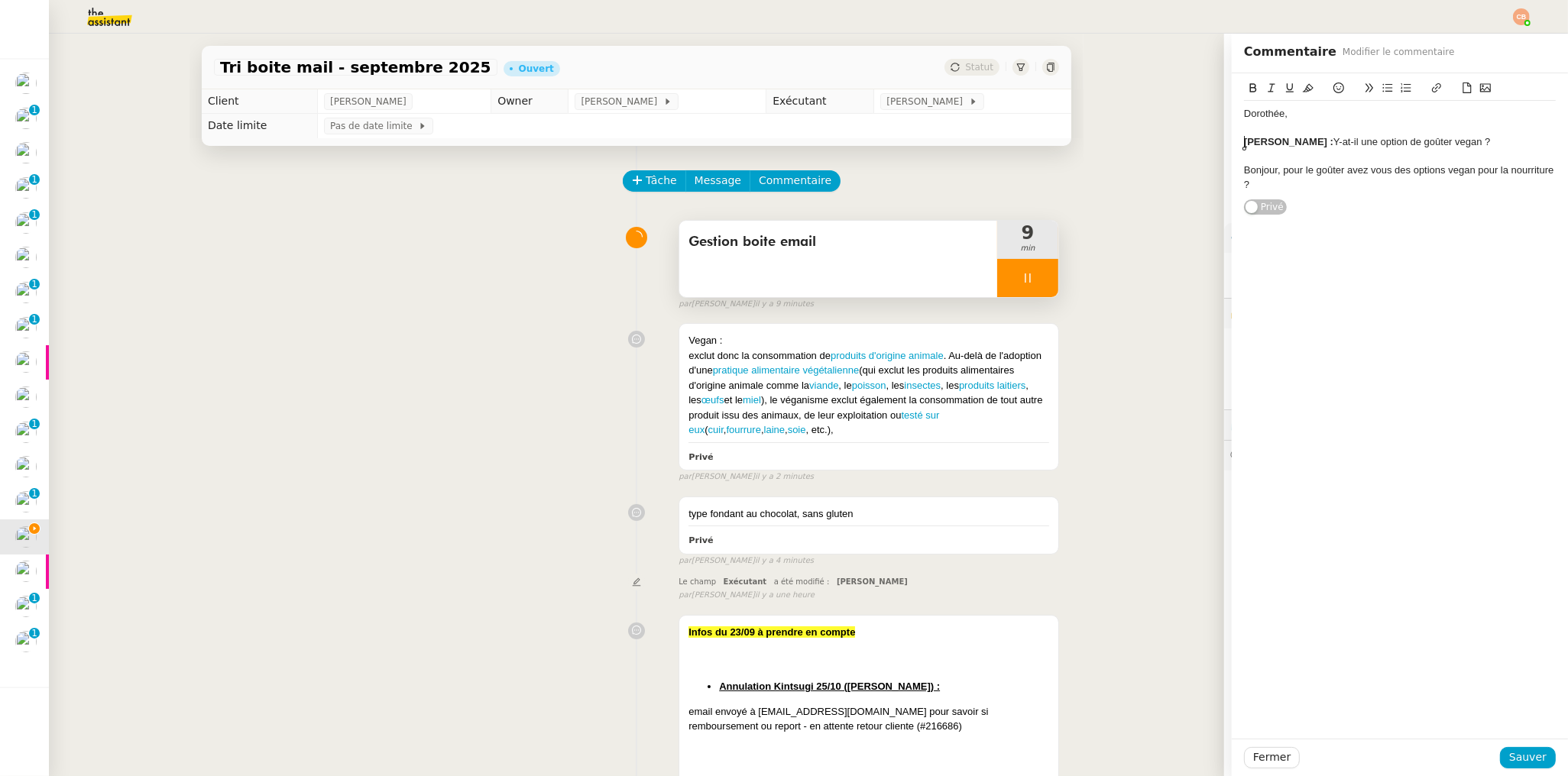
click at [1244, 145] on strong "[PERSON_NAME] :" at bounding box center [1289, 142] width 90 height 12
click at [1341, 143] on div "Camille De Freitas : Y-at-il une option de goûter vegan ?" at bounding box center [1400, 142] width 311 height 14
click at [1340, 144] on div "Camille De Freitas : Y-at-il une option de goûter vegan ?" at bounding box center [1400, 142] width 311 height 14
click at [1232, 171] on div "Dorothée, Camille De Freitas : Y-a-t-il une option de goûter vegan ? Bonjour, p…" at bounding box center [1400, 144] width 336 height 142
drag, startPoint x: 1232, startPoint y: 172, endPoint x: 1256, endPoint y: 199, distance: 36.1
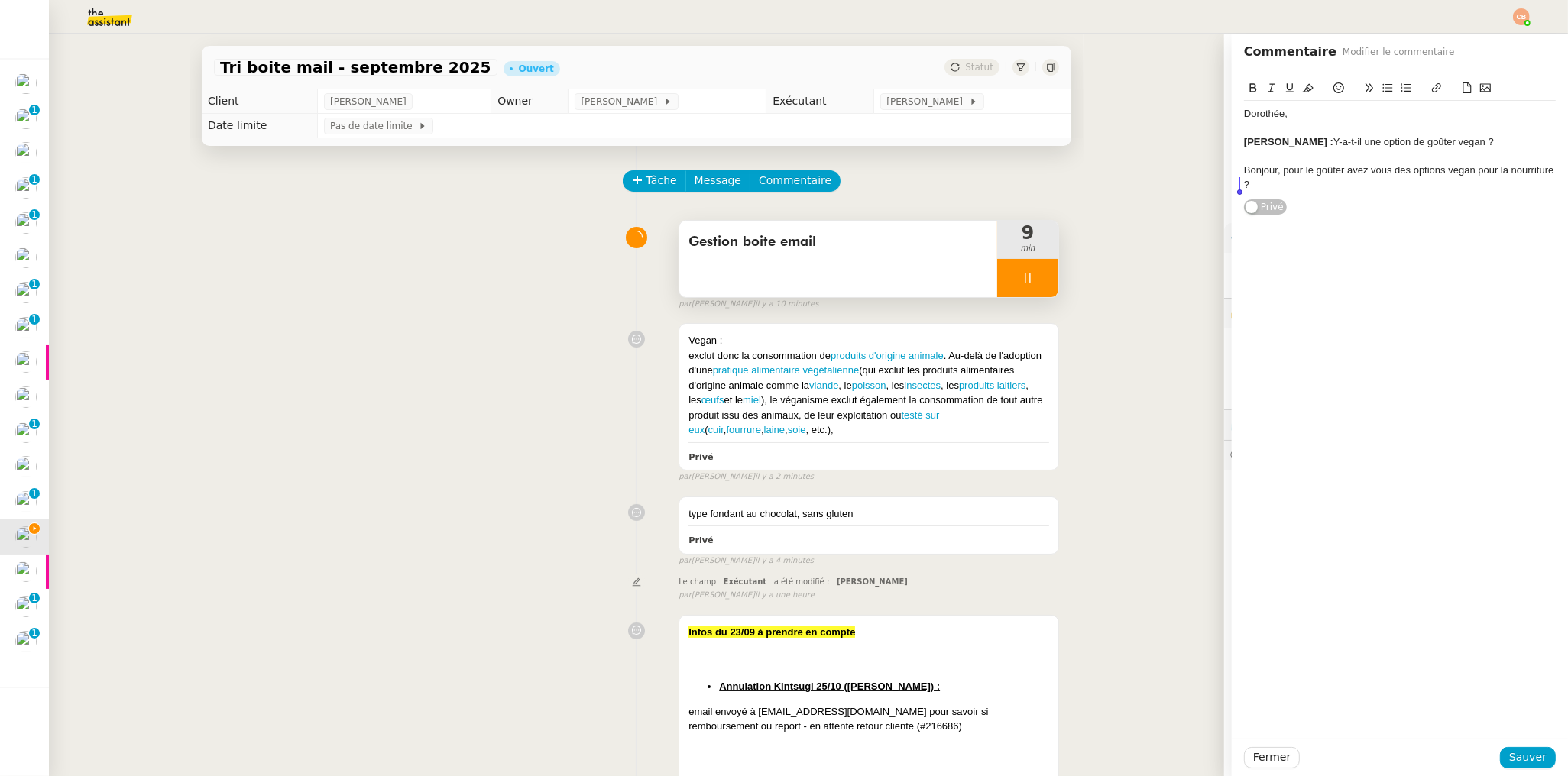
click at [1256, 199] on div "Dorothée, Camille De Freitas : Y-a-t-il une option de goûter vegan ? Bonjour, p…" at bounding box center [1400, 144] width 311 height 142
click at [1509, 753] on span "Sauver" at bounding box center [1528, 757] width 37 height 18
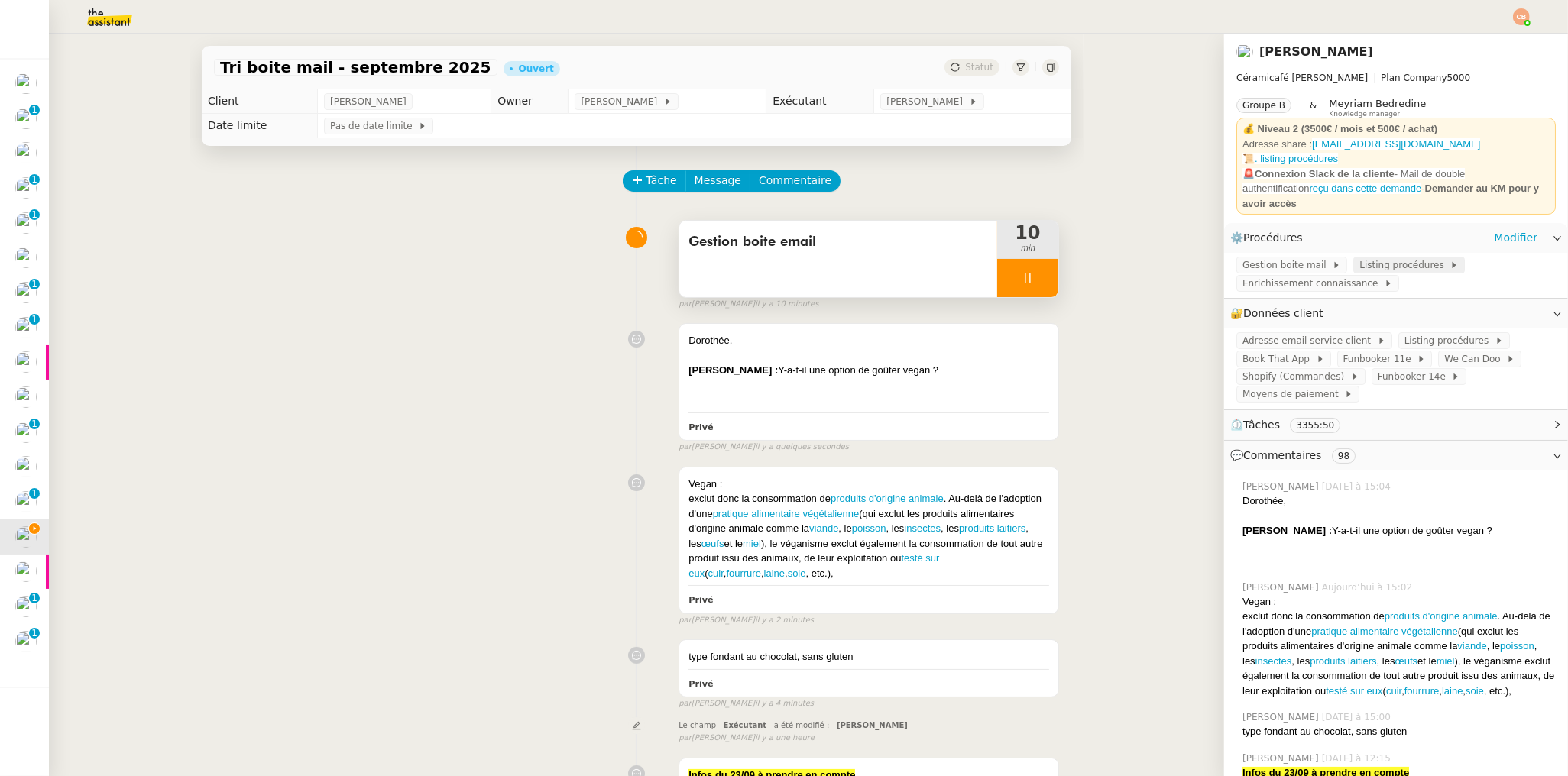
click at [1359, 258] on span "Listing procédures" at bounding box center [1405, 265] width 90 height 16
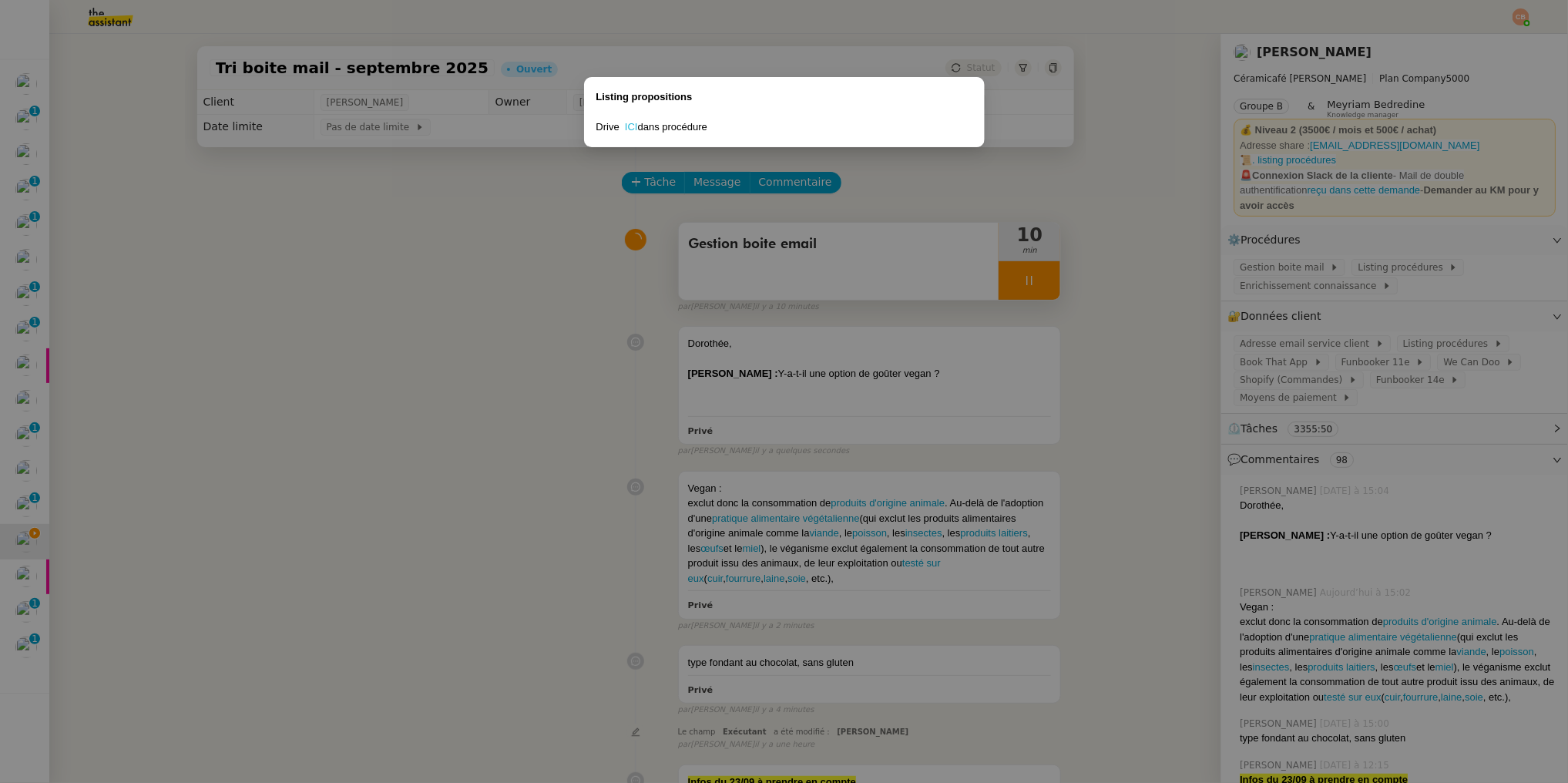
click at [629, 123] on link "ICI" at bounding box center [631, 126] width 13 height 12
click at [1190, 295] on nz-modal-container "Listing propositions Drive ICI dans procédure" at bounding box center [784, 391] width 1568 height 783
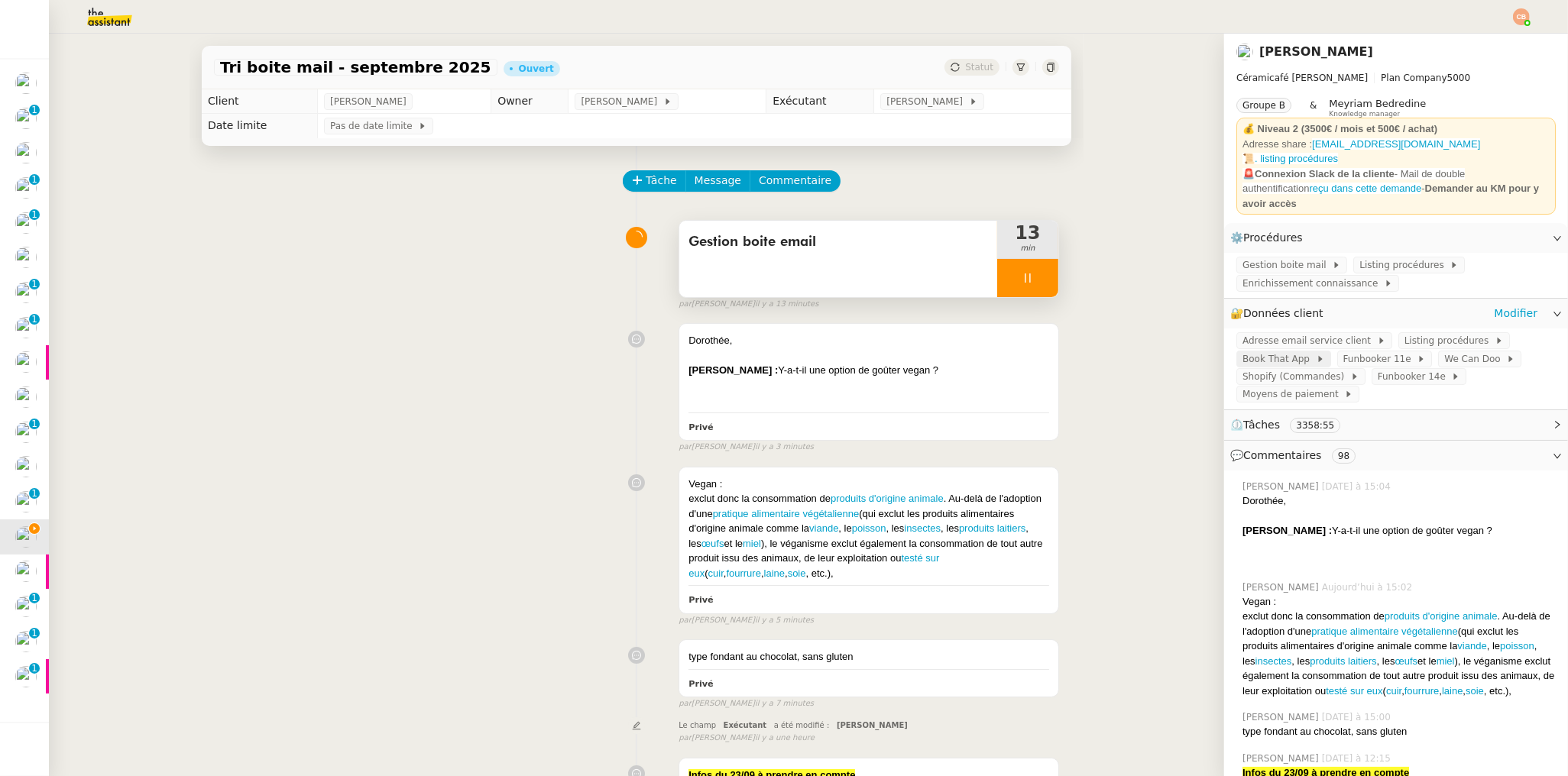
click at [1278, 354] on span "Book That App" at bounding box center [1279, 359] width 73 height 16
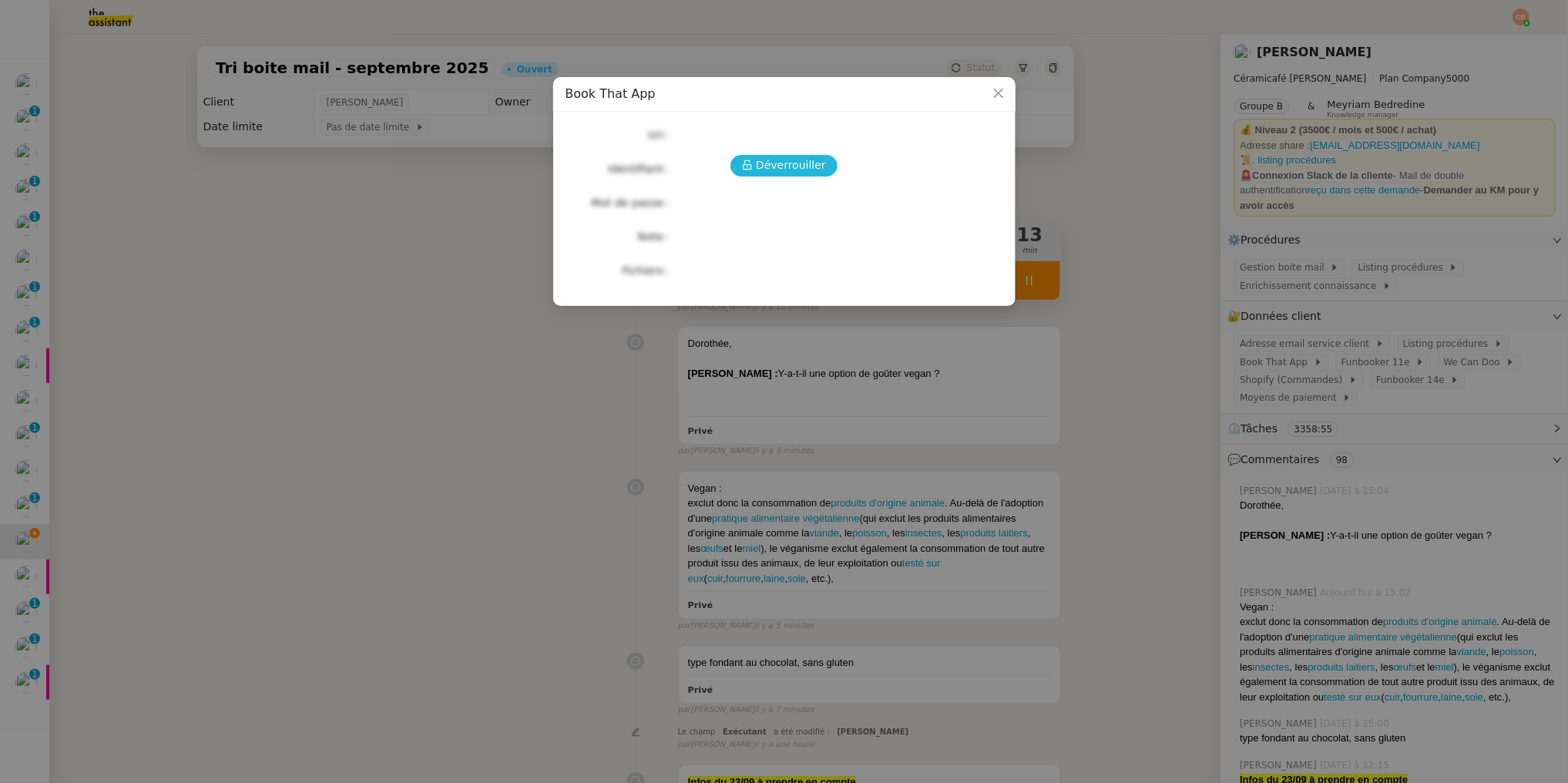
click at [800, 174] on span "Déverrouiller" at bounding box center [791, 165] width 70 height 18
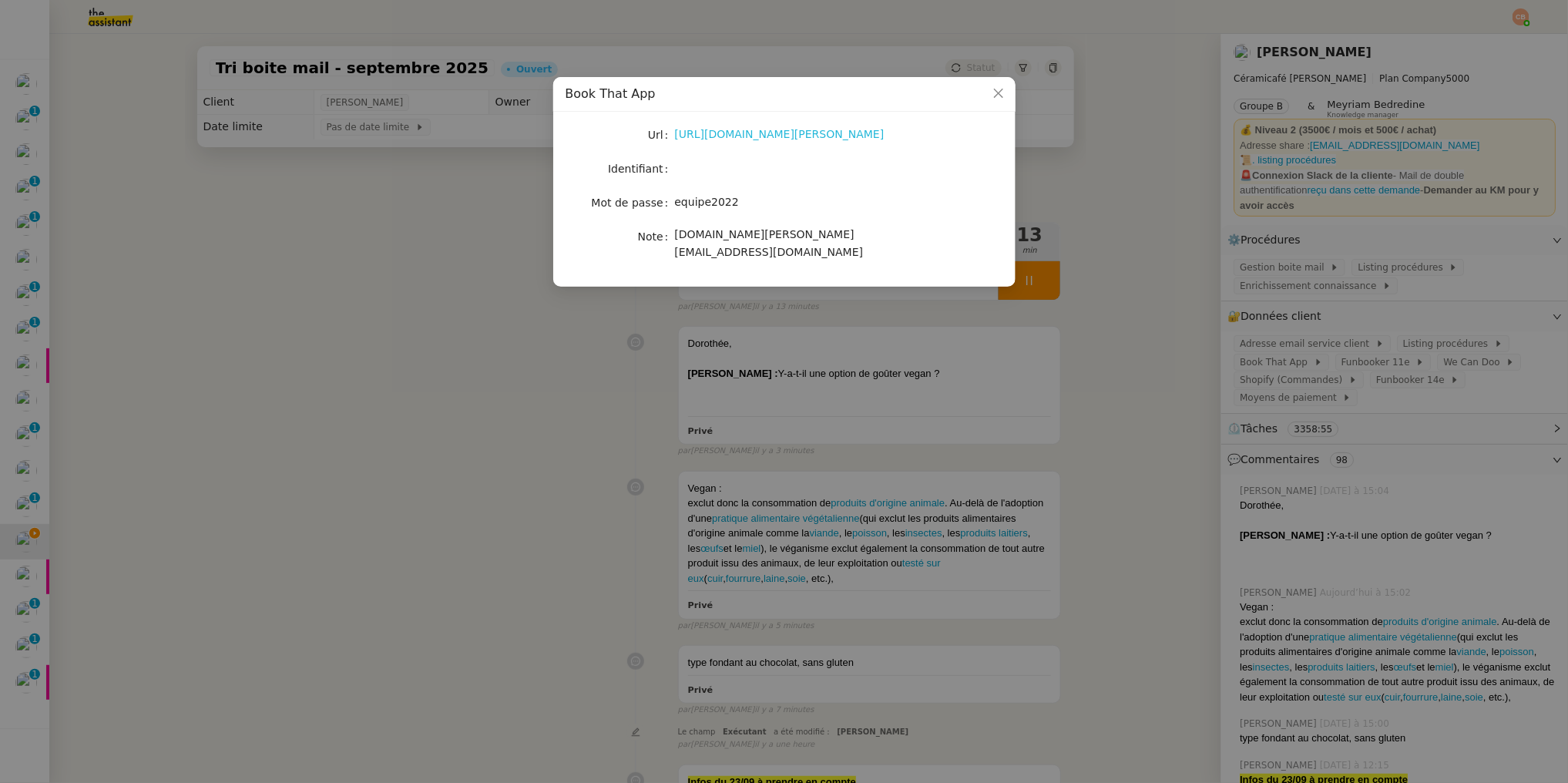
click at [780, 136] on link "[URL][DOMAIN_NAME][PERSON_NAME]" at bounding box center [780, 134] width 210 height 13
click at [294, 230] on nz-modal-container "Book That App Url [URL][DOMAIN_NAME][PERSON_NAME] Identifiant Mot de passe [SEC…" at bounding box center [784, 391] width 1568 height 783
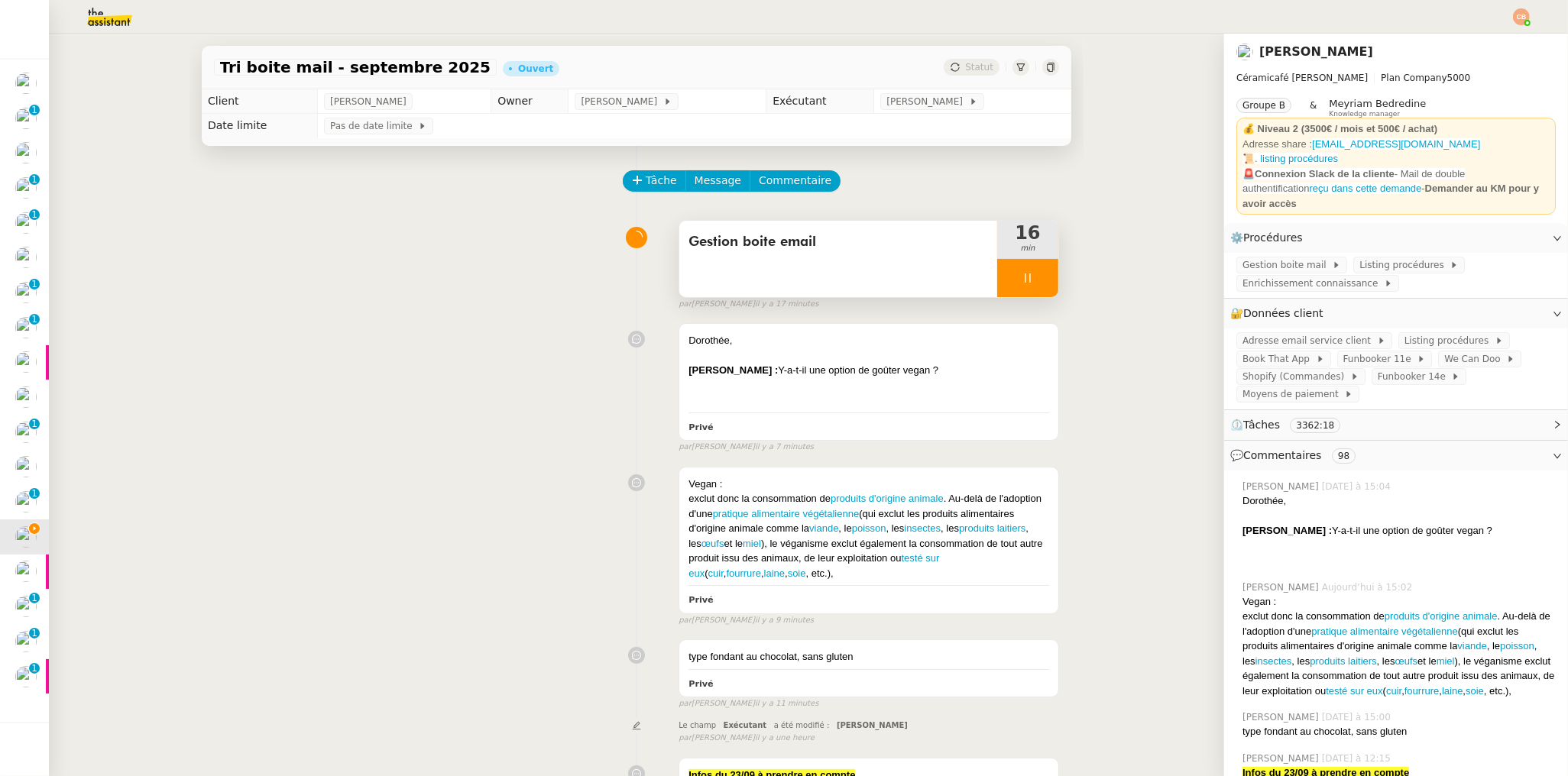
click at [1000, 296] on div at bounding box center [1028, 278] width 62 height 38
click at [997, 286] on div at bounding box center [1012, 278] width 30 height 38
click at [814, 481] on div "Vegan :" at bounding box center [868, 484] width 360 height 16
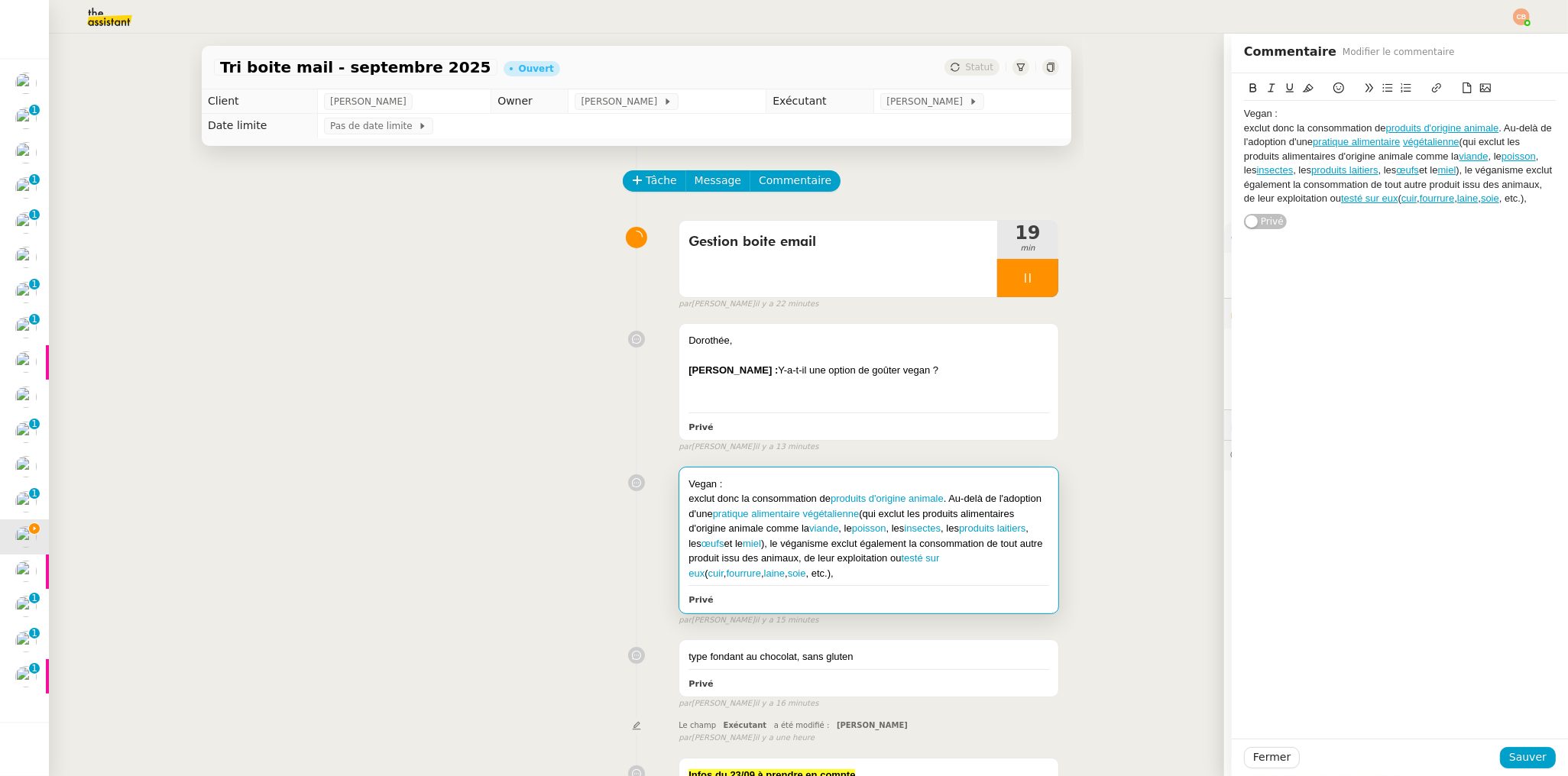
click at [1330, 116] on div "Vegan :" at bounding box center [1400, 114] width 311 height 14
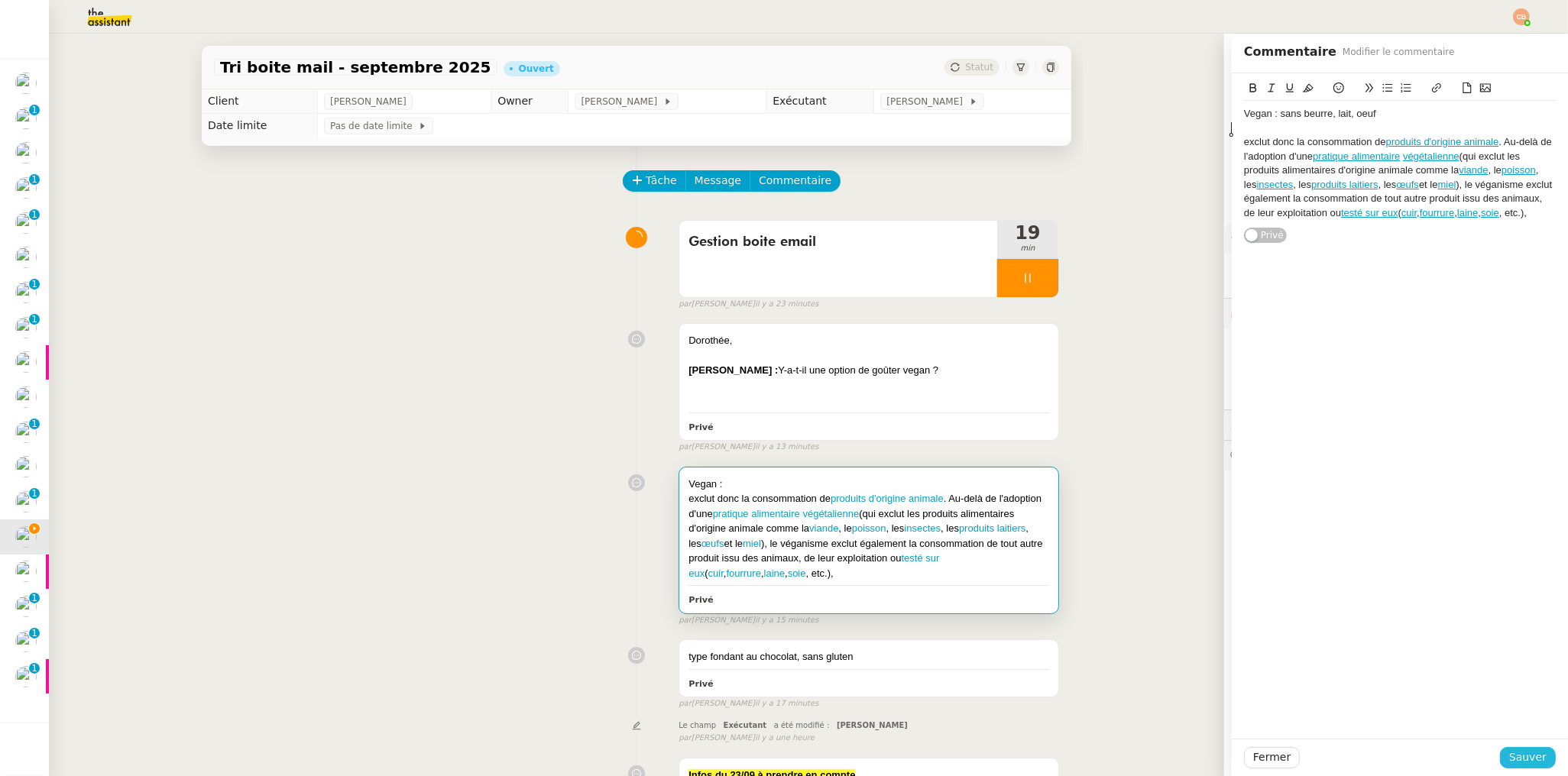
click at [1519, 757] on span "Sauver" at bounding box center [1528, 757] width 37 height 18
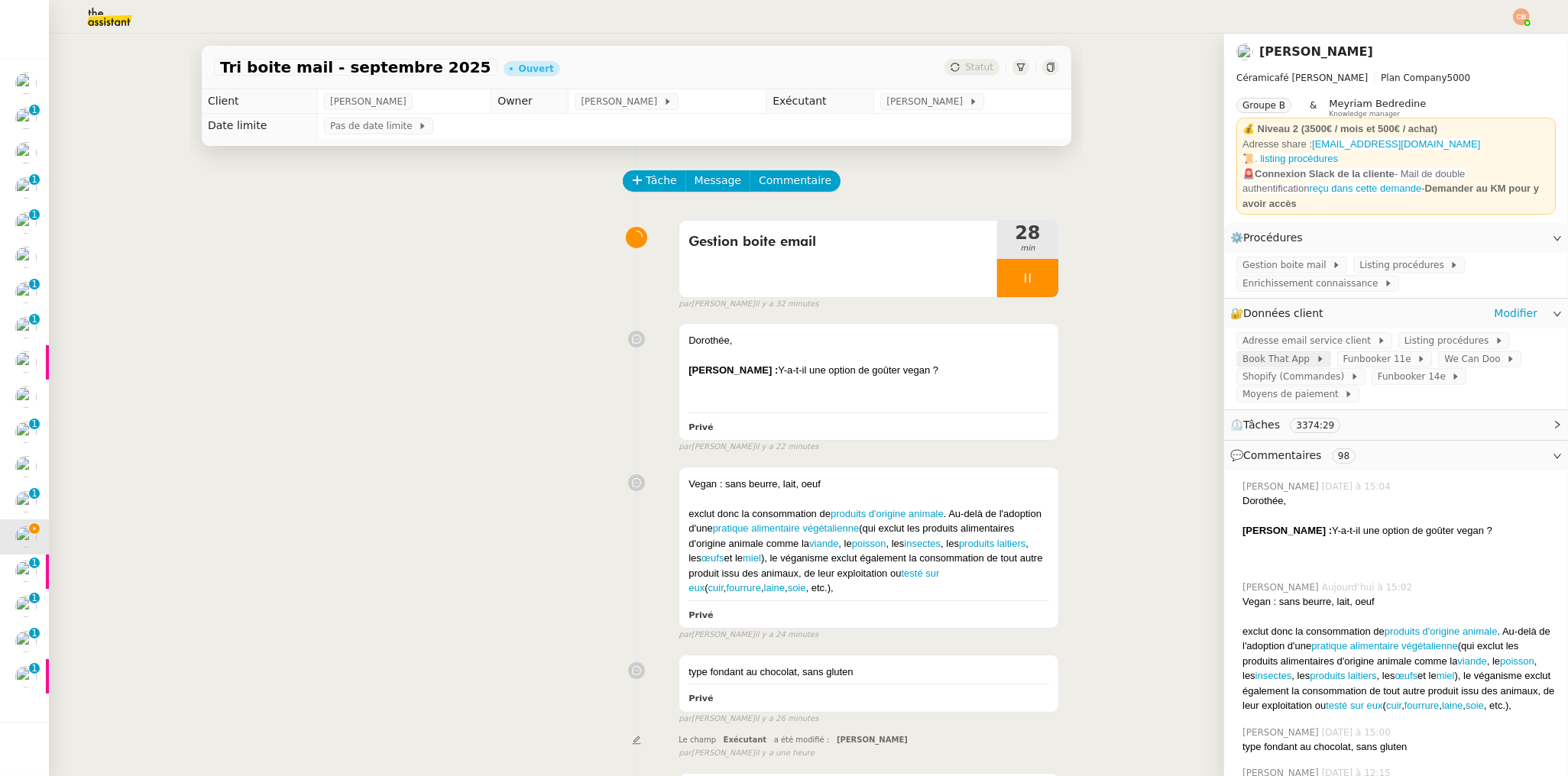
click at [1291, 351] on span "Book That App" at bounding box center [1279, 359] width 73 height 16
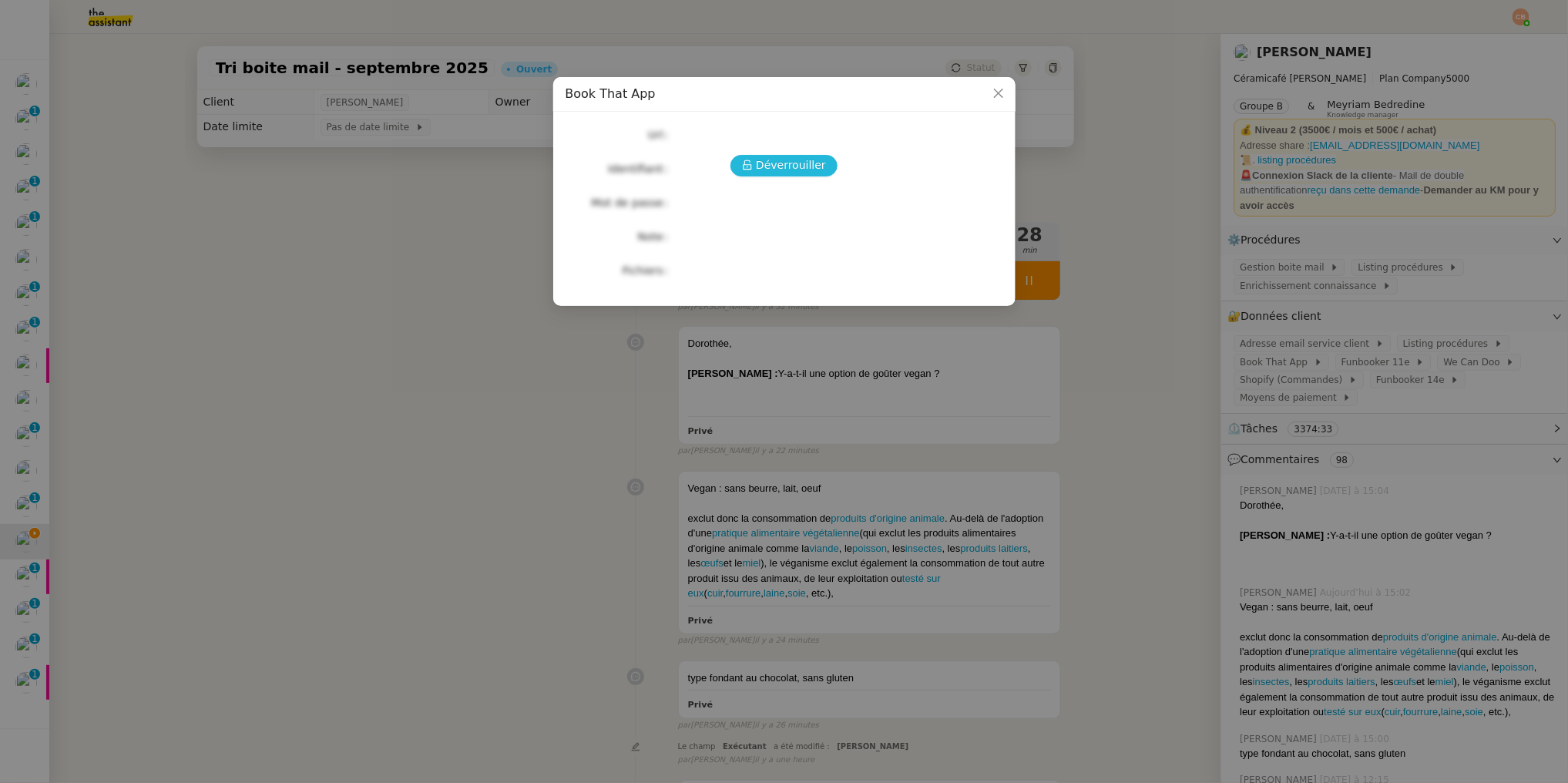
click at [802, 164] on span "Déverrouiller" at bounding box center [791, 165] width 70 height 18
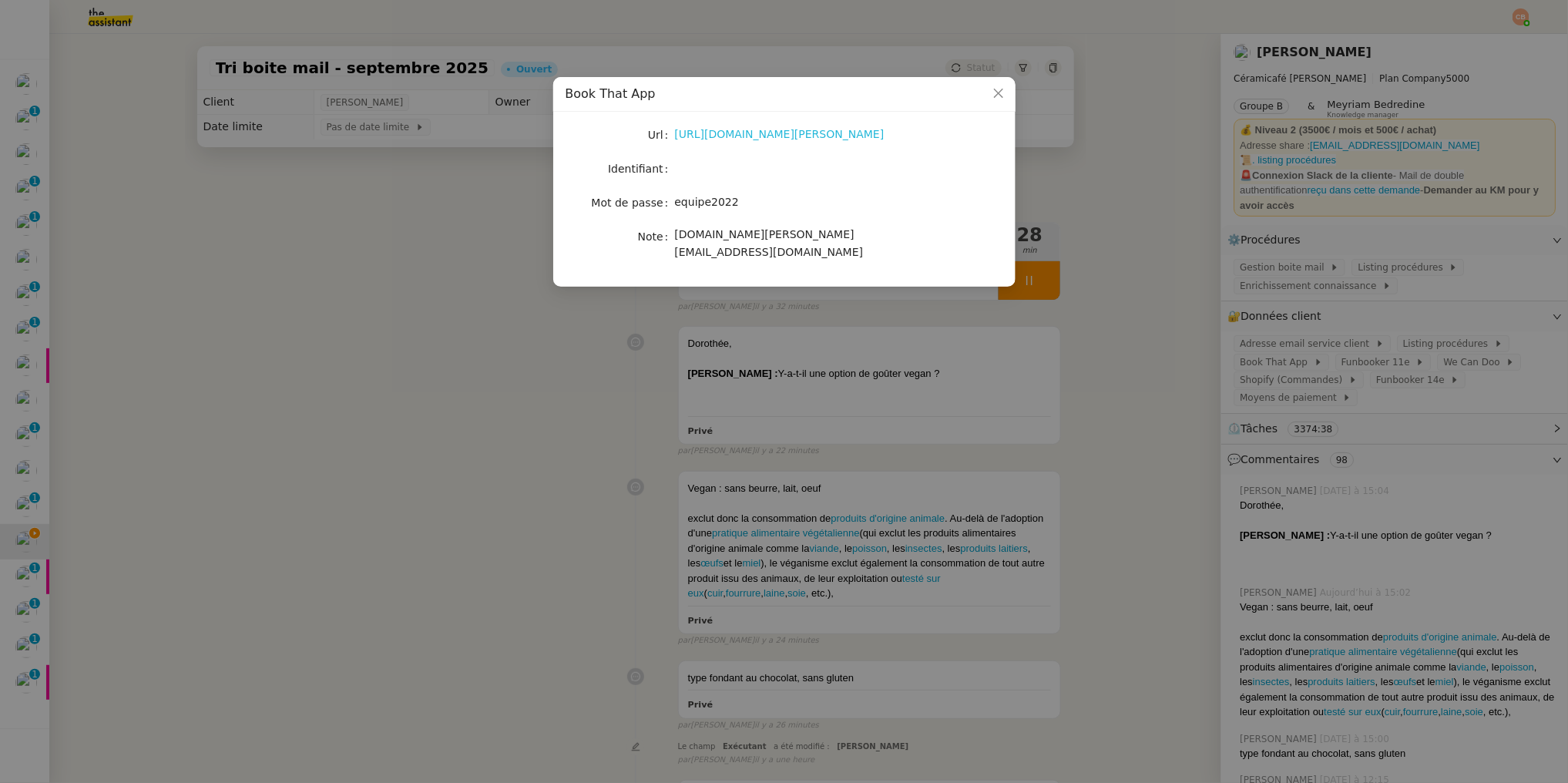
click at [751, 133] on link "[URL][DOMAIN_NAME][PERSON_NAME]" at bounding box center [780, 134] width 210 height 13
click at [334, 269] on nz-modal-container "Book That App Url [URL][DOMAIN_NAME][PERSON_NAME] Identifiant Mot de passe [SEC…" at bounding box center [784, 391] width 1568 height 783
